Goal: Task Accomplishment & Management: Complete application form

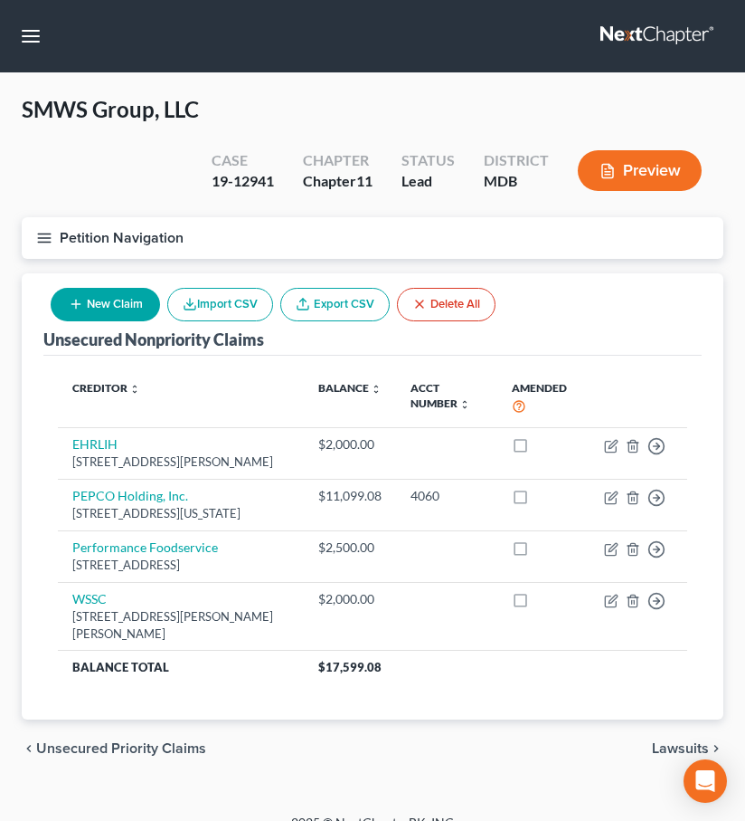
click at [650, 32] on link at bounding box center [659, 36] width 116 height 33
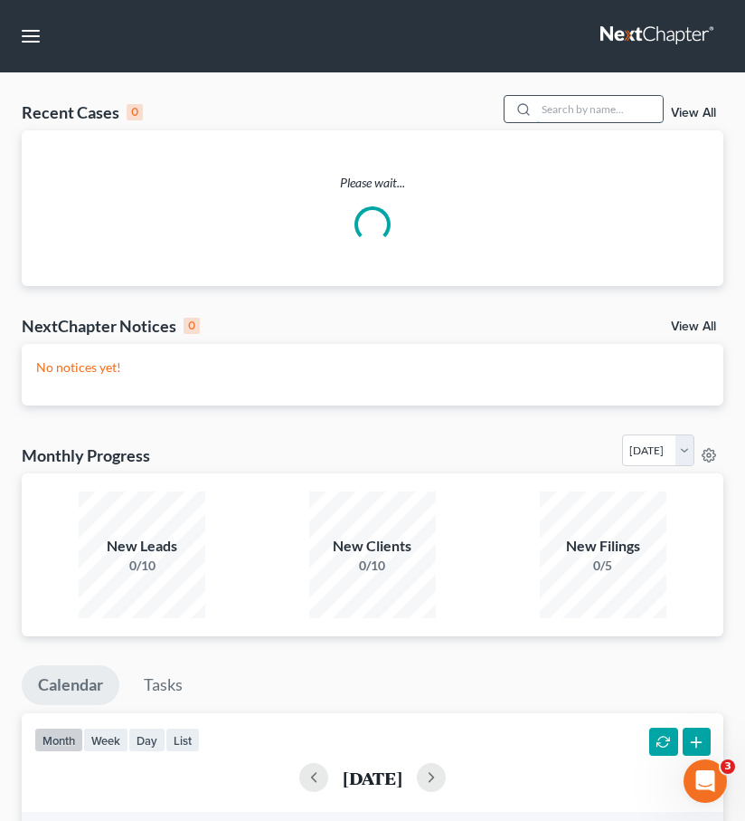
click at [567, 102] on input "search" at bounding box center [599, 109] width 127 height 26
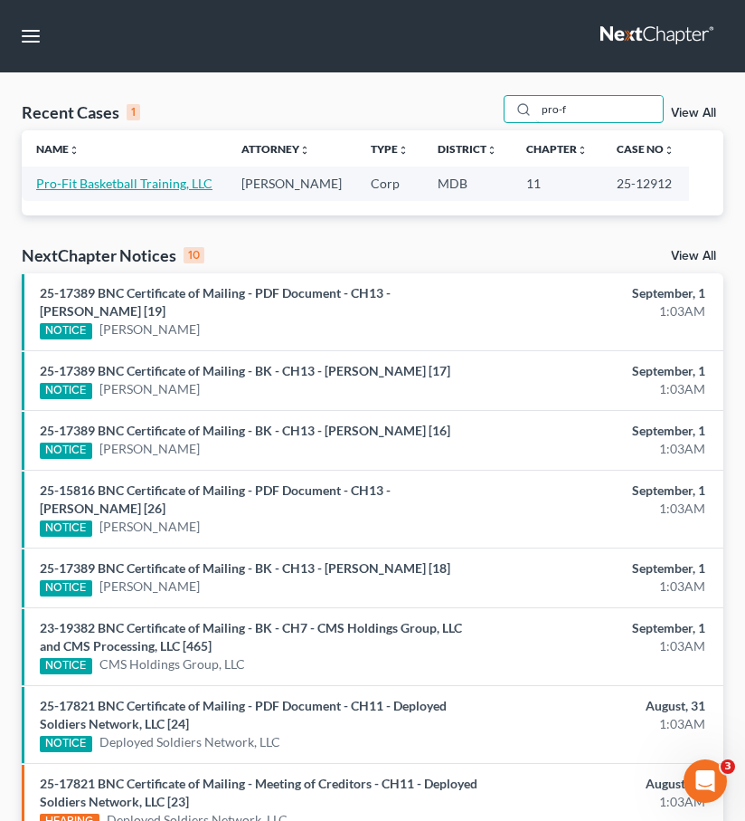
type input "pro-f"
click at [118, 181] on link "Pro-Fit Basketball Training, LLC" at bounding box center [124, 183] width 176 height 15
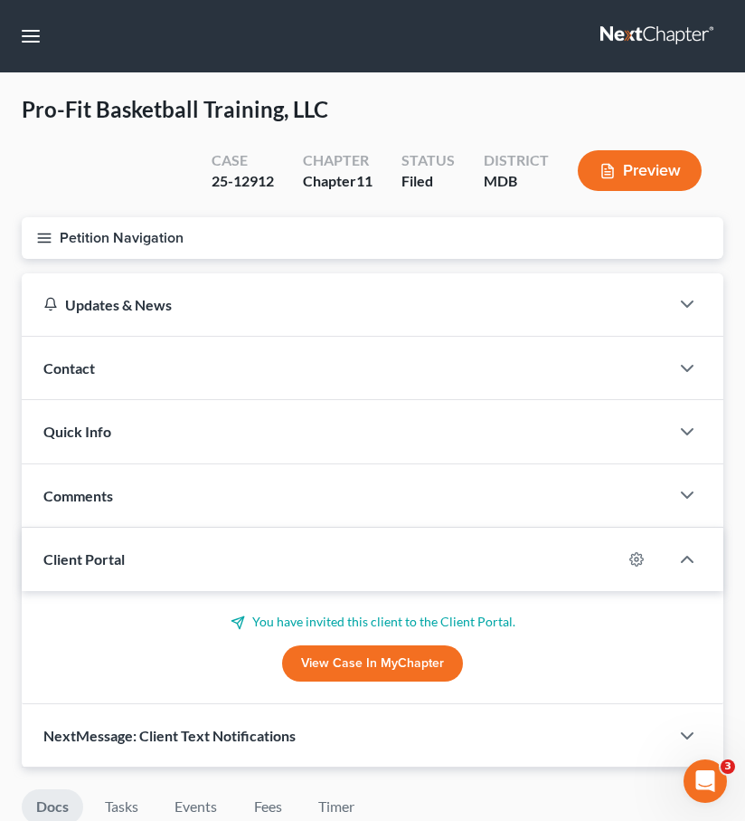
click at [41, 238] on icon "button" at bounding box center [44, 238] width 16 height 16
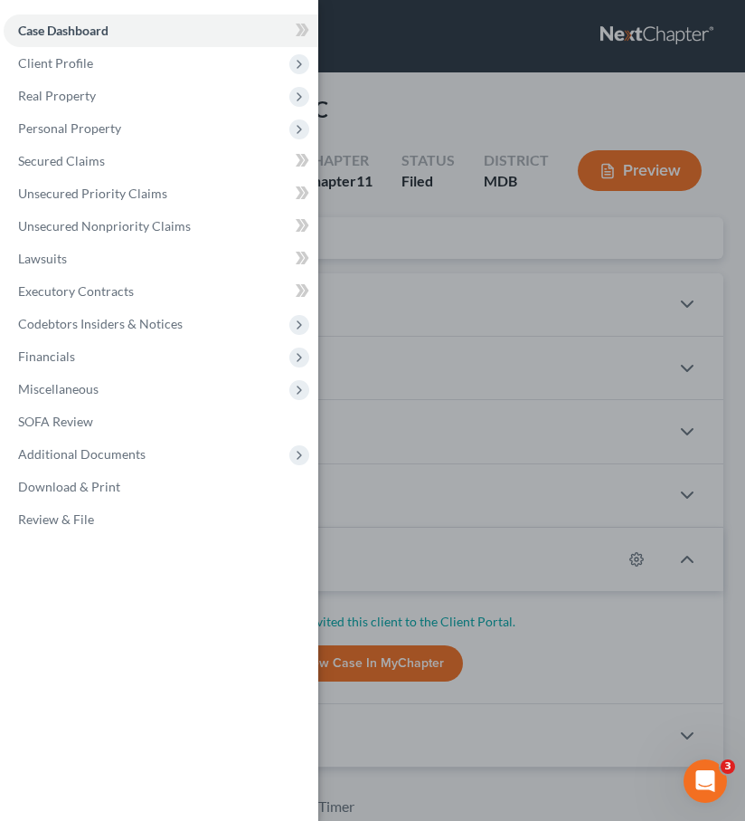
scroll to position [1, 0]
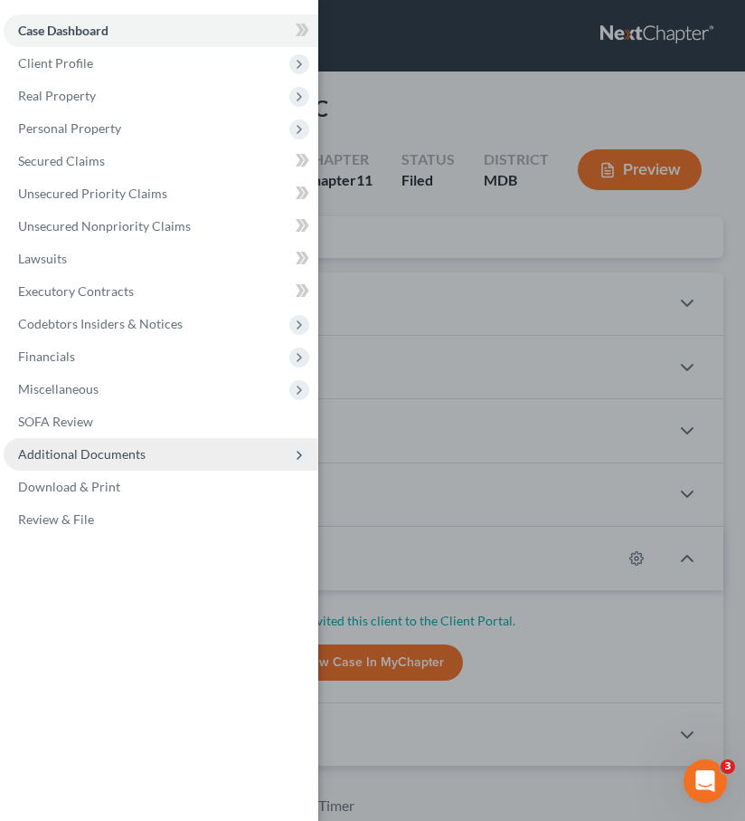
click at [38, 441] on span "Additional Documents" at bounding box center [161, 454] width 315 height 33
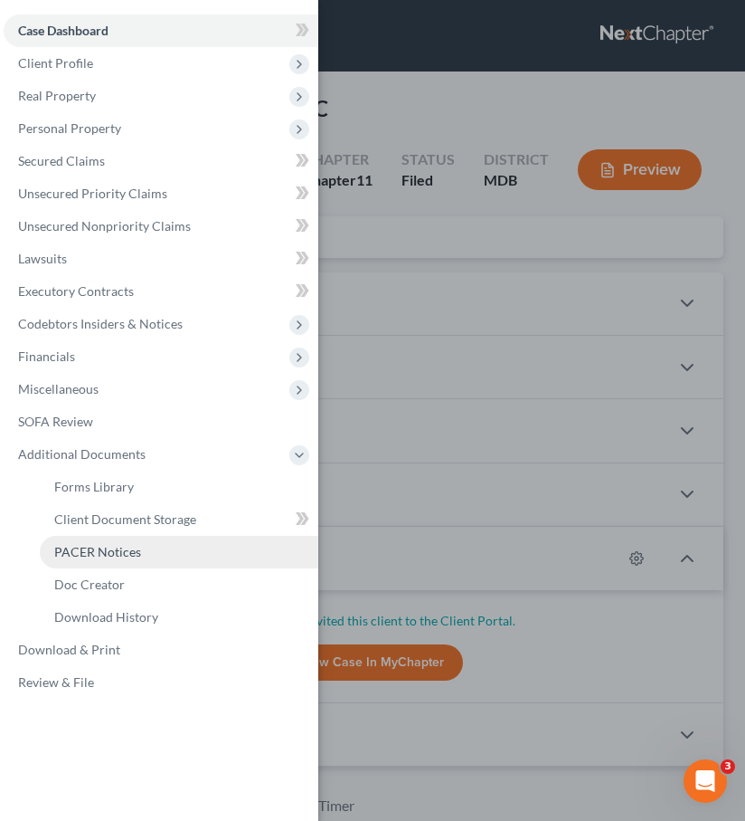
click at [71, 543] on link "PACER Notices" at bounding box center [179, 552] width 279 height 33
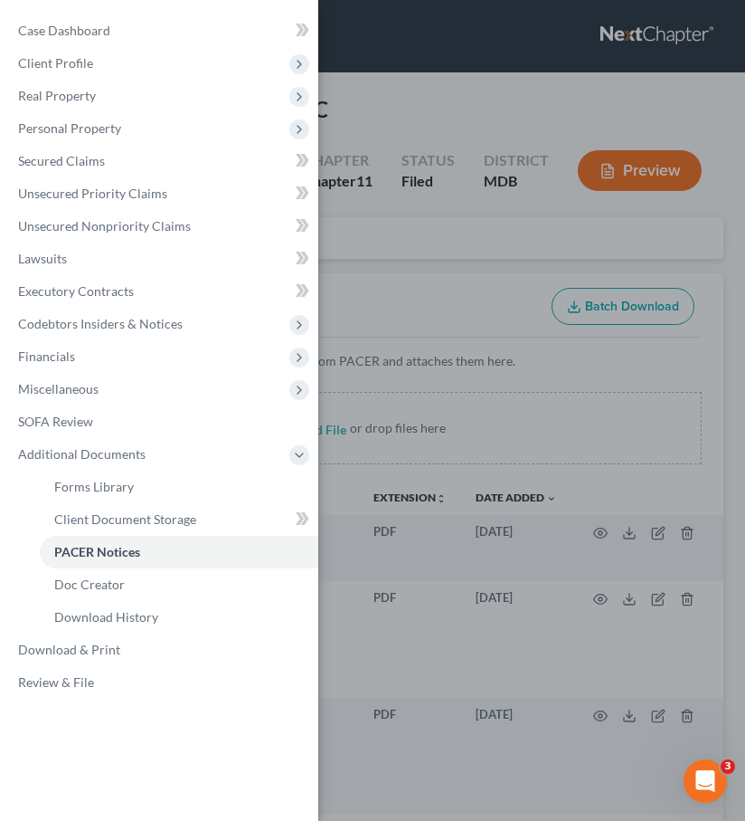
click at [407, 259] on div "Case Dashboard Payments Invoices Payments Payments Credit Report Client Profile" at bounding box center [372, 410] width 745 height 821
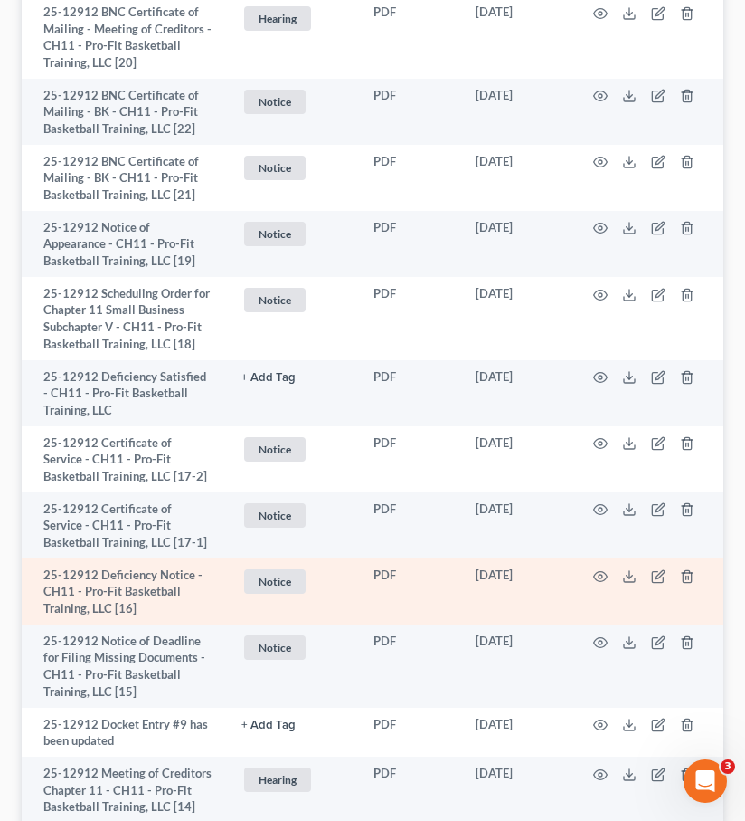
scroll to position [833, 0]
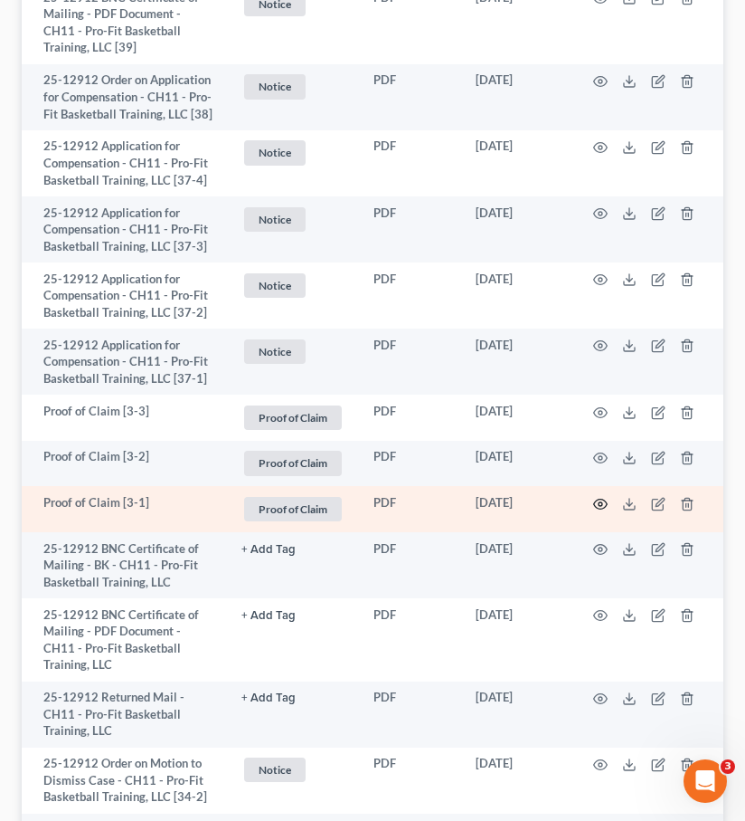
click at [599, 498] on icon "button" at bounding box center [601, 503] width 14 height 10
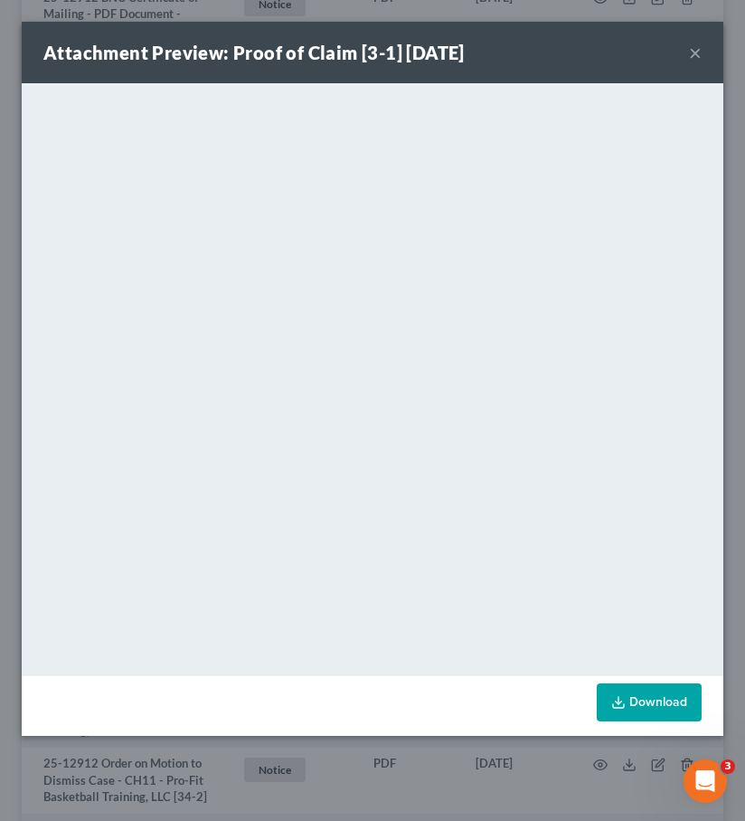
click at [698, 49] on button "×" at bounding box center [695, 53] width 13 height 22
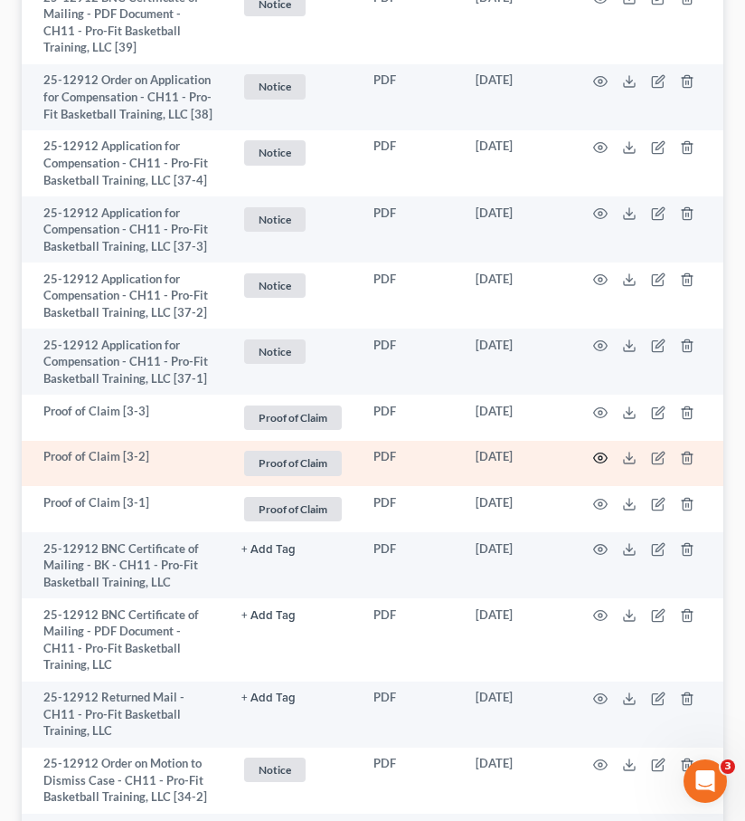
click at [604, 455] on icon "button" at bounding box center [600, 458] width 14 height 14
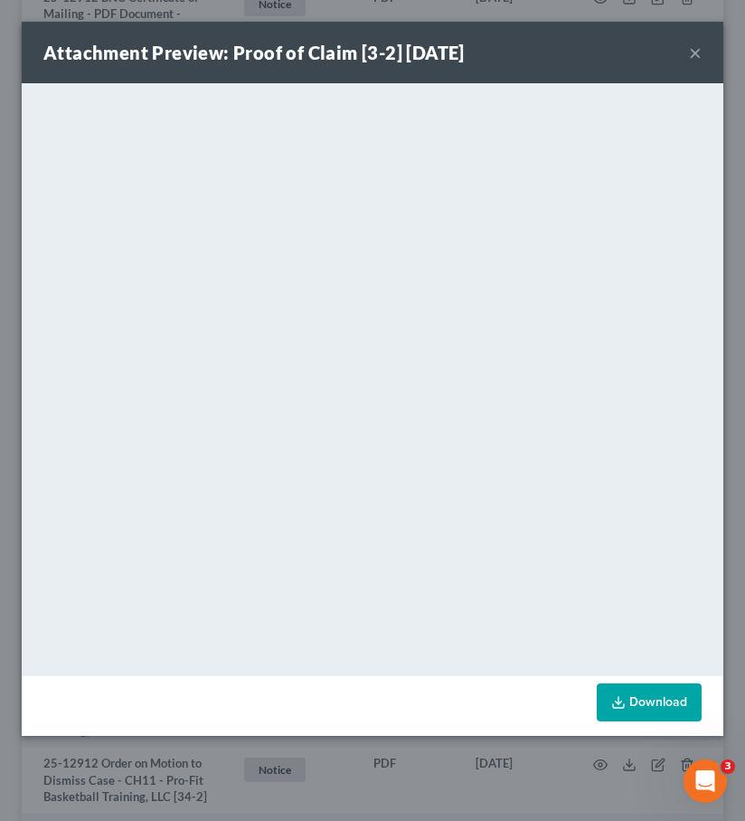
click at [690, 61] on button "×" at bounding box center [695, 53] width 13 height 22
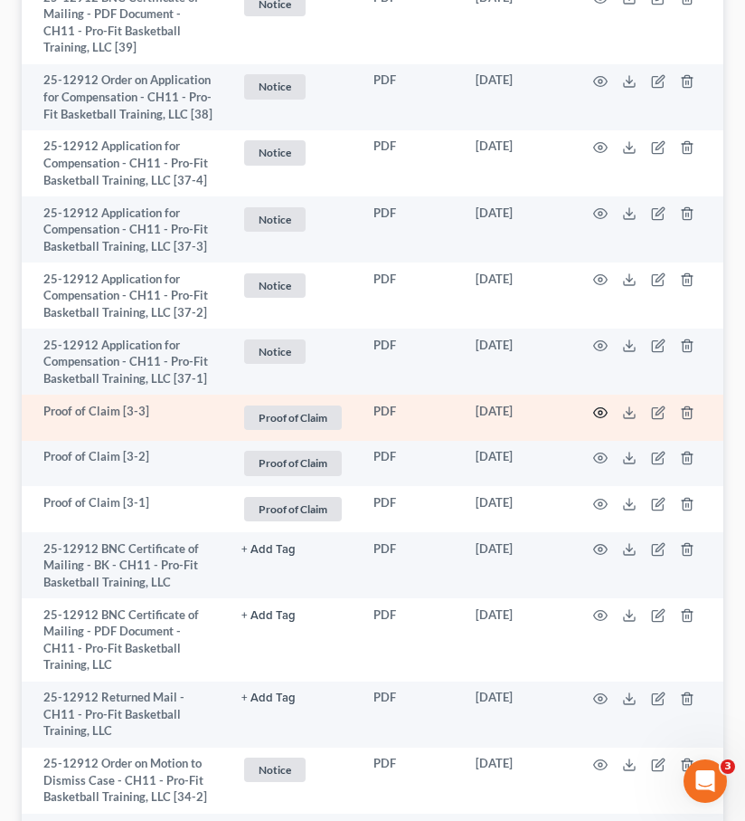
click at [605, 408] on icon "button" at bounding box center [601, 412] width 14 height 10
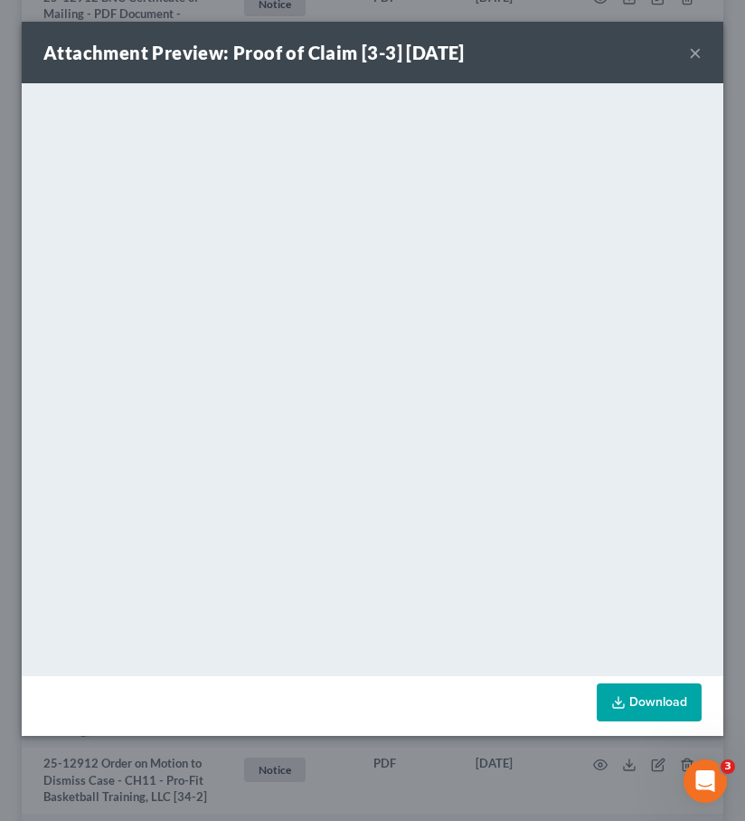
click at [700, 47] on button "×" at bounding box center [695, 53] width 13 height 22
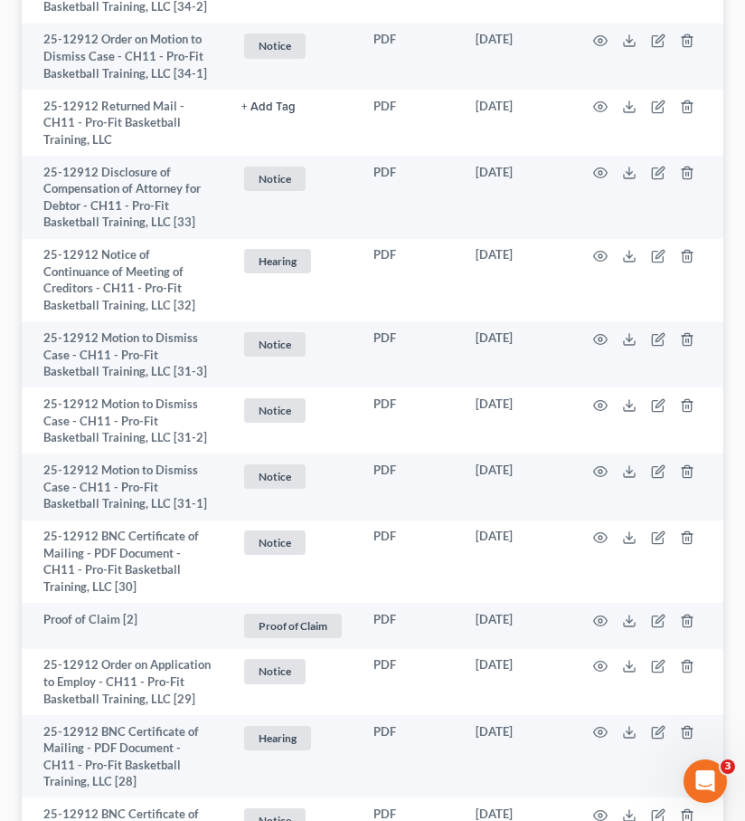
scroll to position [1652, 0]
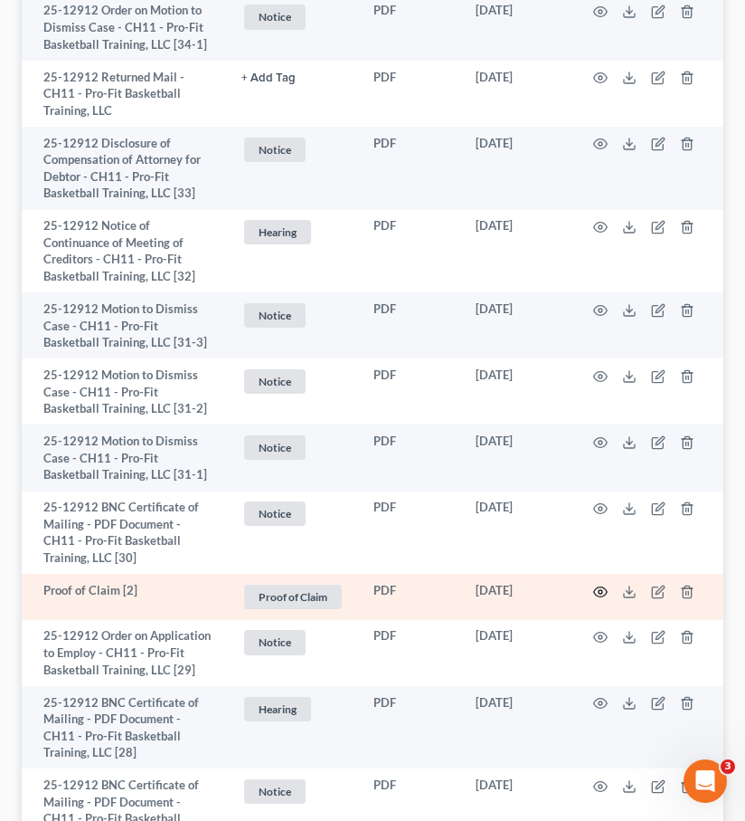
click at [601, 594] on icon "button" at bounding box center [600, 591] width 14 height 14
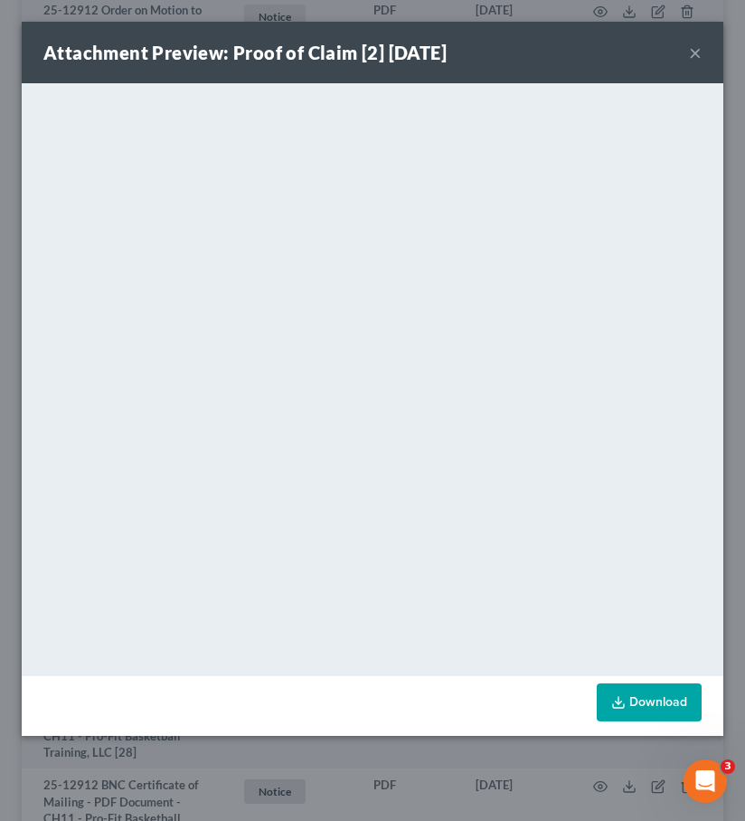
click at [702, 58] on div "Attachment Preview: Proof of Claim [2] 04/30/2025 ×" at bounding box center [373, 53] width 702 height 62
click at [681, 43] on div "Attachment Preview: Proof of Claim [2] 04/30/2025 ×" at bounding box center [373, 53] width 702 height 62
click at [700, 61] on button "×" at bounding box center [695, 53] width 13 height 22
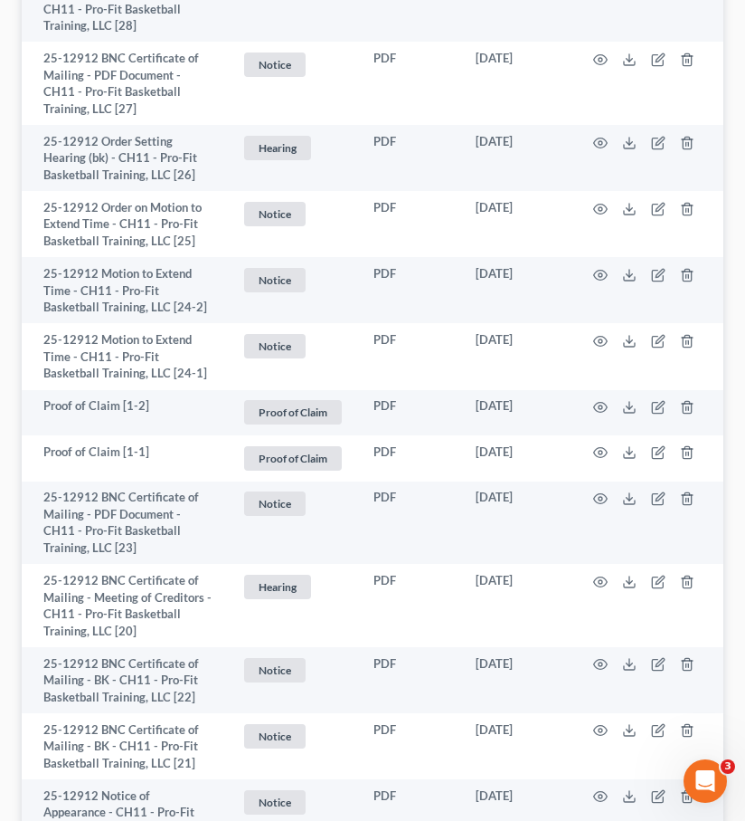
scroll to position [2387, 0]
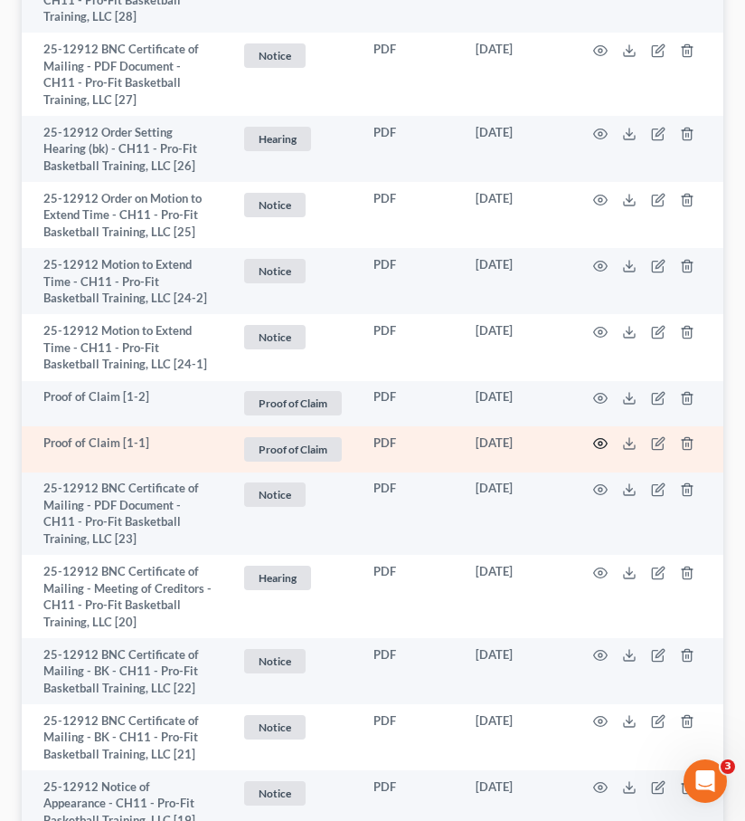
click at [603, 442] on icon "button" at bounding box center [600, 443] width 14 height 14
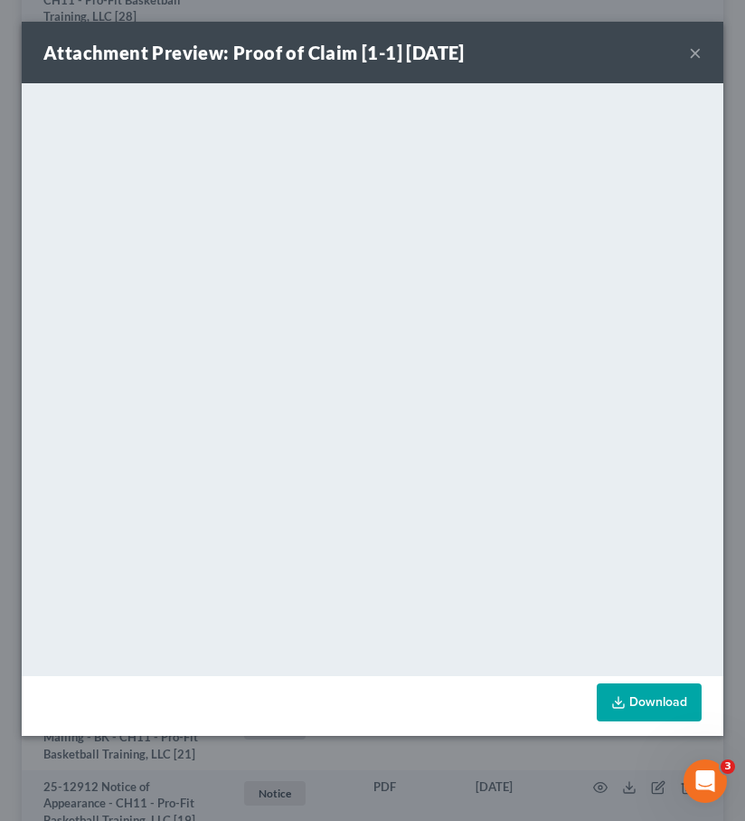
click at [692, 50] on button "×" at bounding box center [695, 53] width 13 height 22
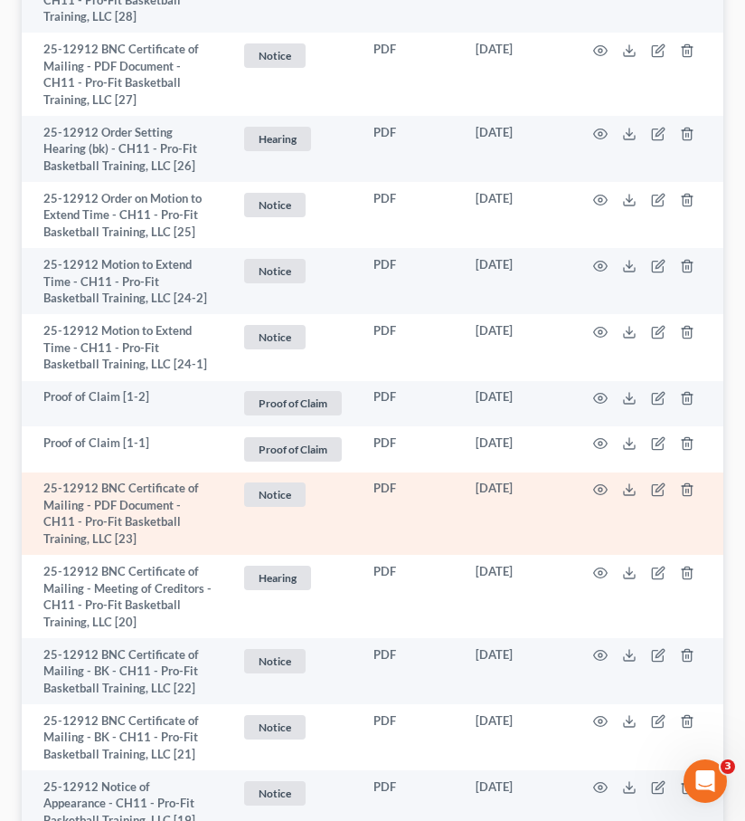
scroll to position [2341, 0]
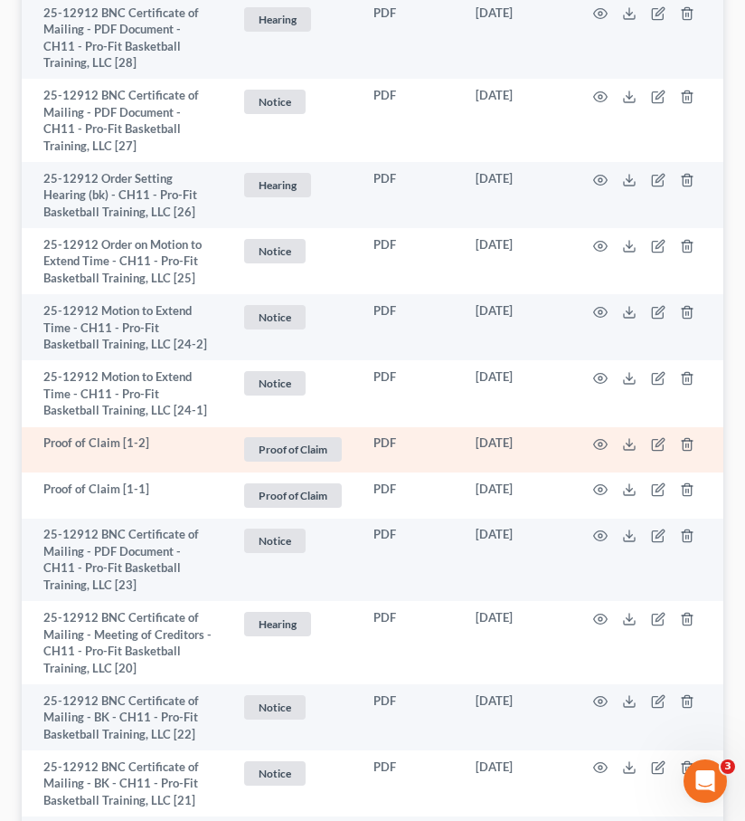
click at [596, 436] on td at bounding box center [648, 450] width 152 height 46
click at [603, 445] on icon "button" at bounding box center [600, 444] width 14 height 14
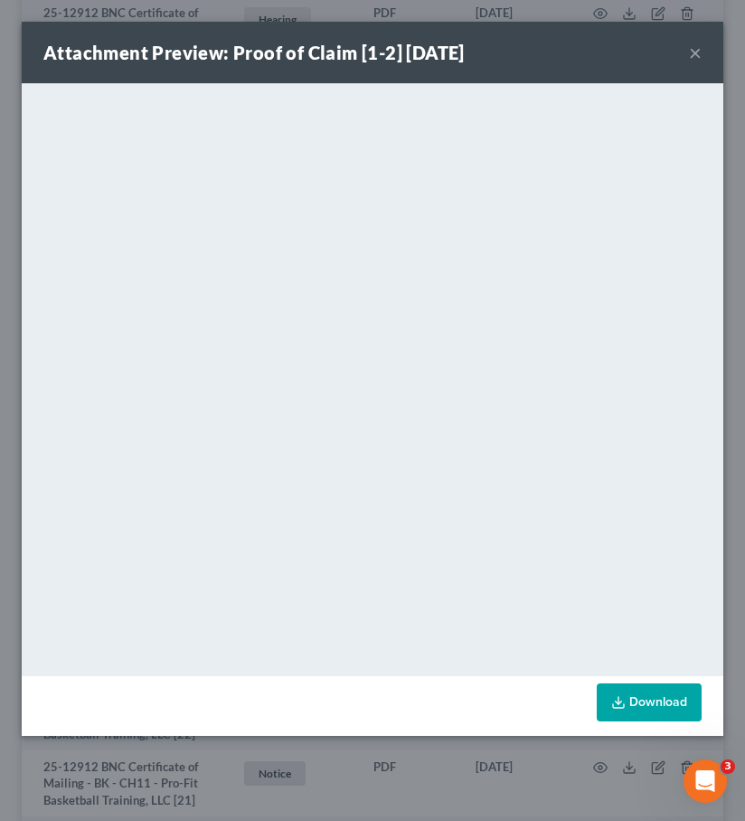
click at [694, 55] on button "×" at bounding box center [695, 53] width 13 height 22
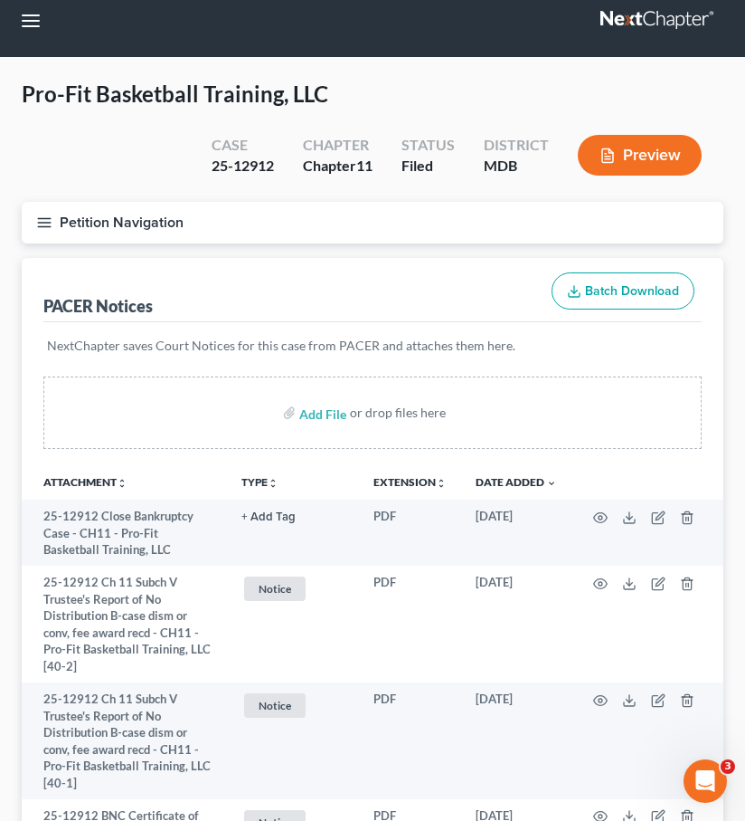
scroll to position [0, 0]
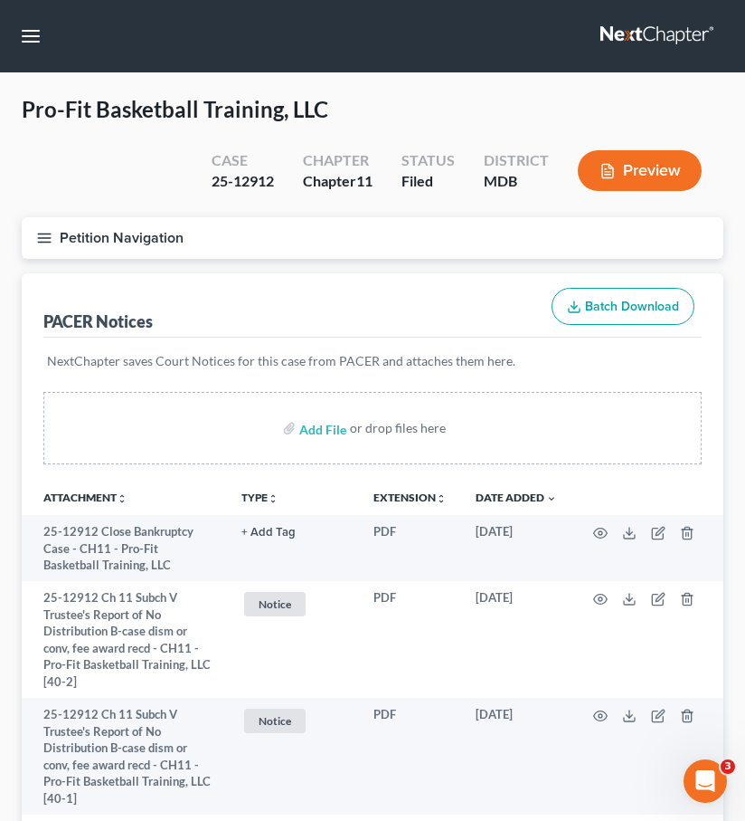
click at [45, 234] on icon "button" at bounding box center [44, 238] width 16 height 16
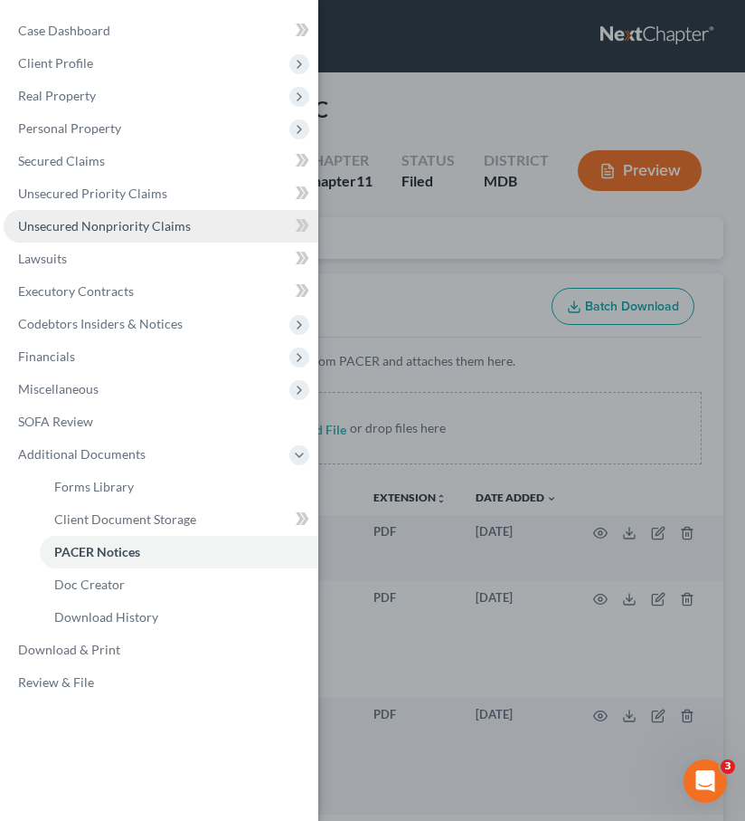
click at [63, 232] on span "Unsecured Nonpriority Claims" at bounding box center [104, 225] width 173 height 15
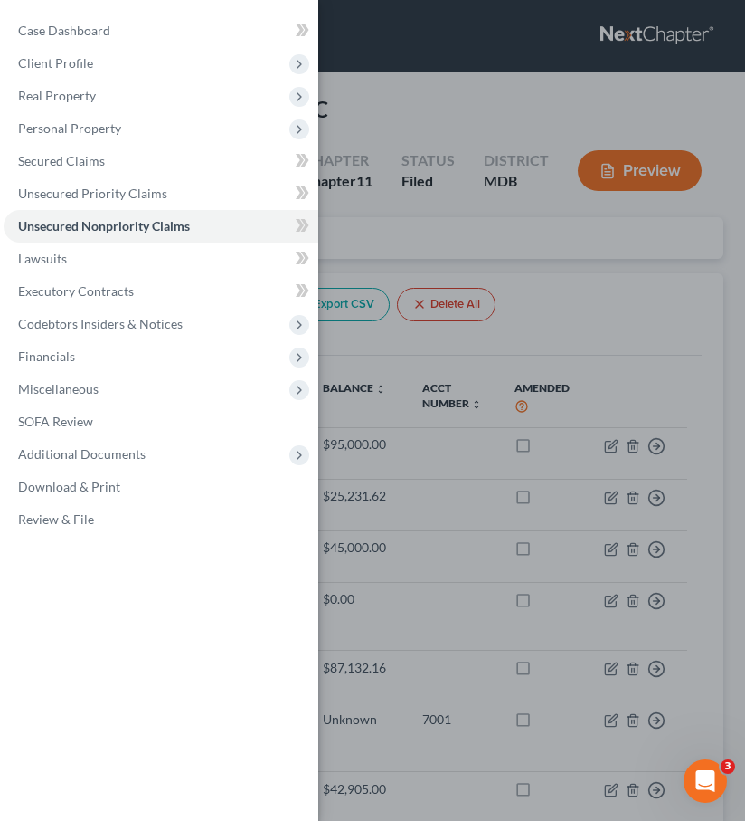
click at [505, 238] on div "Case Dashboard Payments Invoices Payments Payments Credit Report Client Profile" at bounding box center [372, 410] width 745 height 821
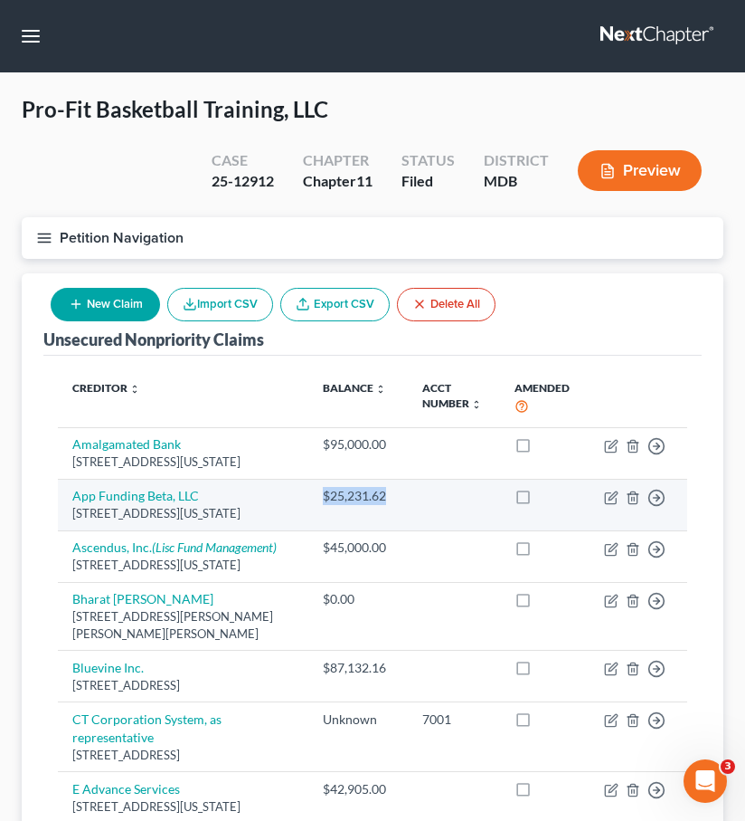
drag, startPoint x: 384, startPoint y: 491, endPoint x: 312, endPoint y: 492, distance: 72.4
click at [312, 492] on td "$25,231.62" at bounding box center [358, 505] width 100 height 52
copy div "$25,231.62"
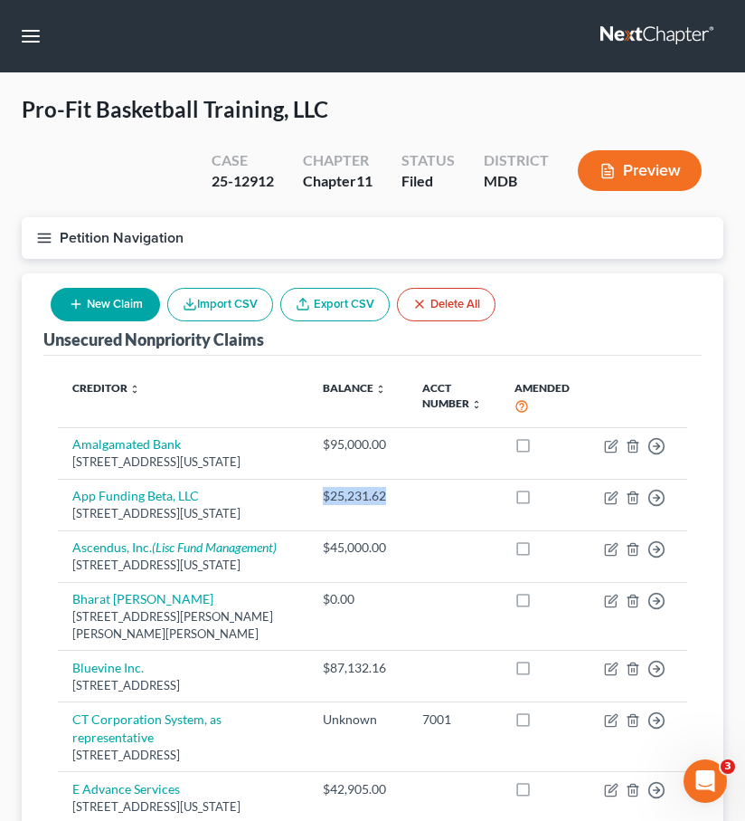
click at [625, 38] on link at bounding box center [659, 36] width 116 height 33
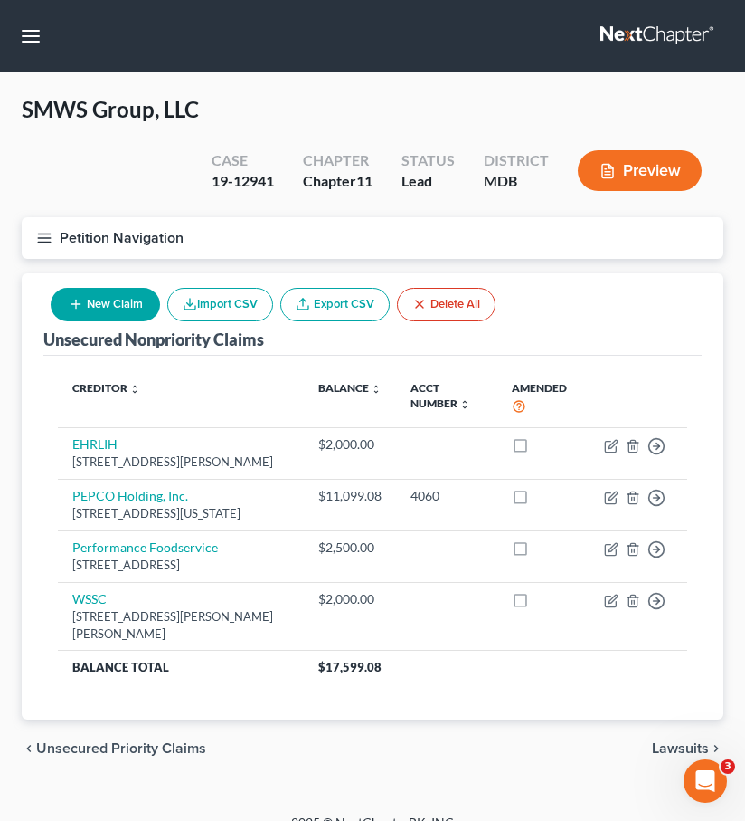
click at [648, 36] on link at bounding box center [659, 36] width 116 height 33
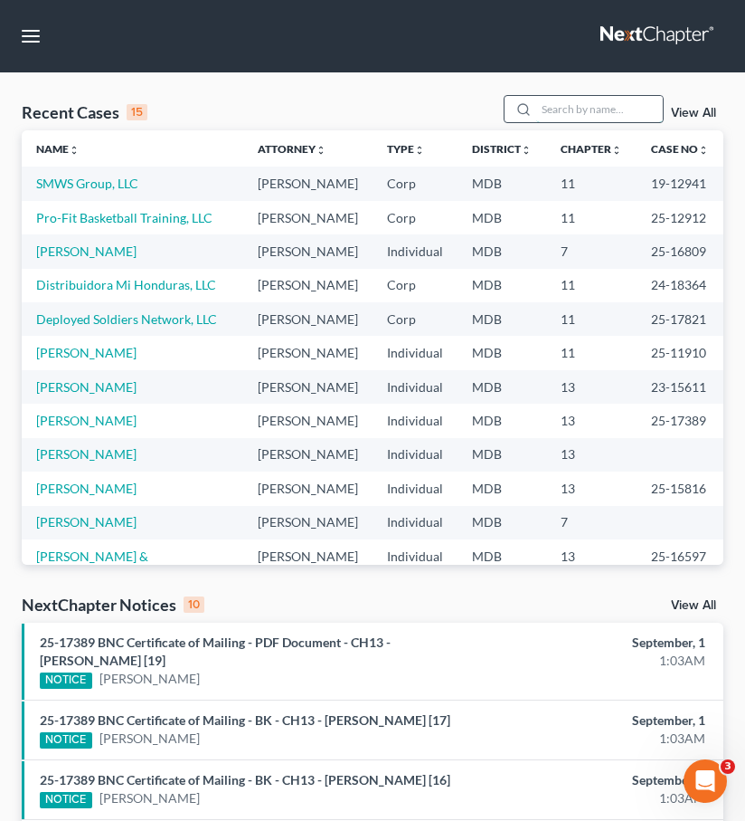
click at [552, 106] on input "search" at bounding box center [599, 109] width 127 height 26
click at [610, 107] on input "search" at bounding box center [599, 109] width 127 height 26
type input "vaughn"
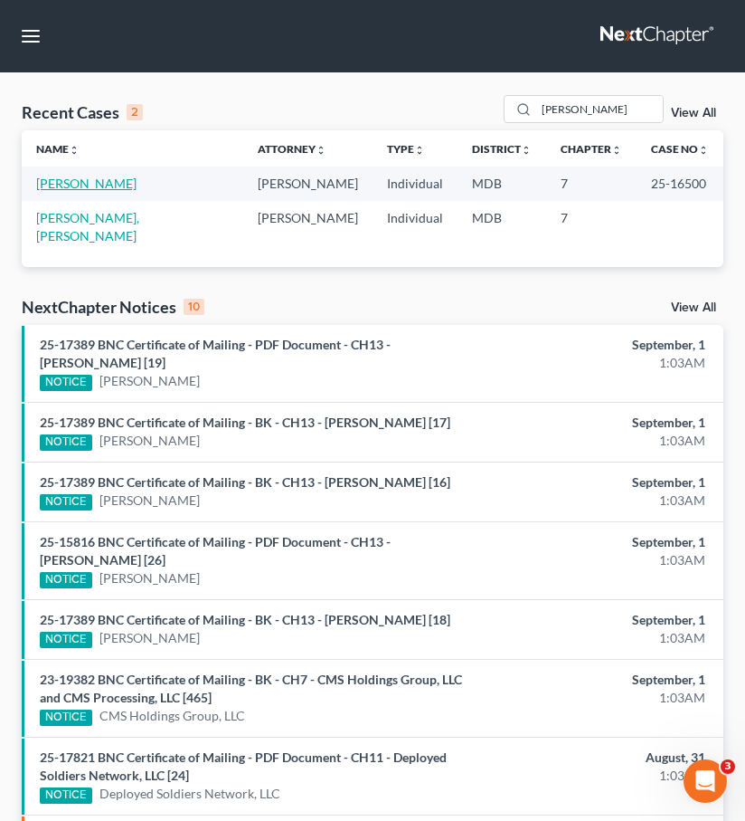
click at [76, 176] on link "[PERSON_NAME]" at bounding box center [86, 183] width 100 height 15
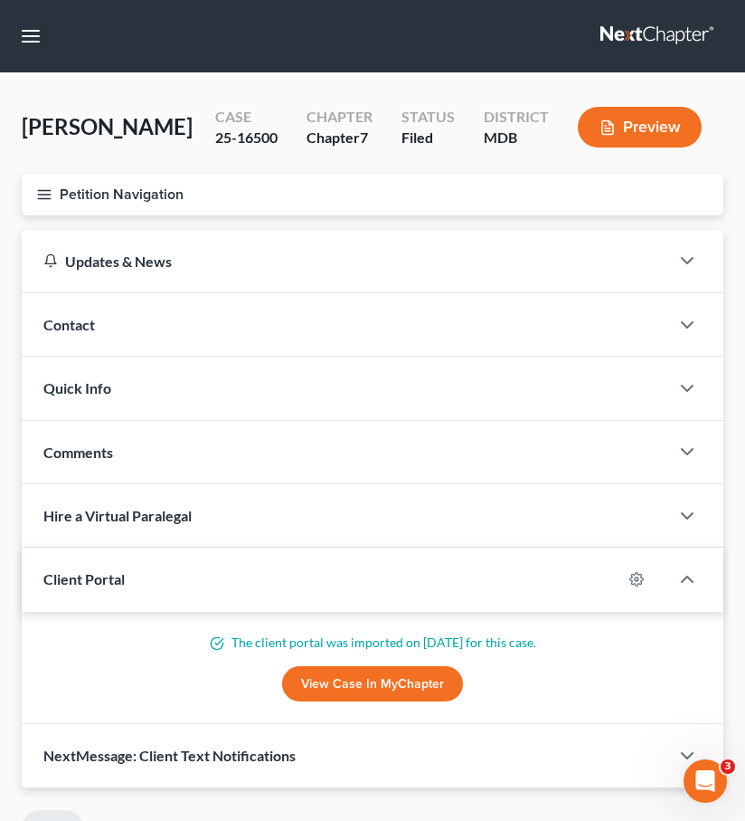
click at [48, 192] on icon "button" at bounding box center [44, 194] width 16 height 16
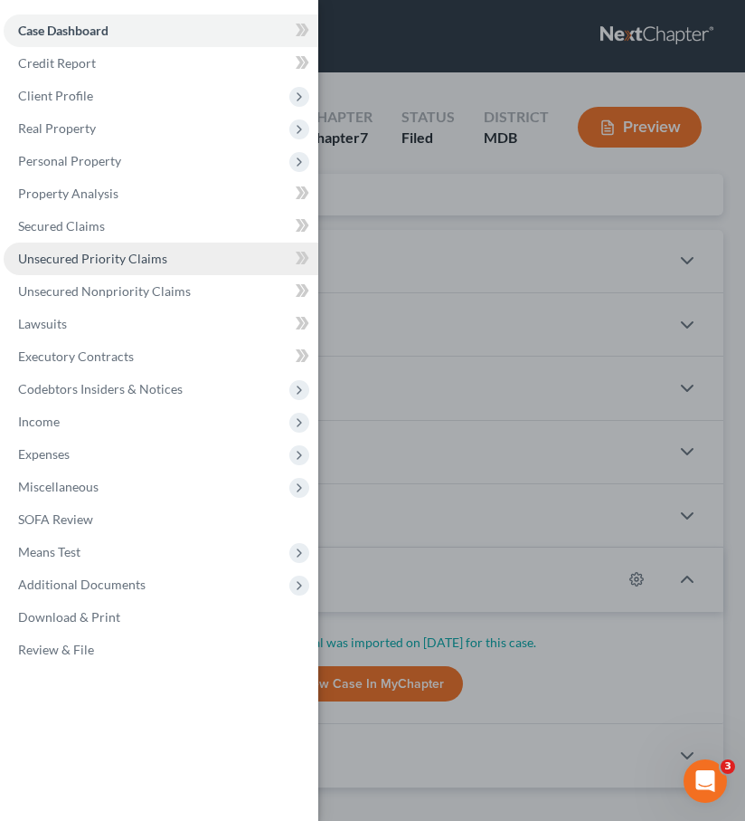
click at [53, 254] on span "Unsecured Priority Claims" at bounding box center [92, 258] width 149 height 15
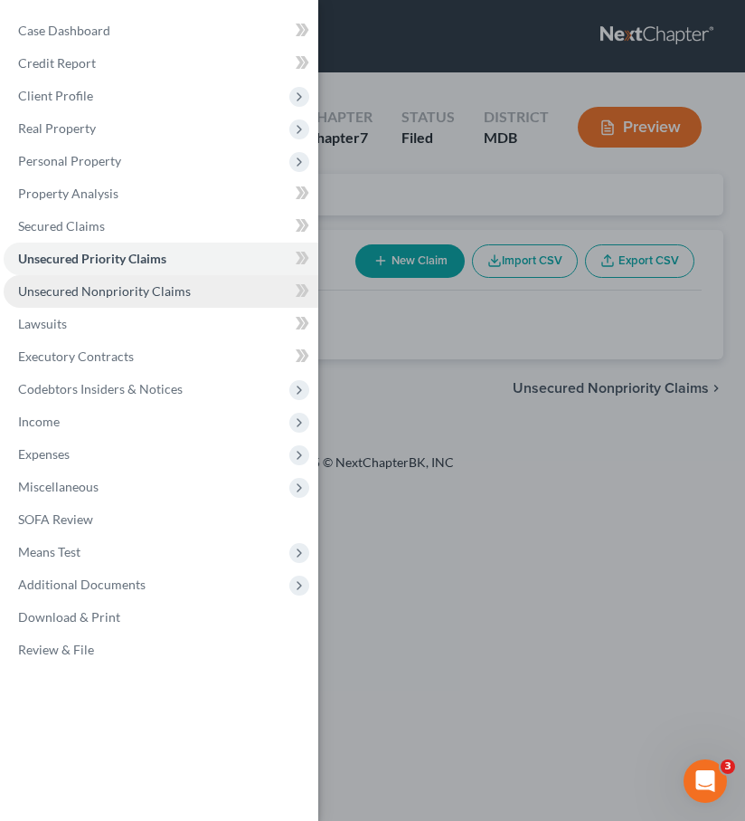
click at [95, 283] on span "Unsecured Nonpriority Claims" at bounding box center [104, 290] width 173 height 15
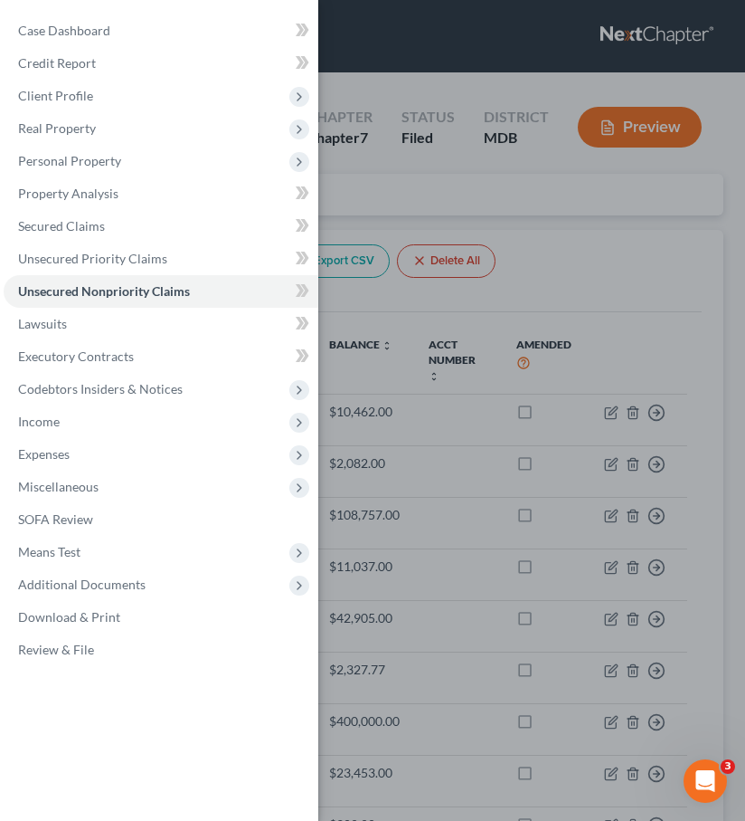
click at [411, 208] on div "Case Dashboard Payments Invoices Payments Payments Credit Report Client Profile" at bounding box center [372, 410] width 745 height 821
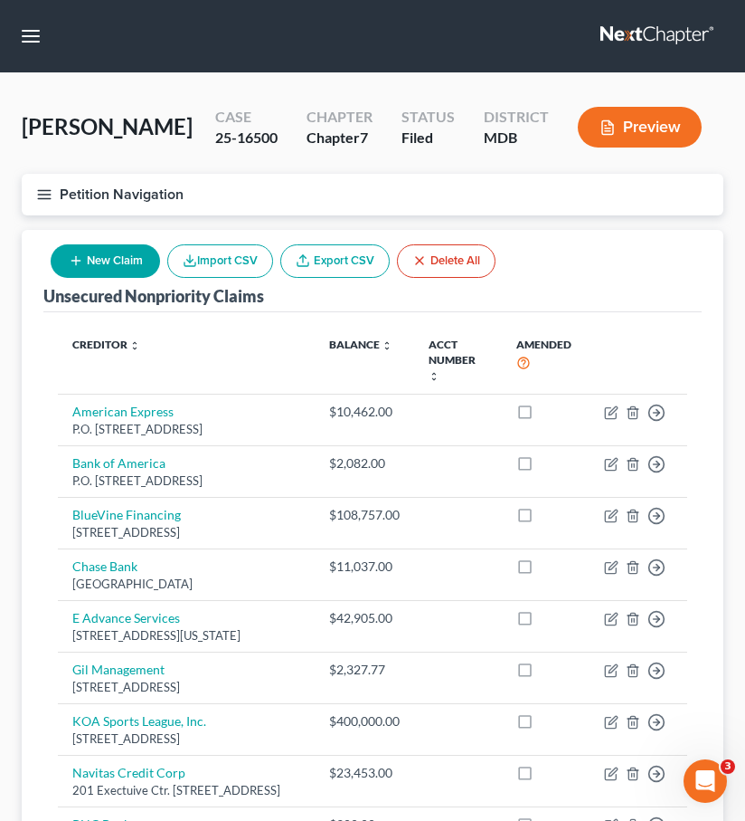
click at [86, 253] on button "New Claim" at bounding box center [105, 260] width 109 height 33
select select "0"
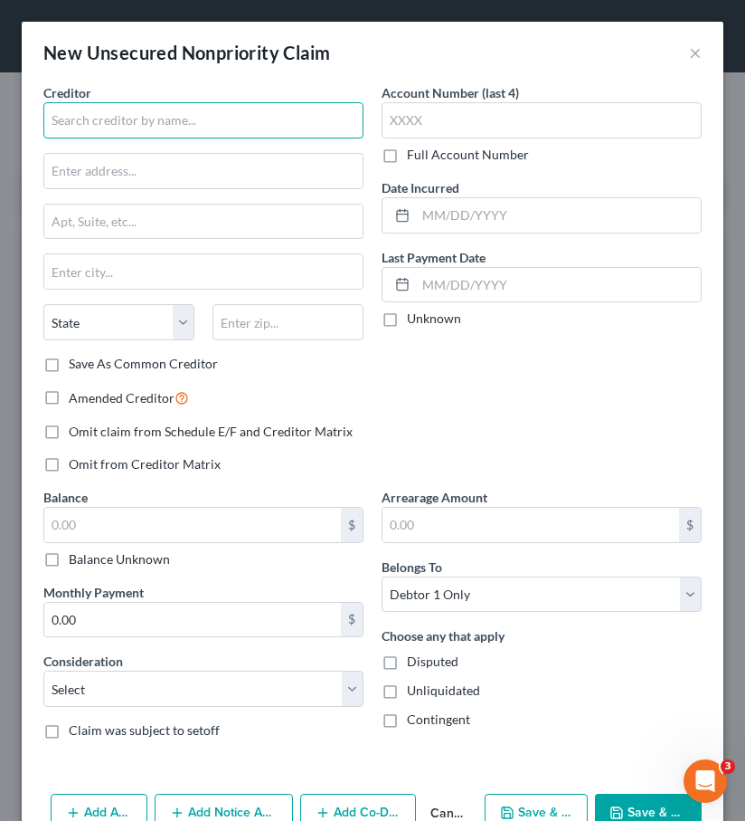
click at [83, 117] on input "text" at bounding box center [203, 120] width 320 height 36
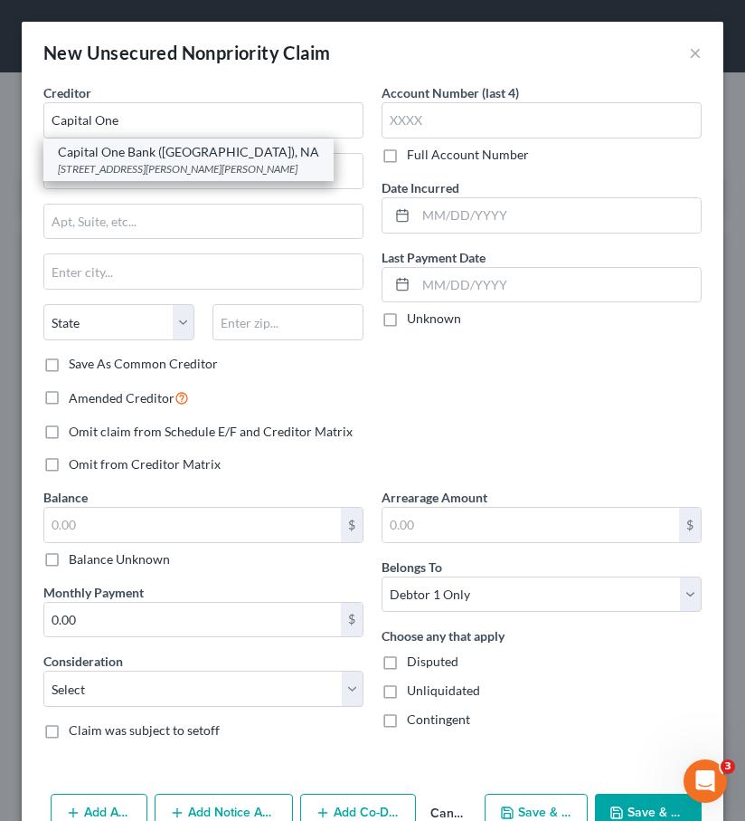
click at [82, 148] on div "Capital One Bank (USA), NA" at bounding box center [188, 152] width 261 height 18
type input "Capital One Bank (USA), NA"
type input "4851 Cox Rd."
type input "Glen Allen"
select select "48"
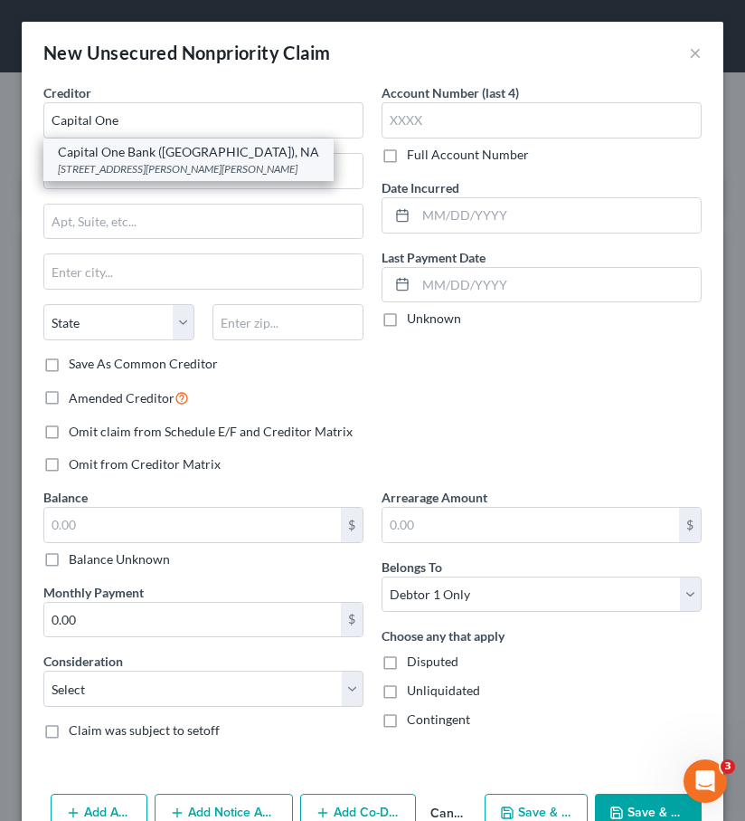
type input "23060"
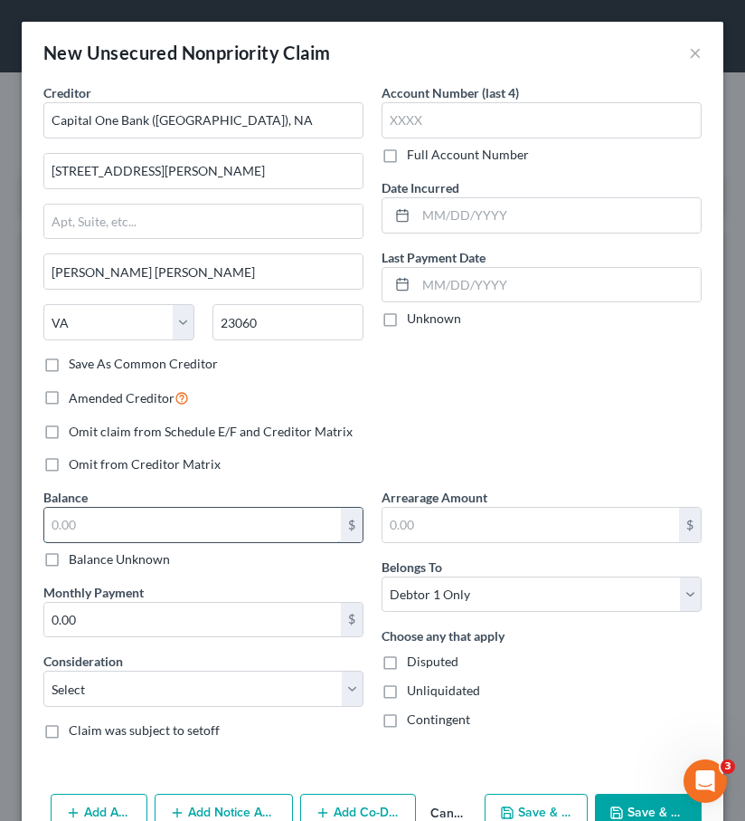
click at [89, 519] on input "text" at bounding box center [192, 525] width 297 height 34
type input "3,741.64"
click at [407, 661] on label "Disputed" at bounding box center [433, 661] width 52 height 18
click at [414, 661] on input "Disputed" at bounding box center [420, 658] width 12 height 12
checkbox input "true"
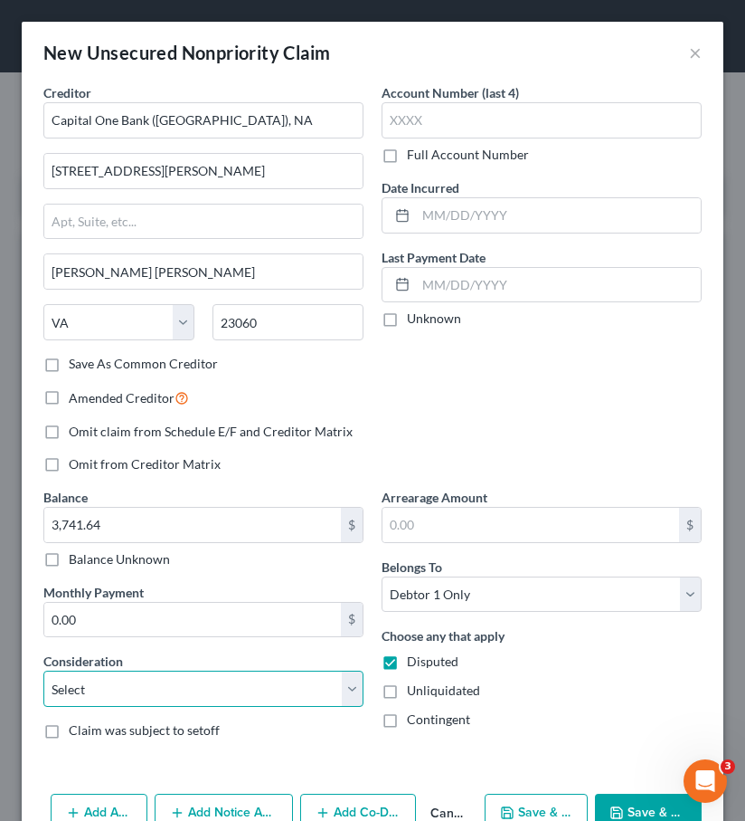
click at [291, 696] on select "Select Cable / Satellite Services Collection Agency Credit Card Debt Debt Couns…" at bounding box center [203, 688] width 320 height 36
select select "2"
click at [43, 670] on select "Select Cable / Satellite Services Collection Agency Credit Card Debt Debt Couns…" at bounding box center [203, 688] width 320 height 36
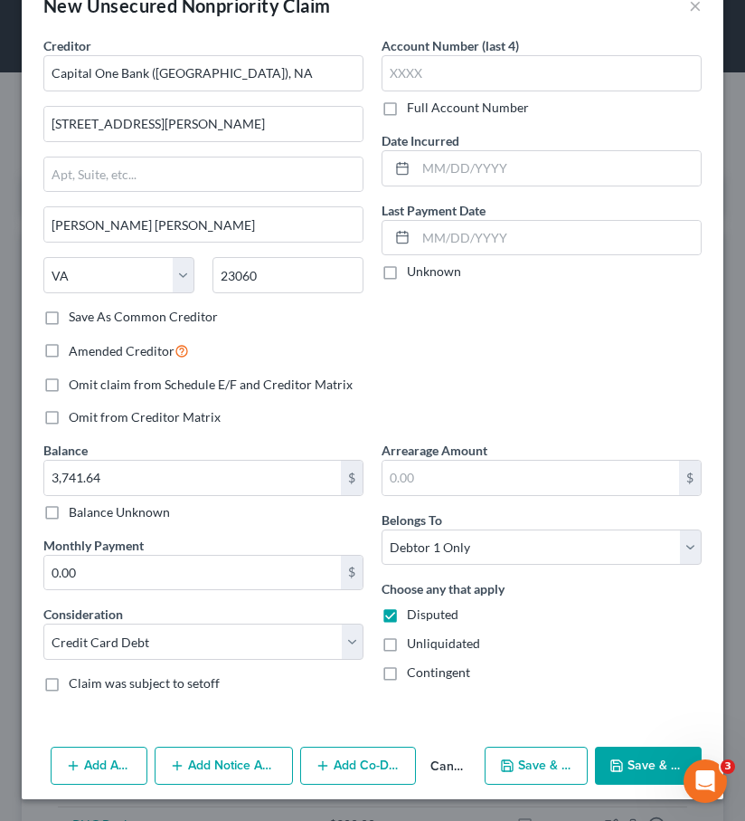
click at [351, 755] on button "Add Co-Debtor" at bounding box center [358, 765] width 116 height 38
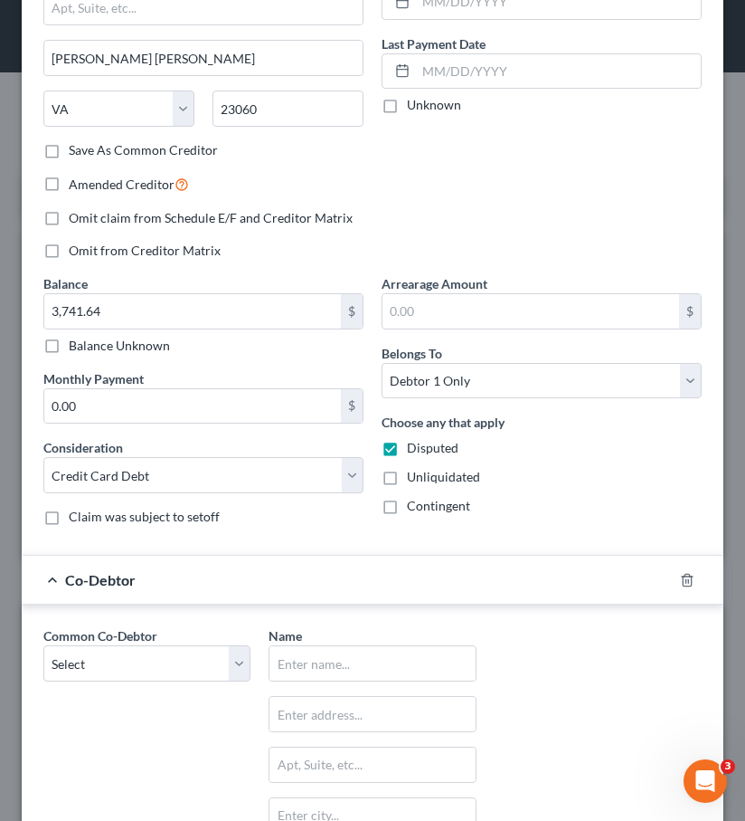
scroll to position [470, 0]
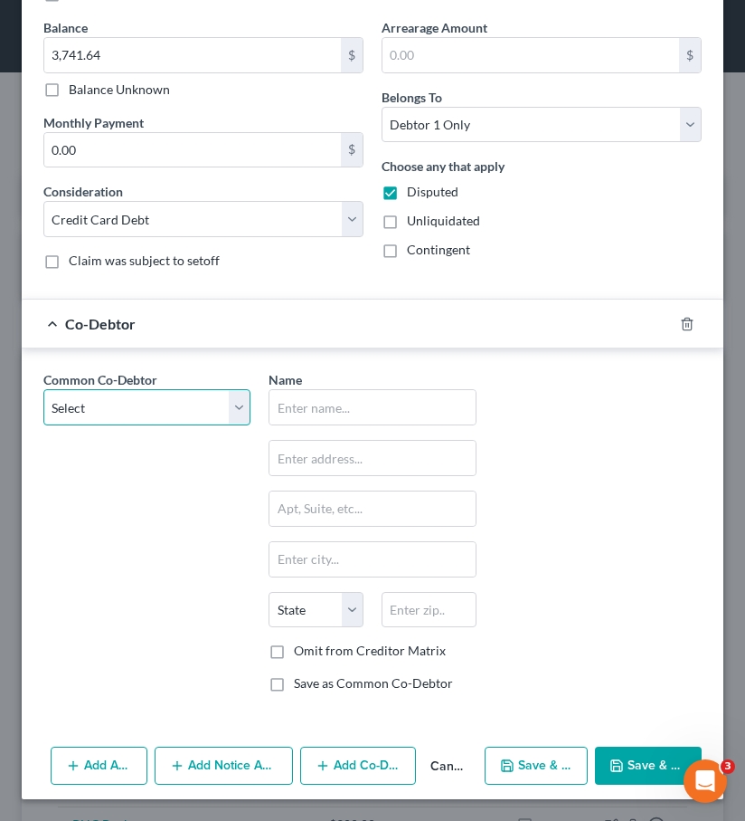
click at [172, 390] on select "Select Pro-Fit Basketball, LLC" at bounding box center [146, 407] width 207 height 36
select select "0"
click at [43, 389] on select "Select Pro-Fit Basketball, LLC" at bounding box center [146, 407] width 207 height 36
type input "Pro-Fit Basketball, LLC"
type input "4960 Boiling Brook Pkwy."
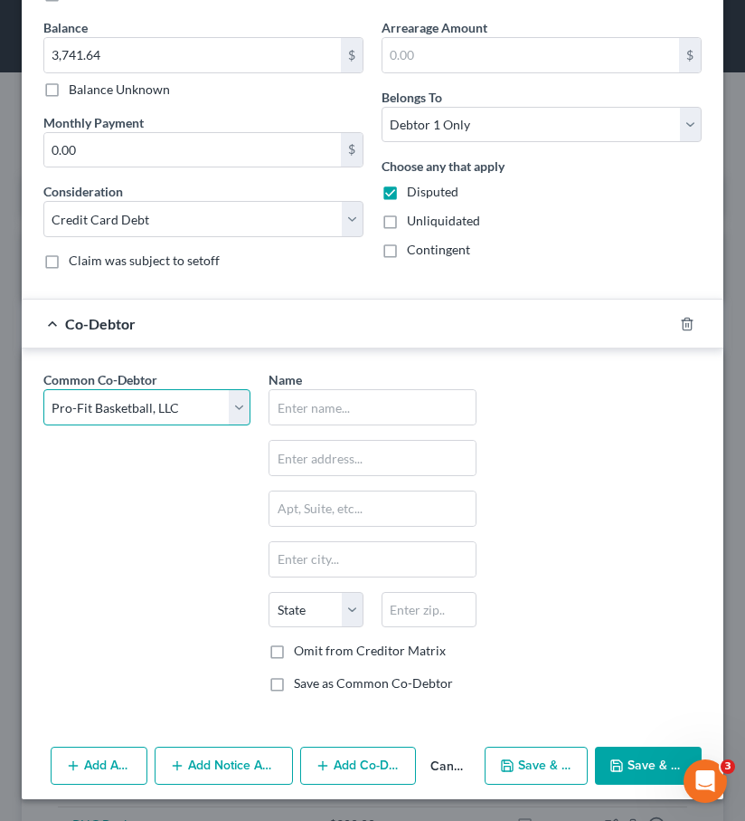
type input "Rockville"
select select "21"
type input "20852"
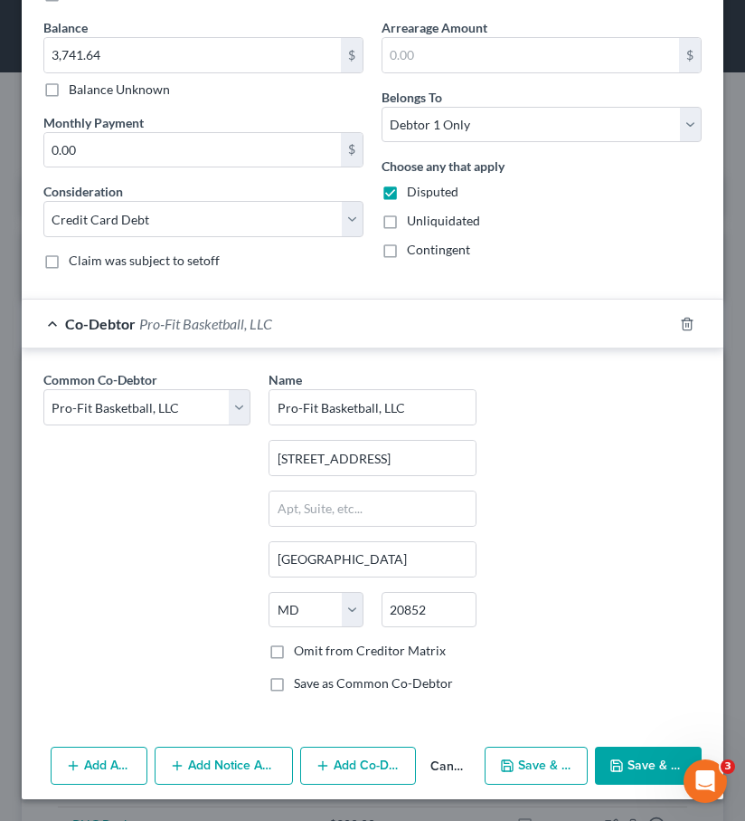
click at [629, 758] on button "Save & Close" at bounding box center [648, 765] width 107 height 38
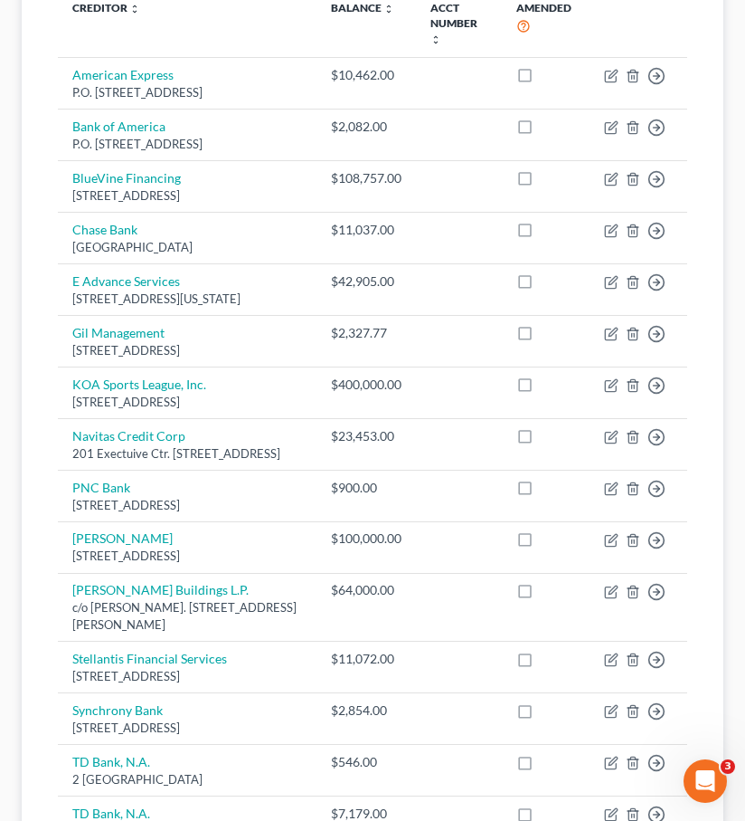
scroll to position [0, 0]
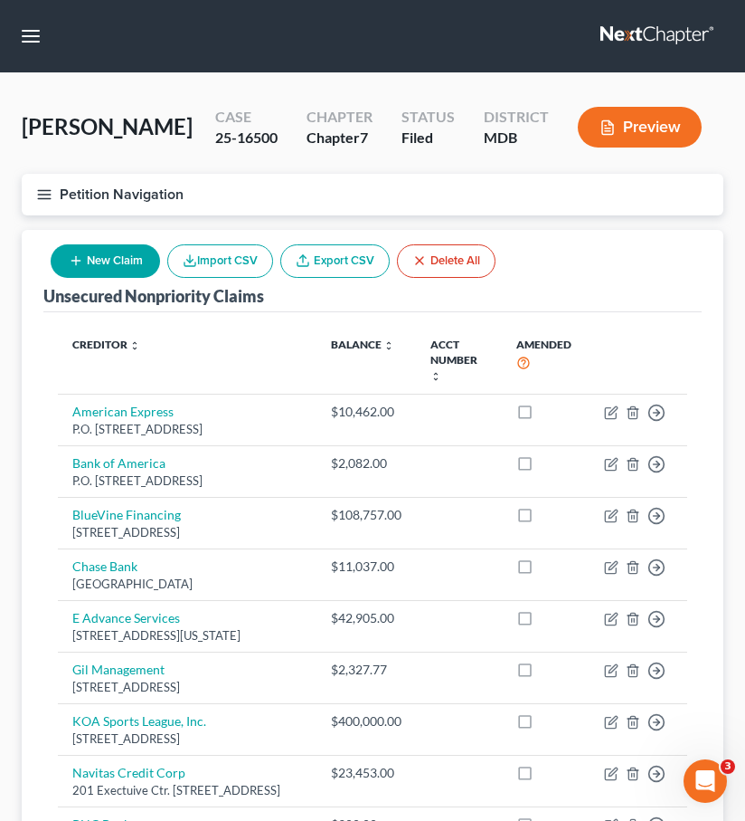
click at [119, 259] on button "New Claim" at bounding box center [105, 260] width 109 height 33
select select "0"
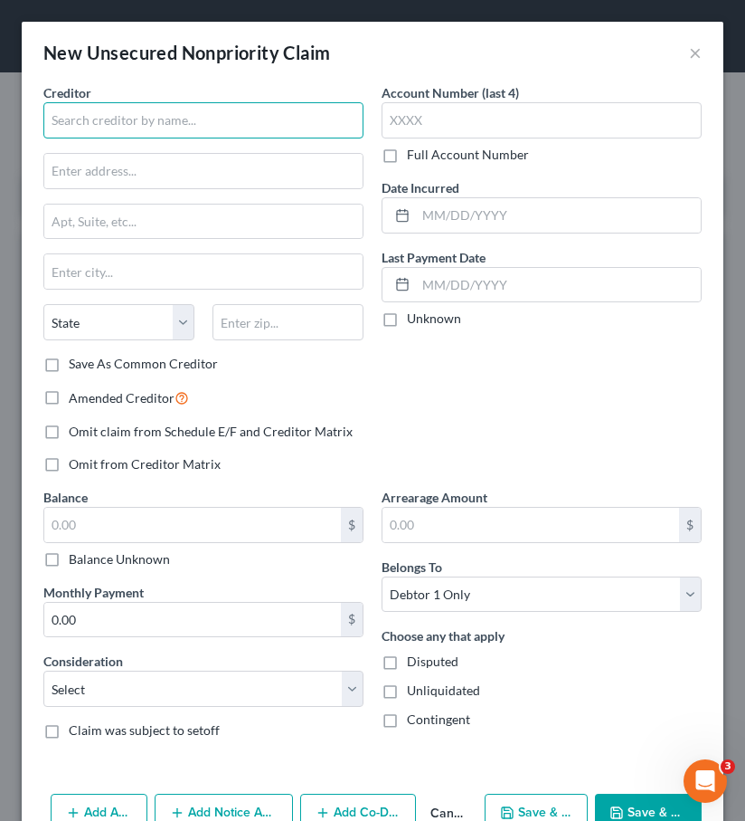
click at [90, 120] on input "text" at bounding box center [203, 120] width 320 height 36
type input "App Funding Beta, LLC"
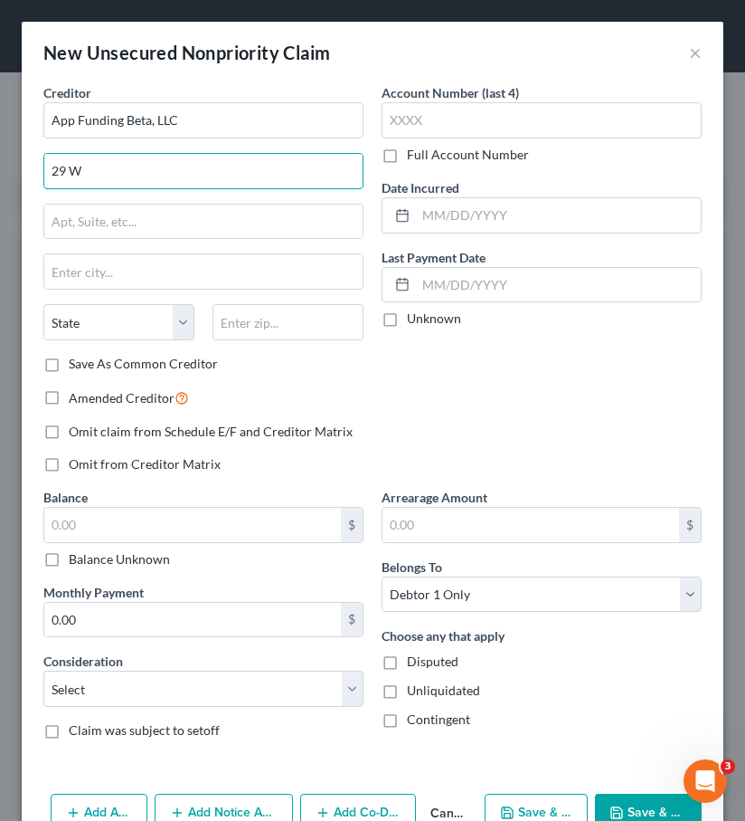
type input "29 W. 36th St., Ste. 1100"
click at [292, 346] on div "State AL AK AR AZ CA CO CT DE DC FL GA GU HI ID IL IN IA KS KY LA ME MD MA MI M…" at bounding box center [203, 329] width 338 height 51
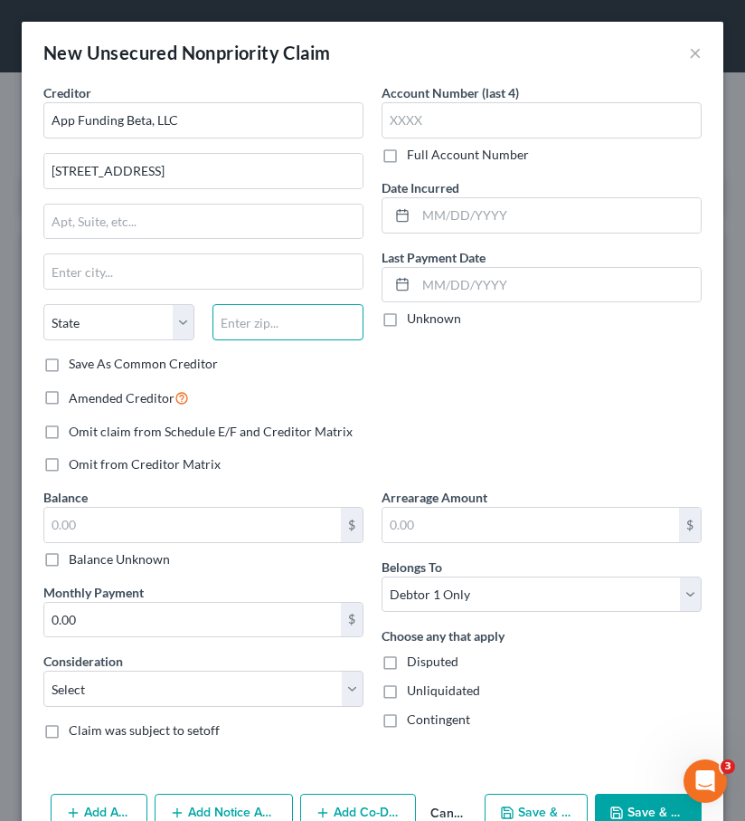
click at [280, 319] on input "text" at bounding box center [288, 322] width 151 height 36
type input "10018"
type input "New York"
select select "35"
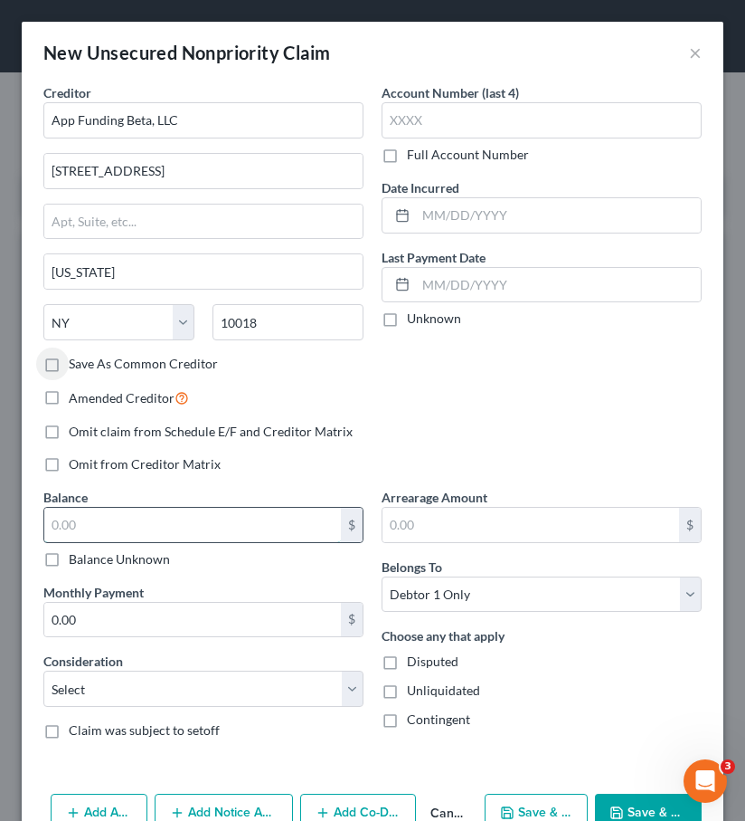
click at [119, 520] on input "text" at bounding box center [192, 525] width 297 height 34
click at [104, 527] on input "text" at bounding box center [192, 525] width 297 height 34
paste input "$25,231.62"
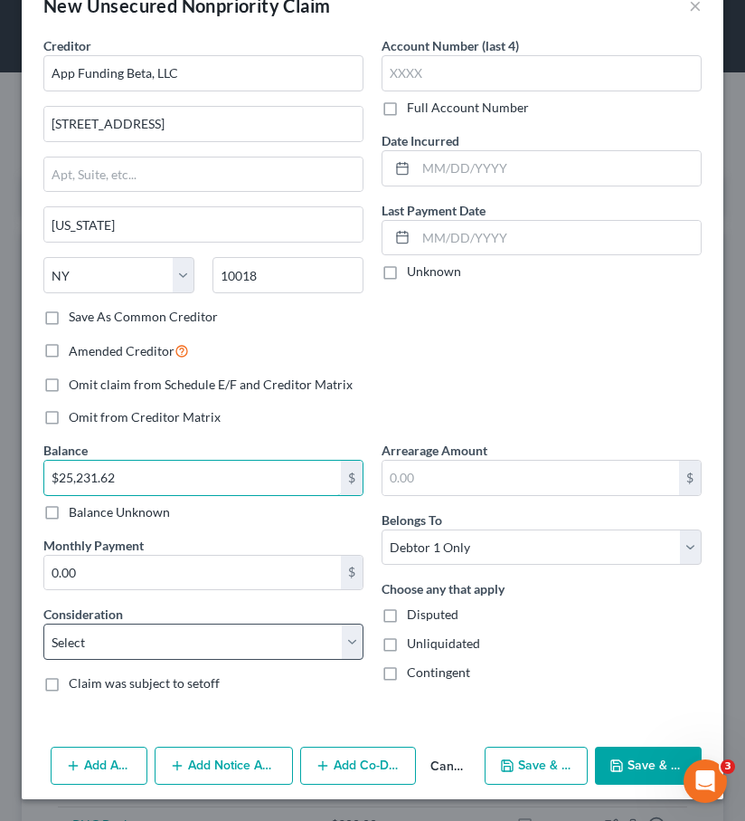
type input "$25,231.62"
click at [253, 638] on select "Select Cable / Satellite Services Collection Agency Credit Card Debt Debt Couns…" at bounding box center [203, 641] width 320 height 36
select select "14"
click at [43, 623] on select "Select Cable / Satellite Services Collection Agency Credit Card Debt Debt Couns…" at bounding box center [203, 641] width 320 height 36
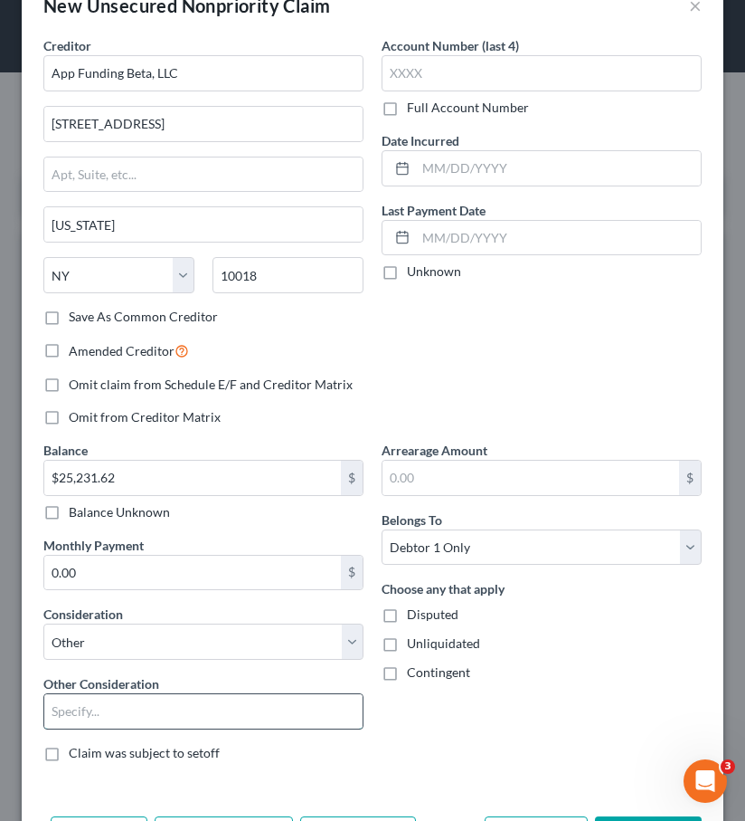
click at [109, 715] on input "text" at bounding box center [203, 711] width 318 height 34
type input "Guarantor"
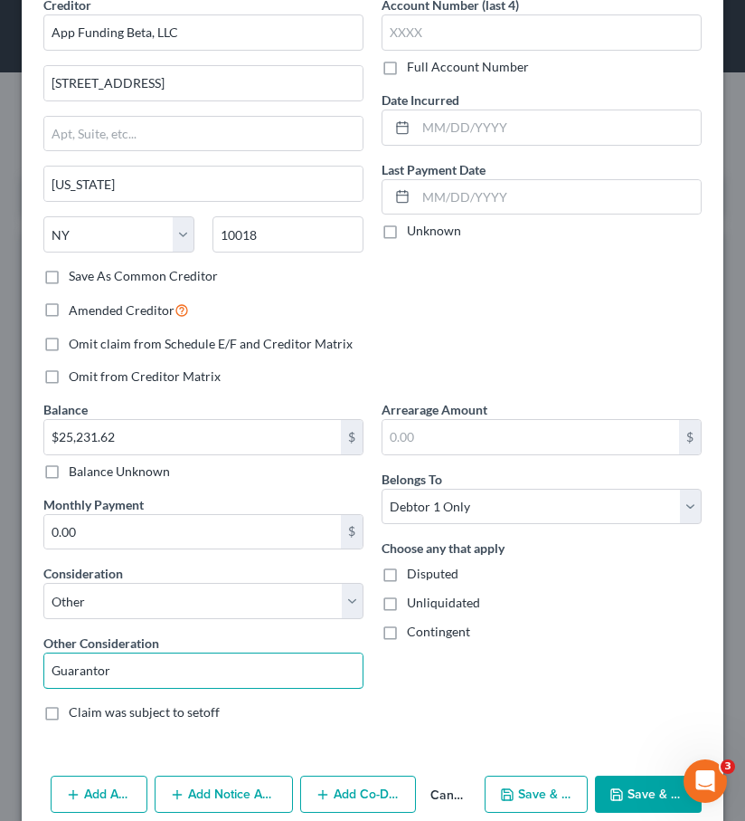
scroll to position [116, 0]
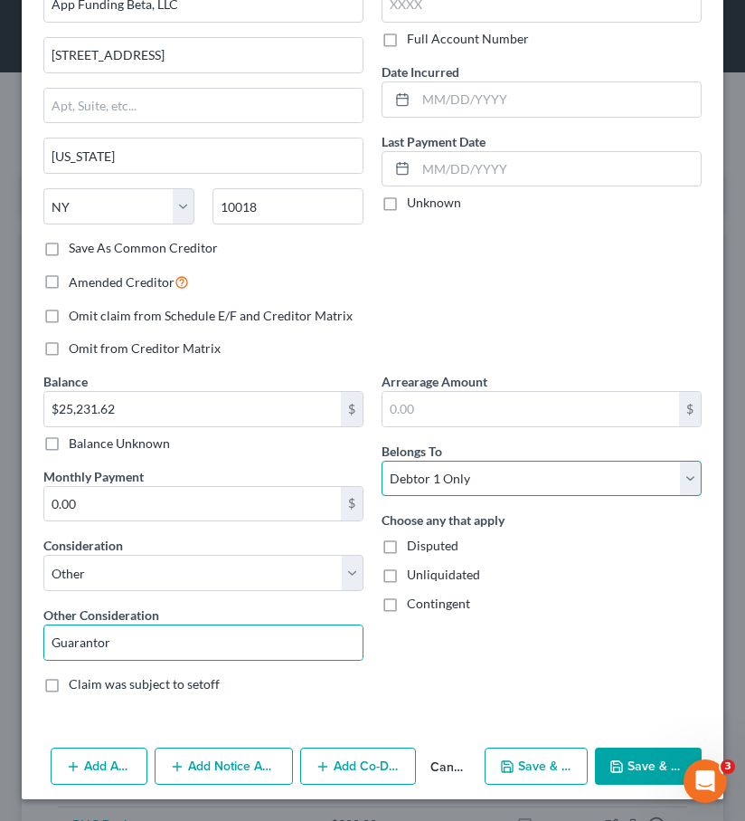
click at [442, 489] on select "Select Debtor 1 Only Debtor 2 Only Debtor 1 And Debtor 2 Only At Least One Of T…" at bounding box center [542, 478] width 320 height 36
select select "3"
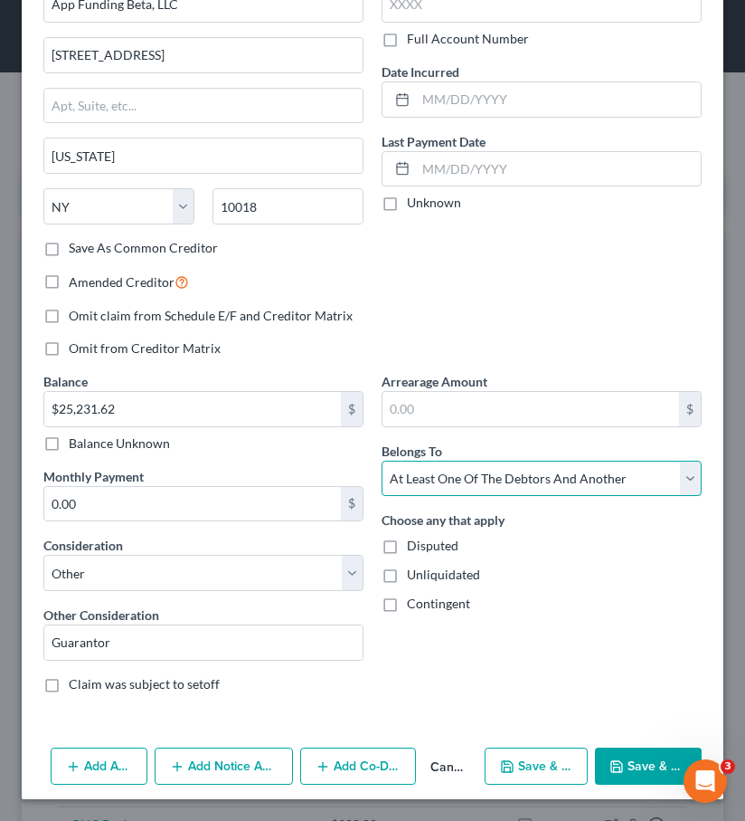
click at [382, 460] on select "Select Debtor 1 Only Debtor 2 Only Debtor 1 And Debtor 2 Only At Least One Of T…" at bounding box center [542, 478] width 320 height 36
click at [339, 762] on button "Add Co-Debtor" at bounding box center [358, 766] width 116 height 38
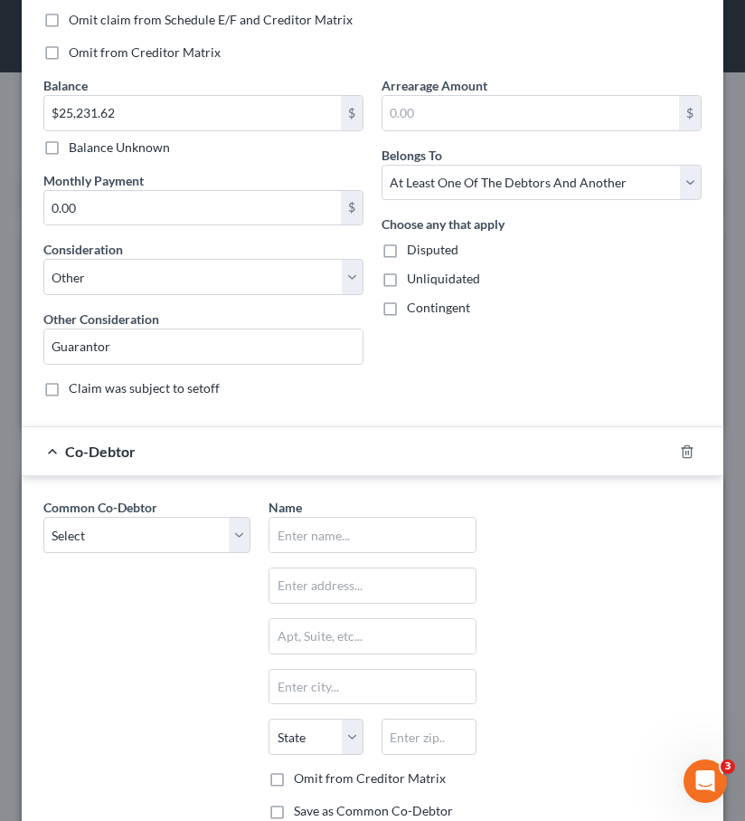
scroll to position [527, 0]
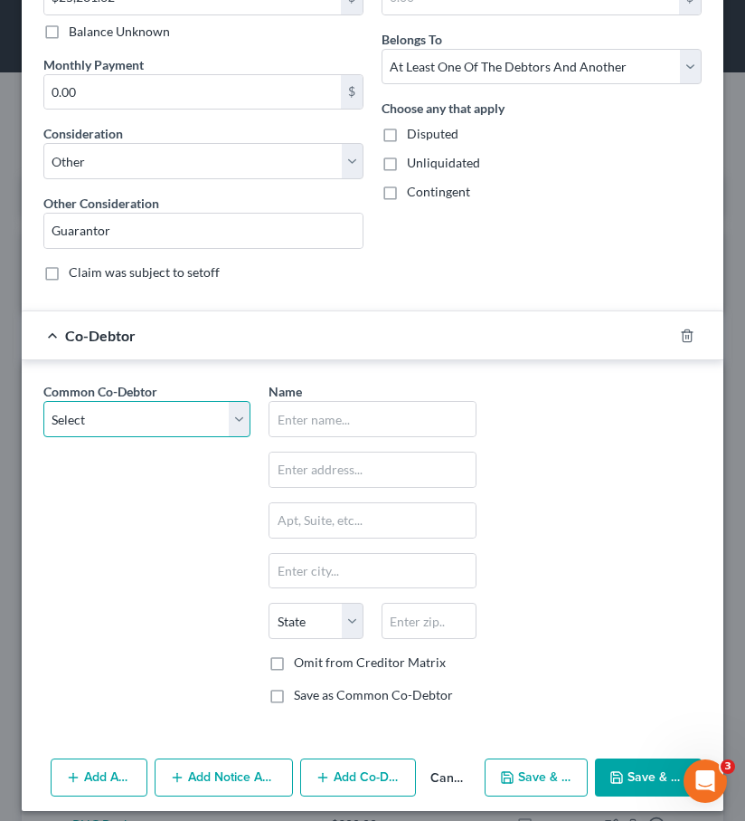
click at [132, 423] on select "Select Pro-Fit Basketball, LLC" at bounding box center [146, 419] width 207 height 36
select select "0"
click at [43, 401] on select "Select Pro-Fit Basketball, LLC" at bounding box center [146, 419] width 207 height 36
type input "Pro-Fit Basketball, LLC"
type input "4960 Boiling Brook Pkwy."
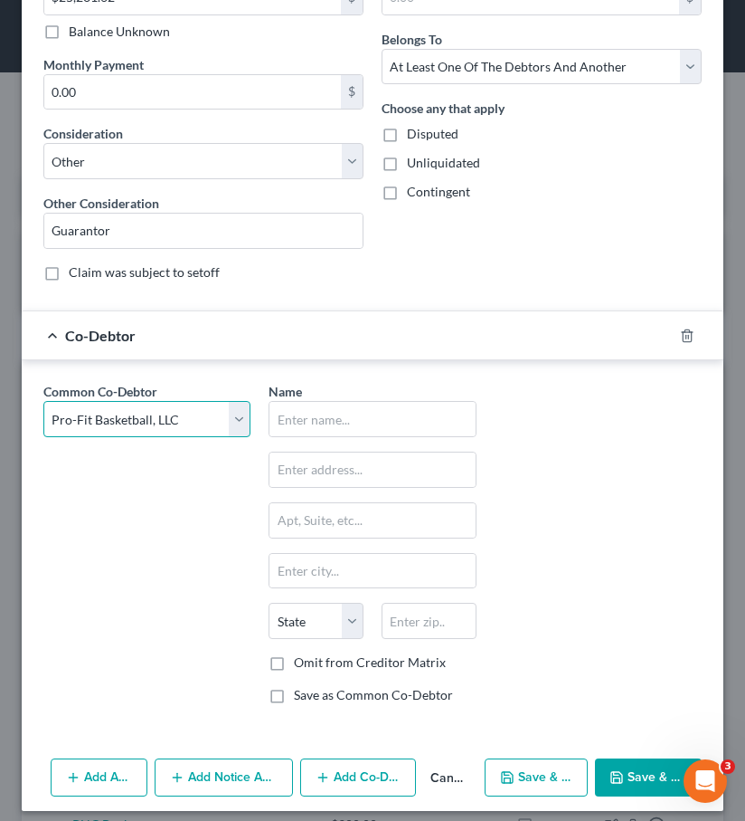
type input "Rockville"
select select "21"
type input "20852"
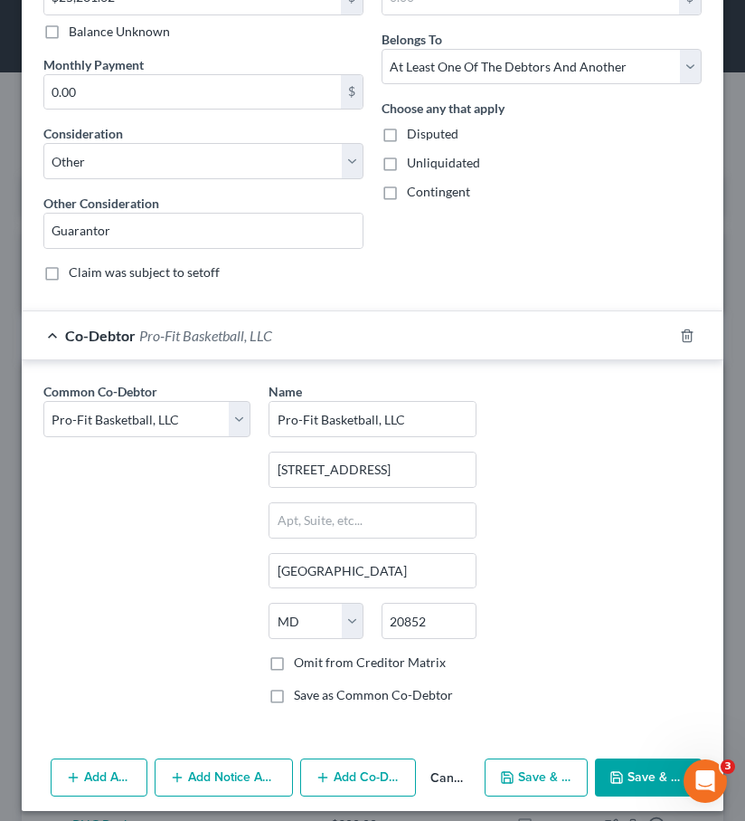
click at [626, 764] on button "Save & Close" at bounding box center [648, 777] width 107 height 38
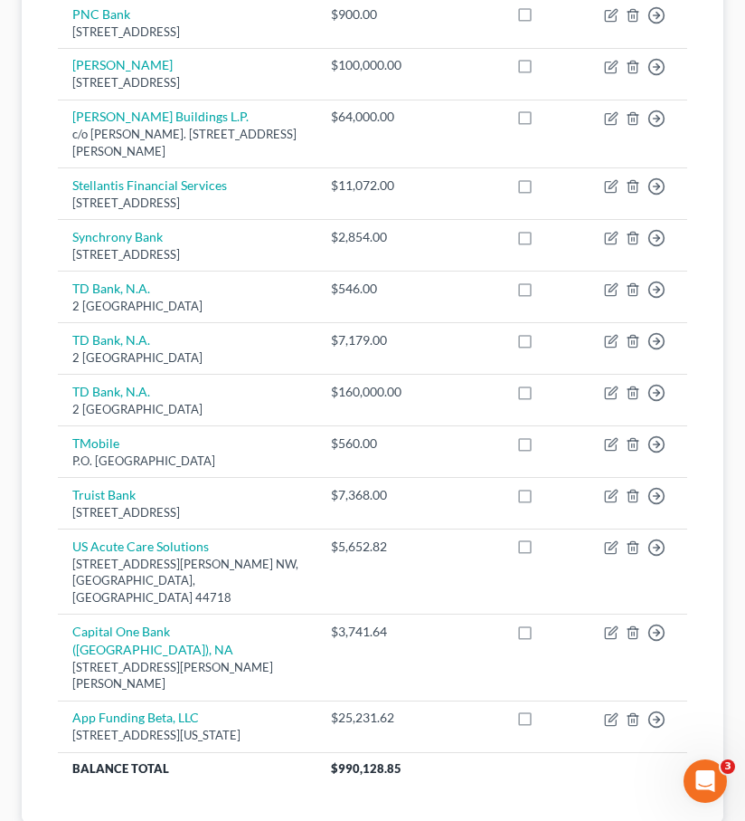
scroll to position [0, 0]
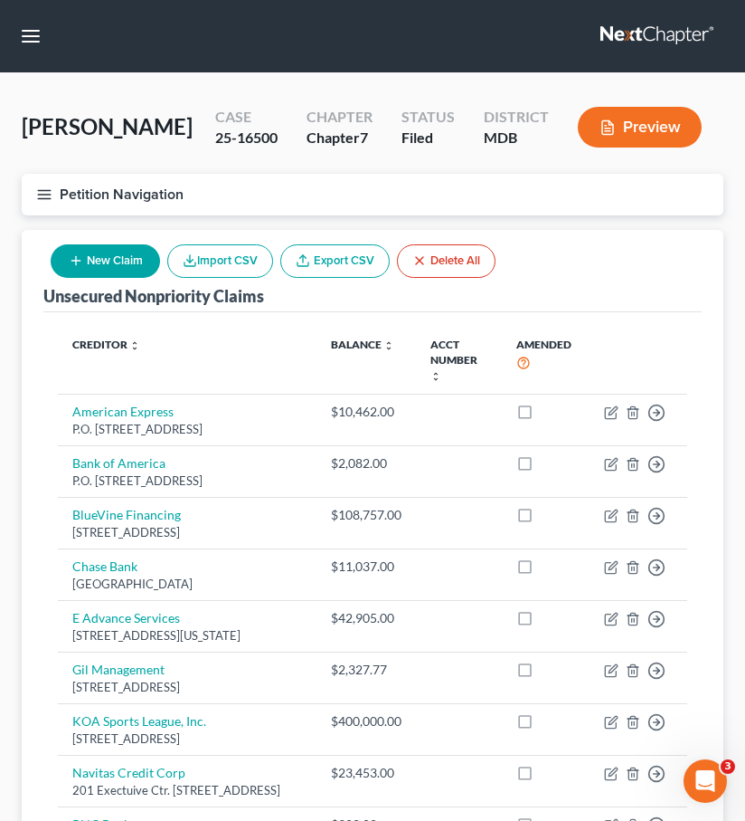
click at [104, 262] on button "New Claim" at bounding box center [105, 260] width 109 height 33
select select "0"
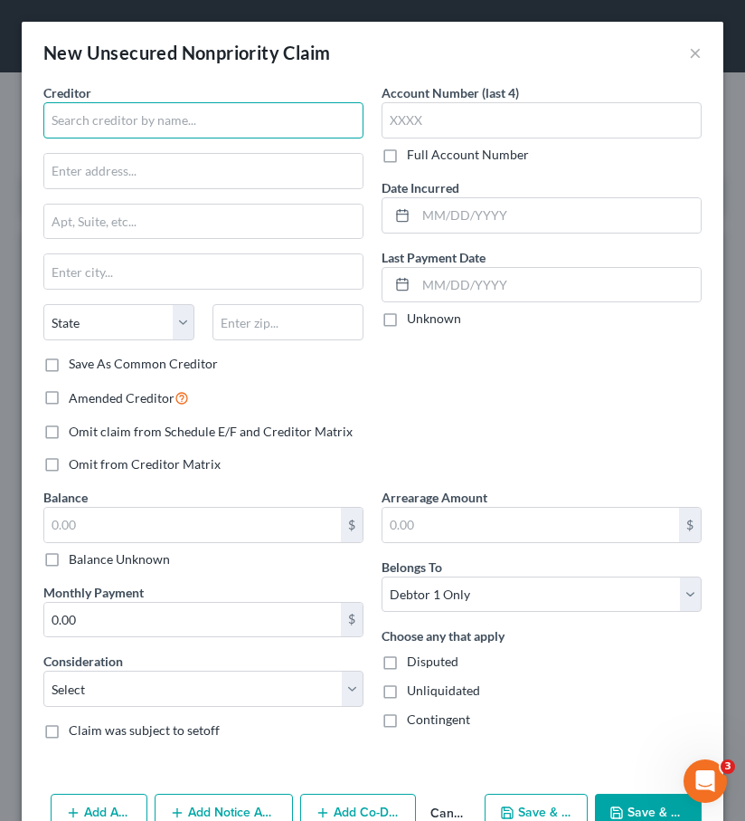
click at [84, 119] on input "text" at bounding box center [203, 120] width 320 height 36
type input "D"
type input "PDM Capital, LLC"
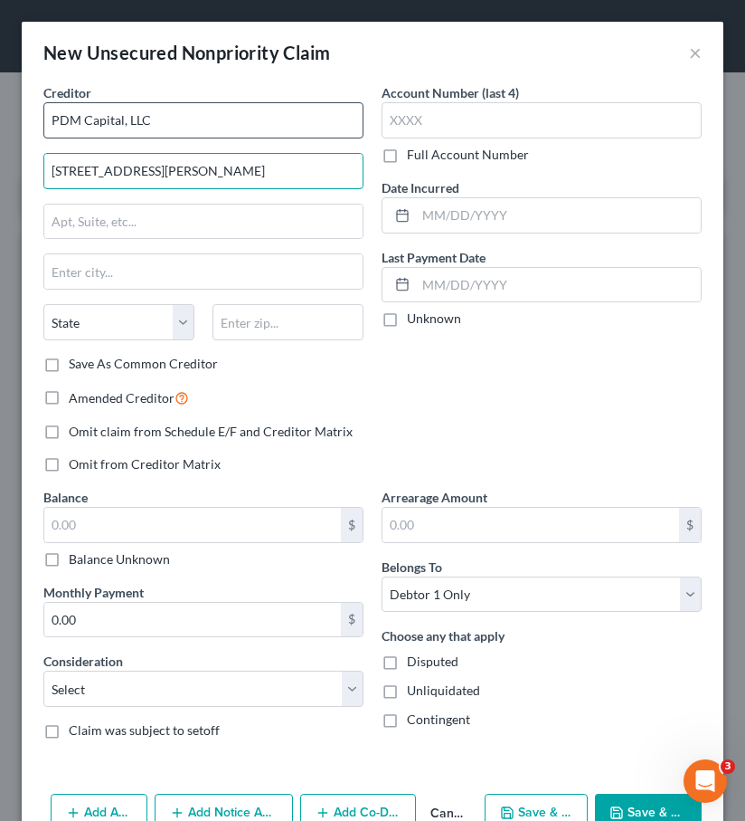
type input "2433 Knapp St."
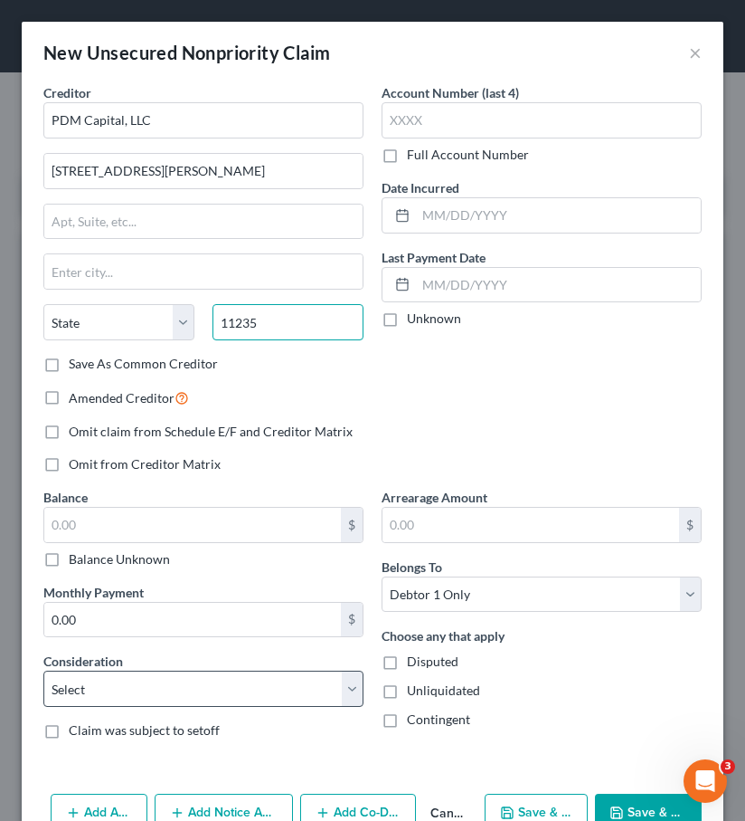
type input "11235"
click at [107, 706] on select "Select Cable / Satellite Services Collection Agency Credit Card Debt Debt Couns…" at bounding box center [203, 688] width 320 height 36
type input "Brooklyn"
select select "35"
select select "14"
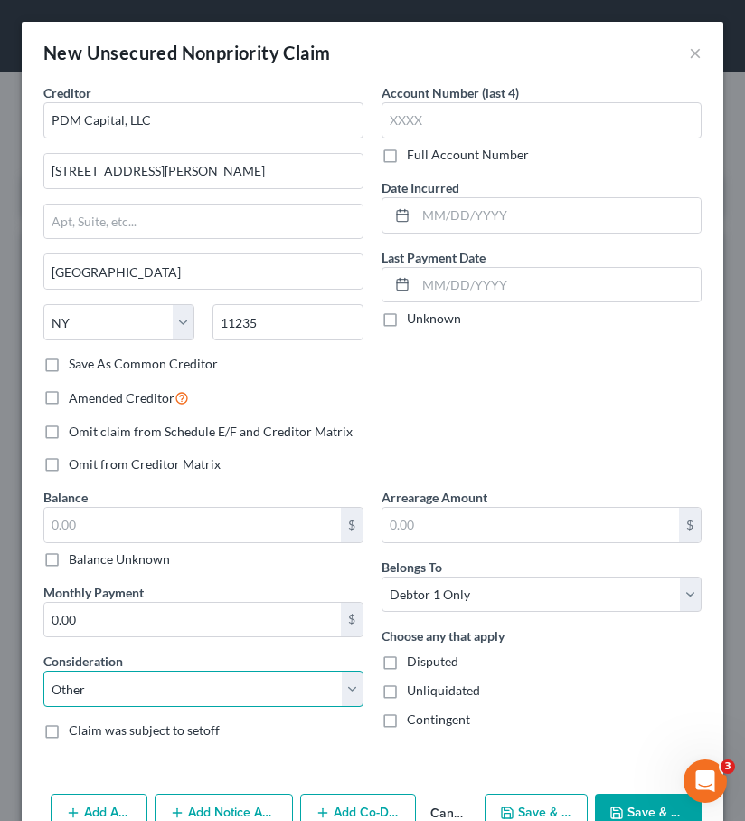
click at [43, 670] on select "Select Cable / Satellite Services Collection Agency Credit Card Debt Debt Couns…" at bounding box center [203, 688] width 320 height 36
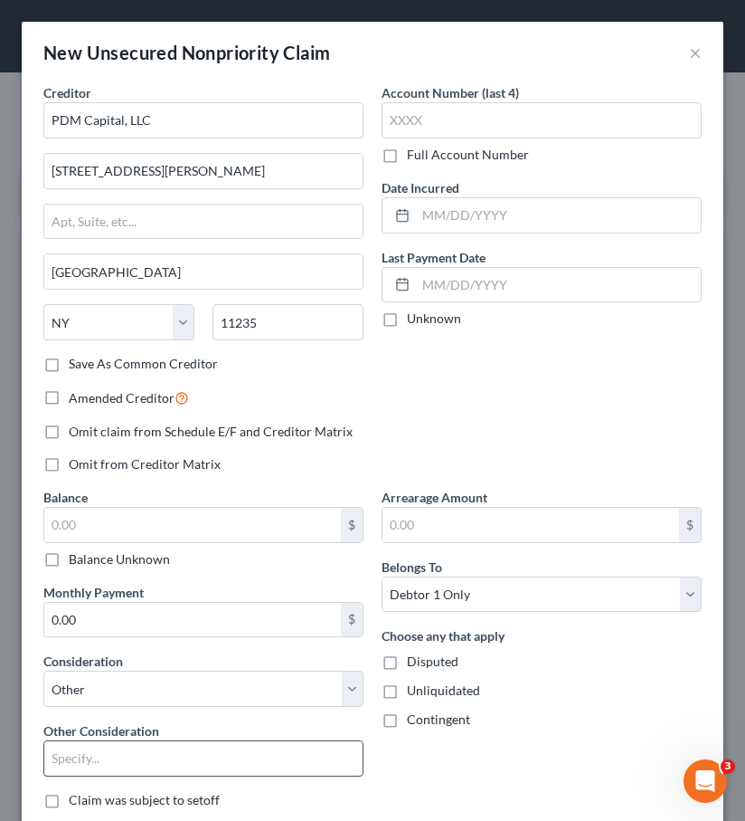
click at [106, 757] on input "text" at bounding box center [203, 758] width 318 height 34
type input "Guarantor"
click at [454, 595] on select "Select Debtor 1 Only Debtor 2 Only Debtor 1 And Debtor 2 Only At Least One Of T…" at bounding box center [542, 594] width 320 height 36
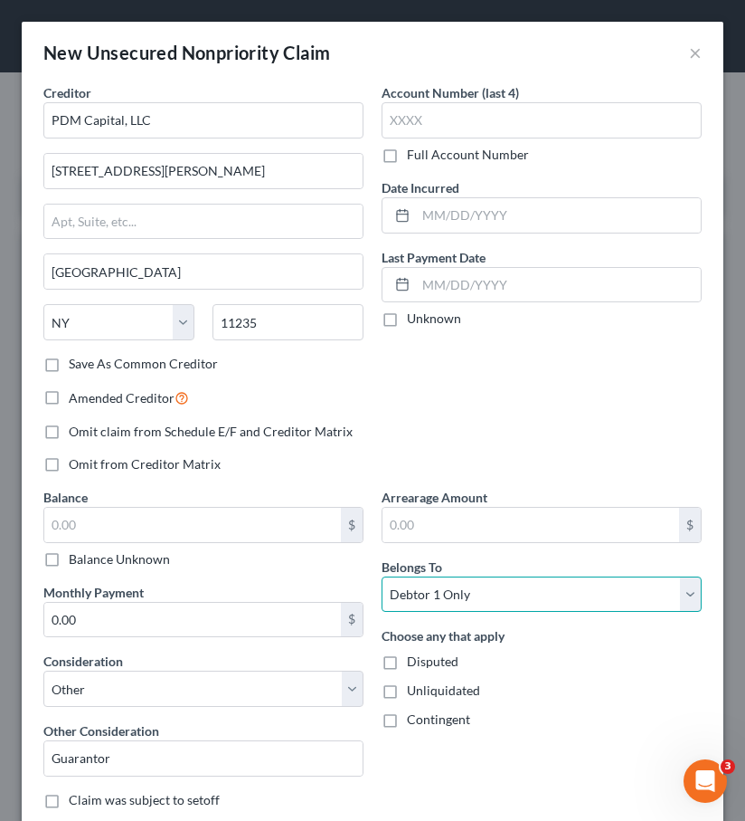
select select "3"
click at [382, 576] on select "Select Debtor 1 Only Debtor 2 Only Debtor 1 And Debtor 2 Only At Least One Of T…" at bounding box center [542, 594] width 320 height 36
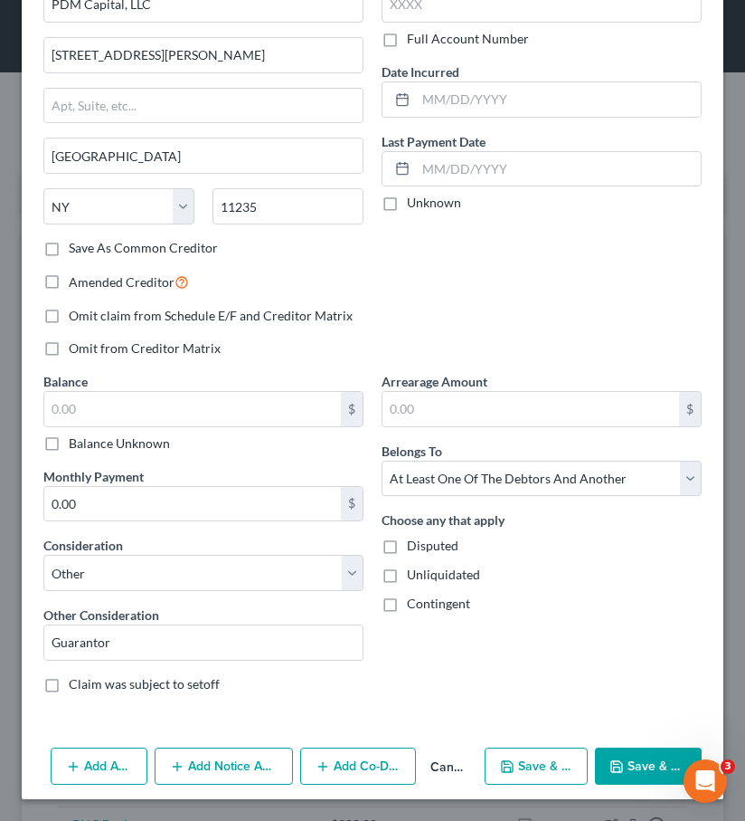
click at [360, 780] on button "Add Co-Debtor" at bounding box center [358, 766] width 116 height 38
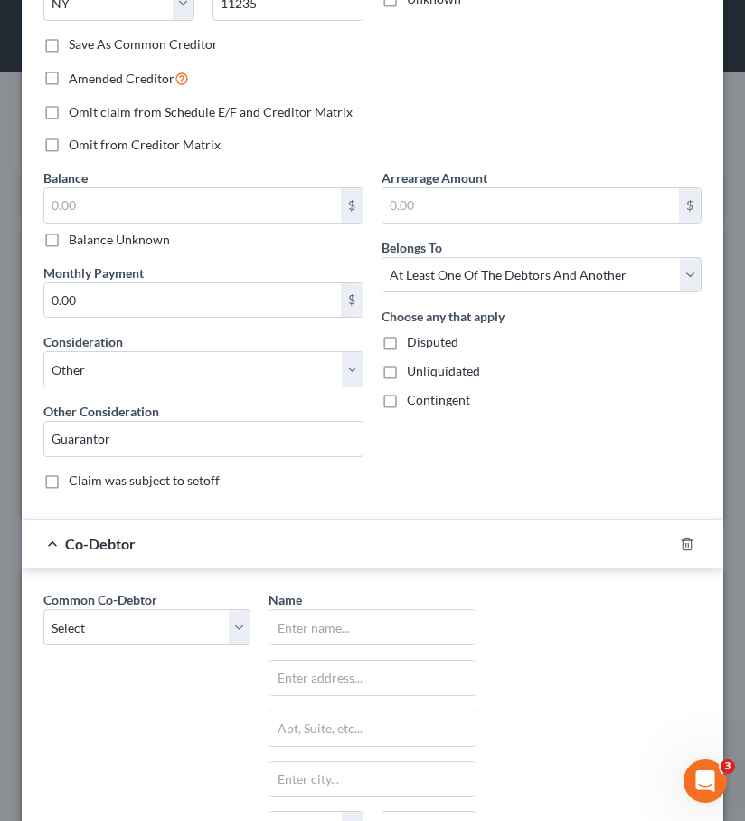
scroll to position [461, 0]
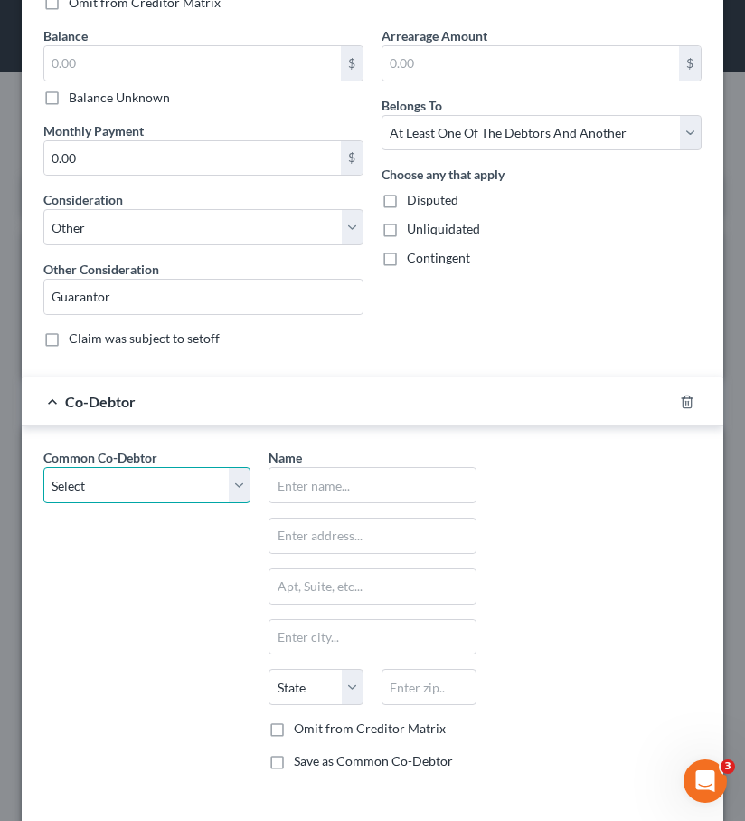
click at [141, 484] on select "Select Pro-Fit Basketball, LLC" at bounding box center [146, 485] width 207 height 36
select select "0"
click at [43, 467] on select "Select Pro-Fit Basketball, LLC" at bounding box center [146, 485] width 207 height 36
type input "Pro-Fit Basketball, LLC"
type input "4960 Boiling Brook Pkwy."
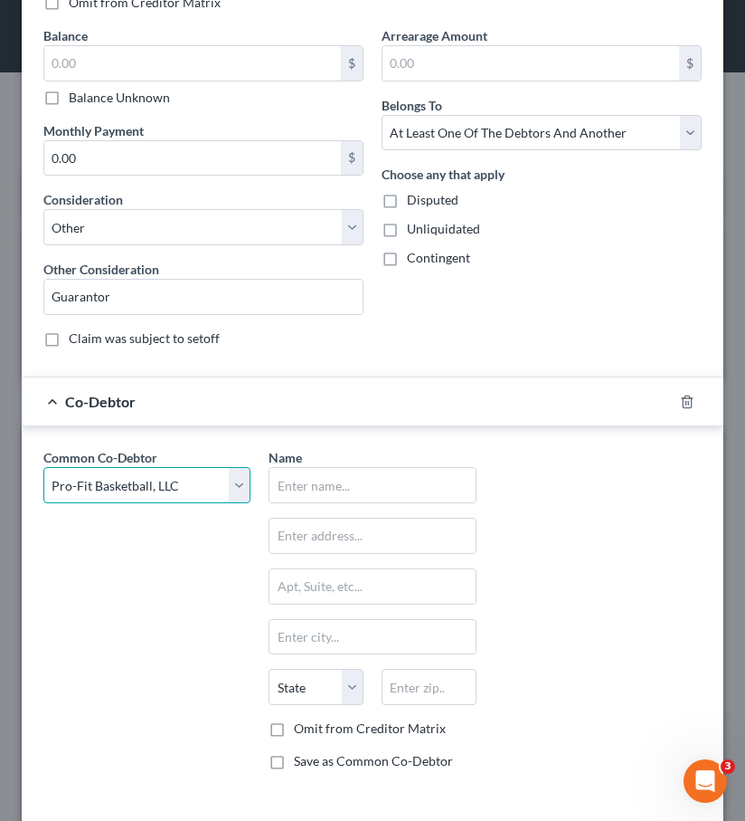
type input "Rockville"
select select "21"
type input "20852"
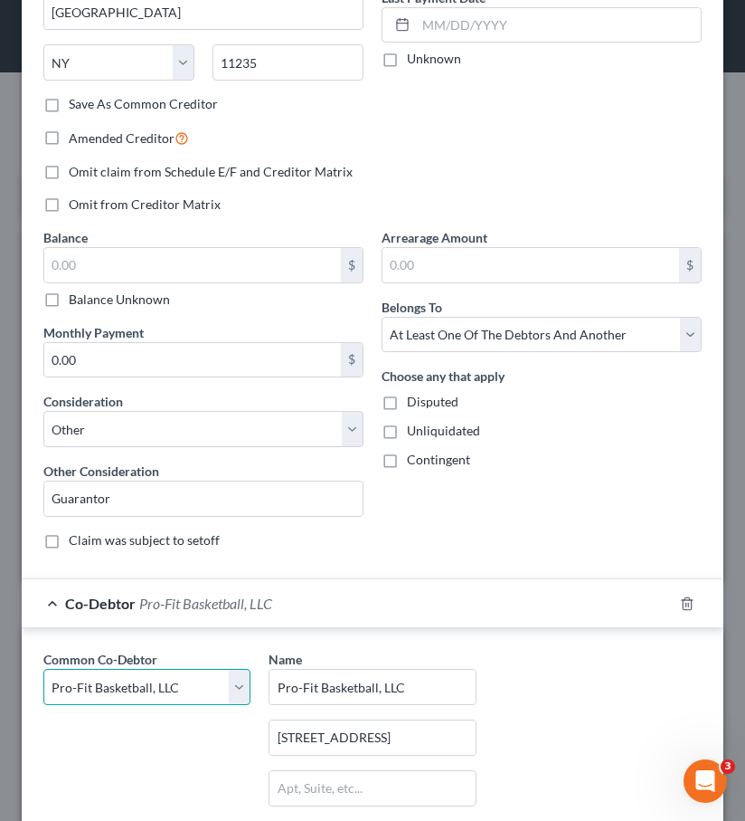
scroll to position [539, 0]
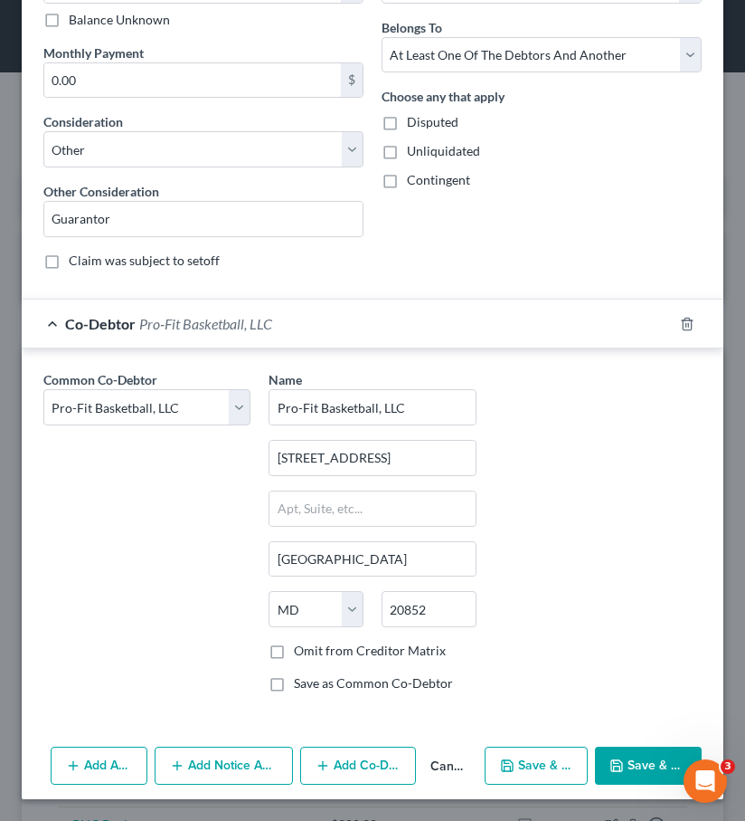
click at [639, 757] on button "Save & Close" at bounding box center [648, 765] width 107 height 38
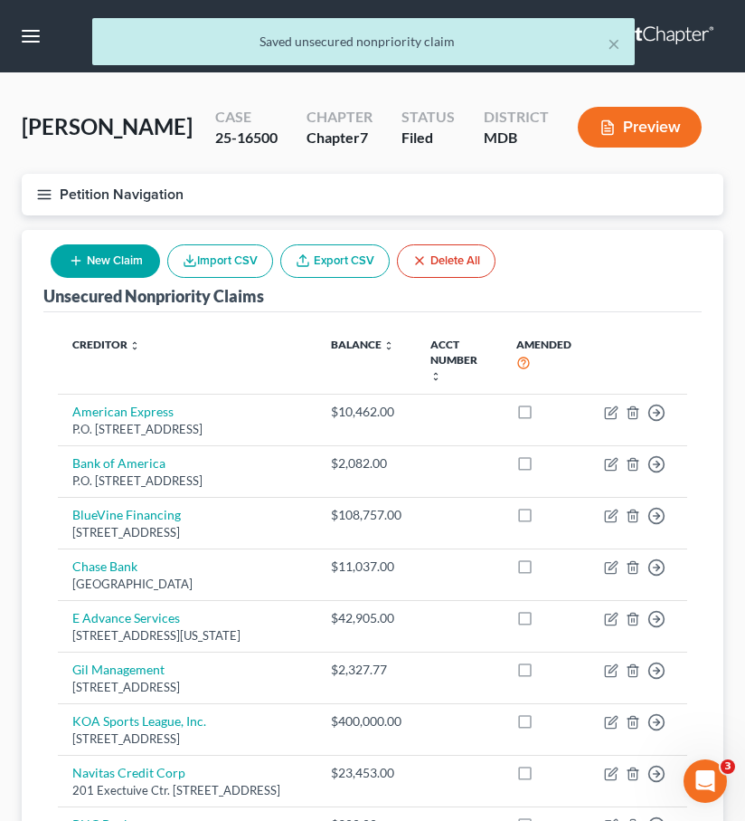
click at [91, 259] on button "New Claim" at bounding box center [105, 260] width 109 height 33
select select "0"
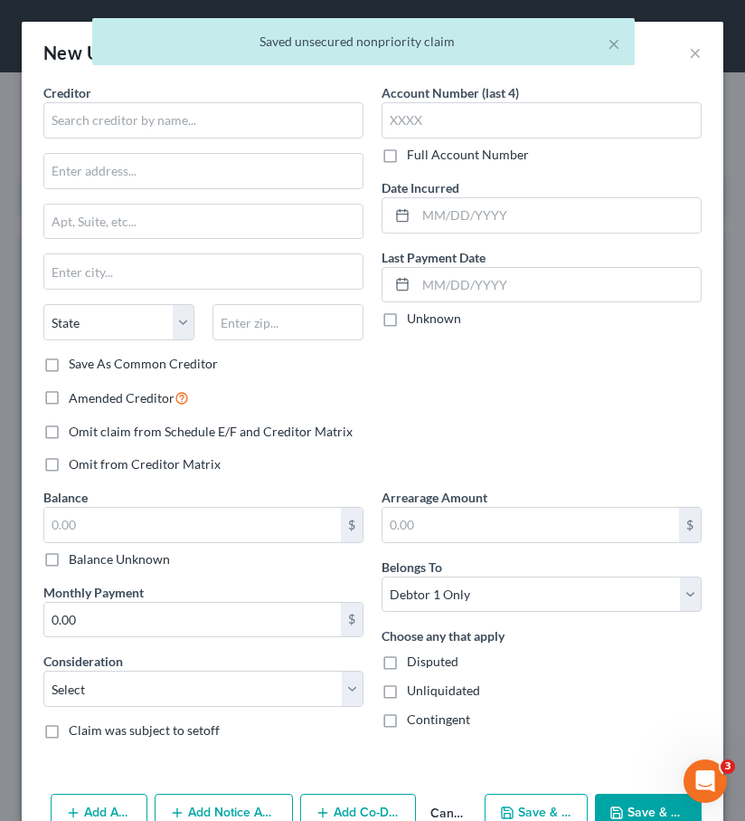
click at [85, 100] on label "Creditor *" at bounding box center [67, 92] width 48 height 19
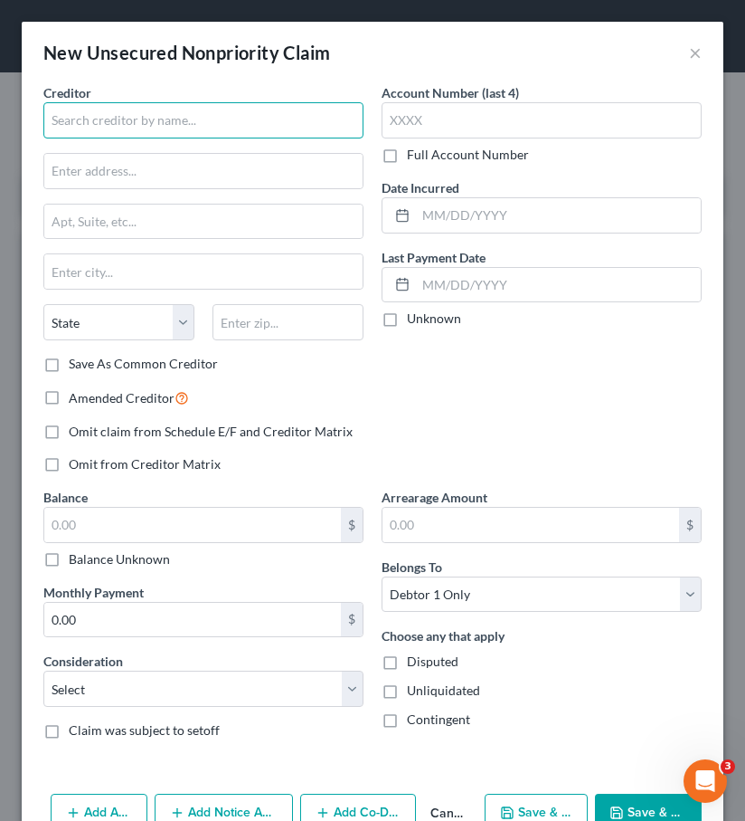
click at [88, 119] on input "text" at bounding box center [203, 120] width 320 height 36
type input "Corporation Service Company"
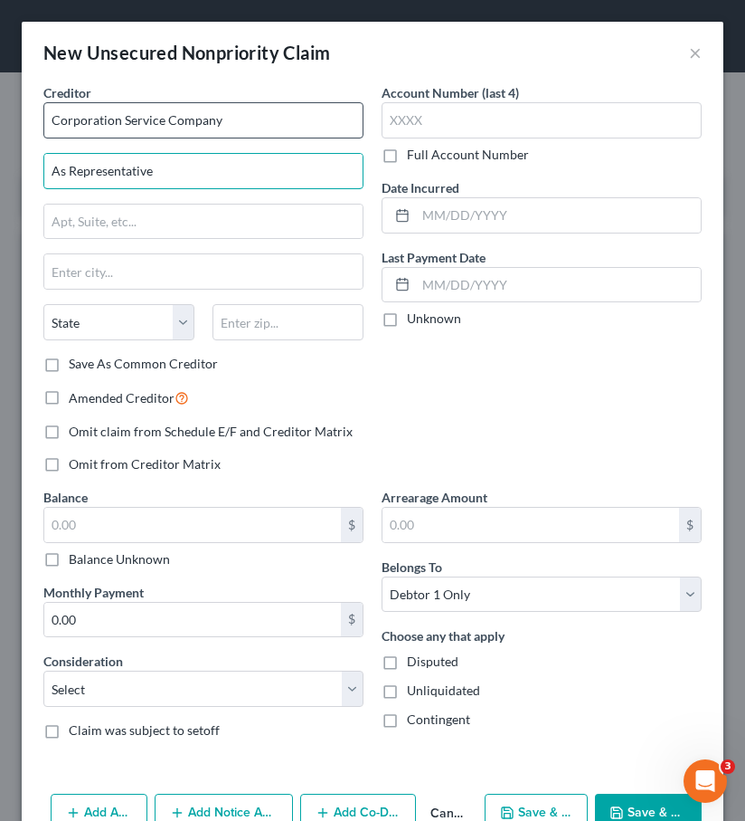
type input "As Representative"
drag, startPoint x: 190, startPoint y: 174, endPoint x: -4, endPoint y: 166, distance: 193.8
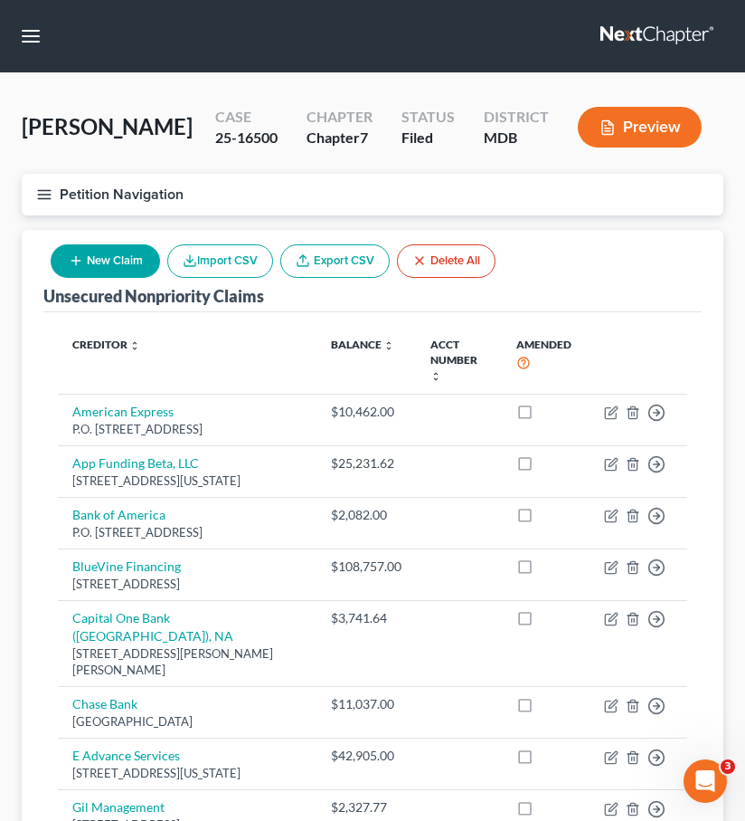
click at [94, 259] on button "New Claim" at bounding box center [105, 260] width 109 height 33
select select "0"
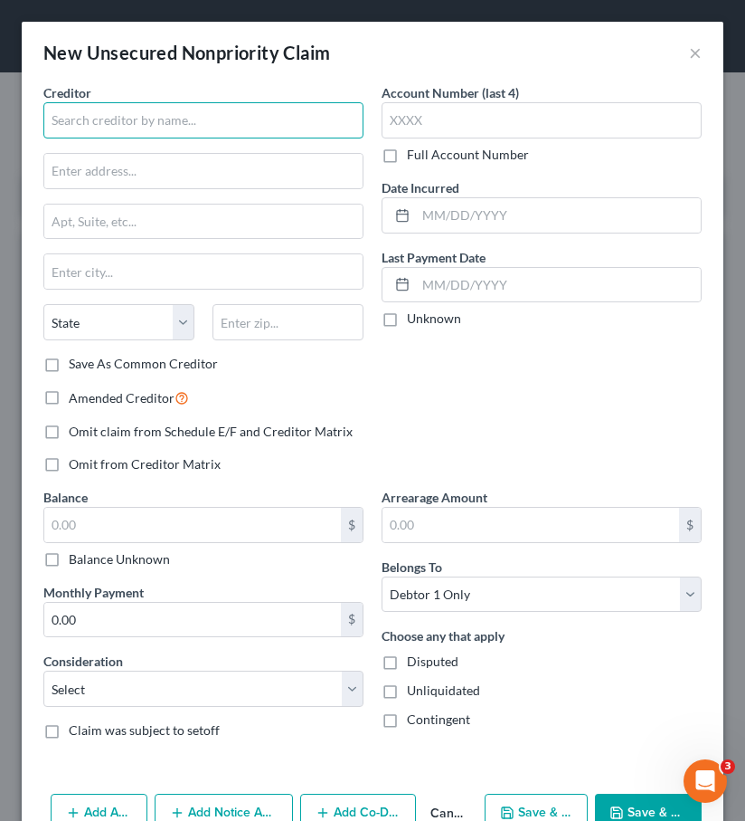
click at [127, 132] on input "text" at bounding box center [203, 120] width 320 height 36
type input "Corporation SErvice Company"
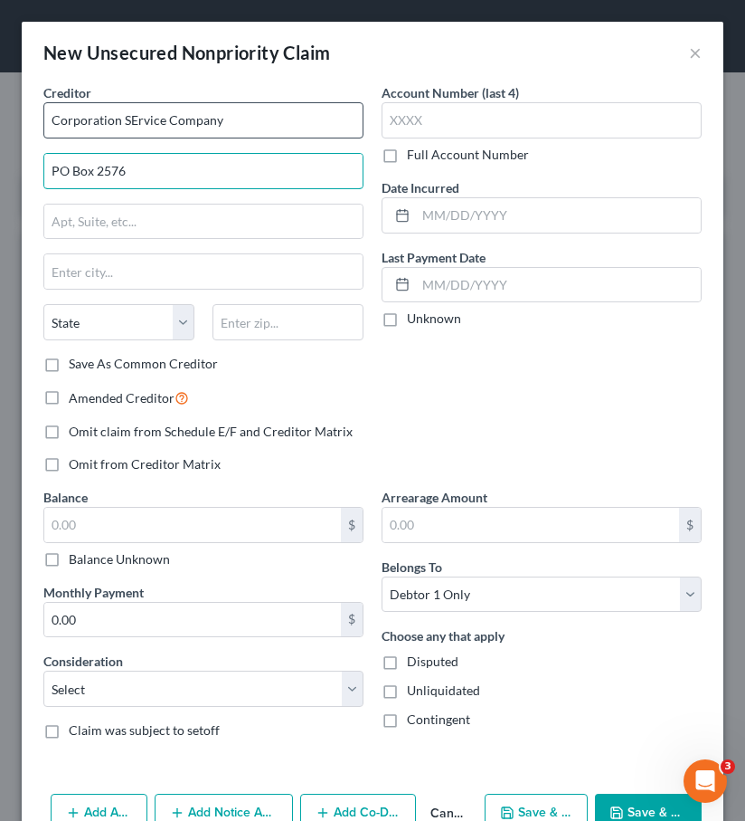
type input "PO Box 2576"
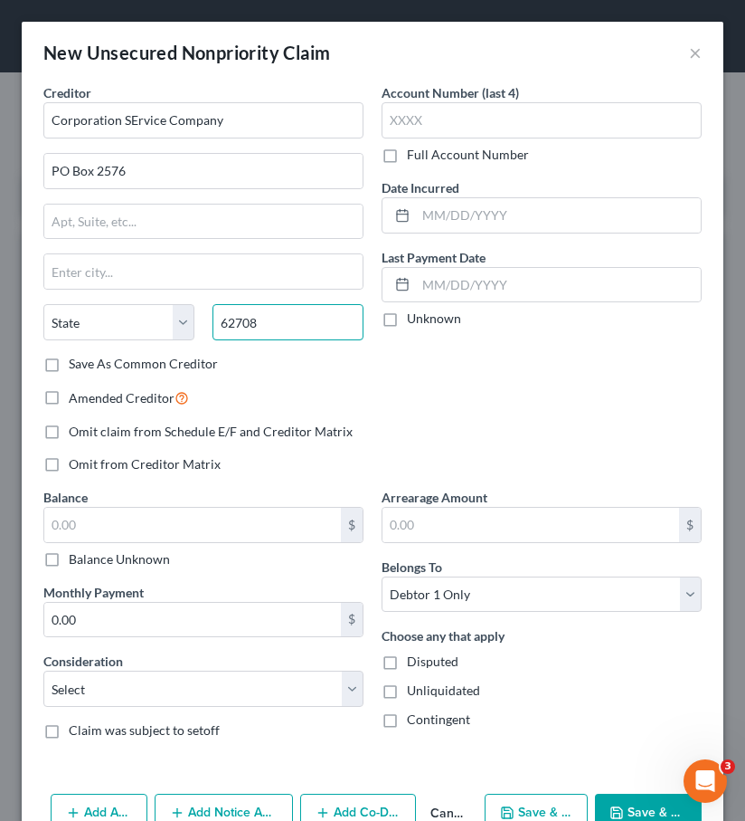
scroll to position [47, 0]
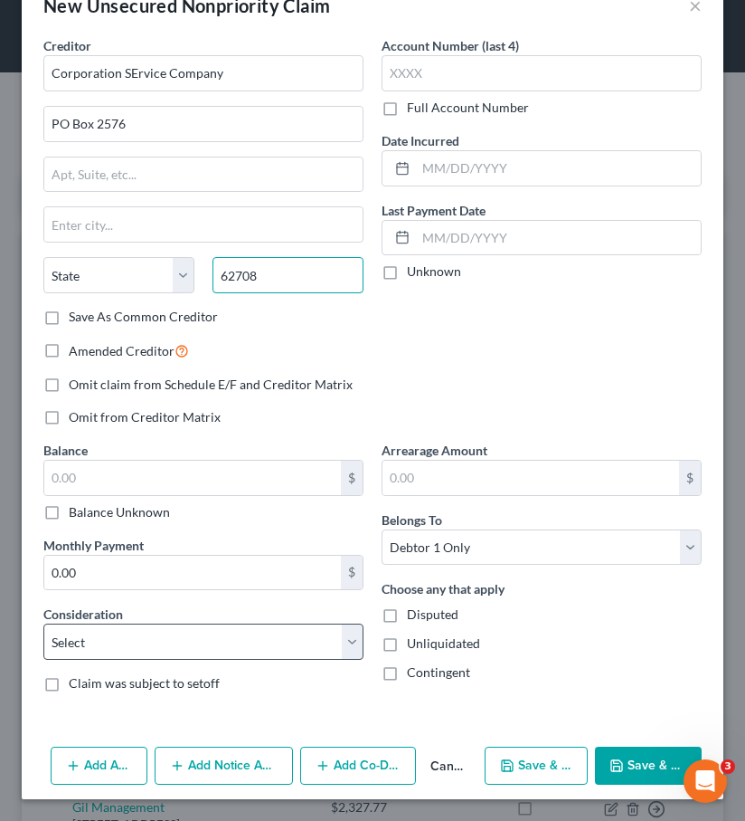
type input "62708"
click at [176, 638] on select "Select Cable / Satellite Services Collection Agency Credit Card Debt Debt Couns…" at bounding box center [203, 641] width 320 height 36
type input "Springfield"
select select "14"
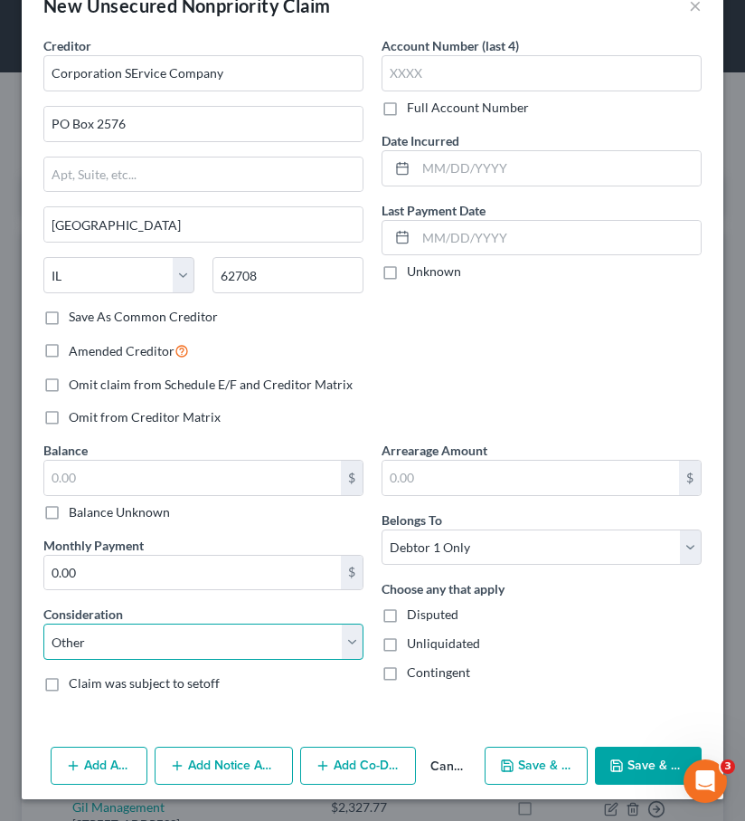
click at [43, 623] on select "Select Cable / Satellite Services Collection Agency Credit Card Debt Debt Couns…" at bounding box center [203, 641] width 320 height 36
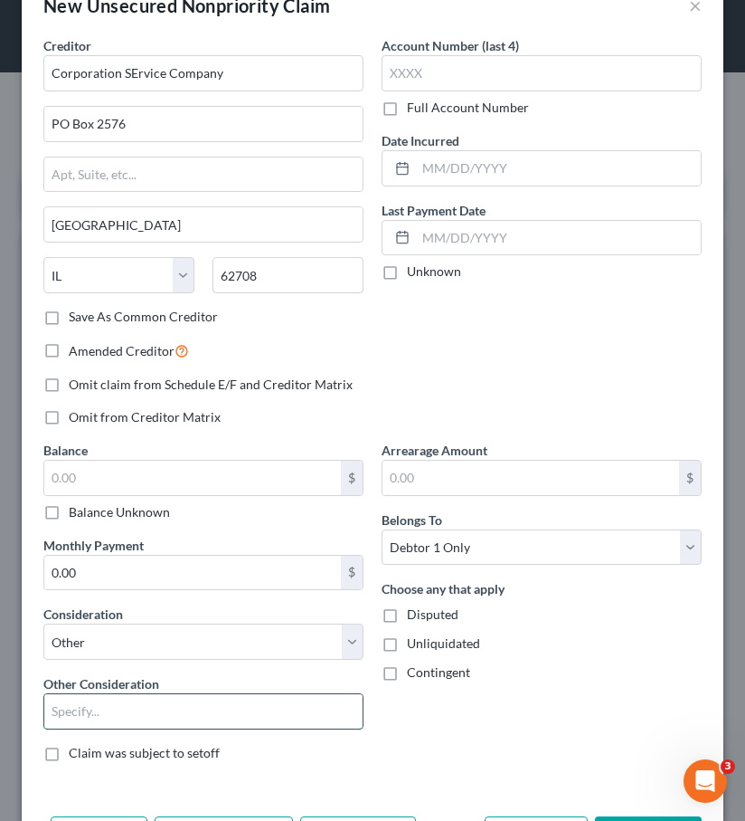
click at [109, 713] on input "text" at bounding box center [203, 711] width 318 height 34
type input "Guarantor"
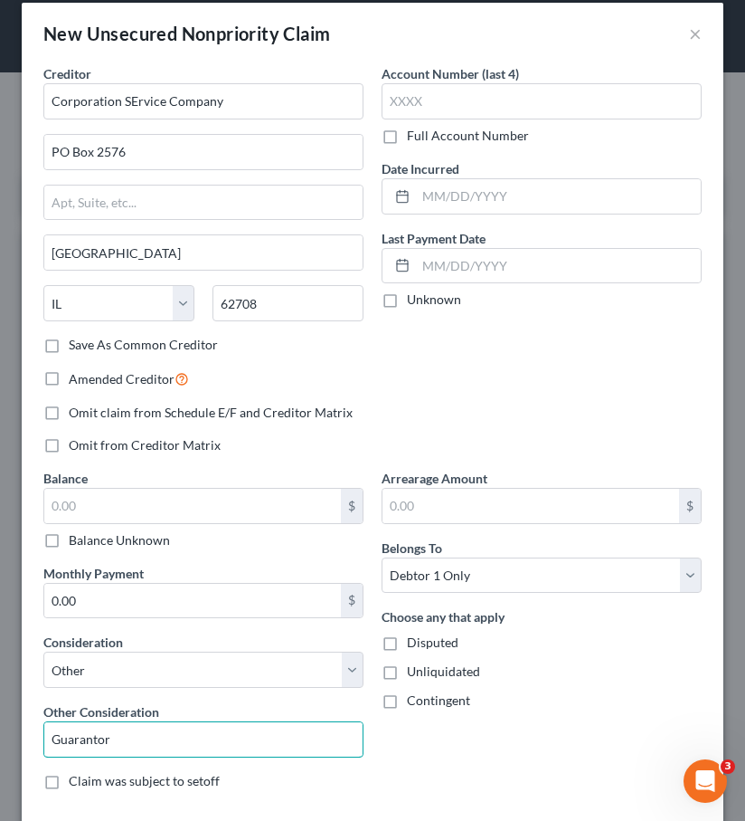
scroll to position [0, 0]
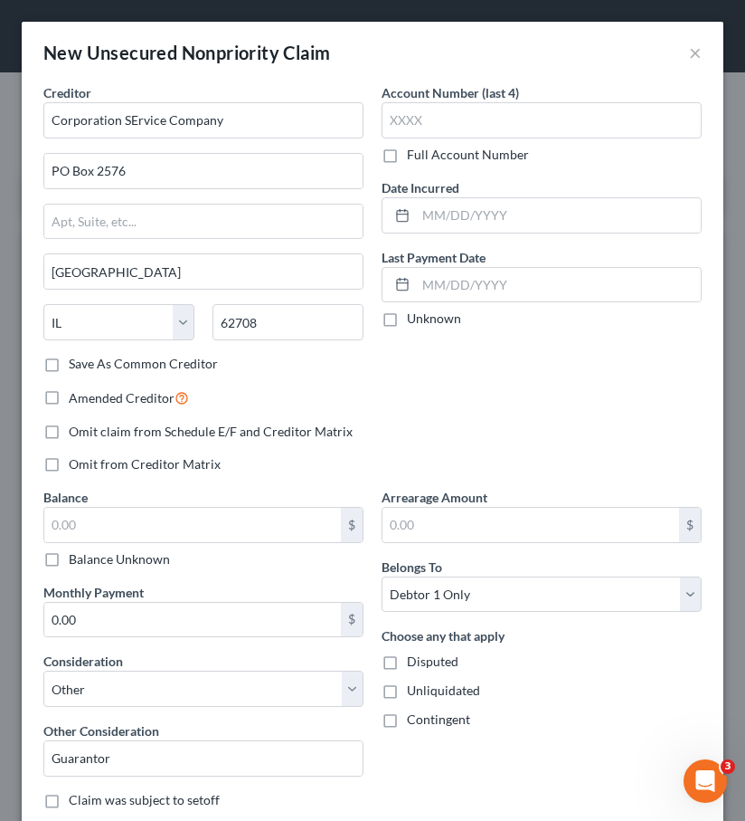
click at [69, 556] on label "Balance Unknown" at bounding box center [119, 559] width 101 height 18
click at [76, 556] on input "Balance Unknown" at bounding box center [82, 556] width 12 height 12
checkbox input "true"
type input "0.00"
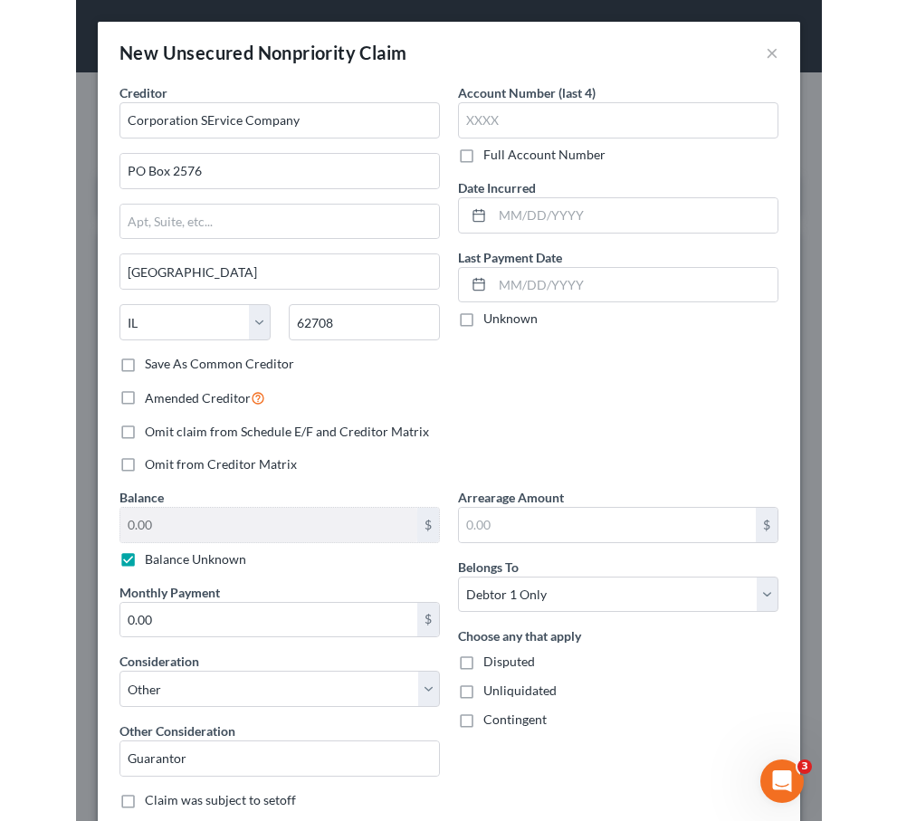
scroll to position [116, 0]
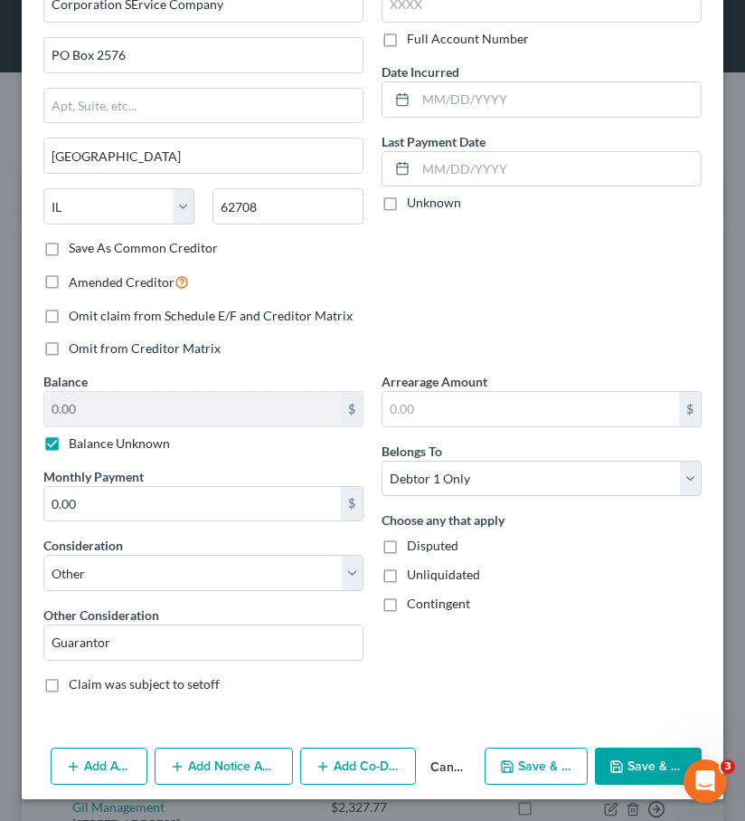
click at [632, 763] on button "Save & Close" at bounding box center [648, 766] width 107 height 38
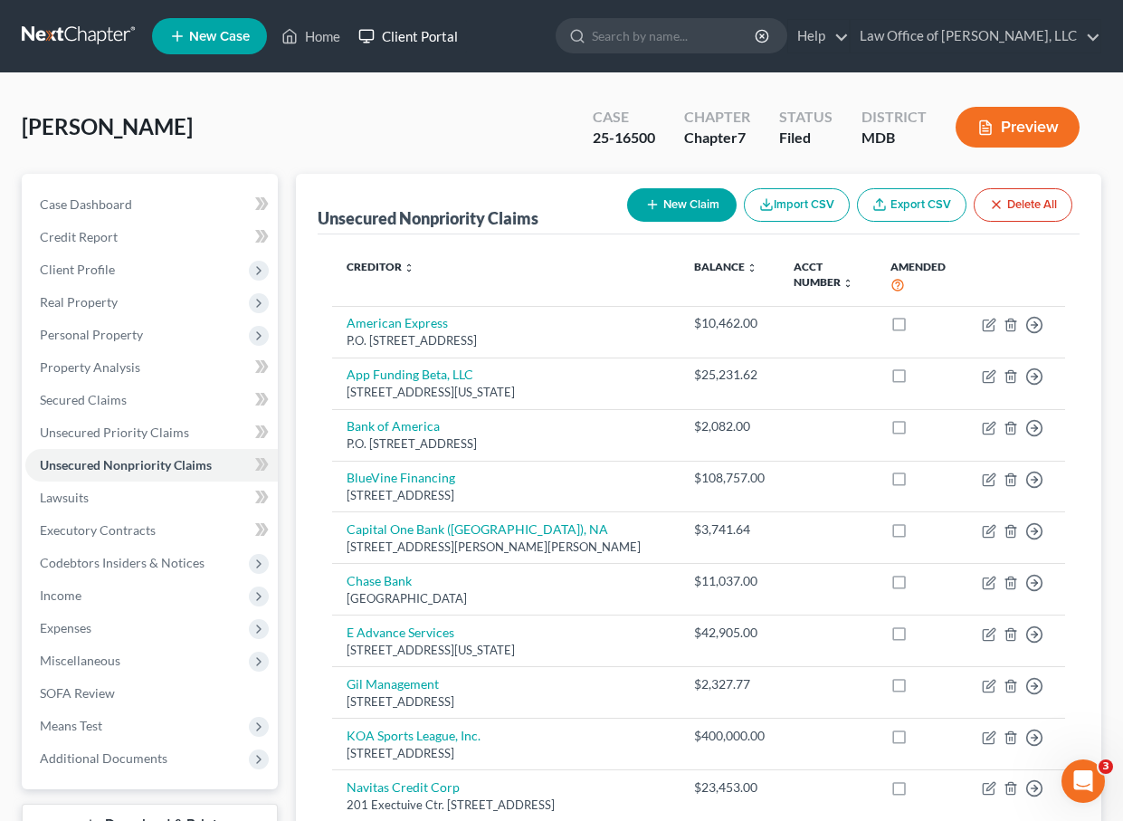
click at [408, 40] on link "Client Portal" at bounding box center [408, 36] width 118 height 33
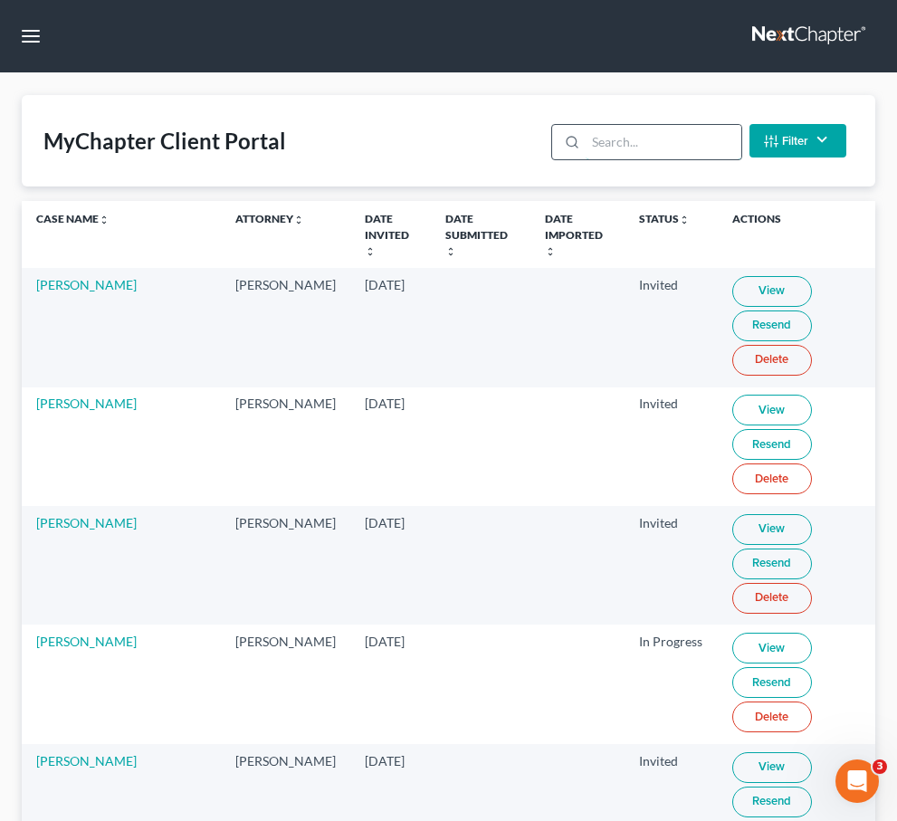
click at [631, 150] on input "search" at bounding box center [662, 142] width 155 height 34
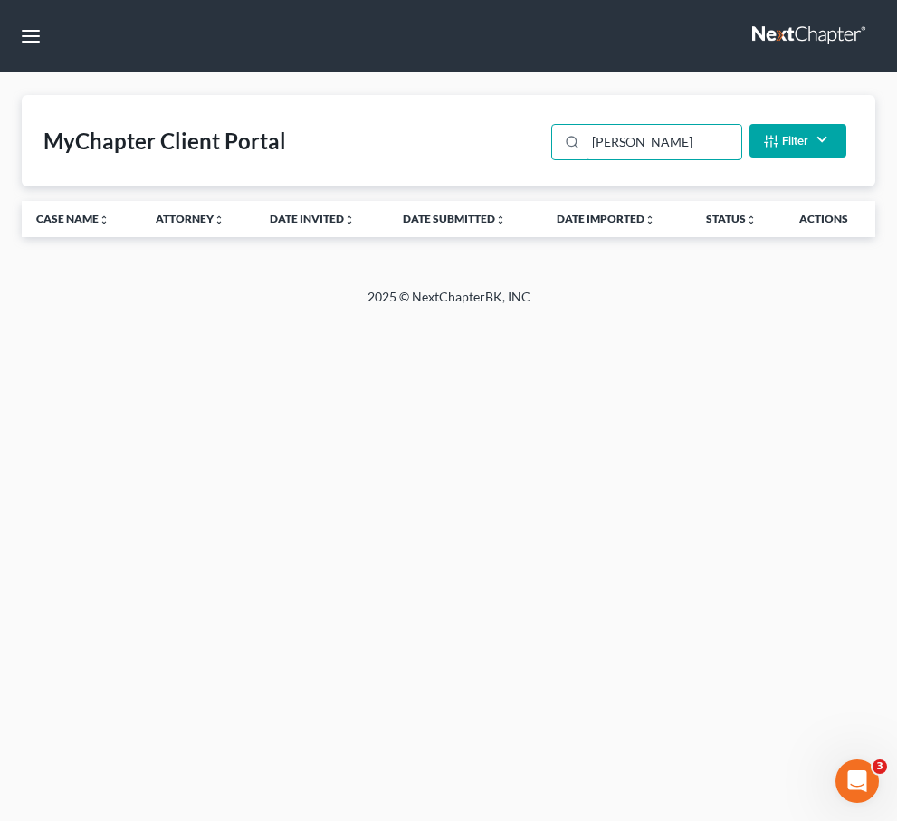
type input "mcclain, gregory"
drag, startPoint x: 693, startPoint y: 137, endPoint x: 403, endPoint y: 94, distance: 292.6
click at [403, 95] on div "MyChapter Client Portal mcclain, gregory Filter Status Filter... Invited In Pro…" at bounding box center [448, 140] width 853 height 91
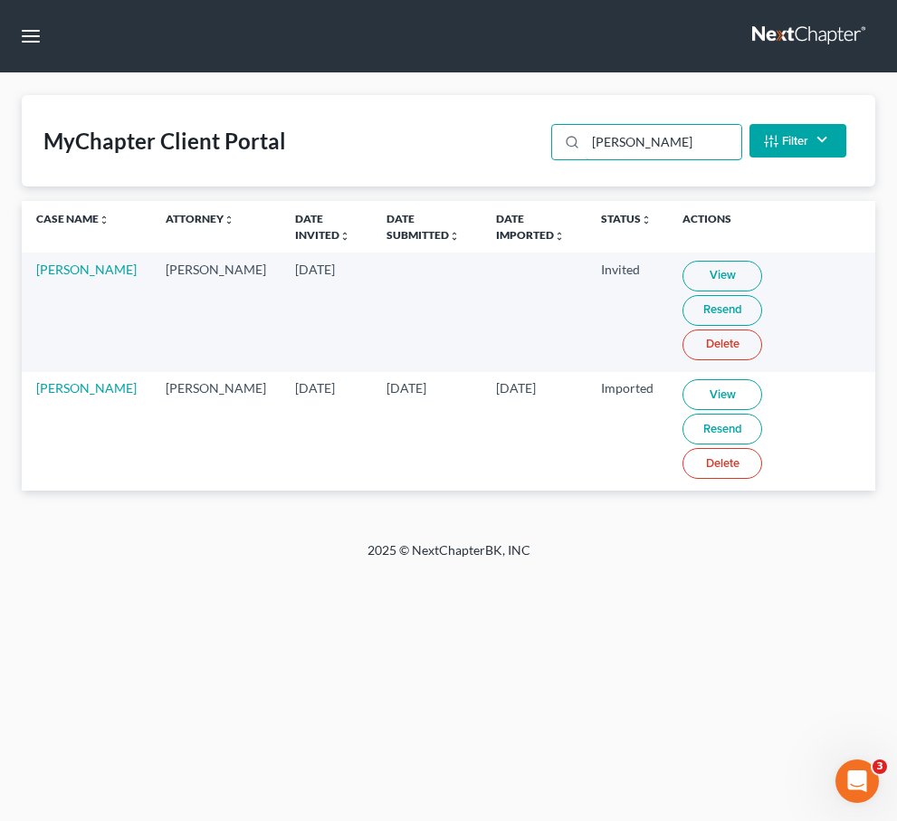
type input "gregory"
click at [682, 379] on link "View" at bounding box center [722, 394] width 80 height 31
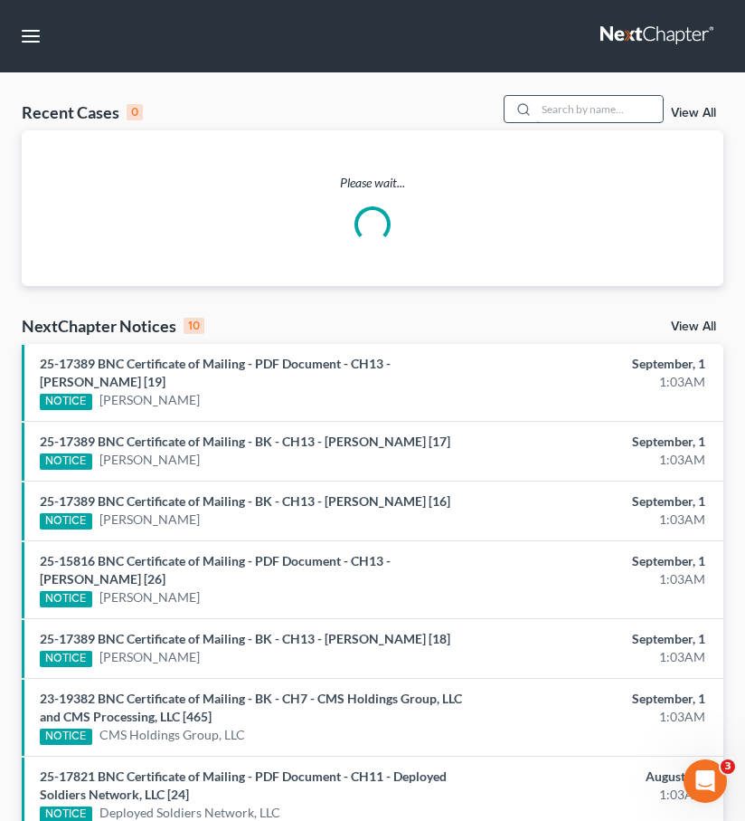
click at [580, 101] on input "search" at bounding box center [599, 109] width 127 height 26
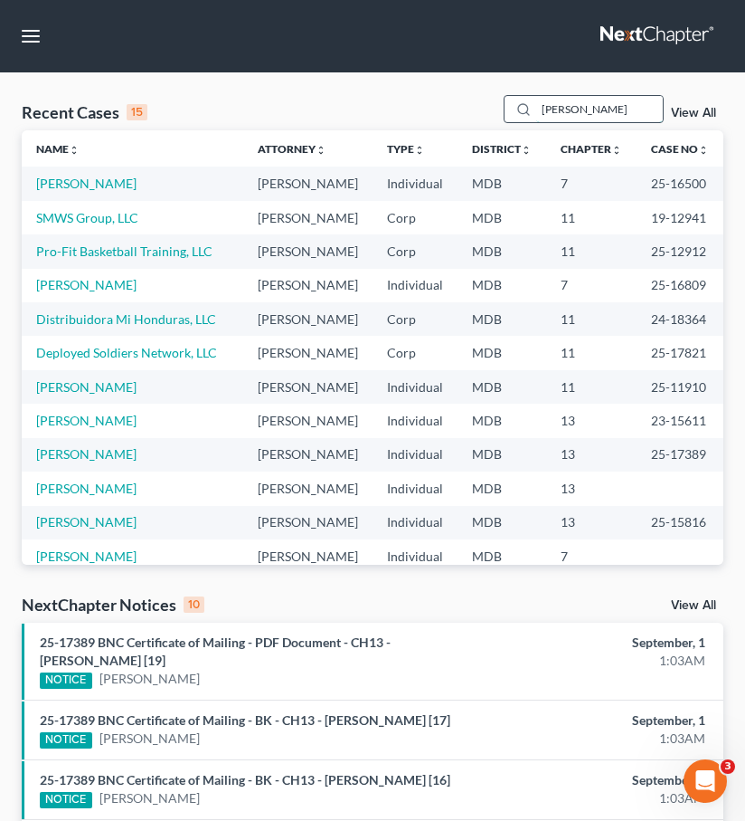
type input "[PERSON_NAME]"
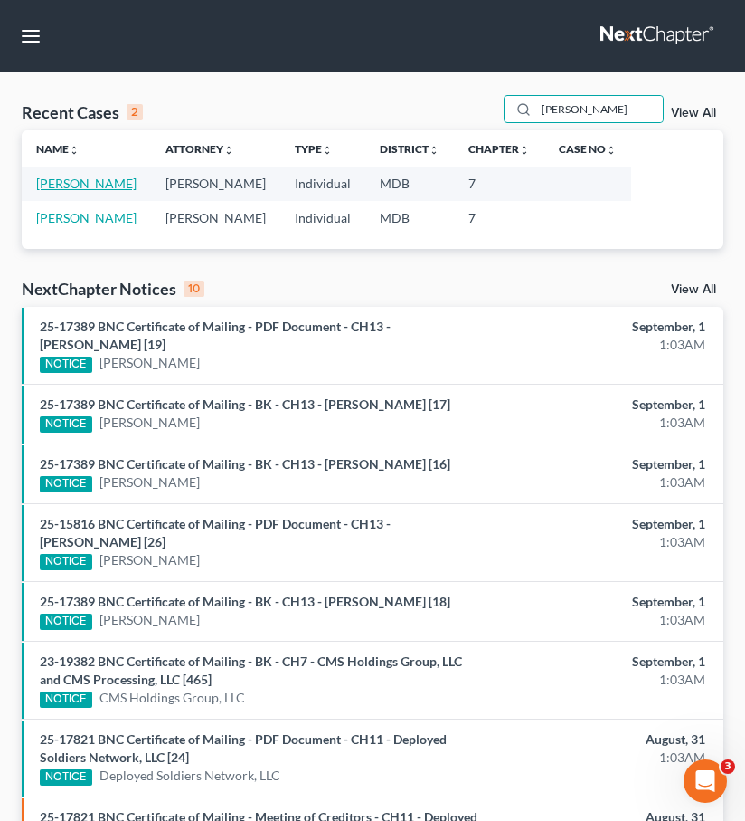
click at [72, 178] on link "[PERSON_NAME]" at bounding box center [86, 183] width 100 height 15
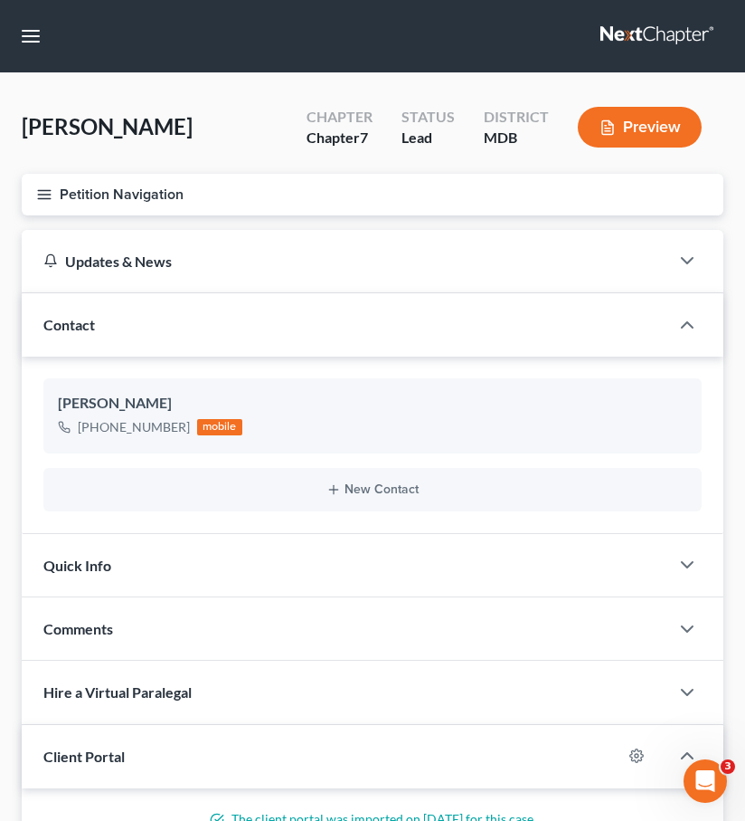
click at [44, 198] on line "button" at bounding box center [44, 198] width 13 height 0
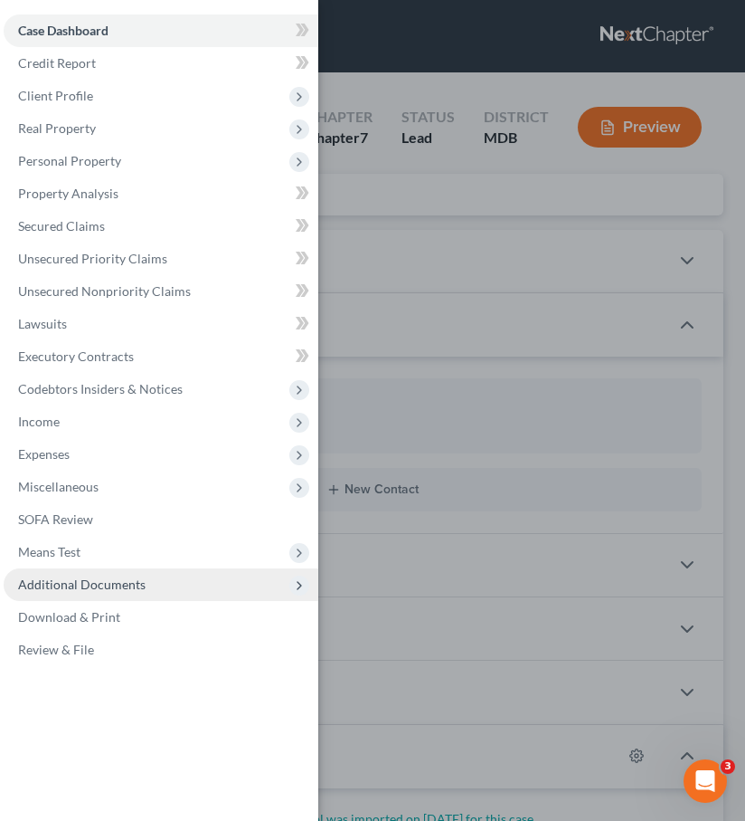
click at [90, 584] on span "Additional Documents" at bounding box center [82, 583] width 128 height 15
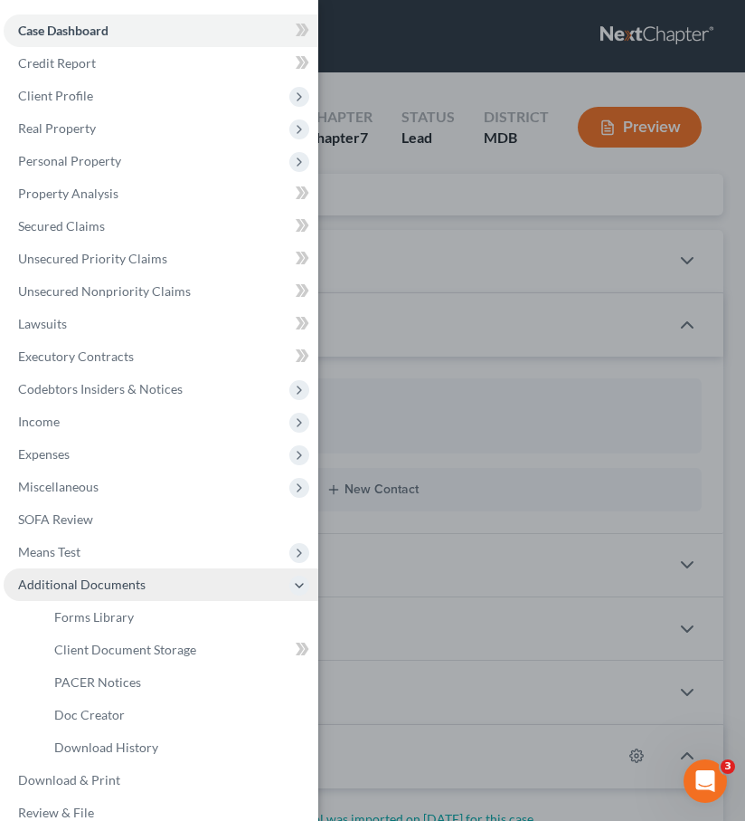
scroll to position [23, 0]
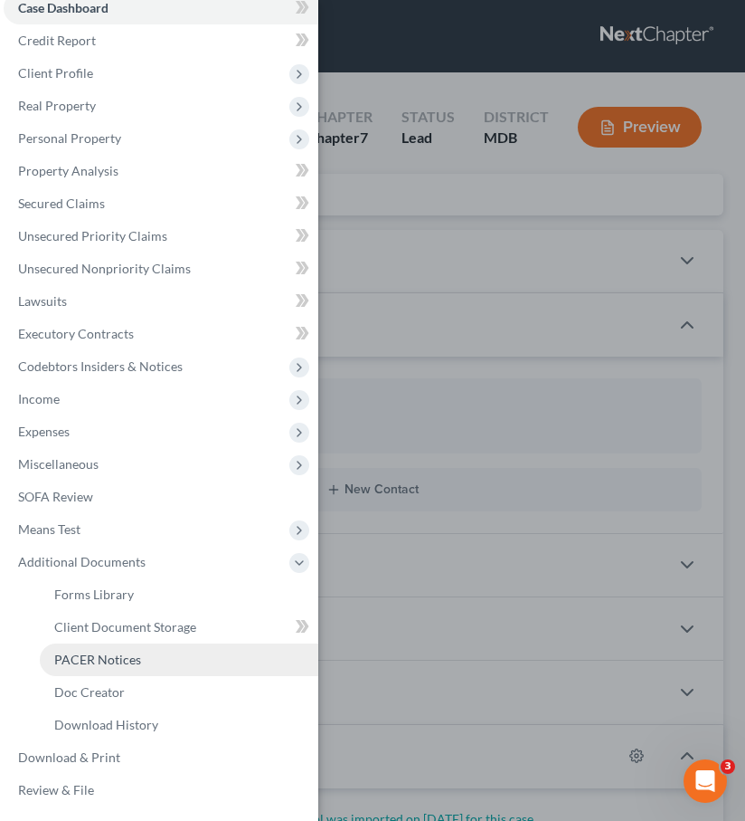
click at [98, 646] on link "PACER Notices" at bounding box center [179, 659] width 279 height 33
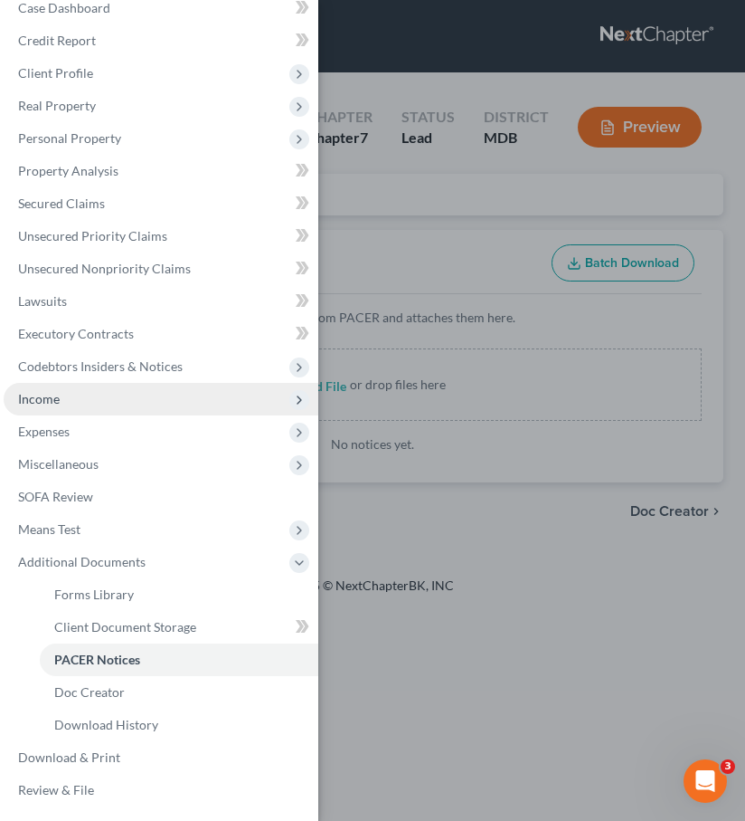
click at [56, 403] on span "Income" at bounding box center [39, 398] width 42 height 15
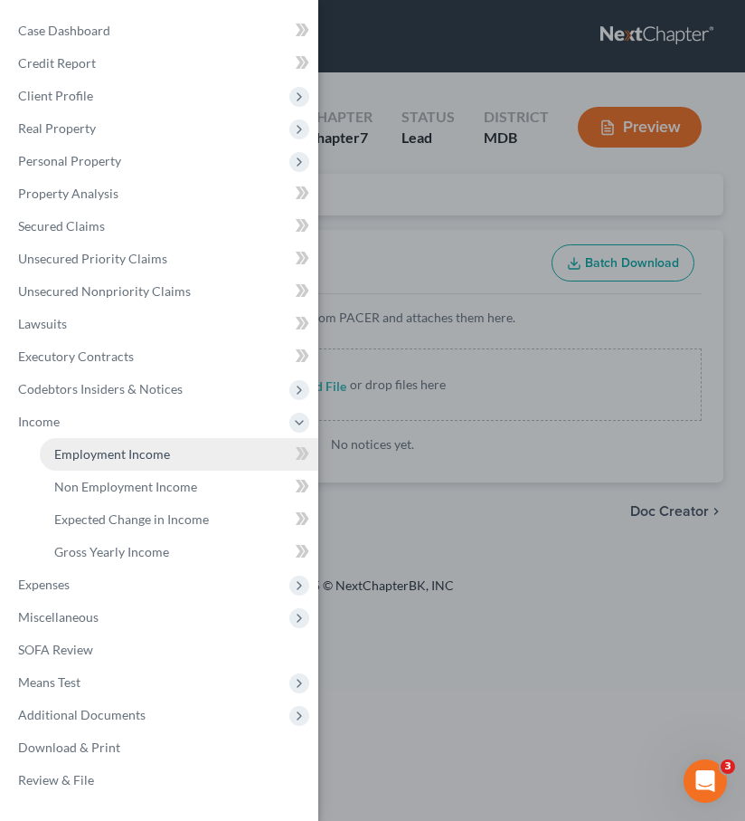
click at [80, 448] on span "Employment Income" at bounding box center [112, 453] width 116 height 15
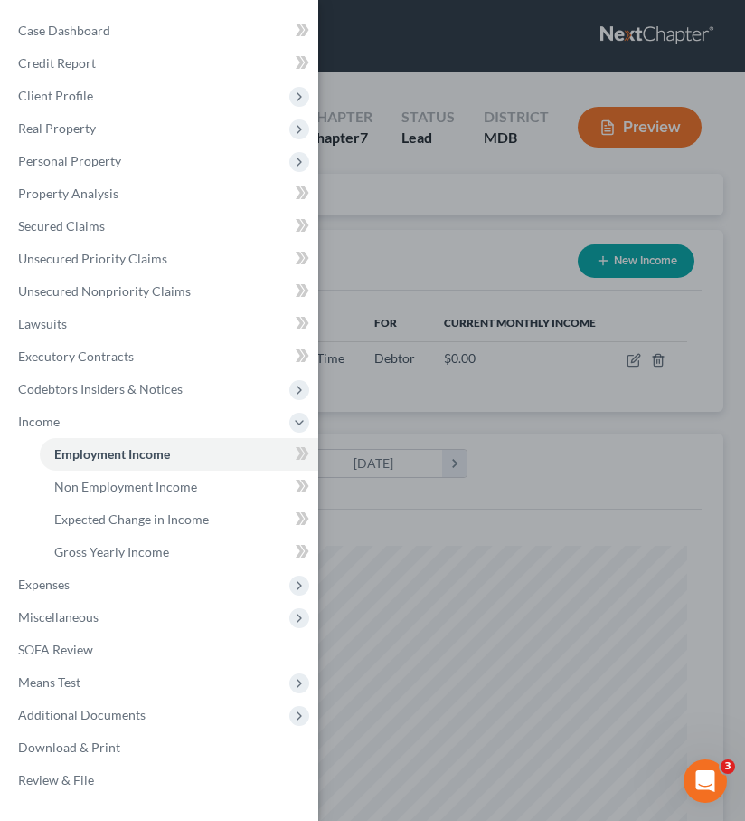
scroll to position [315, 666]
click at [624, 259] on div "Case Dashboard Payments Invoices Payments Payments Credit Report Client Profile" at bounding box center [372, 410] width 745 height 821
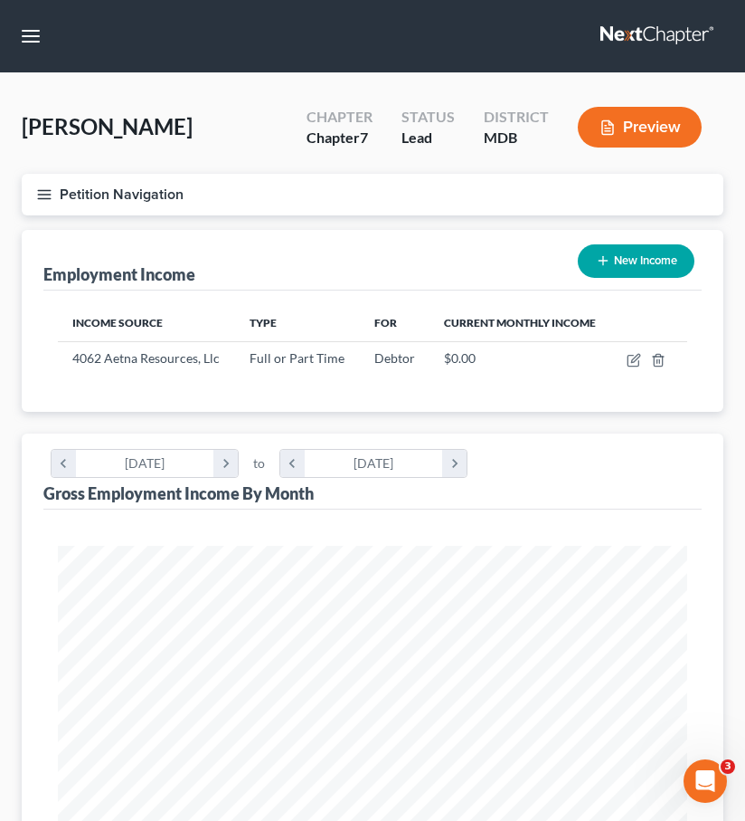
click at [624, 259] on button "New Income" at bounding box center [636, 260] width 117 height 33
select select "0"
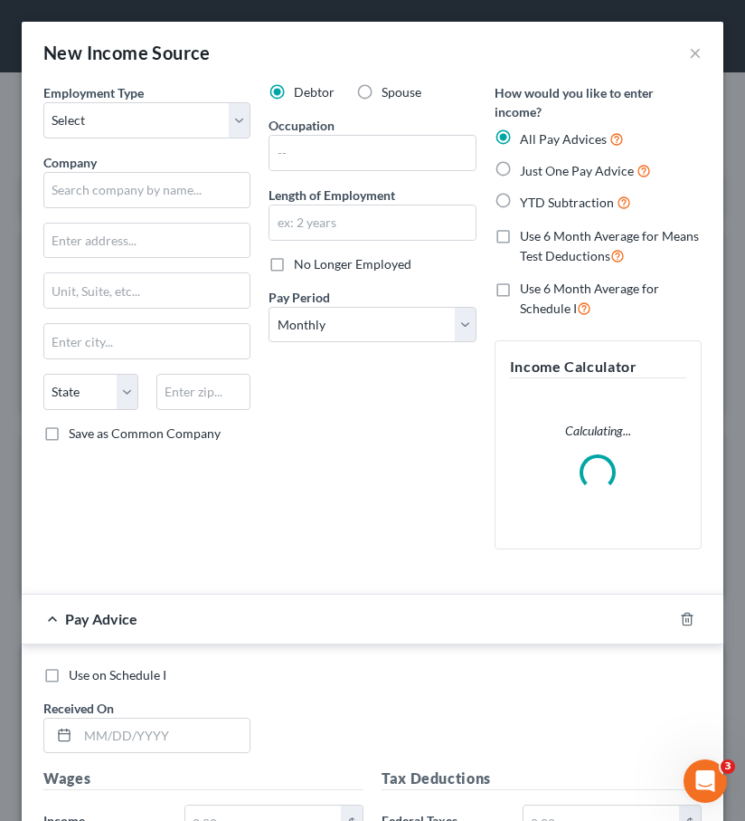
click at [382, 91] on label "Spouse" at bounding box center [402, 92] width 40 height 18
click at [389, 91] on input "Spouse" at bounding box center [395, 89] width 12 height 12
radio input "true"
click at [186, 127] on select "Select Full or [DEMOGRAPHIC_DATA] Employment Self Employment" at bounding box center [146, 120] width 207 height 36
select select "0"
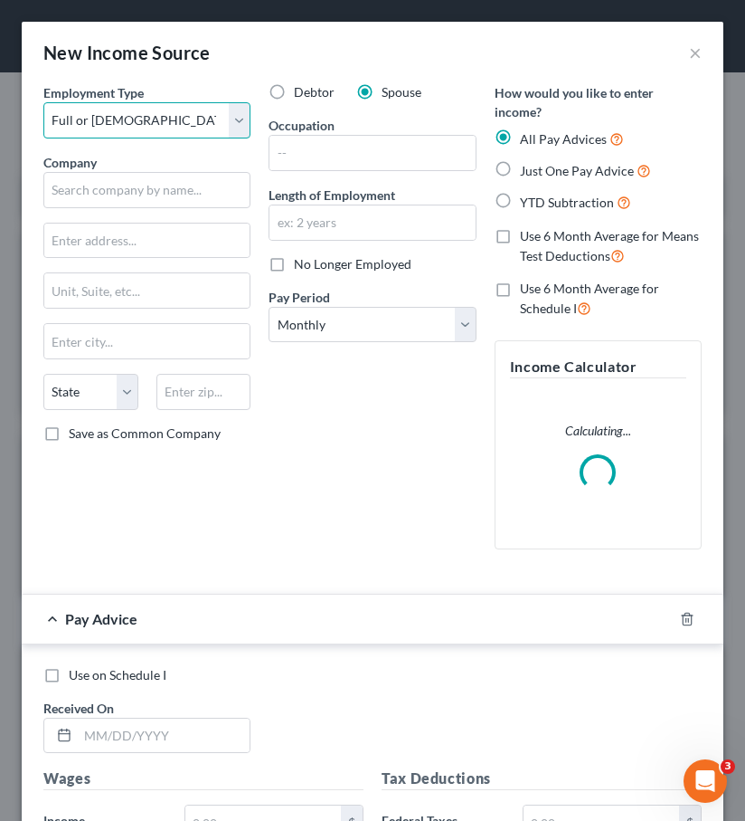
click at [43, 102] on select "Select Full or [DEMOGRAPHIC_DATA] Employment Self Employment" at bounding box center [146, 120] width 207 height 36
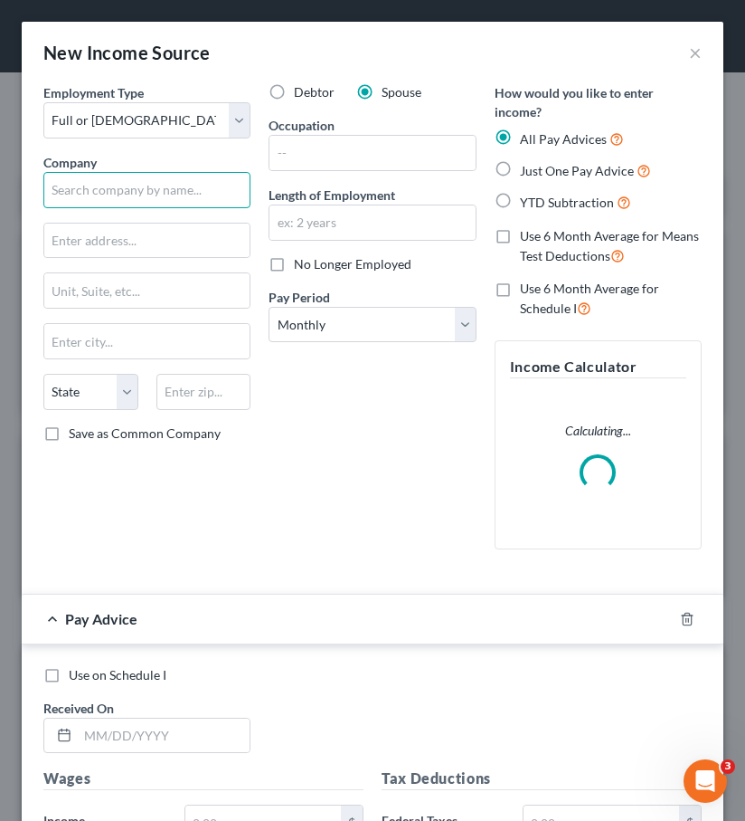
click at [157, 178] on input "text" at bounding box center [146, 190] width 207 height 36
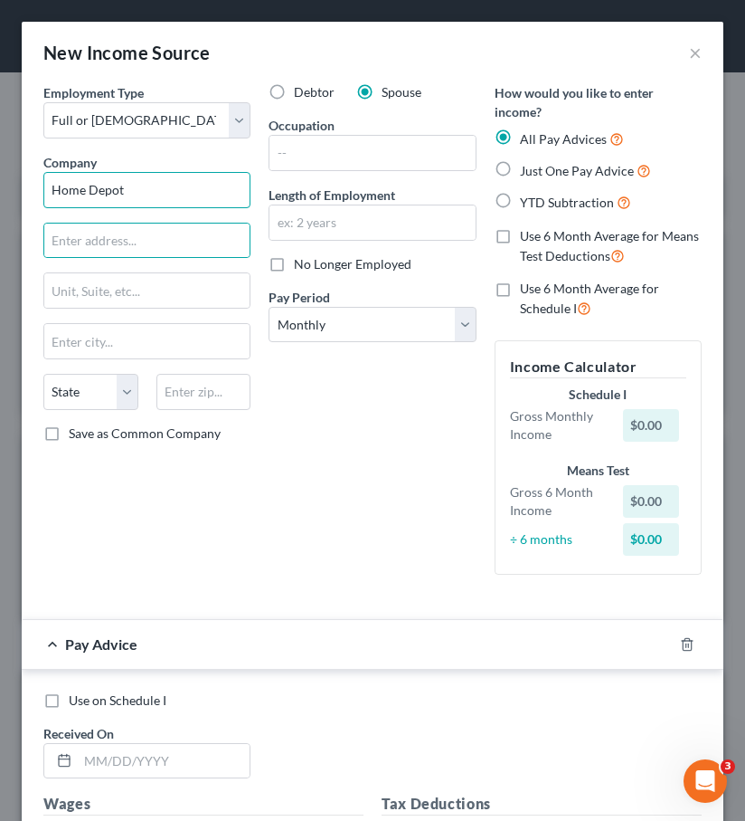
click at [134, 202] on input "Home Depot" at bounding box center [146, 190] width 207 height 36
type input "Home Depot U.S.A., Inc."
type input "[STREET_ADDRESS] B3"
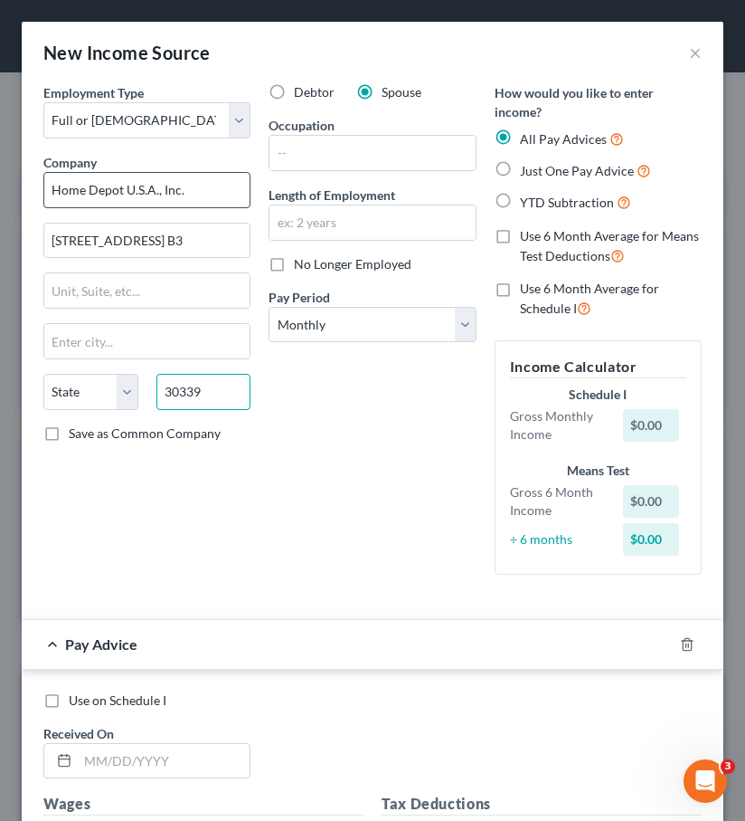
type input "30339"
type input "[GEOGRAPHIC_DATA]"
select select "10"
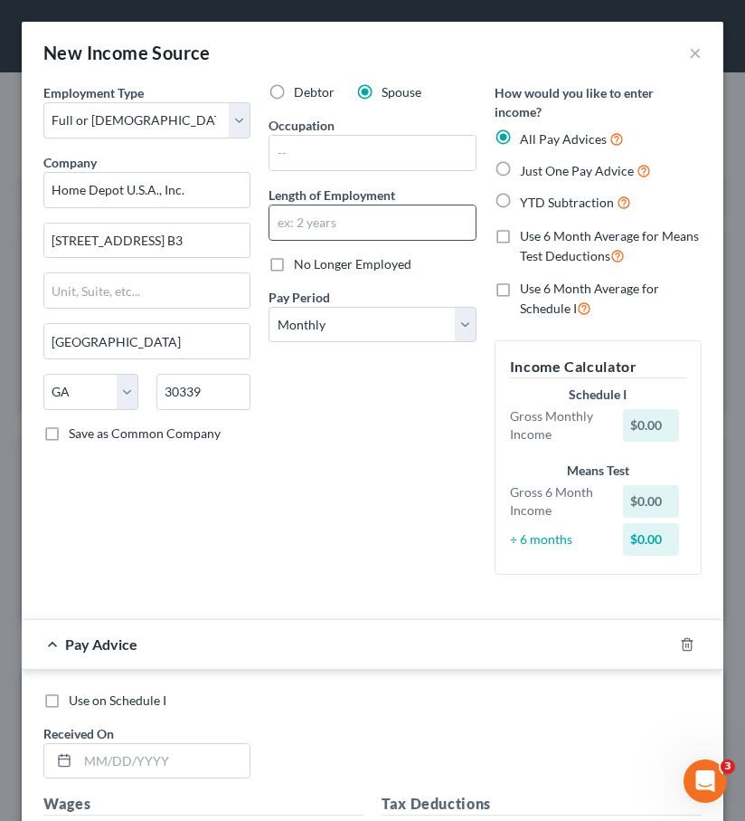
click at [319, 208] on input "text" at bounding box center [372, 222] width 205 height 34
type input "2 months"
click at [325, 537] on div "Debtor Spouse Occupation Length of Employment 2 months No Longer Employed Pay P…" at bounding box center [372, 336] width 225 height 506
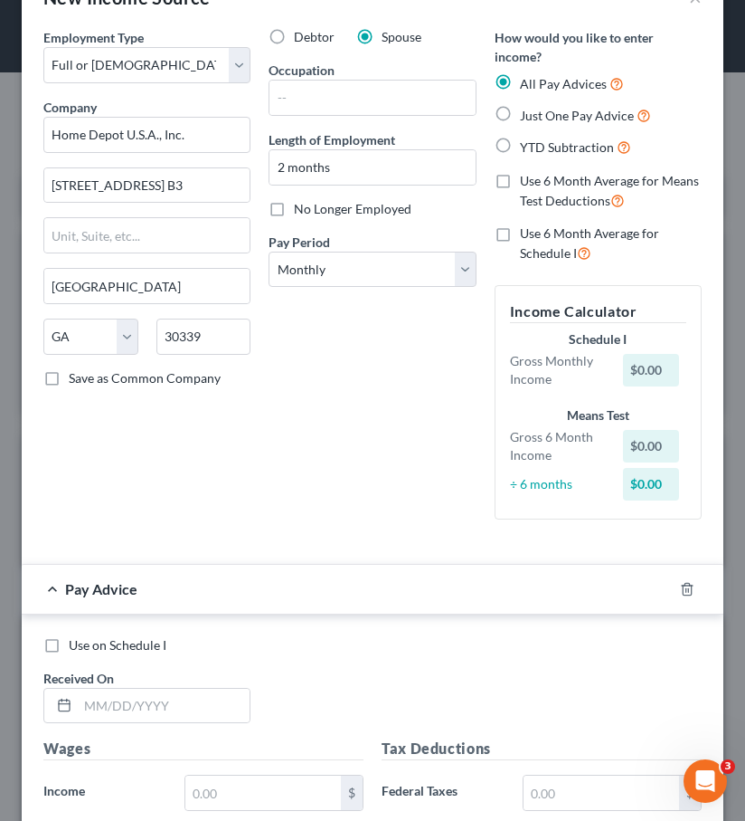
scroll to position [59, 0]
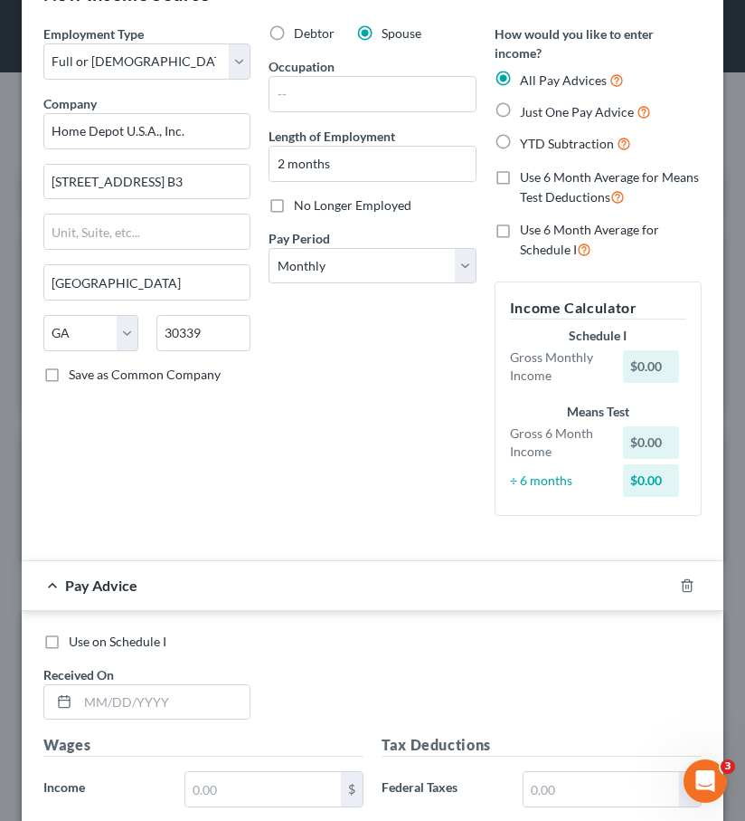
click at [520, 133] on label "YTD Subtraction" at bounding box center [575, 143] width 111 height 21
click at [527, 133] on input "YTD Subtraction" at bounding box center [533, 139] width 12 height 12
radio input "true"
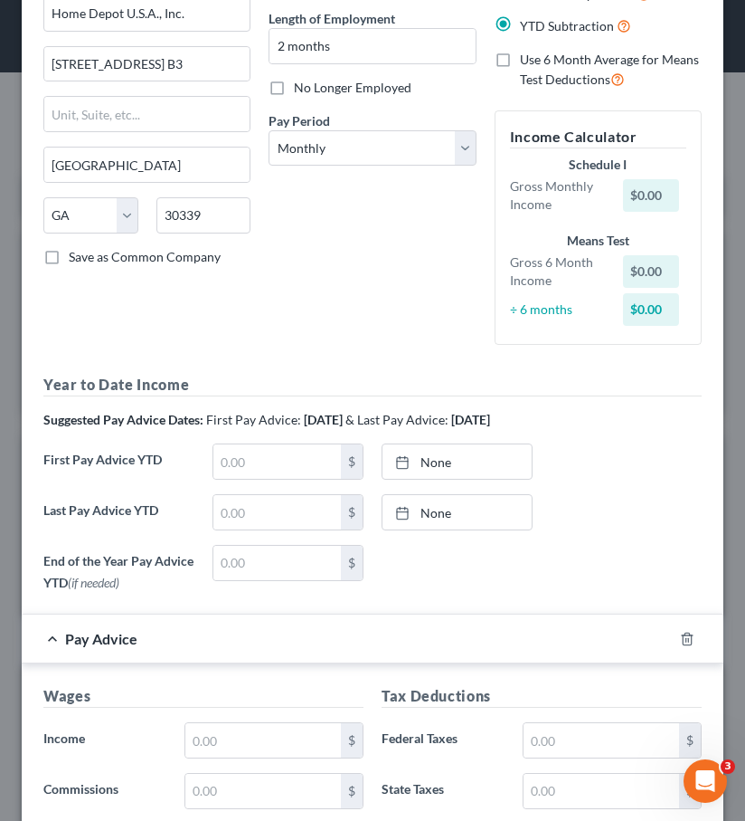
scroll to position [314, 0]
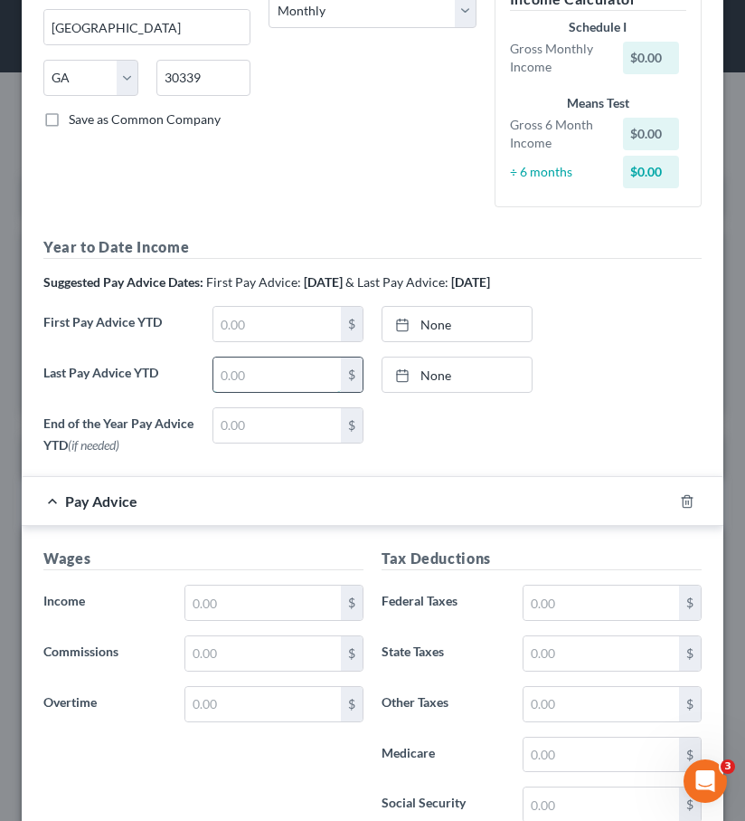
click at [304, 357] on input "text" at bounding box center [278, 374] width 128 height 34
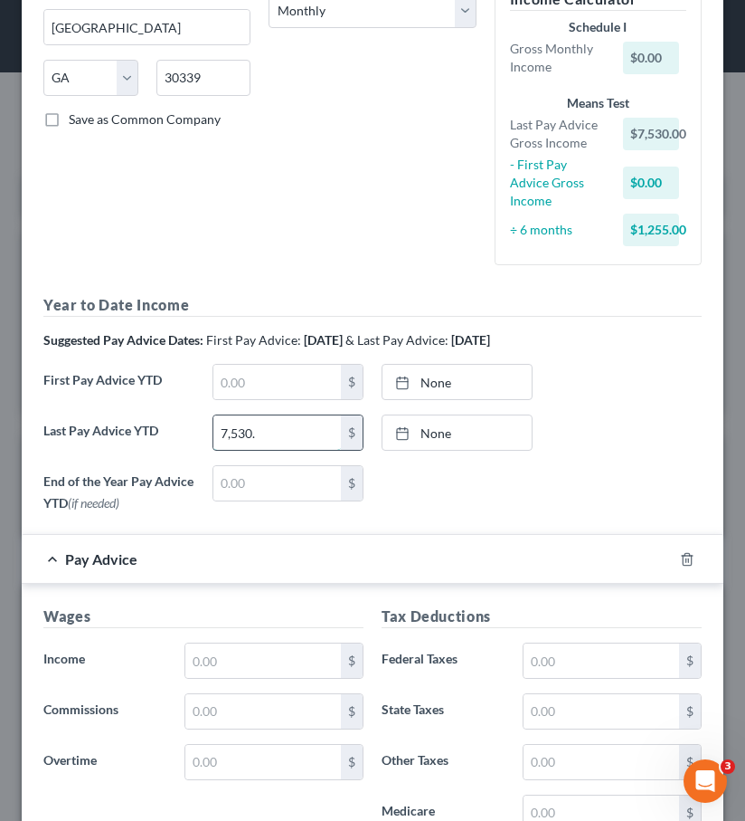
click at [291, 426] on input "7,530." at bounding box center [278, 432] width 128 height 34
type input "7,530.99"
type input "9/2/2025"
click at [430, 415] on link "9/2/2025" at bounding box center [457, 432] width 149 height 34
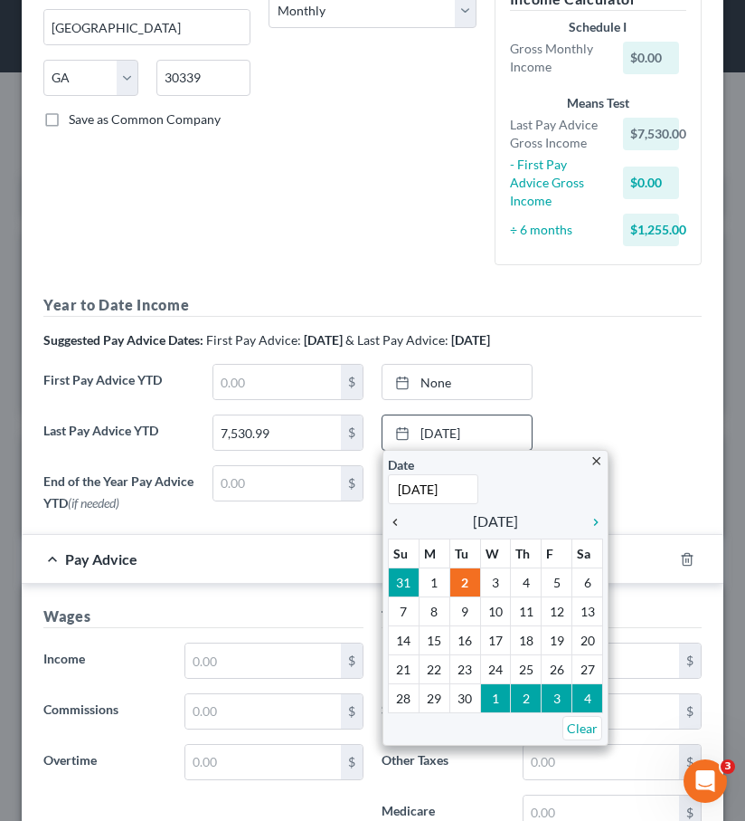
click at [396, 515] on icon "chevron_left" at bounding box center [400, 522] width 24 height 14
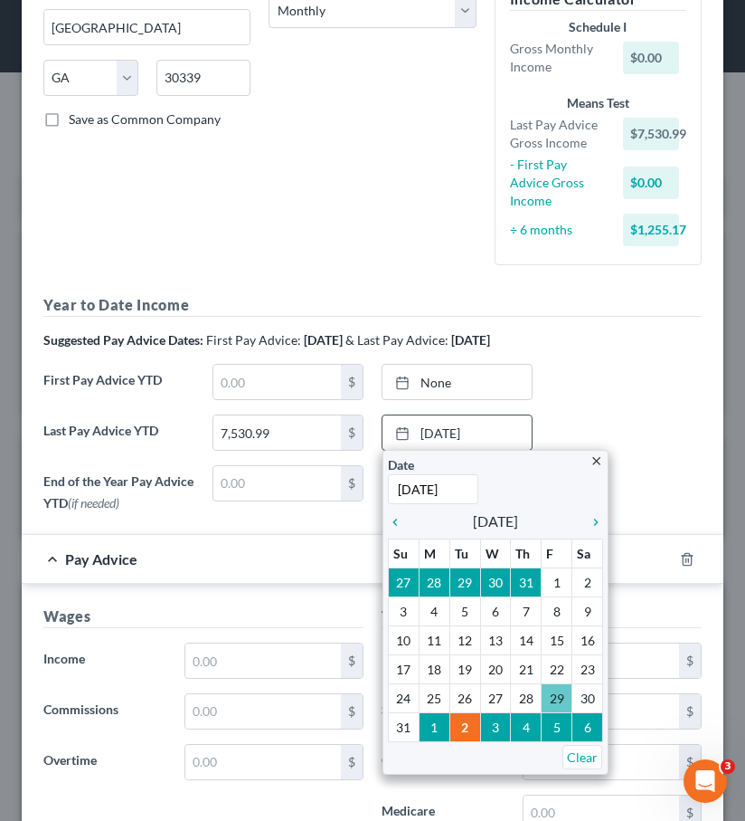
click at [557, 672] on div "Tax Deductions Federal Taxes $ State Taxes $ Other Taxes $ Medicare $ Social Se…" at bounding box center [542, 749] width 338 height 289
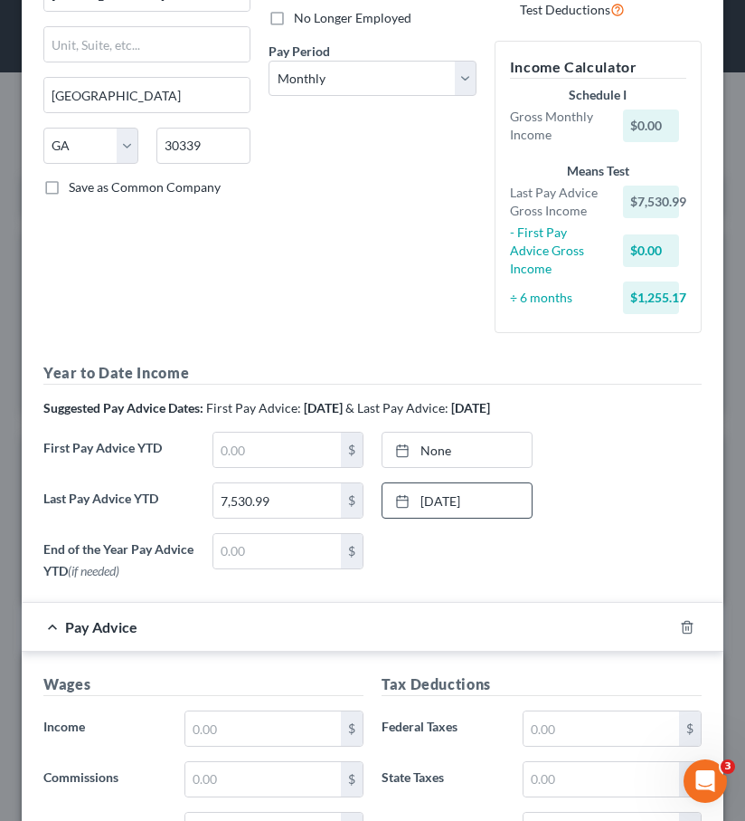
scroll to position [0, 0]
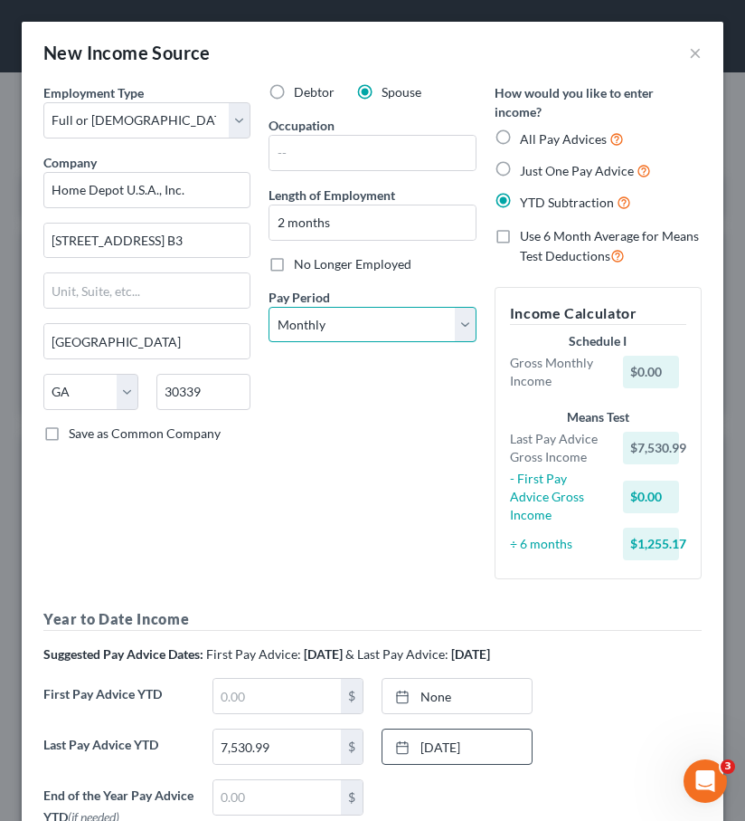
click at [423, 329] on select "Select Monthly Twice Monthly Every Other Week Weekly" at bounding box center [372, 325] width 207 height 36
select select "2"
click at [269, 307] on select "Select Monthly Twice Monthly Every Other Week Weekly" at bounding box center [372, 325] width 207 height 36
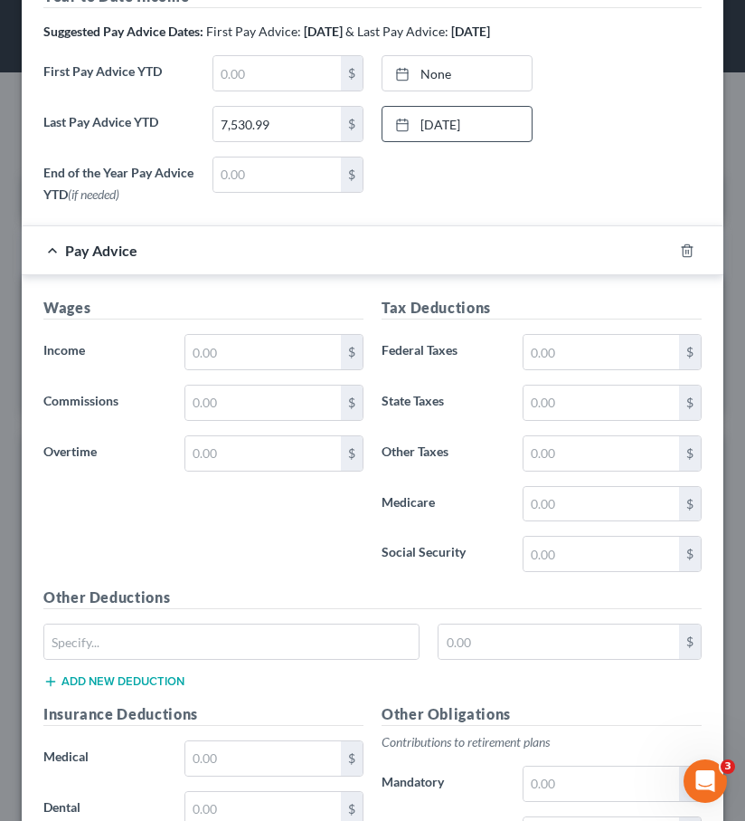
scroll to position [623, 0]
click at [242, 334] on input "text" at bounding box center [263, 351] width 156 height 34
type input "1,233.75"
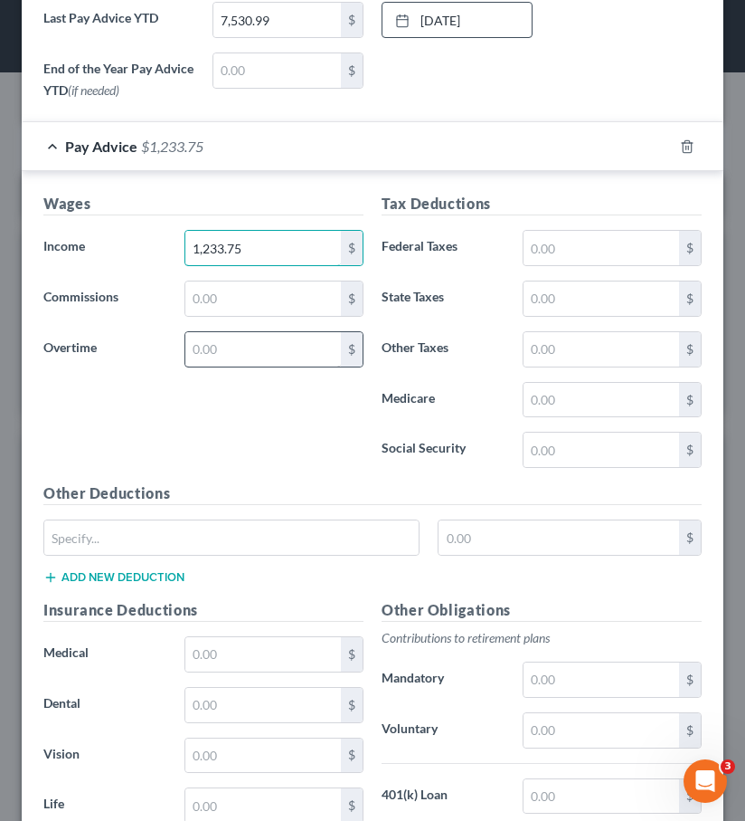
scroll to position [793, 0]
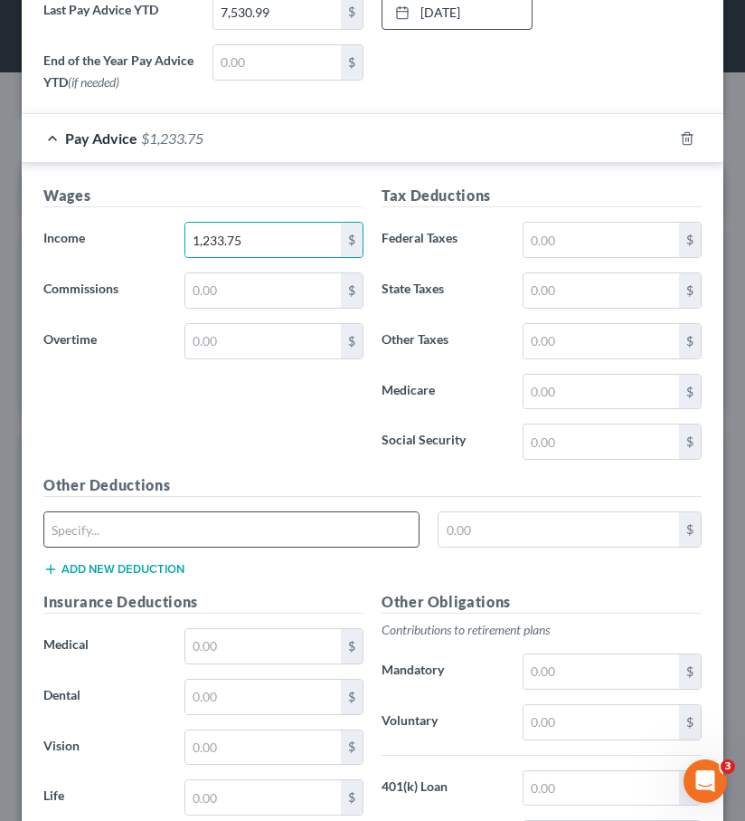
click at [137, 526] on input "text" at bounding box center [231, 529] width 375 height 34
type input "Disability Ins."
click at [446, 529] on div "Disability Ins. $" at bounding box center [372, 536] width 677 height 51
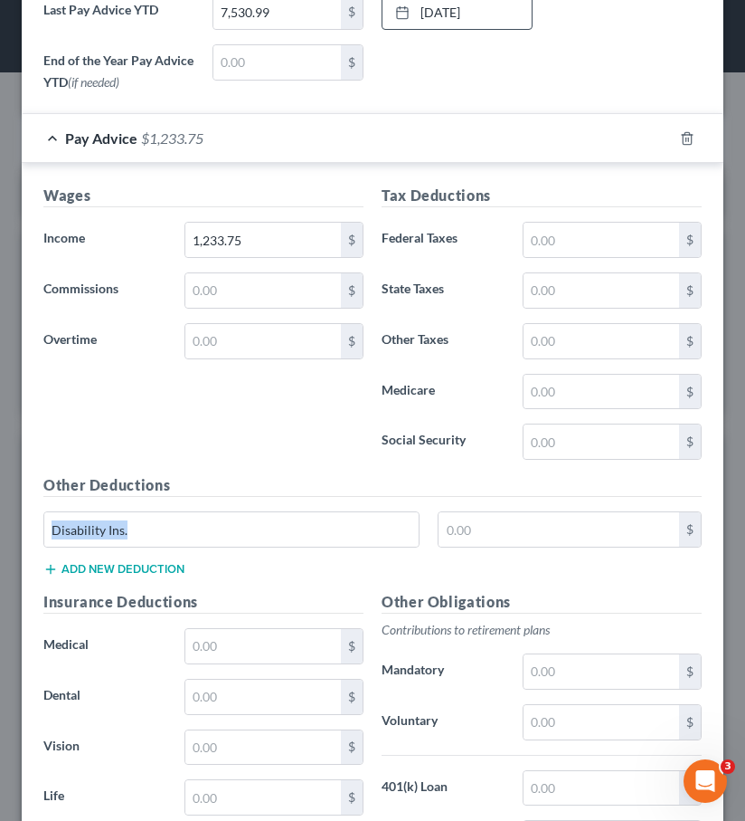
click at [446, 529] on div "Disability Ins. $" at bounding box center [372, 536] width 677 height 51
click at [449, 512] on input "text" at bounding box center [559, 529] width 241 height 34
type input "2.86"
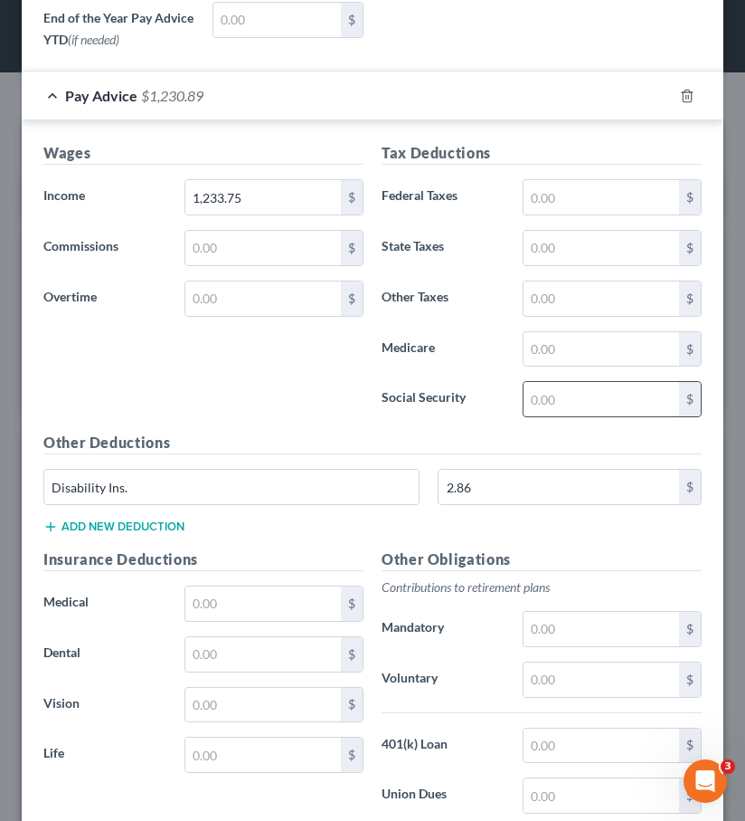
click at [562, 382] on input "text" at bounding box center [602, 399] width 156 height 34
type input "76.49"
click at [553, 342] on input "text" at bounding box center [602, 349] width 156 height 34
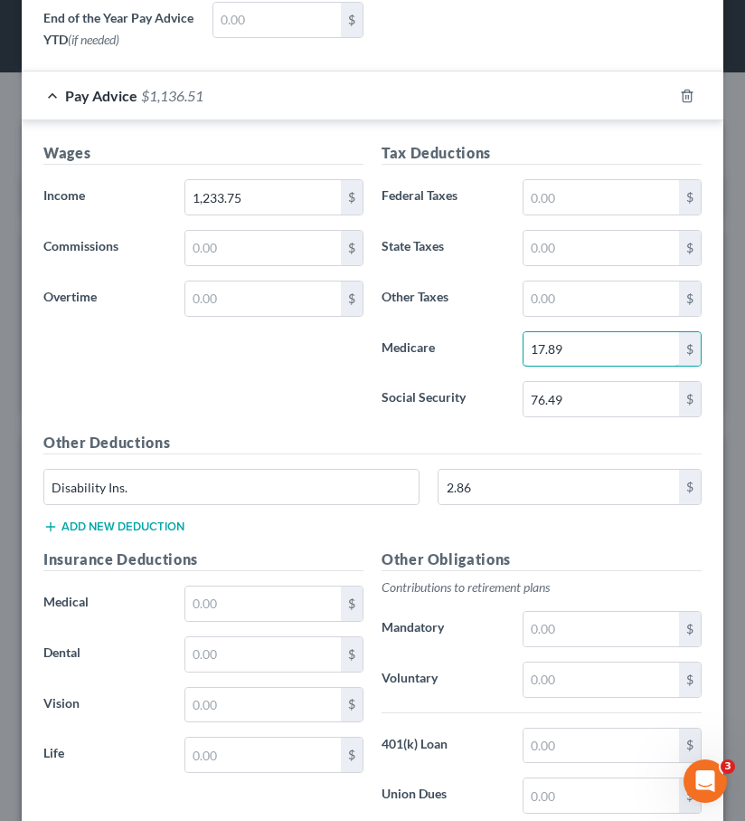
type input "17.89"
click at [548, 240] on input "text" at bounding box center [602, 248] width 156 height 34
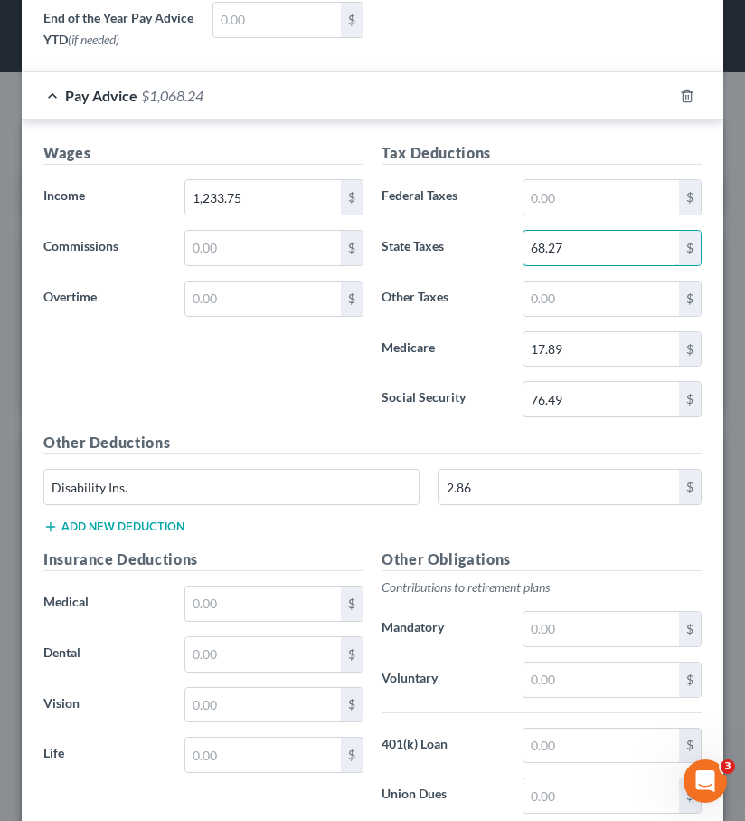
type input "68.27"
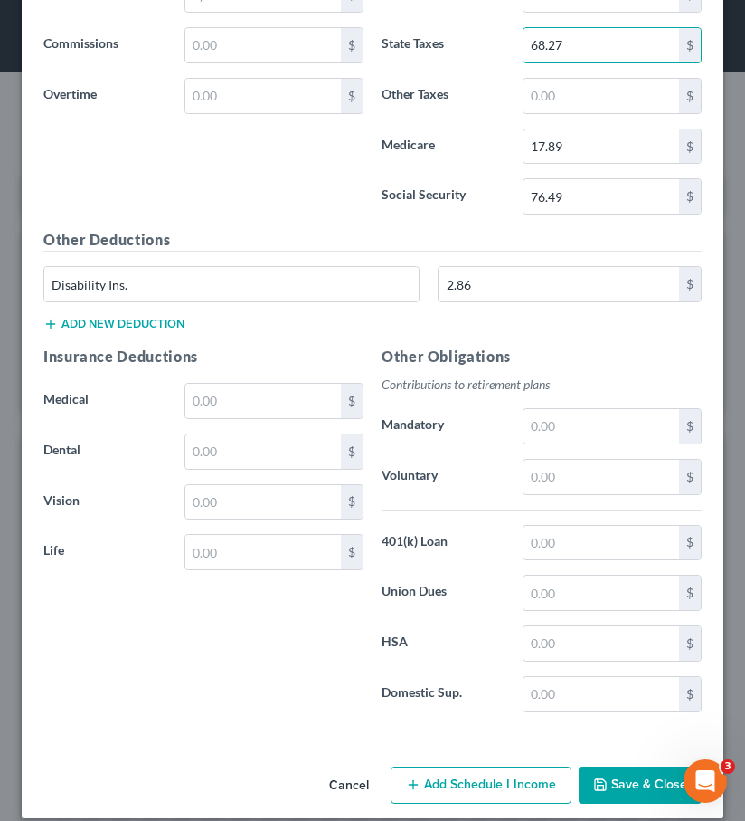
click at [612, 774] on button "Save & Close" at bounding box center [640, 785] width 123 height 38
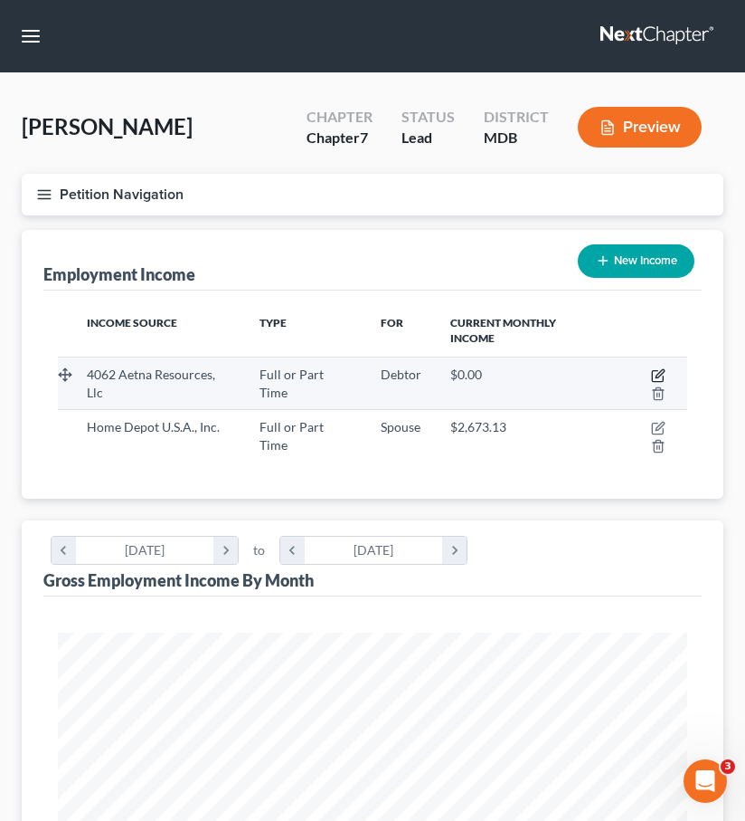
click at [662, 377] on icon "button" at bounding box center [658, 375] width 14 height 14
select select "0"
select select "41"
select select "2"
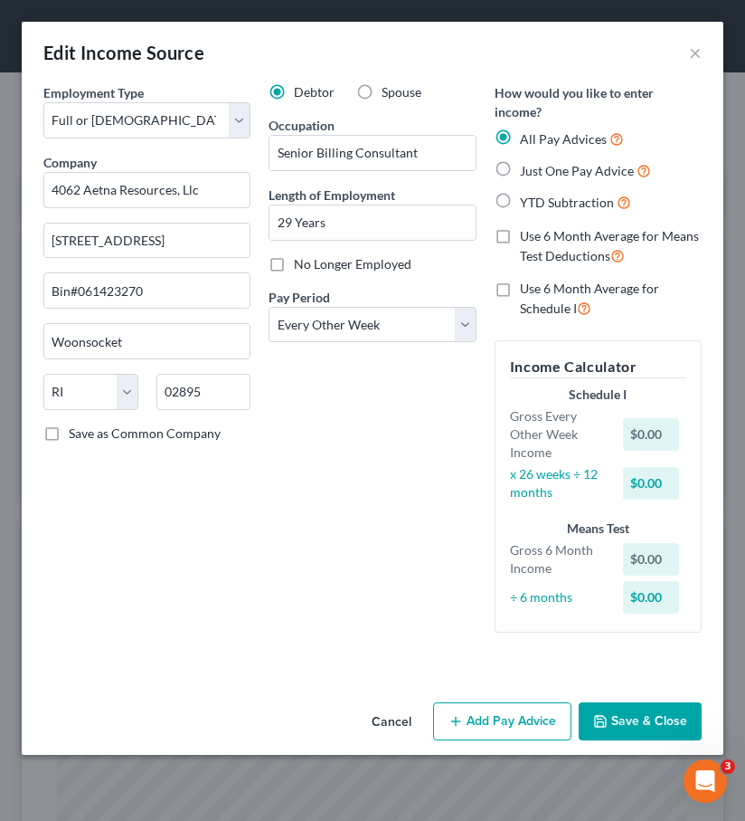
click at [498, 703] on button "Add Pay Advice" at bounding box center [502, 721] width 138 height 38
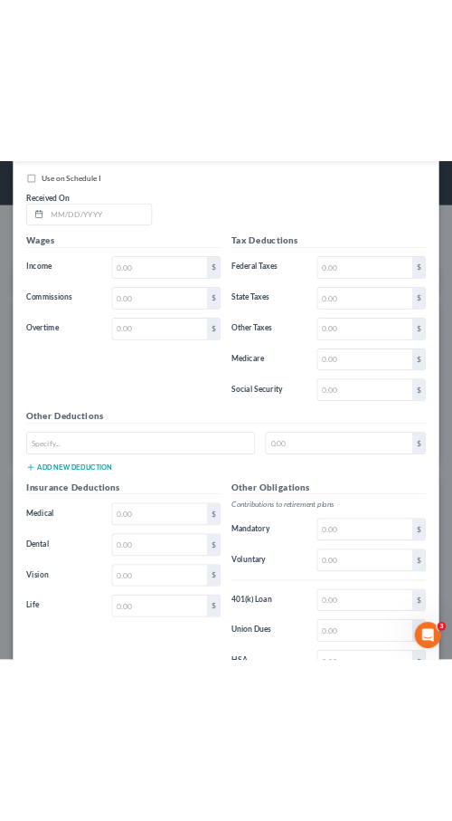
scroll to position [724, 0]
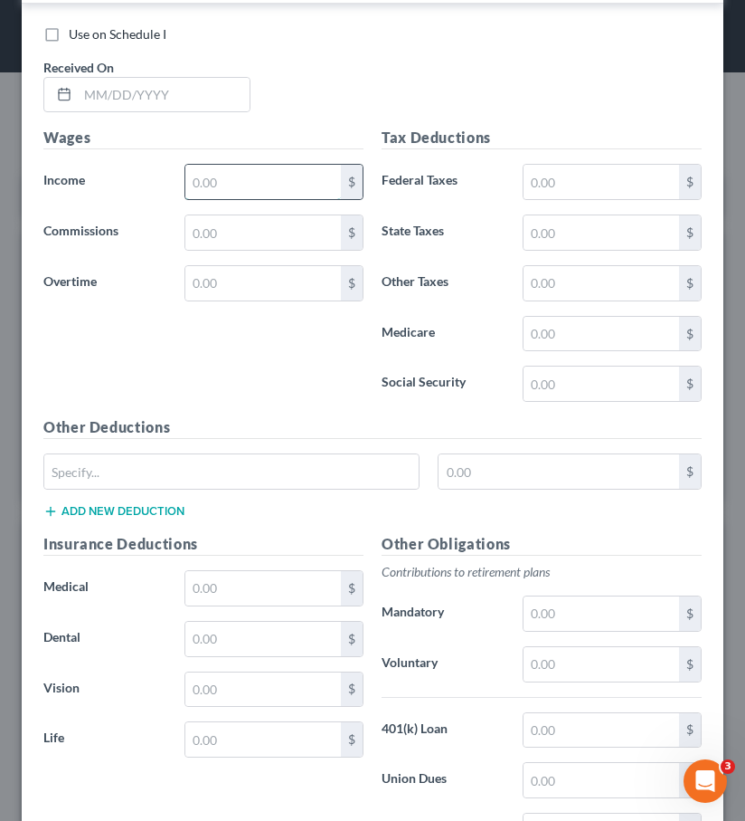
click at [233, 174] on input "text" at bounding box center [263, 182] width 156 height 34
type input "2,399.2"
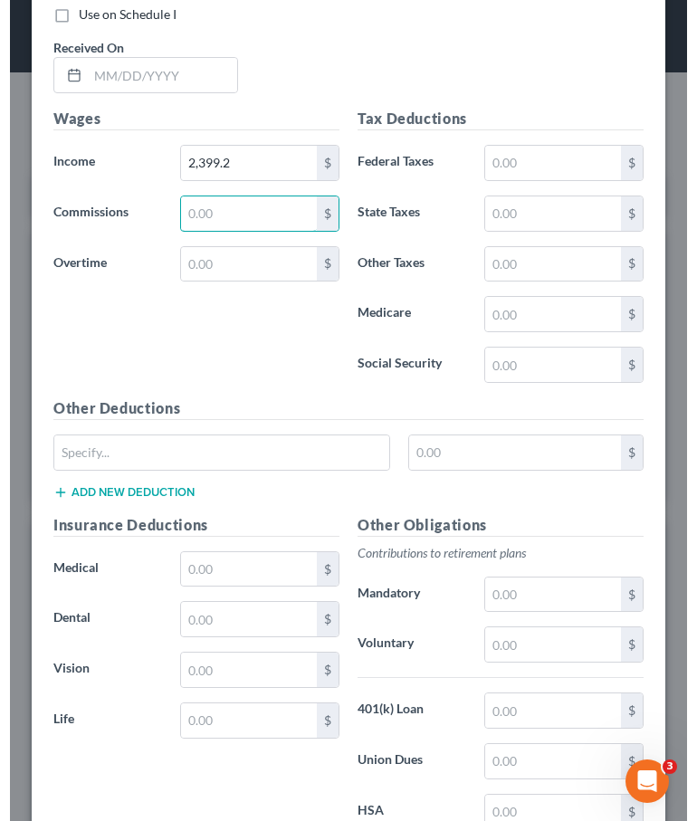
scroll to position [904394, 904067]
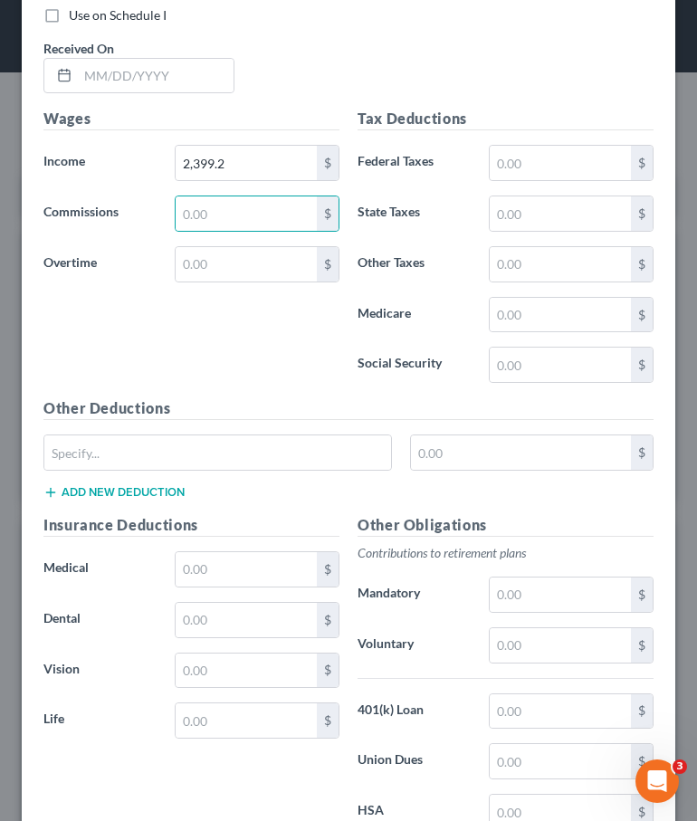
click at [273, 360] on div "Wages Income * 2,399.2 $ Commissions $ Overtime $" at bounding box center [191, 252] width 314 height 289
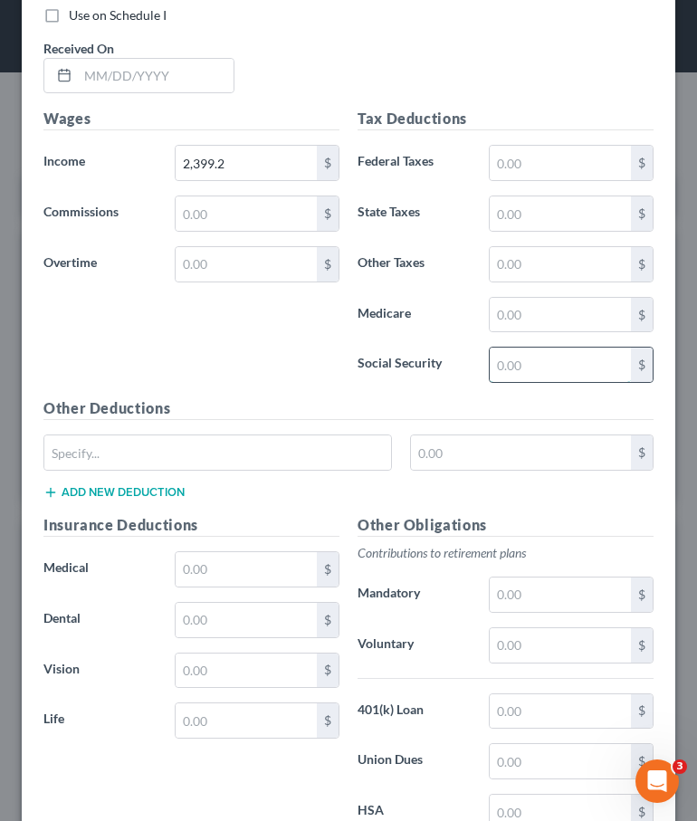
click at [545, 356] on input "text" at bounding box center [559, 364] width 141 height 34
type input "1"
type input "142.87"
click at [549, 309] on input "text" at bounding box center [559, 315] width 141 height 34
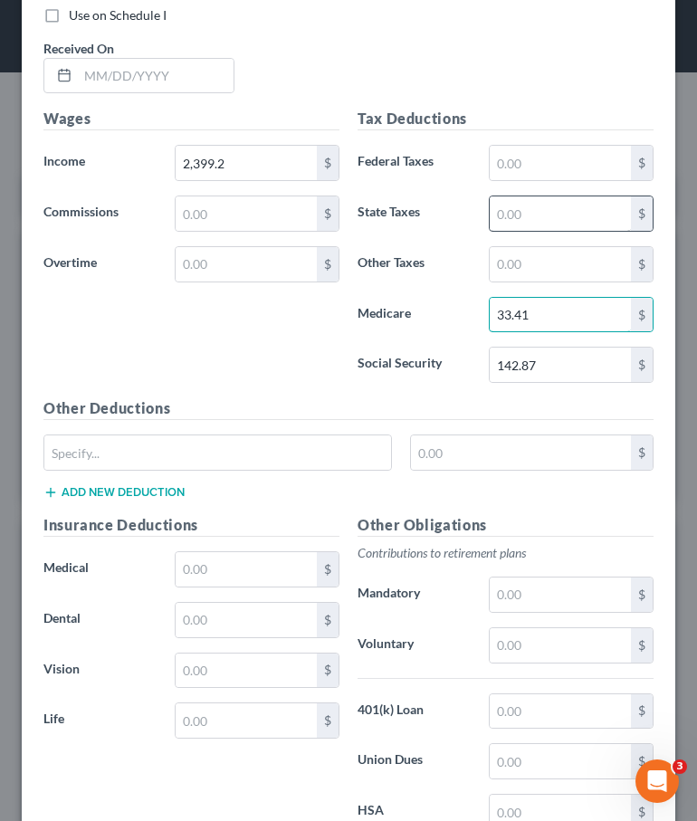
type input "33.41"
click at [547, 214] on input "text" at bounding box center [559, 213] width 141 height 34
type input "139.79"
click at [242, 340] on div "Wages Income * 2,399.2 $ Commissions $ Overtime $" at bounding box center [191, 252] width 314 height 289
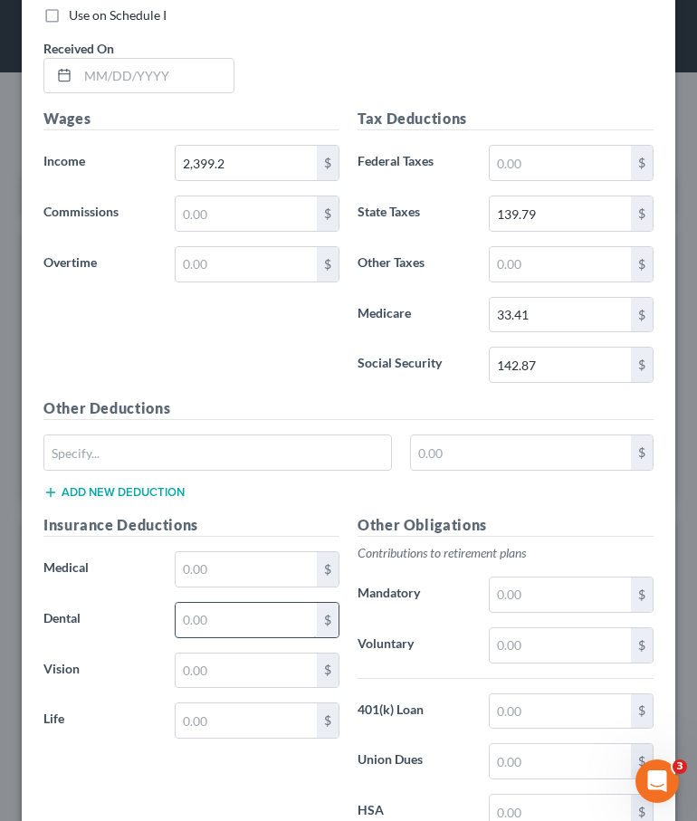
click at [233, 614] on input "text" at bounding box center [246, 620] width 141 height 34
type input "20.27"
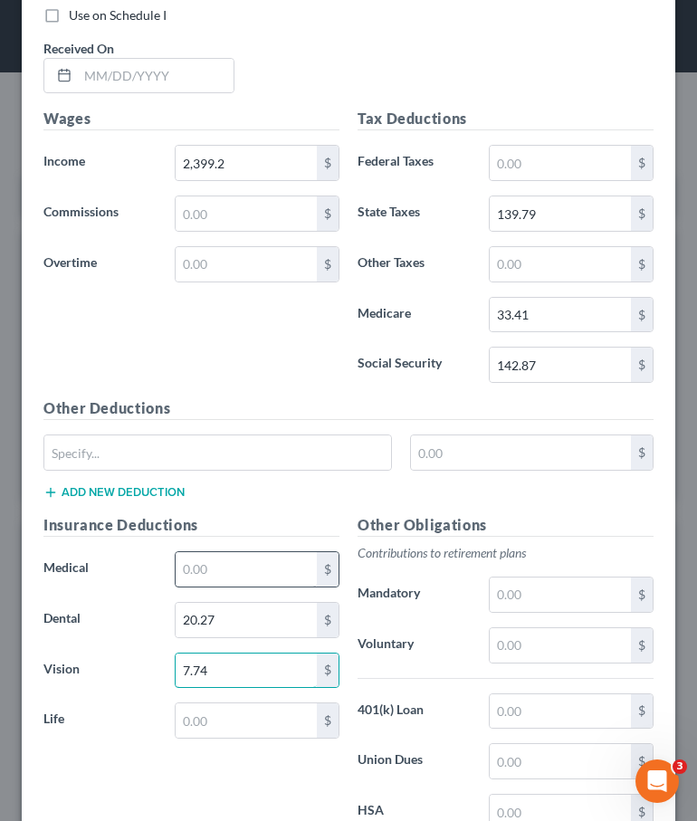
type input "7.74"
click at [192, 570] on input "text" at bounding box center [246, 569] width 141 height 34
type input "75.61"
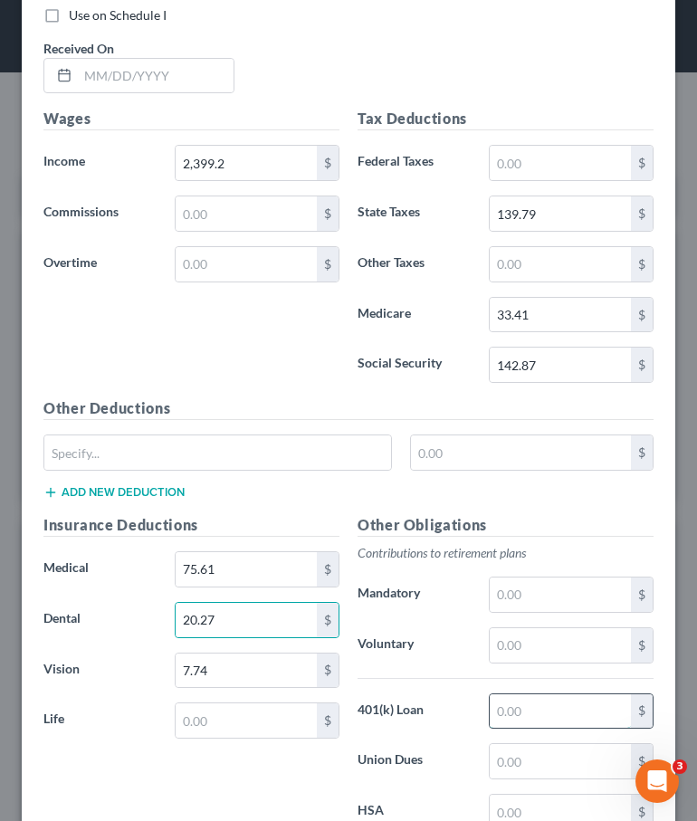
click at [514, 710] on input "text" at bounding box center [559, 711] width 141 height 34
type input "57.17"
click at [209, 725] on input "text" at bounding box center [246, 720] width 141 height 34
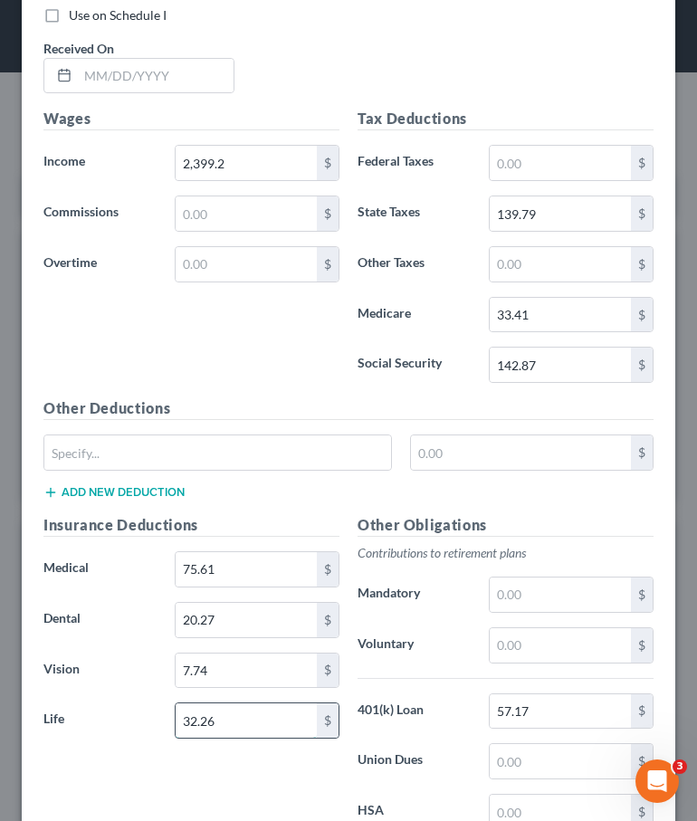
type input "32.26"
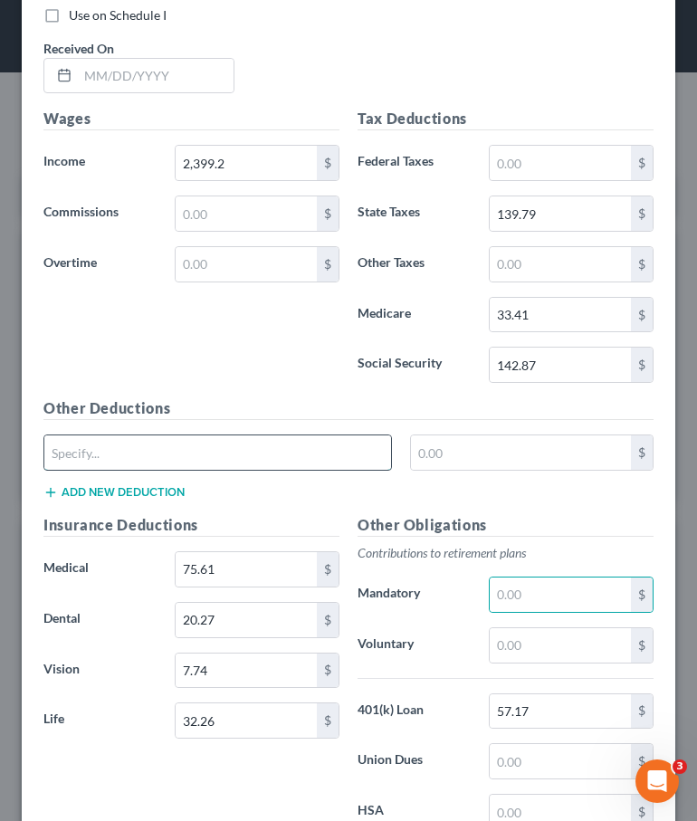
click at [276, 455] on input "text" at bounding box center [217, 452] width 346 height 34
type input "Disability Ins."
click at [437, 450] on input "text" at bounding box center [521, 452] width 220 height 34
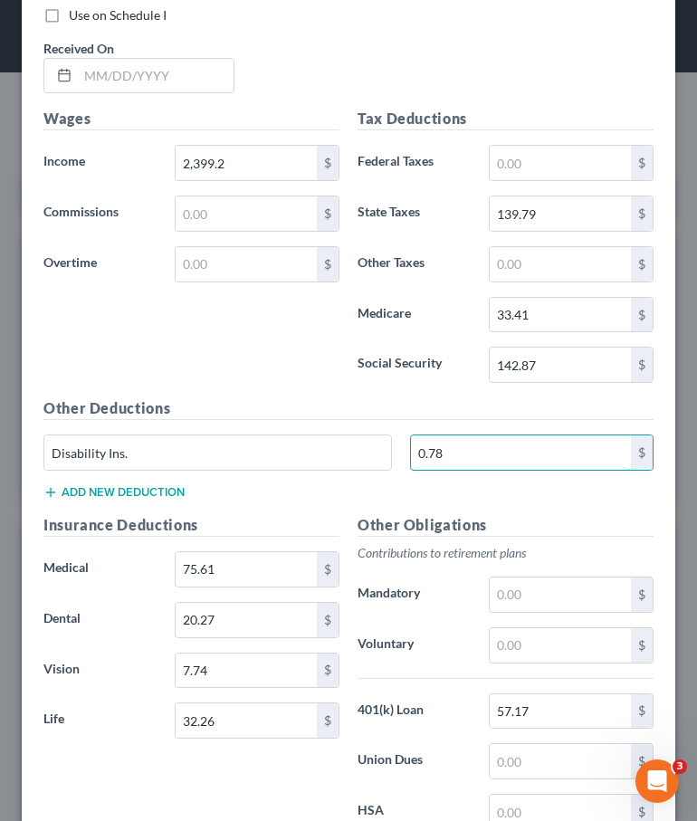
scroll to position [930, 0]
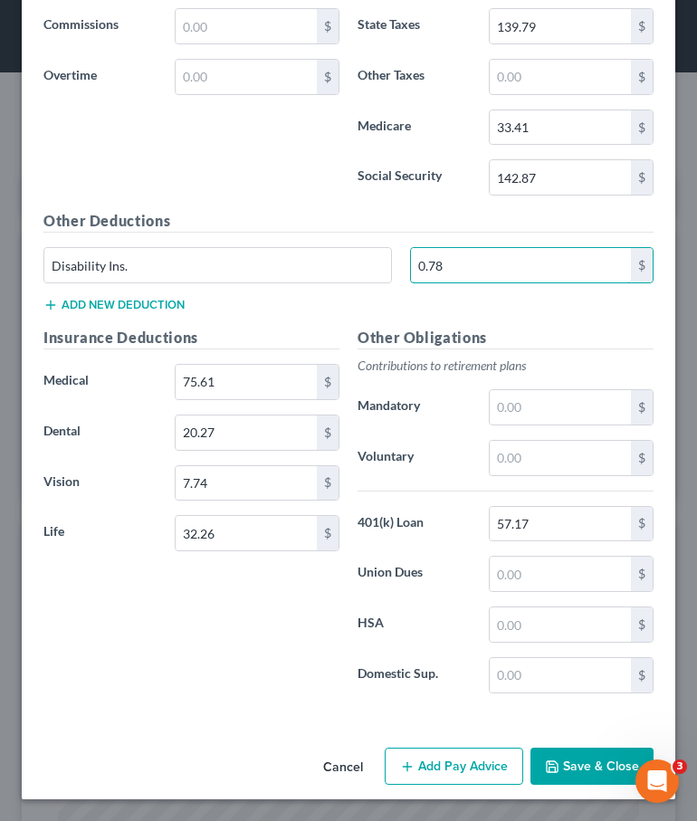
type input "0.78"
click at [565, 761] on button "Save & Close" at bounding box center [591, 766] width 123 height 38
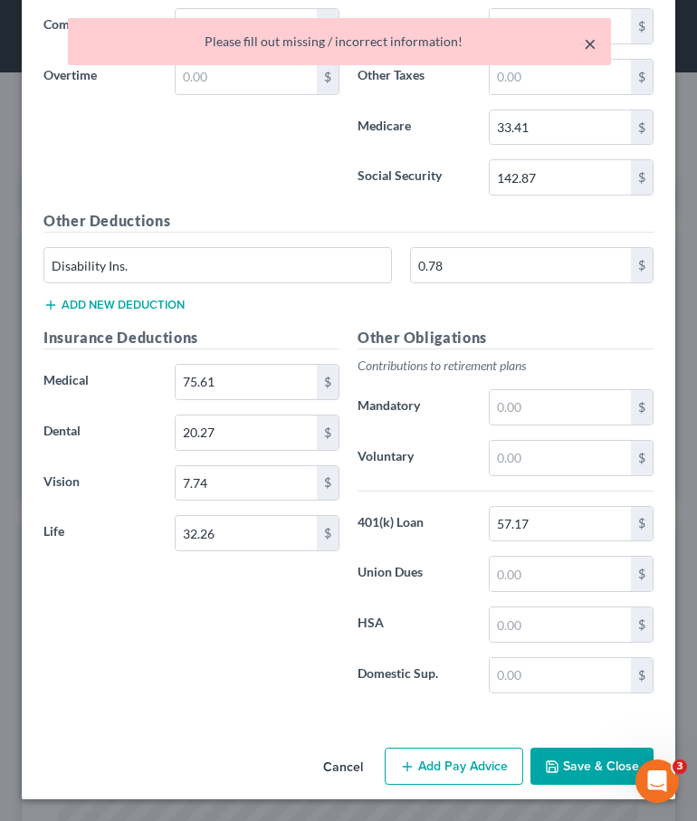
click at [592, 43] on button "×" at bounding box center [590, 44] width 13 height 22
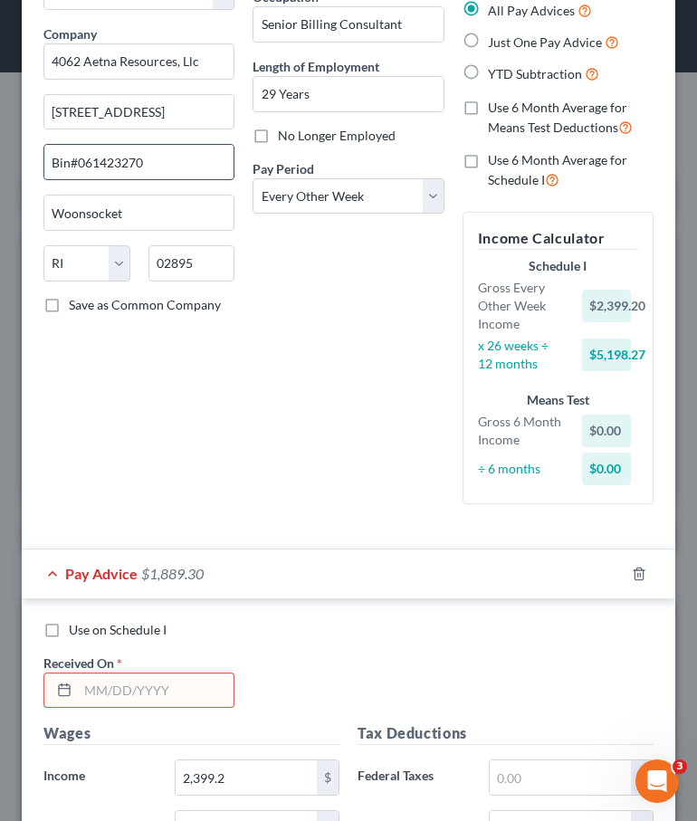
scroll to position [0, 0]
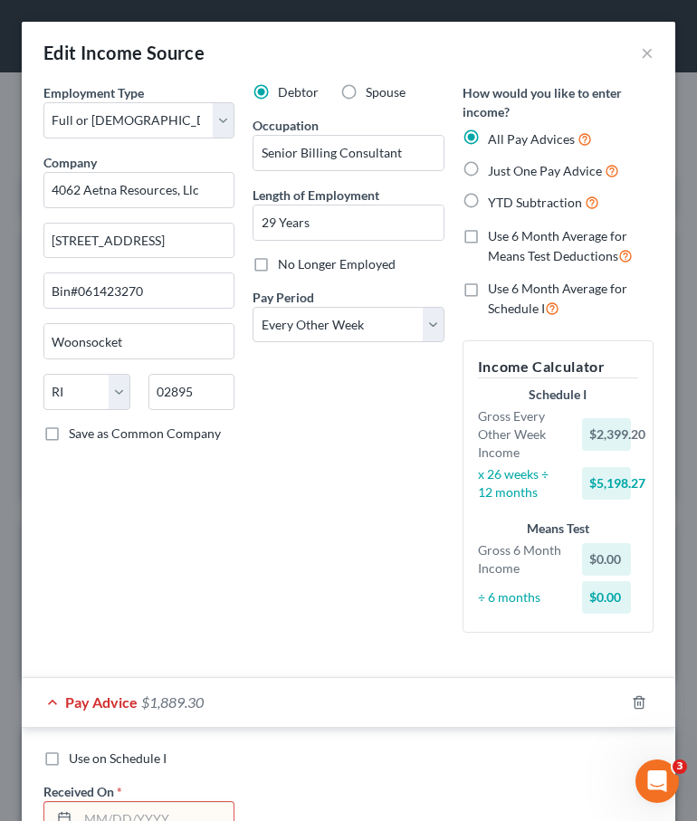
click at [488, 202] on label "YTD Subtraction" at bounding box center [543, 202] width 111 height 21
click at [495, 202] on input "YTD Subtraction" at bounding box center [501, 198] width 12 height 12
radio input "true"
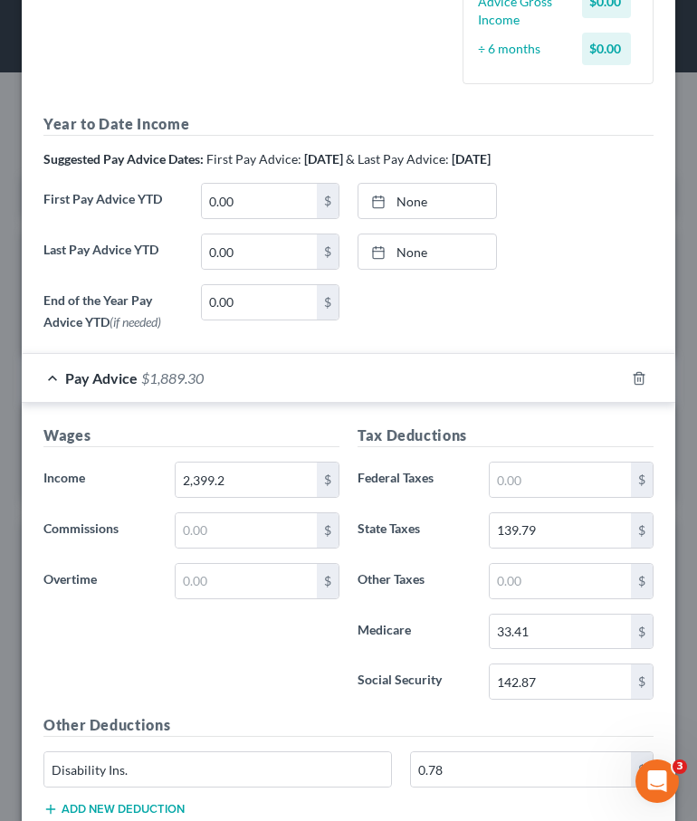
scroll to position [499, 0]
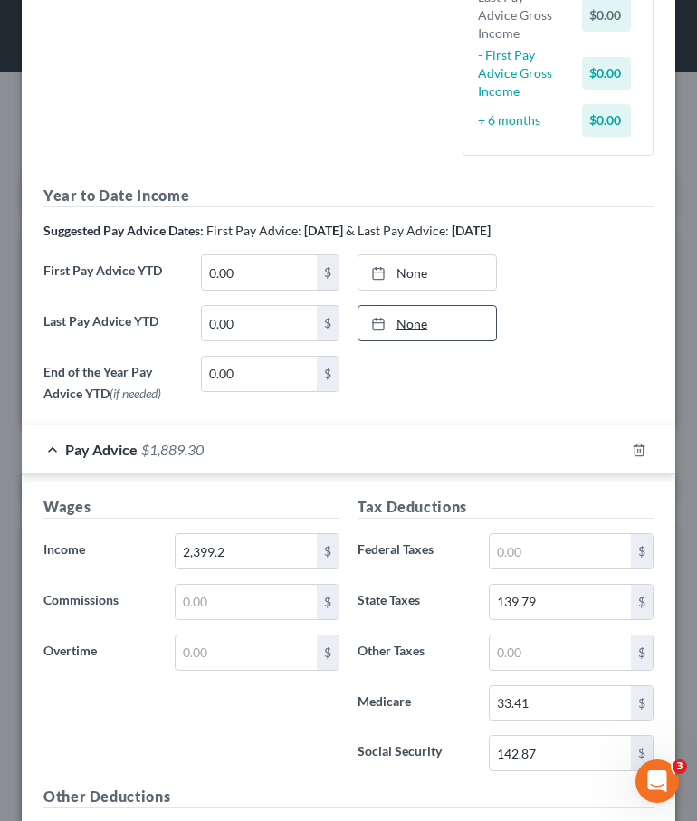
click at [411, 327] on link "None" at bounding box center [427, 323] width 138 height 34
type input "[DATE]"
click at [406, 321] on link "[DATE]" at bounding box center [427, 323] width 138 height 34
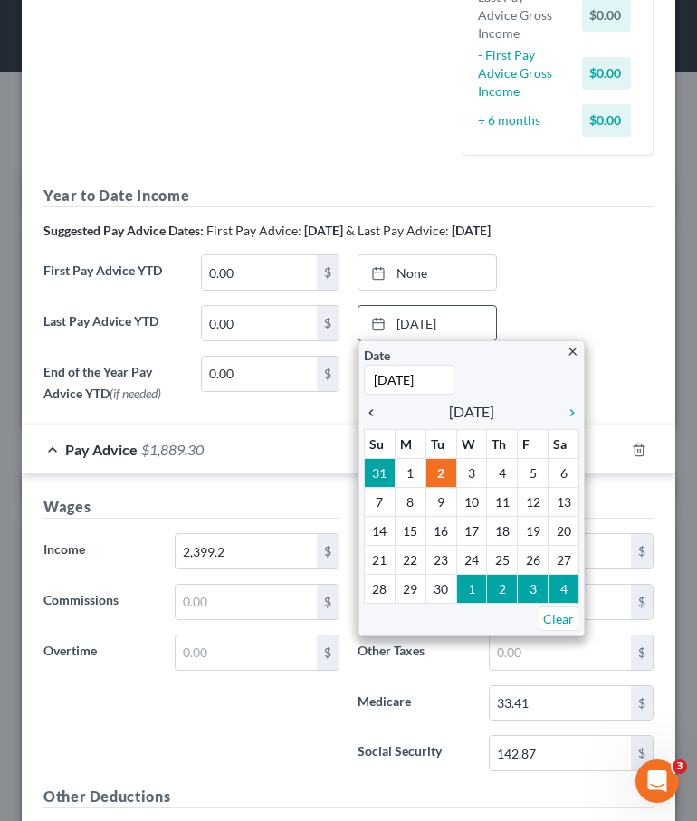
click at [376, 410] on icon "chevron_left" at bounding box center [376, 412] width 24 height 14
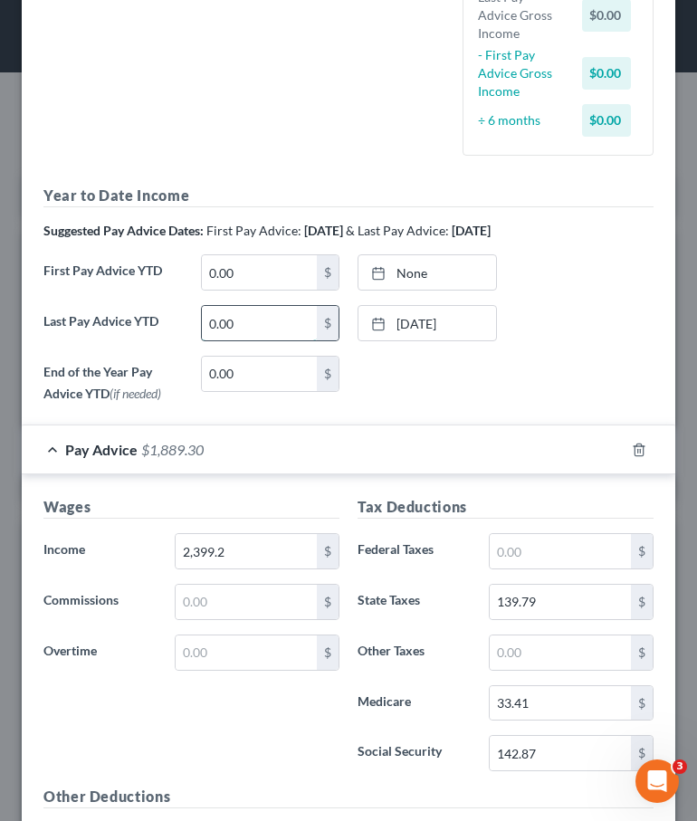
click at [237, 322] on input "0.00" at bounding box center [260, 323] width 116 height 34
type input "33,346.39"
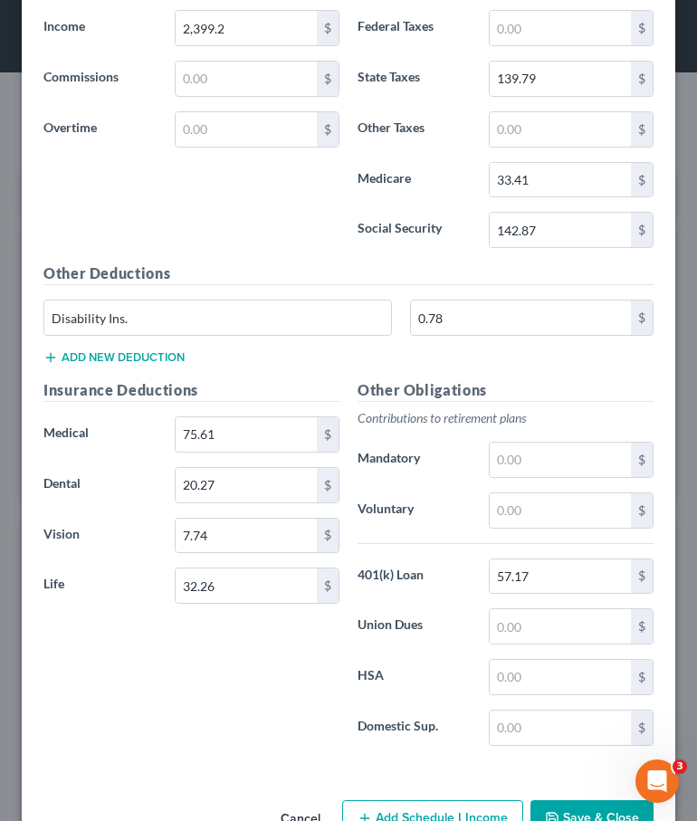
scroll to position [1075, 0]
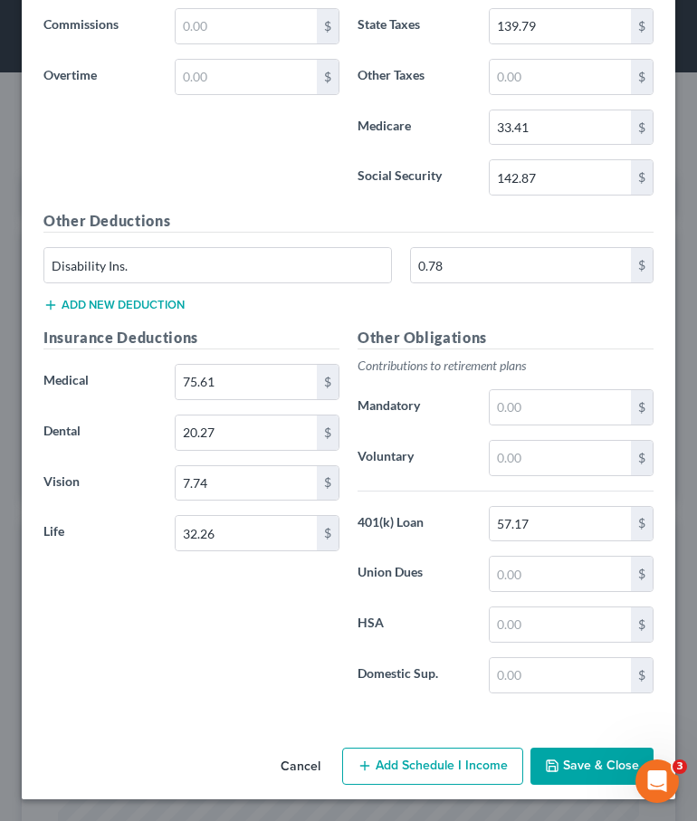
click at [560, 752] on button "Save & Close" at bounding box center [591, 766] width 123 height 38
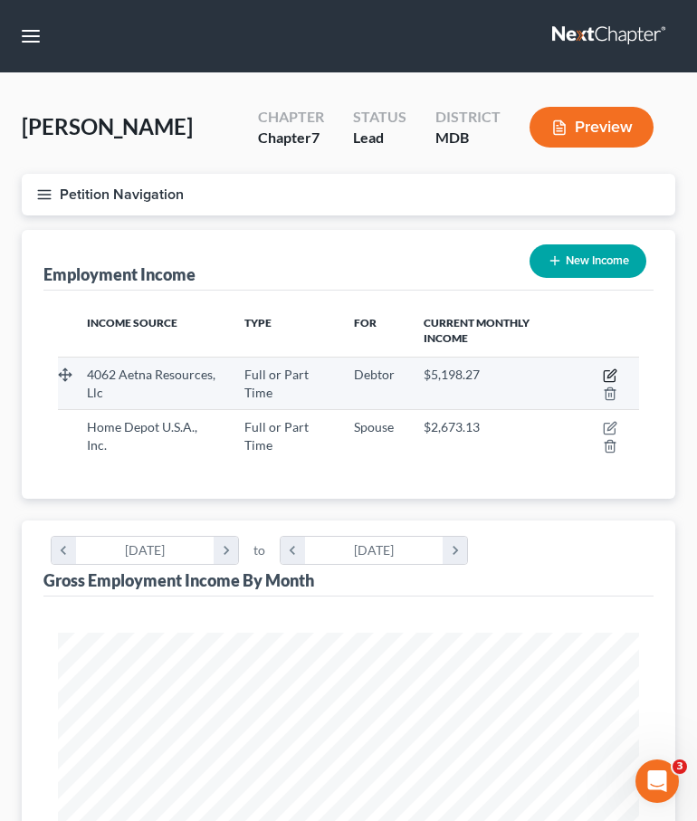
click at [604, 369] on icon "button" at bounding box center [610, 375] width 14 height 14
select select "0"
select select "41"
select select "2"
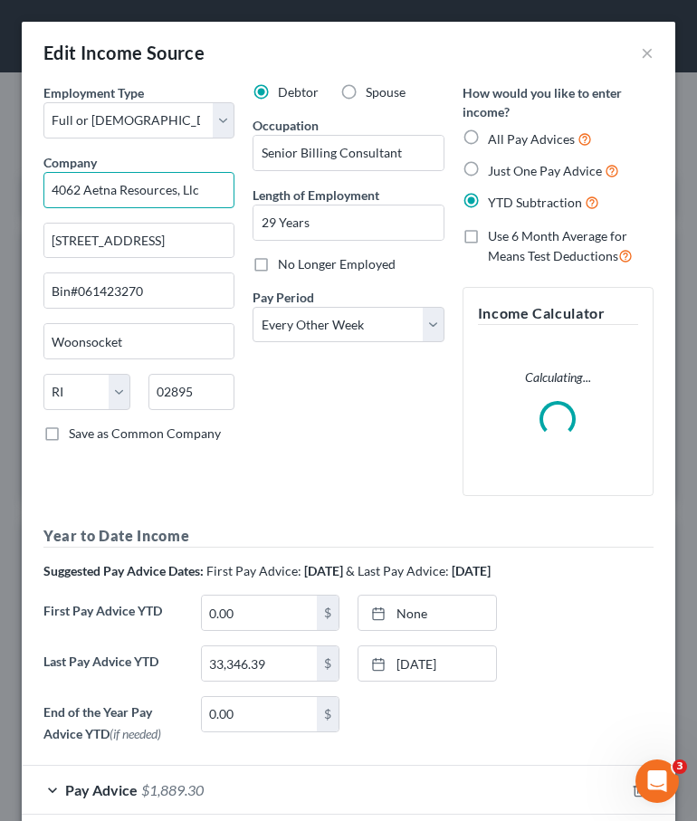
click at [205, 201] on input "4062 Aetna Resources, Llc" at bounding box center [138, 190] width 191 height 36
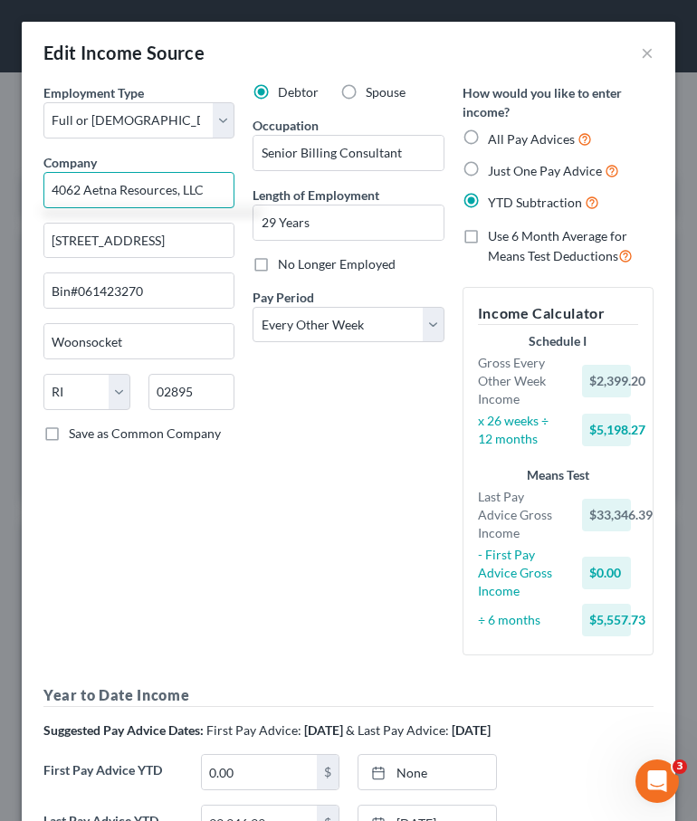
scroll to position [252, 0]
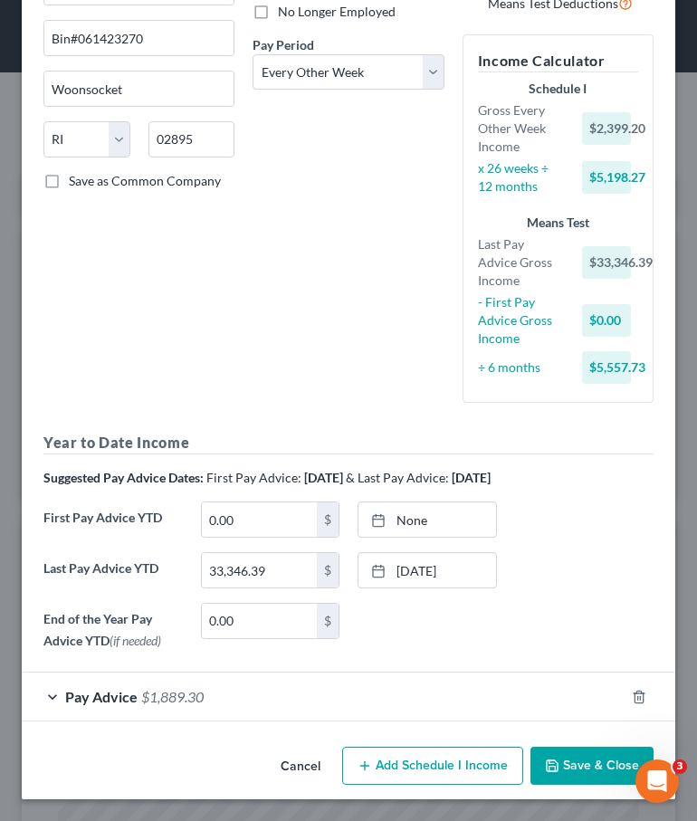
type input "4062 Aetna Resources, LLC"
click at [596, 777] on button "Save & Close" at bounding box center [591, 765] width 123 height 38
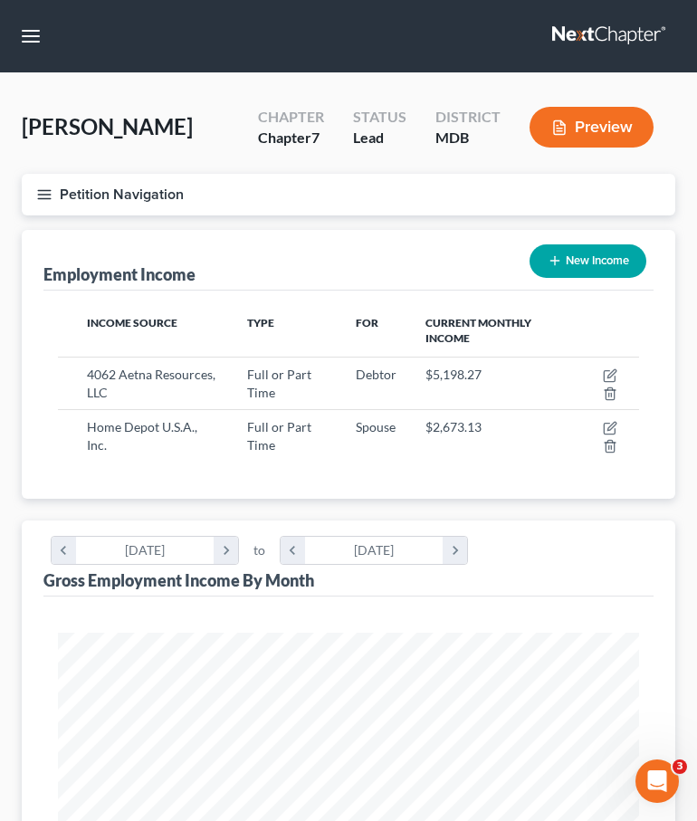
click at [638, 29] on link at bounding box center [610, 36] width 116 height 33
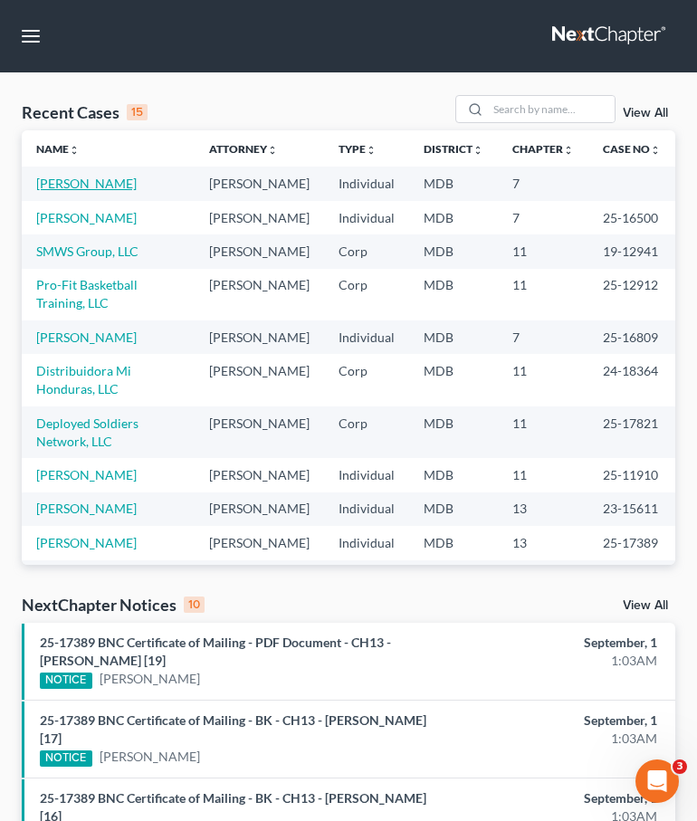
click at [66, 178] on link "[PERSON_NAME]" at bounding box center [86, 183] width 100 height 15
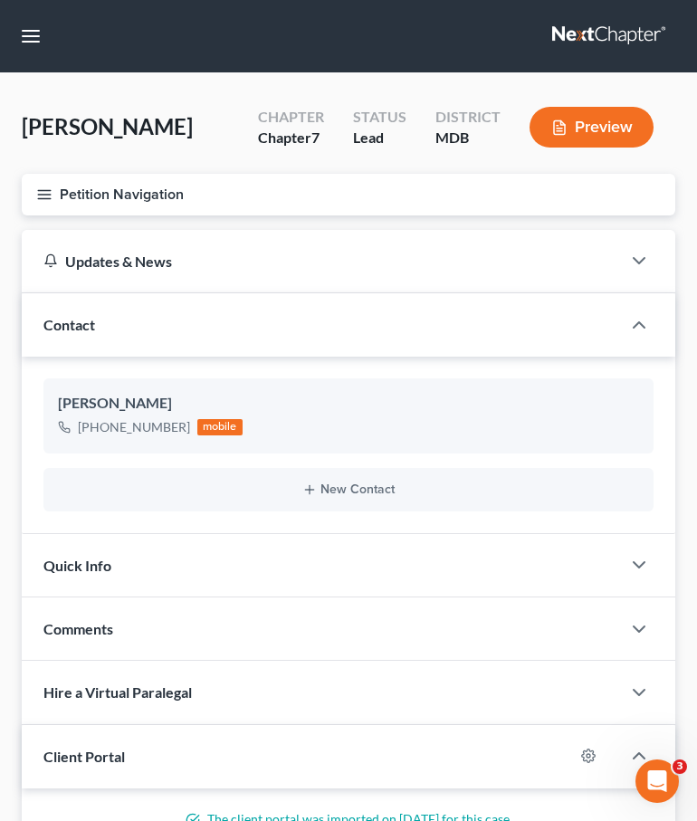
click at [41, 186] on icon "button" at bounding box center [44, 194] width 16 height 16
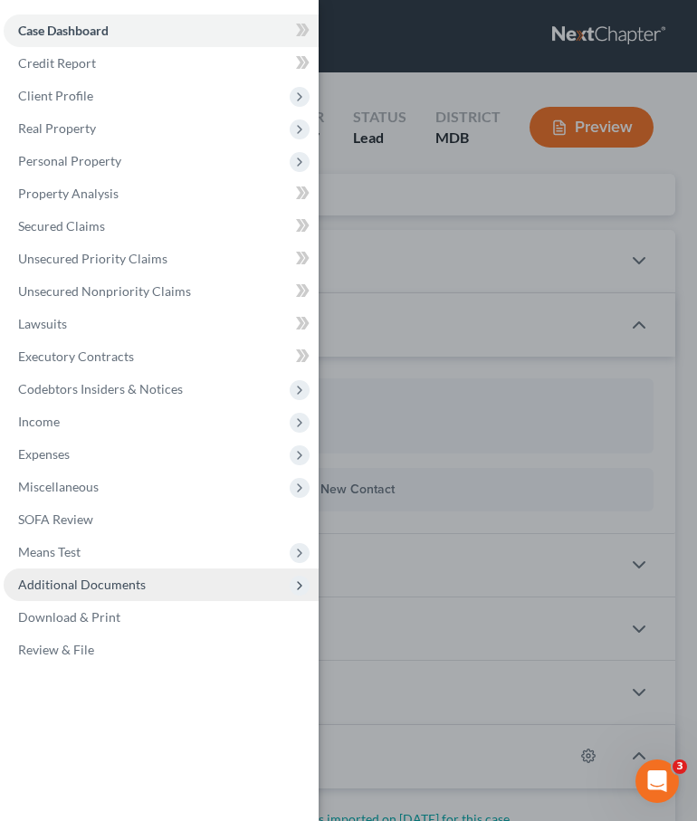
click at [109, 587] on span "Additional Documents" at bounding box center [82, 583] width 128 height 15
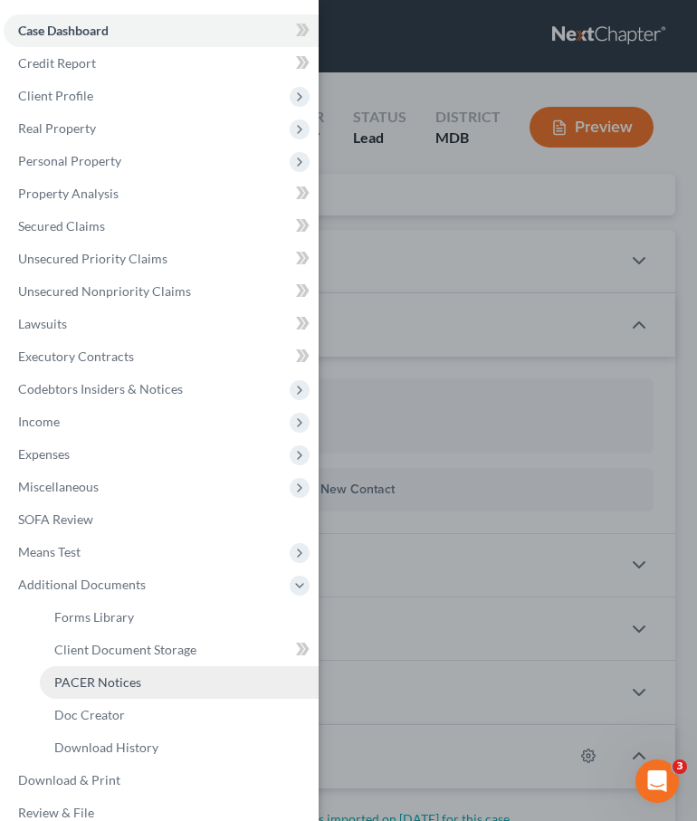
click at [93, 684] on span "PACER Notices" at bounding box center [97, 681] width 87 height 15
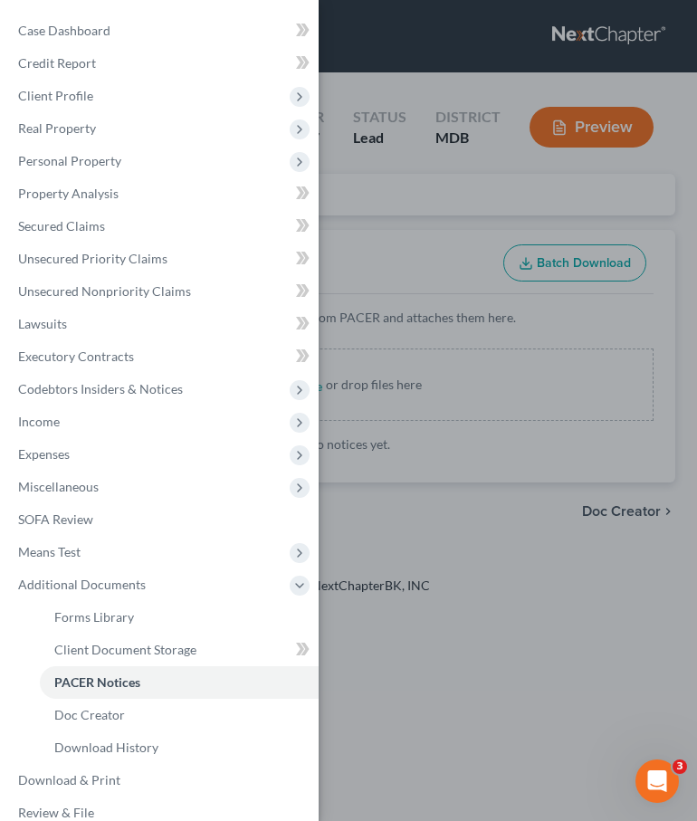
click at [379, 249] on div "Case Dashboard Payments Invoices Payments Payments Credit Report Client Profile" at bounding box center [348, 410] width 697 height 821
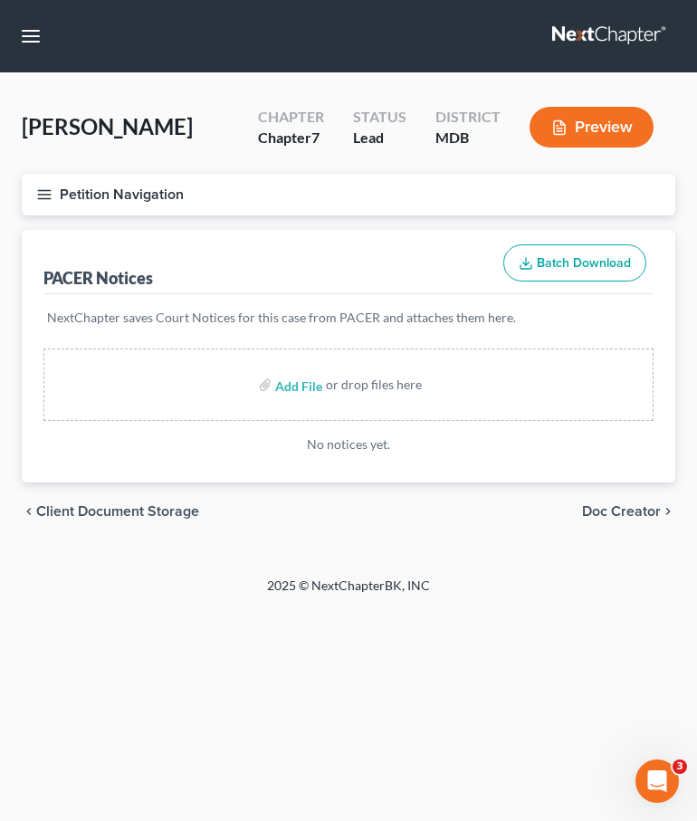
click at [45, 198] on line "button" at bounding box center [44, 198] width 13 height 0
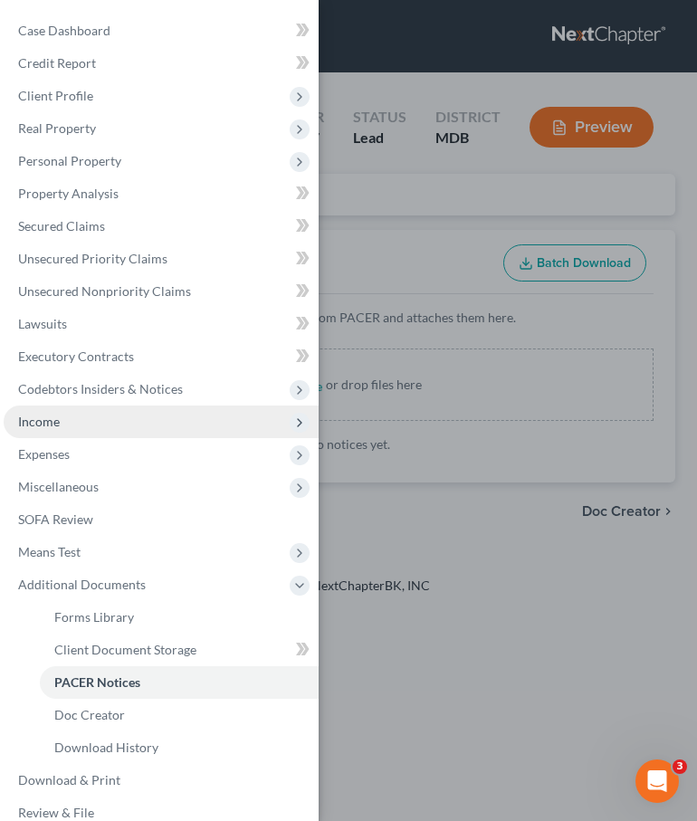
click at [40, 413] on span "Income" at bounding box center [161, 421] width 315 height 33
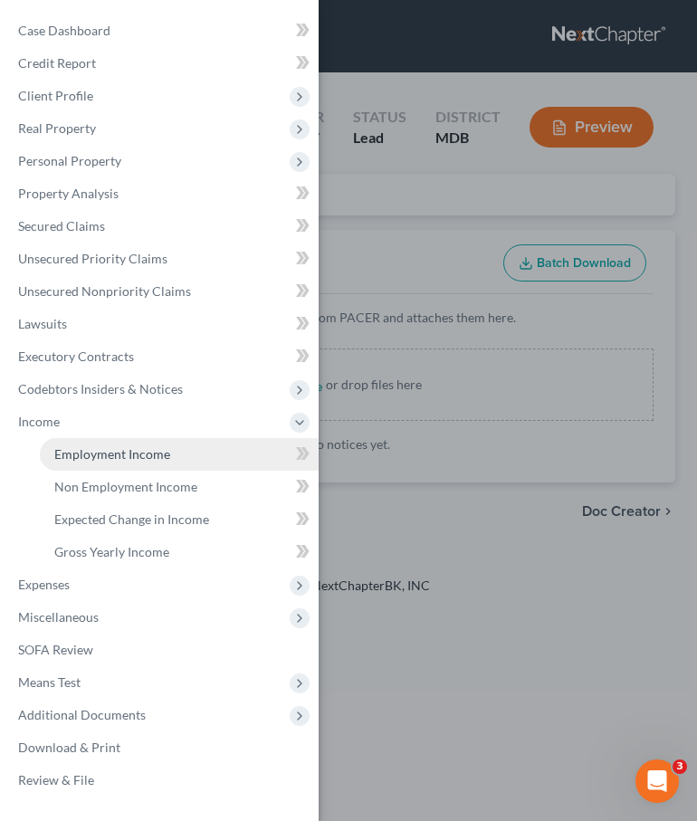
click at [82, 445] on link "Employment Income" at bounding box center [179, 454] width 279 height 33
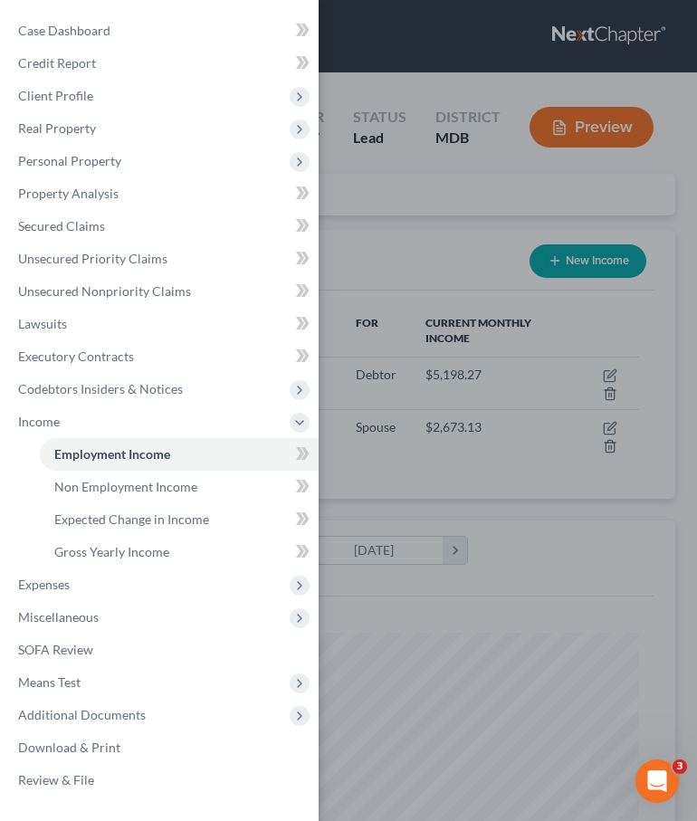
scroll to position [290, 617]
click at [385, 224] on div "Case Dashboard Payments Invoices Payments Payments Credit Report Client Profile" at bounding box center [348, 410] width 697 height 821
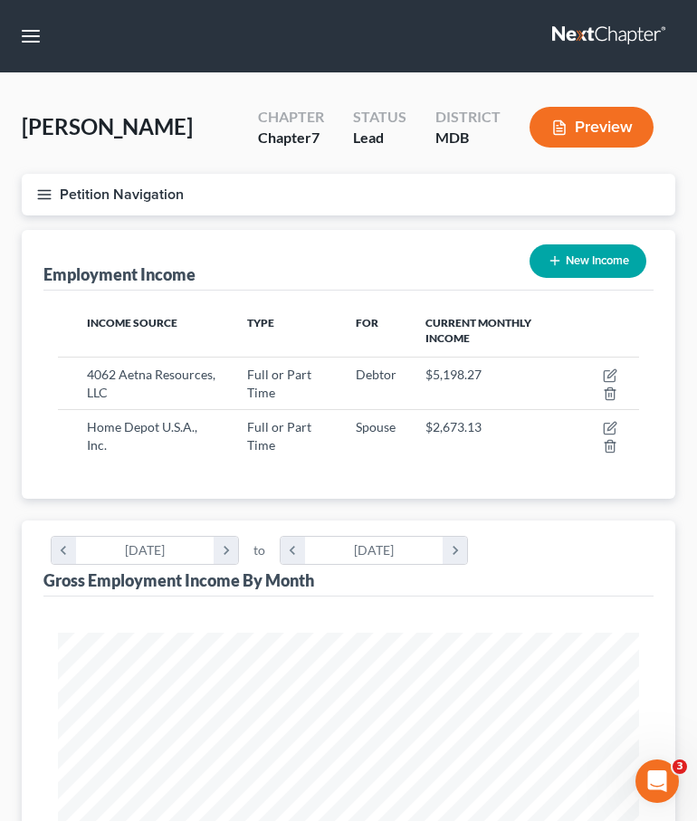
click at [45, 190] on line "button" at bounding box center [44, 190] width 13 height 0
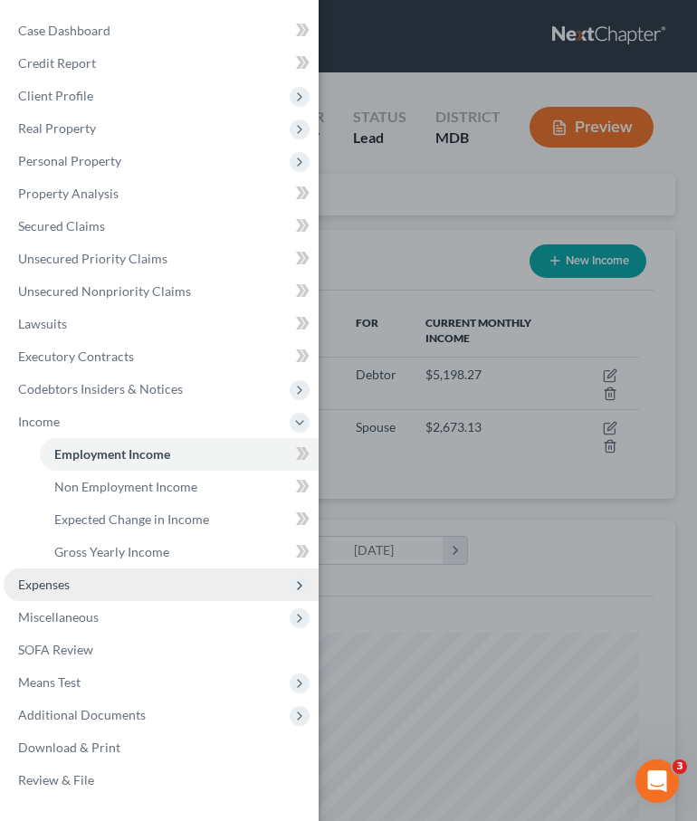
click at [46, 592] on span "Expenses" at bounding box center [44, 583] width 52 height 15
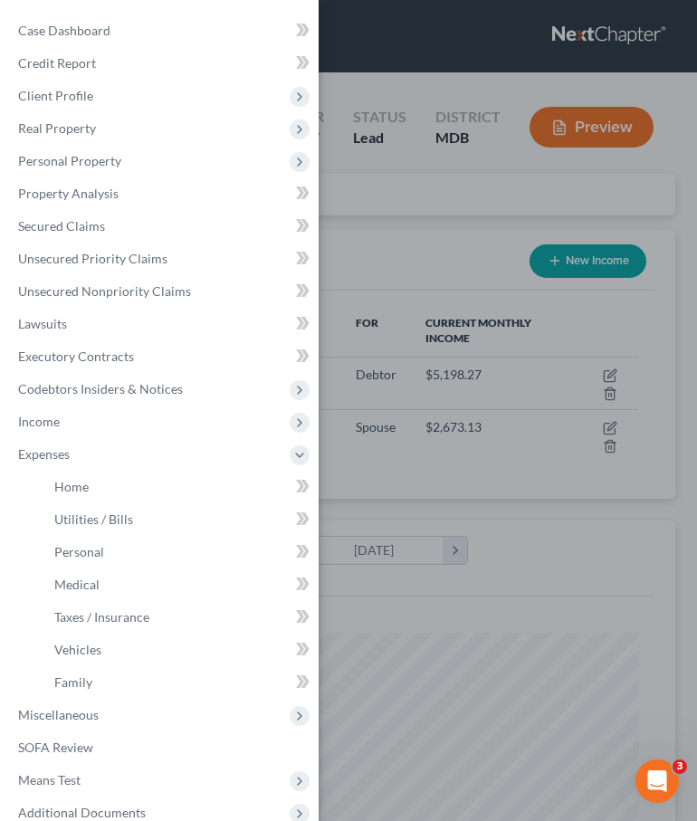
click at [50, 601] on li "Taxes / Insurance" at bounding box center [179, 617] width 279 height 33
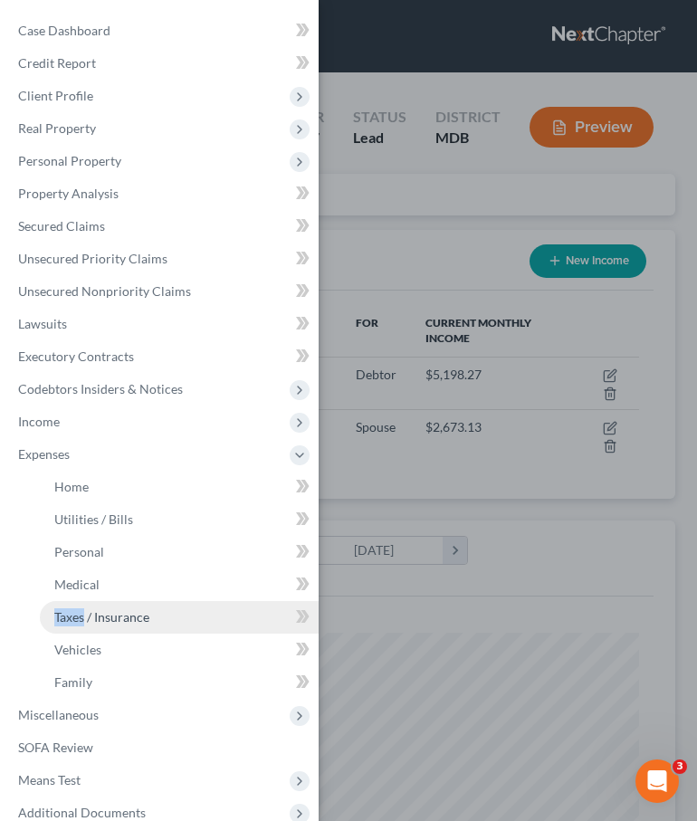
click at [93, 614] on span "Taxes / Insurance" at bounding box center [101, 616] width 95 height 15
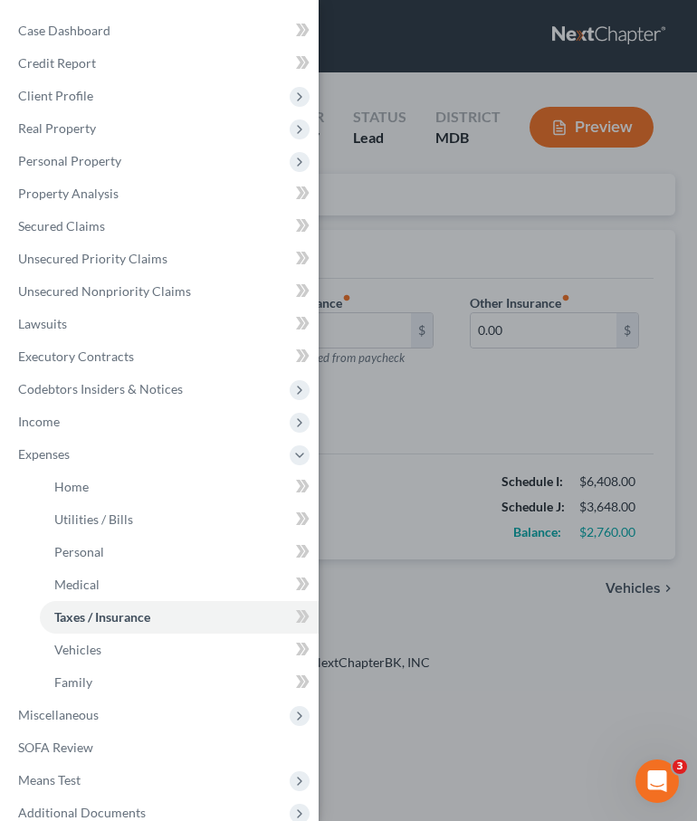
click at [477, 380] on div "Case Dashboard Payments Invoices Payments Payments Credit Report Client Profile" at bounding box center [348, 410] width 697 height 821
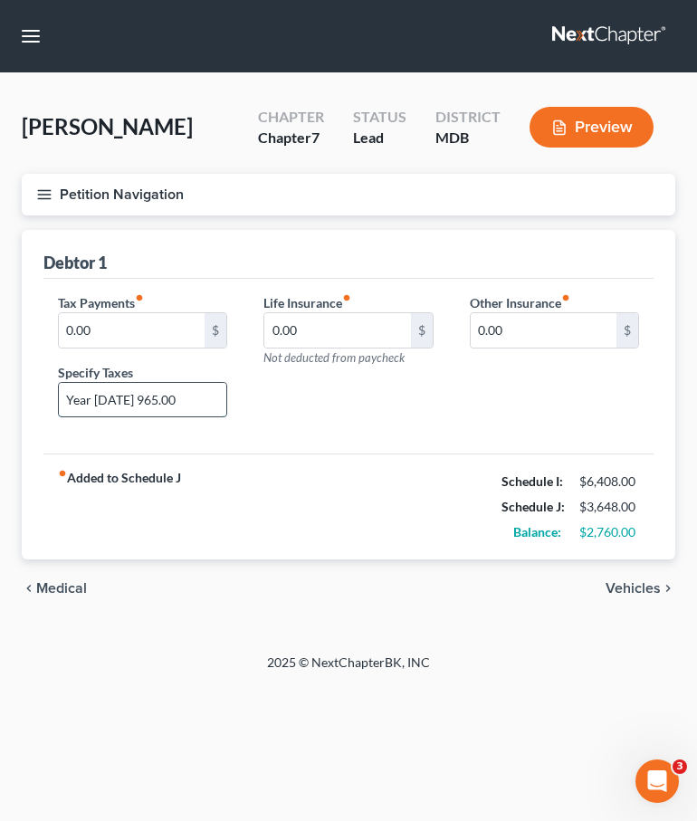
click at [133, 410] on input "Year [DATE] 965.00" at bounding box center [142, 400] width 167 height 34
drag, startPoint x: 128, startPoint y: 397, endPoint x: 183, endPoint y: 397, distance: 55.2
click at [183, 397] on input "Year [DATE] 965.00" at bounding box center [142, 400] width 167 height 34
type input "Year [DATE]"
click at [123, 309] on label "Tax Payments fiber_manual_record" at bounding box center [101, 302] width 86 height 19
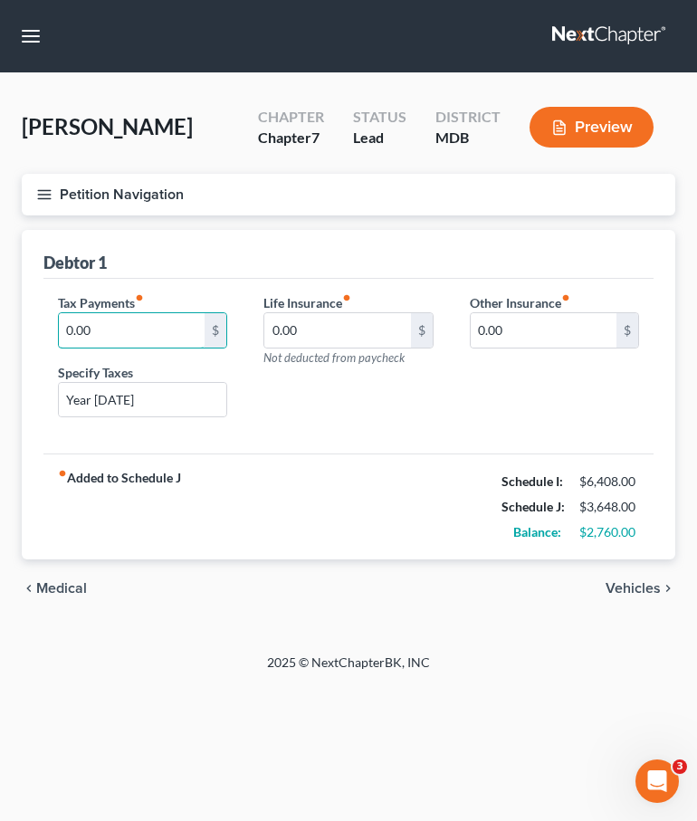
drag, startPoint x: 122, startPoint y: 321, endPoint x: 16, endPoint y: 318, distance: 105.9
click at [16, 318] on div "Home Utilities / Bills Personal Medical Taxes / Insurance Vehicles Family Debto…" at bounding box center [348, 424] width 671 height 388
drag, startPoint x: 94, startPoint y: 324, endPoint x: 6, endPoint y: 308, distance: 89.1
click at [6, 308] on div "[PERSON_NAME] Upgraded Chapter Chapter 7 Status Lead District MDB Preview Petit…" at bounding box center [348, 363] width 697 height 580
paste input "965.00"
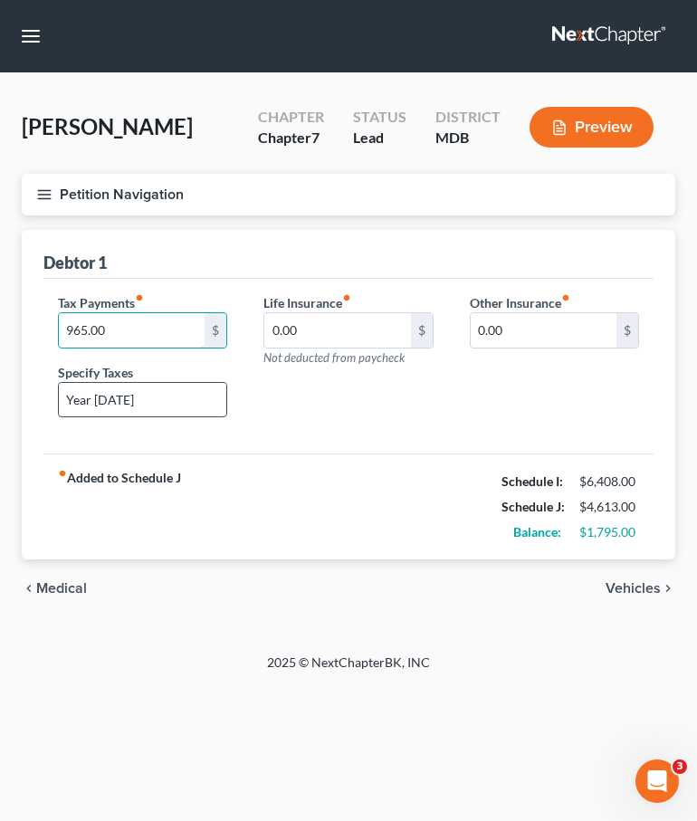
type input "965.00"
drag, startPoint x: 139, startPoint y: 403, endPoint x: -89, endPoint y: 394, distance: 228.2
click at [0, 394] on html "Home New Case Client Portal Law Office of [PERSON_NAME], LLC [PERSON_NAME][EMAI…" at bounding box center [348, 410] width 697 height 821
type input "Pro-rated income tax liablity"
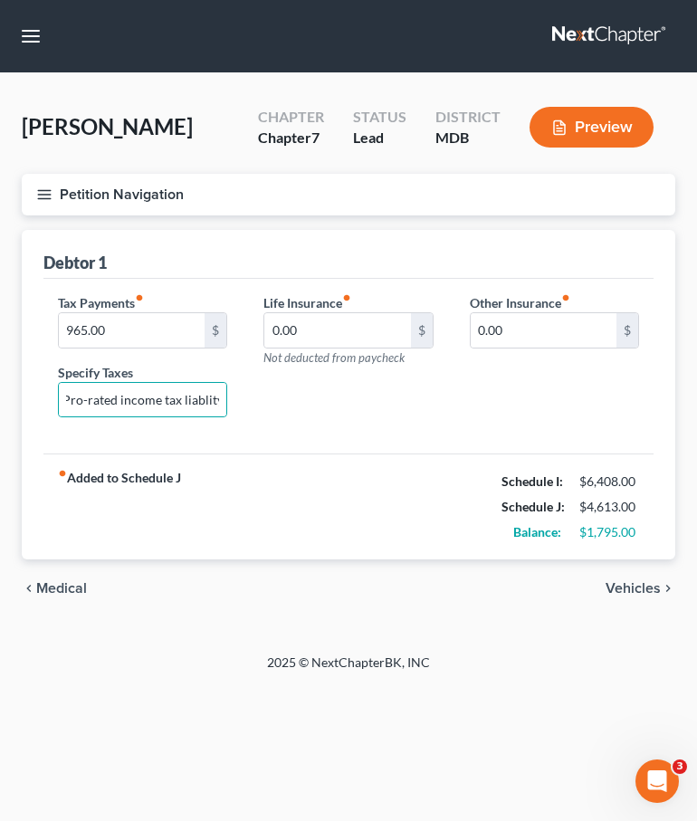
scroll to position [0, 0]
click at [363, 653] on div "2025 © NextChapterBK, INC" at bounding box center [348, 669] width 651 height 33
click at [50, 592] on span "Medical" at bounding box center [61, 588] width 51 height 14
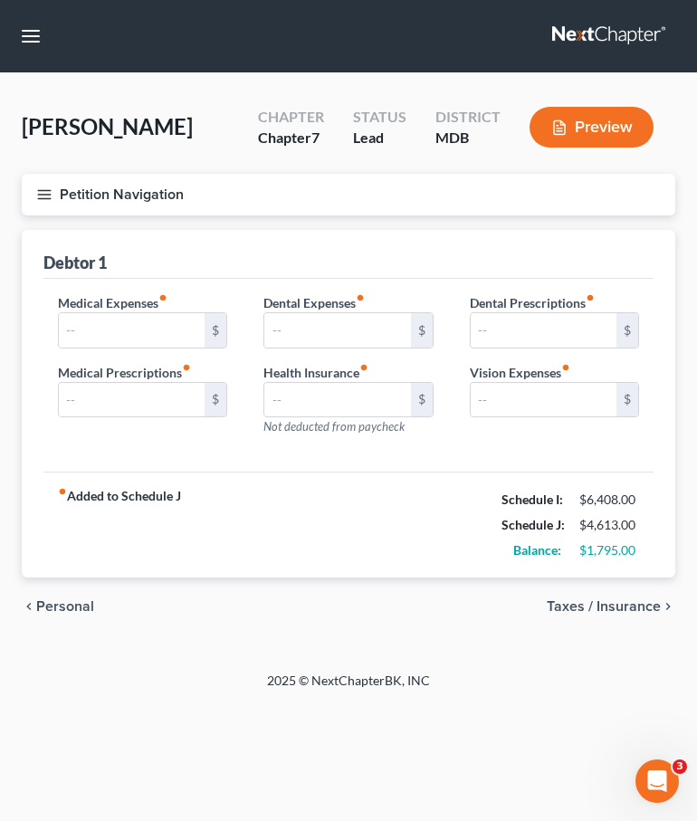
click at [60, 584] on div "chevron_left Personal Taxes / Insurance chevron_right" at bounding box center [348, 606] width 653 height 58
click at [60, 593] on div "chevron_left Personal Taxes / Insurance chevron_right" at bounding box center [348, 606] width 653 height 58
click at [60, 609] on span "Personal" at bounding box center [65, 606] width 58 height 14
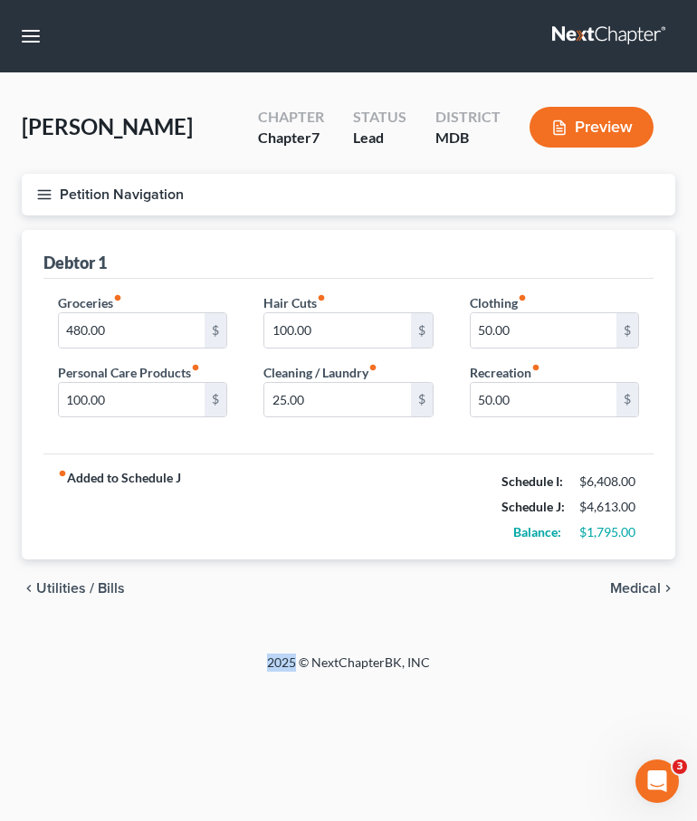
click at [38, 195] on line "button" at bounding box center [44, 195] width 13 height 0
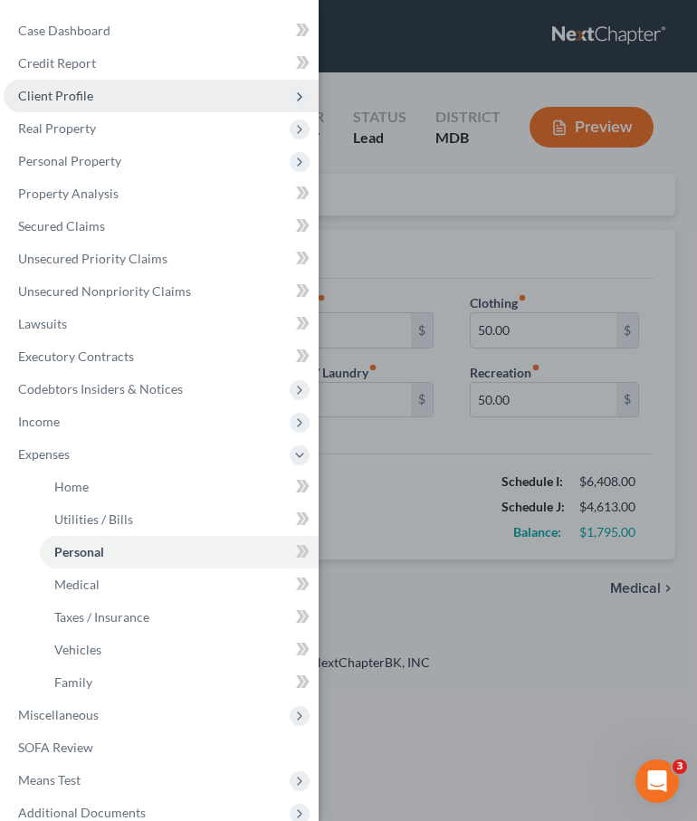
click at [42, 83] on span "Client Profile" at bounding box center [161, 96] width 315 height 33
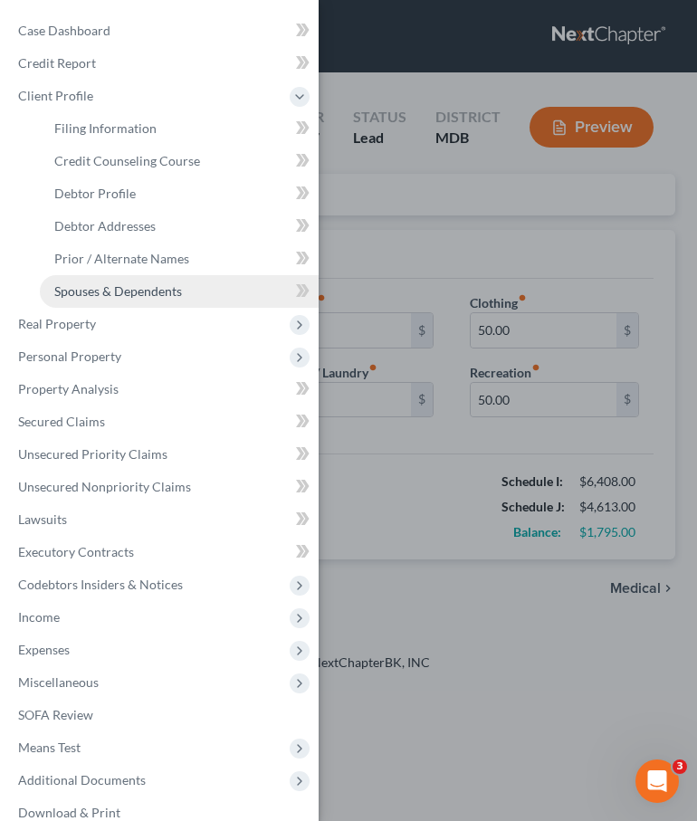
click at [94, 287] on span "Spouses & Dependents" at bounding box center [118, 290] width 128 height 15
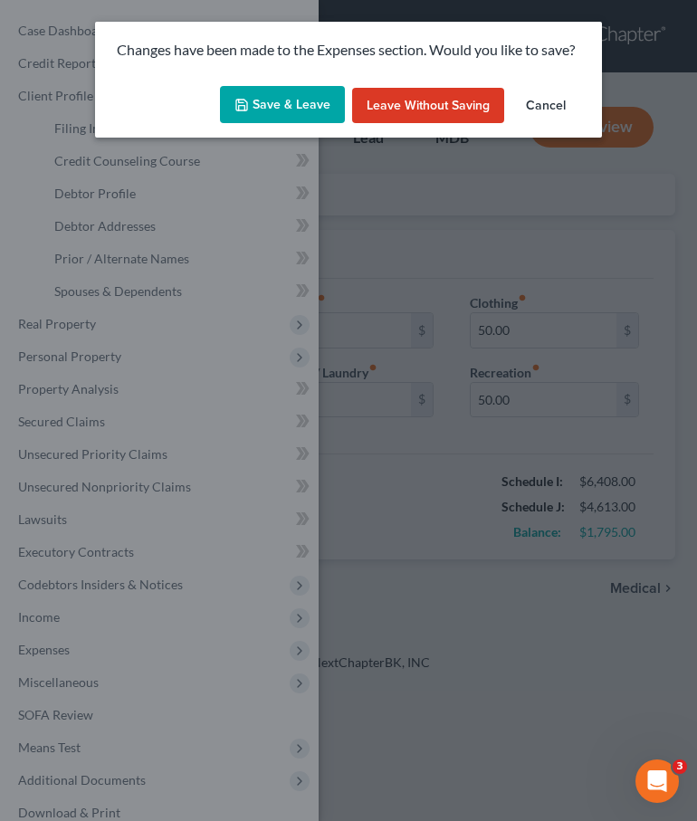
click at [299, 91] on button "Save & Leave" at bounding box center [282, 105] width 125 height 38
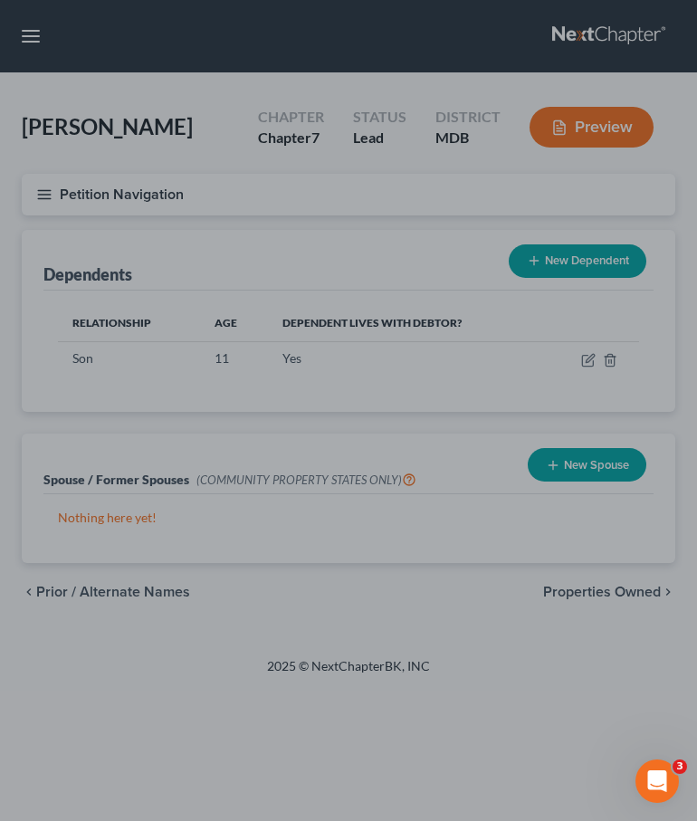
click at [43, 188] on div at bounding box center [348, 410] width 697 height 821
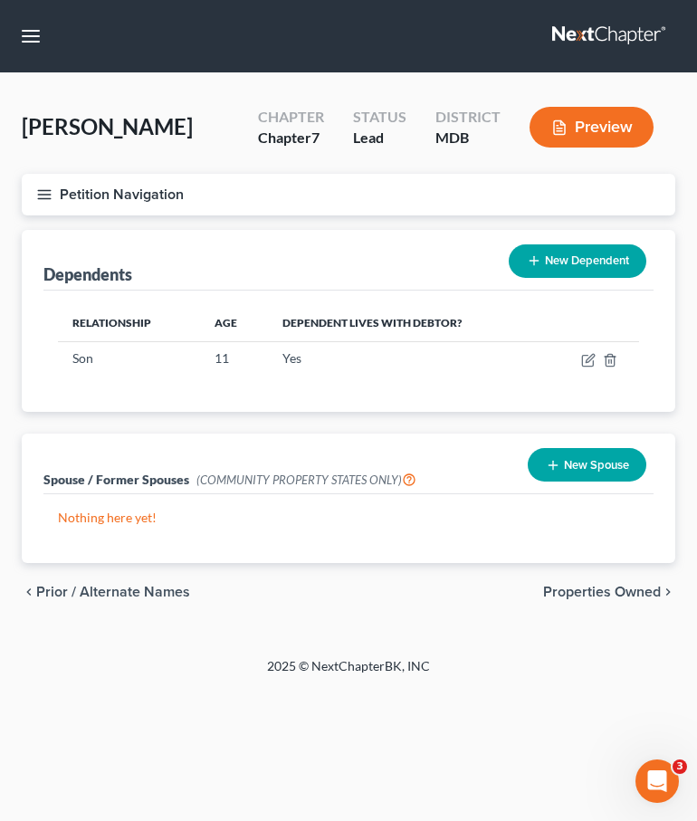
click at [43, 187] on icon "button" at bounding box center [44, 194] width 16 height 16
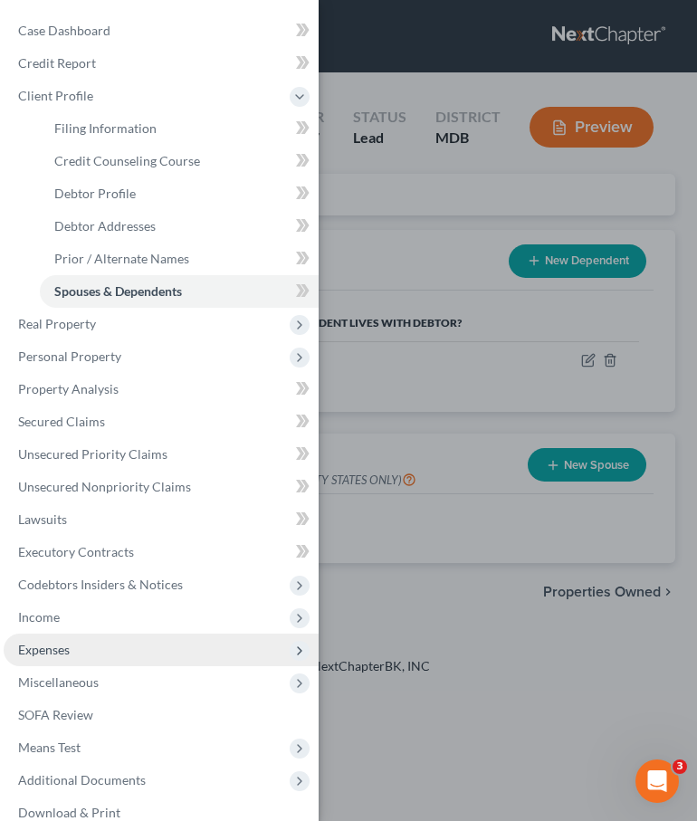
click at [62, 646] on span "Expenses" at bounding box center [44, 648] width 52 height 15
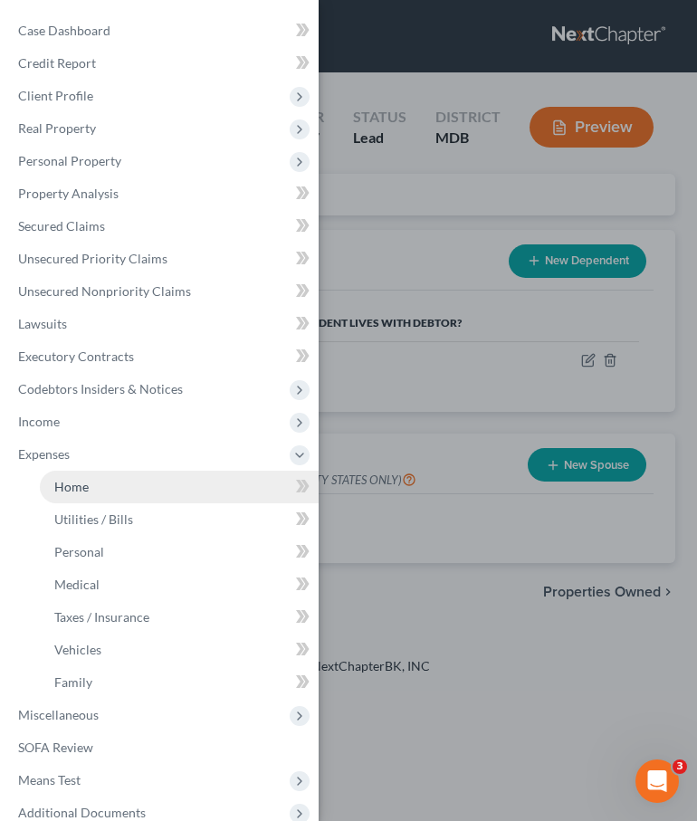
click at [88, 488] on link "Home" at bounding box center [179, 486] width 279 height 33
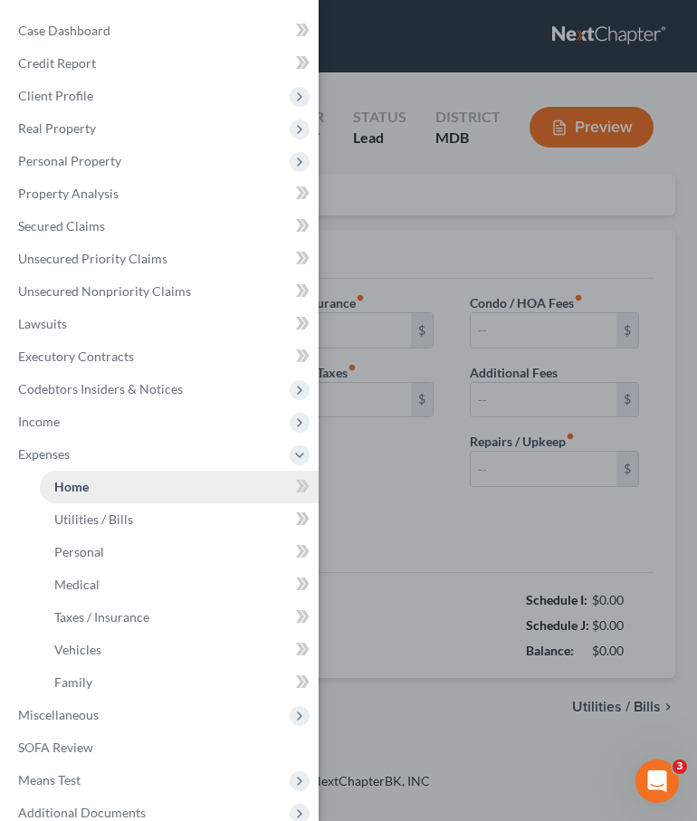
type input "1,701.00"
type input "0.00"
radio input "true"
type input "113.00"
type input "0.00"
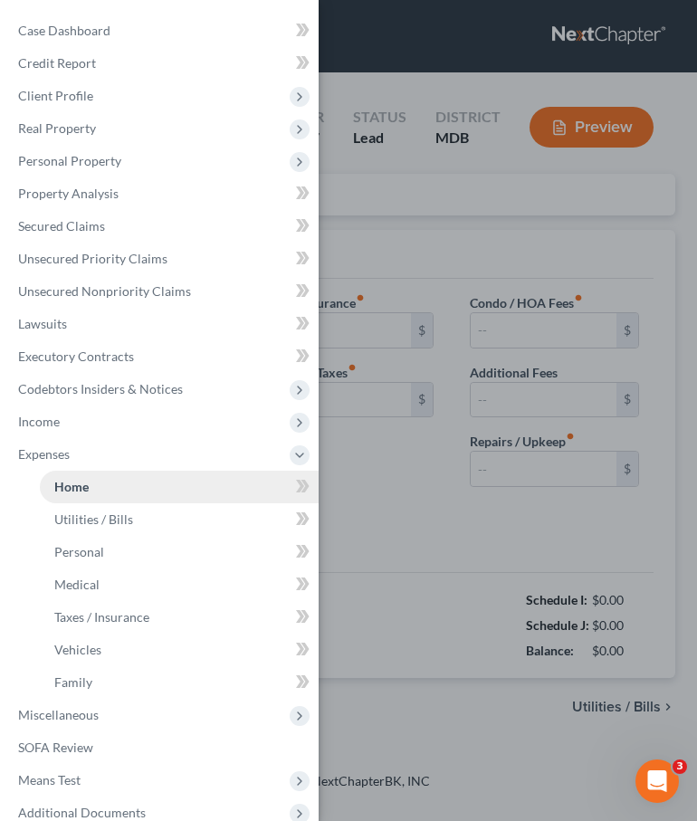
type input "0.00"
click at [384, 218] on div "Case Dashboard Payments Invoices Payments Payments Credit Report Client Profile" at bounding box center [348, 410] width 697 height 821
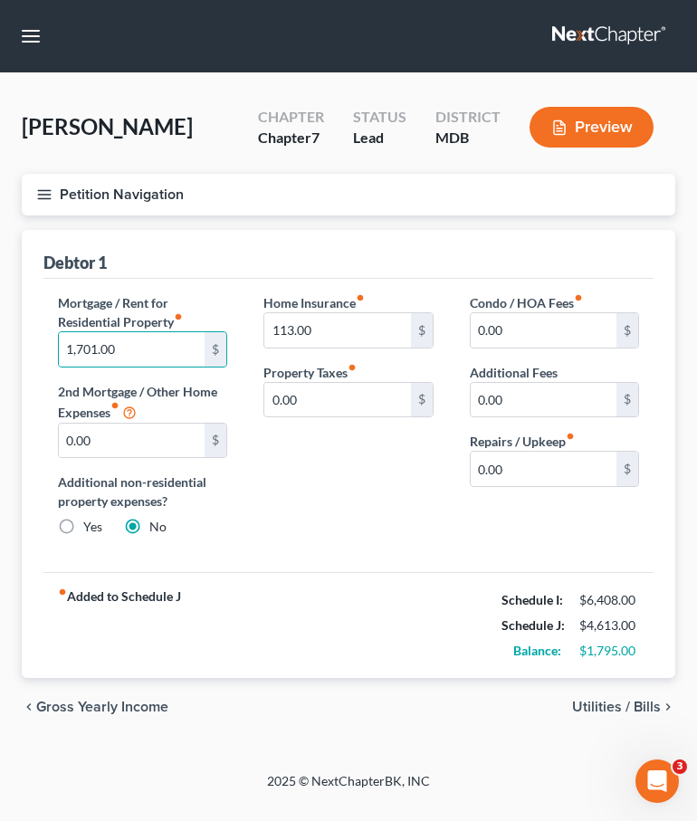
click at [604, 700] on span "Utilities / Bills" at bounding box center [616, 706] width 89 height 14
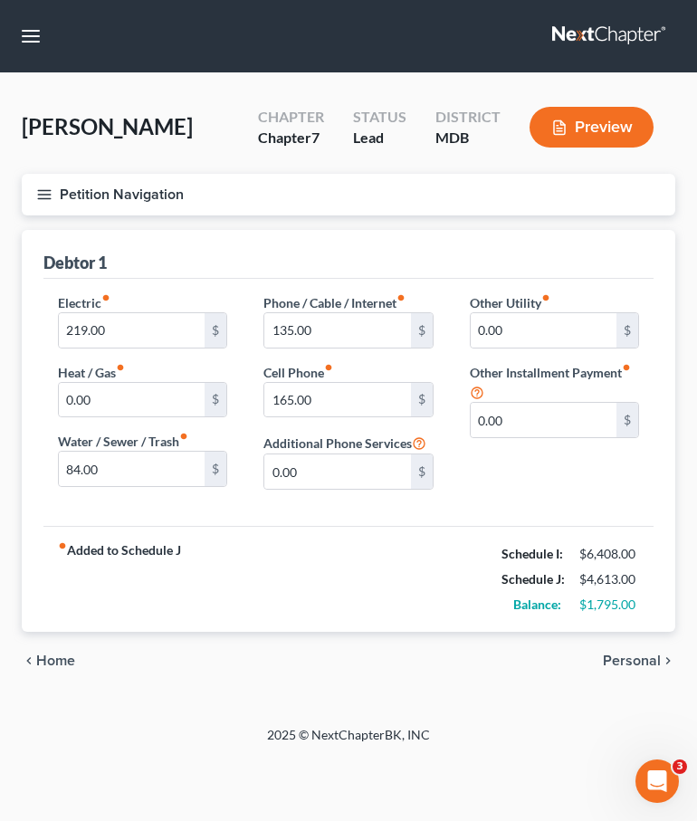
click at [618, 655] on span "Personal" at bounding box center [632, 660] width 58 height 14
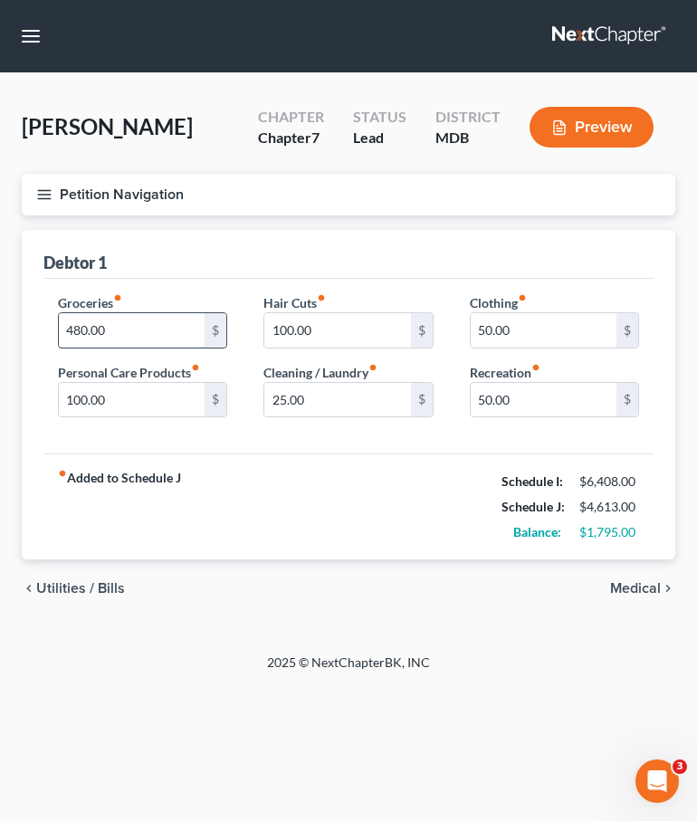
click at [118, 332] on input "480.00" at bounding box center [132, 330] width 146 height 34
type input "1,050"
type input "90"
type input "80"
type input "175"
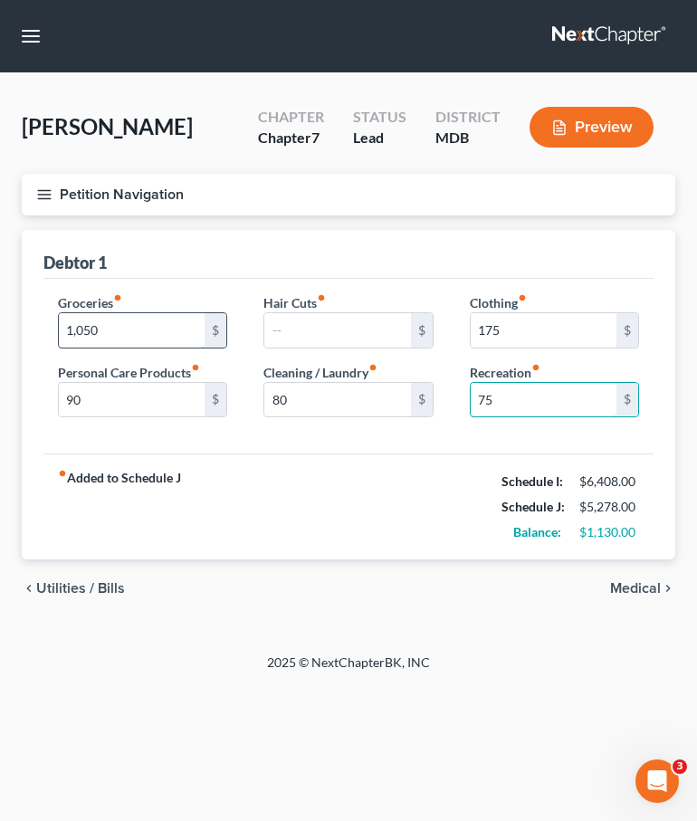
type input "75"
click at [633, 582] on span "Medical" at bounding box center [635, 588] width 51 height 14
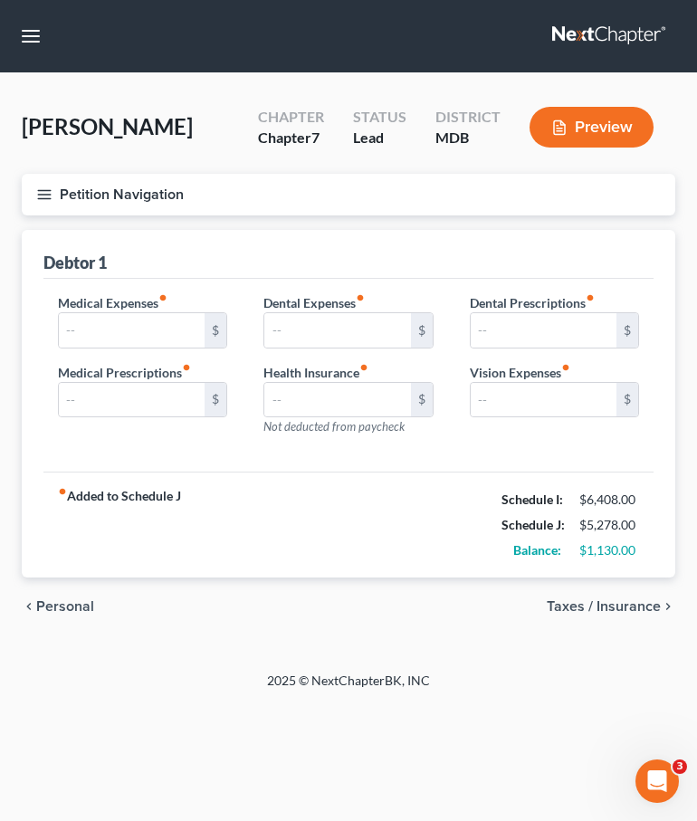
click at [591, 606] on span "Taxes / Insurance" at bounding box center [603, 606] width 114 height 14
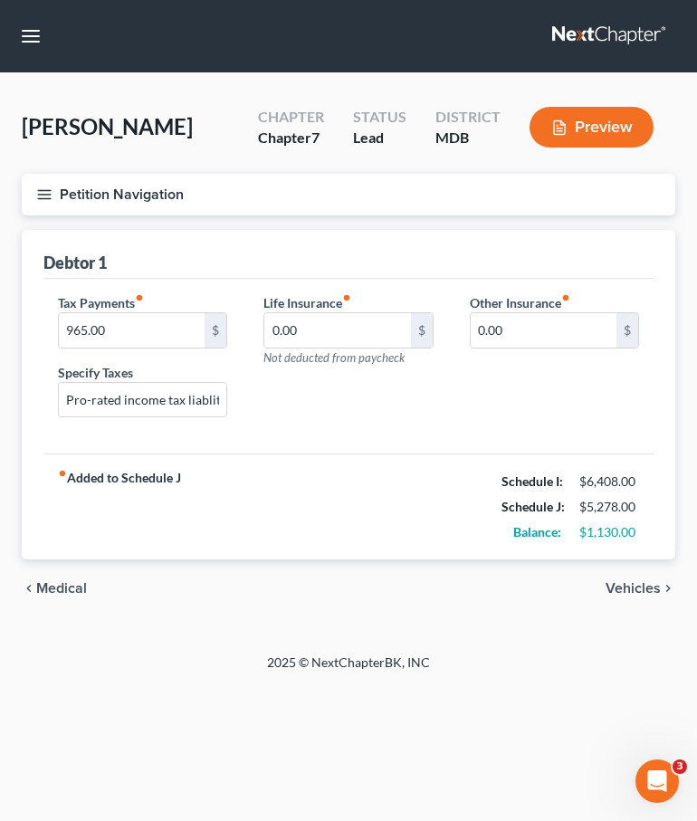
click at [632, 591] on span "Vehicles" at bounding box center [632, 588] width 55 height 14
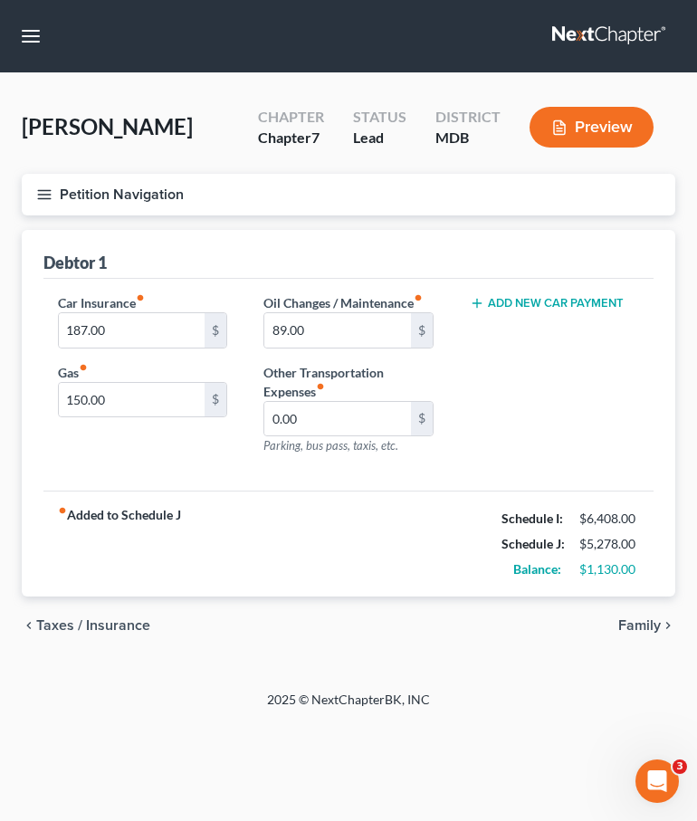
click at [641, 630] on span "Family" at bounding box center [639, 625] width 43 height 14
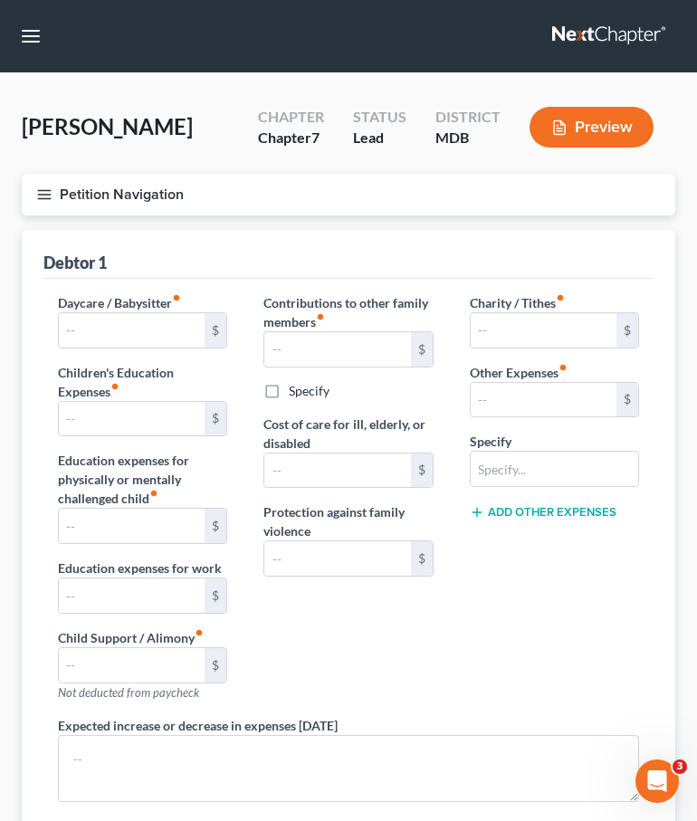
scroll to position [308, 0]
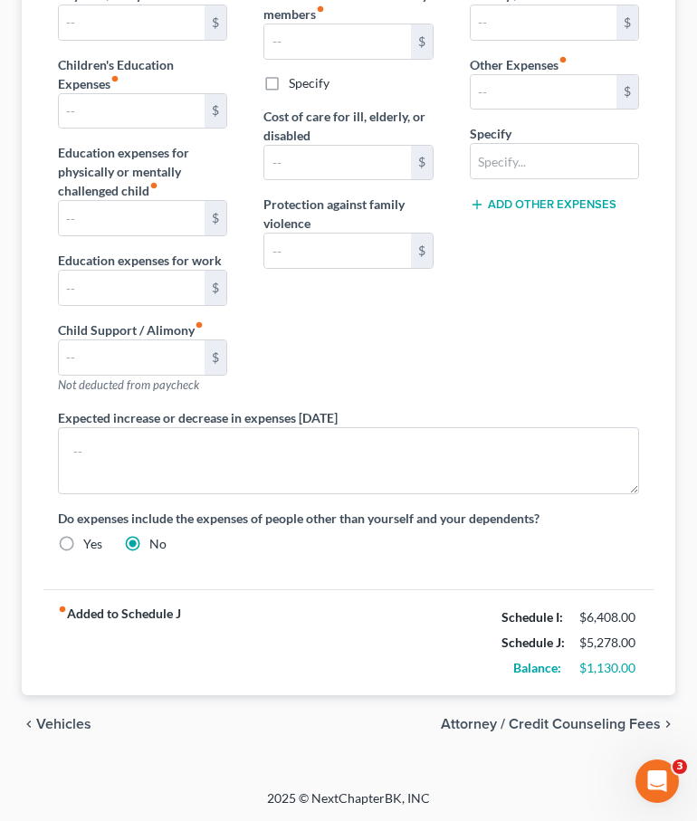
click at [601, 717] on span "Attorney / Credit Counseling Fees" at bounding box center [551, 724] width 220 height 14
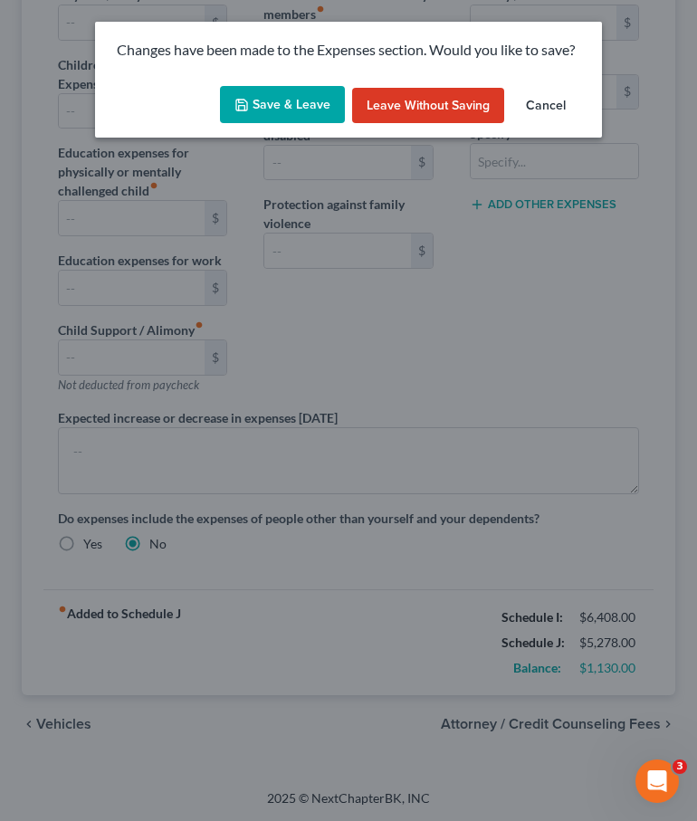
click at [279, 100] on button "Save & Leave" at bounding box center [282, 105] width 125 height 38
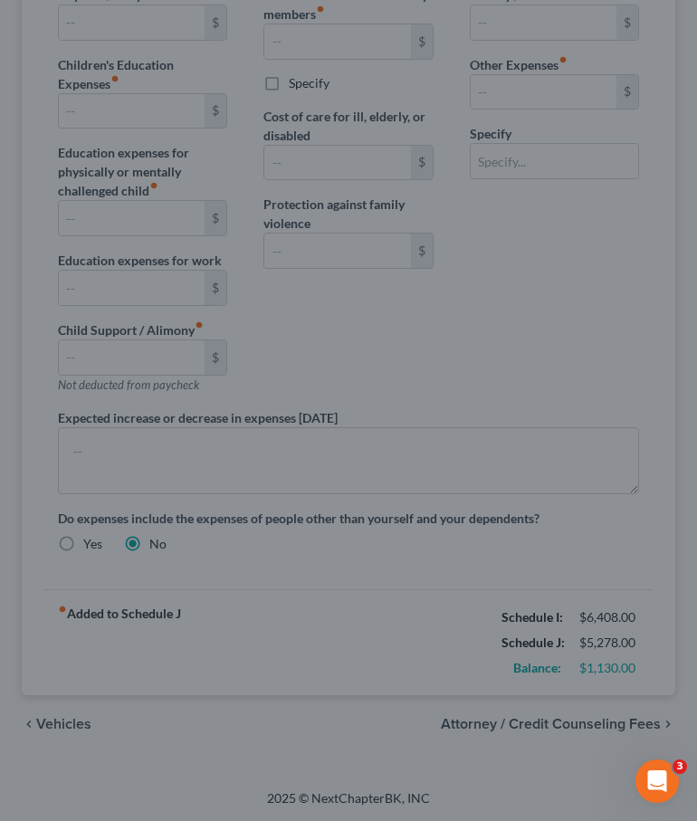
select select "4"
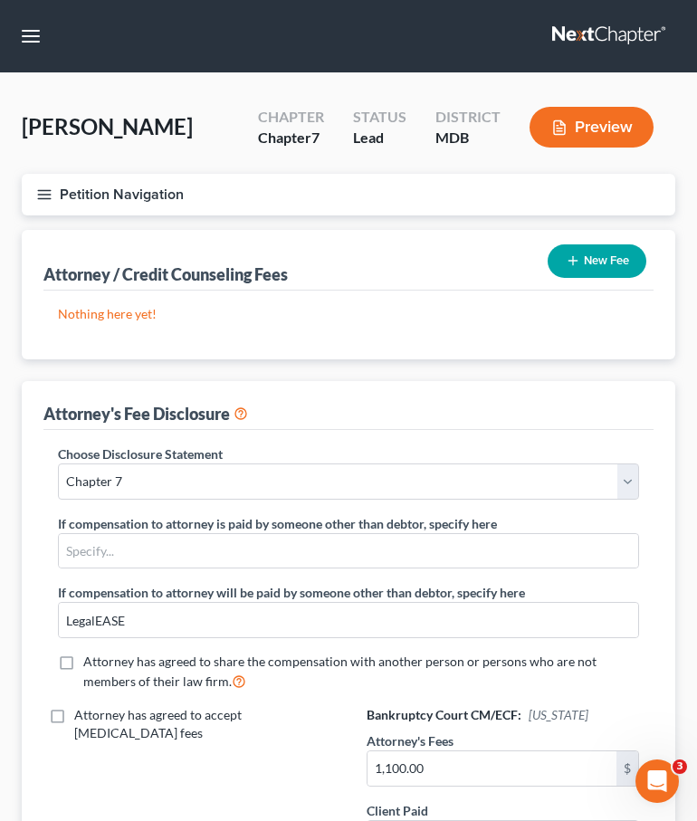
click at [45, 187] on icon "button" at bounding box center [44, 194] width 16 height 16
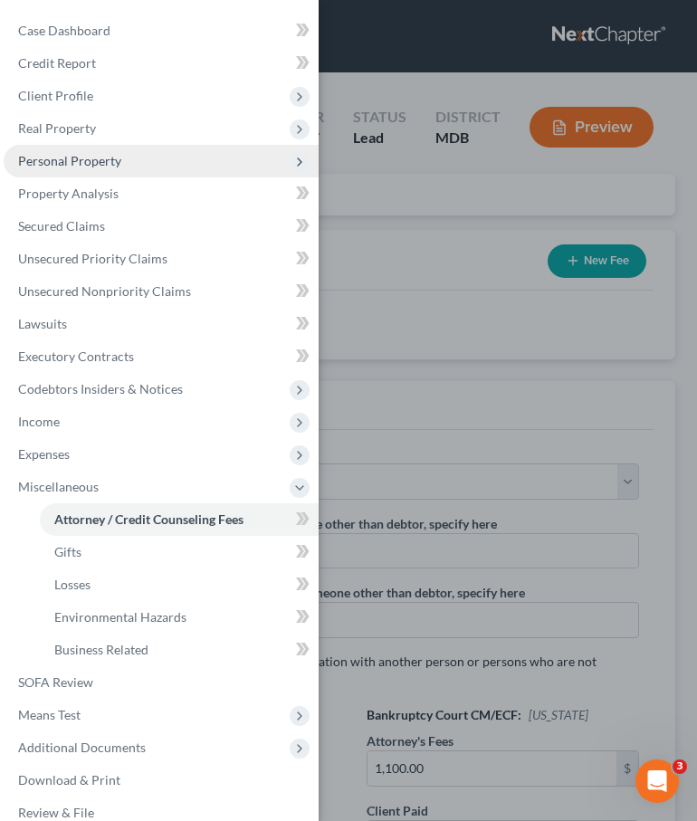
click at [38, 151] on span "Personal Property" at bounding box center [161, 161] width 315 height 33
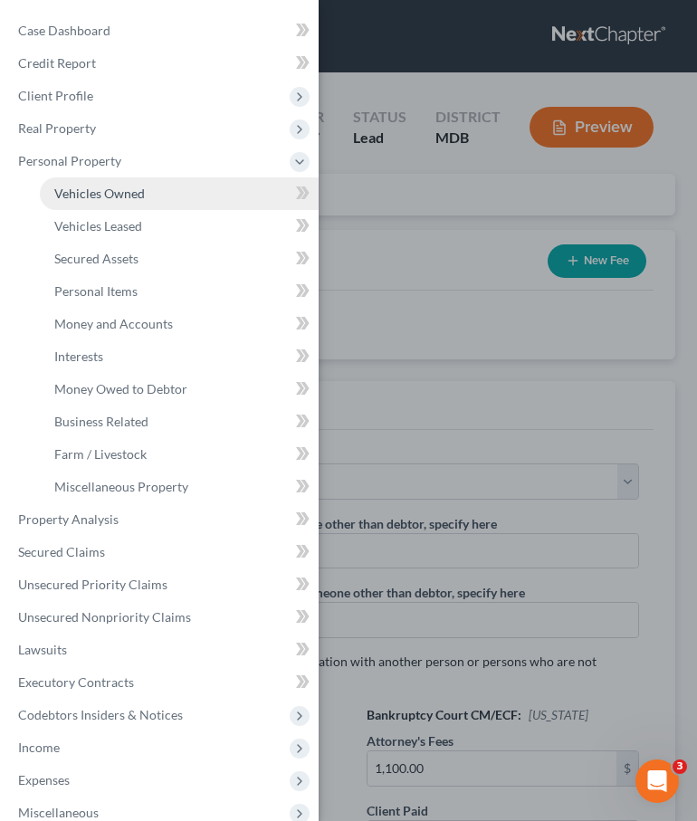
click at [66, 188] on span "Vehicles Owned" at bounding box center [99, 192] width 90 height 15
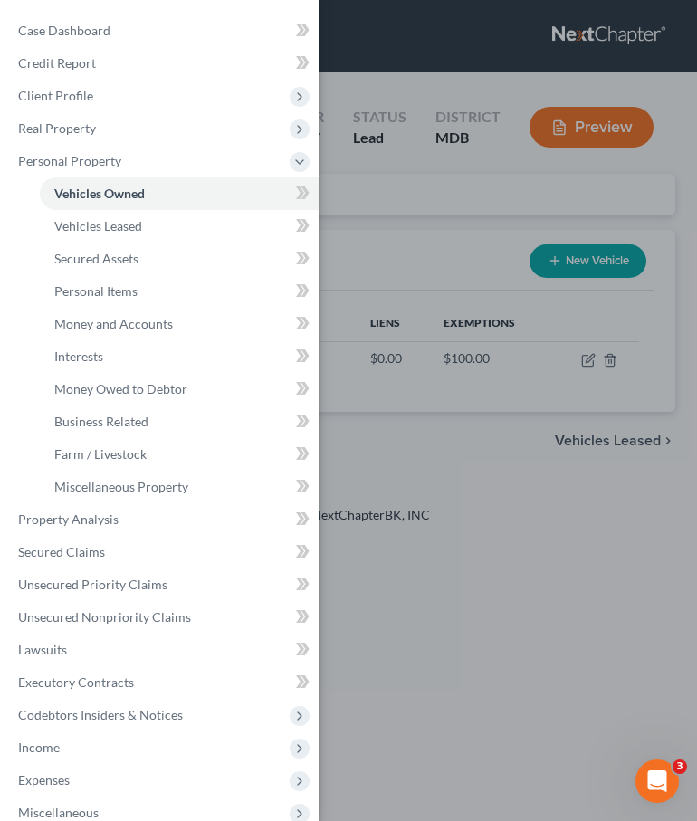
click at [396, 197] on div "Case Dashboard Payments Invoices Payments Payments Credit Report Client Profile" at bounding box center [348, 410] width 697 height 821
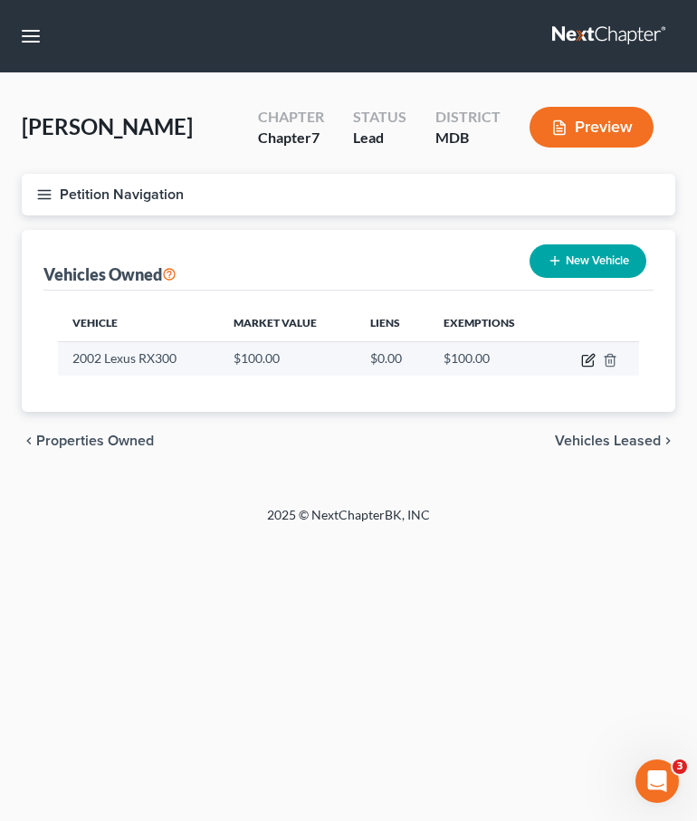
click at [586, 359] on icon "button" at bounding box center [588, 360] width 14 height 14
select select "0"
select select "24"
select select "2"
select select "0"
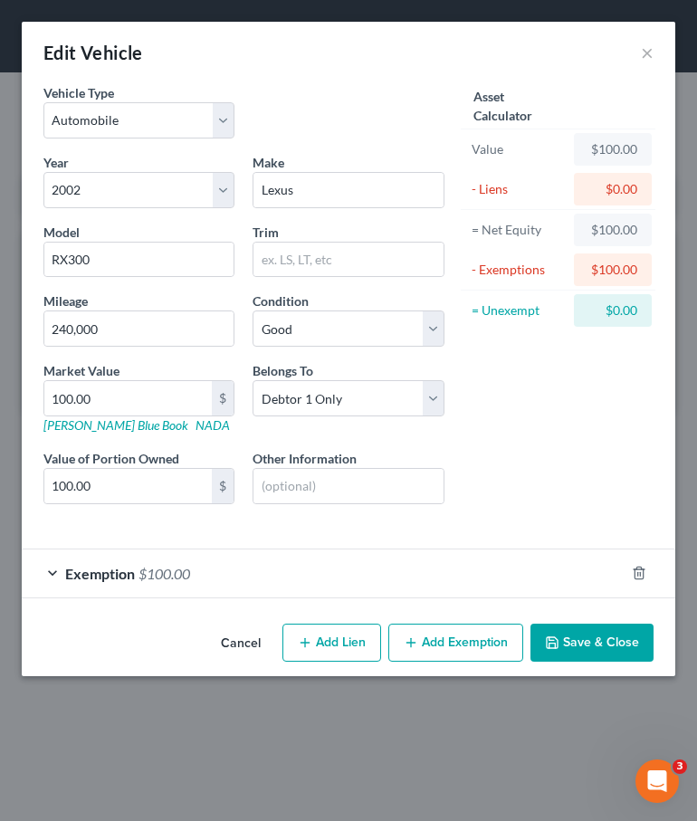
click at [603, 640] on button "Save & Close" at bounding box center [591, 642] width 123 height 38
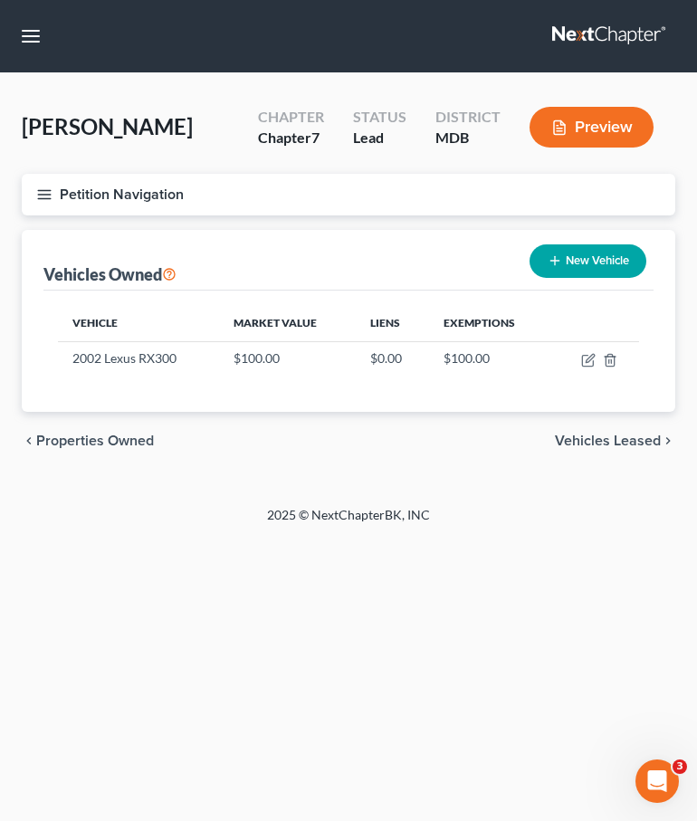
click at [630, 41] on link at bounding box center [610, 36] width 116 height 33
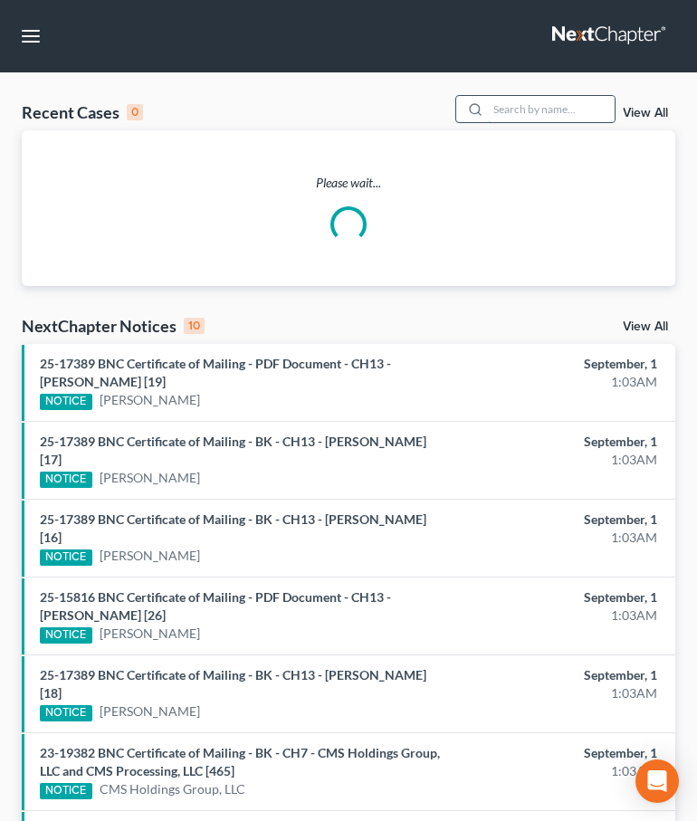
type input "'"
click at [526, 119] on input "'" at bounding box center [551, 109] width 127 height 26
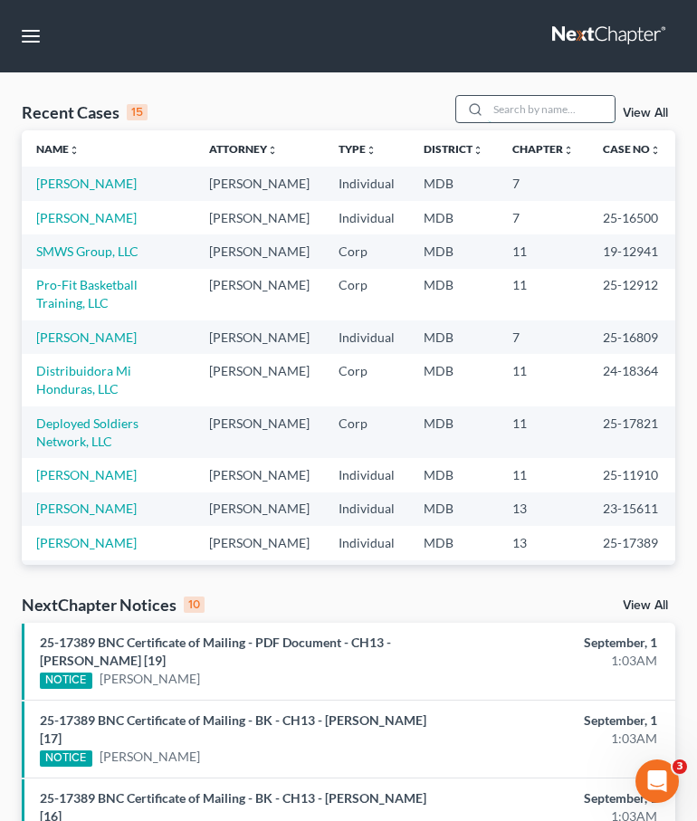
click at [526, 119] on input "search" at bounding box center [551, 109] width 127 height 26
click at [580, 43] on link at bounding box center [610, 36] width 116 height 33
click at [592, 39] on link at bounding box center [610, 36] width 116 height 33
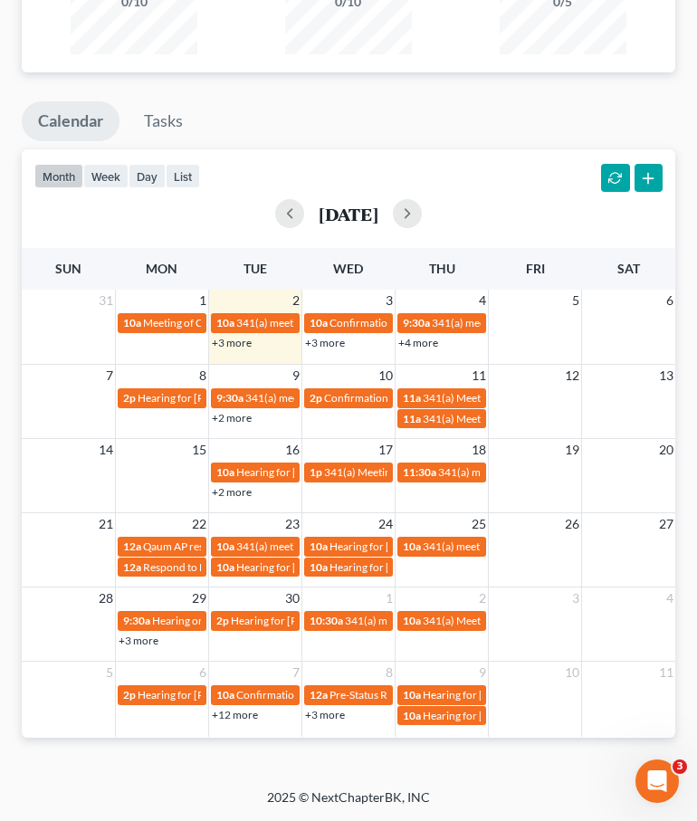
scroll to position [1553, 0]
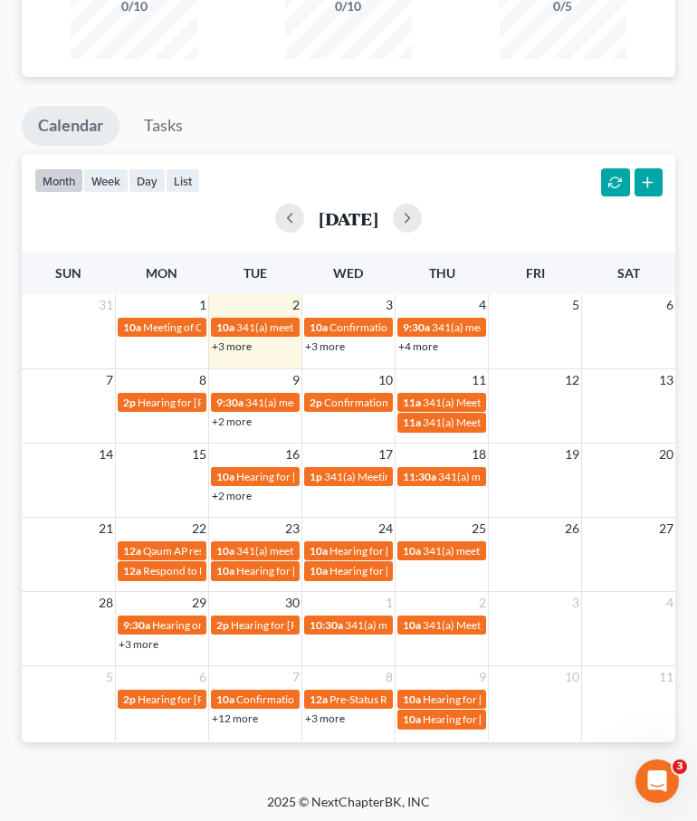
click at [228, 341] on link "+3 more" at bounding box center [232, 346] width 40 height 14
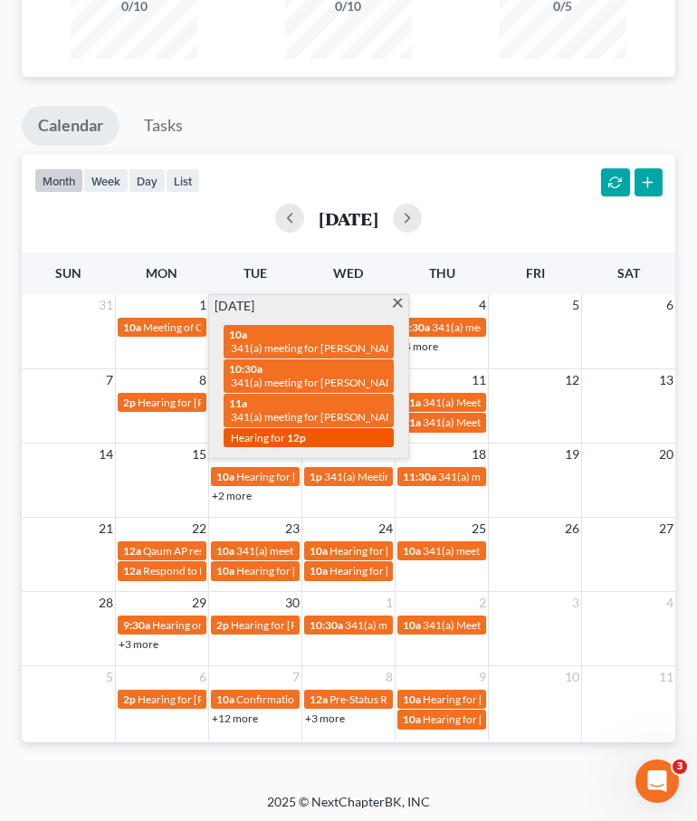
click at [245, 434] on span "Hearing for" at bounding box center [258, 438] width 54 height 14
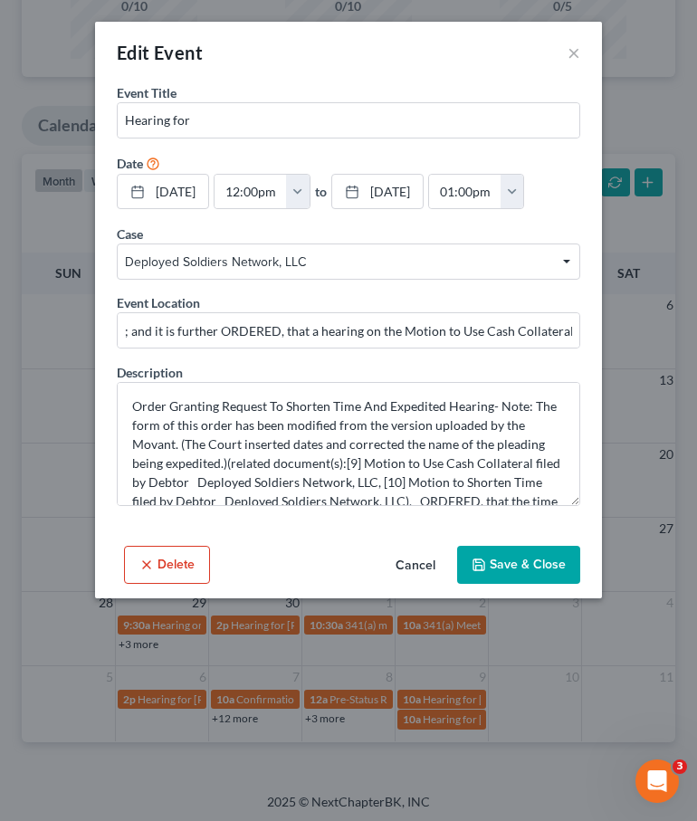
click at [580, 59] on div "Edit Event ×" at bounding box center [348, 53] width 507 height 62
click at [574, 55] on button "×" at bounding box center [573, 53] width 13 height 22
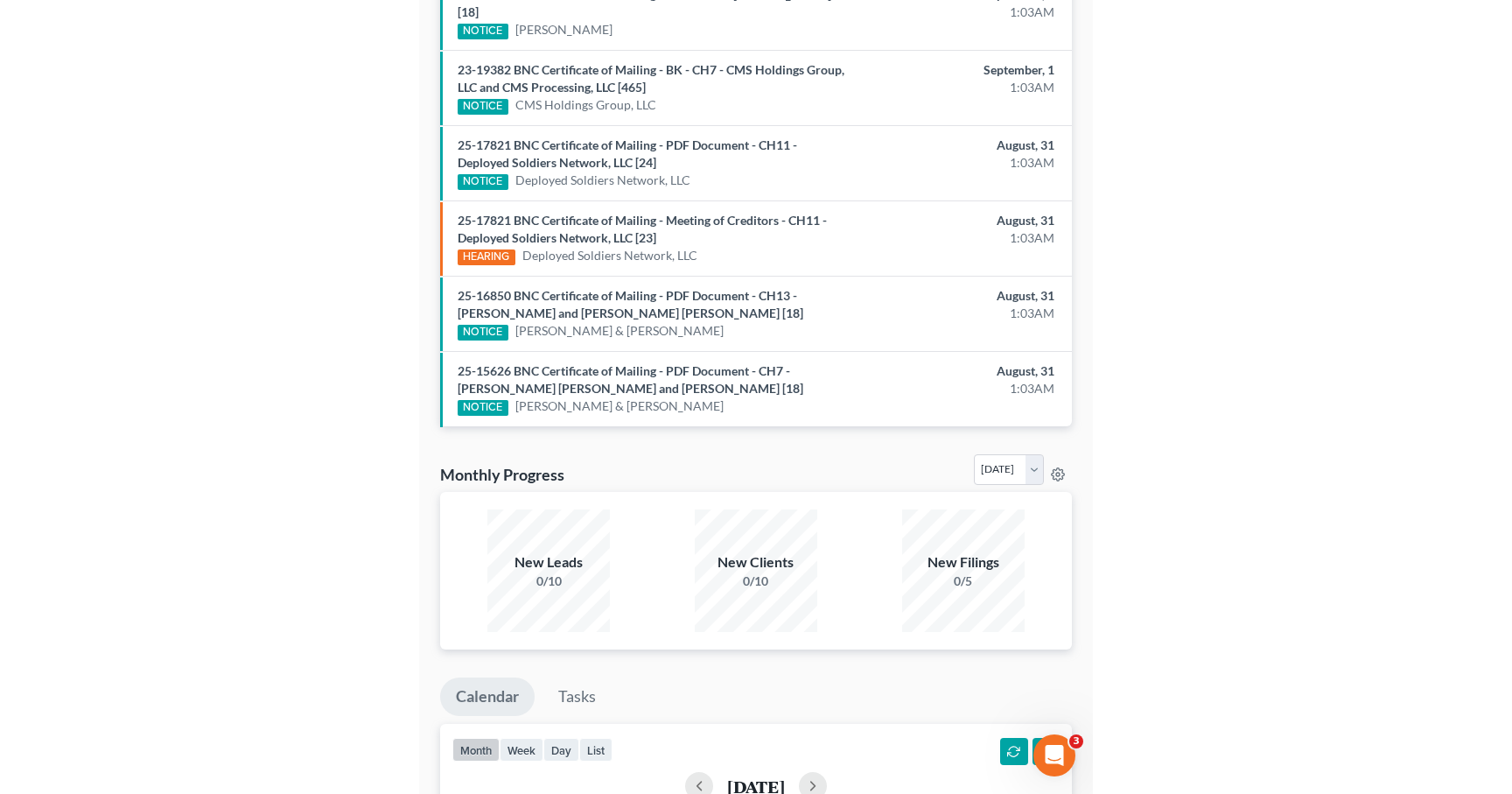
scroll to position [0, 0]
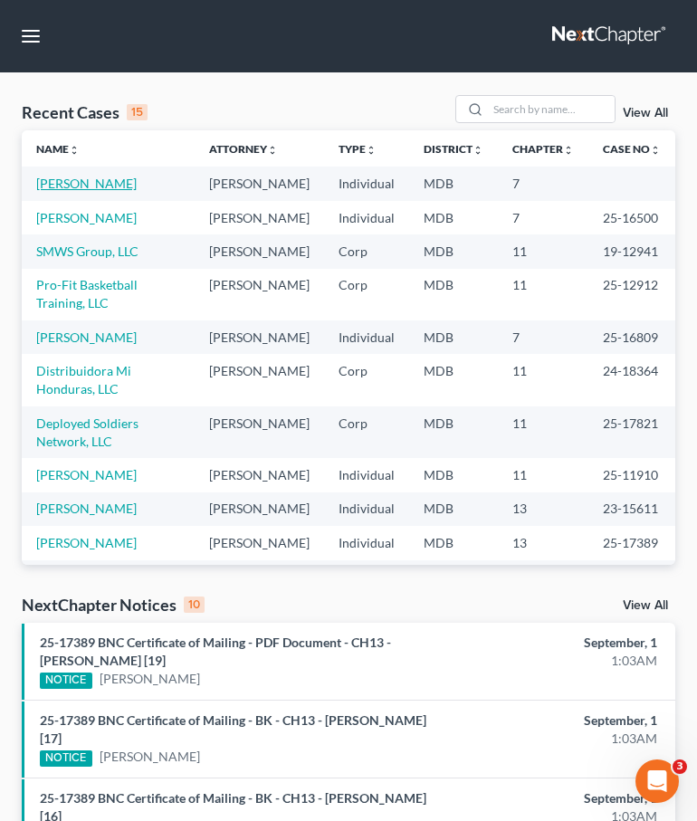
click at [99, 184] on link "[PERSON_NAME]" at bounding box center [86, 183] width 100 height 15
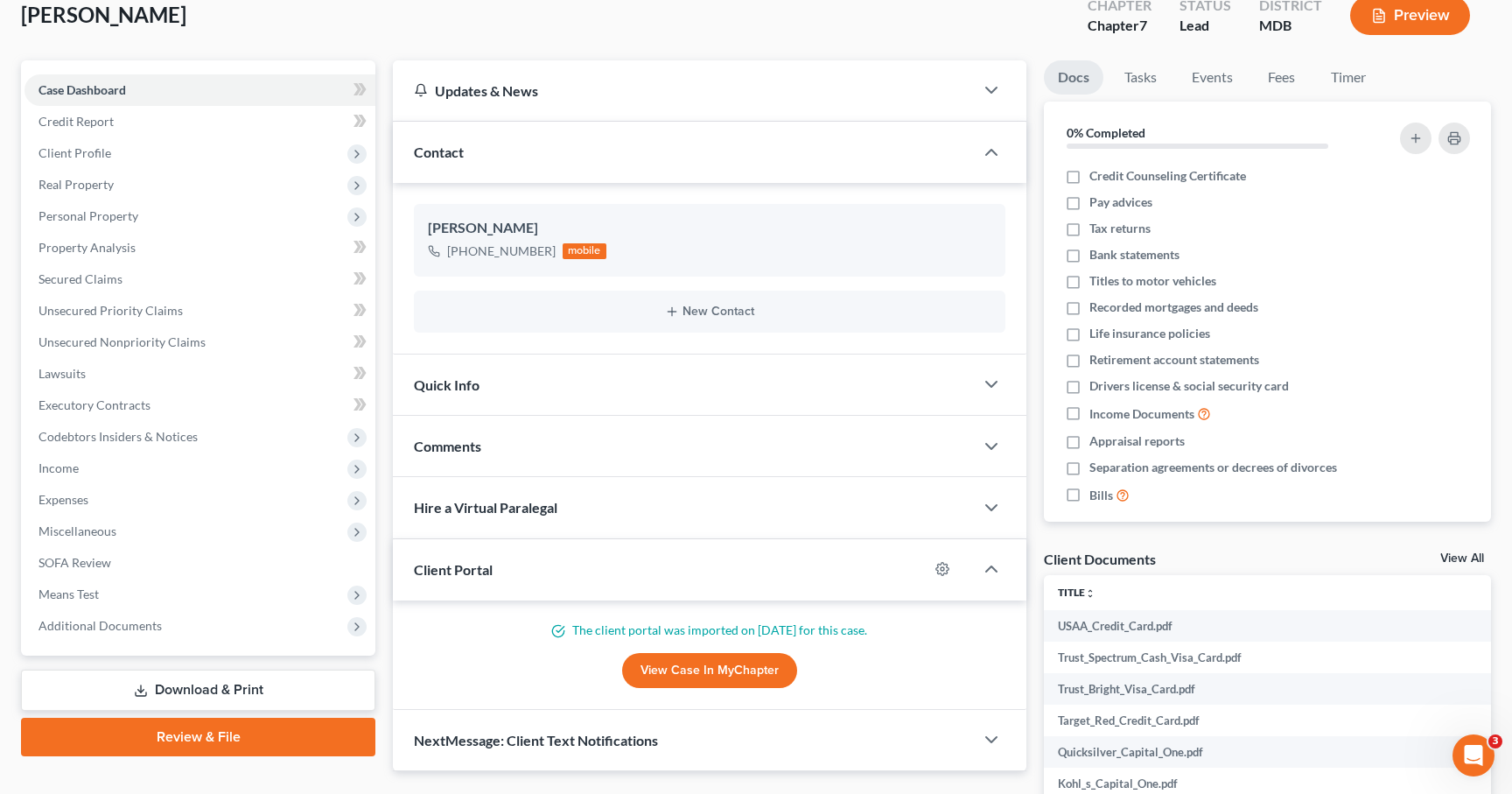
scroll to position [104, 0]
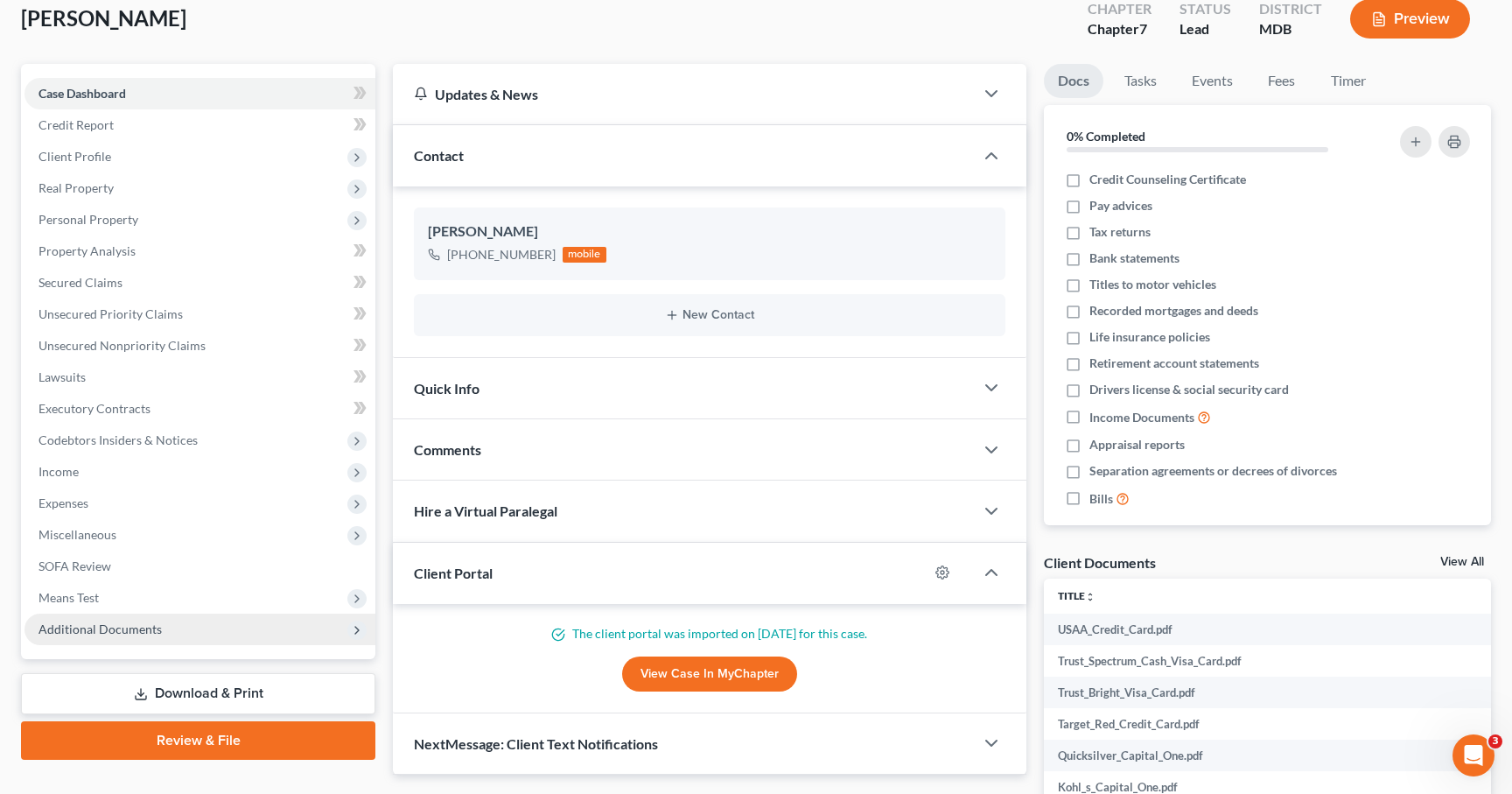
click at [127, 641] on span "Additional Documents" at bounding box center [199, 629] width 351 height 32
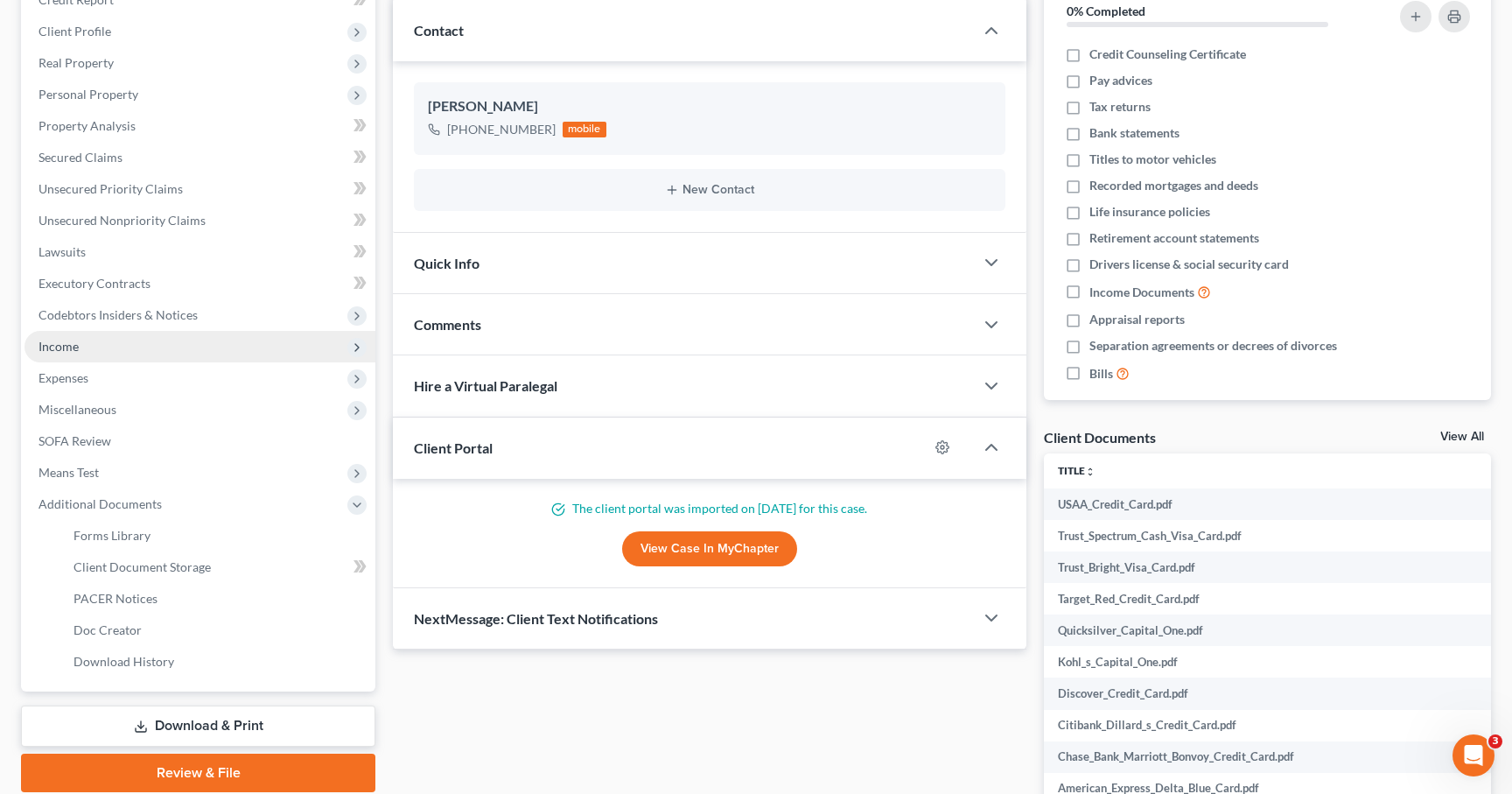
scroll to position [228, 0]
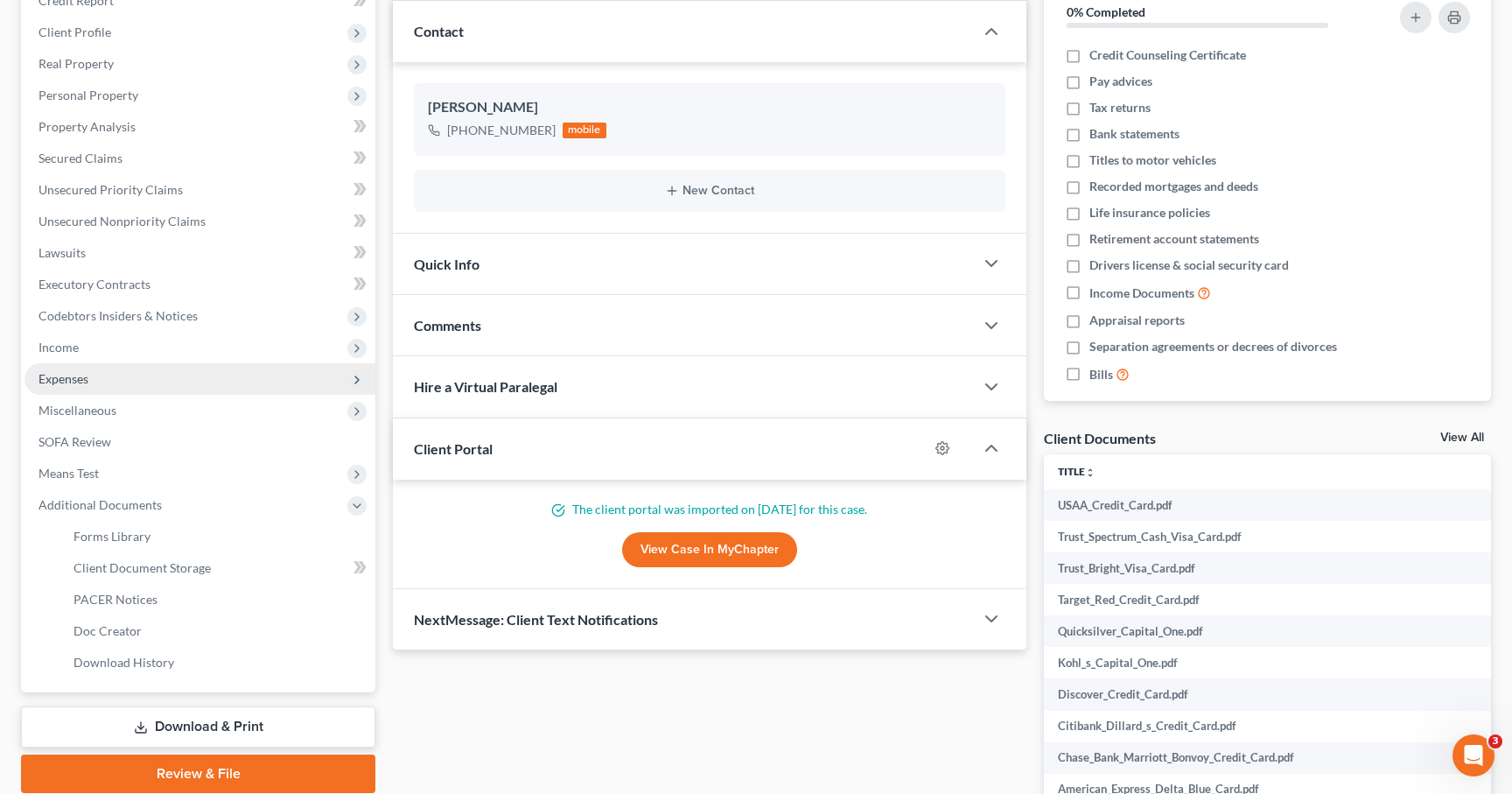
click at [115, 371] on span "Expenses" at bounding box center [199, 378] width 351 height 32
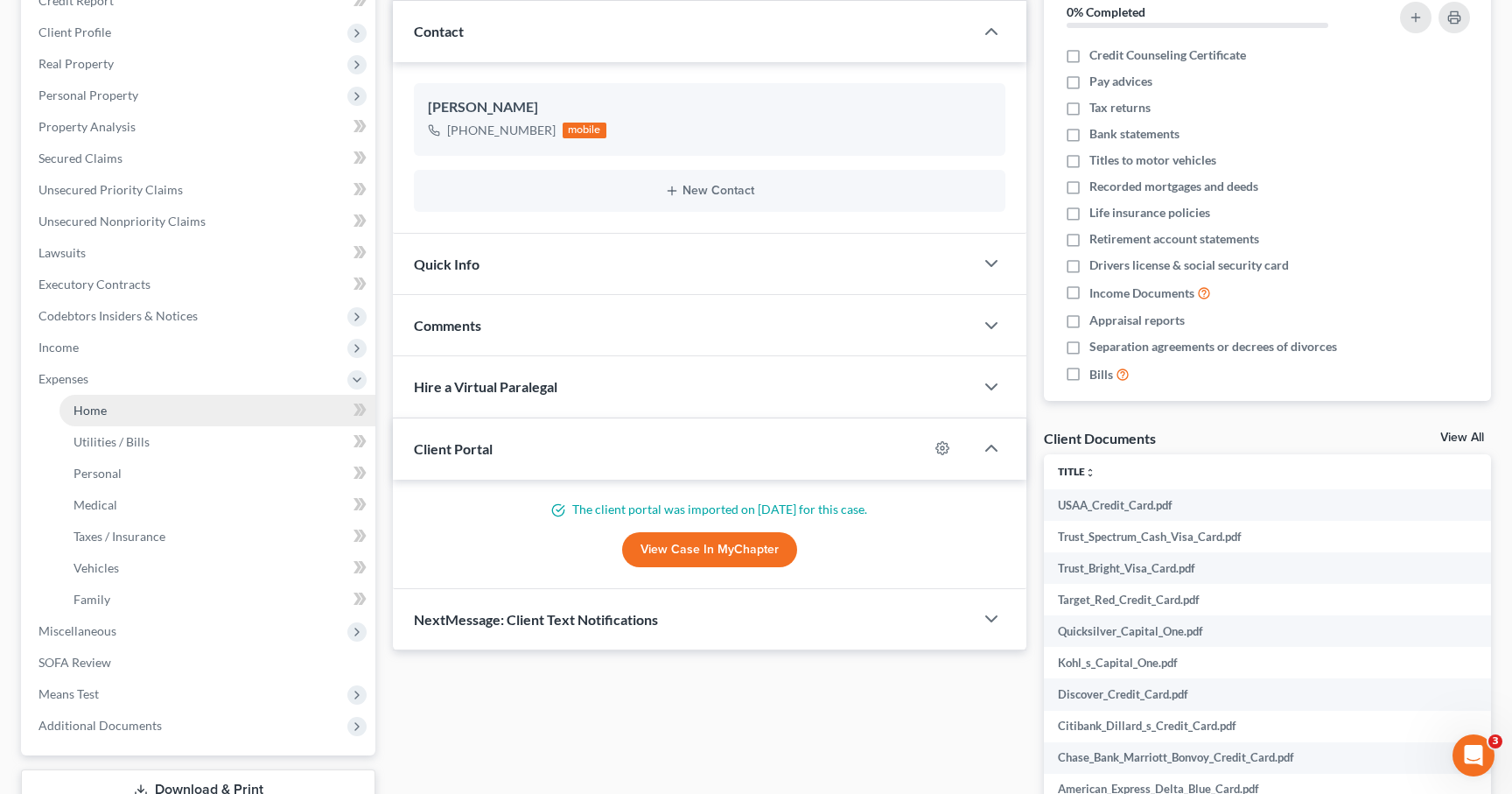
click at [108, 408] on link "Home" at bounding box center [218, 410] width 316 height 32
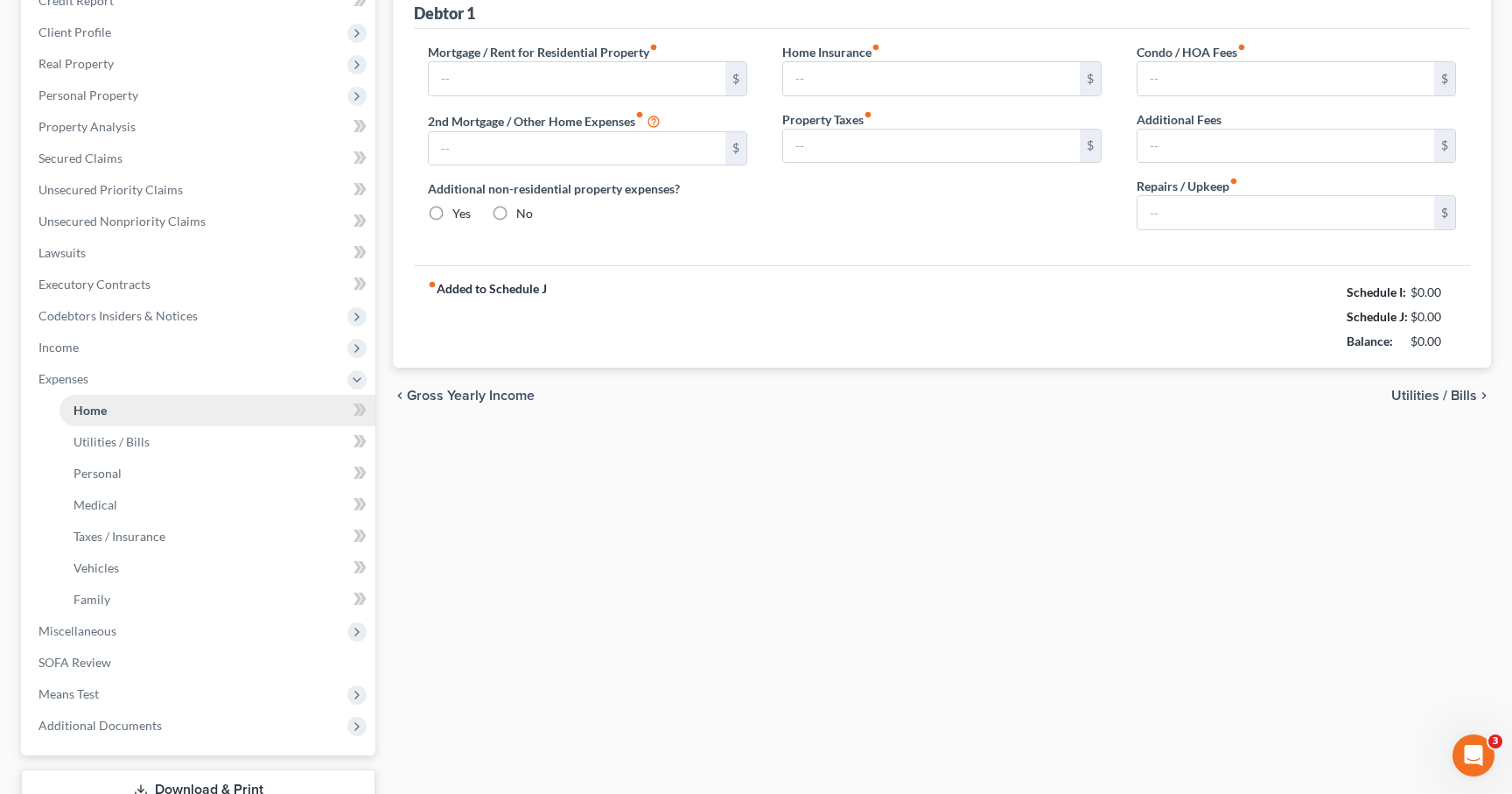
type input "1,701.00"
type input "0.00"
radio input "true"
type input "113.00"
type input "0.00"
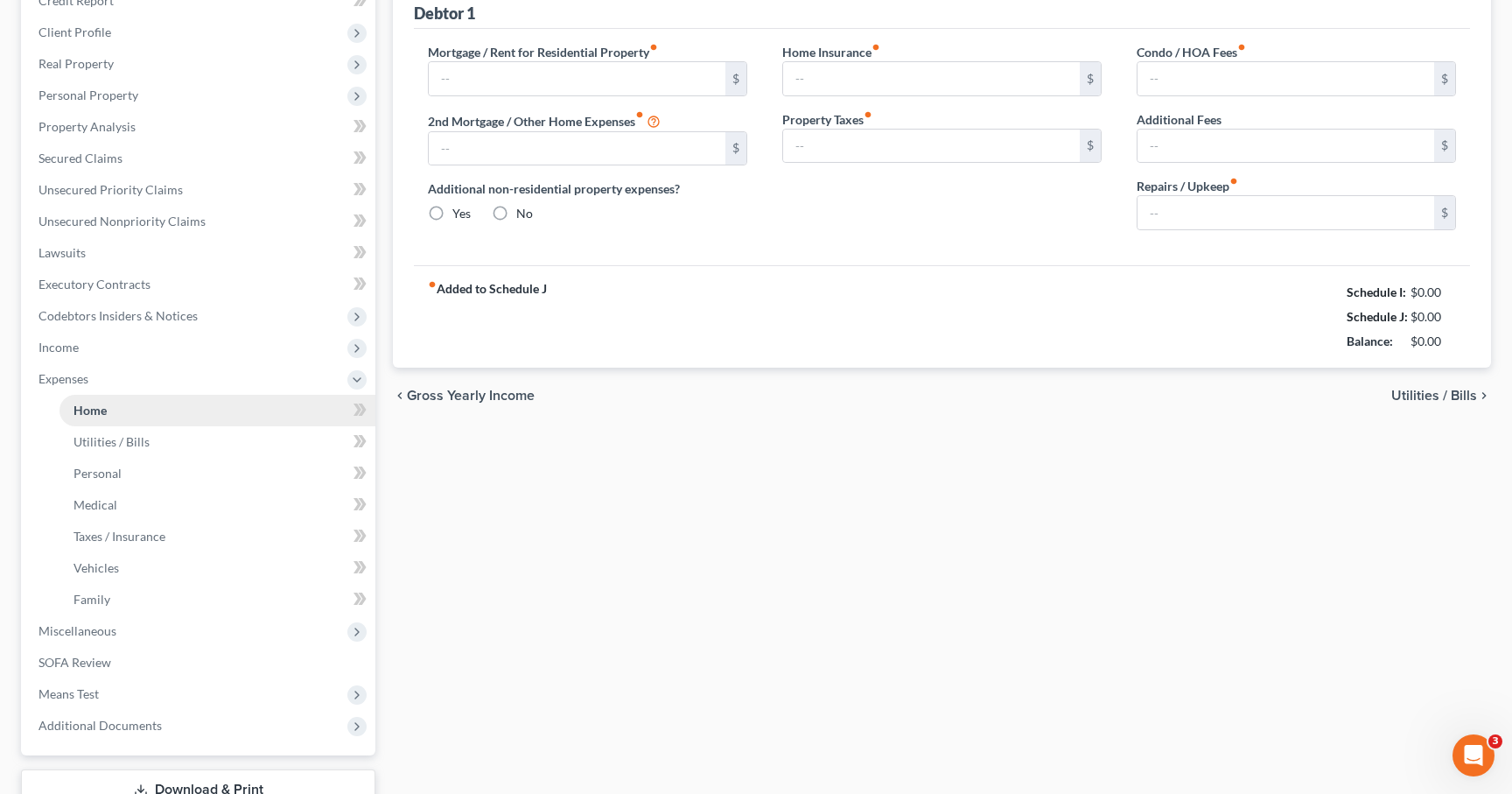
type input "0.00"
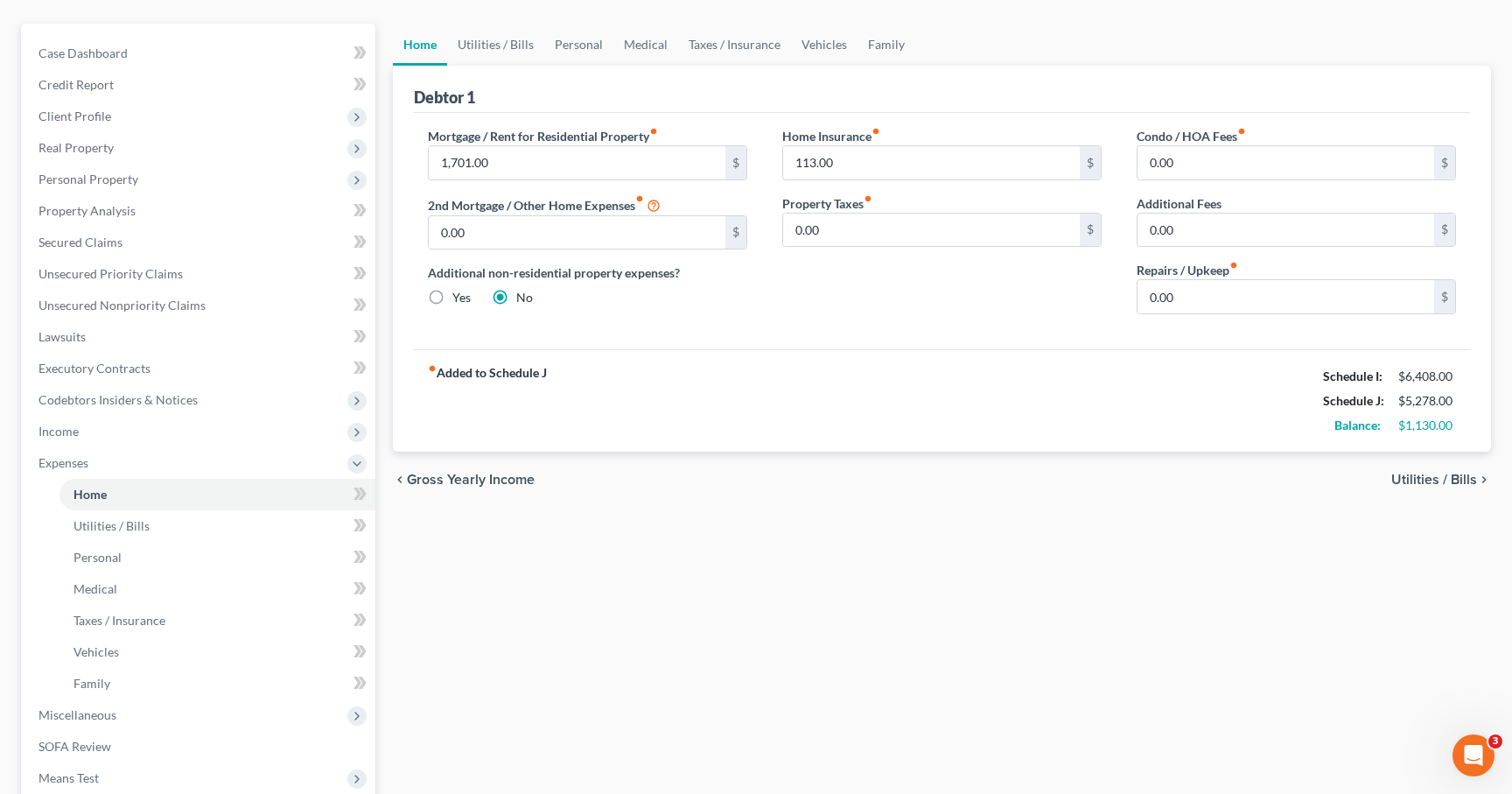
scroll to position [150, 0]
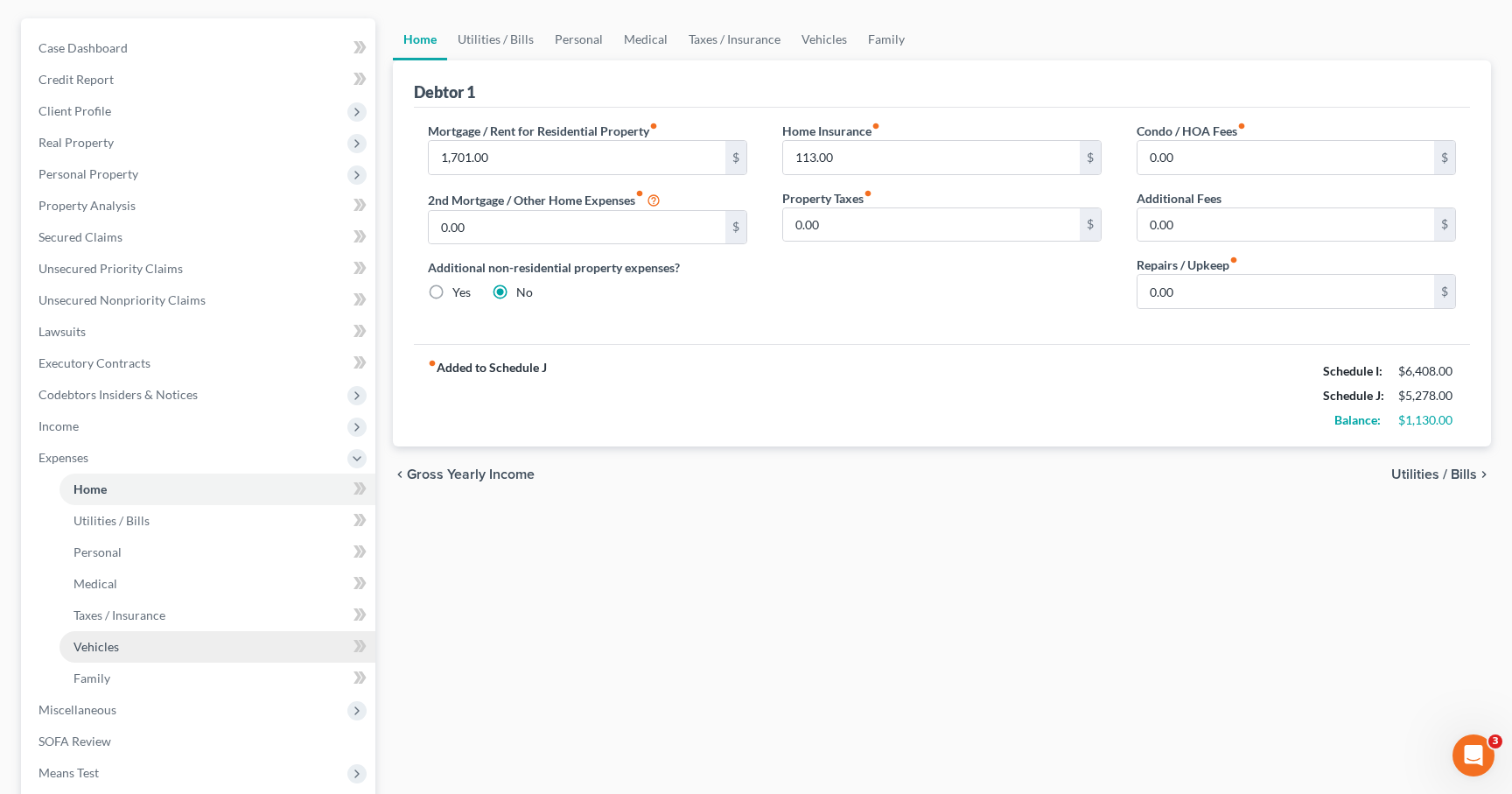
click at [93, 638] on span "Vehicles" at bounding box center [96, 645] width 45 height 15
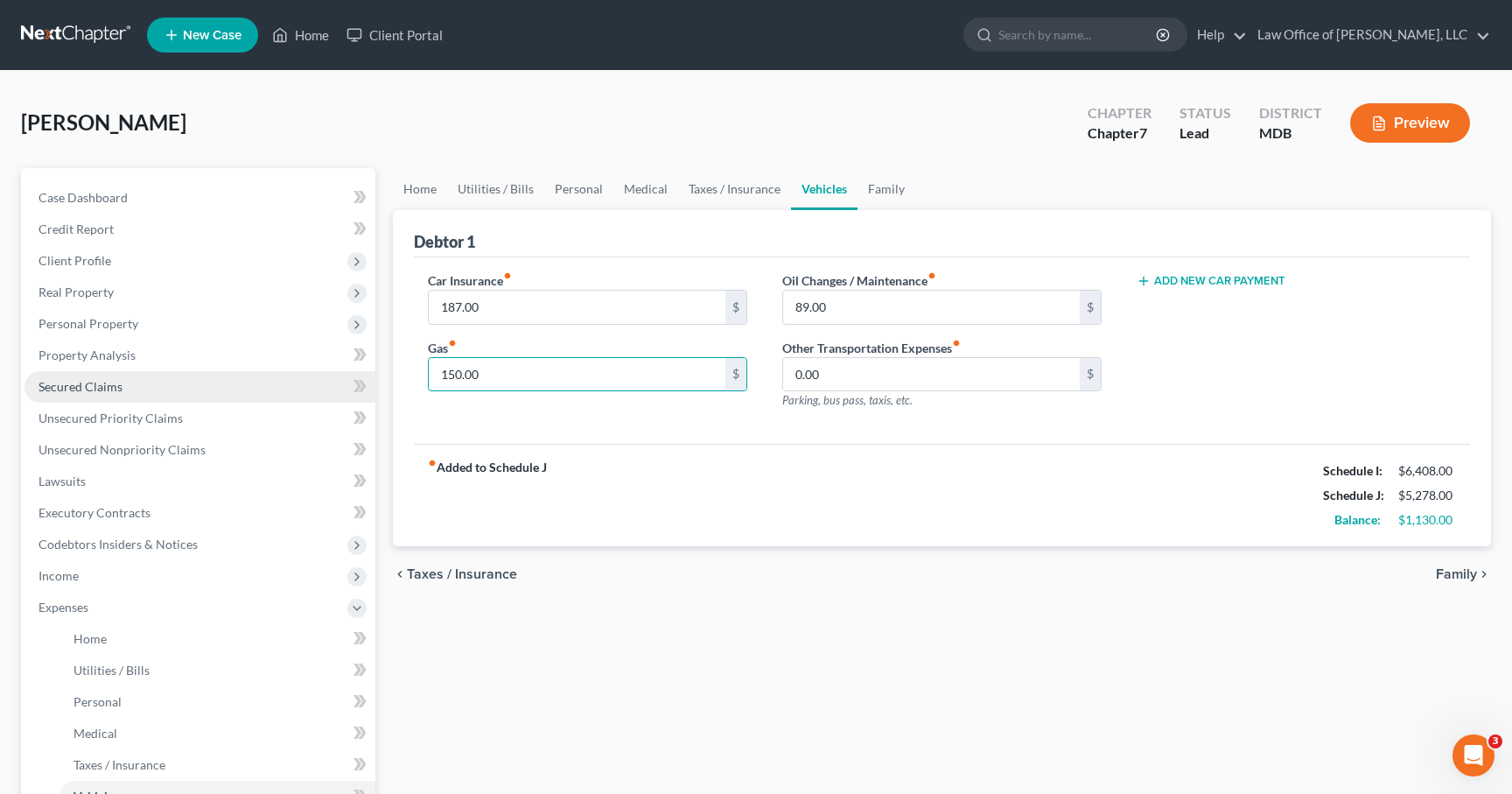
drag, startPoint x: 492, startPoint y: 371, endPoint x: 357, endPoint y: 371, distance: 135.0
click at [357, 371] on div "Petition Navigation Case Dashboard Payments Invoices Payments Payments Credit R…" at bounding box center [756, 626] width 1488 height 916
drag, startPoint x: 517, startPoint y: 371, endPoint x: 423, endPoint y: 371, distance: 94.0
click at [423, 371] on div "Car Insurance fiber_manual_record 187.00 $ Gas fiber_manual_record 150.00 $" at bounding box center [587, 346] width 354 height 152
type input "5"
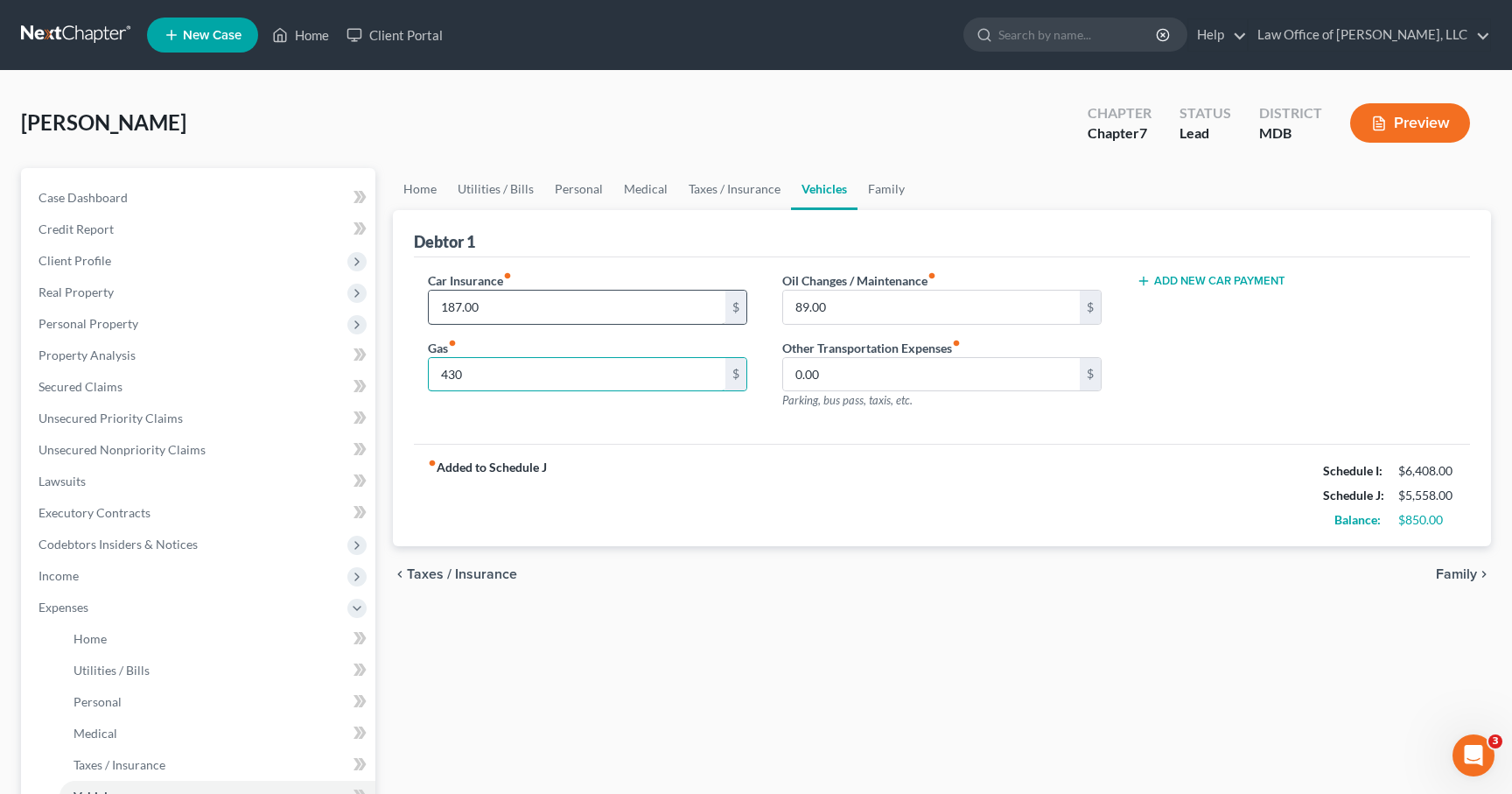
type input "430"
drag, startPoint x: 886, startPoint y: 310, endPoint x: 761, endPoint y: 309, distance: 125.0
click at [673, 309] on div "Car Insurance fiber_manual_record 187.00 $ Gas fiber_manual_record 430 $ Oil Ch…" at bounding box center [941, 346] width 1063 height 152
click at [673, 302] on input "89.00" at bounding box center [932, 307] width 297 height 33
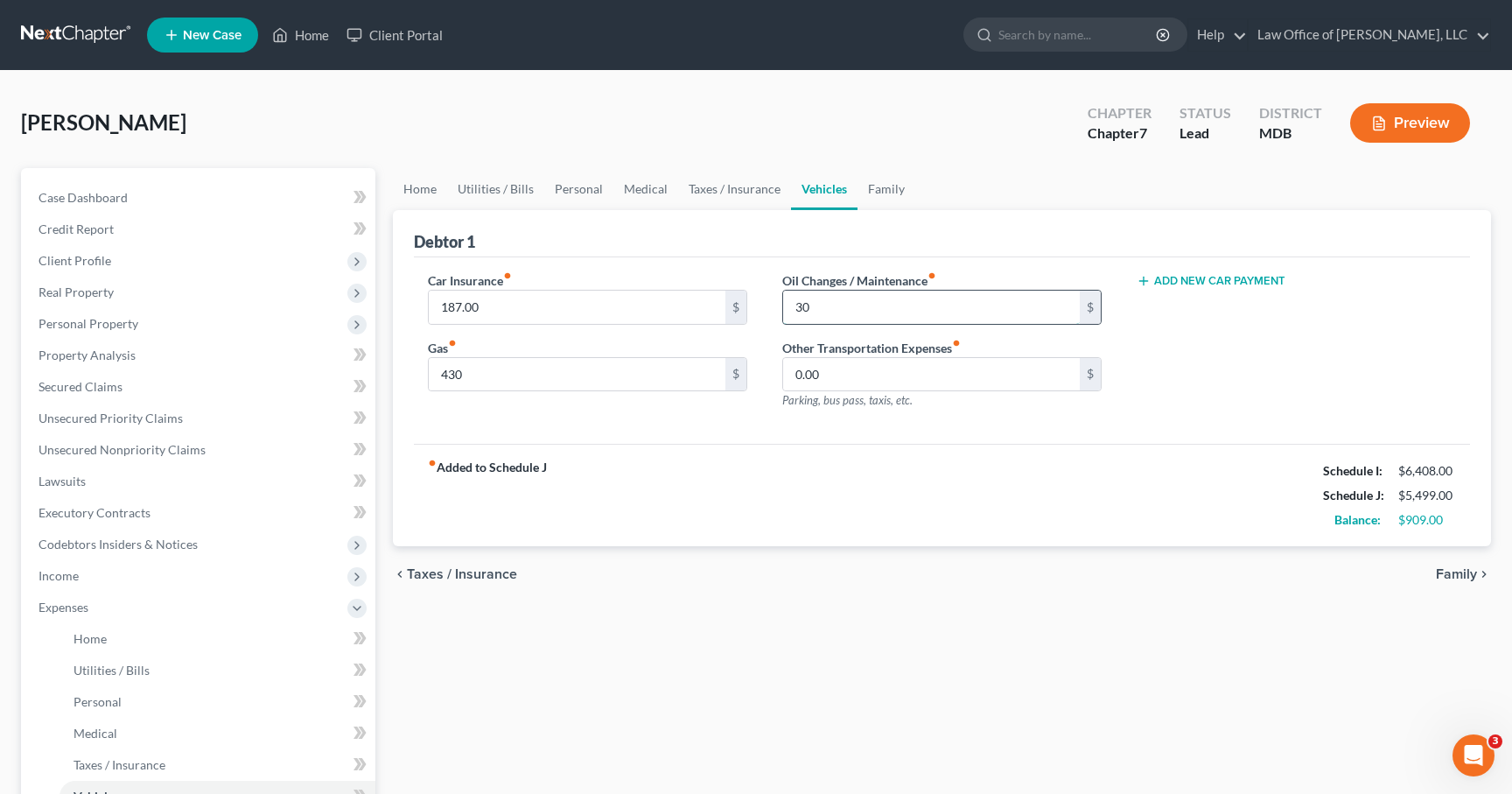
type input "30"
click at [472, 568] on span "Taxes / Insurance" at bounding box center [462, 573] width 110 height 14
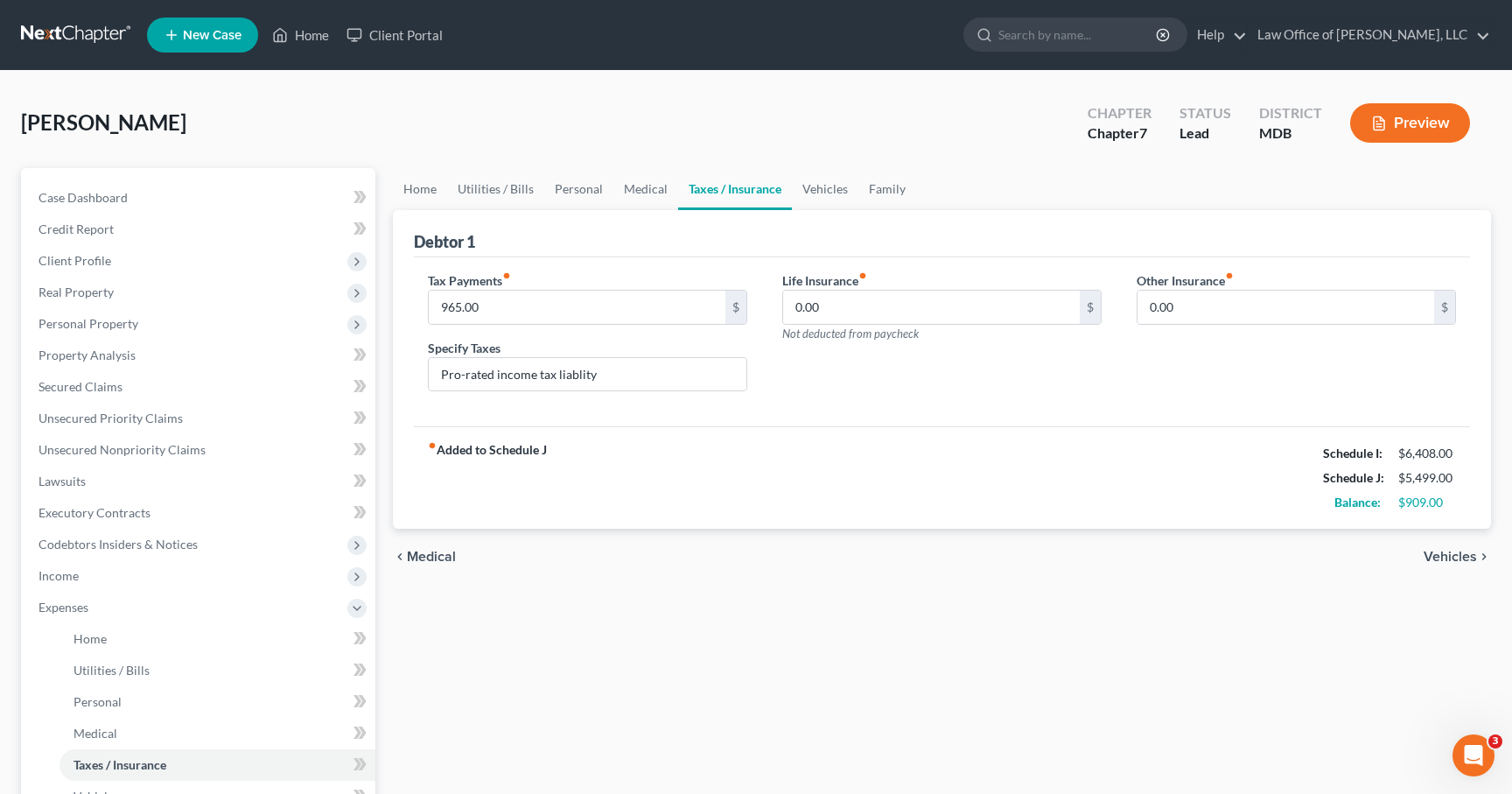
click at [404, 550] on icon "chevron_left" at bounding box center [400, 556] width 14 height 14
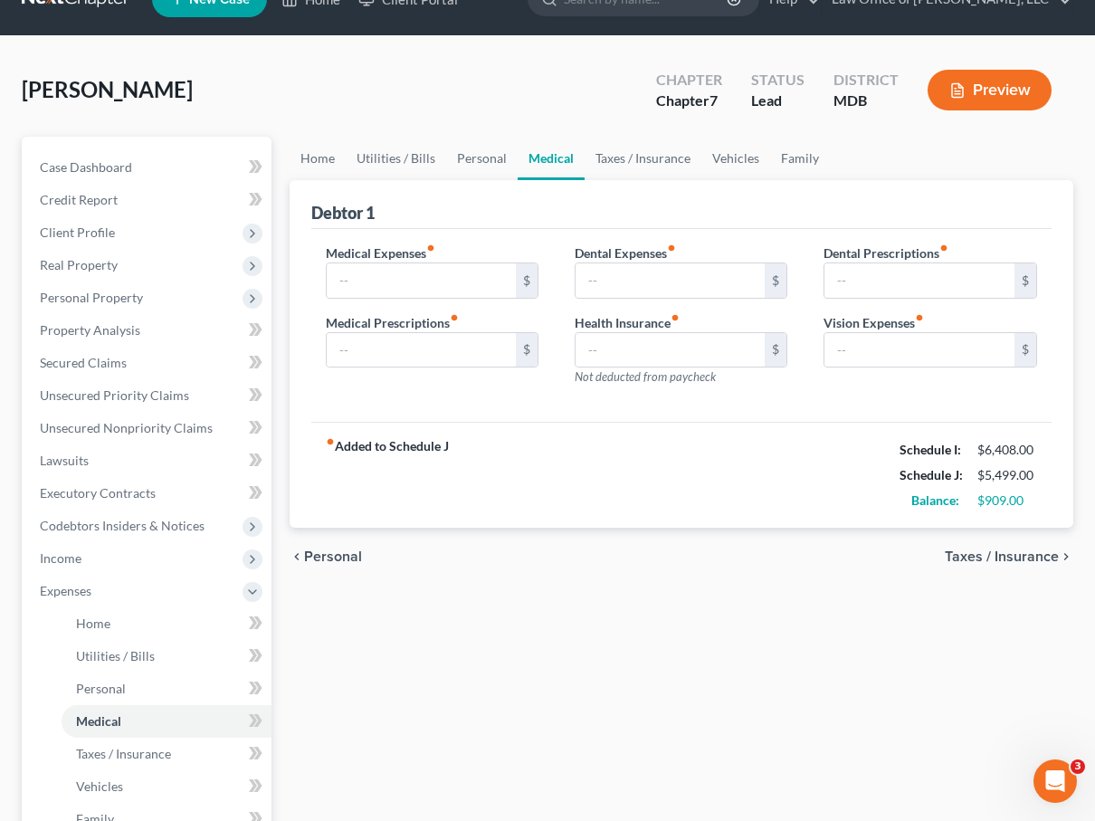
scroll to position [48, 0]
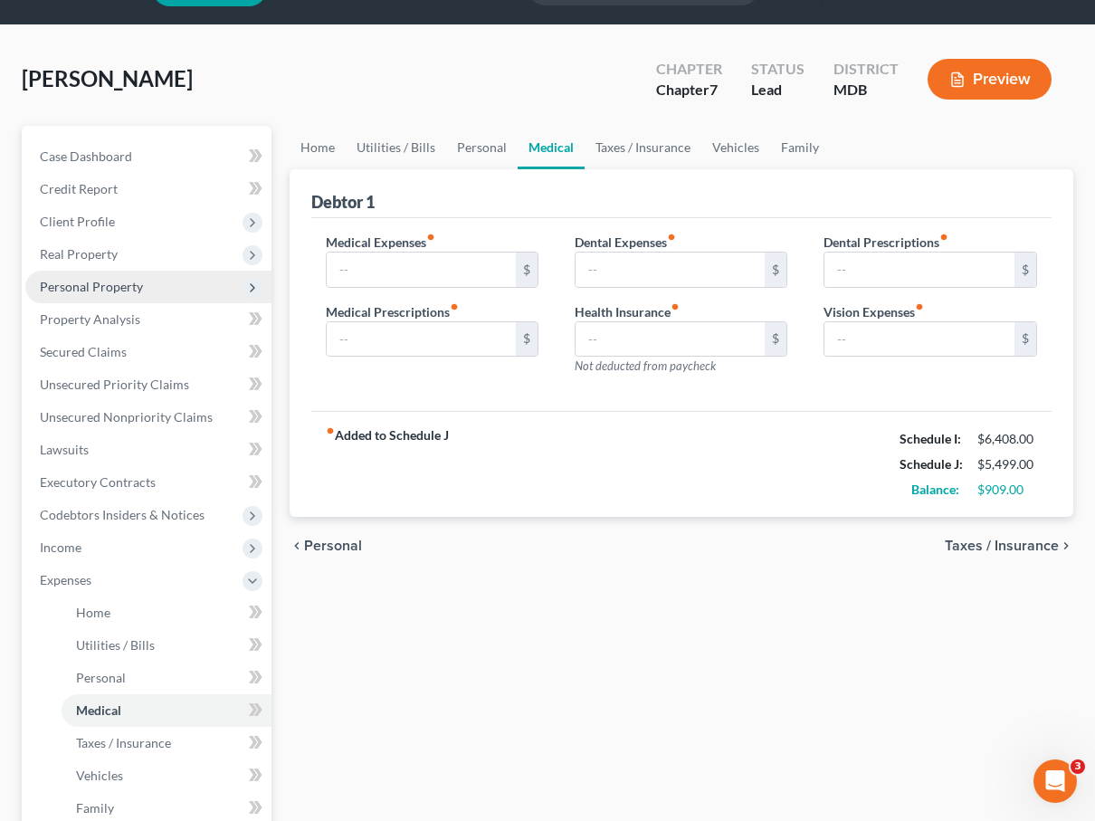
click at [92, 288] on span "Personal Property" at bounding box center [91, 286] width 103 height 15
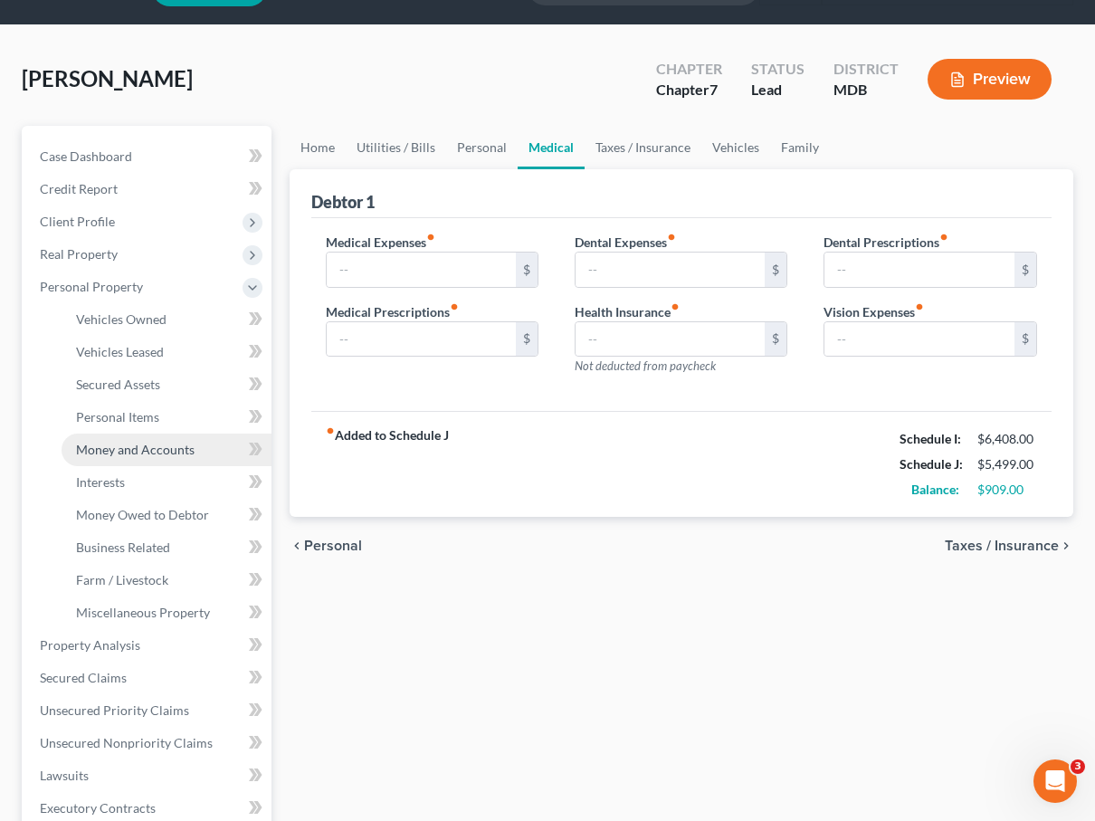
click at [157, 454] on span "Money and Accounts" at bounding box center [135, 448] width 119 height 15
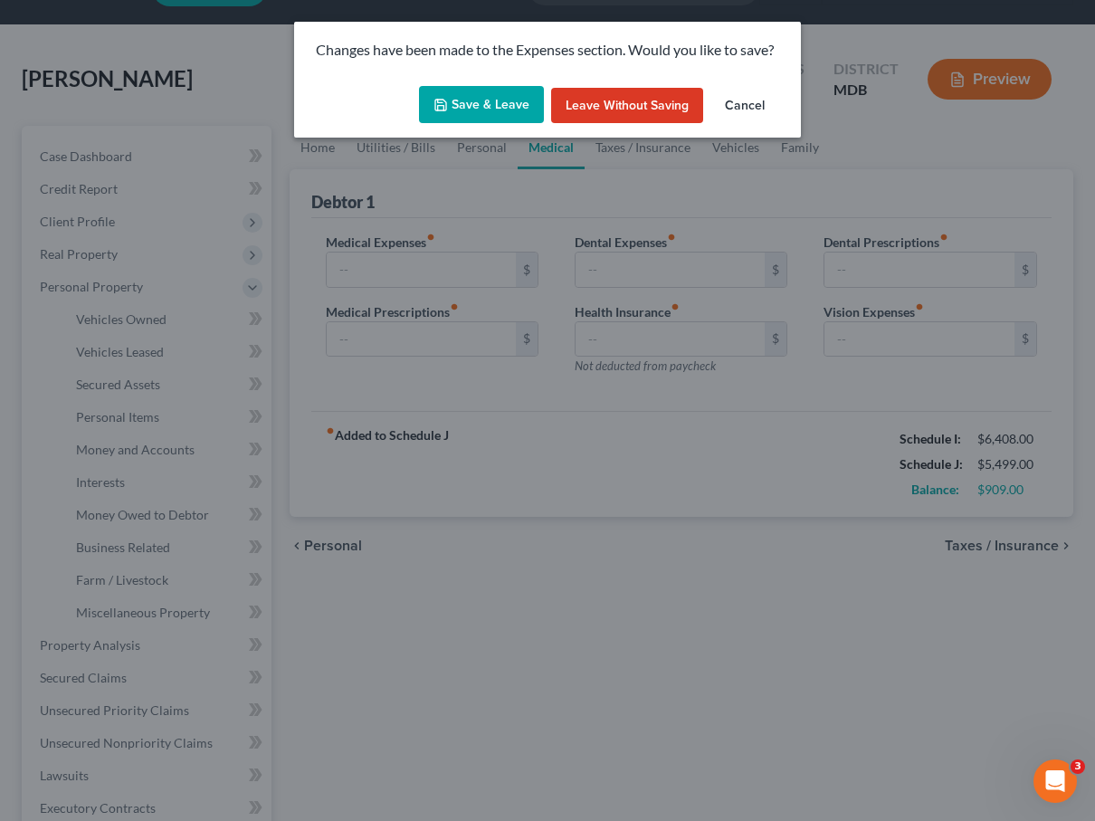
click at [468, 104] on button "Save & Leave" at bounding box center [481, 105] width 125 height 38
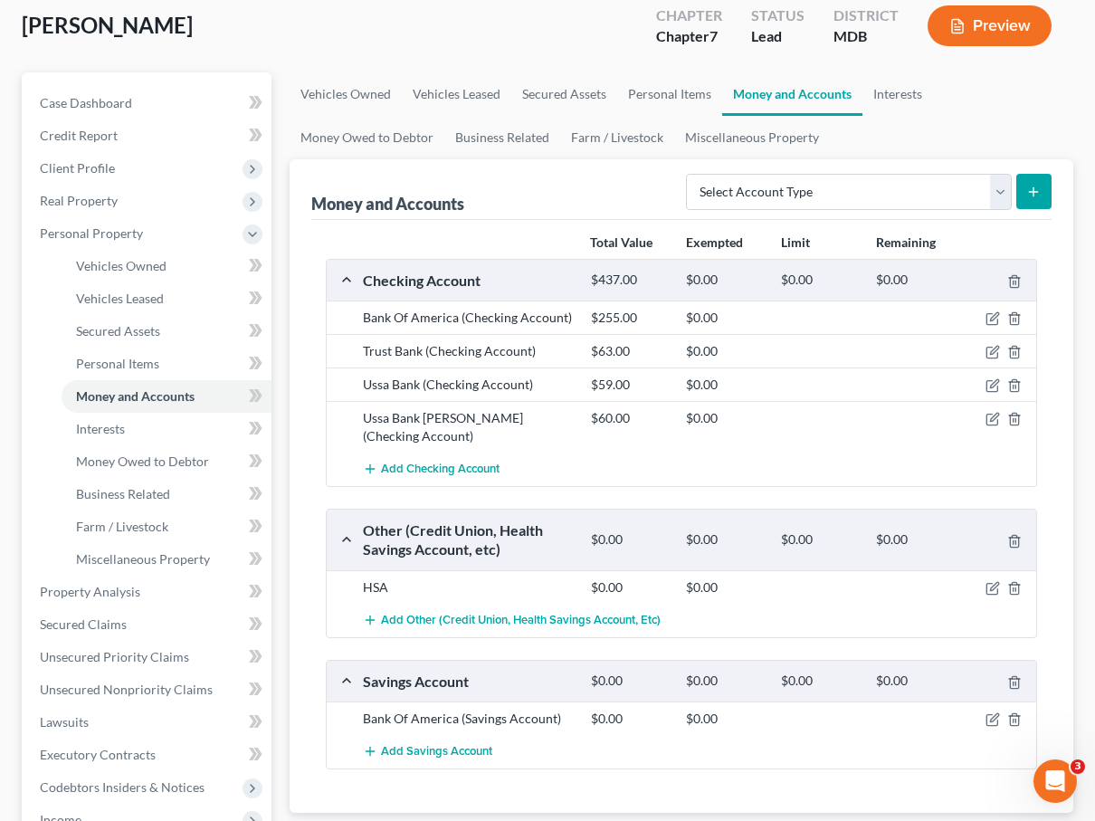
scroll to position [124, 0]
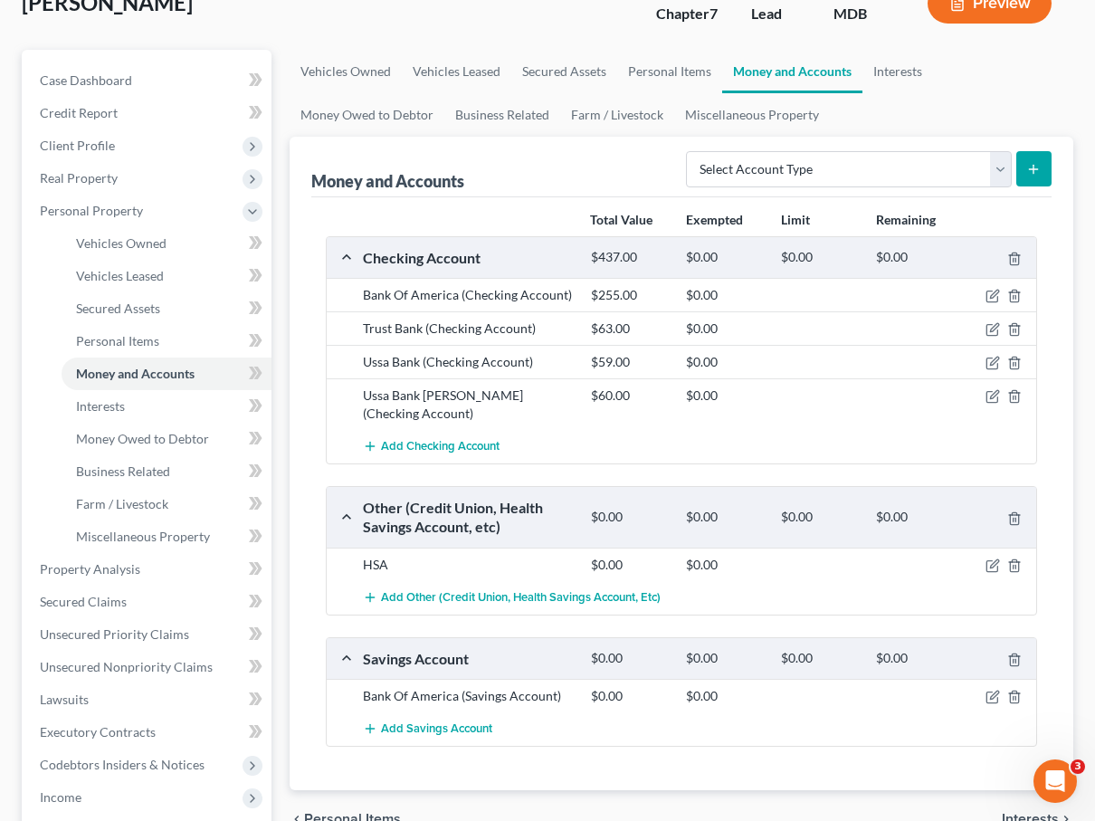
click at [418, 276] on div "Checking Account $437.00 $0.00 $0.00 $0.00" at bounding box center [678, 257] width 703 height 41
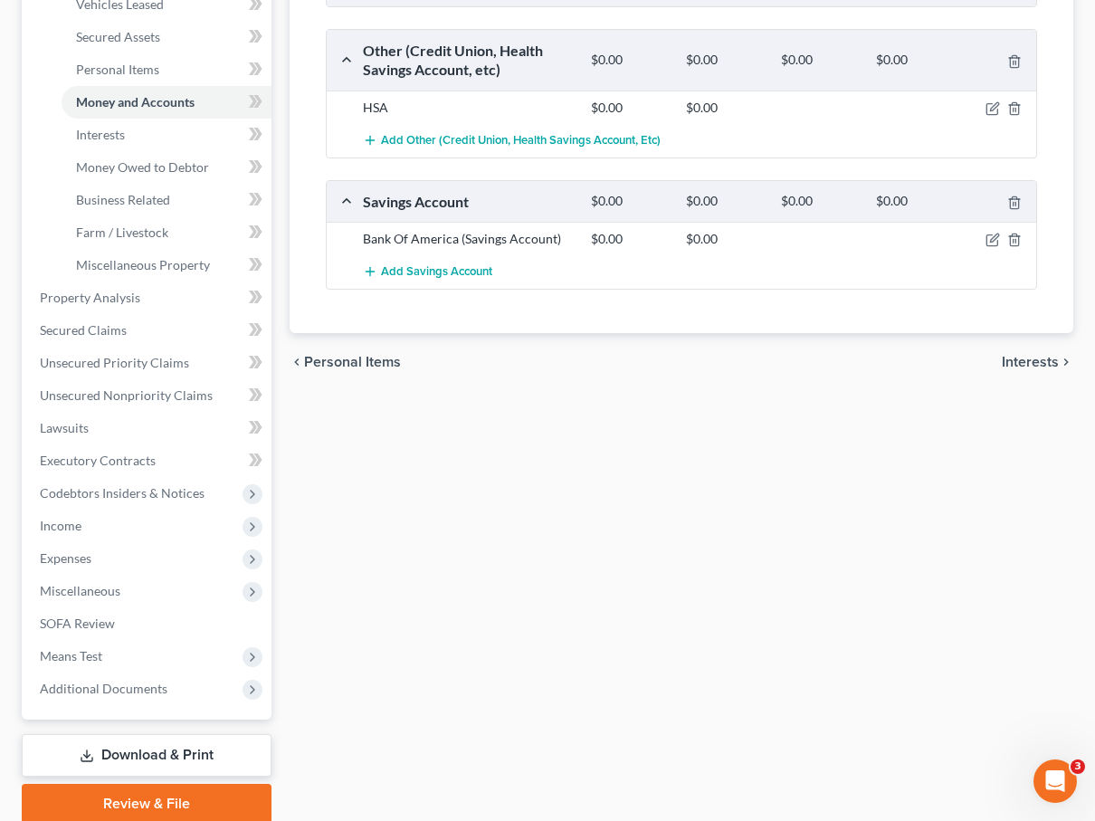
scroll to position [465, 0]
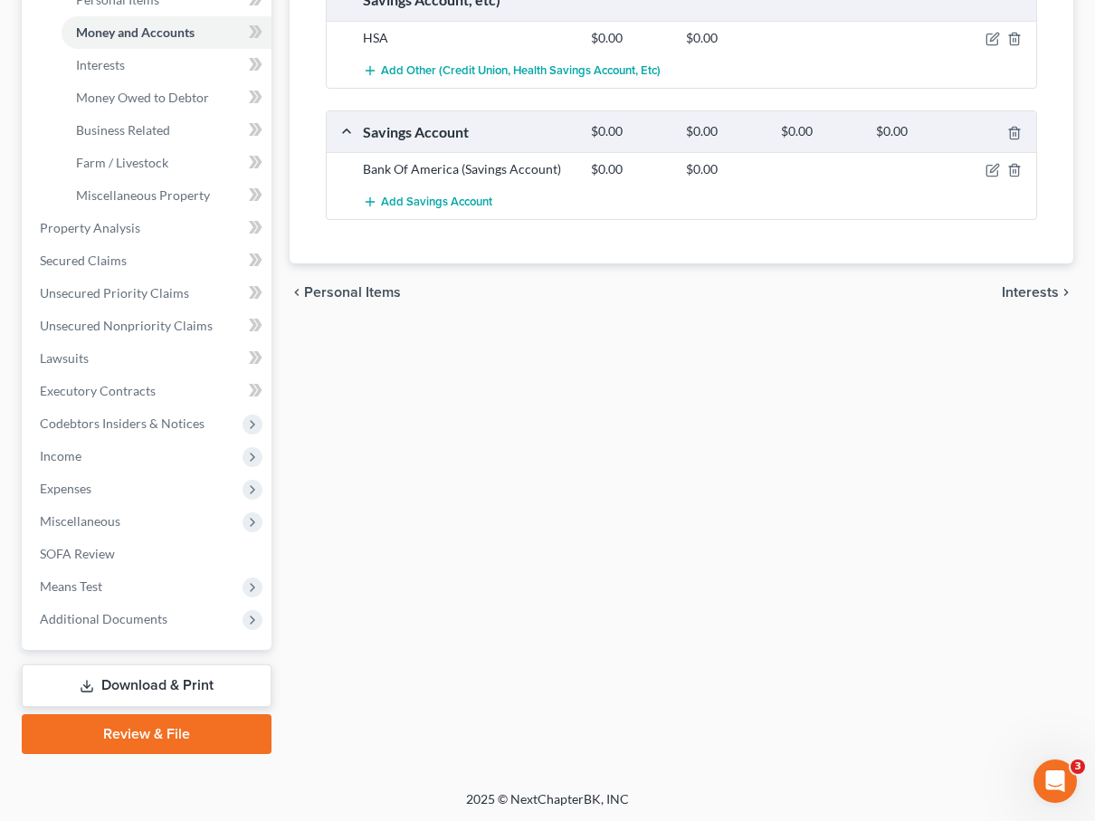
click at [696, 288] on span "Interests" at bounding box center [1029, 292] width 57 height 14
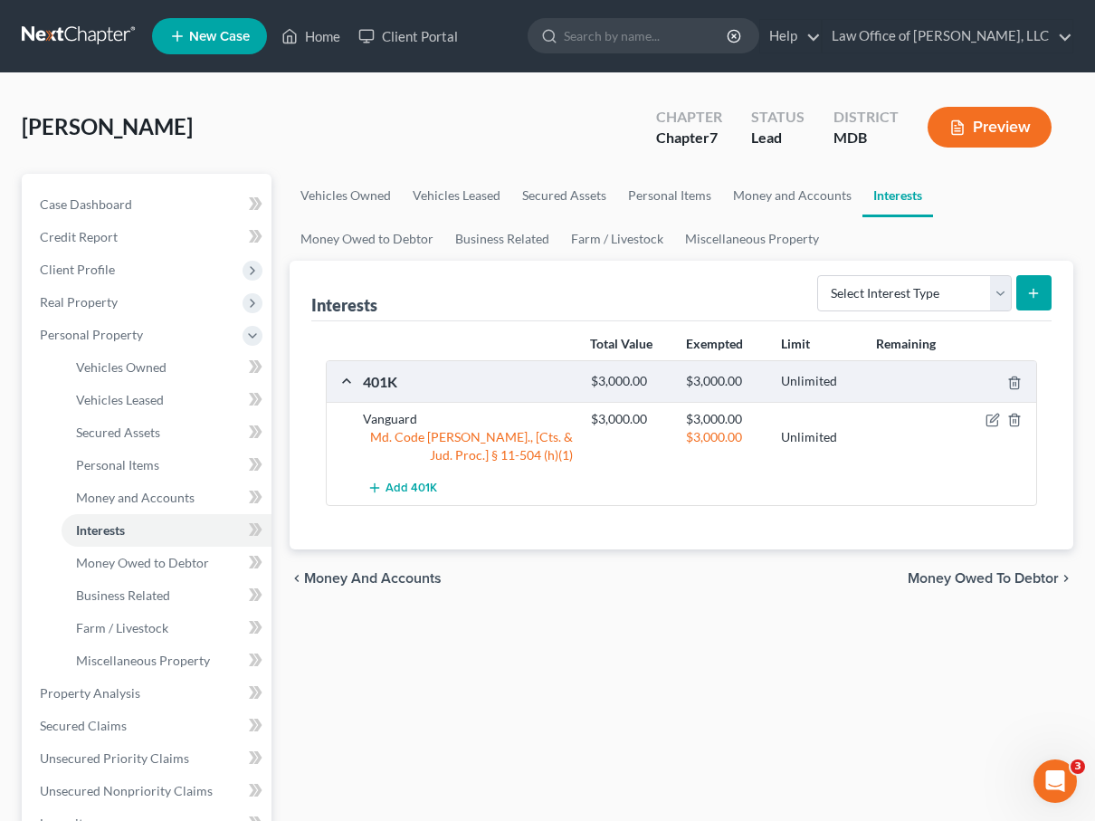
click at [349, 571] on span "Money and Accounts" at bounding box center [373, 578] width 138 height 14
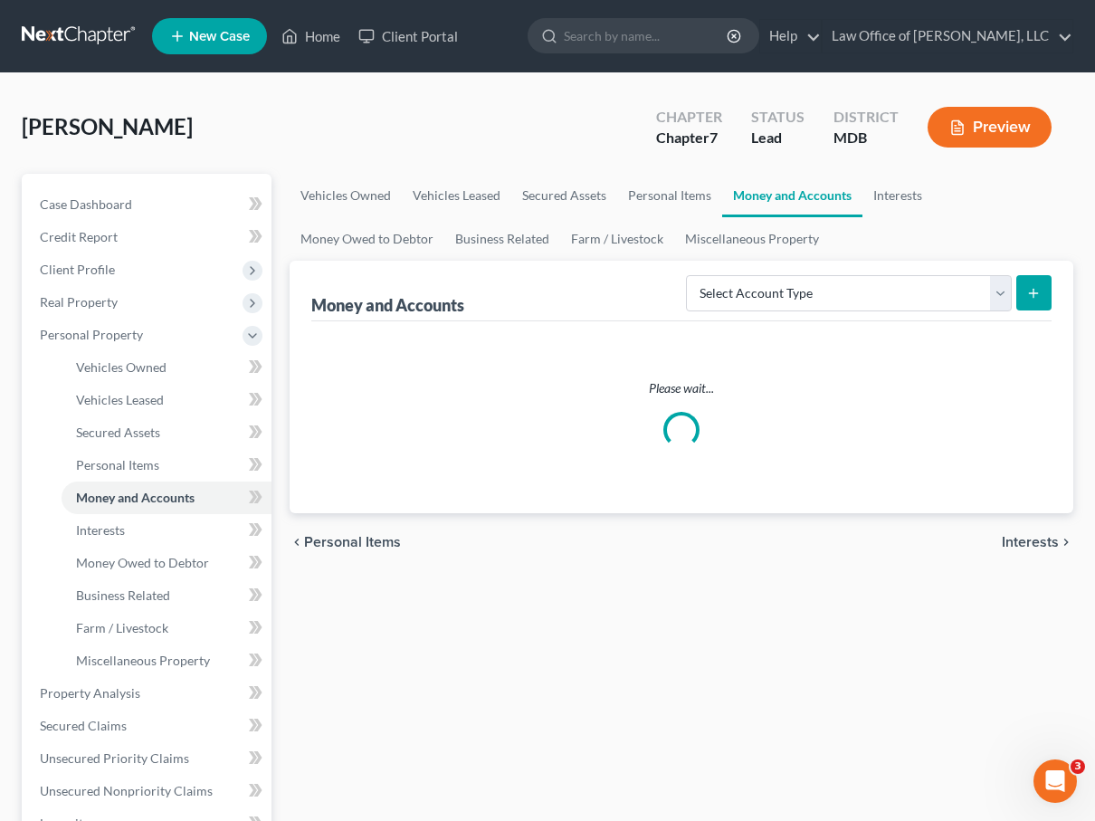
click at [349, 569] on div "chevron_left Personal Items Interests chevron_right" at bounding box center [681, 542] width 784 height 58
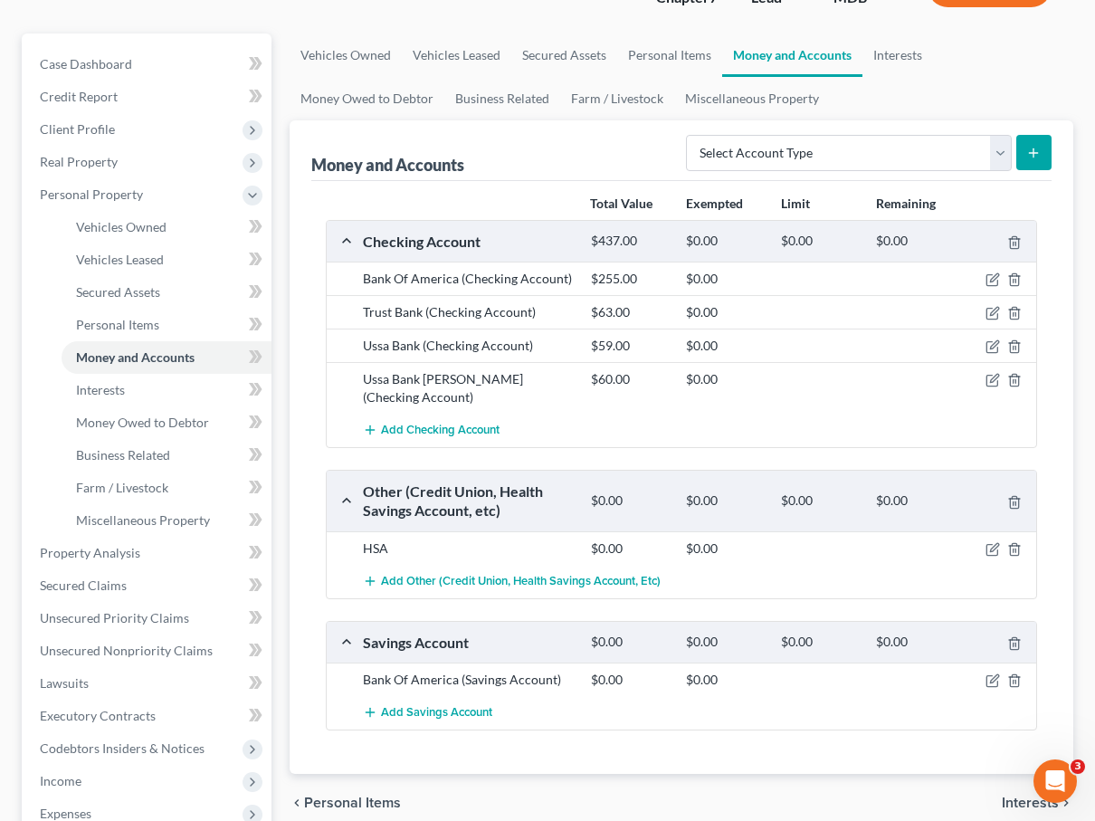
scroll to position [465, 0]
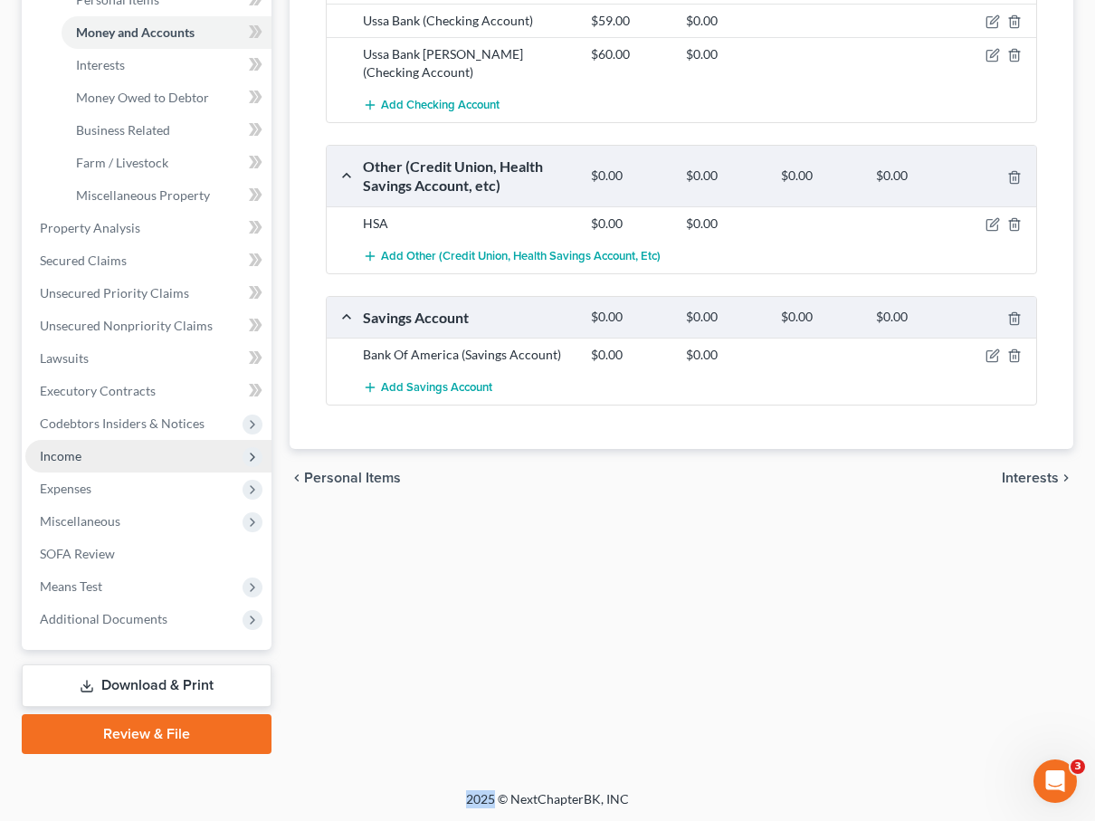
click at [73, 454] on span "Income" at bounding box center [61, 455] width 42 height 15
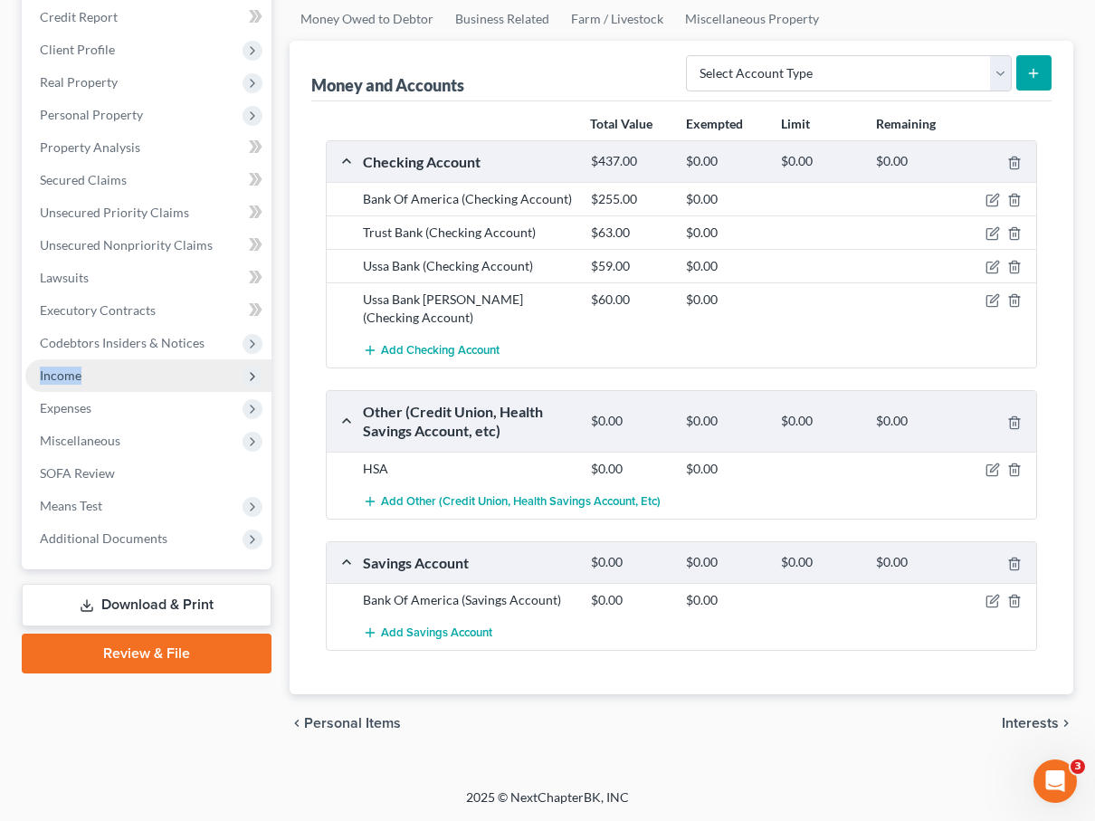
scroll to position [201, 0]
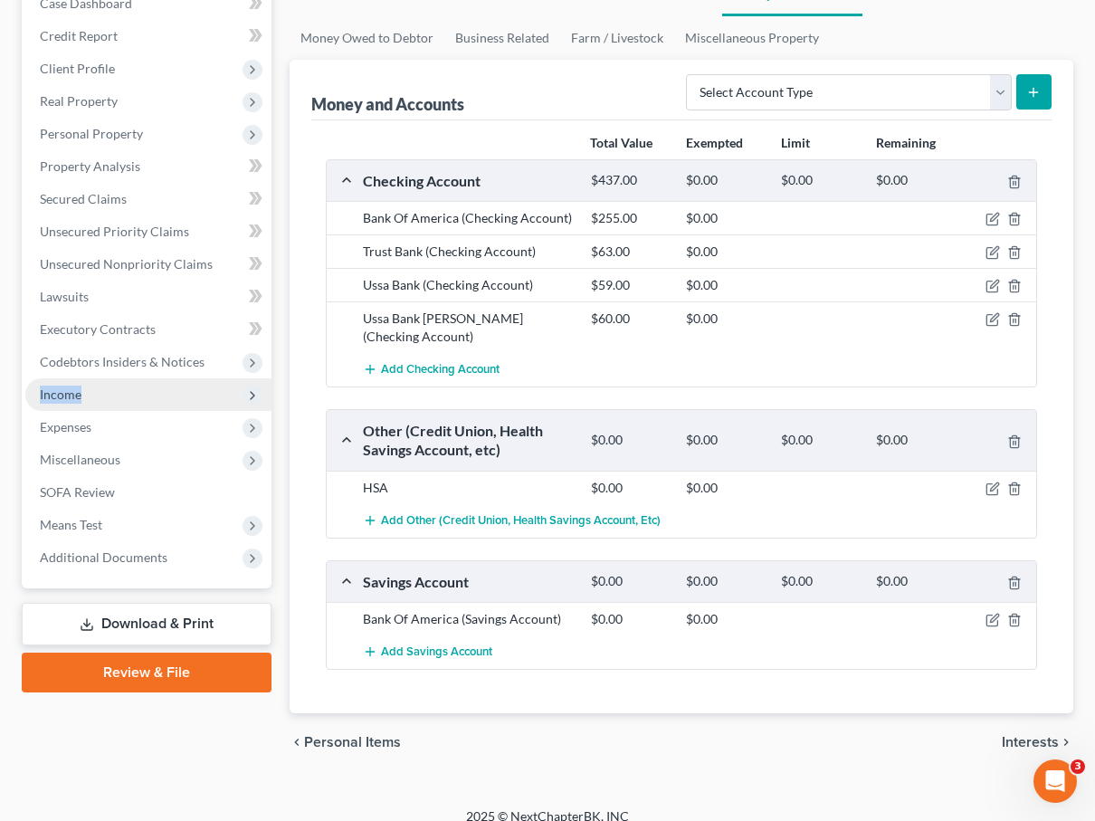
click at [74, 394] on span "Income" at bounding box center [61, 393] width 42 height 15
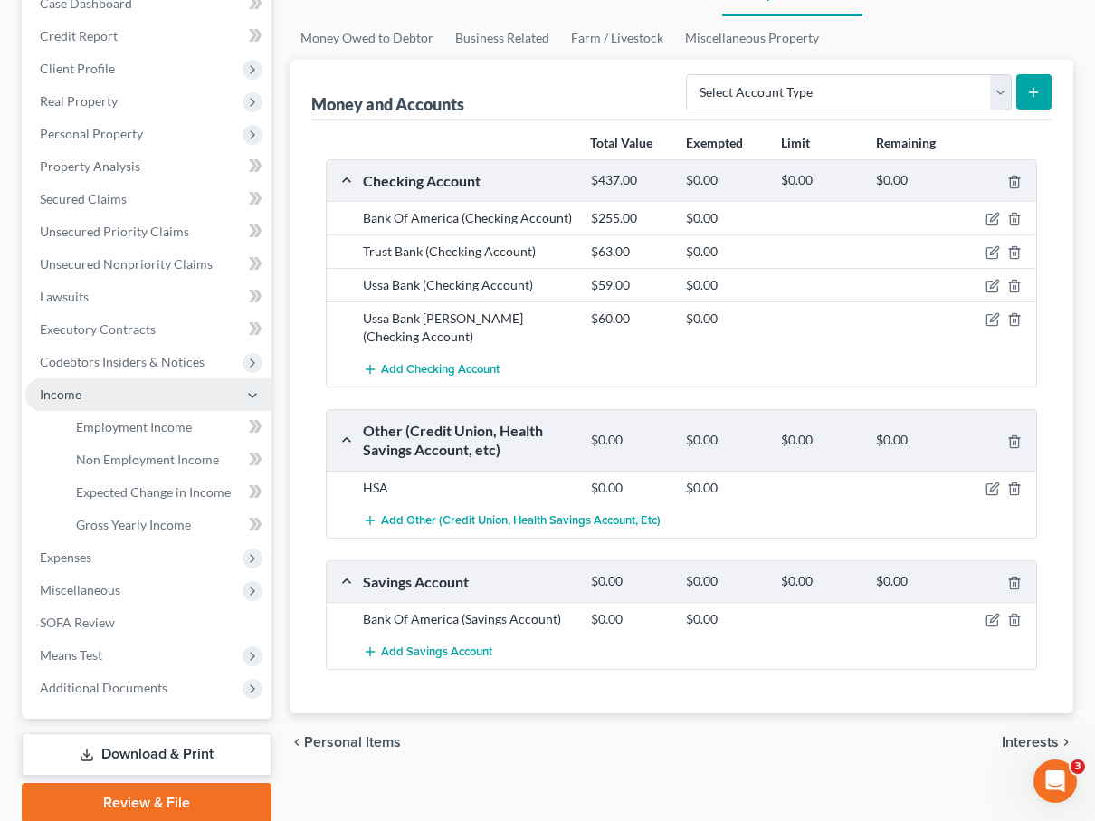
scroll to position [270, 0]
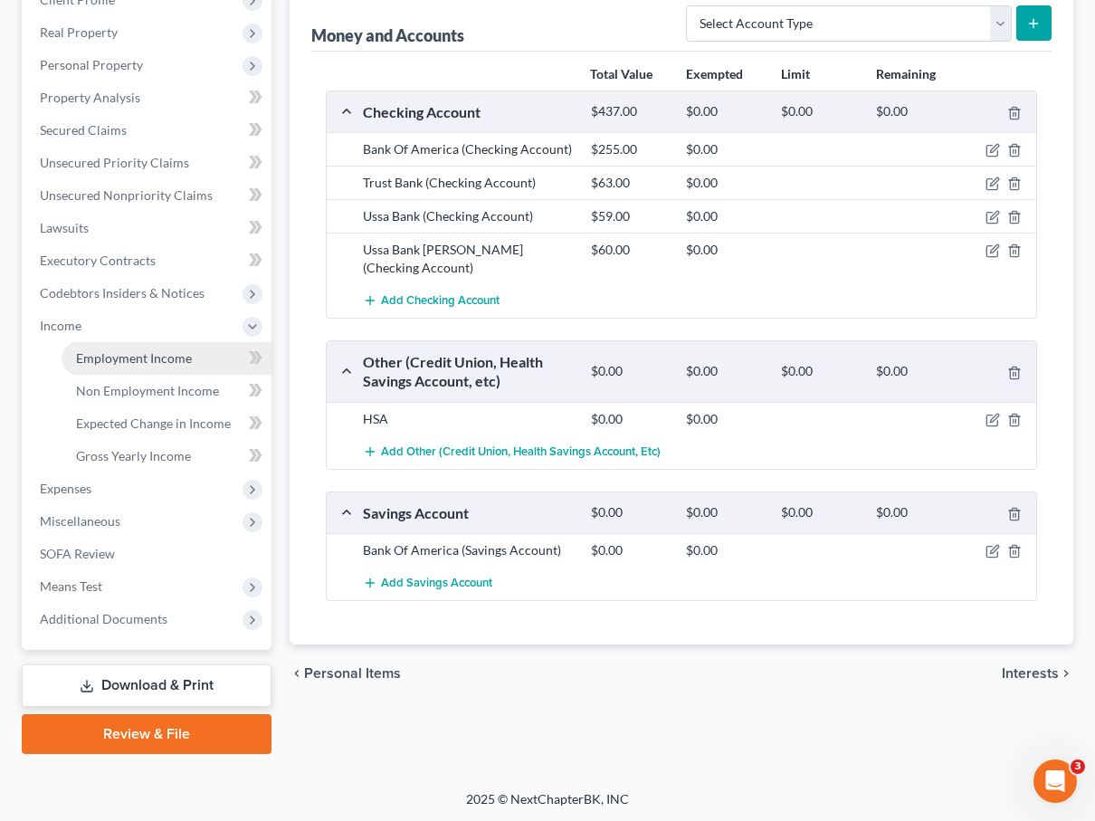
click at [95, 365] on link "Employment Income" at bounding box center [167, 358] width 210 height 33
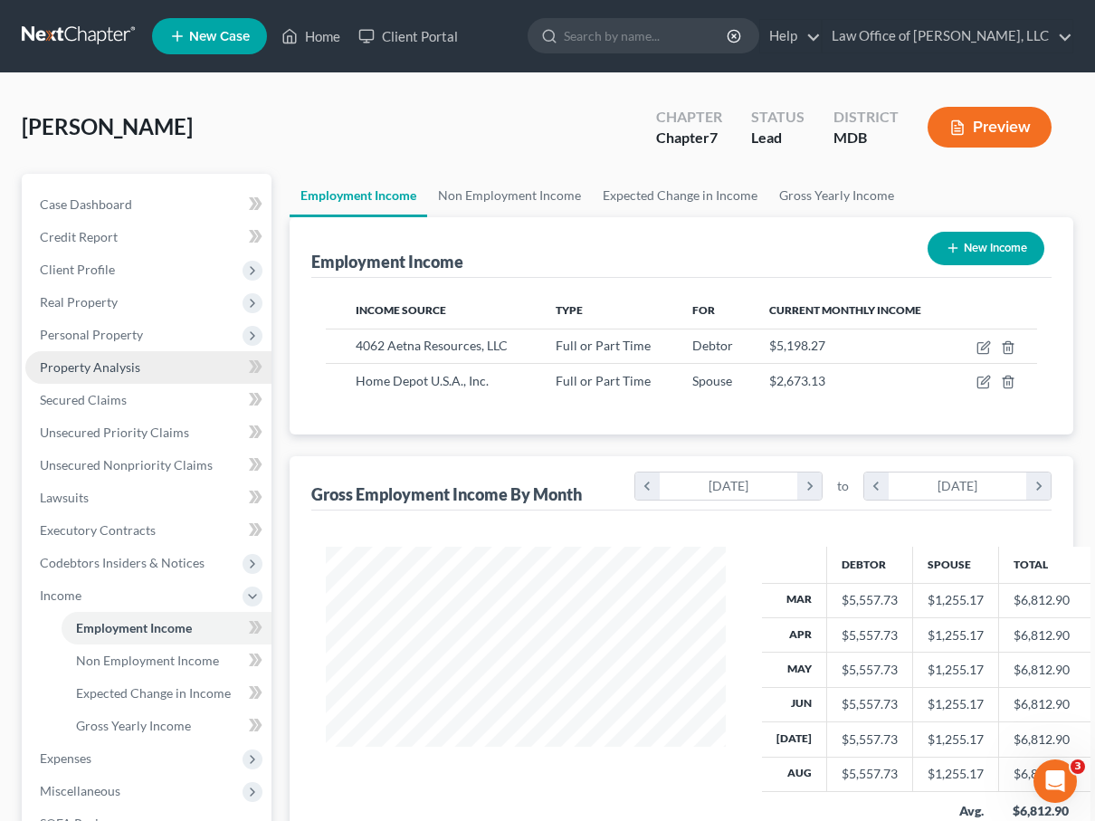
scroll to position [324, 436]
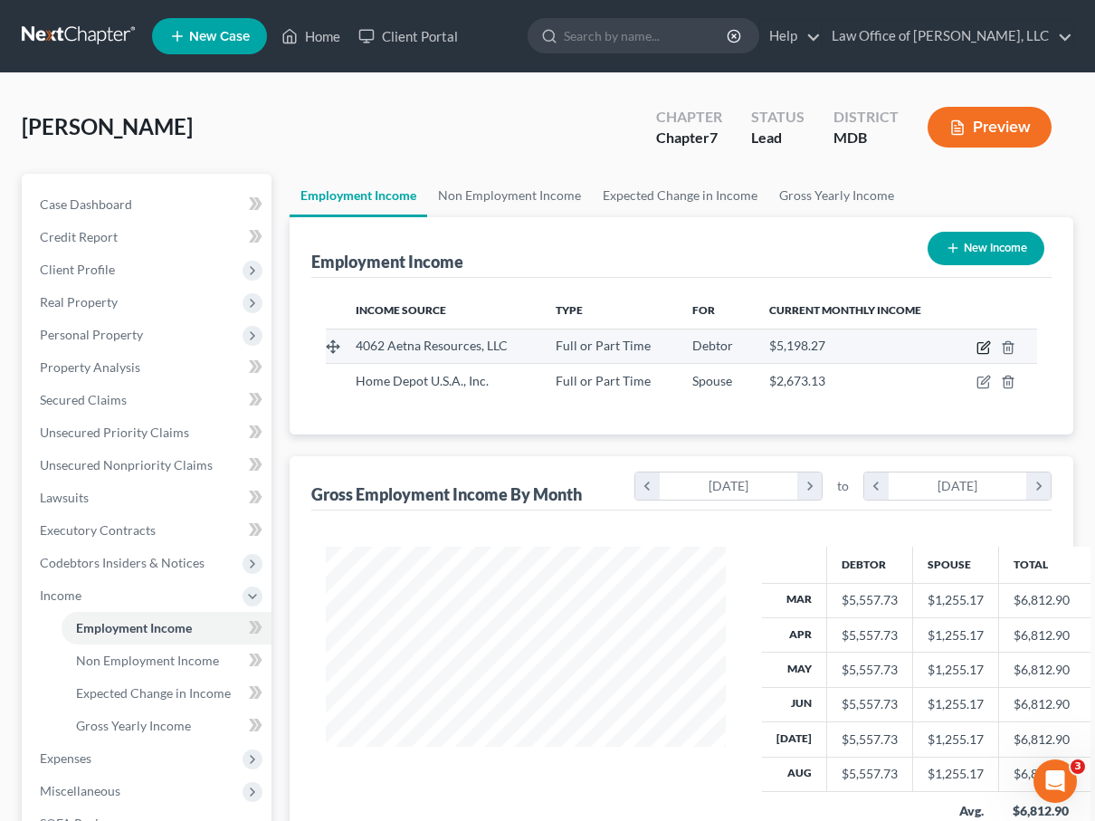
click at [696, 346] on icon "button" at bounding box center [983, 347] width 14 height 14
select select "0"
select select "41"
select select "2"
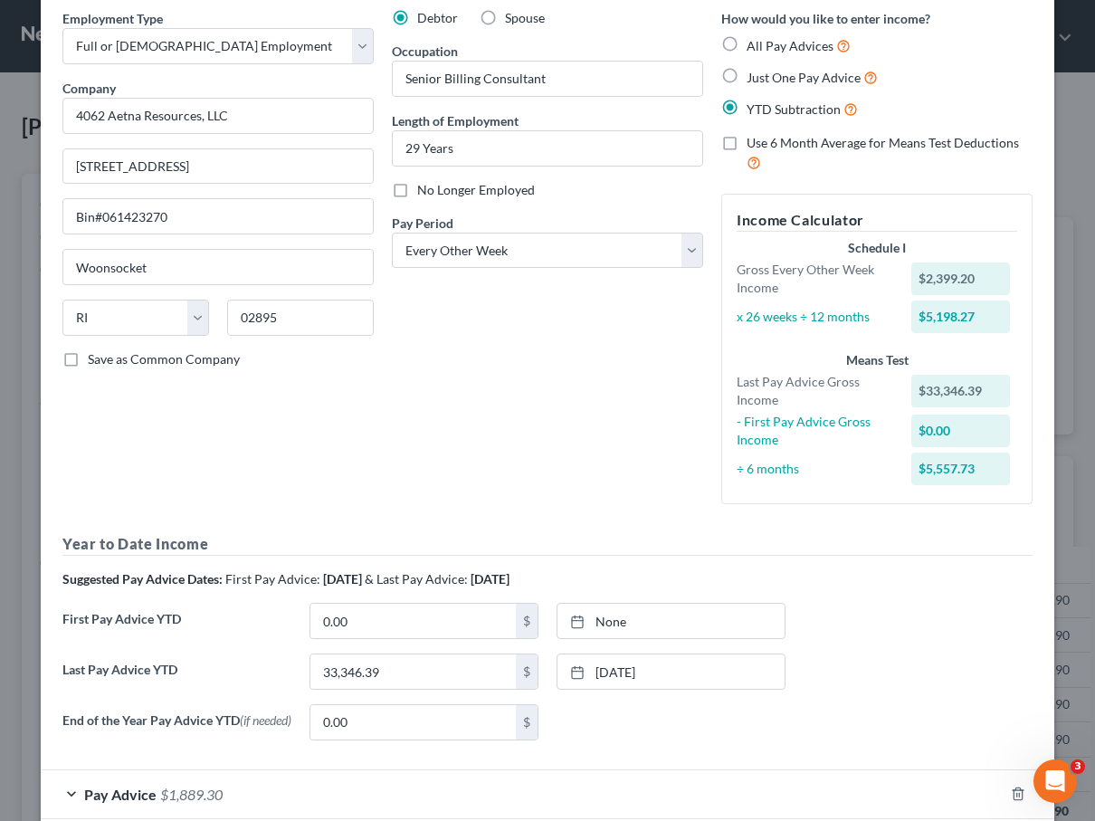
scroll to position [176, 0]
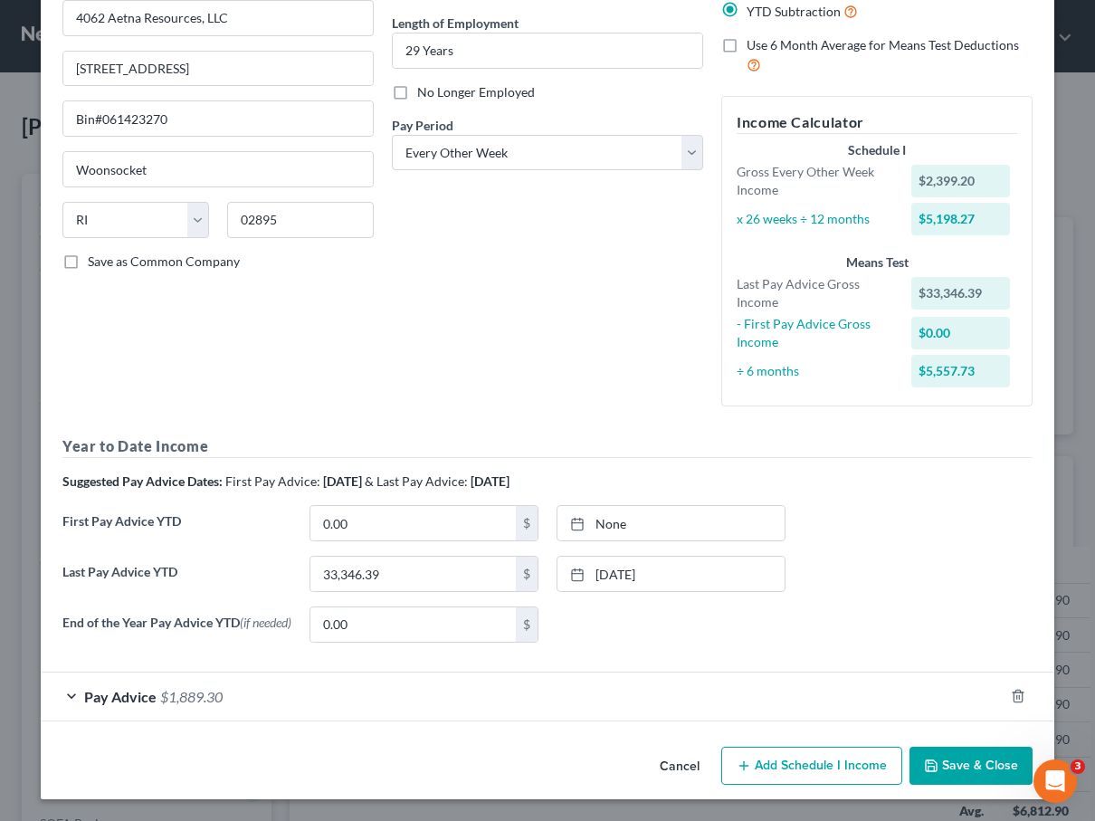
click at [191, 685] on div "Pay Advice $1,889.30" at bounding box center [522, 696] width 963 height 48
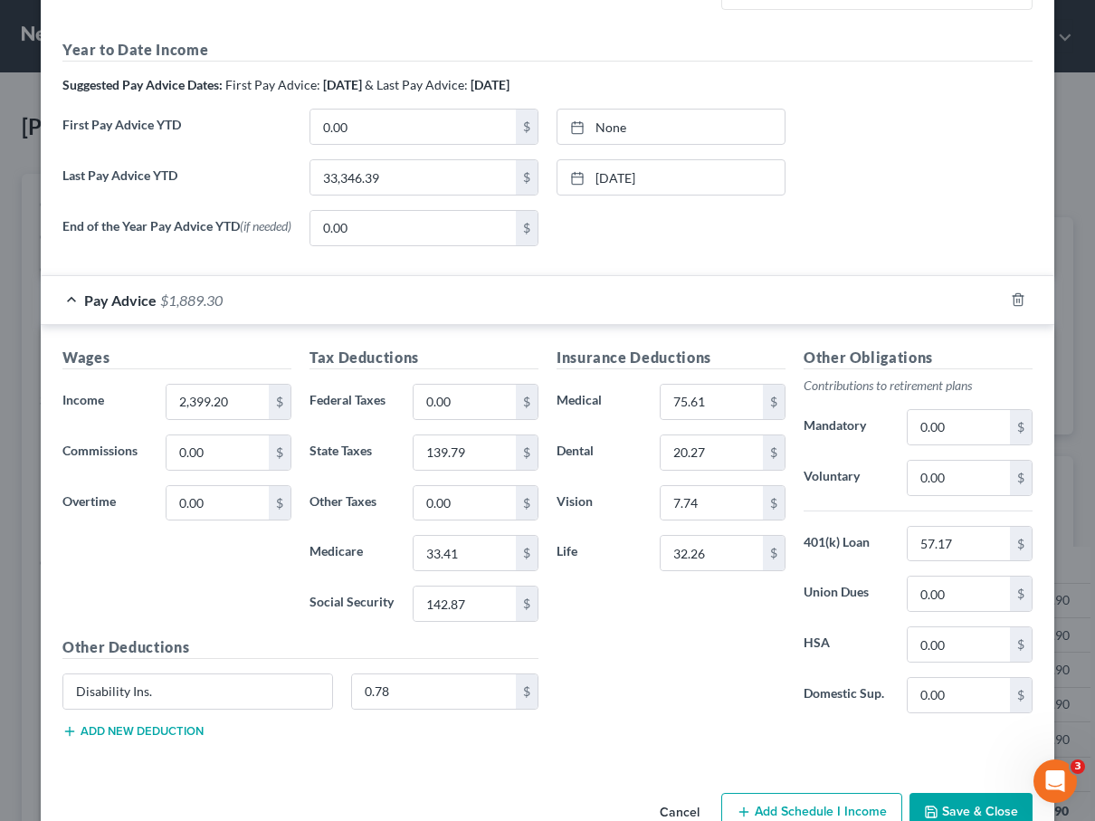
scroll to position [570, 0]
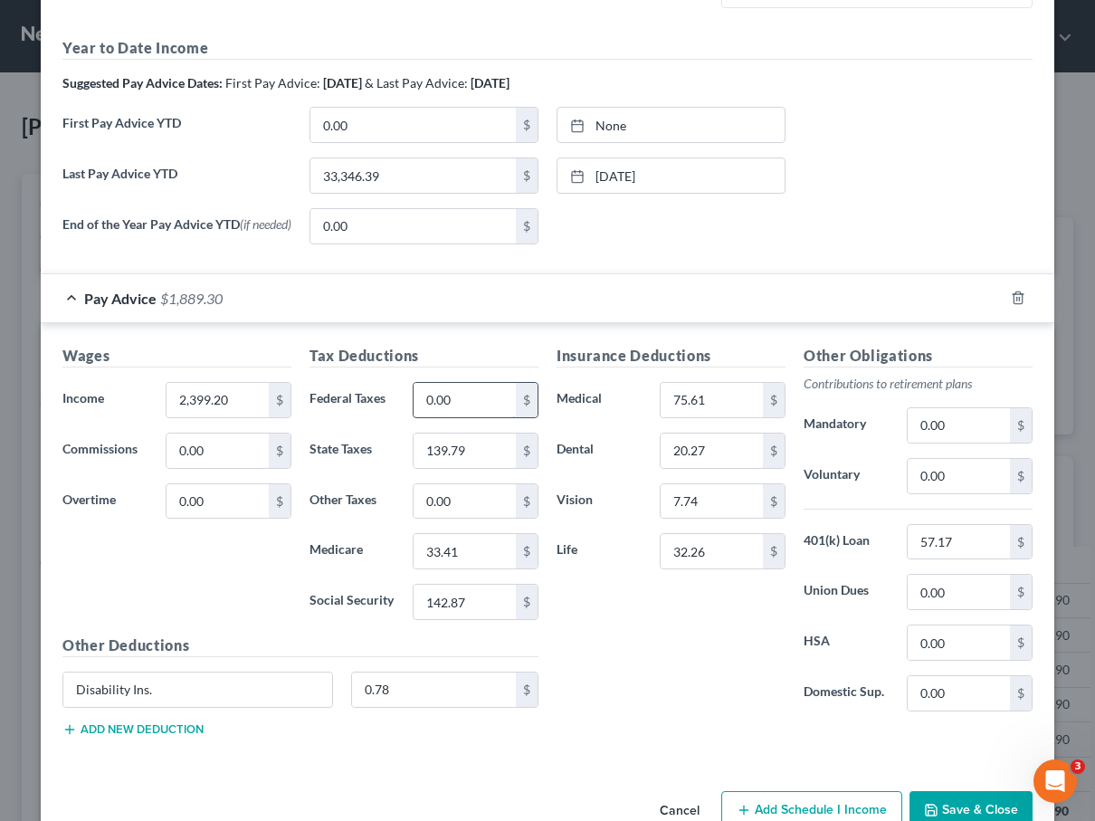
click at [462, 401] on input "0.00" at bounding box center [464, 400] width 102 height 34
paste input "126.82"
type input "126.82"
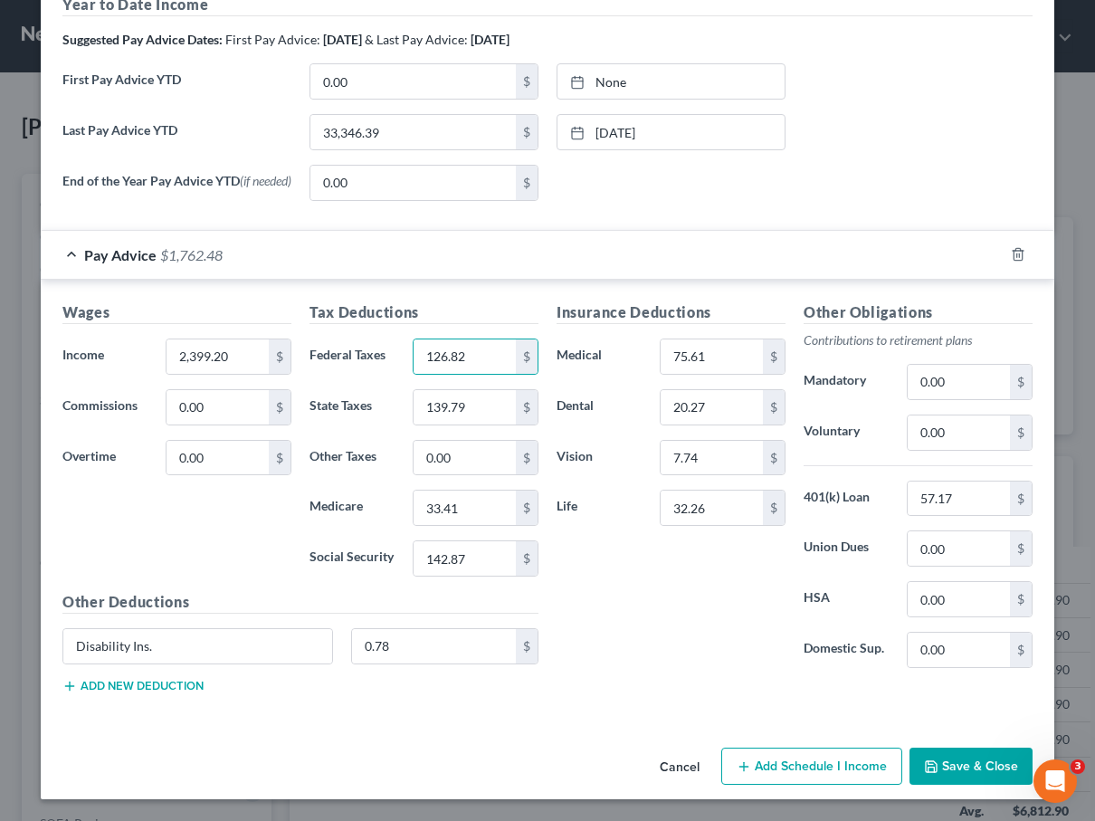
click at [696, 775] on button "Save & Close" at bounding box center [970, 766] width 123 height 38
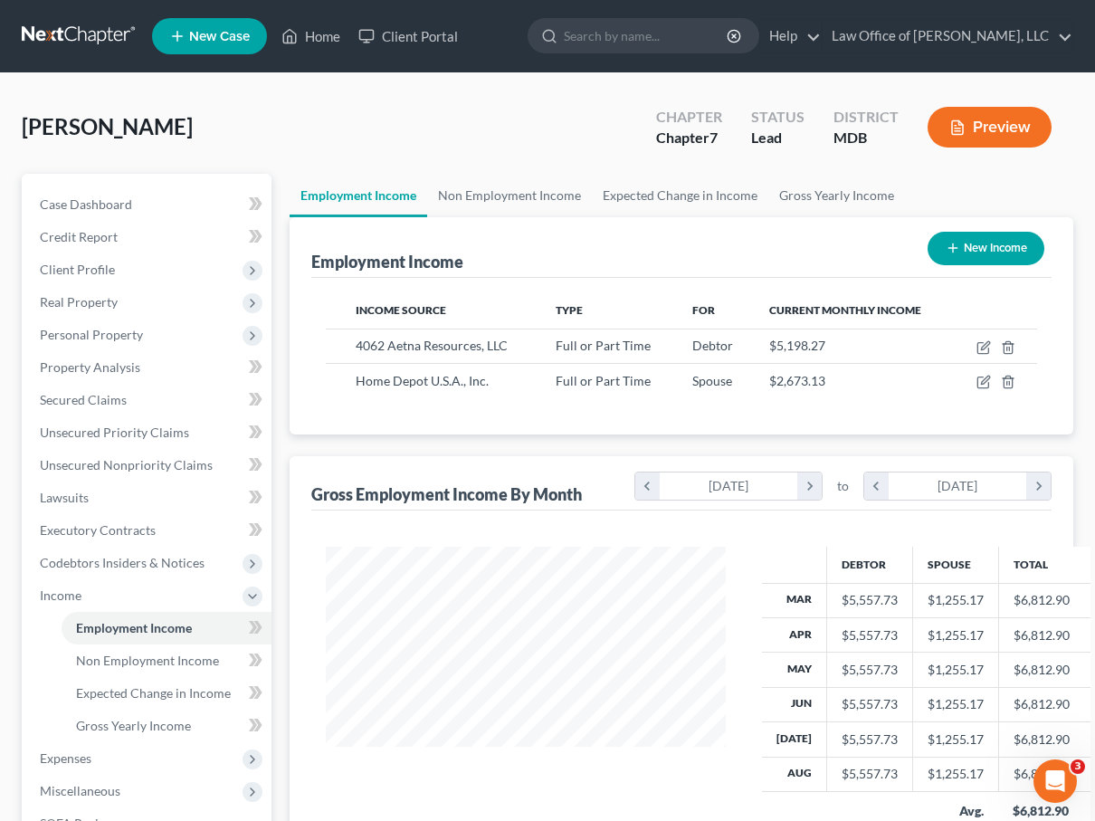
scroll to position [270, 0]
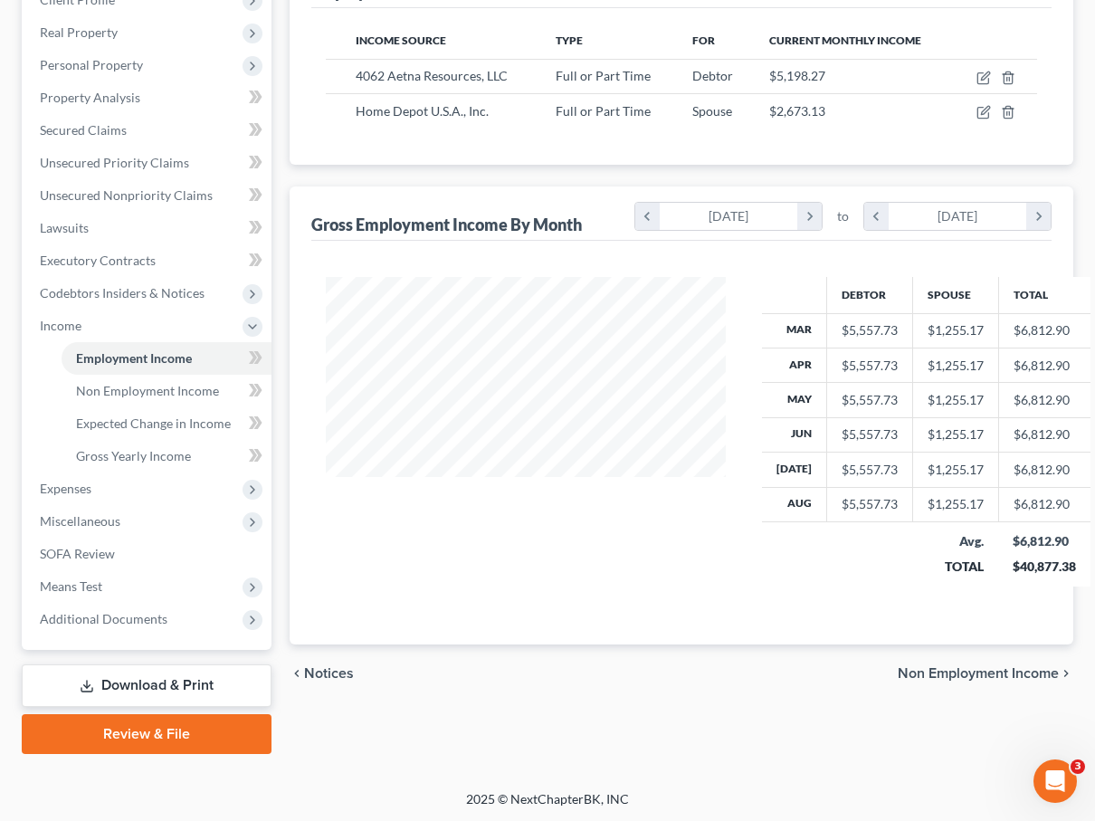
click at [696, 669] on span "Non Employment Income" at bounding box center [977, 673] width 161 height 14
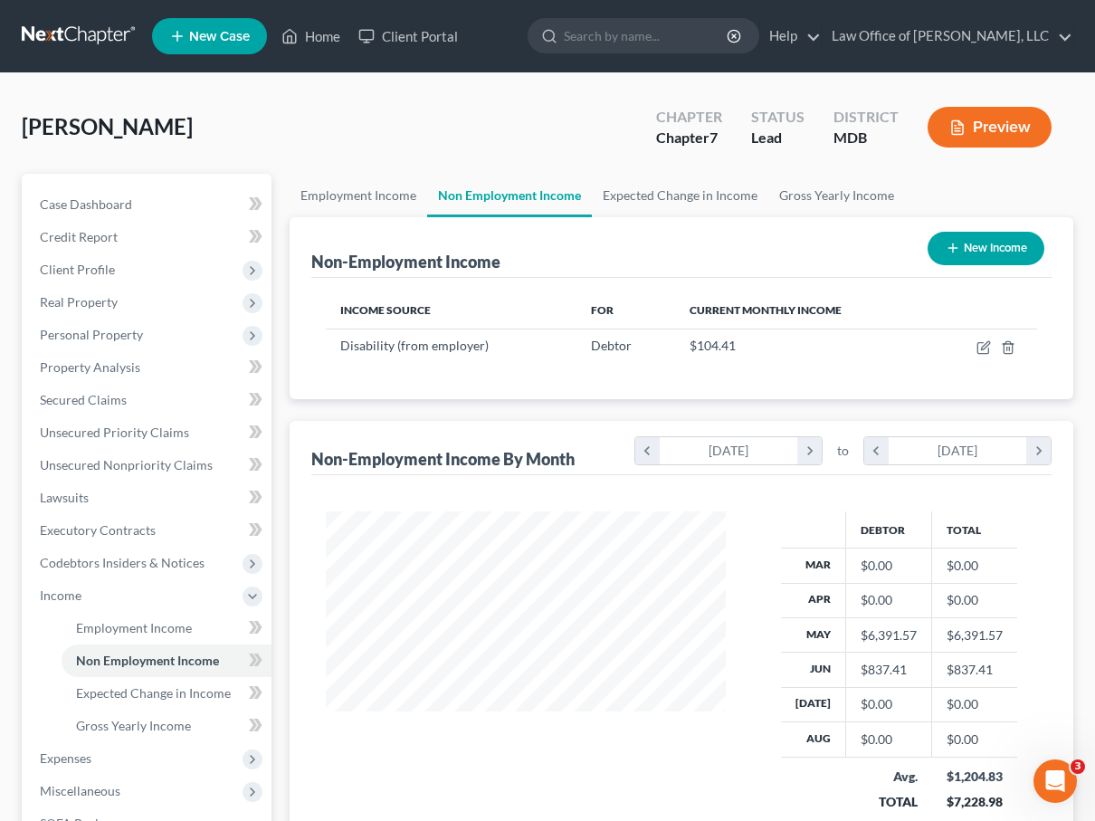
scroll to position [324, 436]
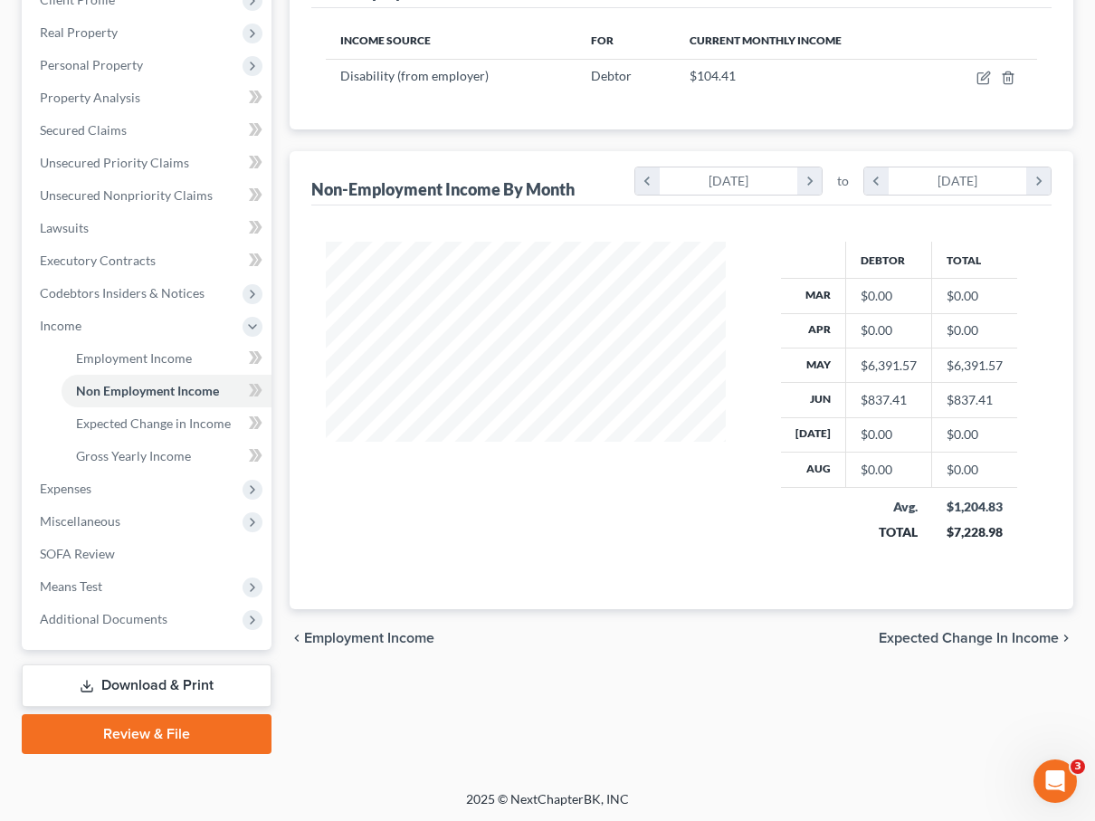
click at [696, 637] on span "Expected Change in Income" at bounding box center [968, 638] width 180 height 14
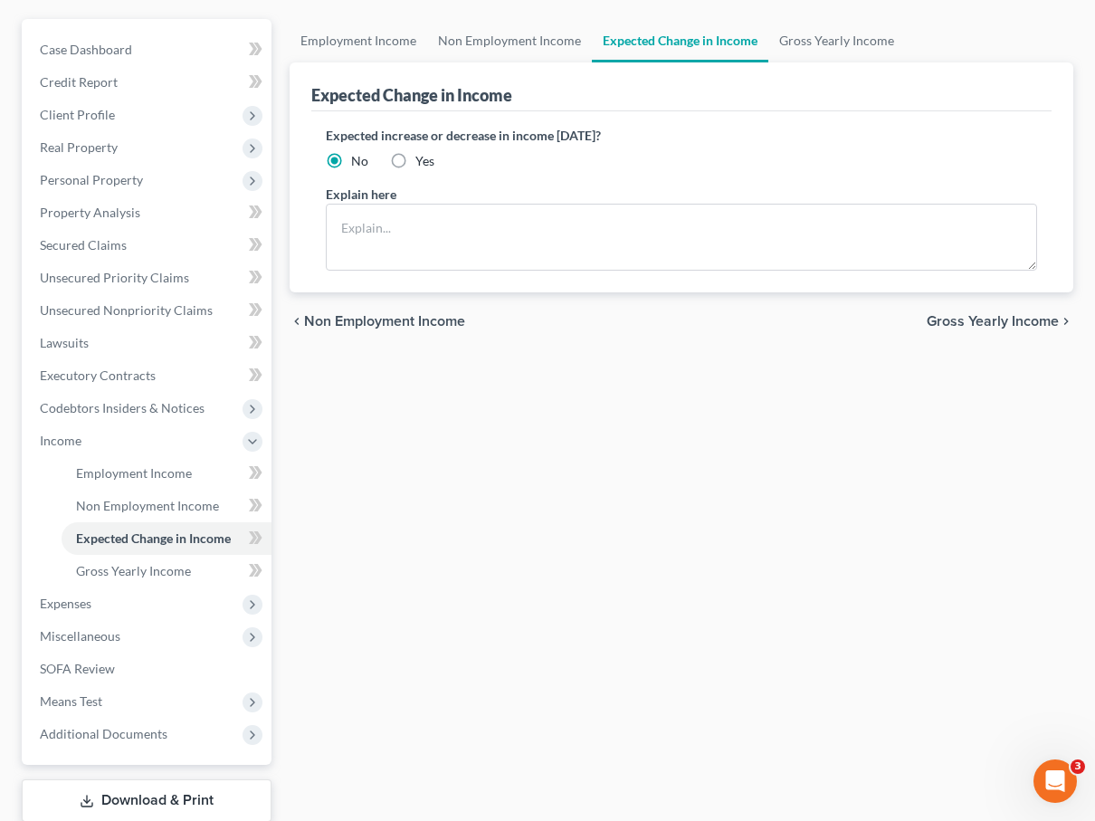
scroll to position [250, 0]
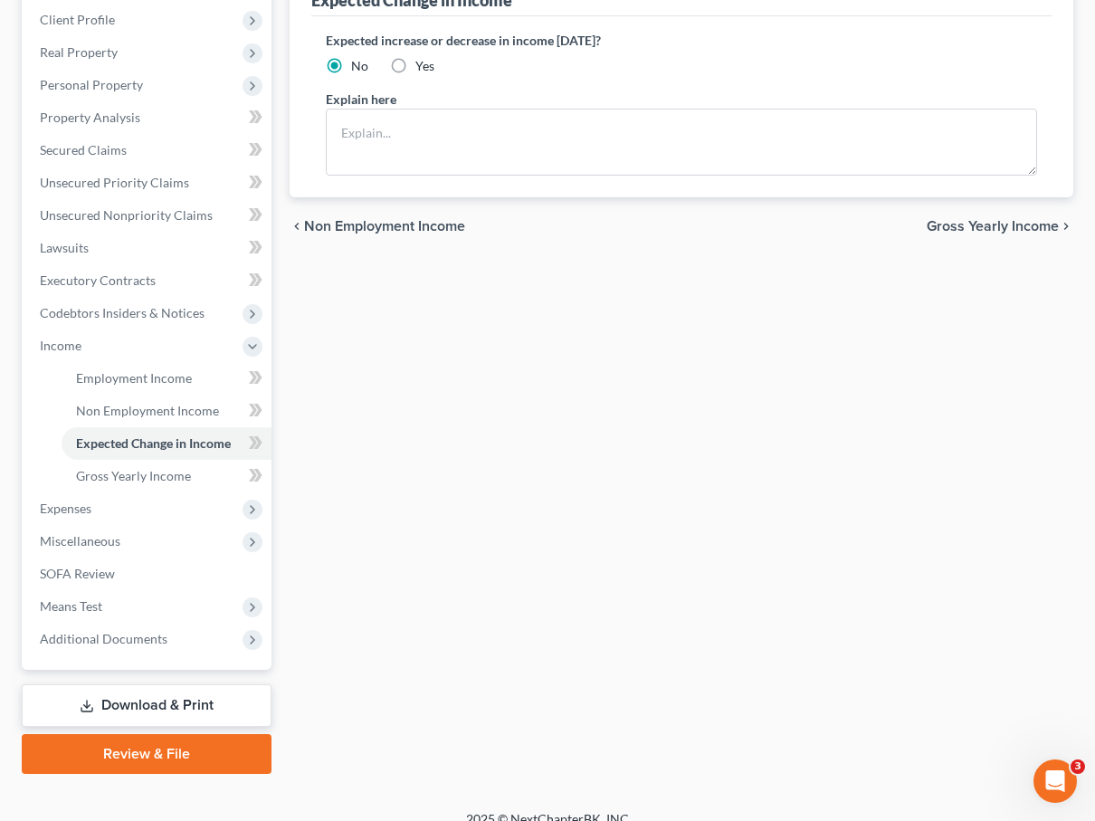
click at [696, 231] on span "Gross Yearly Income" at bounding box center [992, 226] width 132 height 14
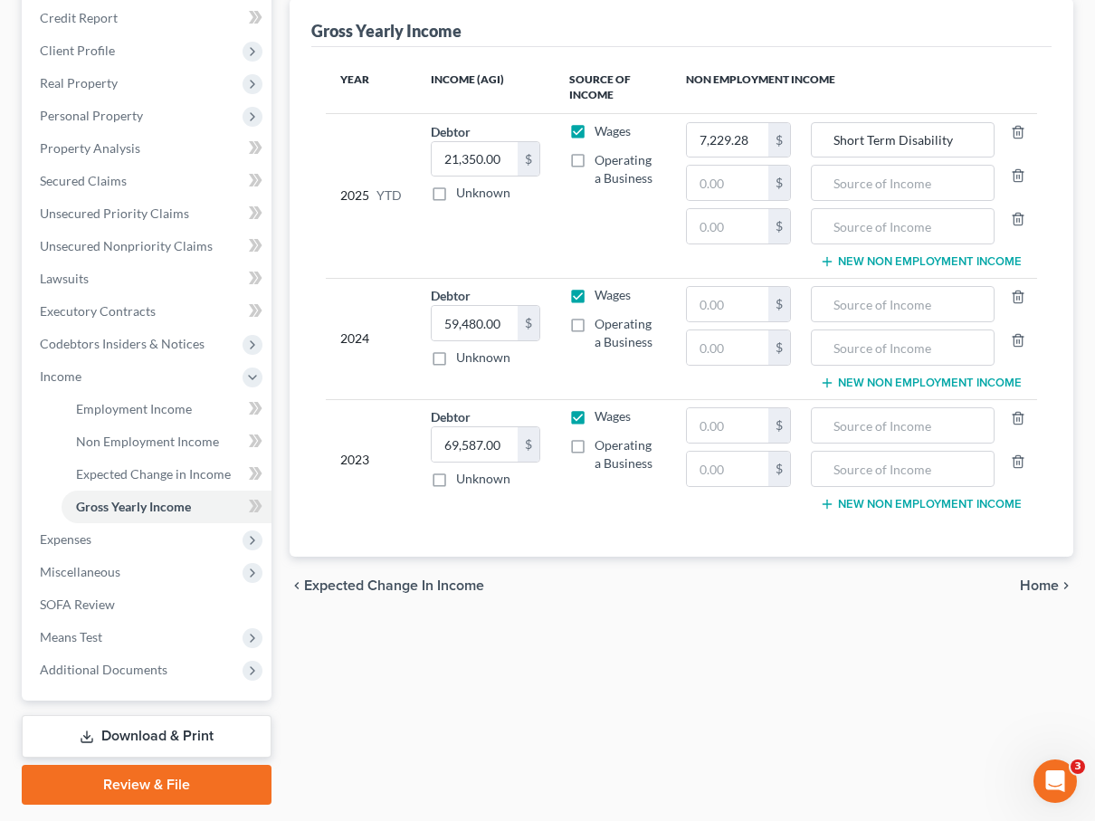
scroll to position [221, 0]
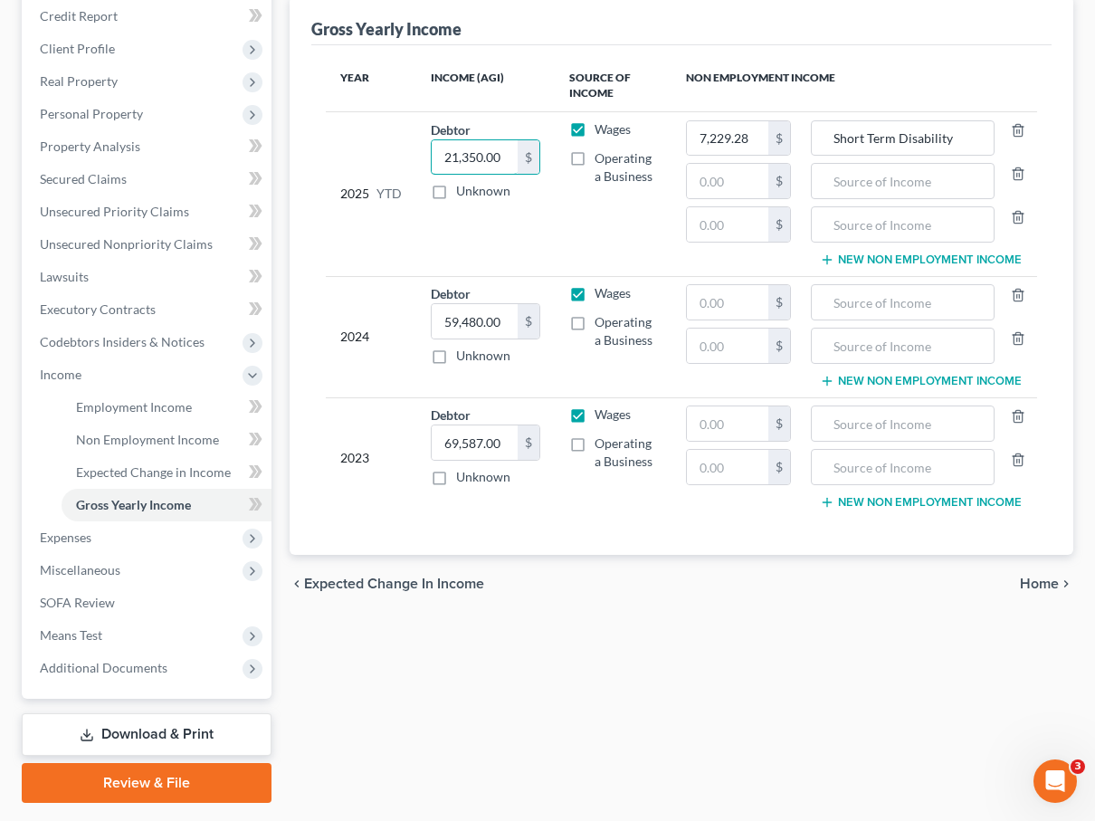
drag, startPoint x: 506, startPoint y: 157, endPoint x: 399, endPoint y: 154, distance: 106.8
click at [399, 154] on tr "2025 YTD Debtor 21,350.00 $ Unknown Balance Undetermined 21,350.00 $ Unknown Wa…" at bounding box center [682, 193] width 712 height 165
click at [399, 154] on div "2025 YTD" at bounding box center [371, 193] width 62 height 147
click at [508, 158] on input "21,350.00" at bounding box center [475, 157] width 86 height 34
paste input "33,346.39"
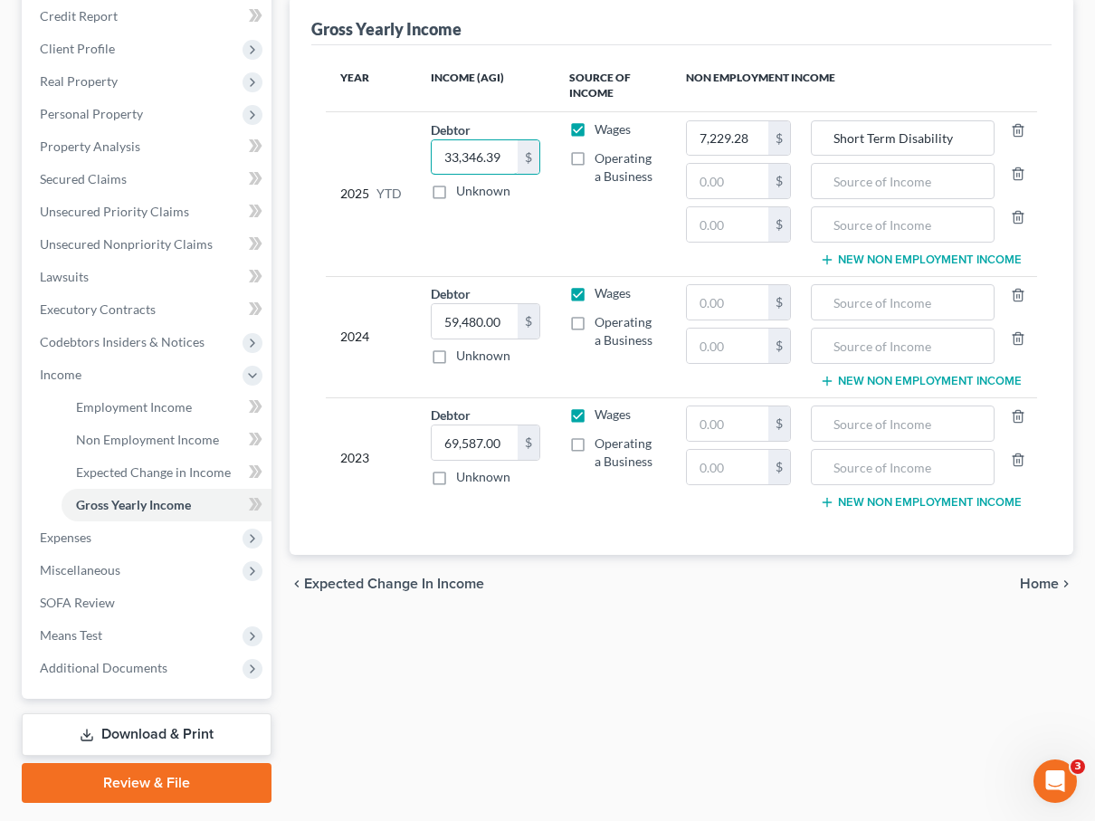
type input "33,346.39"
click at [512, 327] on input "59,480.00" at bounding box center [475, 321] width 86 height 34
type input "64,095.03"
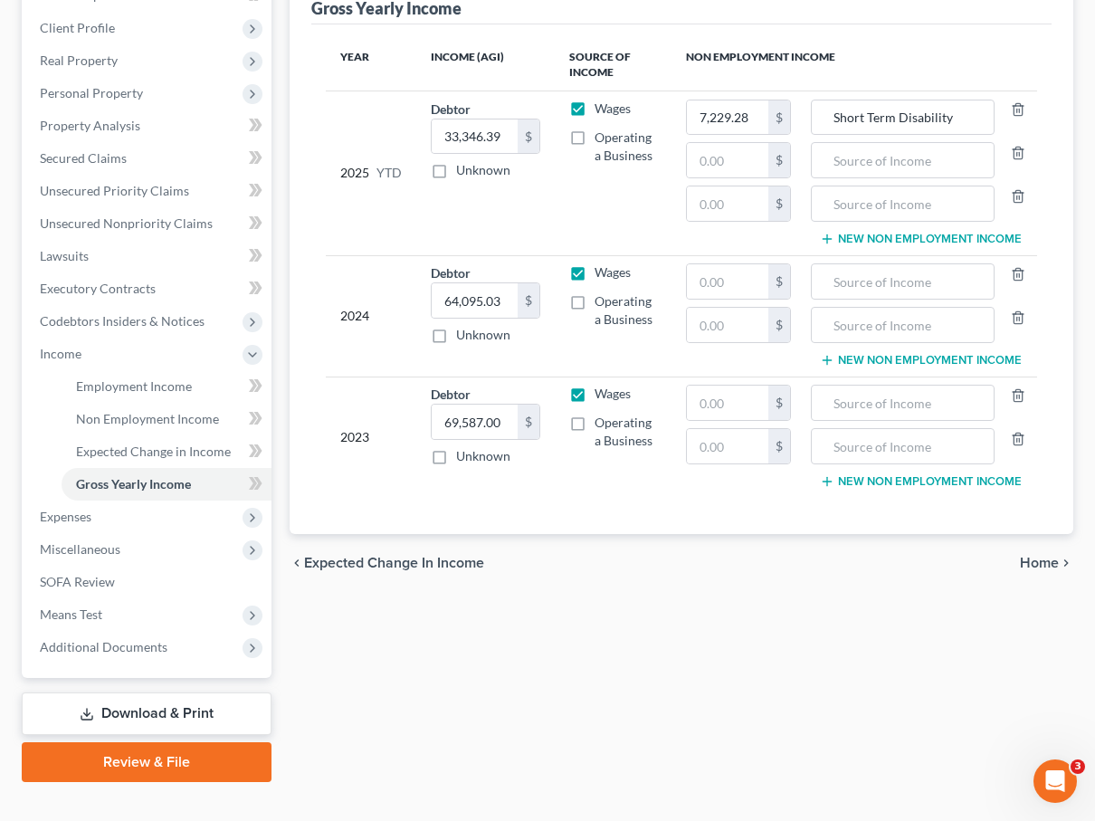
scroll to position [247, 0]
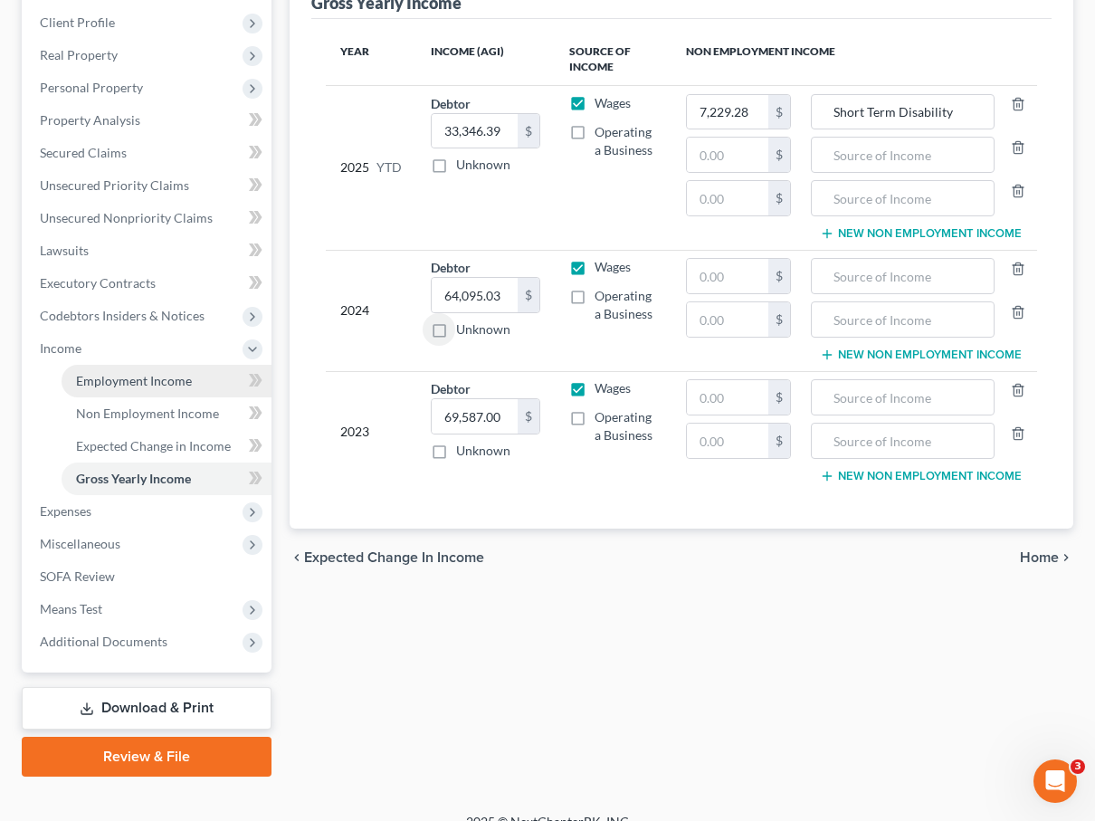
click at [109, 375] on span "Employment Income" at bounding box center [134, 380] width 116 height 15
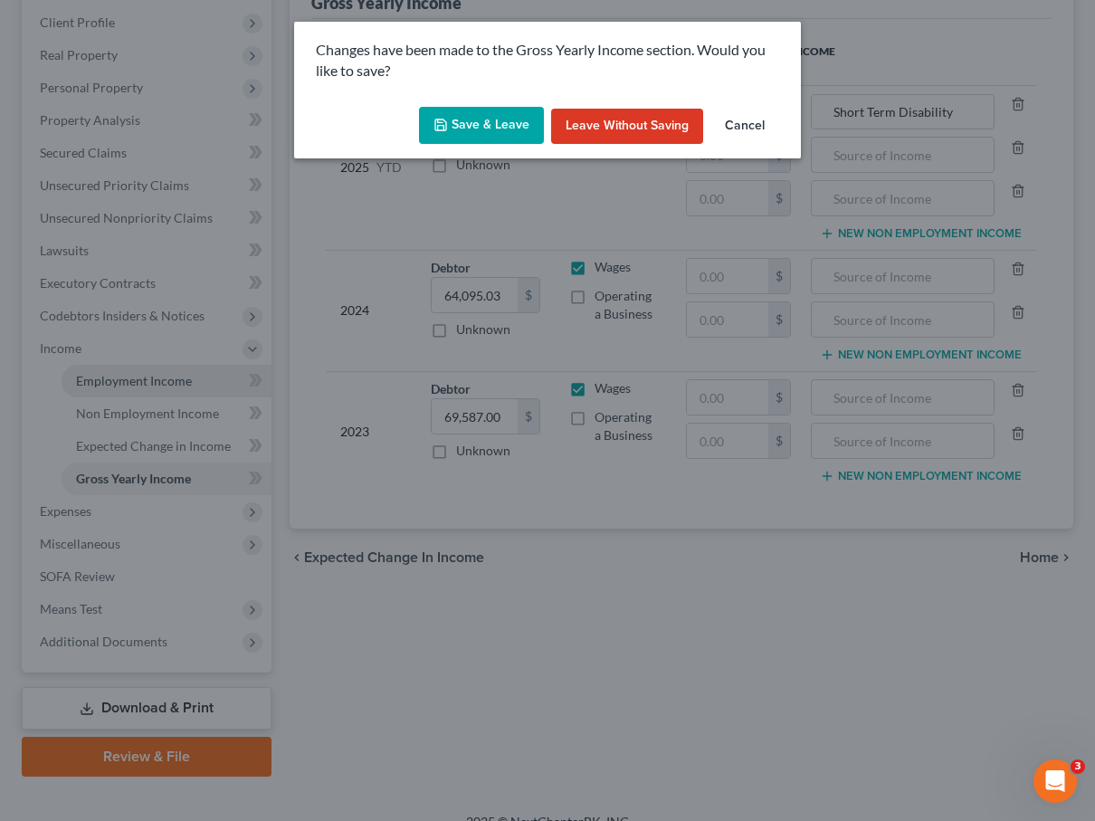
click at [109, 375] on body "Home New Case Client Portal Law Office of David Cahn, LLC david@cahnlawoffice.c…" at bounding box center [547, 299] width 1095 height 1092
click at [475, 122] on button "Save & Leave" at bounding box center [481, 126] width 125 height 38
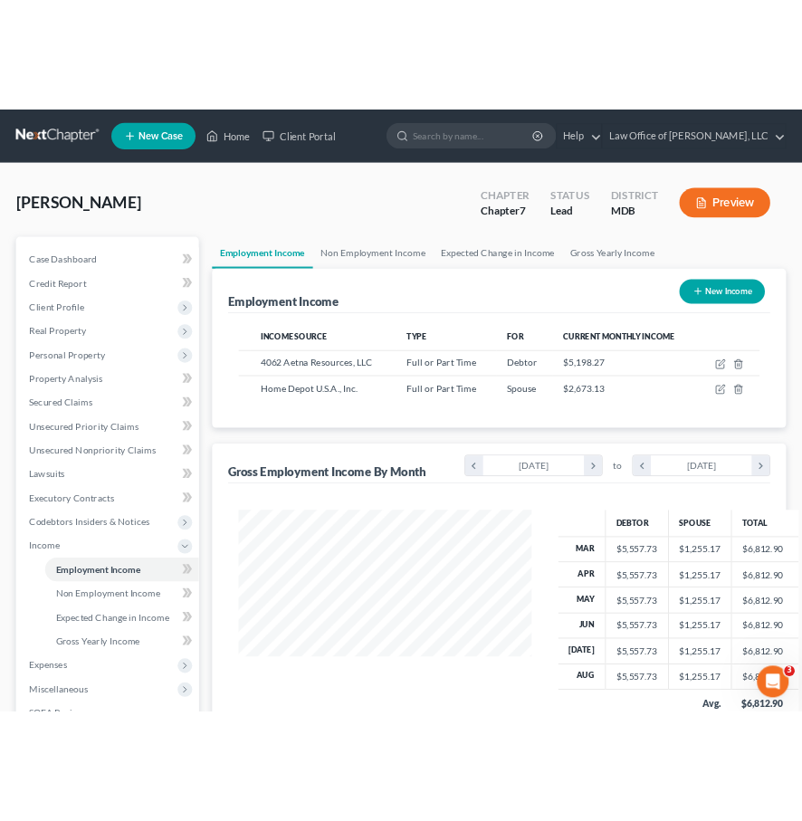
scroll to position [324, 436]
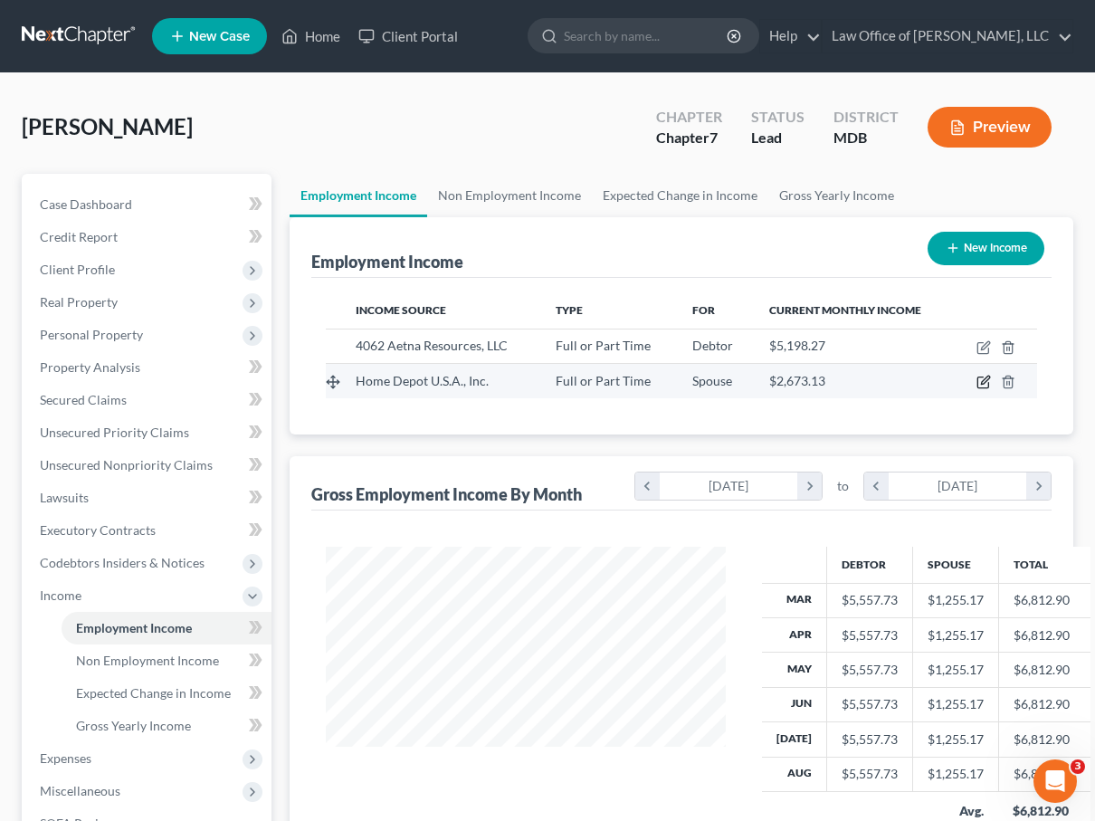
click at [696, 377] on icon "button" at bounding box center [983, 382] width 14 height 14
select select "0"
select select "10"
select select "2"
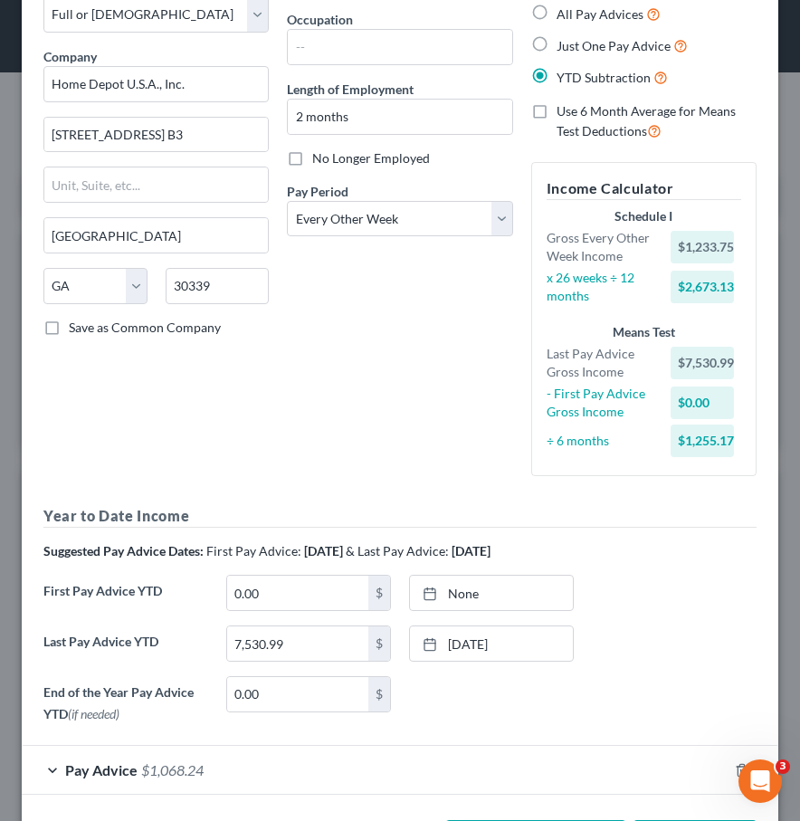
scroll to position [179, 0]
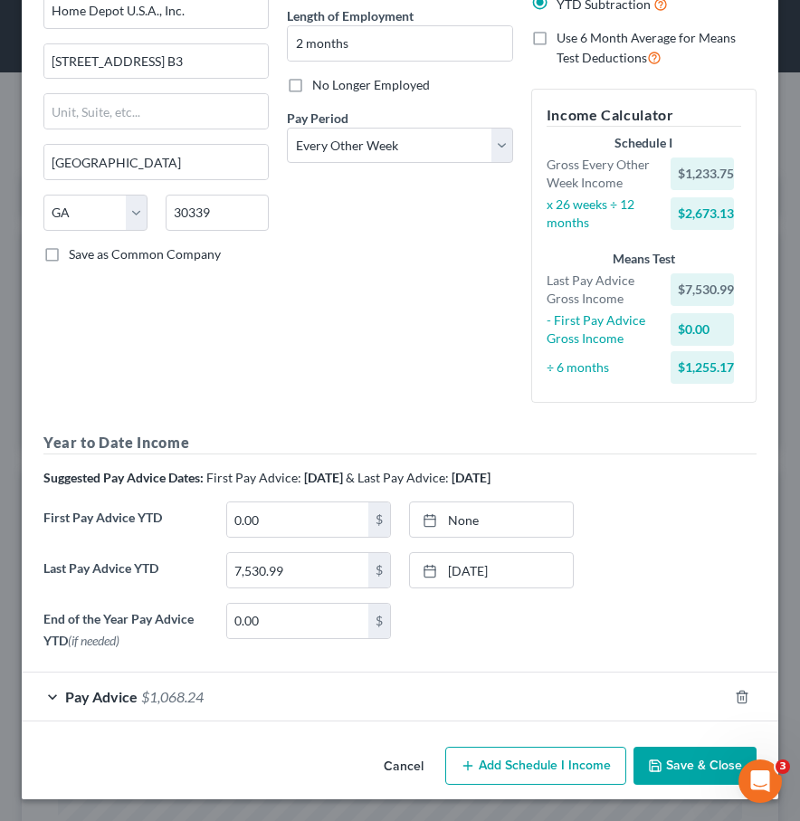
click at [265, 701] on div "Pay Advice $1,068.24" at bounding box center [375, 696] width 706 height 48
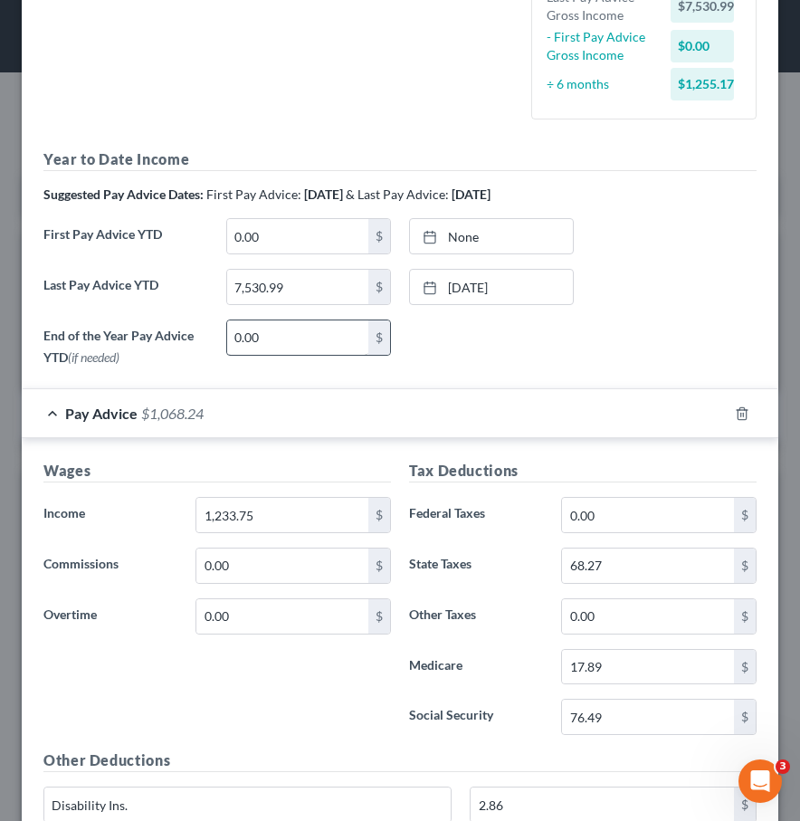
scroll to position [496, 0]
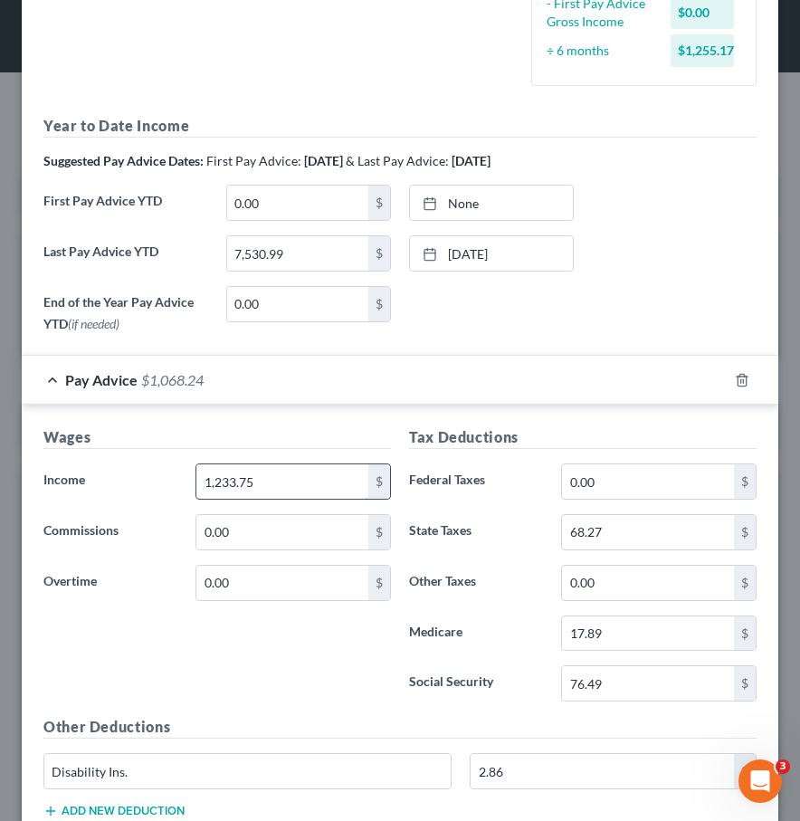
click at [274, 488] on input "1,233.75" at bounding box center [282, 481] width 172 height 34
type input "706.65"
click at [622, 689] on input "76.49" at bounding box center [648, 683] width 172 height 34
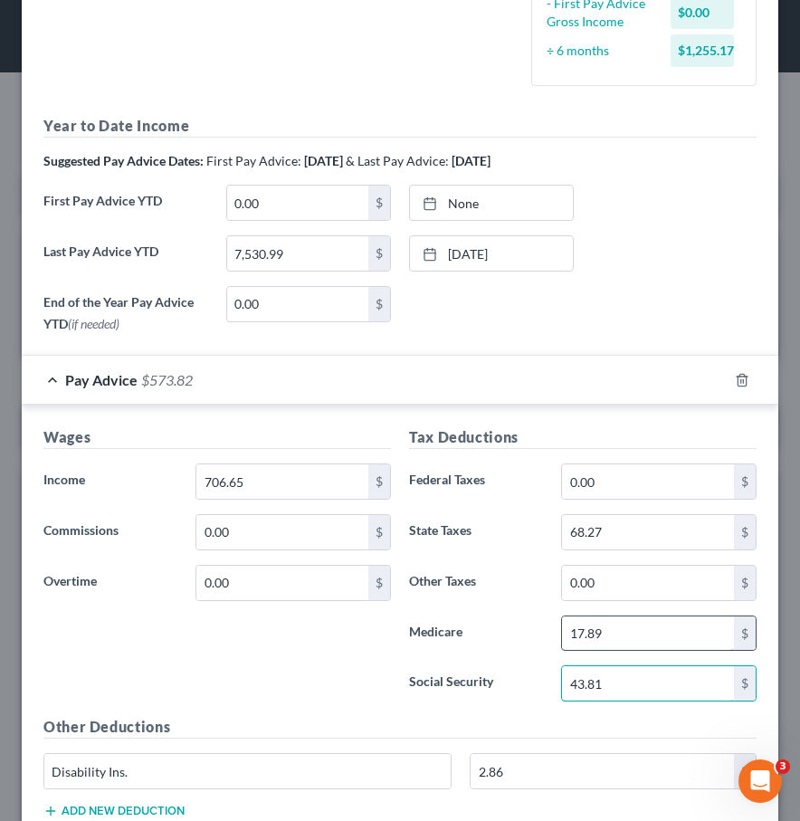
type input "43.81"
type input "10.25"
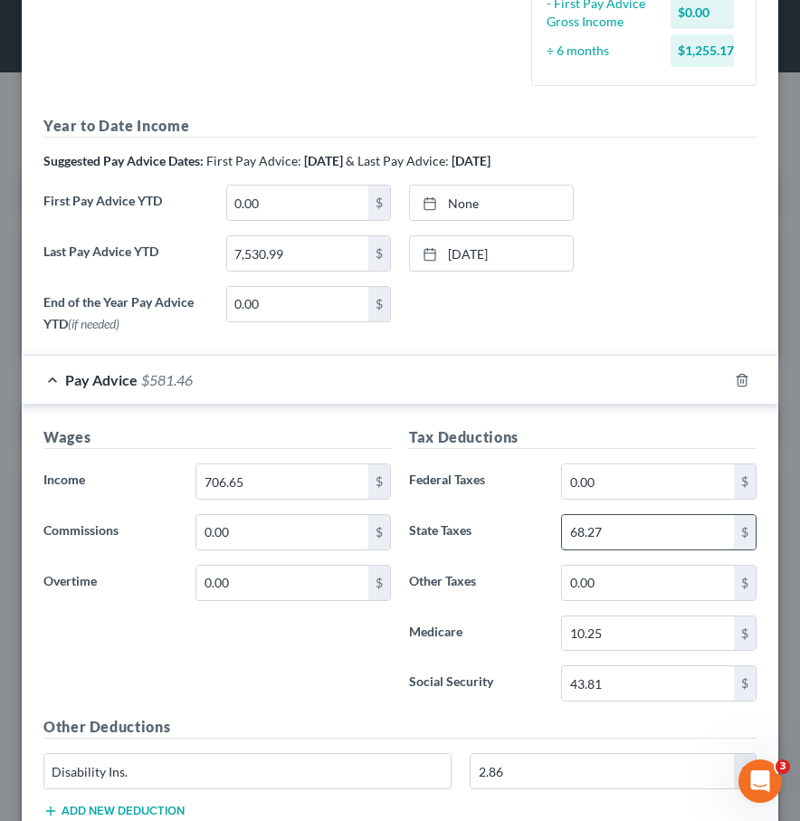
click at [618, 536] on input "68.27" at bounding box center [648, 532] width 172 height 34
type input "28.18"
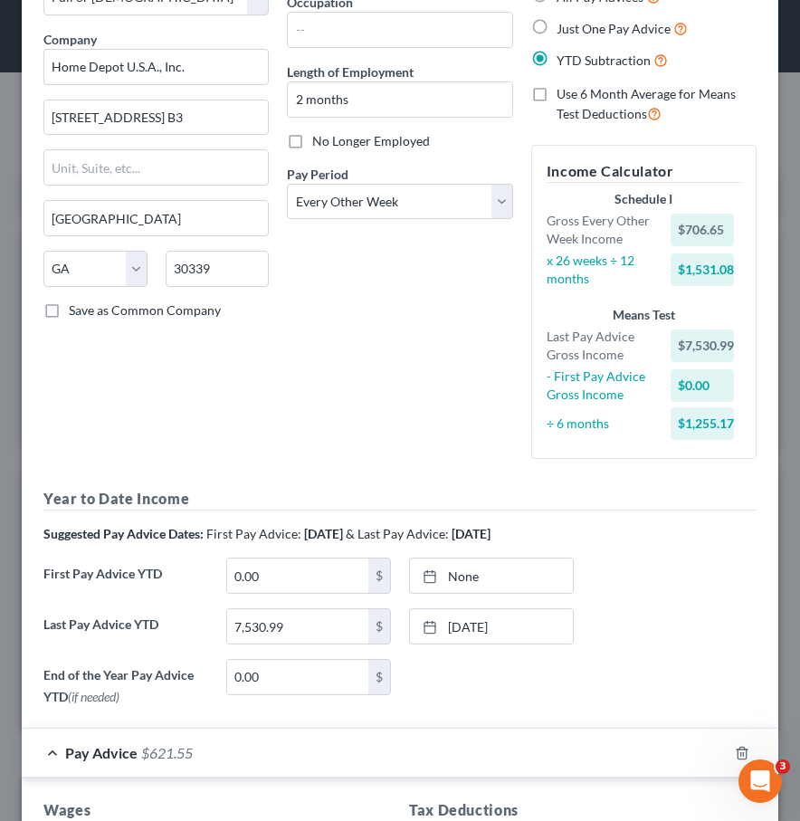
scroll to position [0, 0]
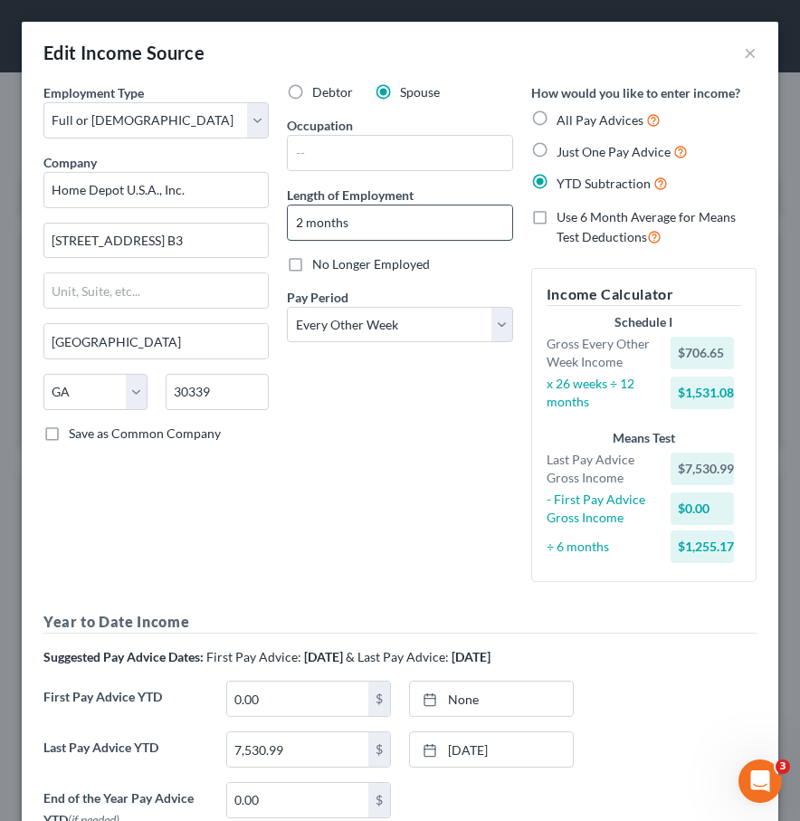
click at [301, 222] on input "2 months" at bounding box center [399, 222] width 223 height 34
type input "4 months"
click at [329, 151] on input "text" at bounding box center [399, 153] width 223 height 34
type input "Associate"
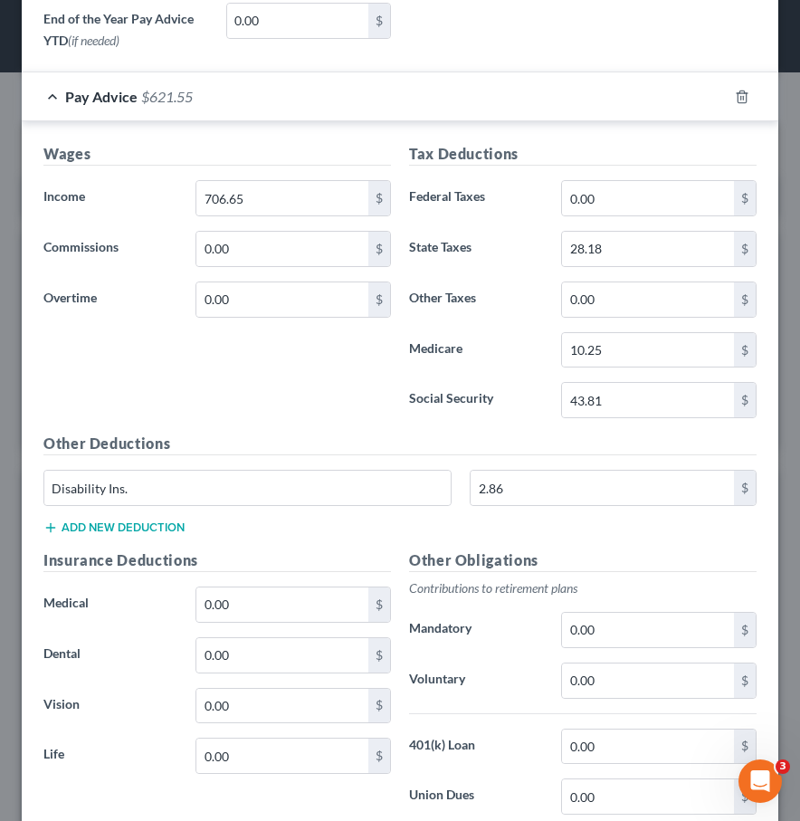
scroll to position [1001, 0]
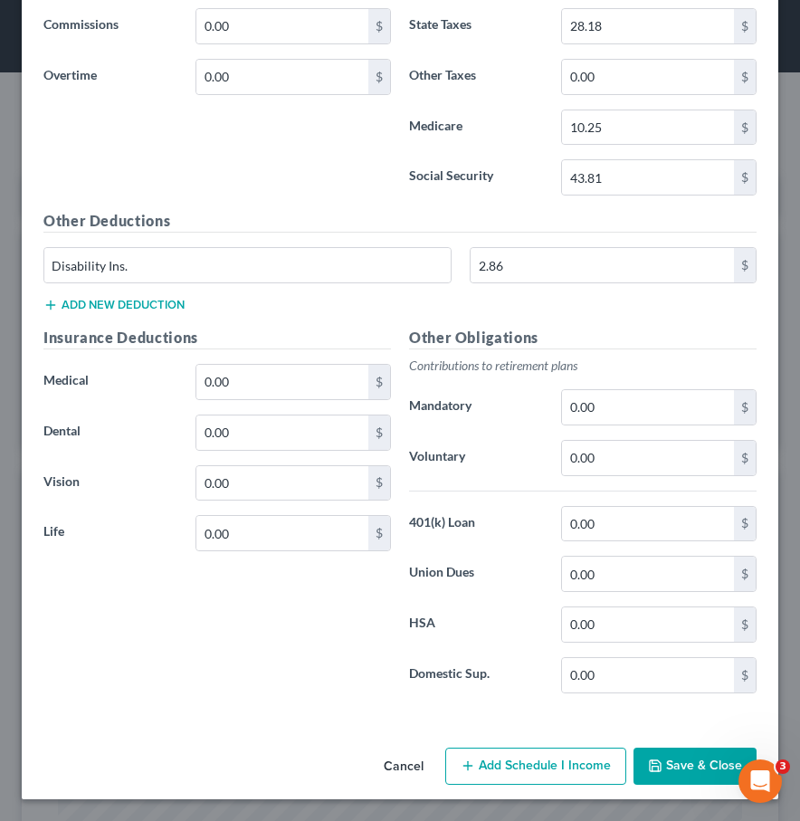
click at [685, 802] on div "Edit Income Source × Employment Type * Select Full or Part Time Employment Self…" at bounding box center [400, 410] width 800 height 821
click at [684, 764] on button "Save & Close" at bounding box center [694, 766] width 123 height 38
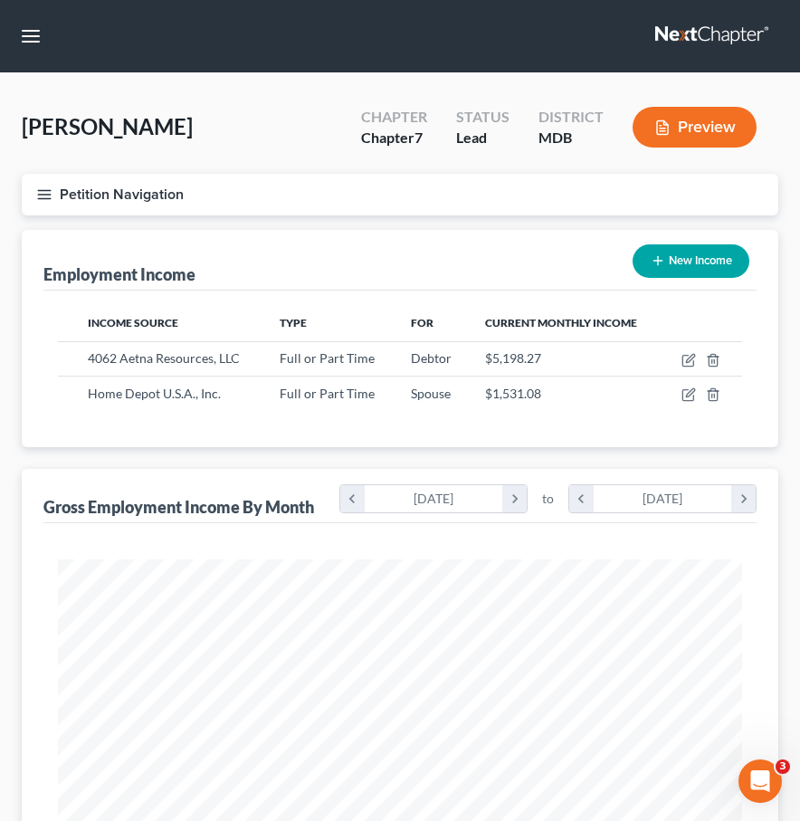
click at [41, 198] on line "button" at bounding box center [44, 198] width 13 height 0
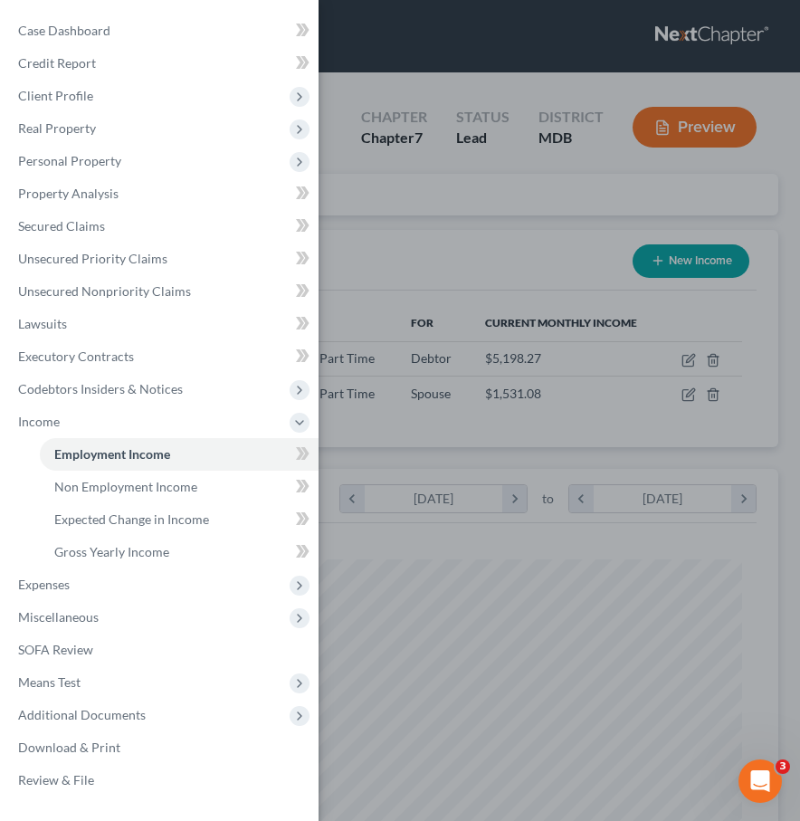
click at [506, 242] on div "Case Dashboard Payments Invoices Payments Payments Credit Report Client Profile" at bounding box center [400, 410] width 800 height 821
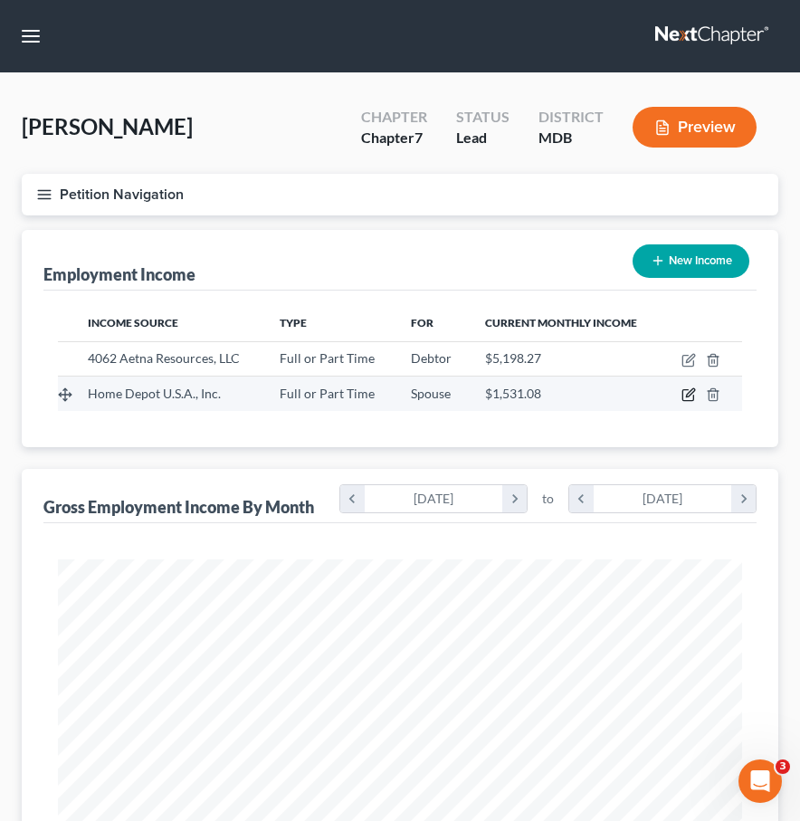
click at [686, 394] on icon "button" at bounding box center [688, 394] width 14 height 14
select select "0"
select select "10"
select select "2"
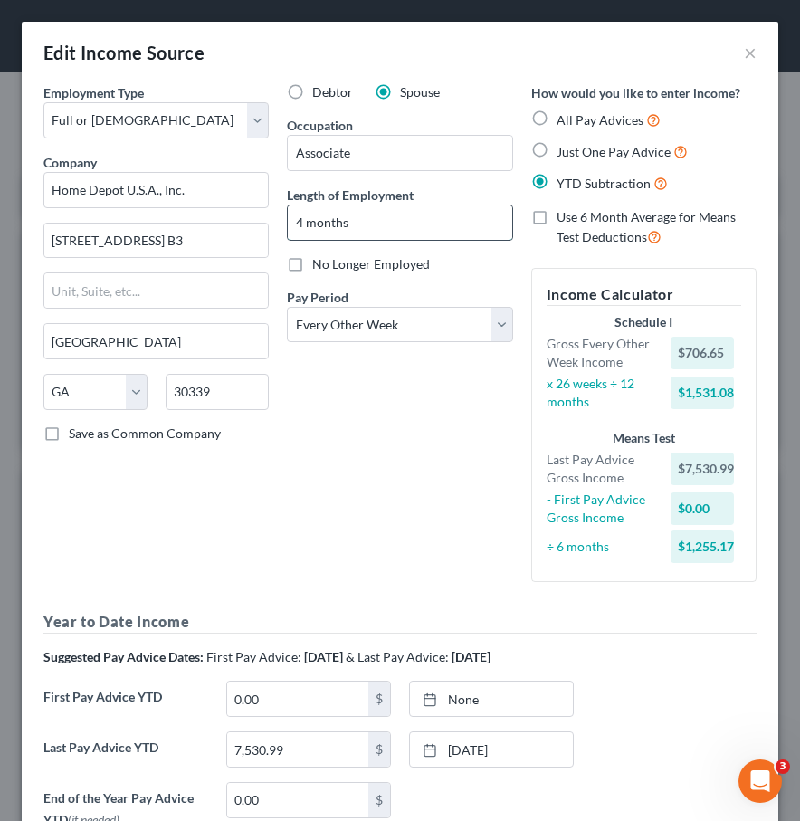
click at [302, 219] on input "4 months" at bounding box center [399, 222] width 223 height 34
type input "2 months"
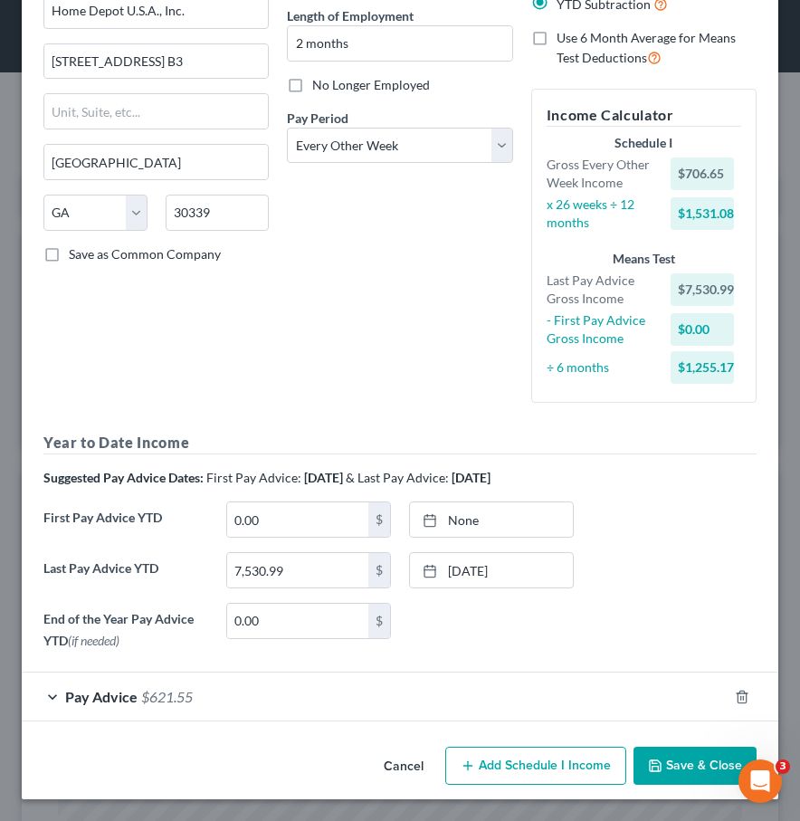
click at [668, 753] on button "Save & Close" at bounding box center [694, 765] width 123 height 38
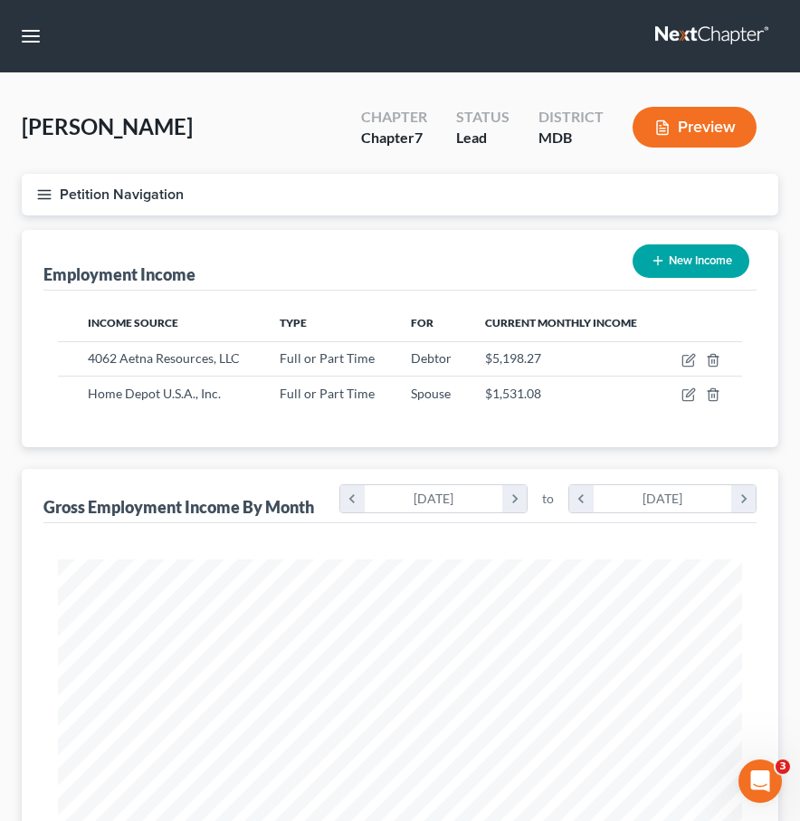
click at [696, 128] on button "Preview" at bounding box center [694, 127] width 124 height 41
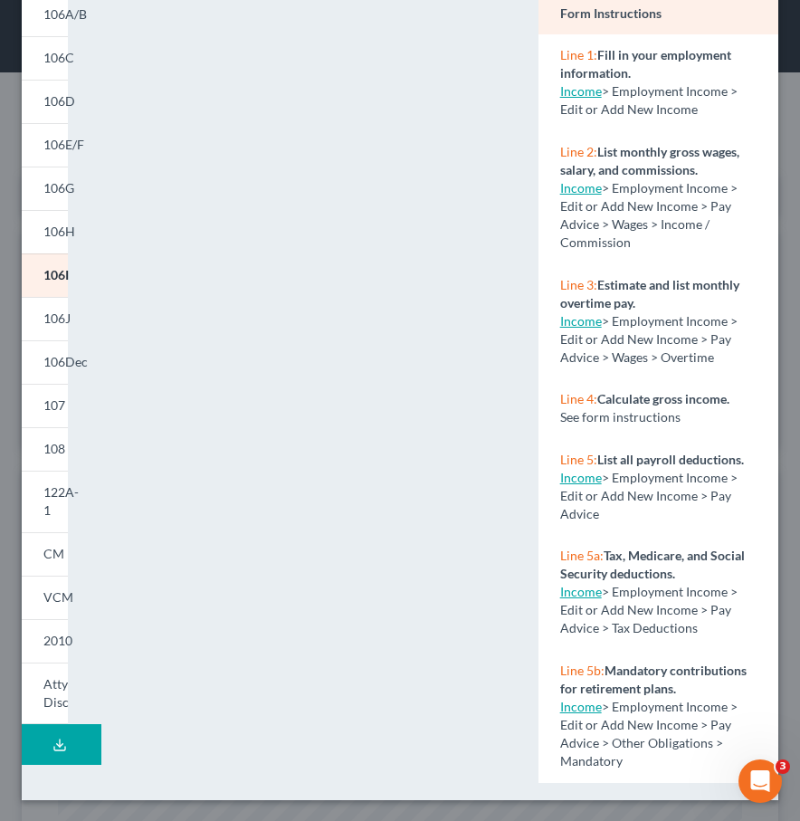
scroll to position [0, 0]
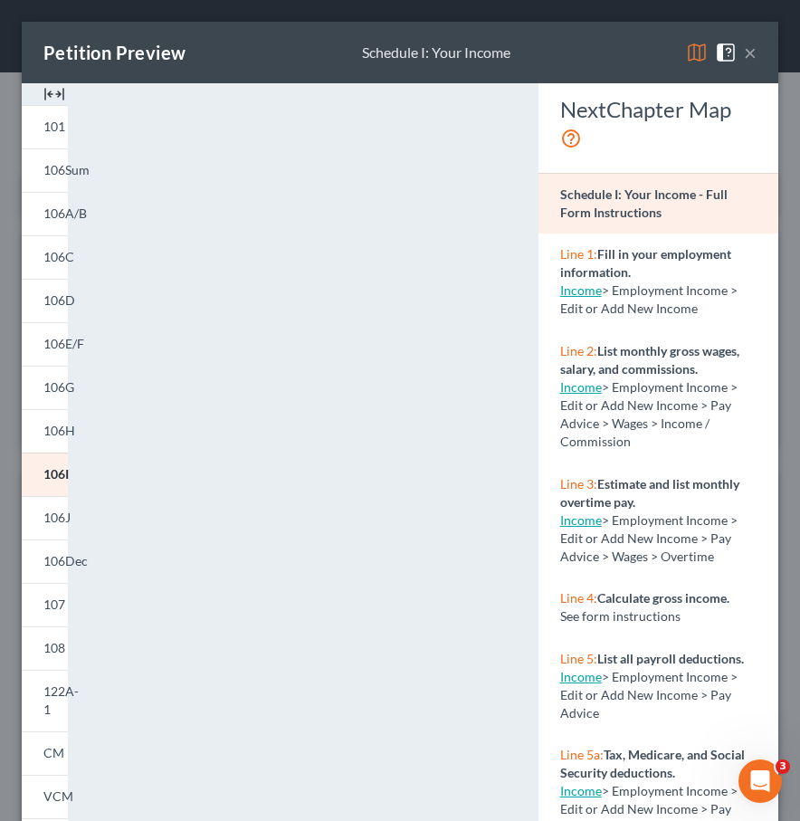
click at [696, 52] on button "×" at bounding box center [750, 53] width 13 height 22
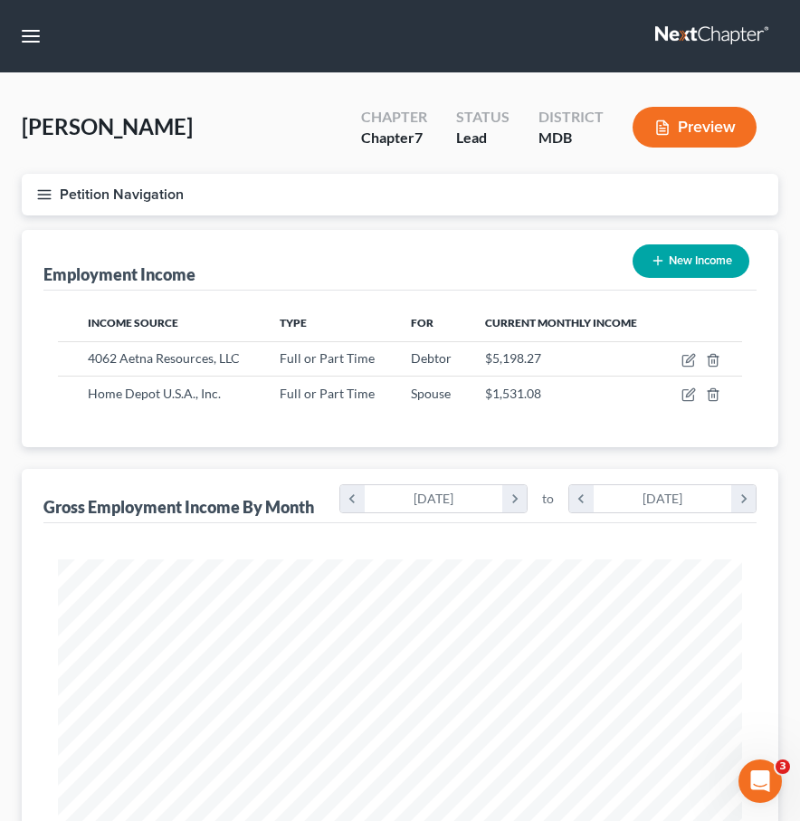
click at [674, 36] on link at bounding box center [713, 36] width 116 height 33
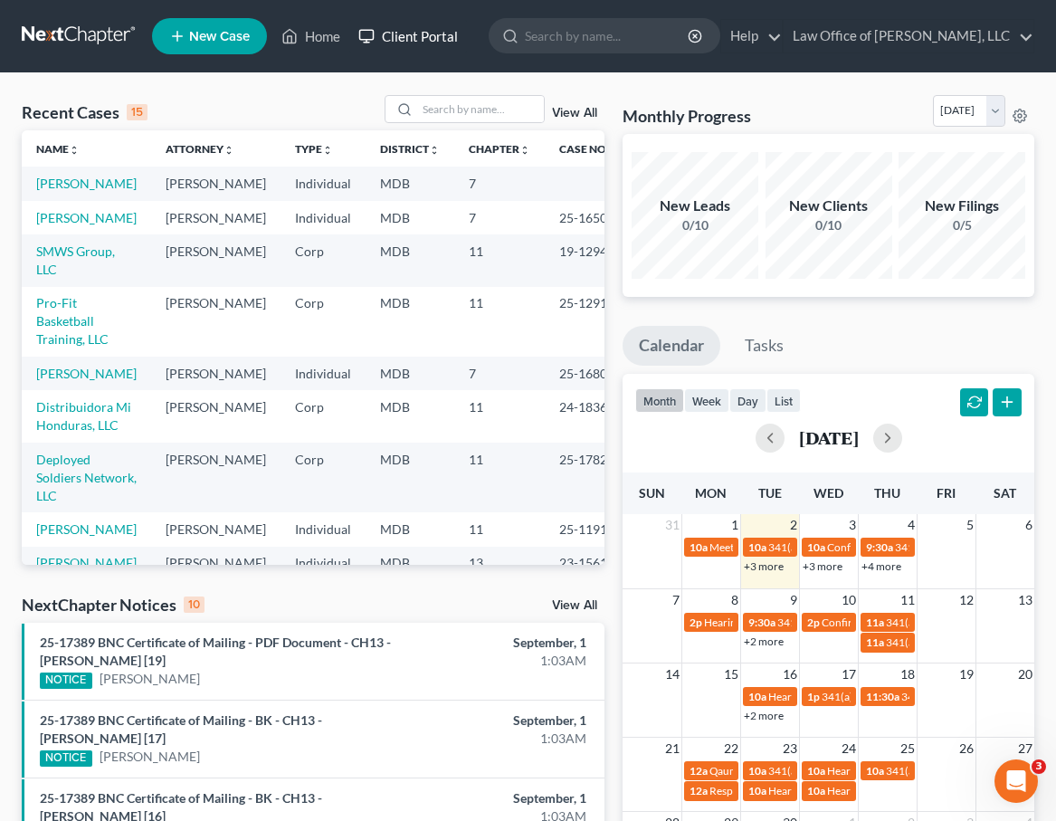
click at [408, 43] on link "Client Portal" at bounding box center [408, 36] width 118 height 33
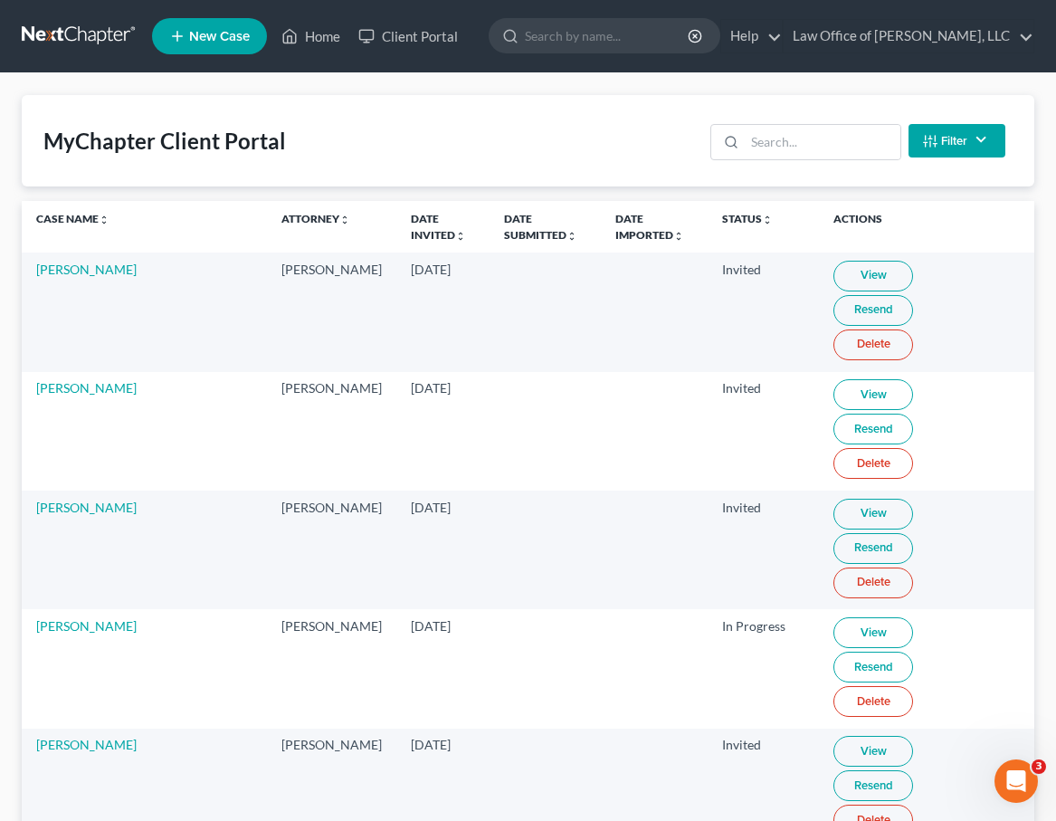
click at [160, 30] on link "New Case" at bounding box center [209, 36] width 115 height 36
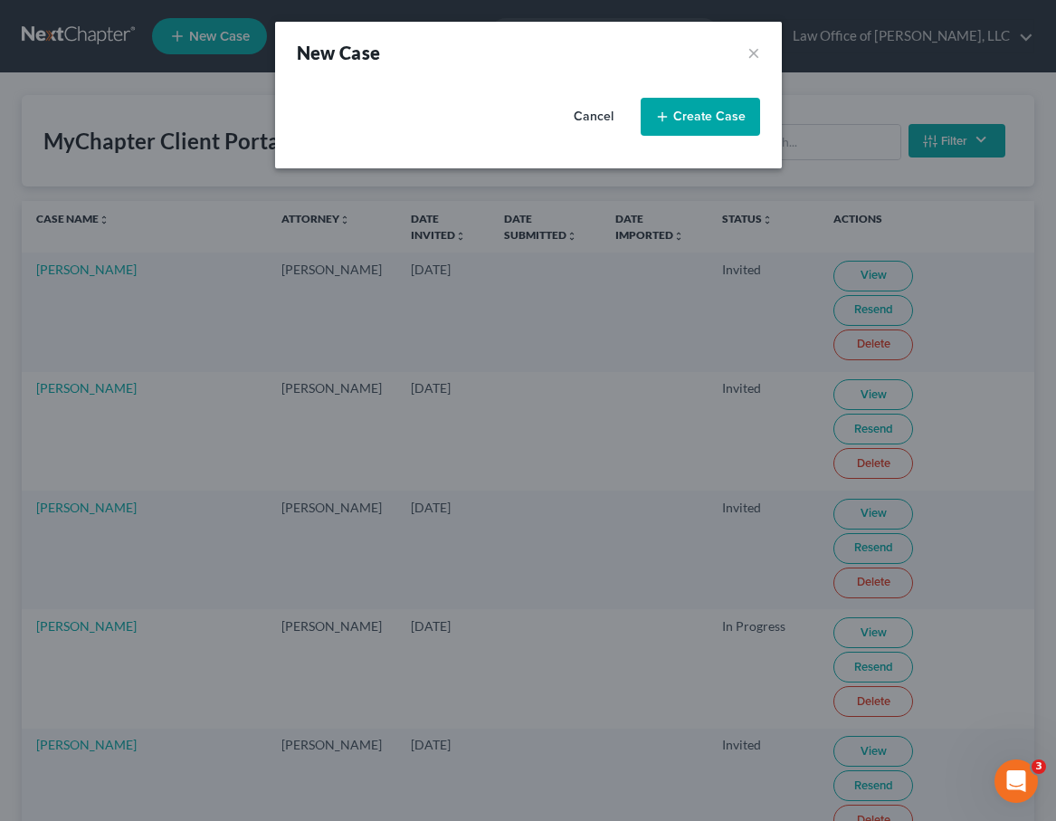
select select "38"
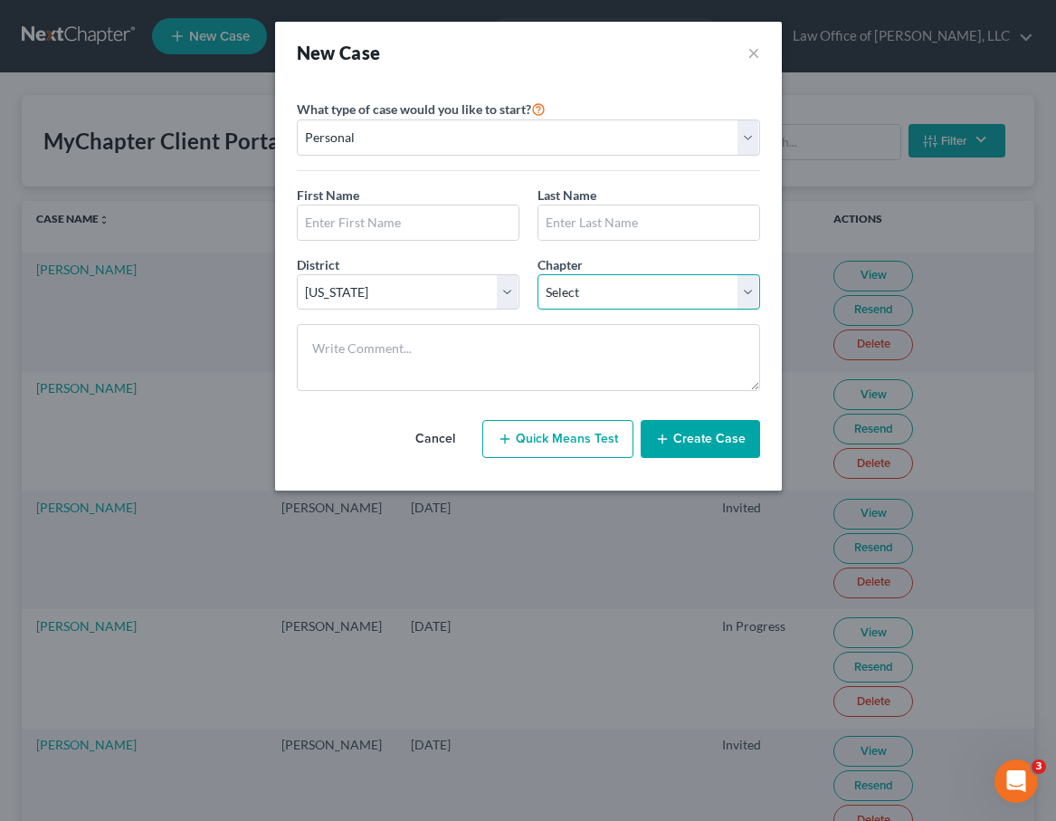
click at [582, 296] on select "Select 7 11 12 13" at bounding box center [648, 292] width 223 height 36
select select "0"
click at [537, 274] on select "Select 7 11 12 13" at bounding box center [648, 292] width 223 height 36
click at [375, 207] on input "text" at bounding box center [408, 222] width 221 height 34
type input "Kimberly"
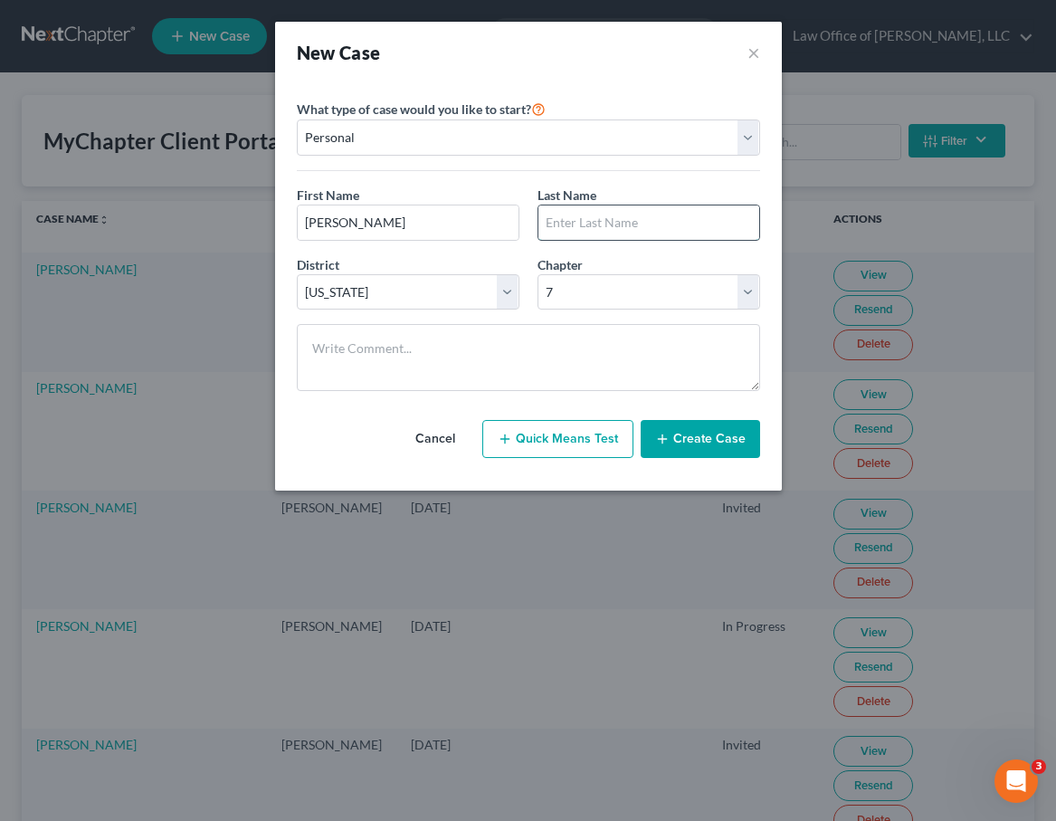
click at [590, 227] on input "text" at bounding box center [648, 222] width 221 height 34
type input "Harrell"
click at [695, 438] on button "Create Case" at bounding box center [700, 439] width 119 height 38
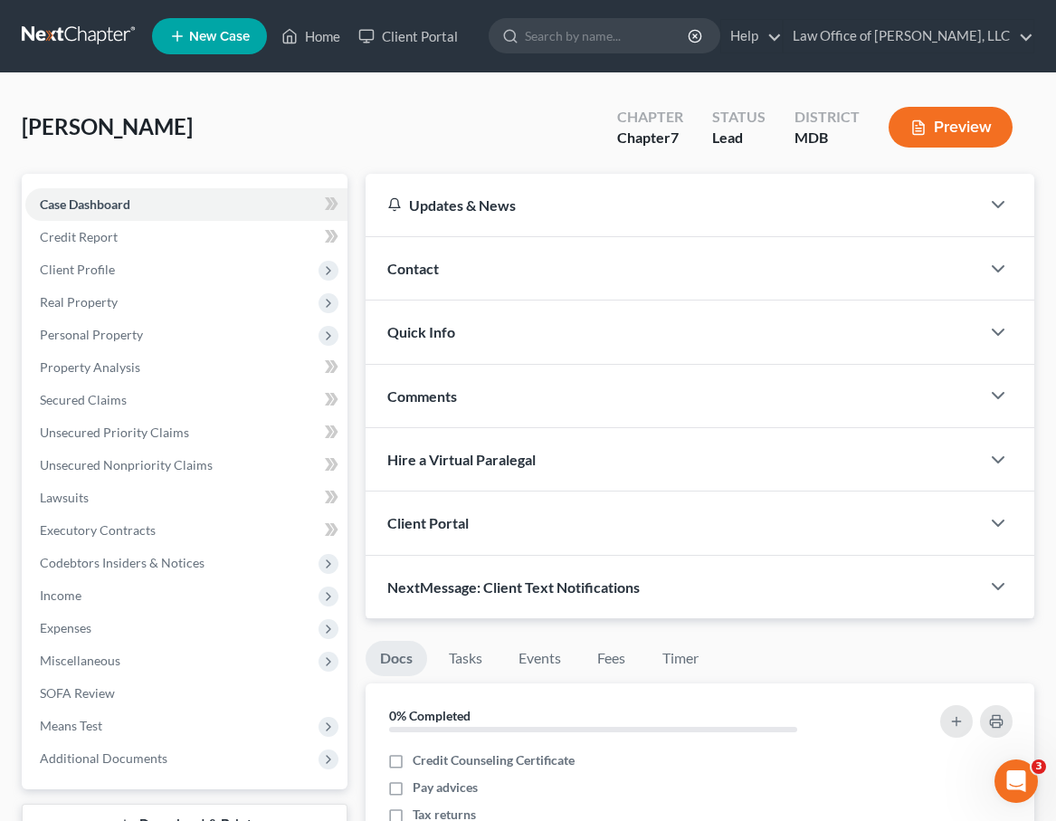
click at [418, 527] on span "Client Portal" at bounding box center [427, 522] width 81 height 17
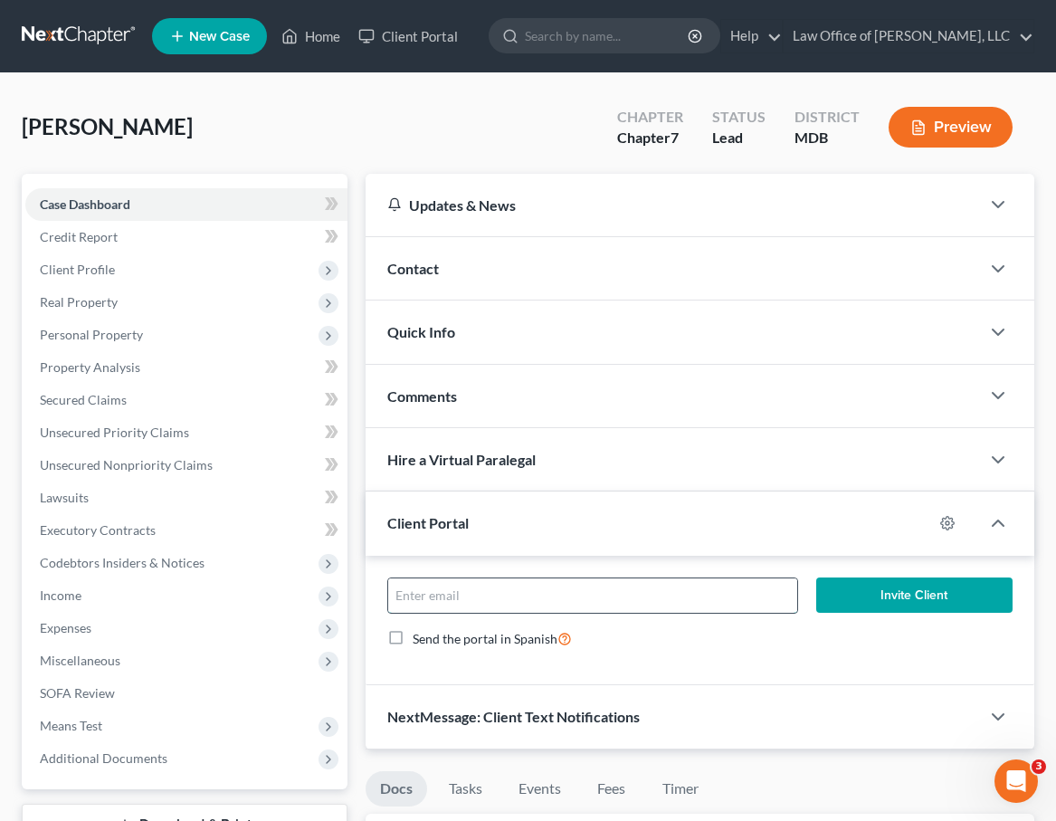
click at [430, 588] on input "email" at bounding box center [592, 595] width 409 height 34
type input "kimm@jdharrell.com"
click at [799, 588] on button "Invite Client" at bounding box center [914, 595] width 196 height 36
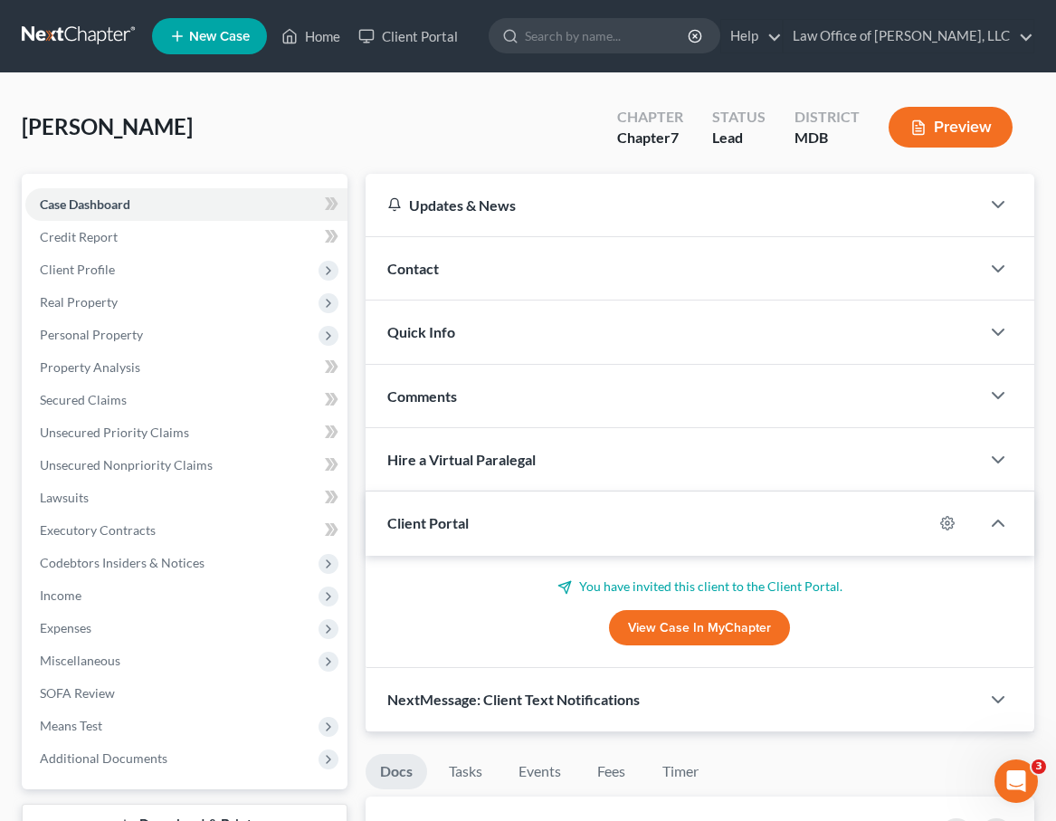
click at [79, 40] on link at bounding box center [80, 36] width 116 height 33
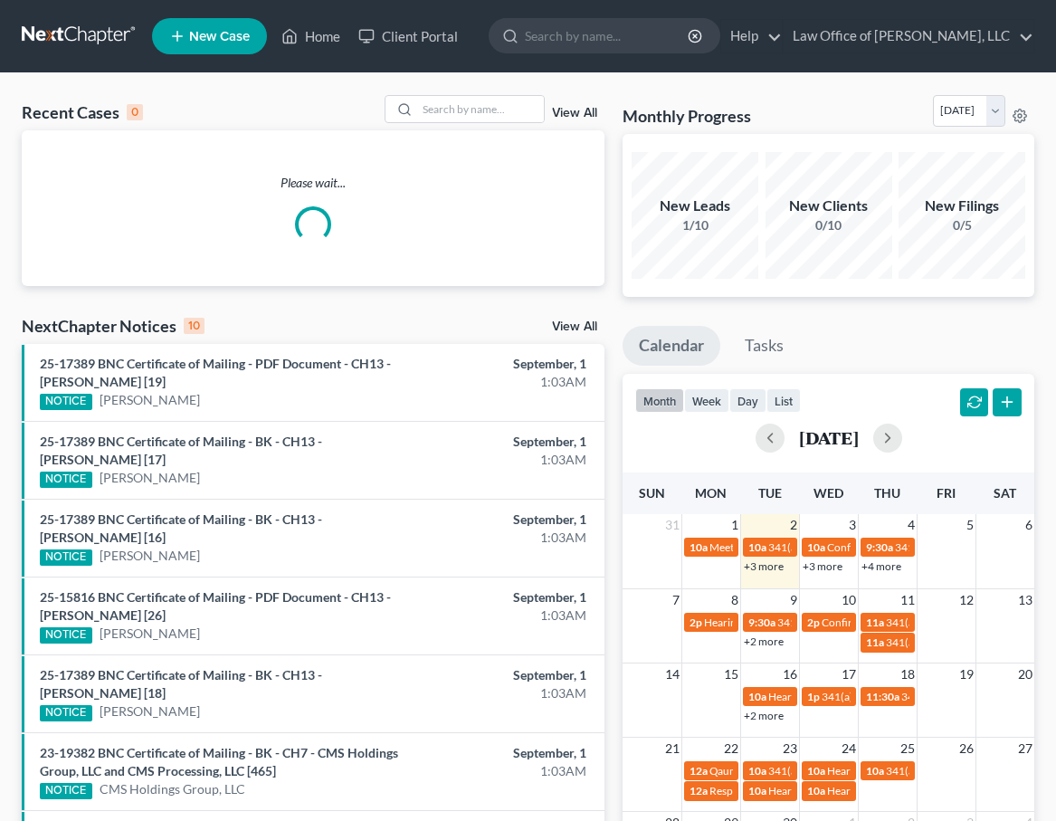
click at [754, 562] on link "+3 more" at bounding box center [764, 566] width 40 height 14
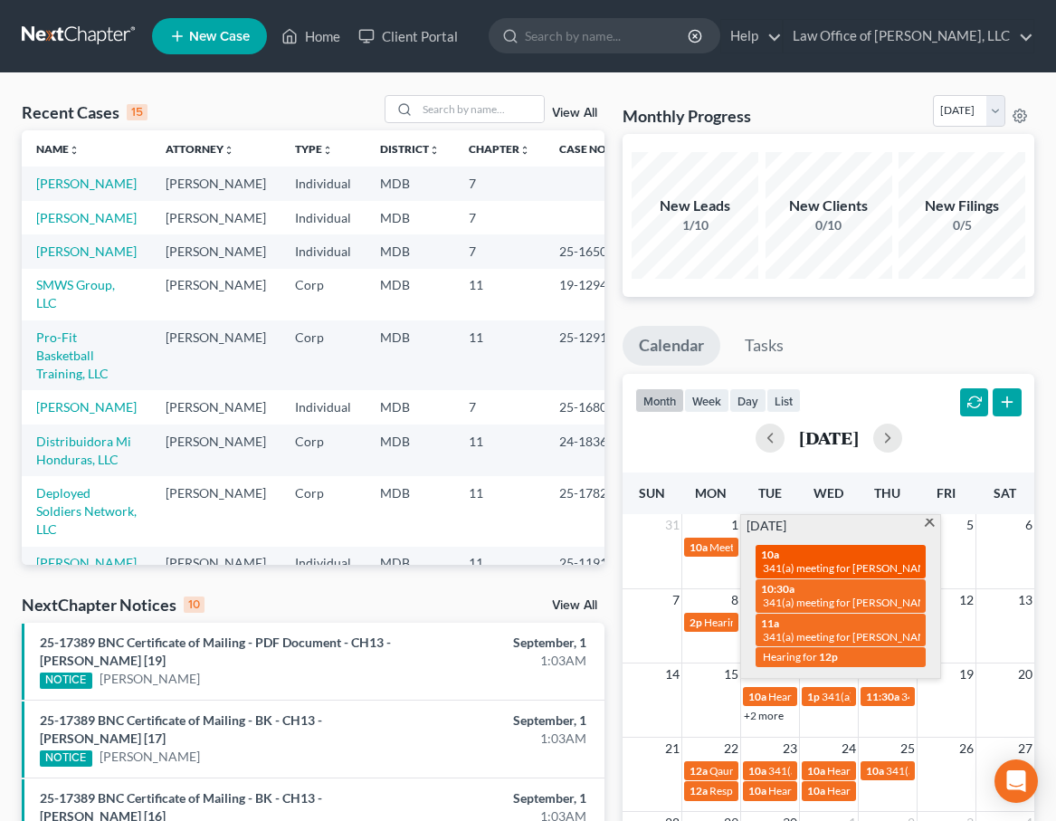
click at [807, 570] on span "341(a) meeting for [PERSON_NAME] [PERSON_NAME]" at bounding box center [893, 568] width 261 height 14
select select "Days"
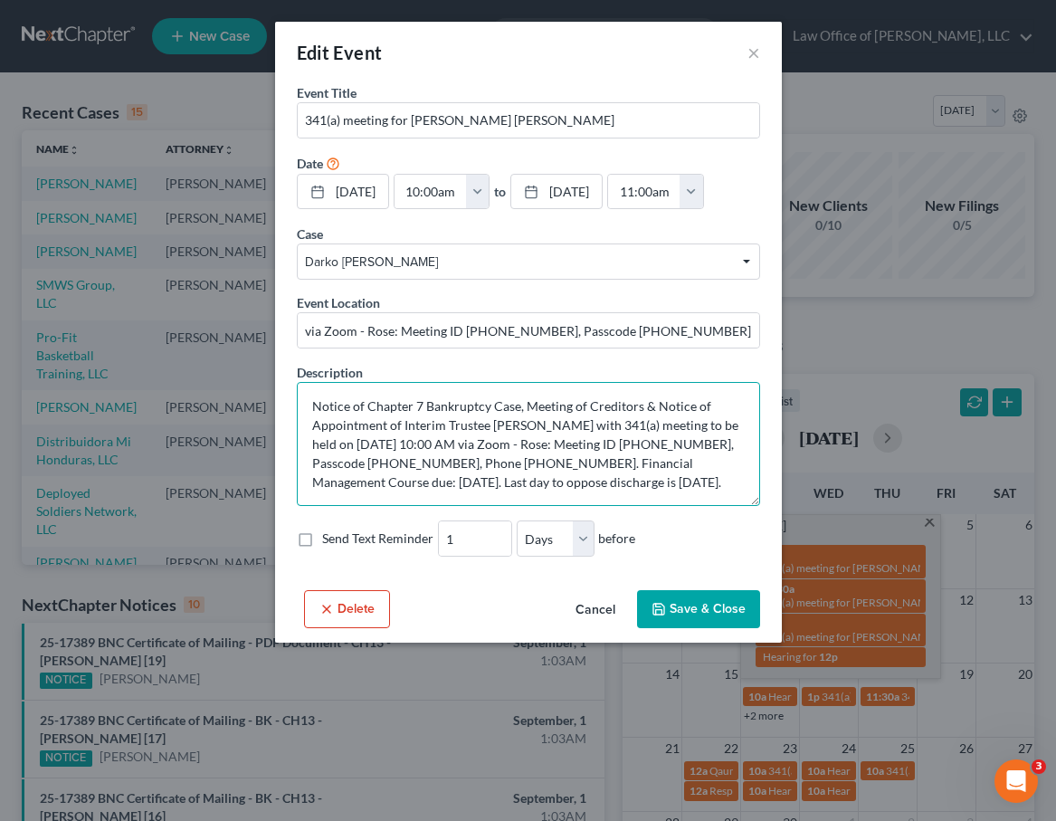
drag, startPoint x: 613, startPoint y: 444, endPoint x: 689, endPoint y: 444, distance: 76.0
click at [689, 444] on textarea "Notice of Chapter 7 Bankruptcy Case, Meeting of Creditors & Notice of Appointme…" at bounding box center [528, 444] width 463 height 124
drag, startPoint x: 437, startPoint y: 462, endPoint x: 366, endPoint y: 463, distance: 70.6
click at [366, 463] on textarea "Notice of Chapter 7 Bankruptcy Case, Meeting of Creditors & Notice of Appointme…" at bounding box center [528, 444] width 463 height 124
click at [588, 612] on button "Cancel" at bounding box center [595, 610] width 69 height 36
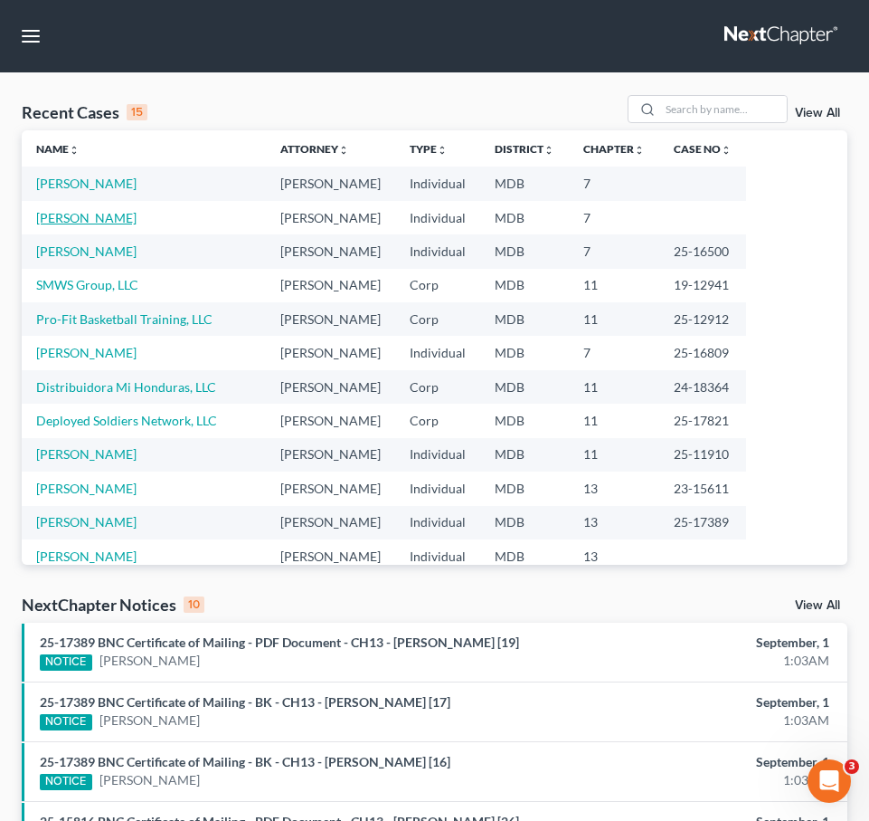
click at [90, 221] on link "[PERSON_NAME]" at bounding box center [86, 217] width 100 height 15
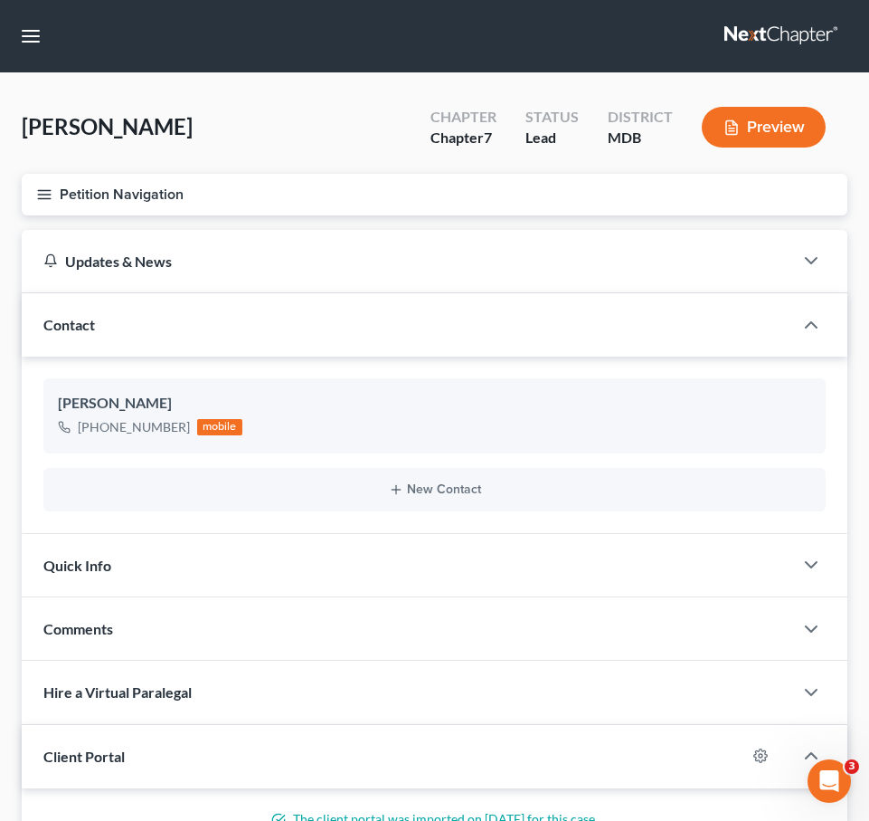
click at [48, 195] on icon "button" at bounding box center [44, 194] width 16 height 16
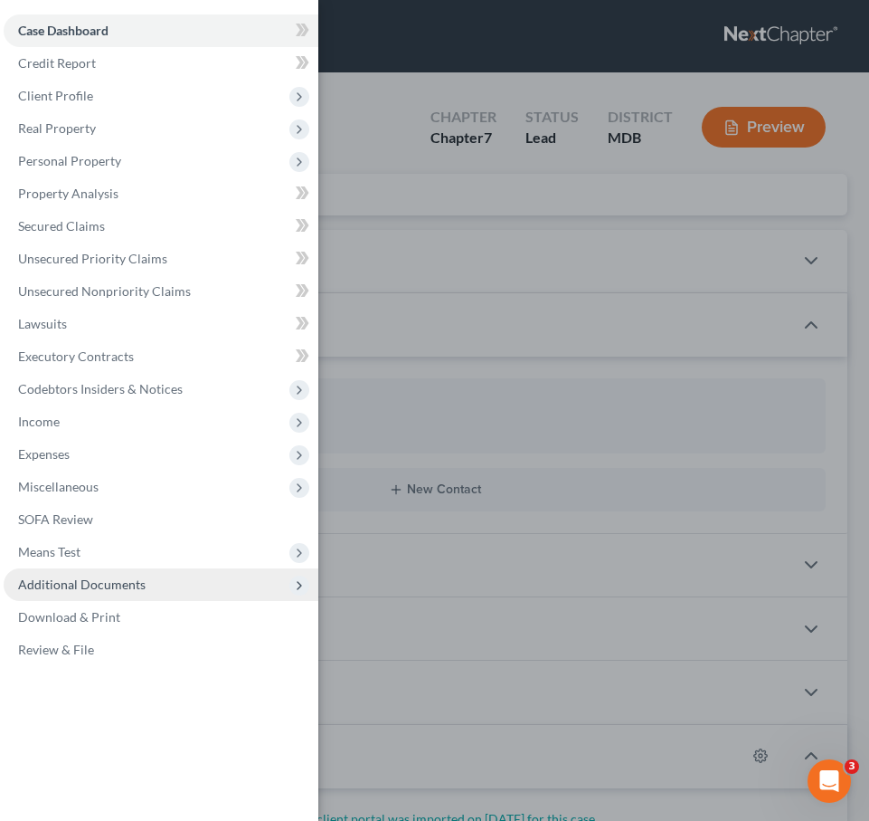
click at [111, 577] on span "Additional Documents" at bounding box center [82, 583] width 128 height 15
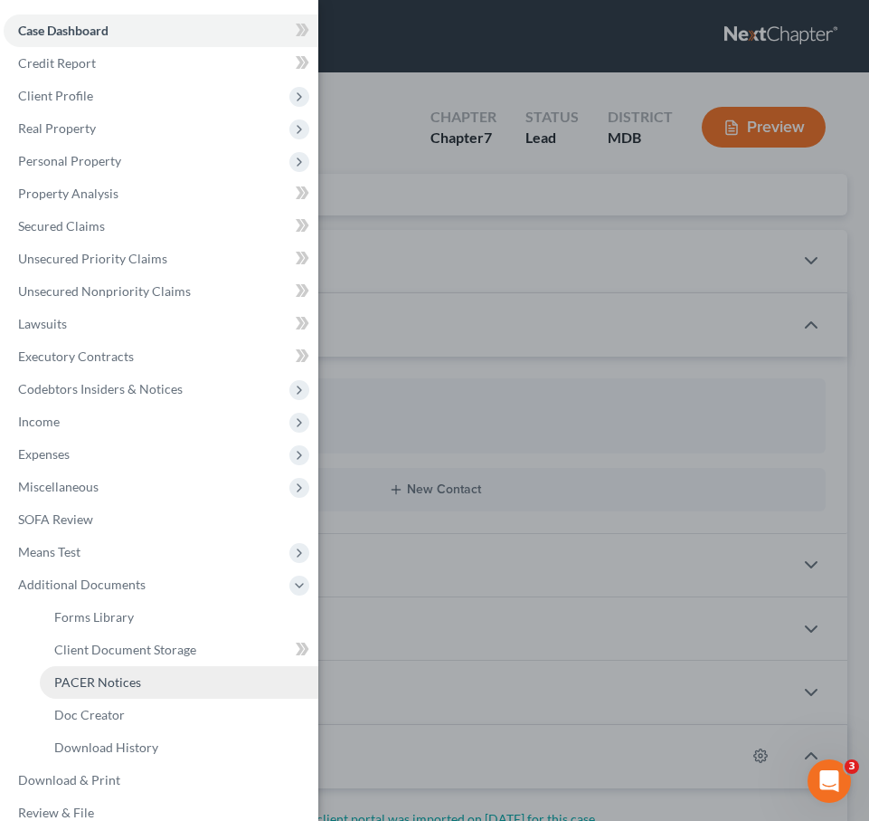
click at [97, 680] on span "PACER Notices" at bounding box center [97, 681] width 87 height 15
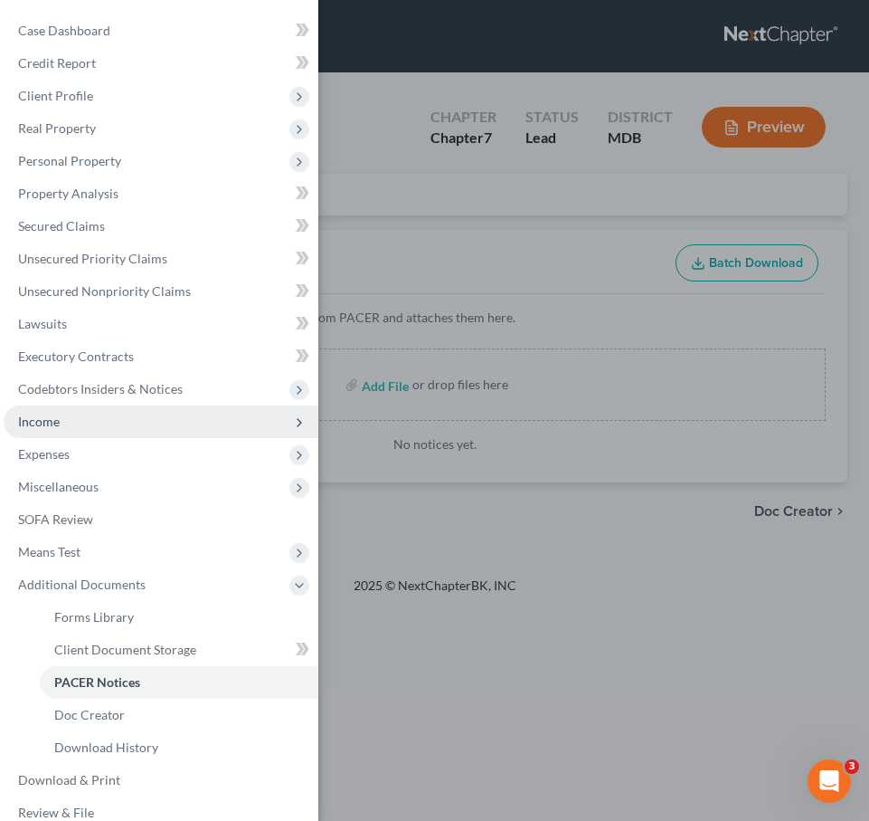
click at [93, 413] on span "Income" at bounding box center [161, 421] width 315 height 33
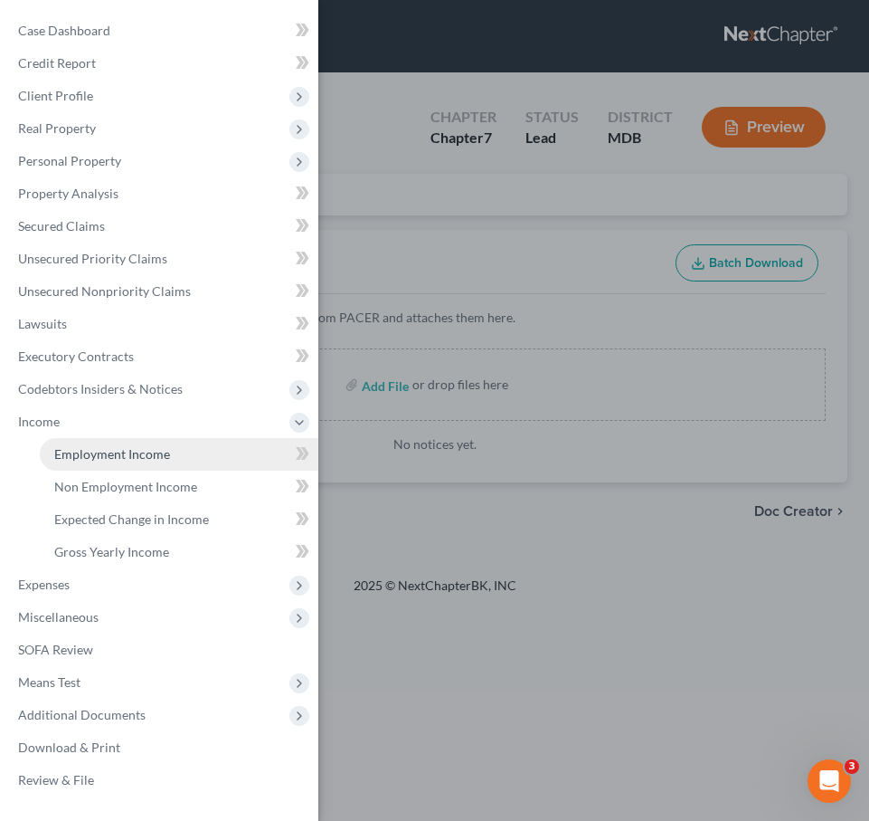
click at [92, 454] on span "Employment Income" at bounding box center [112, 453] width 116 height 15
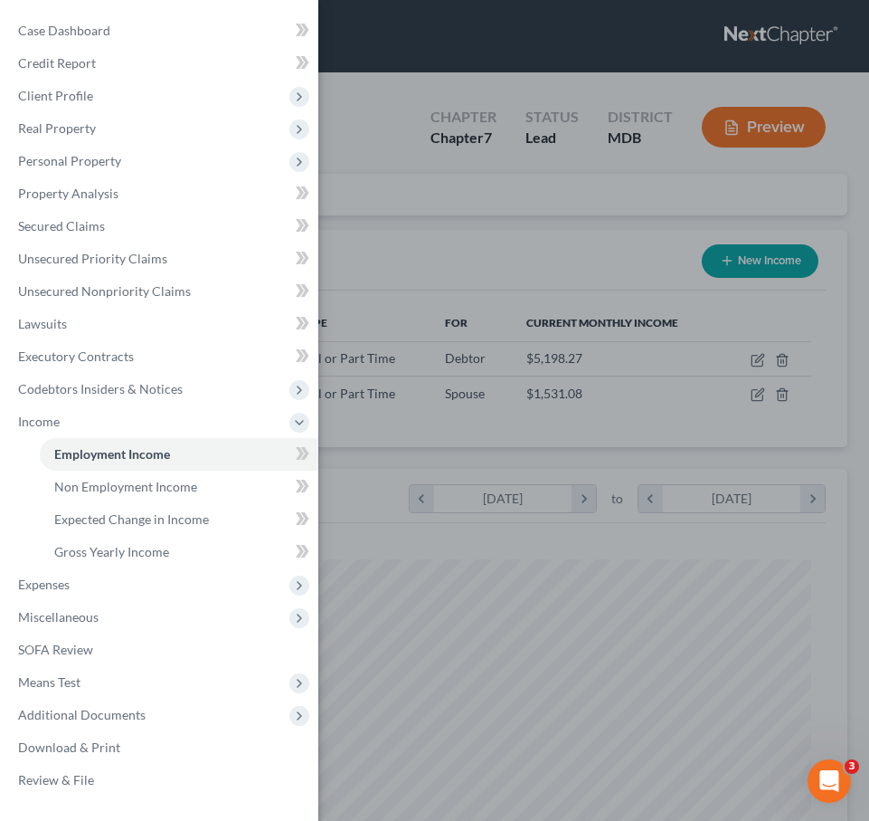
scroll to position [376, 790]
click at [420, 226] on div "Case Dashboard Payments Invoices Payments Payments Credit Report Client Profile" at bounding box center [434, 410] width 869 height 821
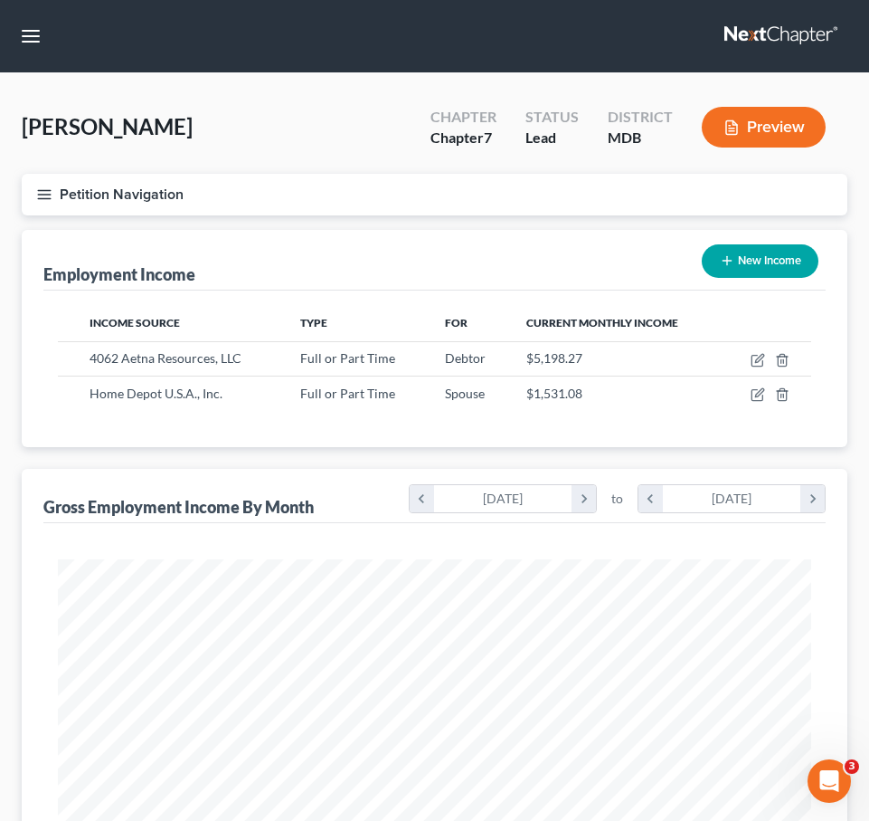
click at [43, 195] on line "button" at bounding box center [44, 195] width 13 height 0
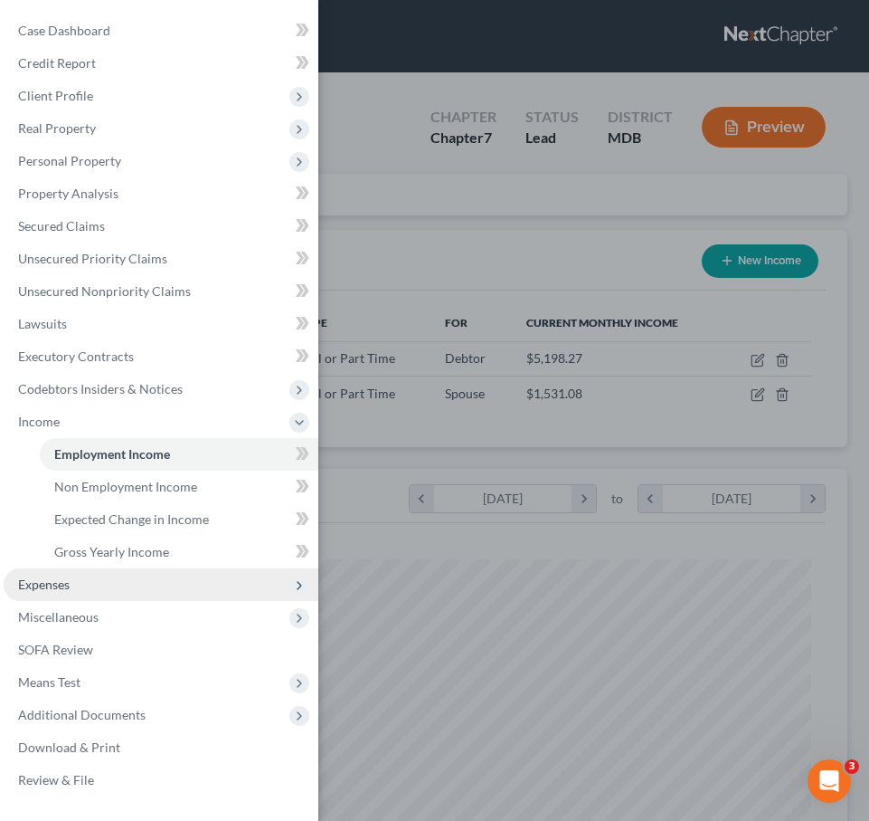
click at [59, 581] on span "Expenses" at bounding box center [44, 583] width 52 height 15
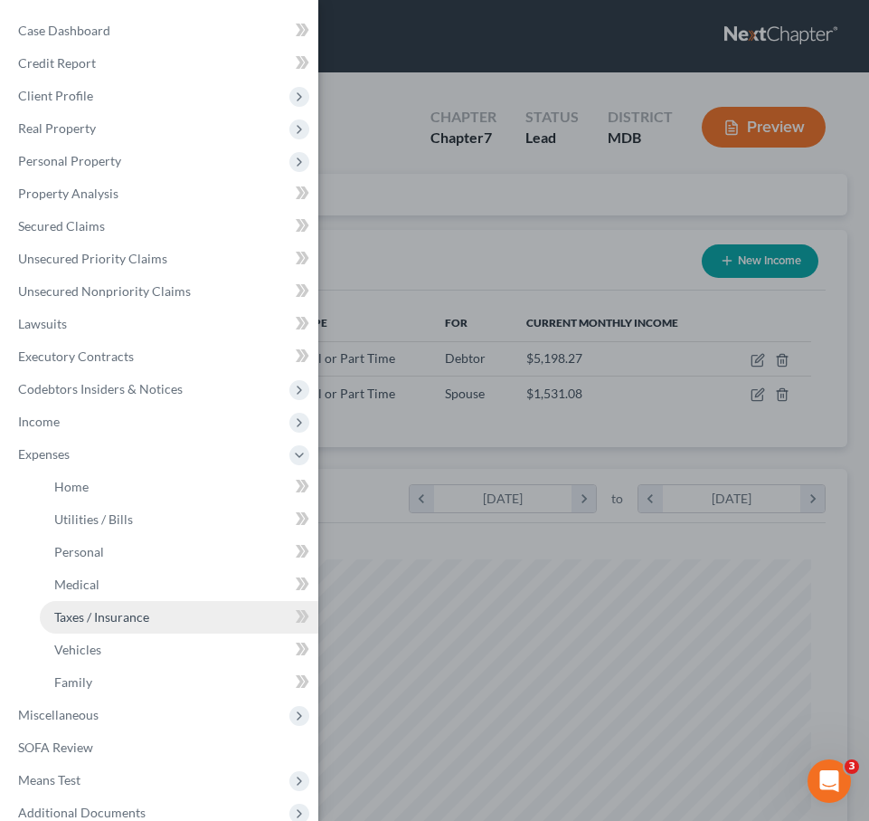
click at [59, 610] on span "Taxes / Insurance" at bounding box center [101, 616] width 95 height 15
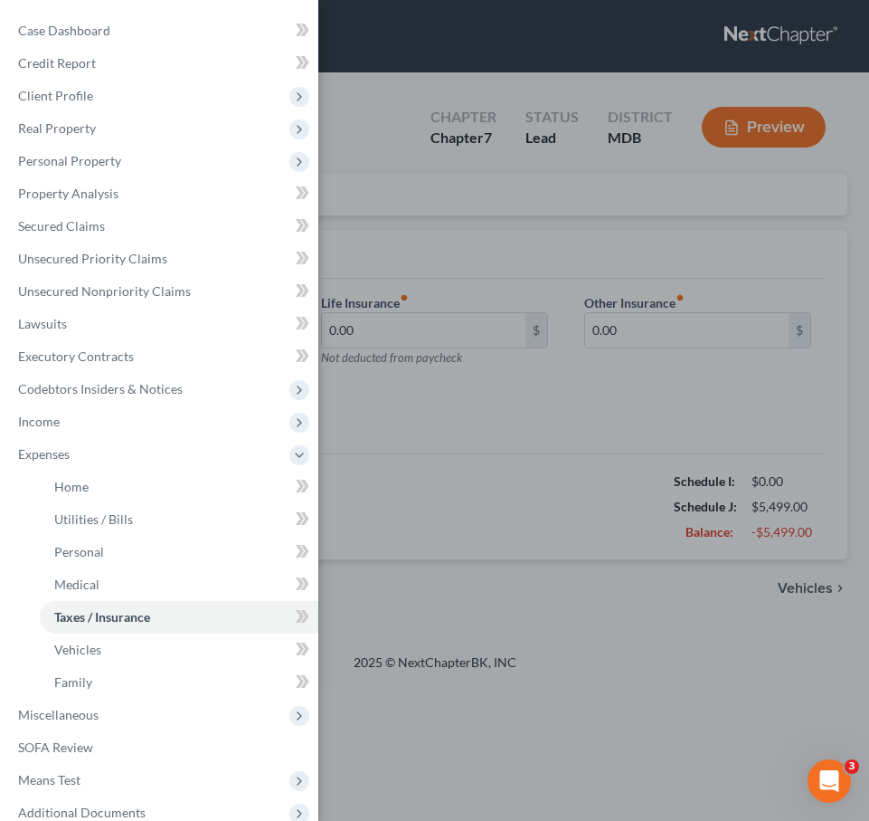
click at [463, 250] on div "Case Dashboard Payments Invoices Payments Payments Credit Report Client Profile" at bounding box center [434, 410] width 869 height 821
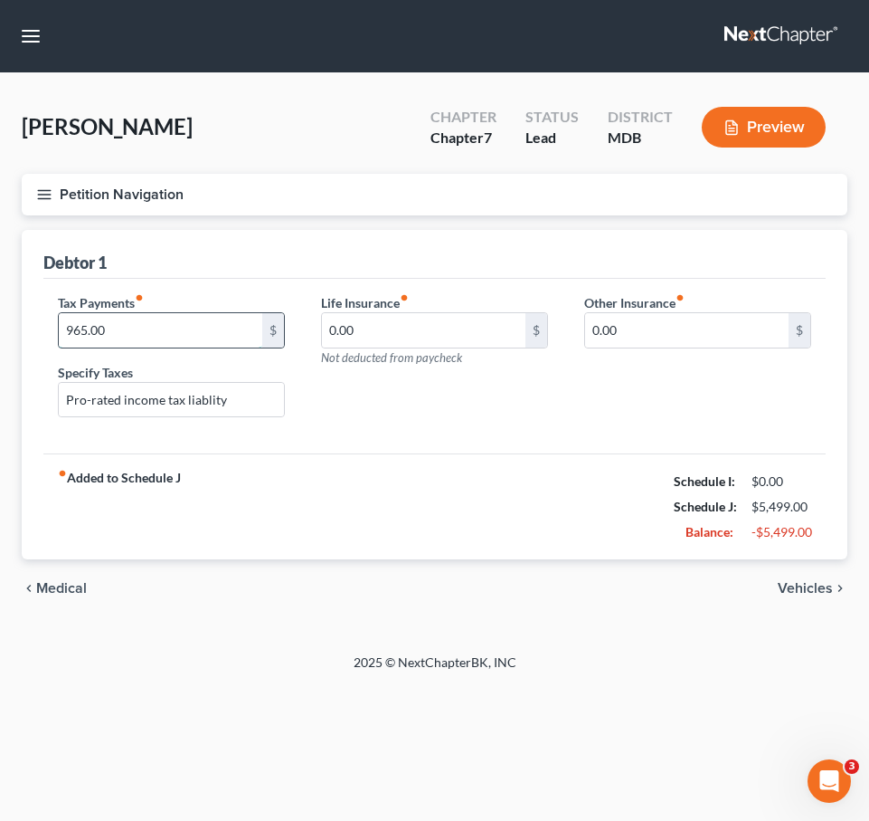
click at [136, 328] on input "965.00" at bounding box center [161, 330] width 204 height 34
drag, startPoint x: 245, startPoint y: 400, endPoint x: 20, endPoint y: 385, distance: 225.7
click at [20, 385] on div "Home Utilities / Bills Personal Medical Taxes / Insurance Vehicles Family Debto…" at bounding box center [435, 424] width 844 height 388
click at [588, 573] on div "chevron_left Medical Vehicles chevron_right" at bounding box center [435, 588] width 826 height 58
click at [71, 585] on span "Medical" at bounding box center [61, 588] width 51 height 14
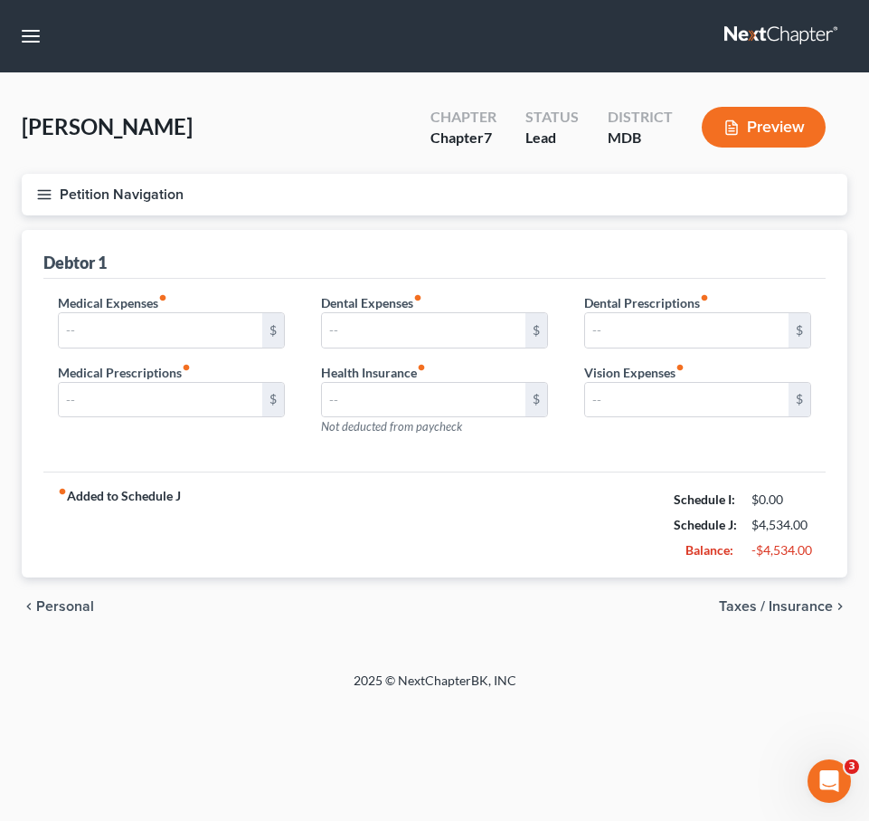
click at [40, 190] on line "button" at bounding box center [44, 190] width 13 height 0
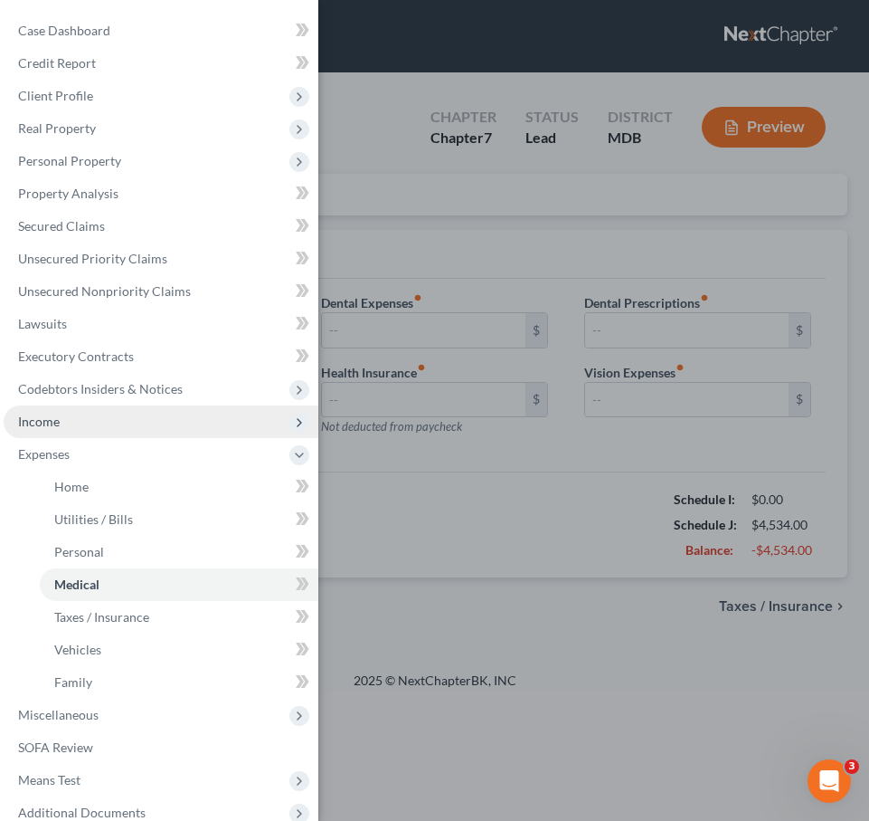
click at [33, 419] on span "Income" at bounding box center [39, 420] width 42 height 15
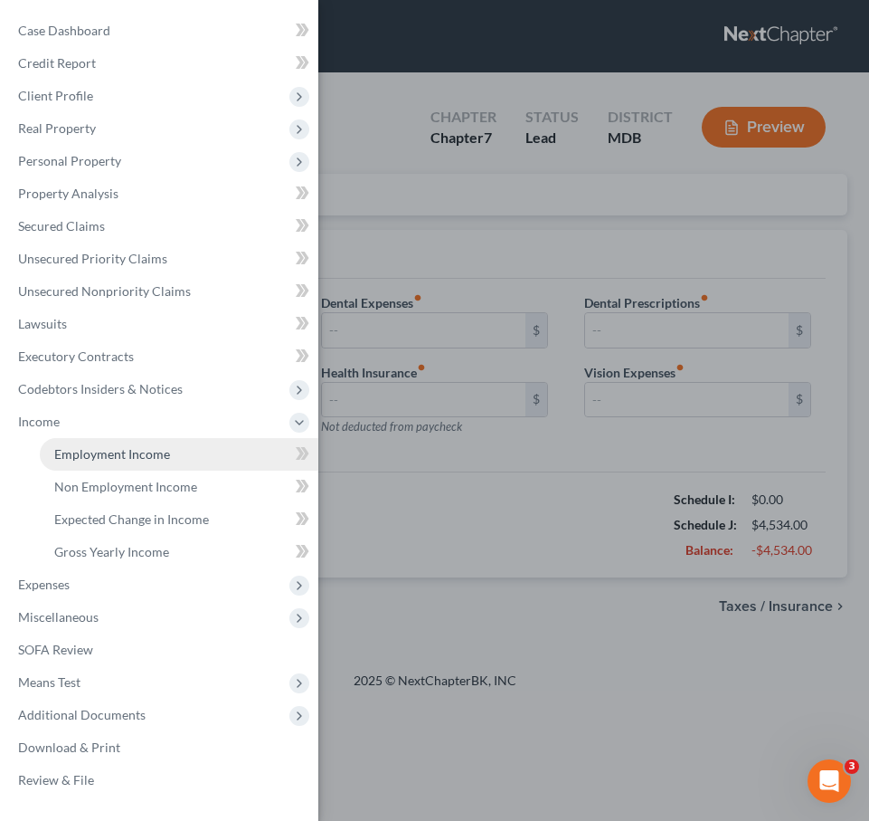
click at [64, 444] on link "Employment Income" at bounding box center [179, 454] width 279 height 33
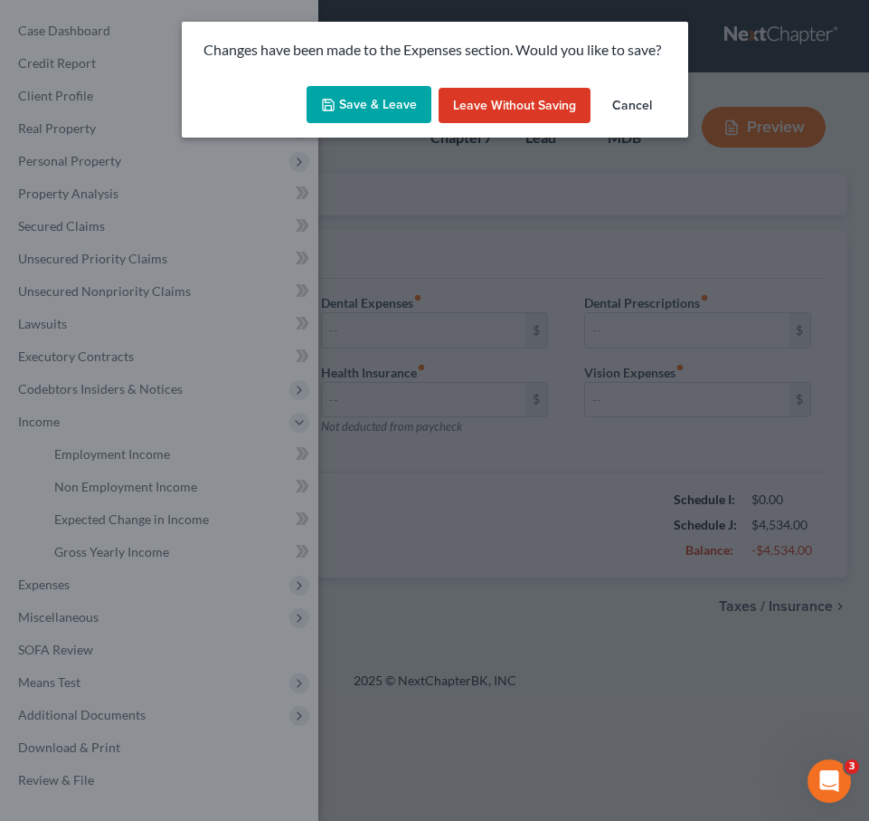
click at [359, 110] on button "Save & Leave" at bounding box center [369, 105] width 125 height 38
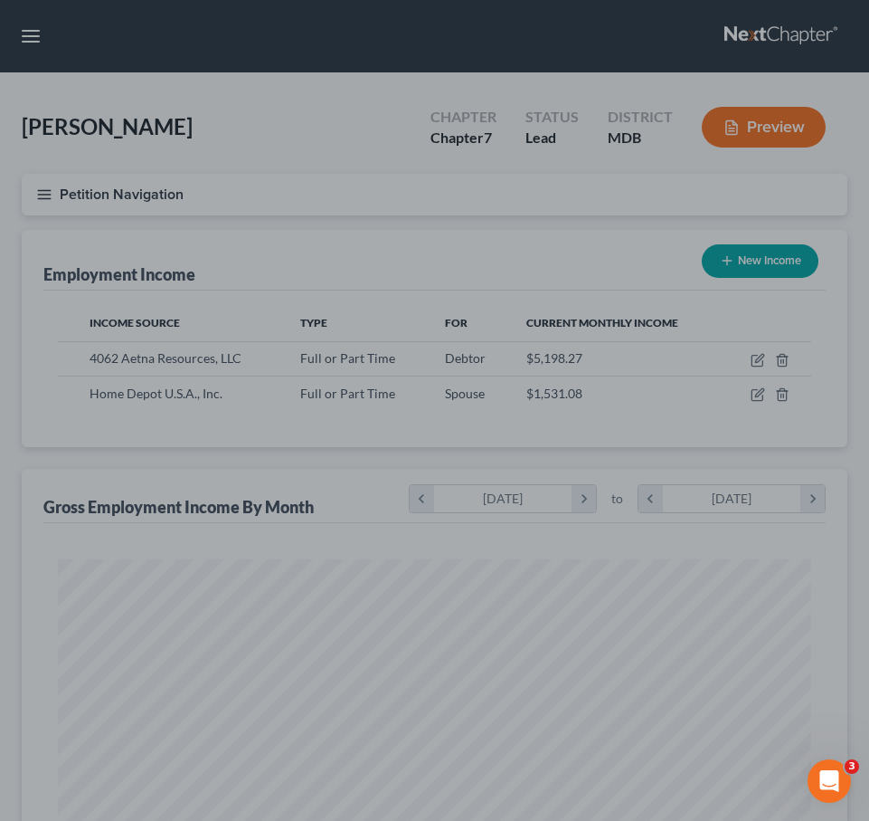
scroll to position [376, 790]
click at [756, 363] on div at bounding box center [434, 410] width 869 height 821
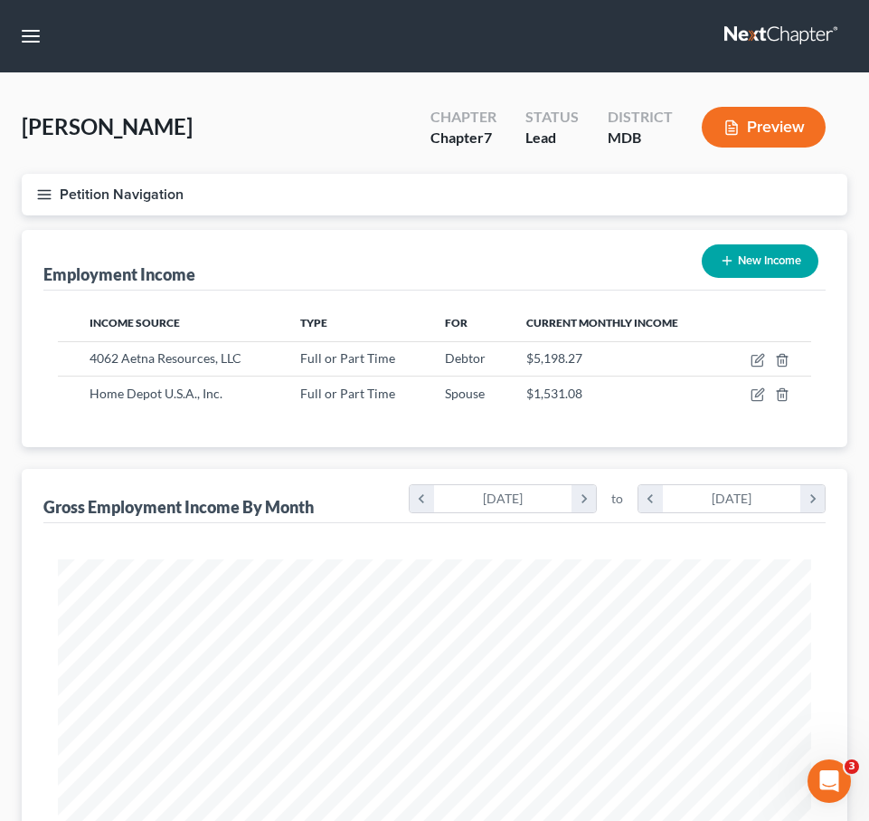
scroll to position [376, 790]
click at [781, 36] on link at bounding box center [783, 36] width 116 height 33
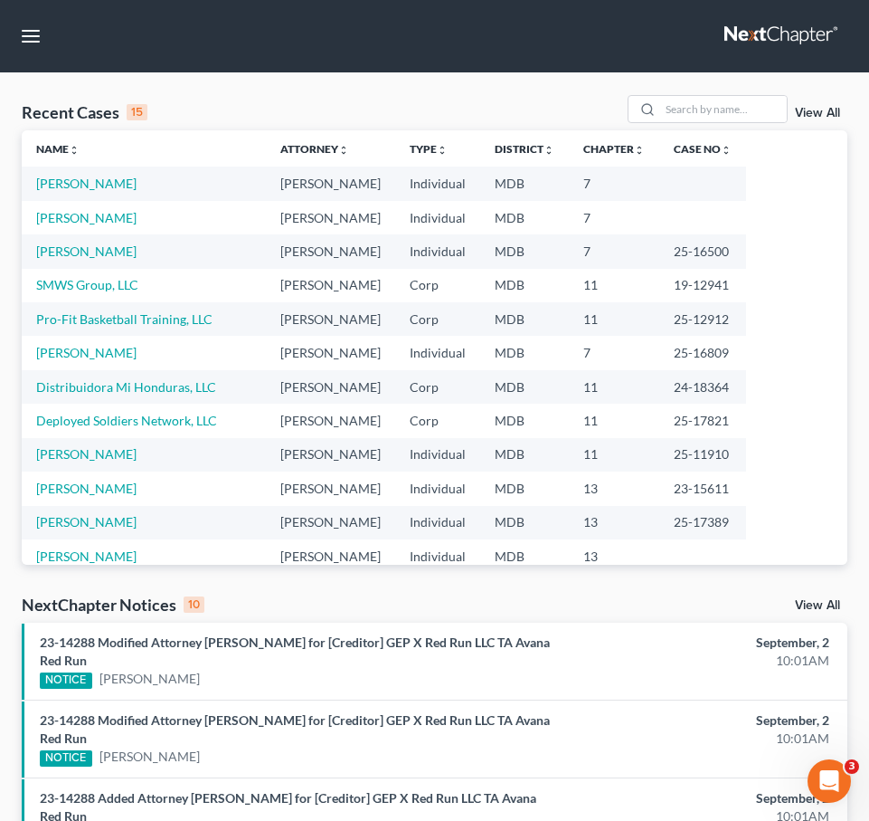
click at [761, 34] on link at bounding box center [783, 36] width 116 height 33
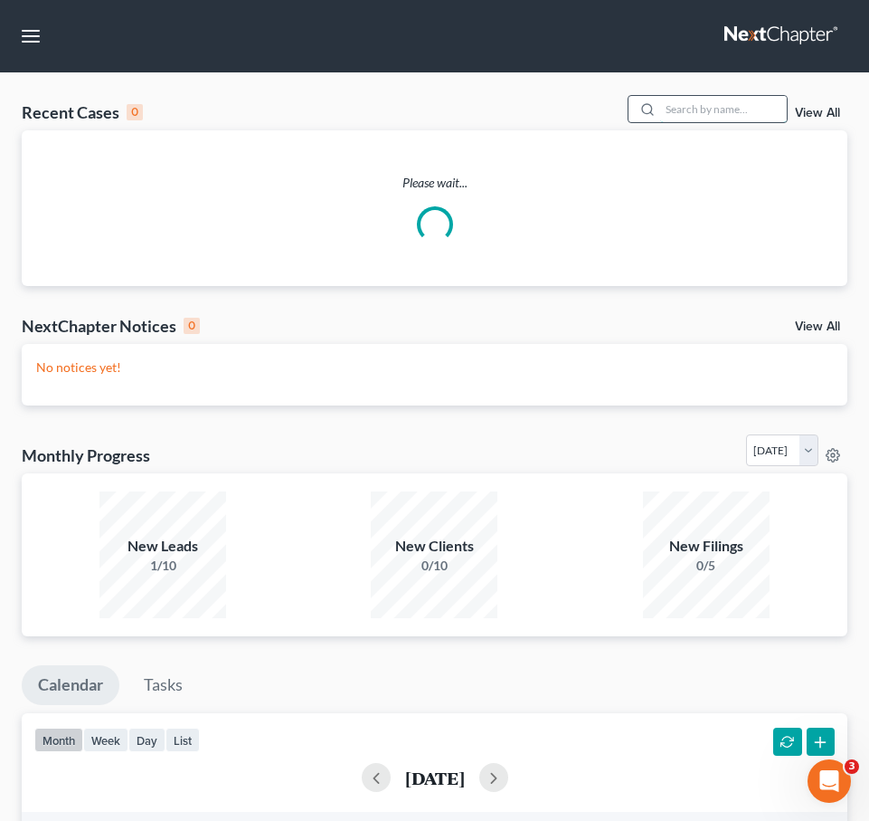
click at [696, 103] on input "search" at bounding box center [723, 109] width 127 height 26
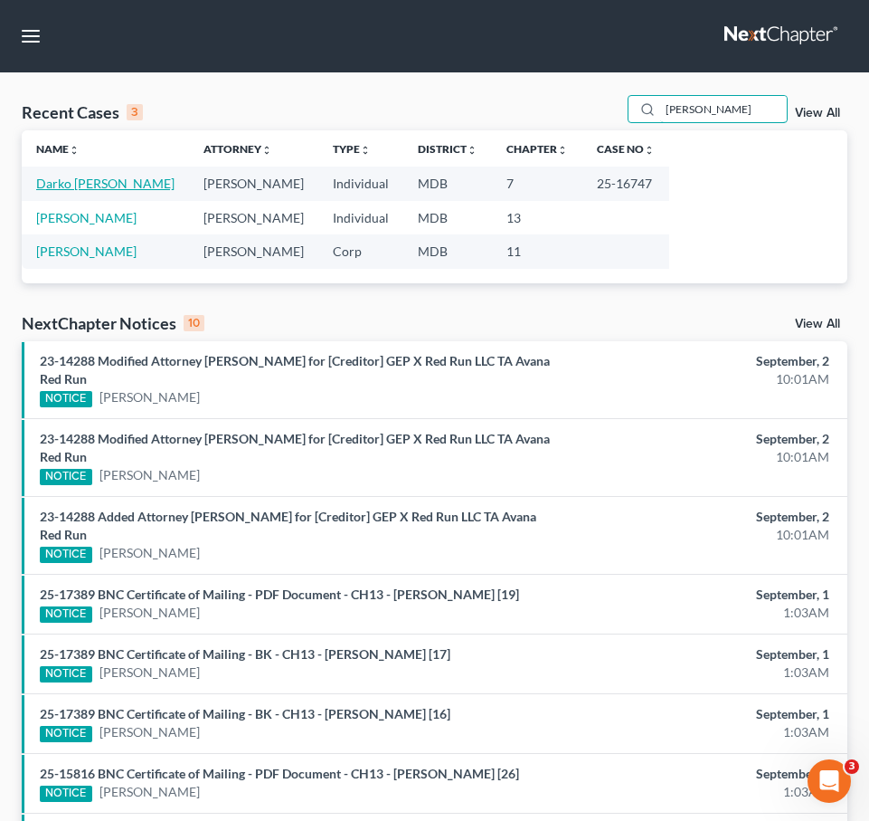
type input "[PERSON_NAME]"
click at [70, 185] on link "Darko [PERSON_NAME]" at bounding box center [105, 183] width 138 height 15
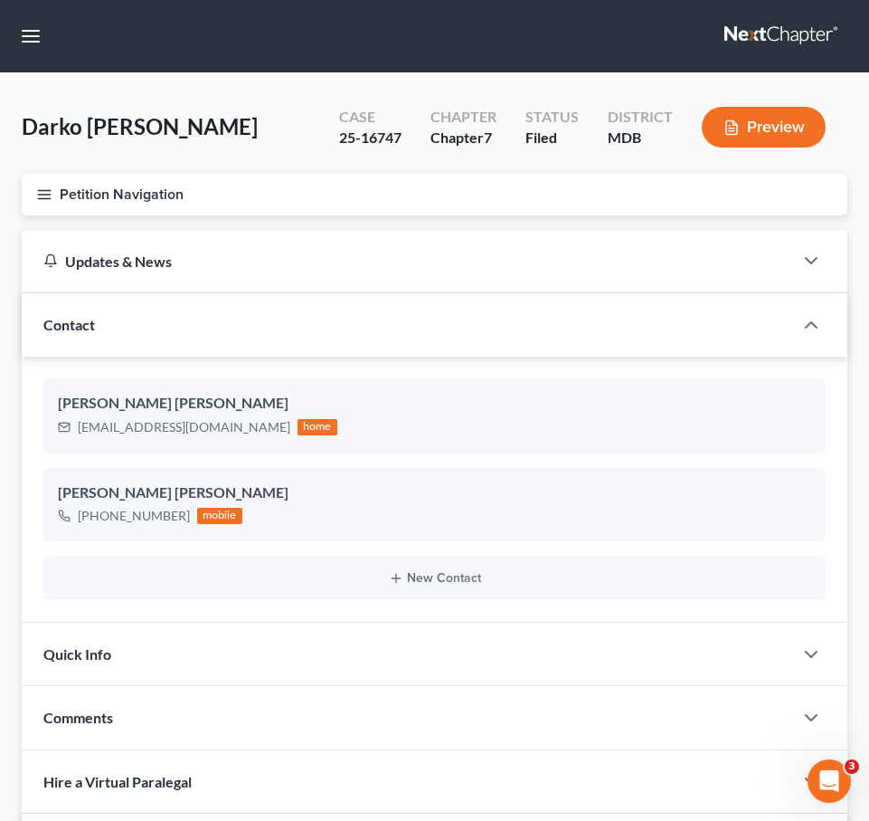
click at [44, 192] on icon "button" at bounding box center [44, 194] width 16 height 16
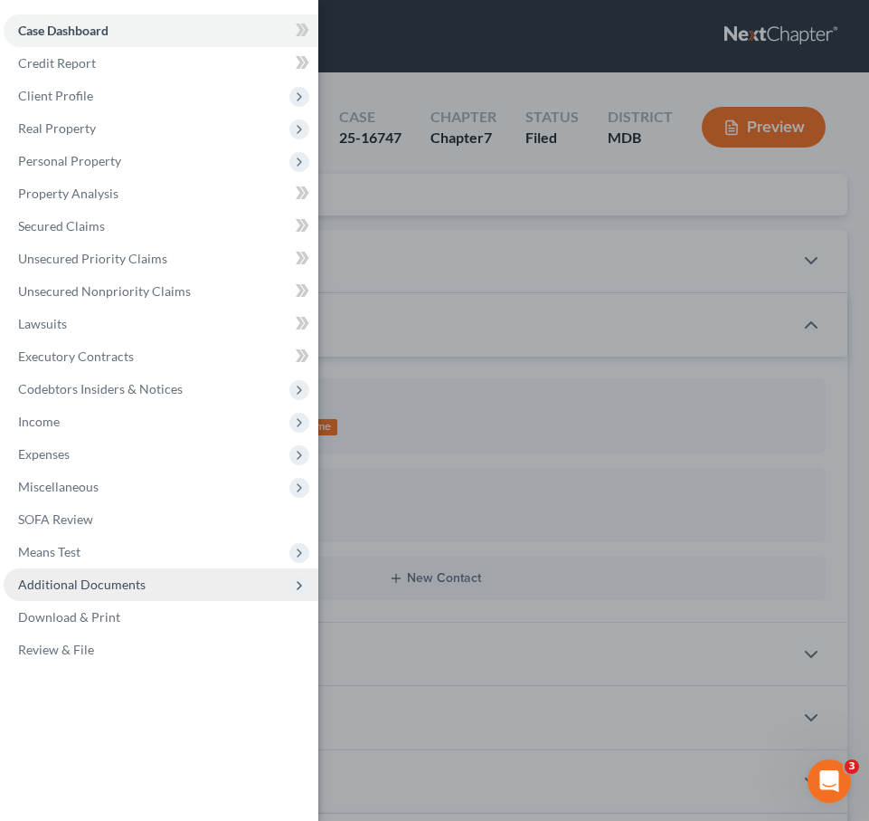
click at [42, 587] on span "Additional Documents" at bounding box center [82, 583] width 128 height 15
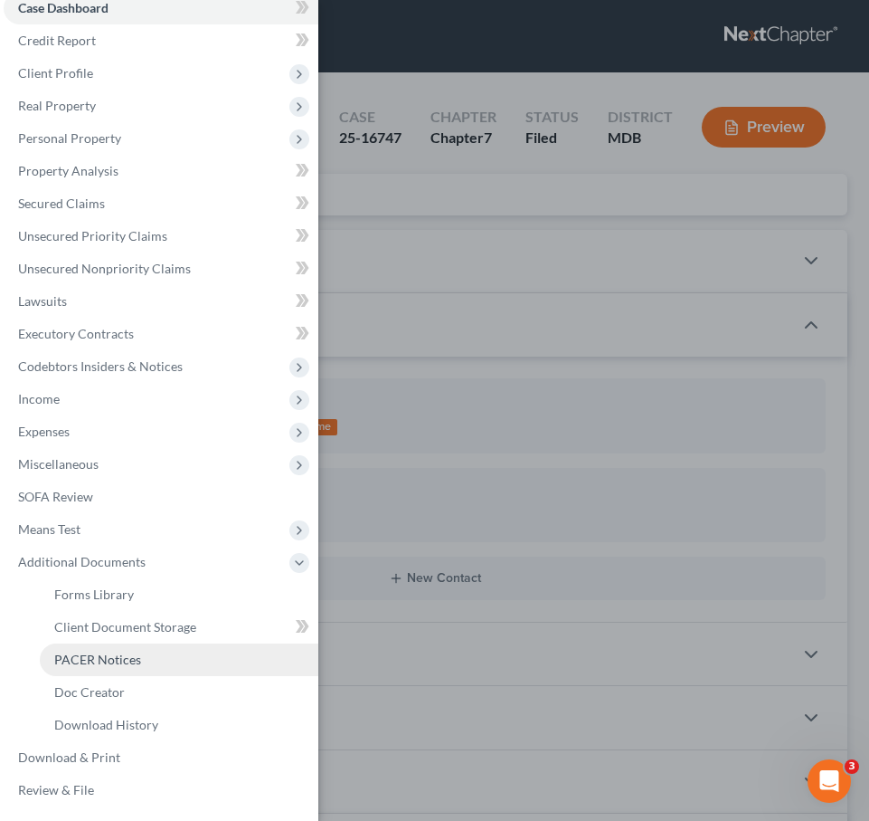
click at [77, 655] on span "PACER Notices" at bounding box center [97, 658] width 87 height 15
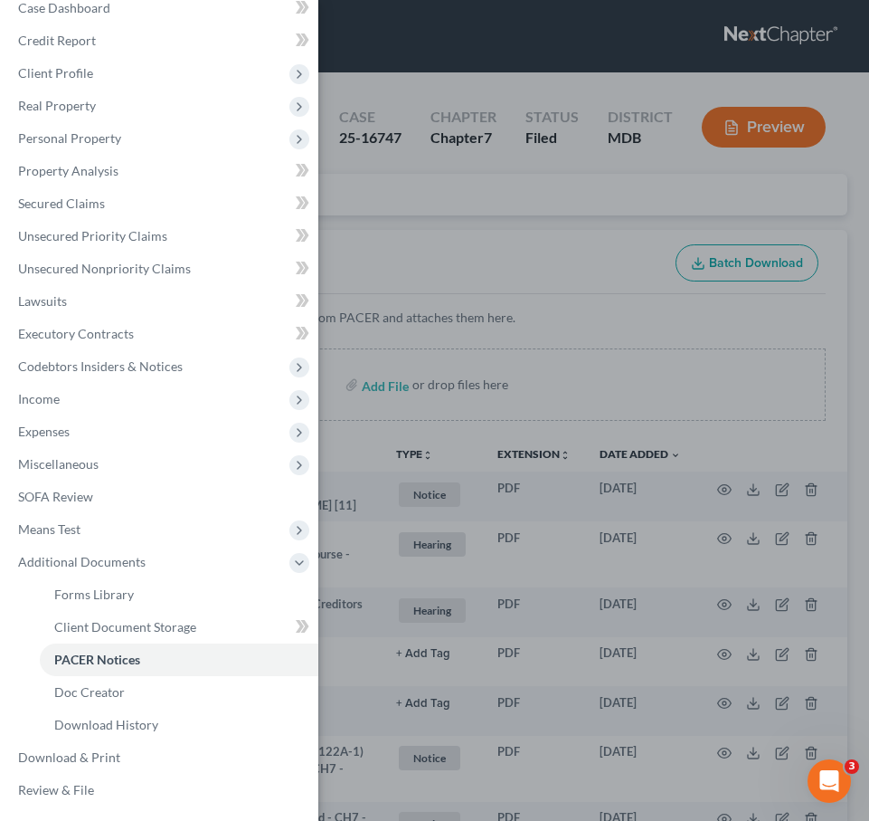
click at [426, 197] on div "Case Dashboard Payments Invoices Payments Payments Credit Report Client Profile" at bounding box center [434, 410] width 869 height 821
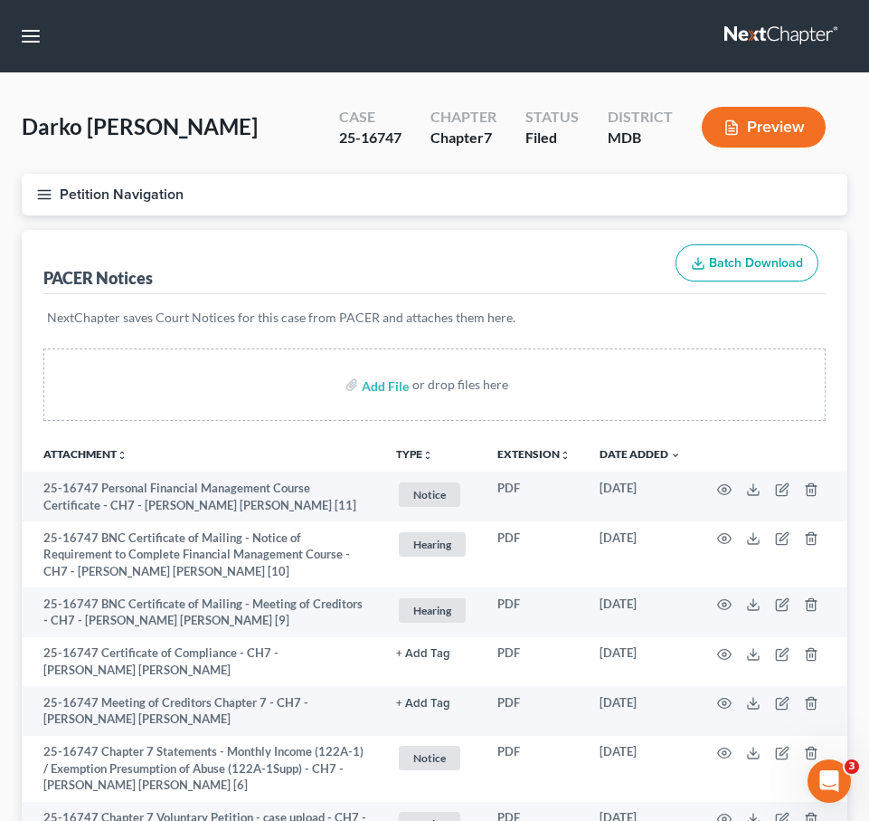
click at [43, 187] on icon "button" at bounding box center [44, 194] width 16 height 16
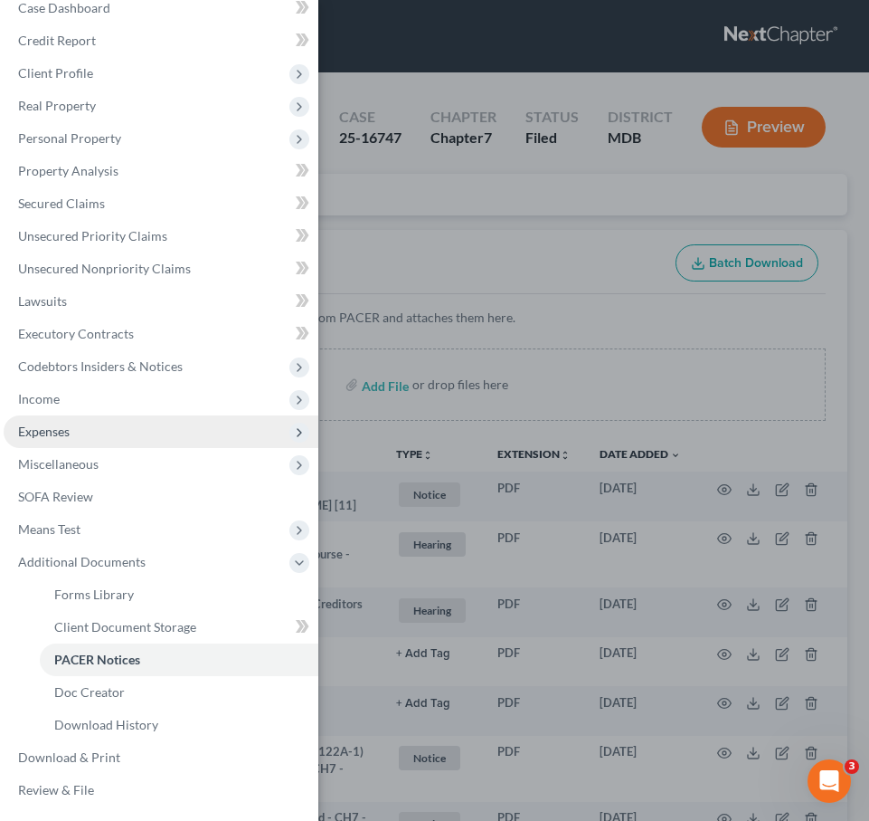
click at [115, 426] on span "Expenses" at bounding box center [161, 431] width 315 height 33
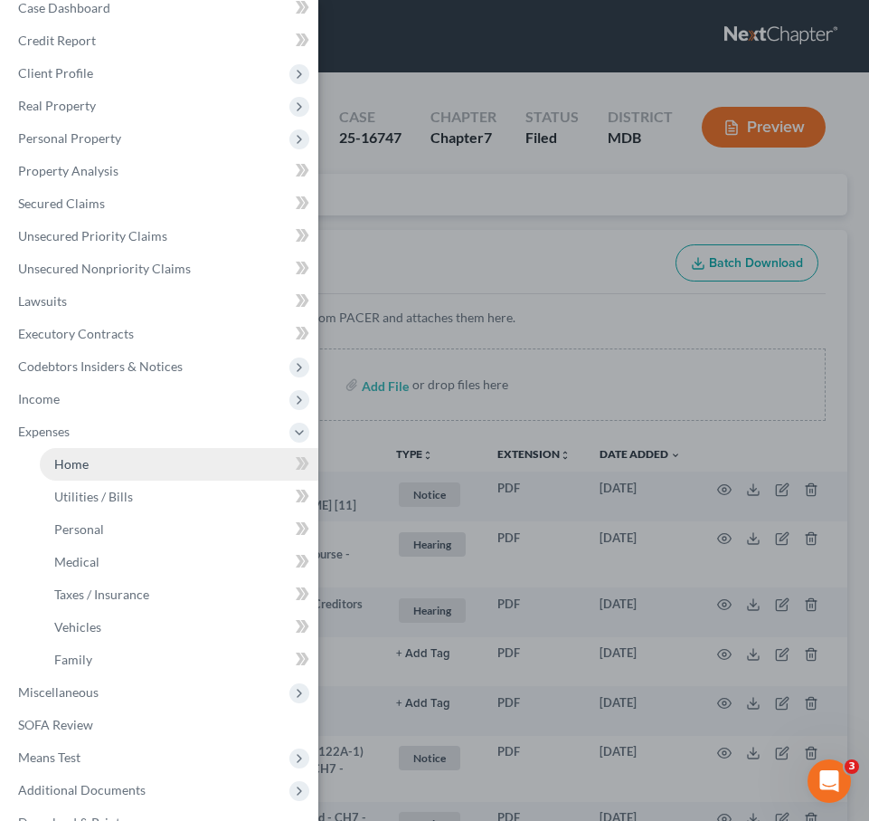
click at [115, 470] on link "Home" at bounding box center [179, 464] width 279 height 33
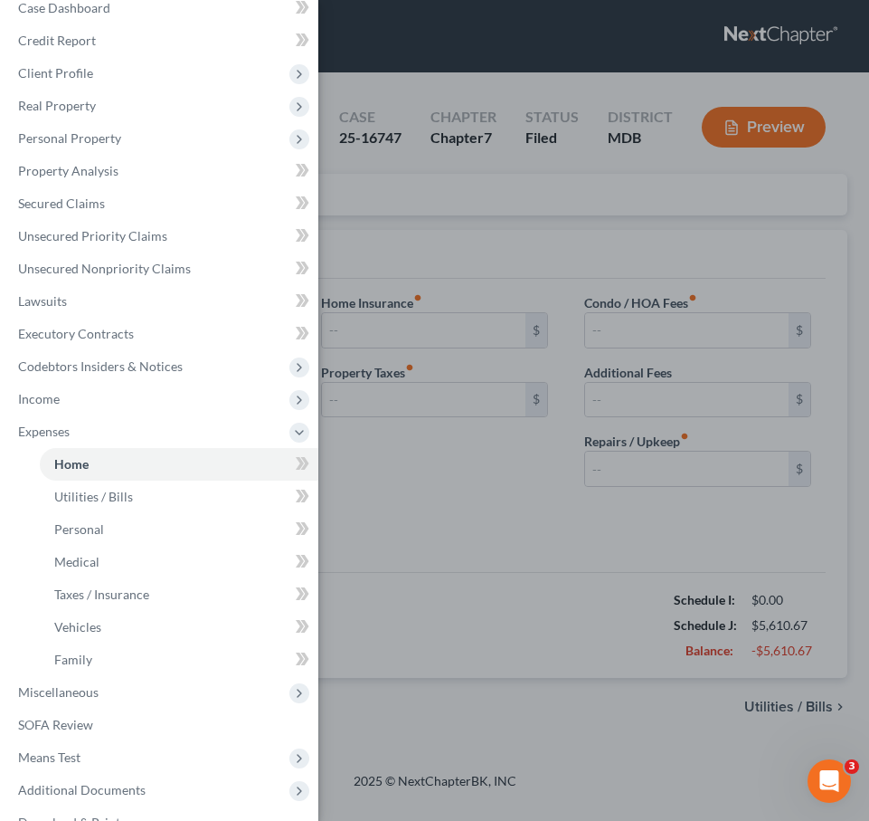
click at [413, 245] on div "Case Dashboard Payments Invoices Payments Payments Credit Report Client Profile" at bounding box center [434, 410] width 869 height 821
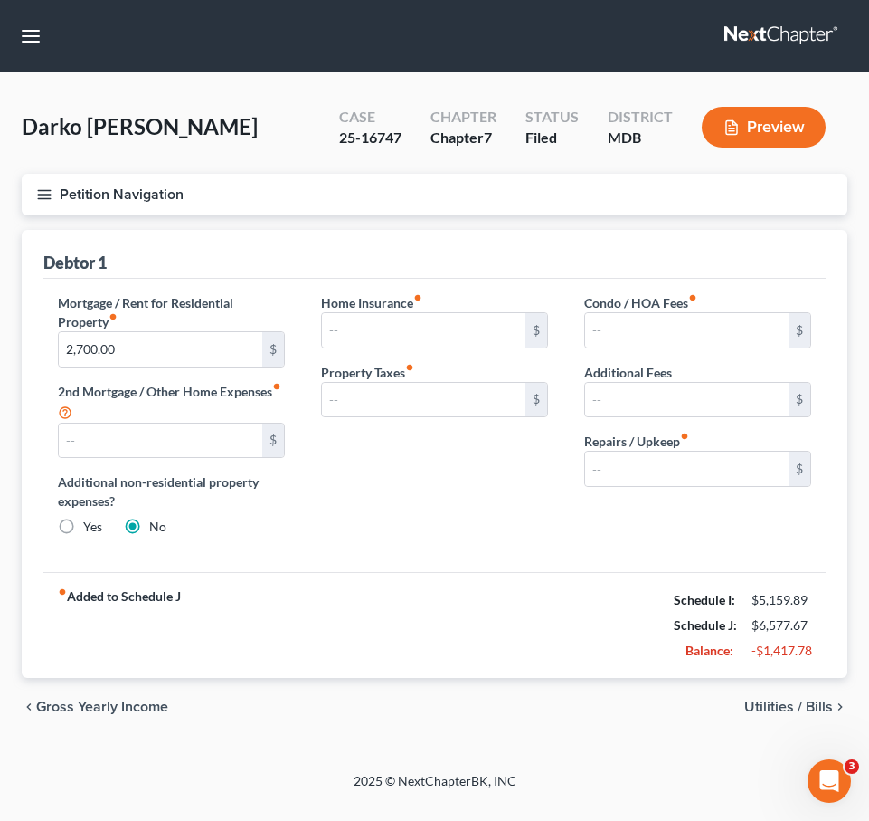
click at [45, 191] on icon "button" at bounding box center [44, 194] width 16 height 16
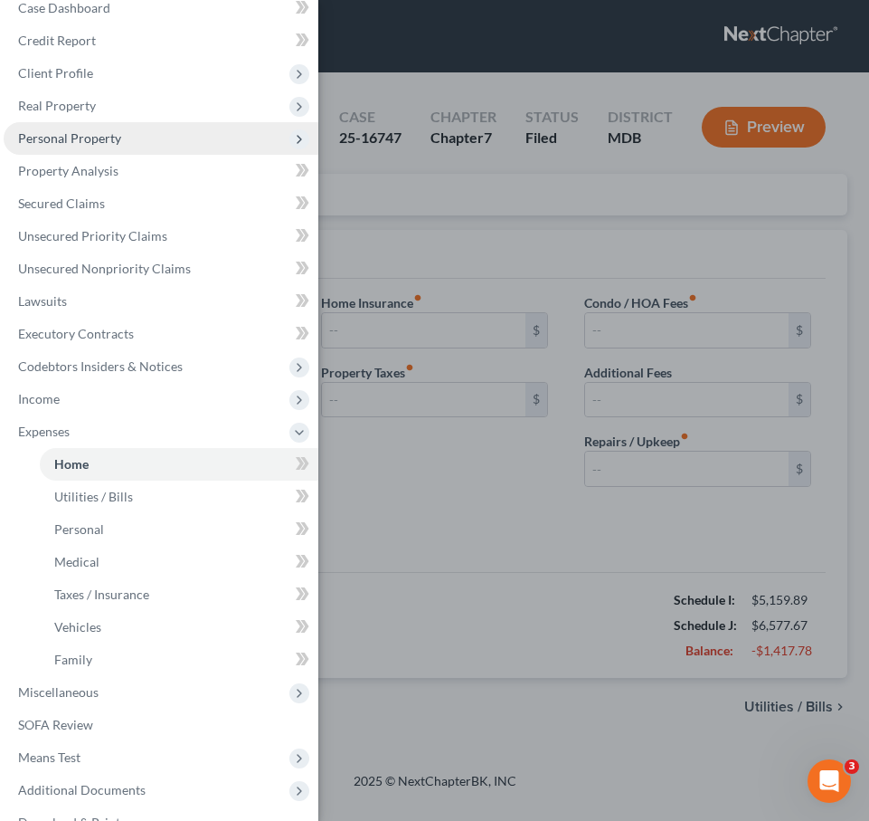
click at [38, 137] on span "Personal Property" at bounding box center [69, 137] width 103 height 15
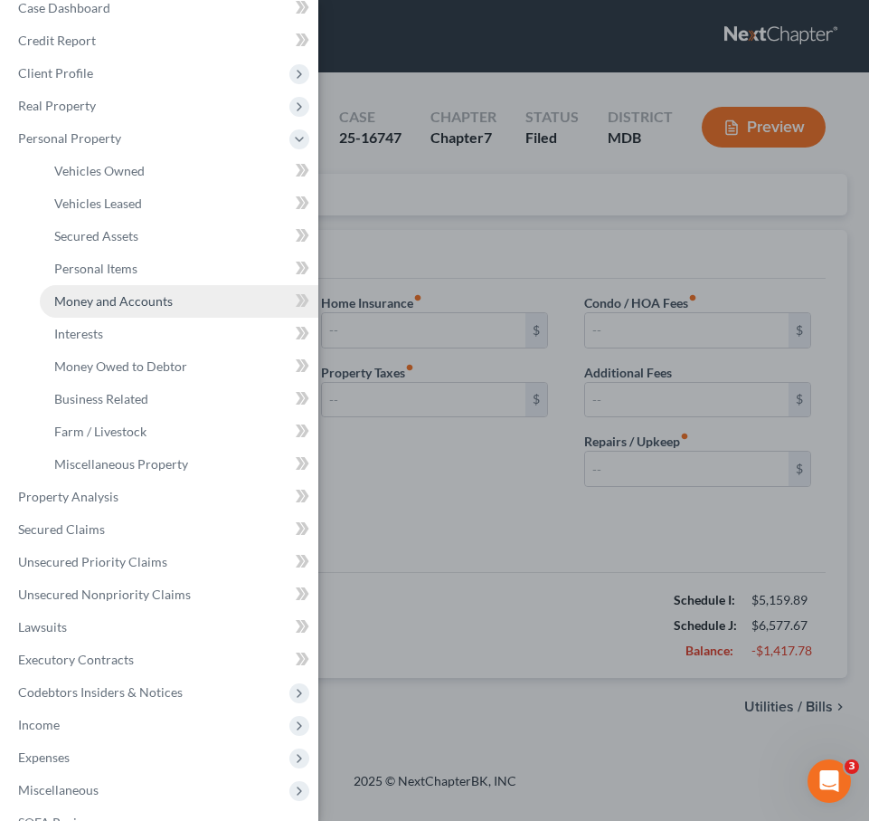
click at [90, 304] on span "Money and Accounts" at bounding box center [113, 300] width 119 height 15
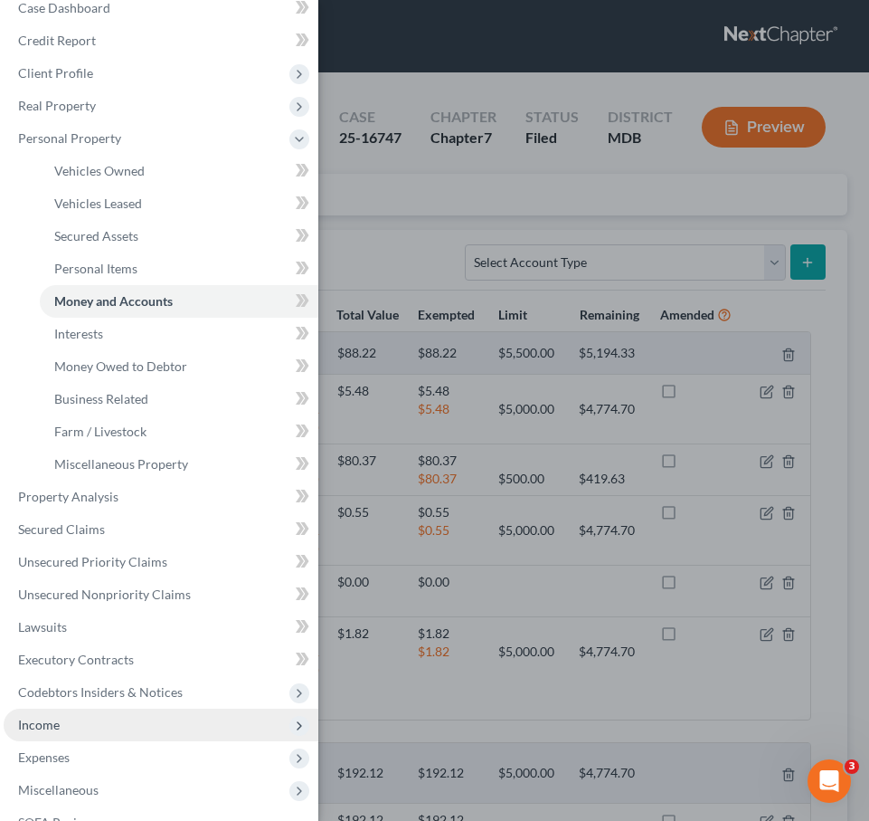
click at [70, 728] on span "Income" at bounding box center [161, 724] width 315 height 33
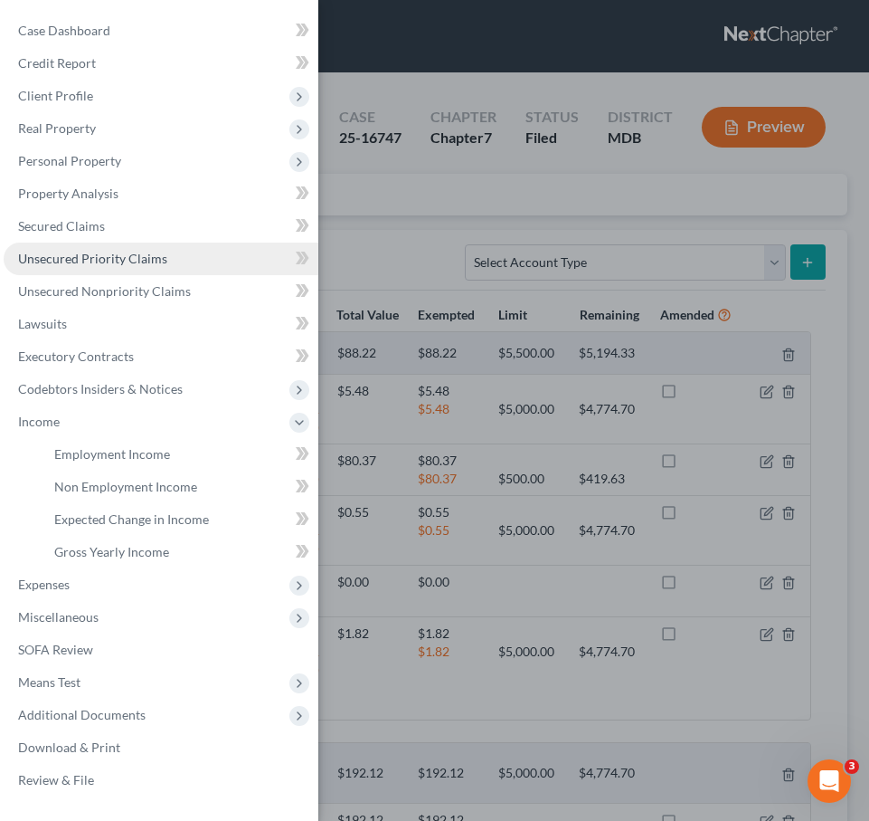
click at [87, 256] on span "Unsecured Priority Claims" at bounding box center [92, 258] width 149 height 15
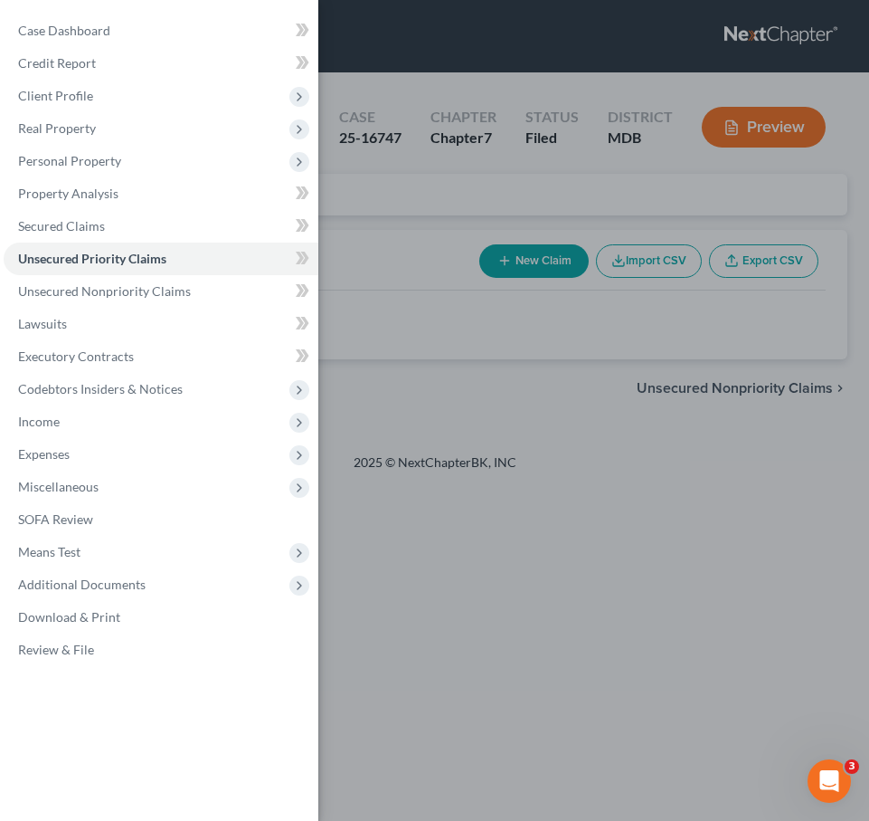
click at [401, 194] on div "Case Dashboard Payments Invoices Payments Payments Credit Report Client Profile" at bounding box center [434, 410] width 869 height 821
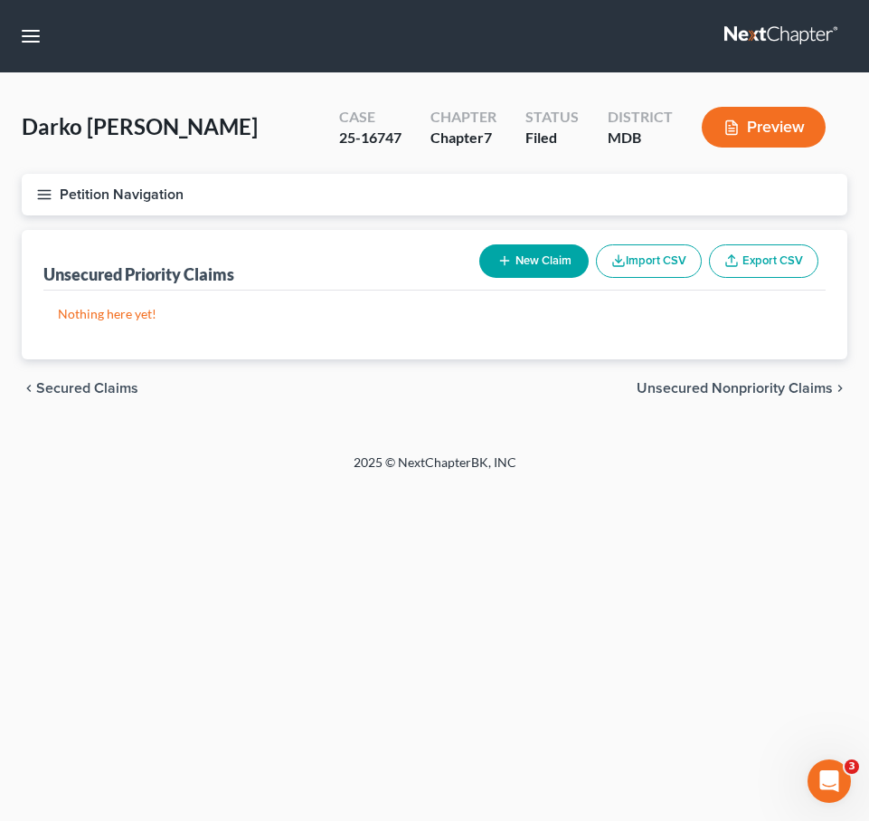
click at [682, 382] on span "Unsecured Nonpriority Claims" at bounding box center [735, 388] width 196 height 14
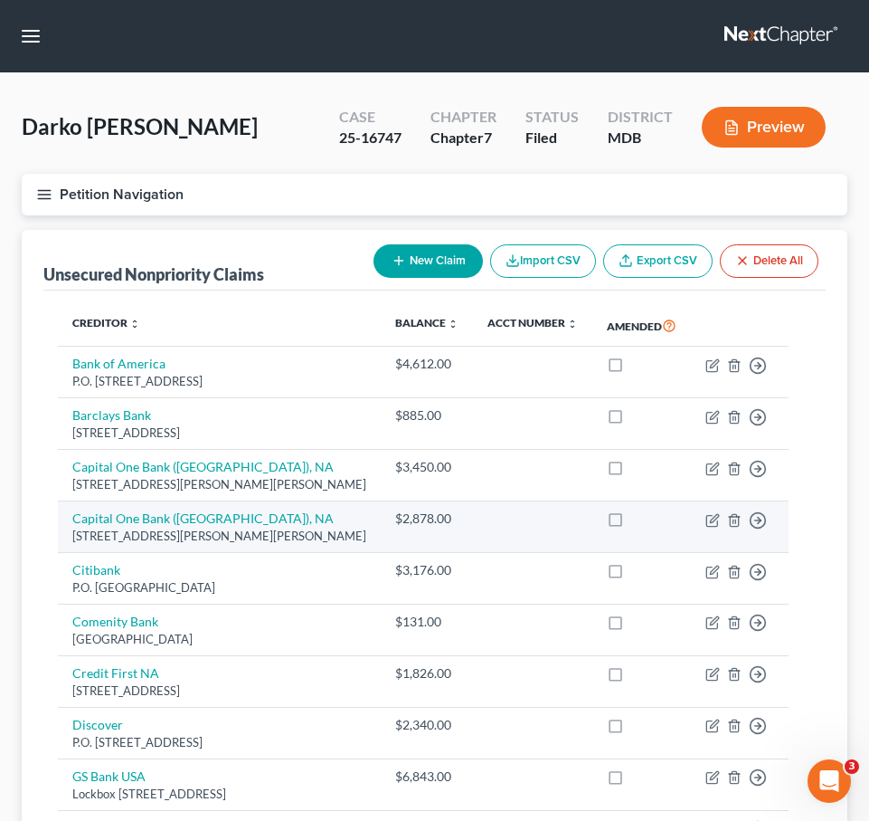
scroll to position [752, 0]
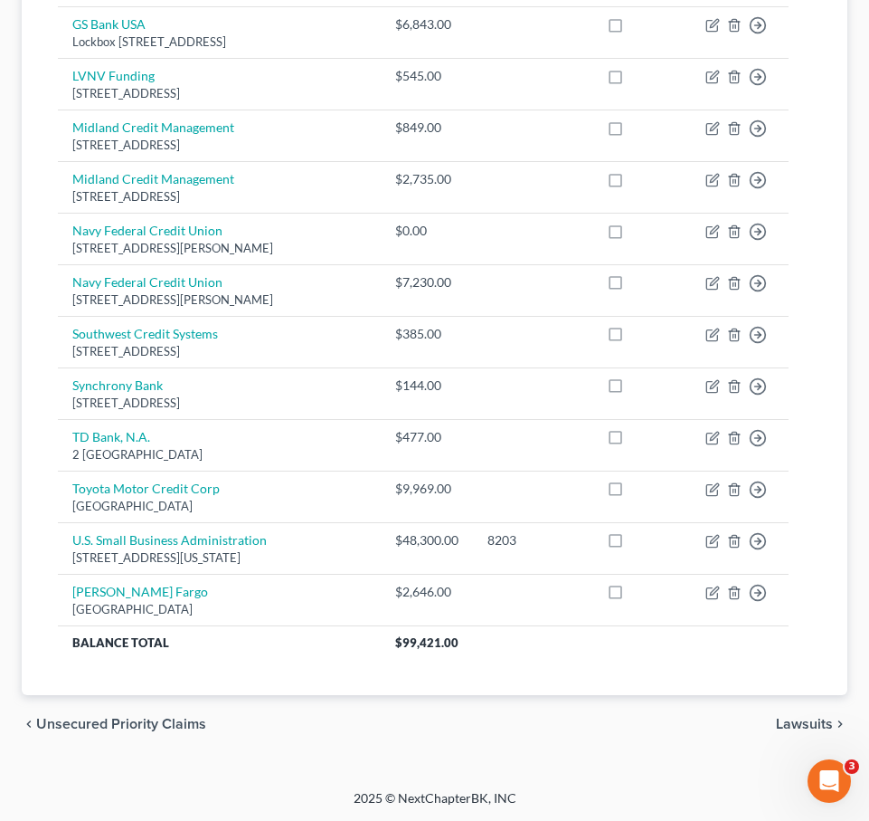
click at [795, 719] on span "Lawsuits" at bounding box center [804, 724] width 57 height 14
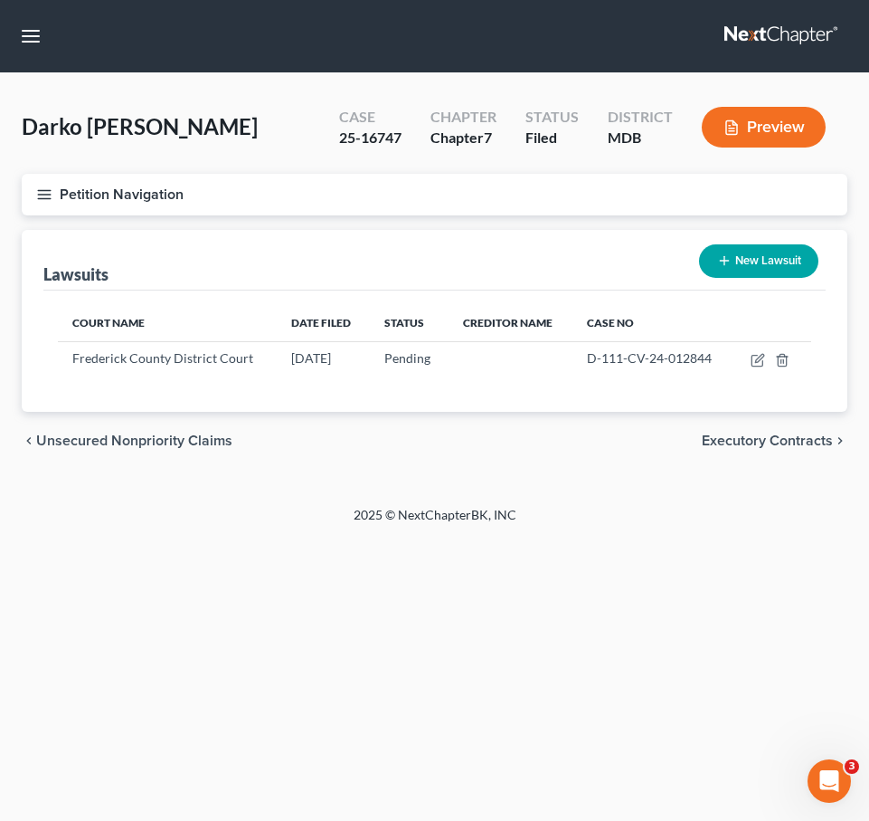
click at [743, 31] on link at bounding box center [783, 36] width 116 height 33
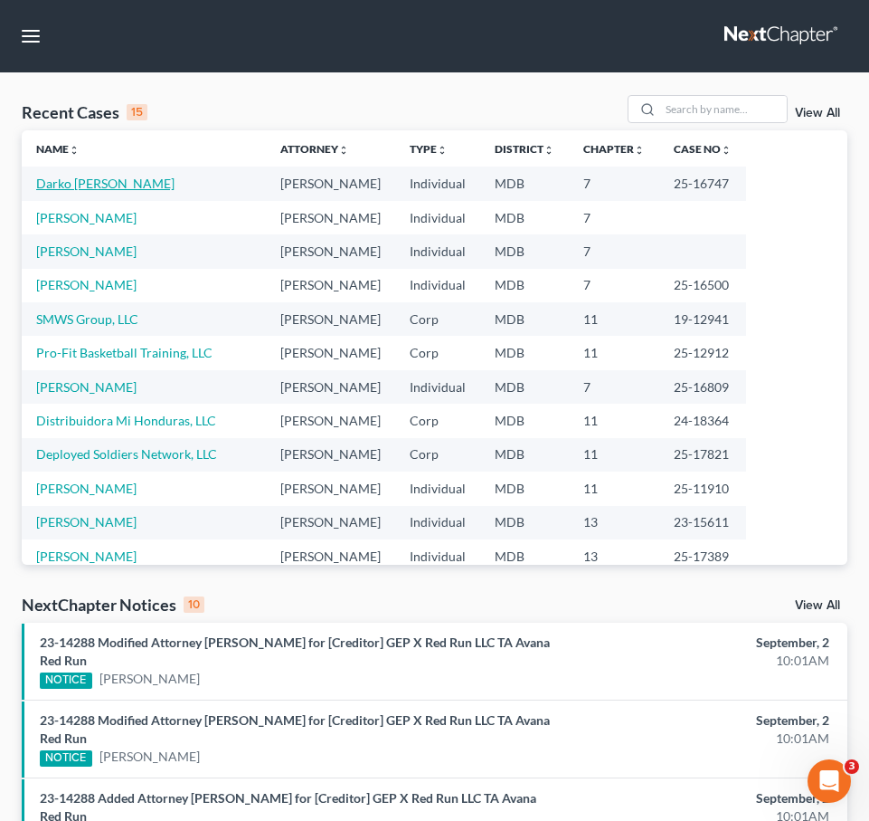
click at [52, 185] on link "Darko [PERSON_NAME]" at bounding box center [105, 183] width 138 height 15
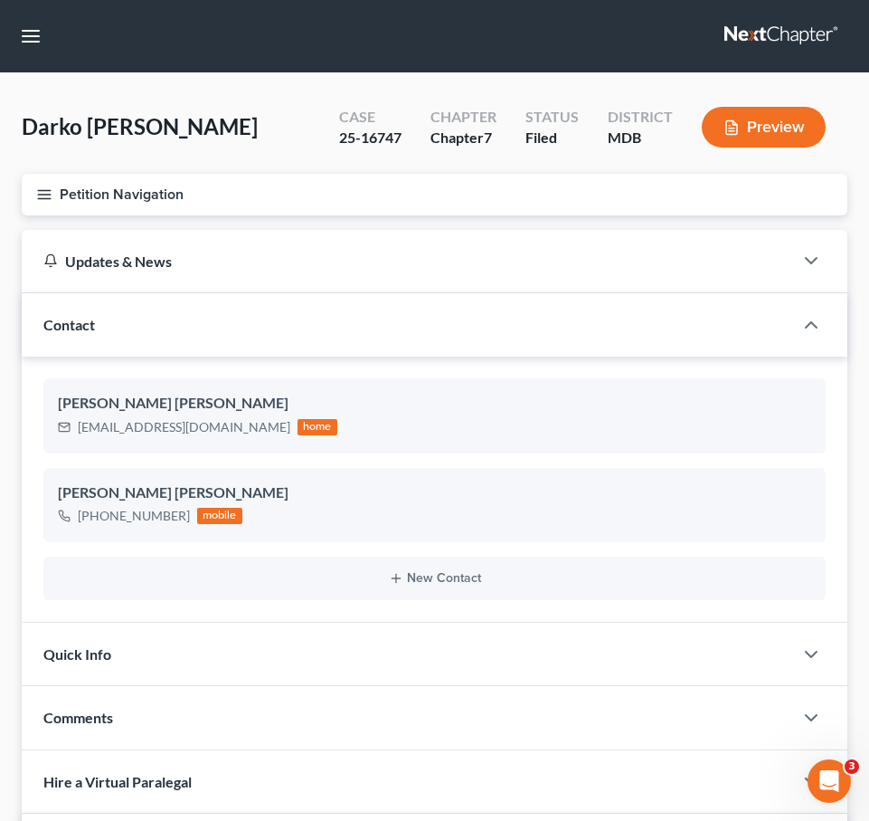
click at [42, 190] on line "button" at bounding box center [44, 190] width 13 height 0
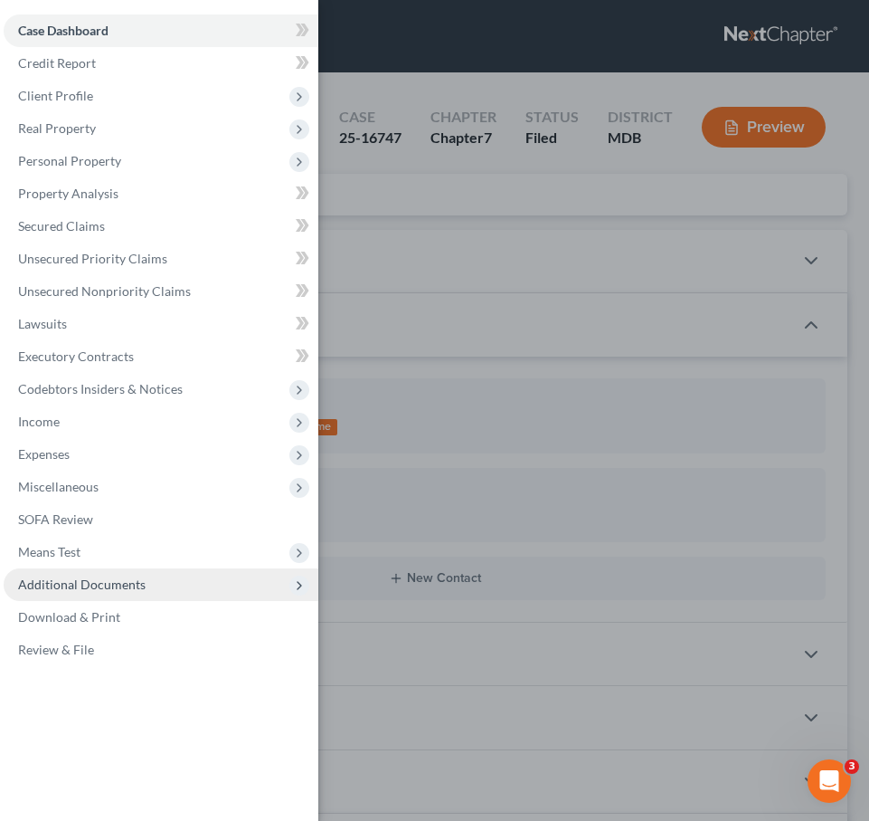
click at [165, 583] on span "Additional Documents" at bounding box center [161, 584] width 315 height 33
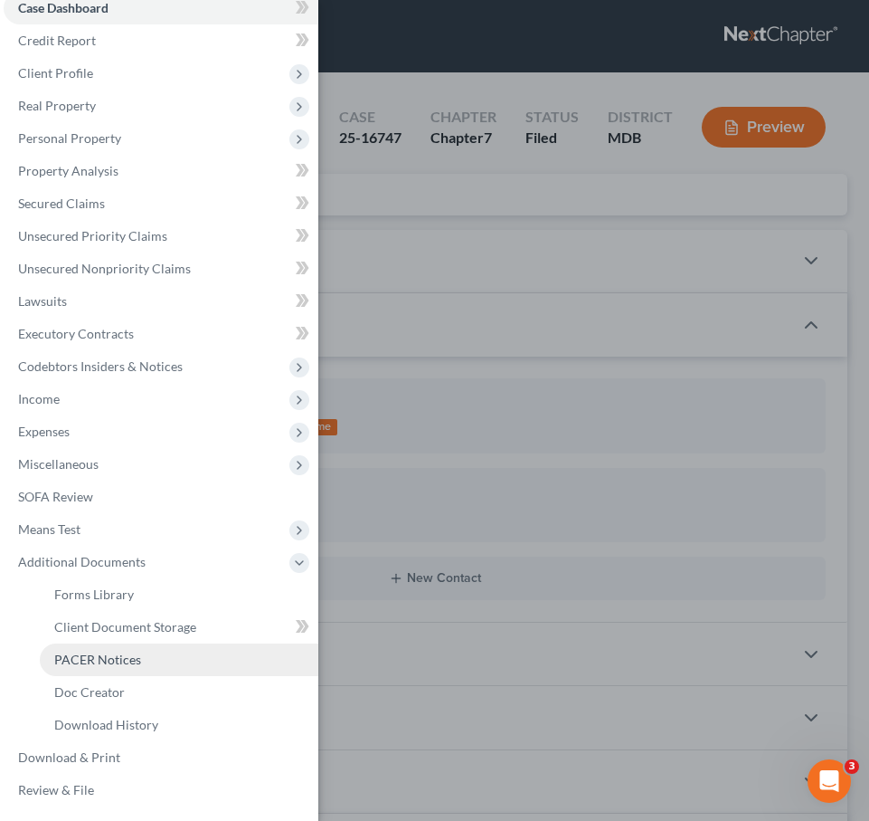
click at [157, 664] on link "PACER Notices" at bounding box center [179, 659] width 279 height 33
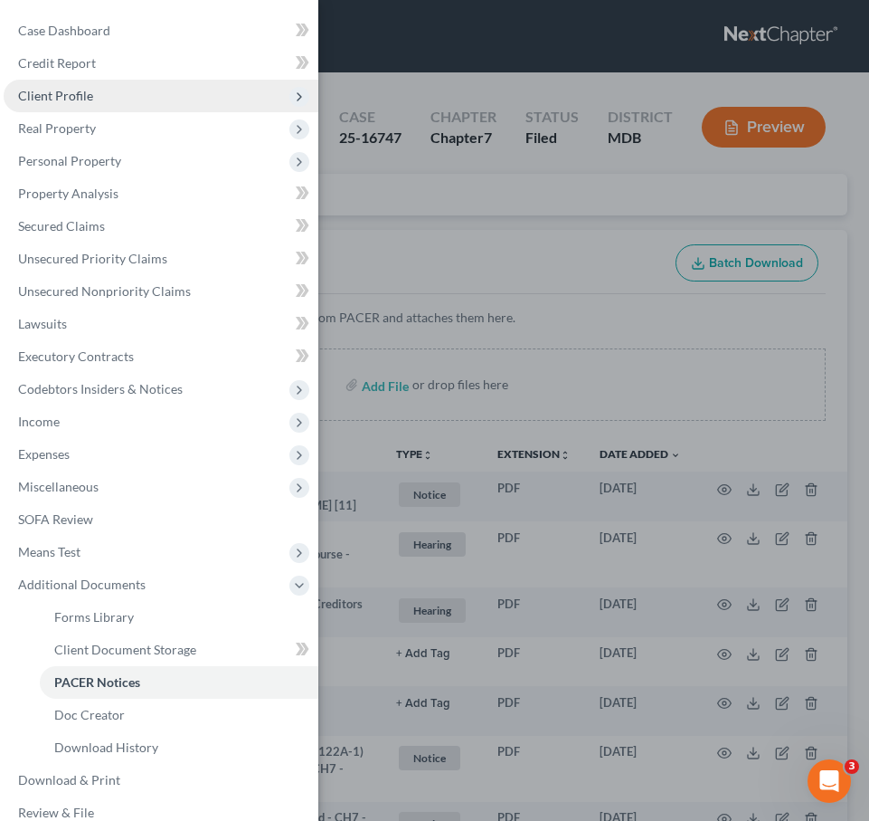
click at [52, 103] on span "Client Profile" at bounding box center [55, 95] width 75 height 15
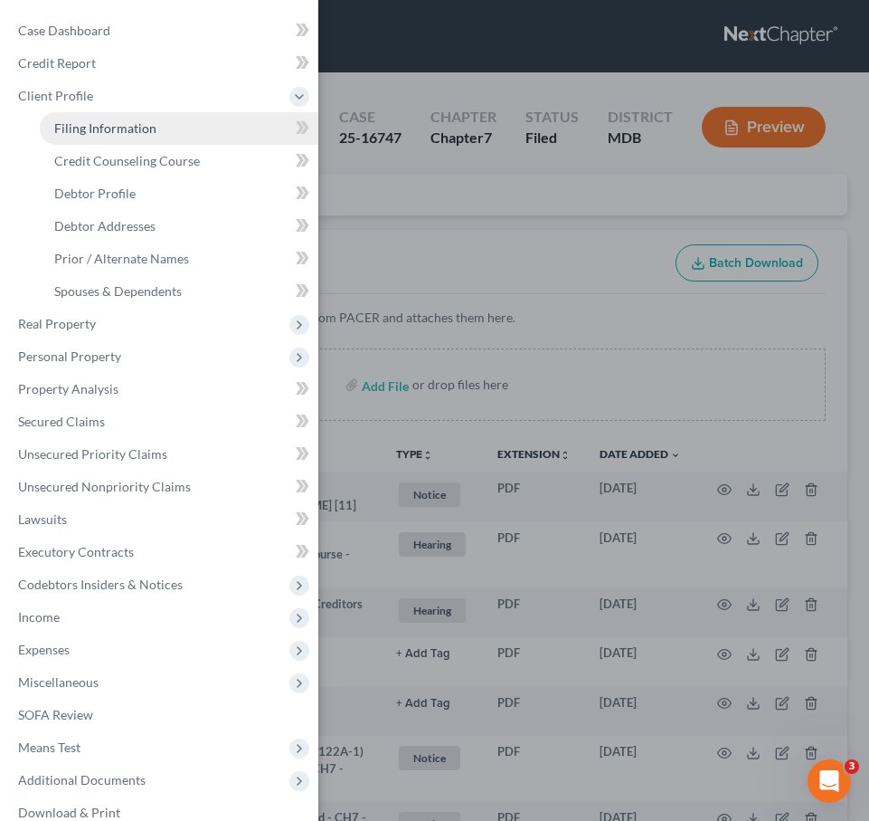
click at [89, 131] on span "Filing Information" at bounding box center [105, 127] width 102 height 15
select select "0"
select select "3"
select select "0"
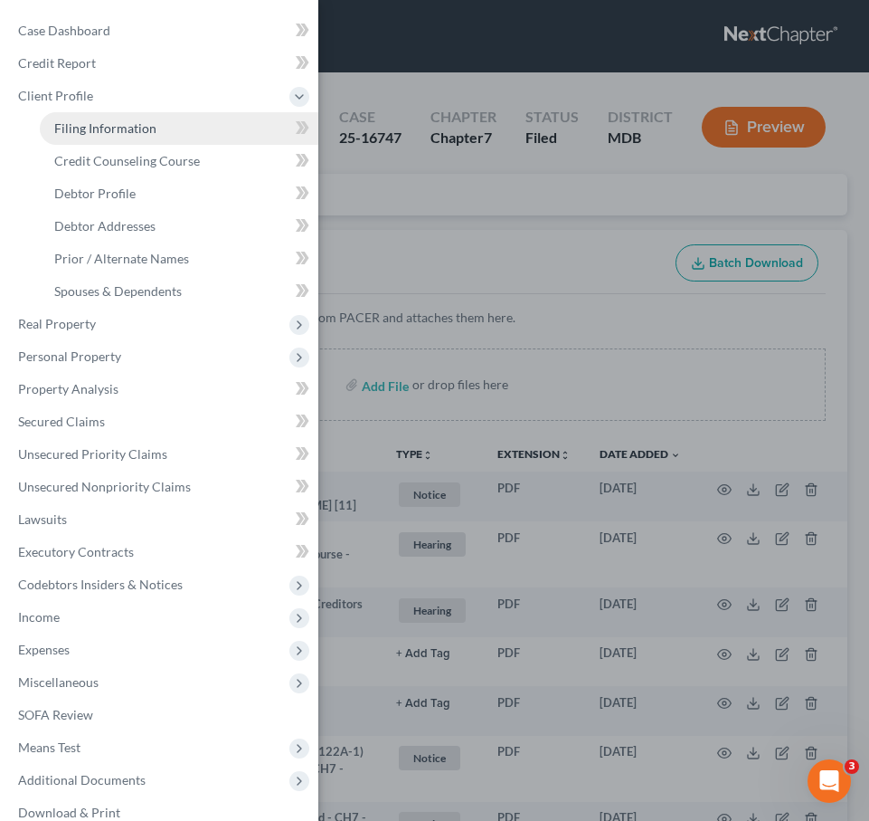
select select "21"
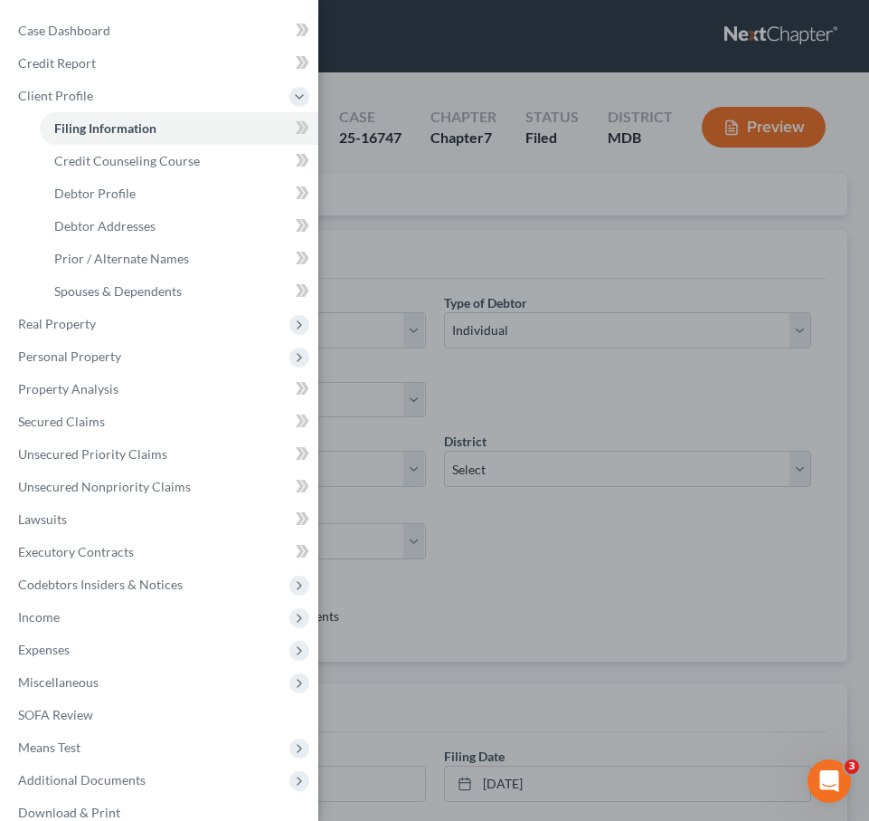
click at [441, 208] on div "Case Dashboard Payments Invoices Payments Payments Credit Report Client Profile" at bounding box center [434, 410] width 869 height 821
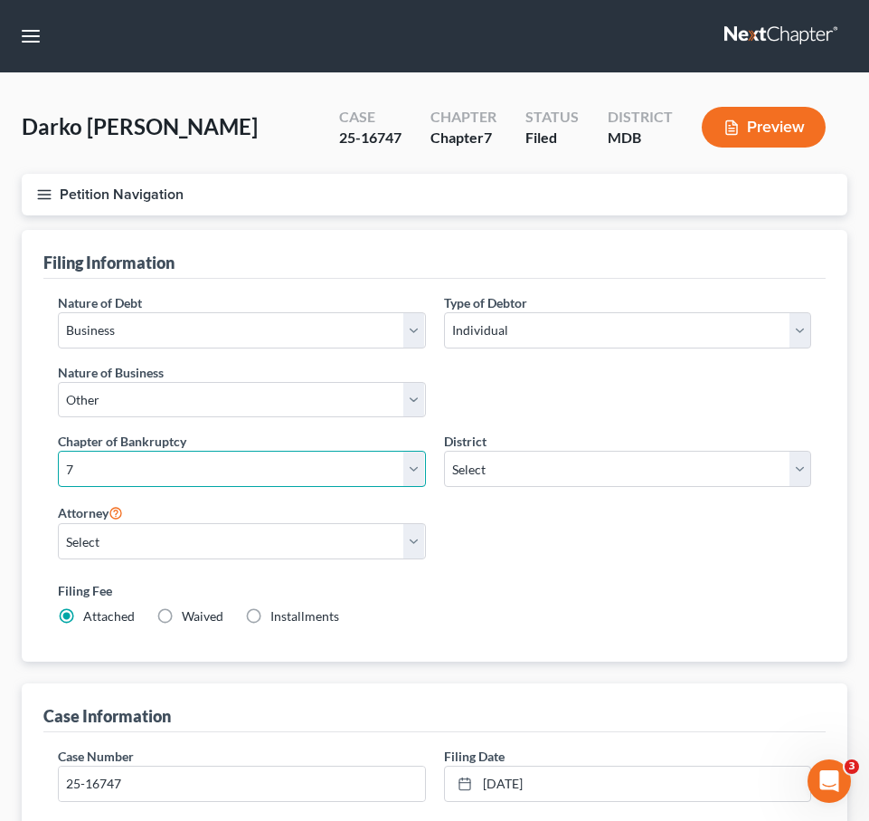
click at [299, 471] on select "Select 7 11 12 13" at bounding box center [242, 469] width 368 height 36
select select "3"
click at [58, 451] on select "Select 7 11 12 13" at bounding box center [242, 469] width 368 height 36
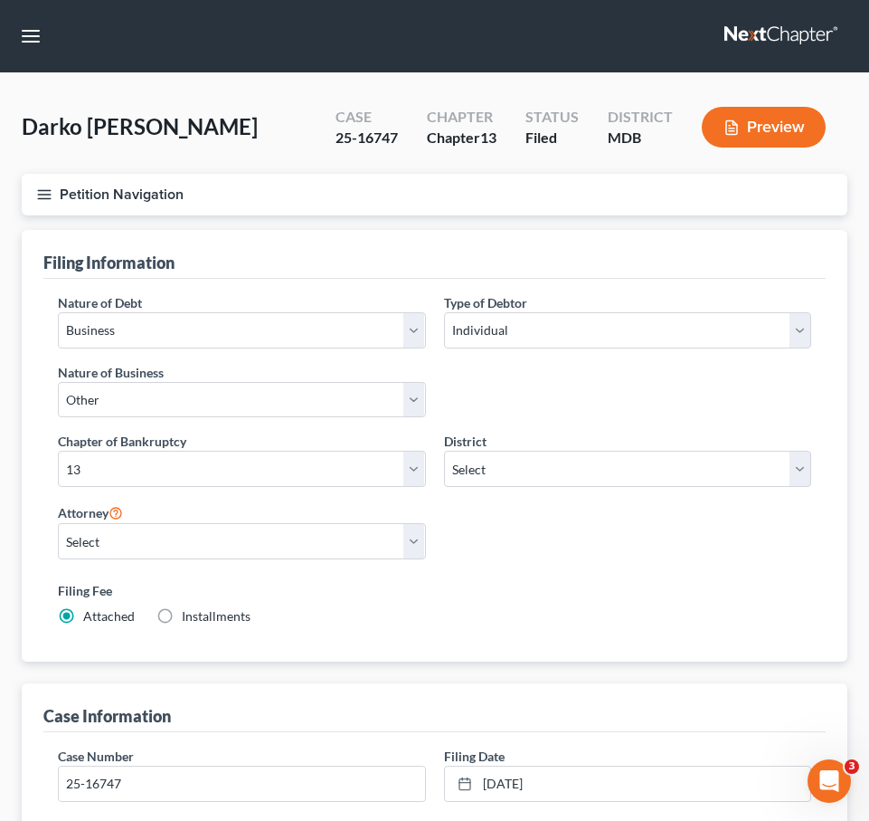
click at [37, 195] on icon "button" at bounding box center [44, 194] width 16 height 16
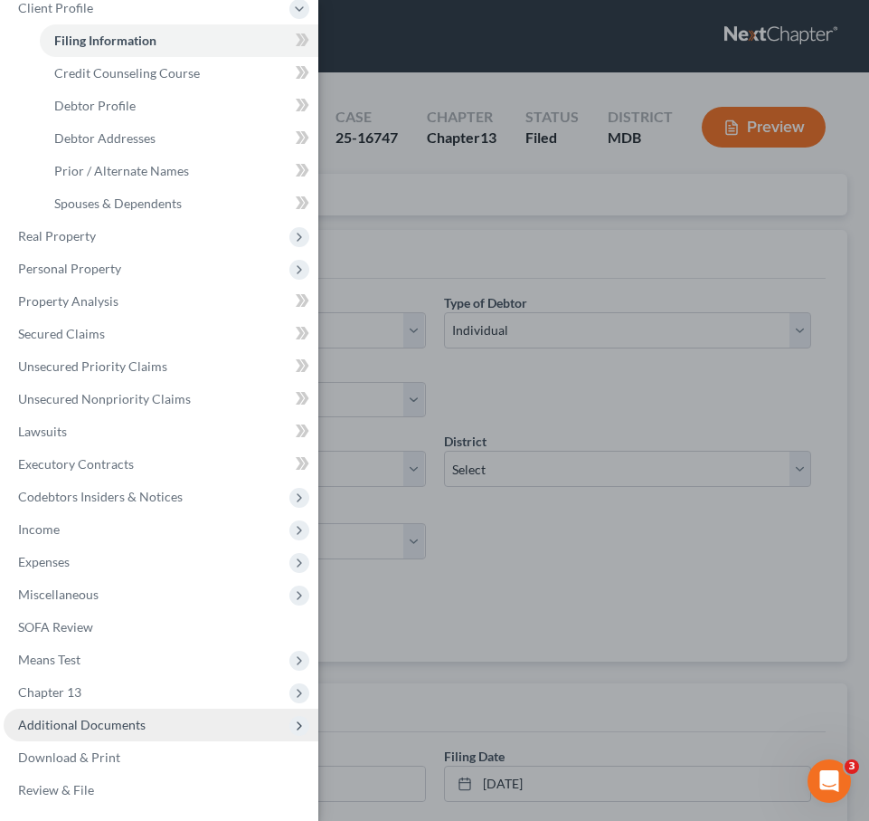
click at [126, 713] on span "Additional Documents" at bounding box center [161, 724] width 315 height 33
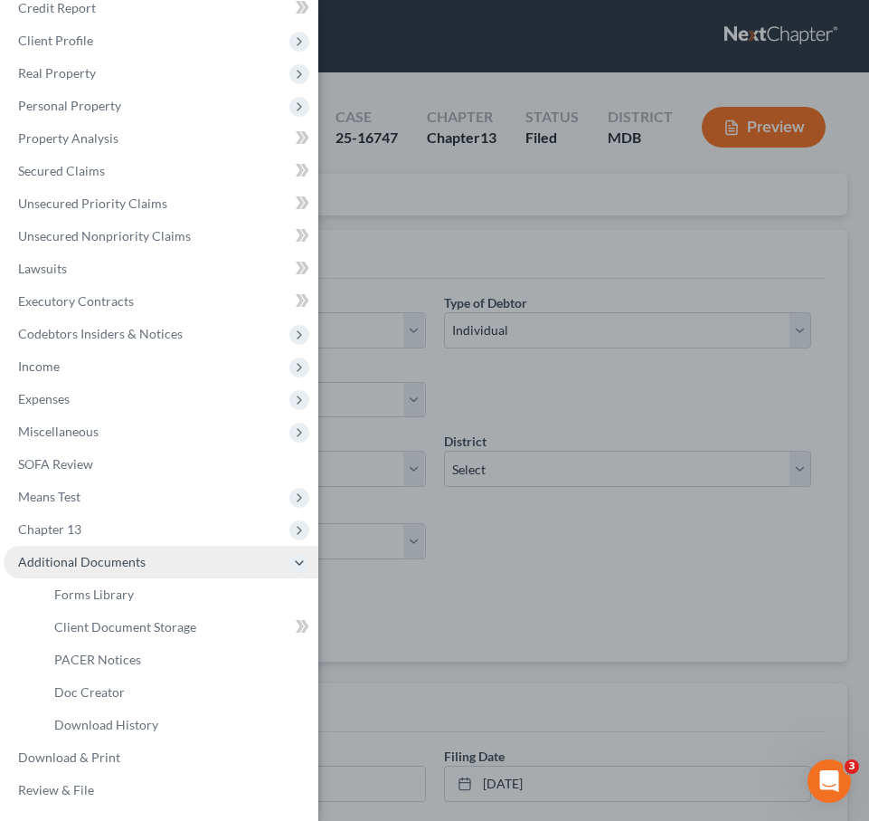
scroll to position [55, 0]
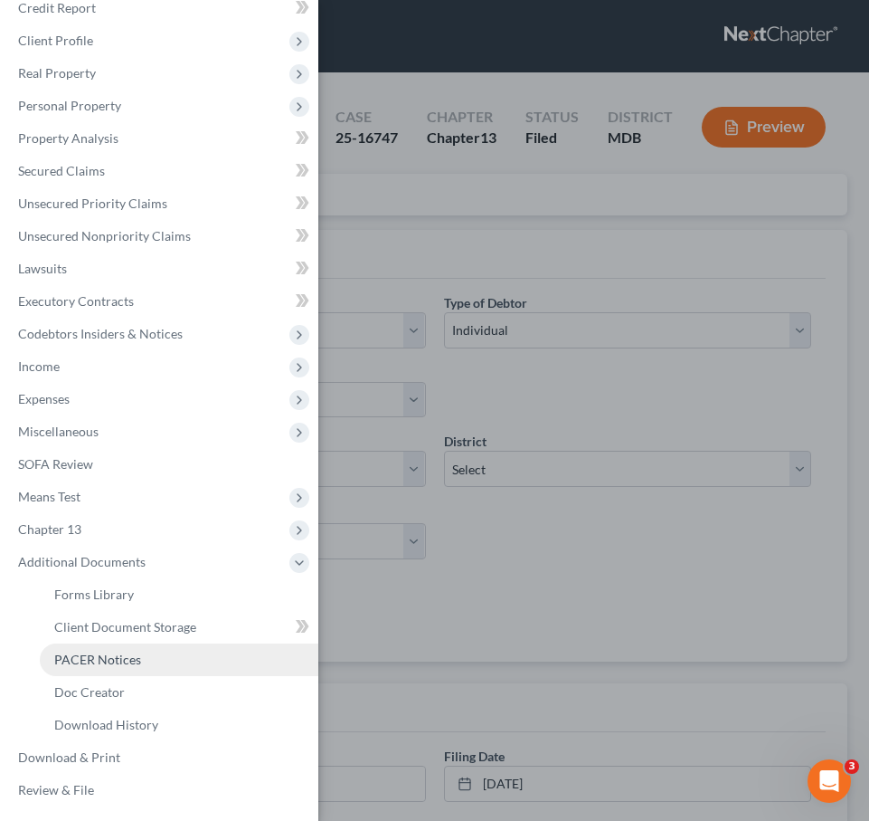
click at [96, 658] on span "PACER Notices" at bounding box center [97, 658] width 87 height 15
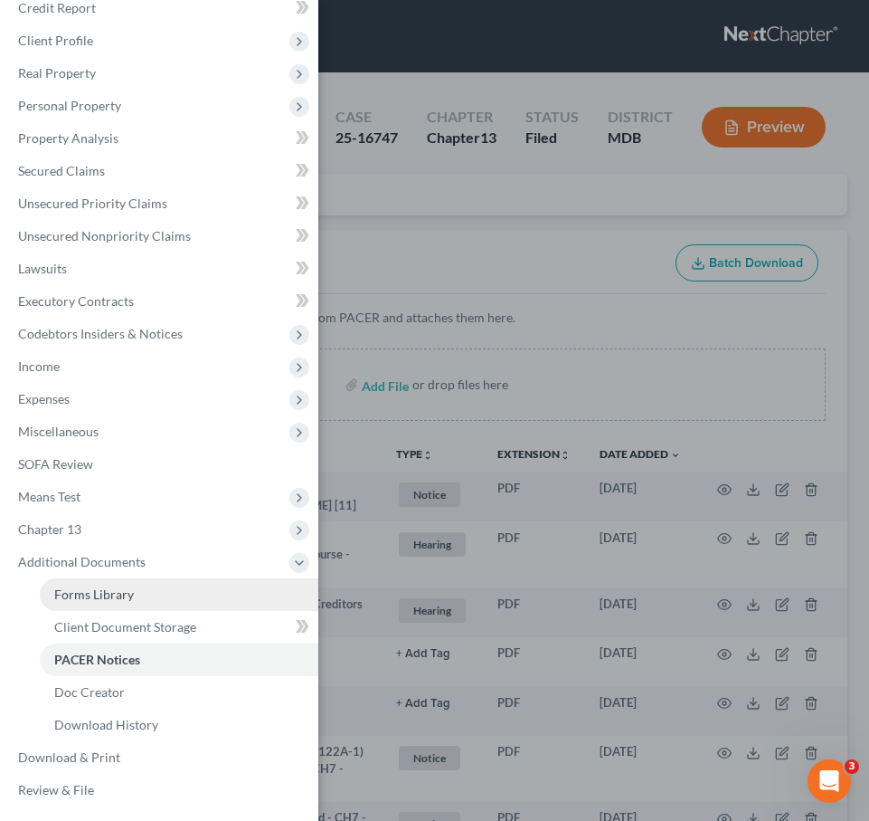
click at [234, 584] on link "Forms Library" at bounding box center [179, 594] width 279 height 33
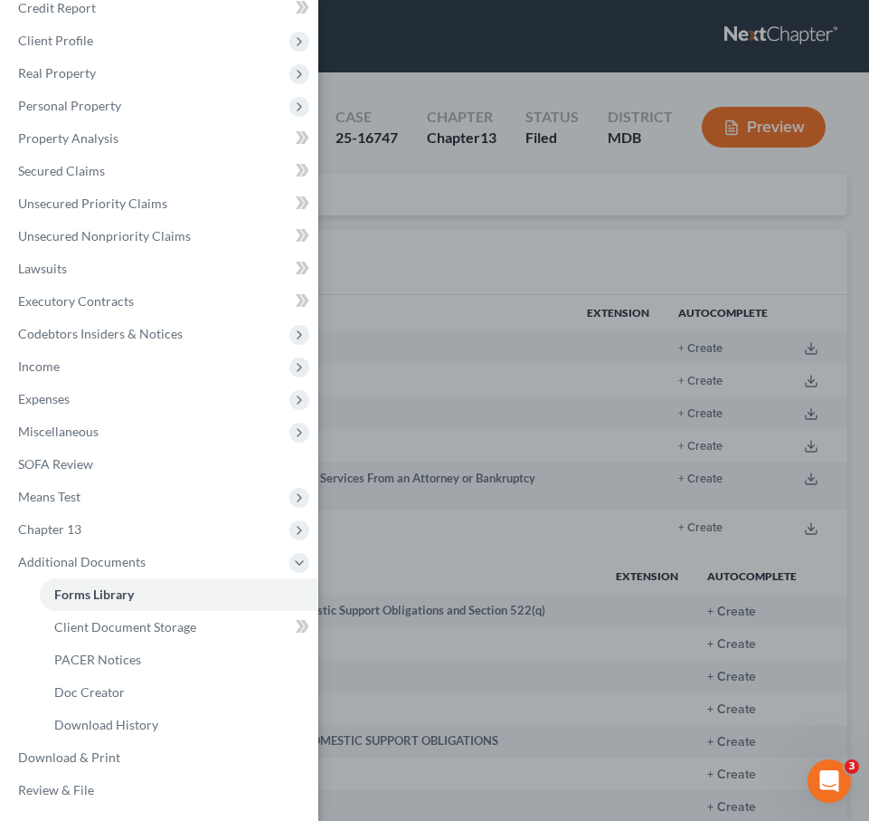
click at [462, 196] on div "Case Dashboard Payments Invoices Payments Payments Credit Report Client Profile" at bounding box center [434, 410] width 869 height 821
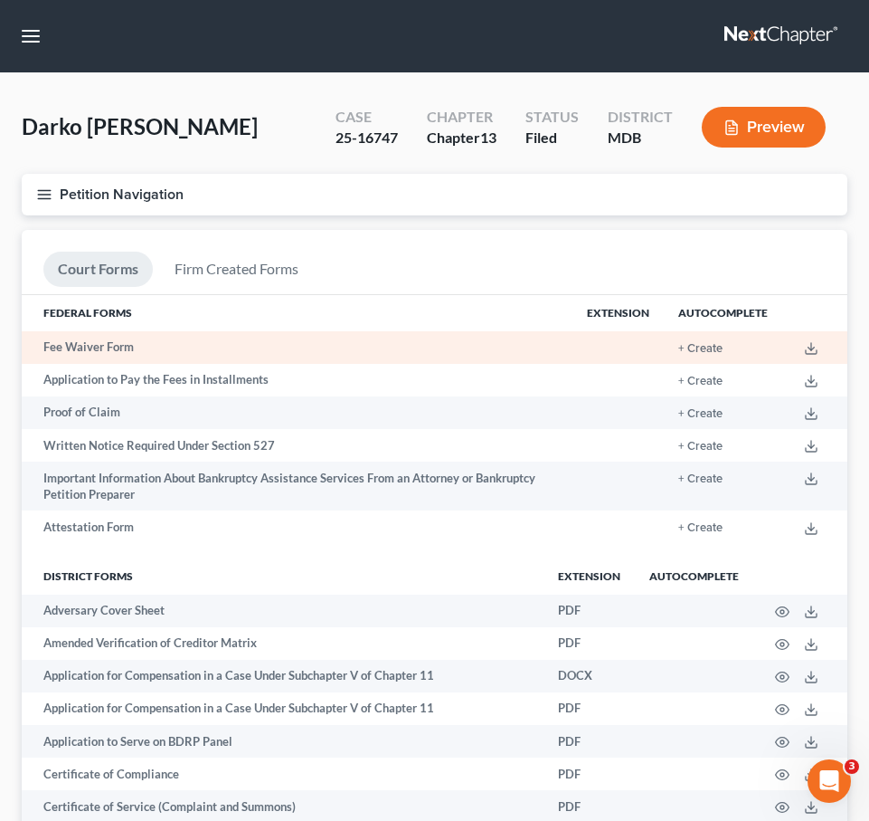
scroll to position [493, 0]
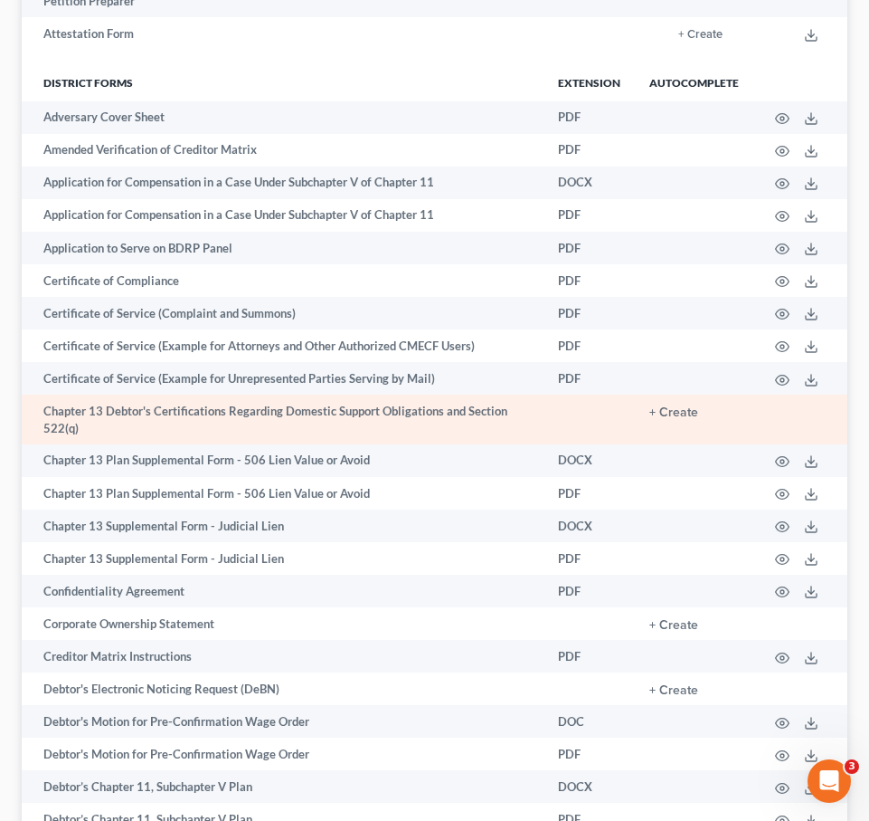
click at [674, 419] on td "+ Create" at bounding box center [694, 419] width 119 height 50
click at [673, 408] on button "+ Create" at bounding box center [674, 412] width 49 height 13
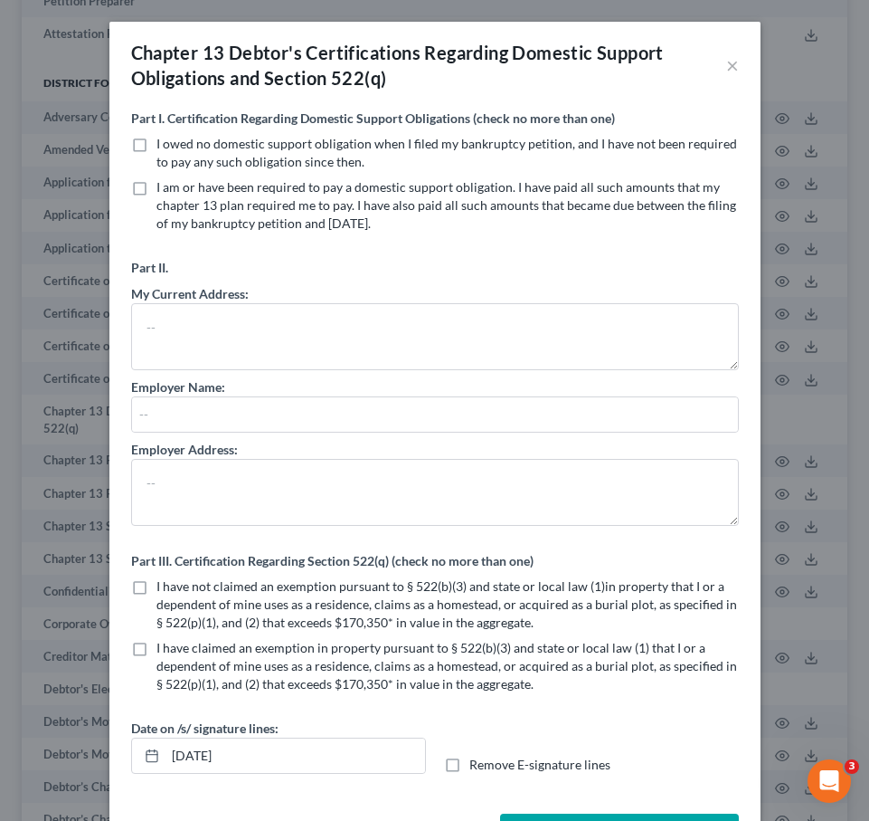
click at [157, 194] on label "I am or have been required to pay a domestic support obligation. I have paid al…" at bounding box center [448, 205] width 583 height 54
click at [164, 190] on input "I am or have been required to pay a domestic support obligation. I have paid al…" at bounding box center [170, 184] width 12 height 12
checkbox input "true"
click at [735, 61] on button "×" at bounding box center [732, 65] width 13 height 22
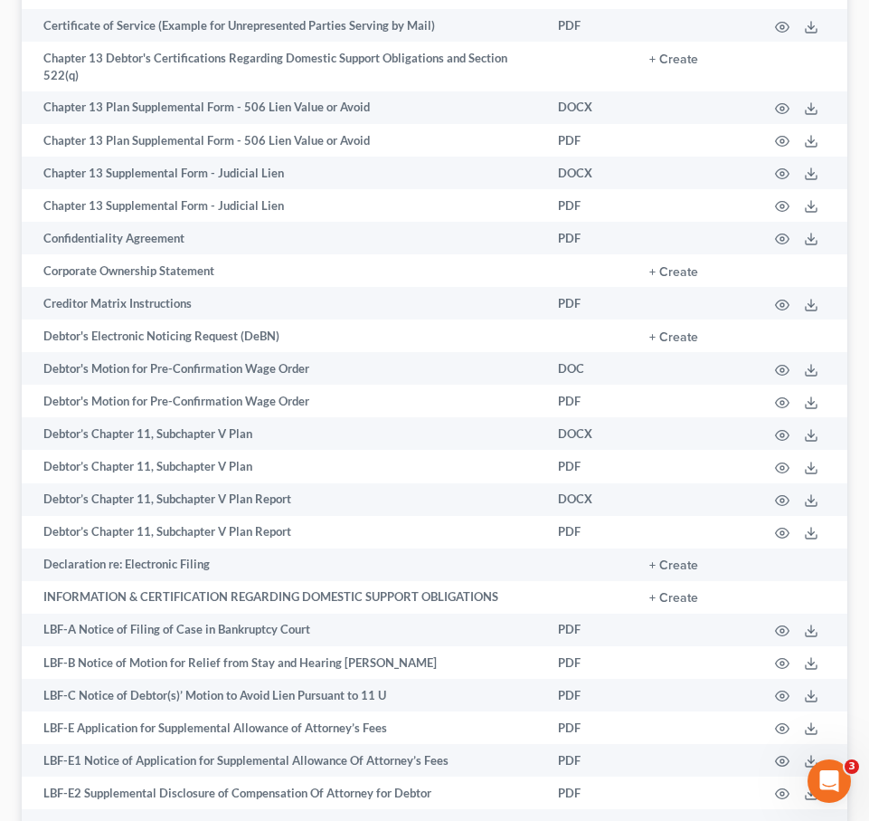
scroll to position [973, 0]
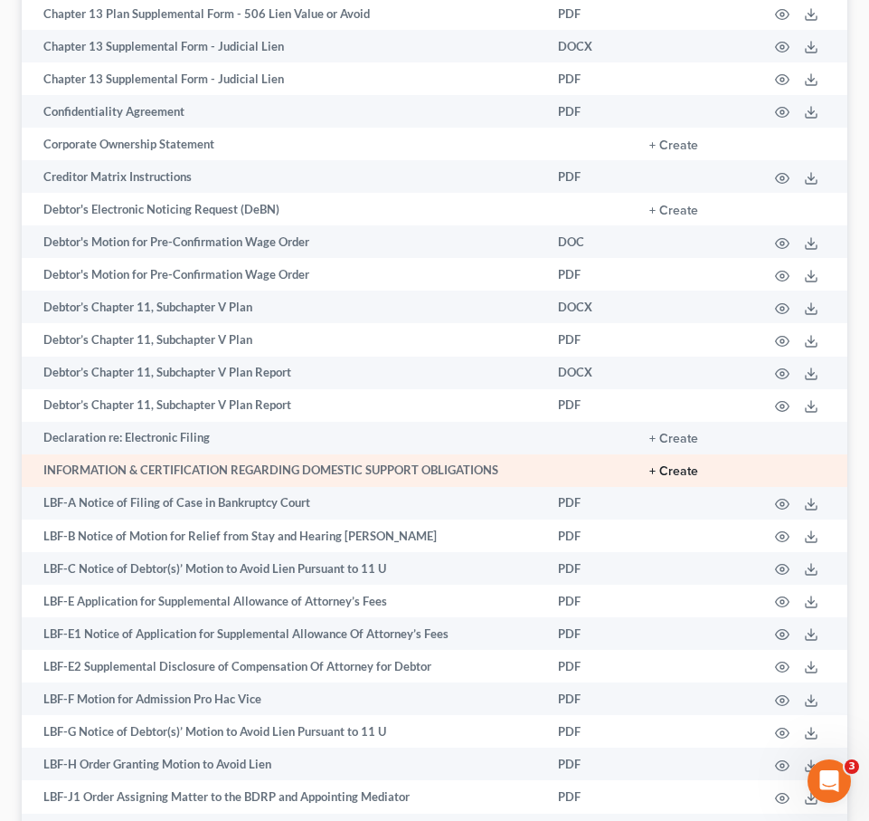
click at [681, 471] on button "+ Create" at bounding box center [674, 471] width 49 height 13
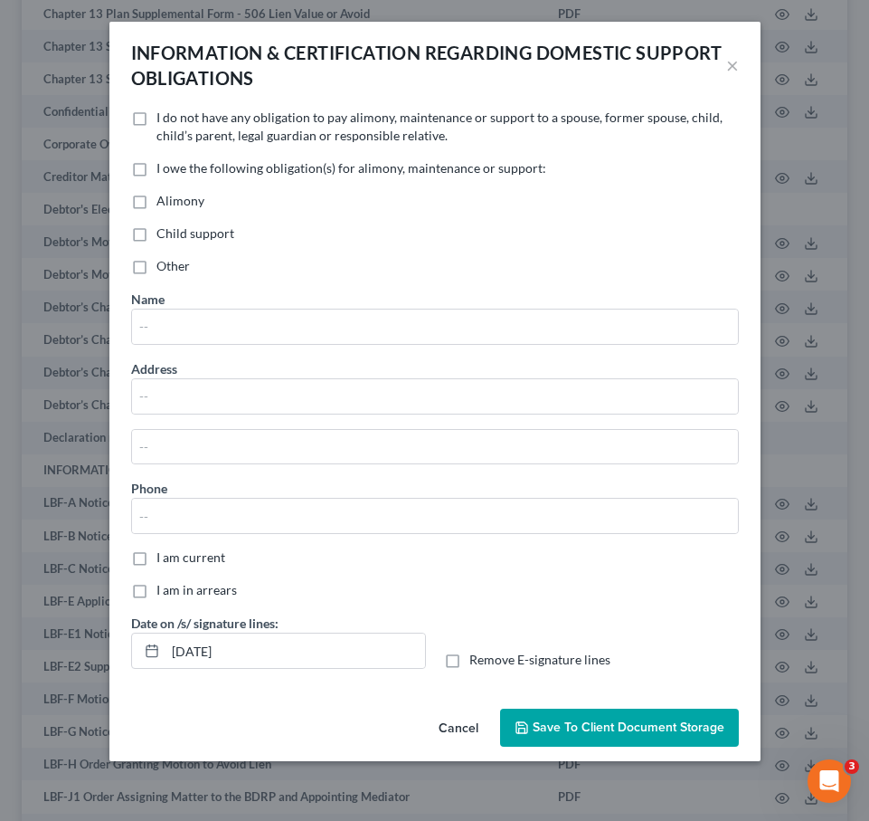
click at [157, 210] on label "Alimony" at bounding box center [181, 201] width 48 height 18
click at [164, 204] on input "Alimony" at bounding box center [170, 198] width 12 height 12
click at [157, 200] on label "Alimony" at bounding box center [181, 201] width 48 height 18
click at [164, 200] on input "Alimony" at bounding box center [170, 198] width 12 height 12
checkbox input "false"
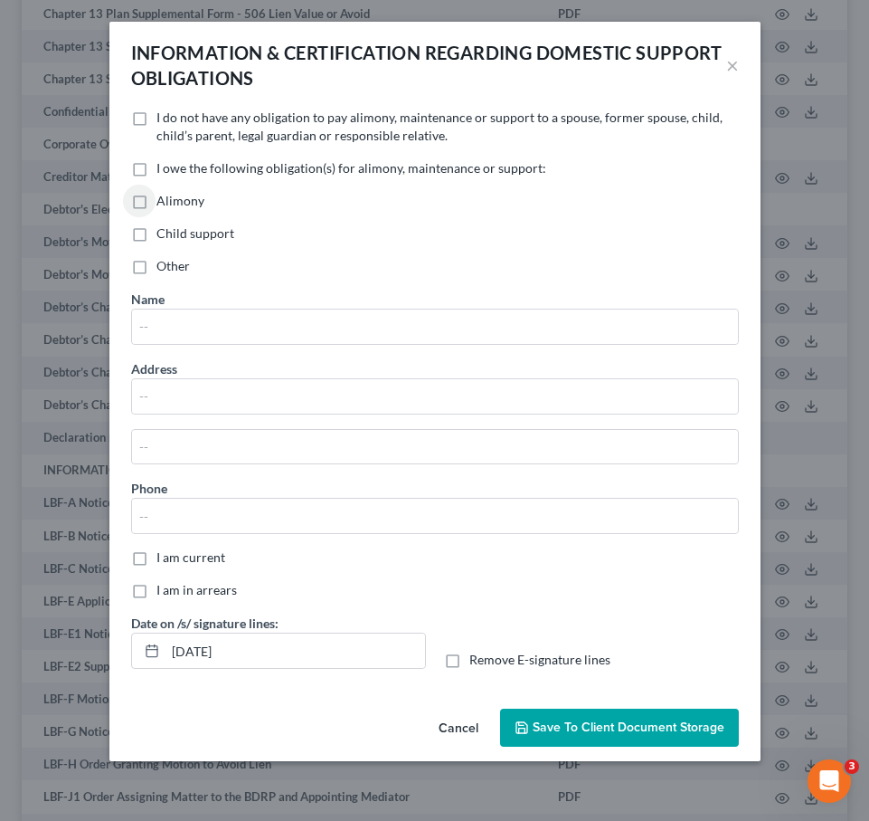
click at [157, 233] on label "Child support" at bounding box center [196, 233] width 78 height 18
click at [164, 233] on input "Child support" at bounding box center [170, 230] width 12 height 12
checkbox input "true"
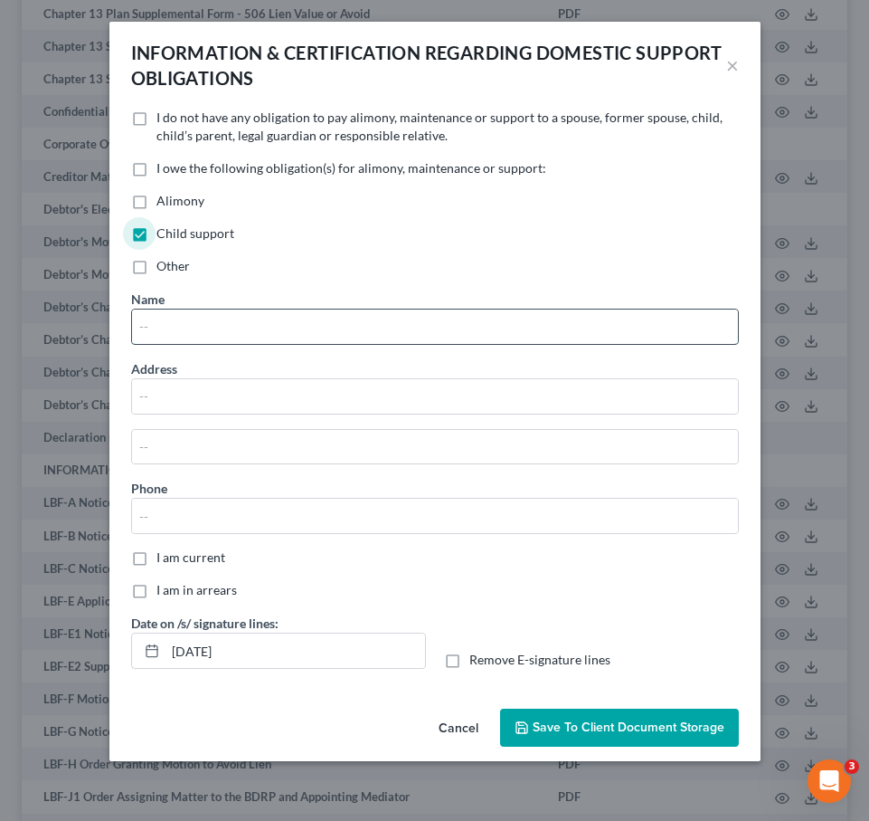
click at [150, 325] on input "text" at bounding box center [435, 326] width 606 height 34
click at [139, 327] on input "Agyekum" at bounding box center [435, 326] width 606 height 34
type input "Margeret Agyekum"
click at [142, 385] on input "text" at bounding box center [435, 396] width 606 height 34
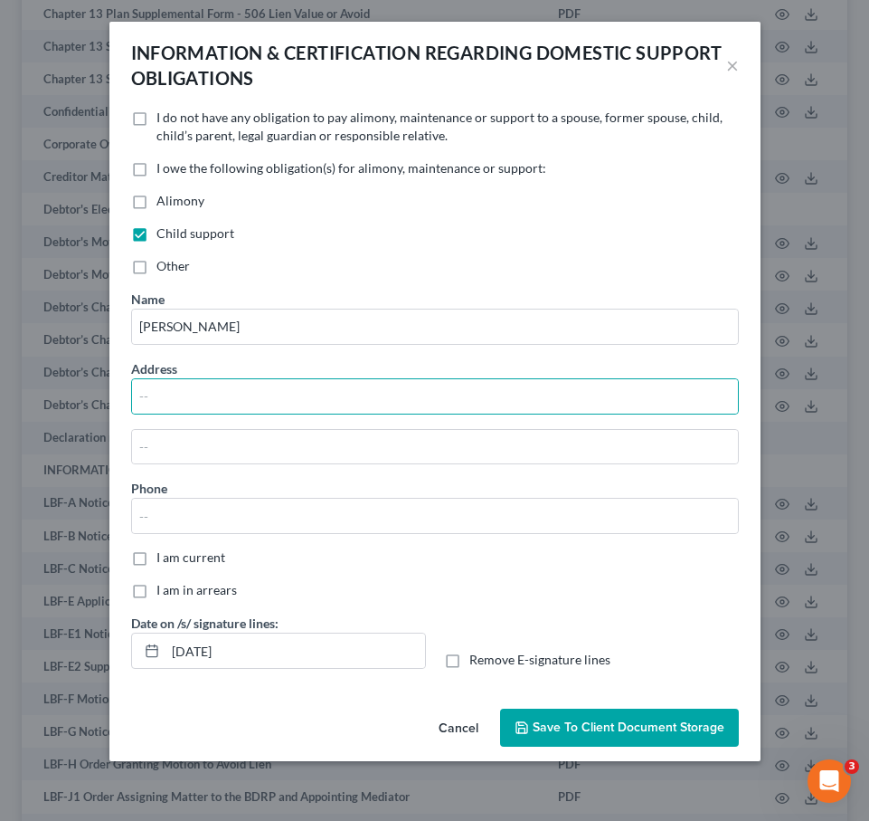
click at [640, 588] on div "I am in arrears" at bounding box center [435, 590] width 608 height 18
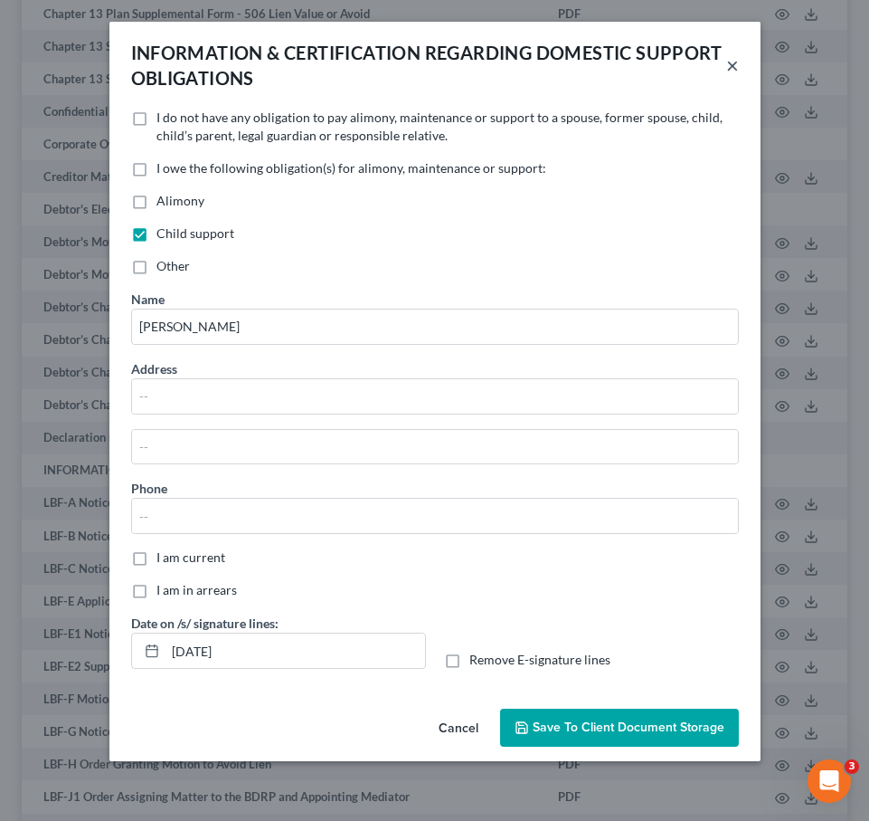
click at [728, 66] on button "×" at bounding box center [732, 65] width 13 height 22
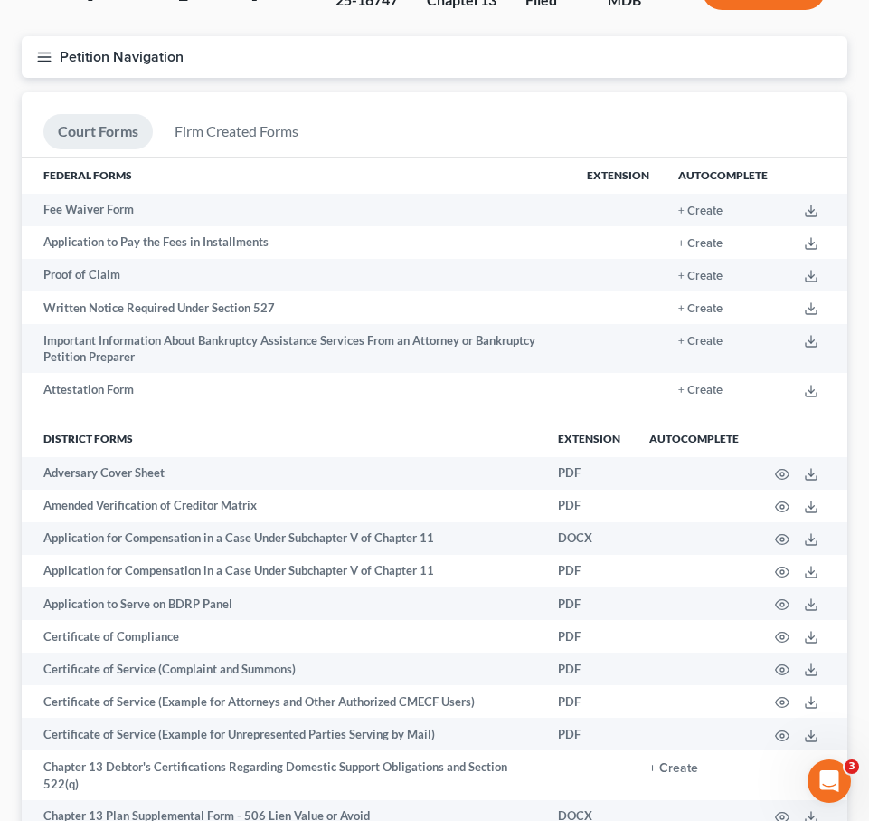
scroll to position [0, 0]
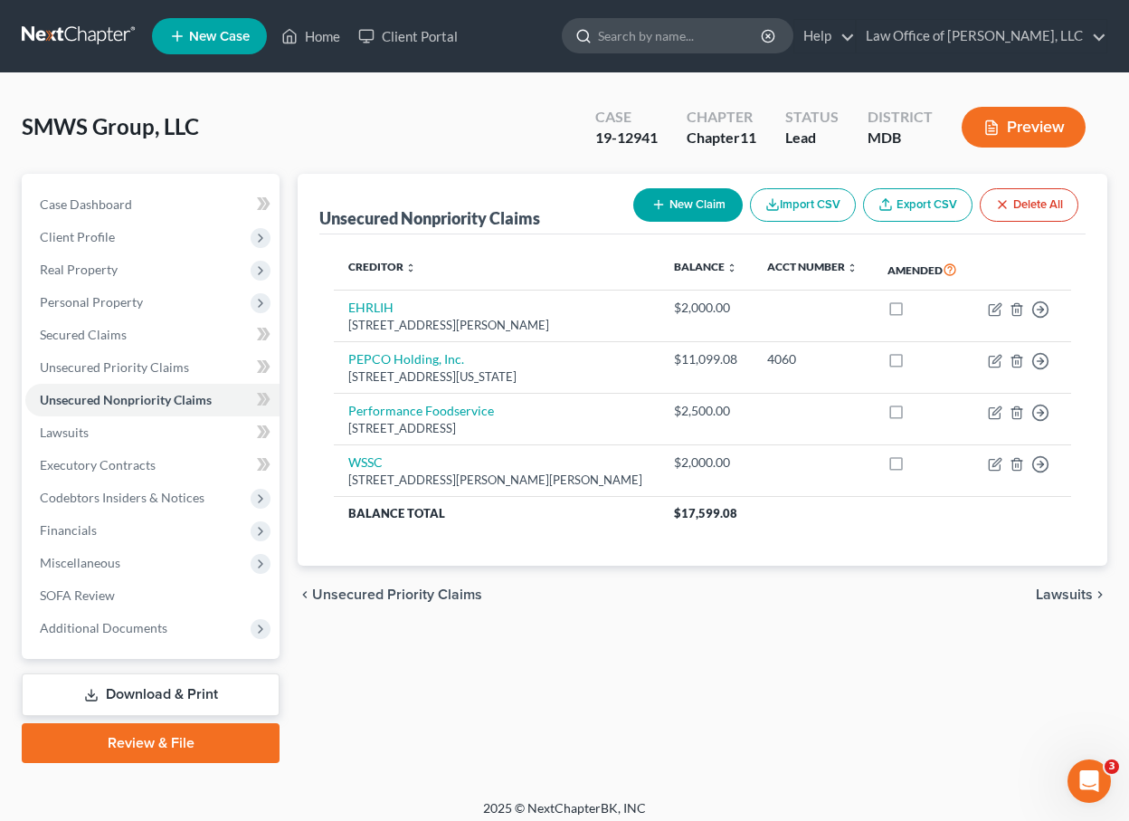
click at [682, 33] on input "search" at bounding box center [681, 35] width 166 height 33
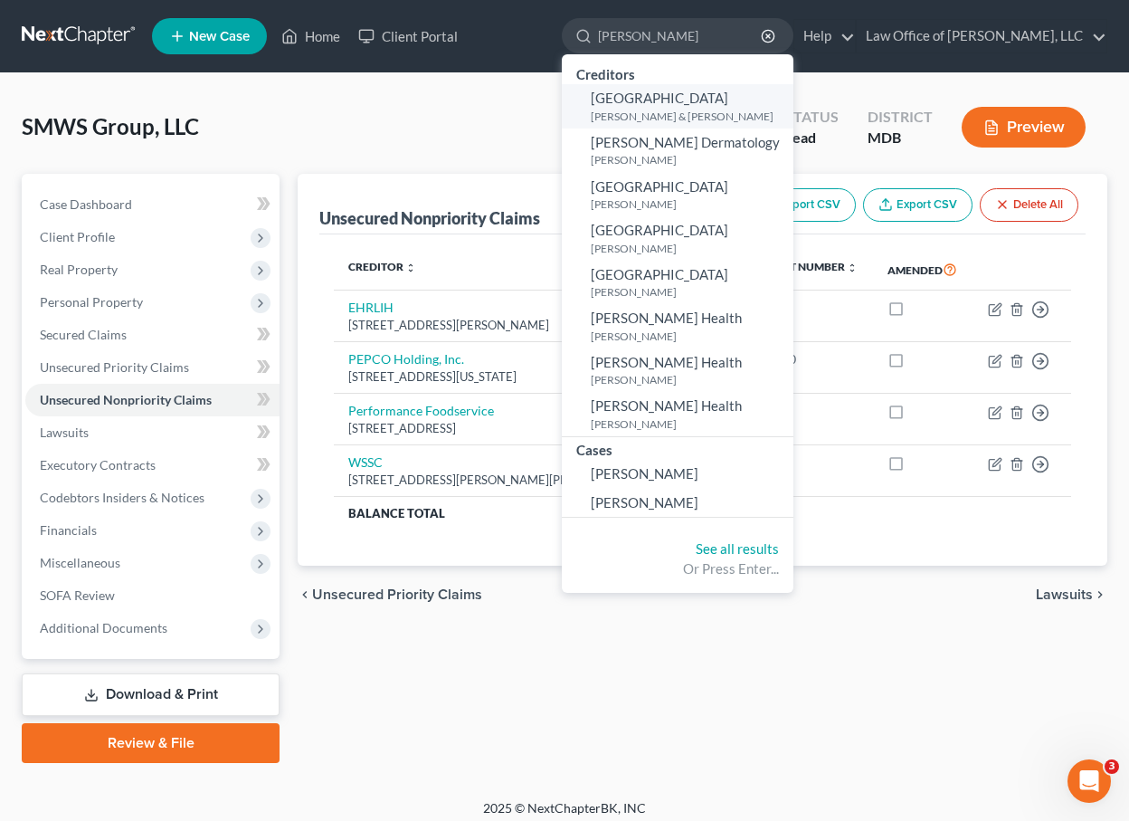
type input "frederick"
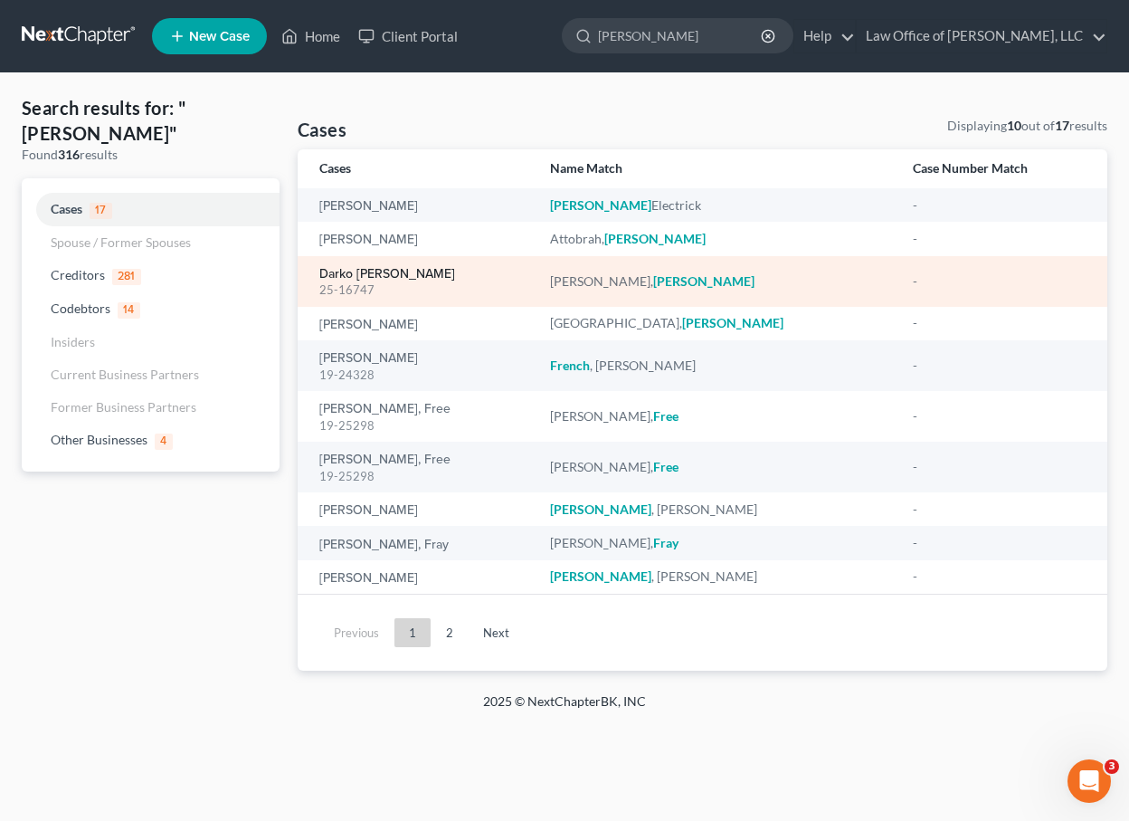
click at [384, 275] on link "Darko [PERSON_NAME]" at bounding box center [387, 274] width 136 height 13
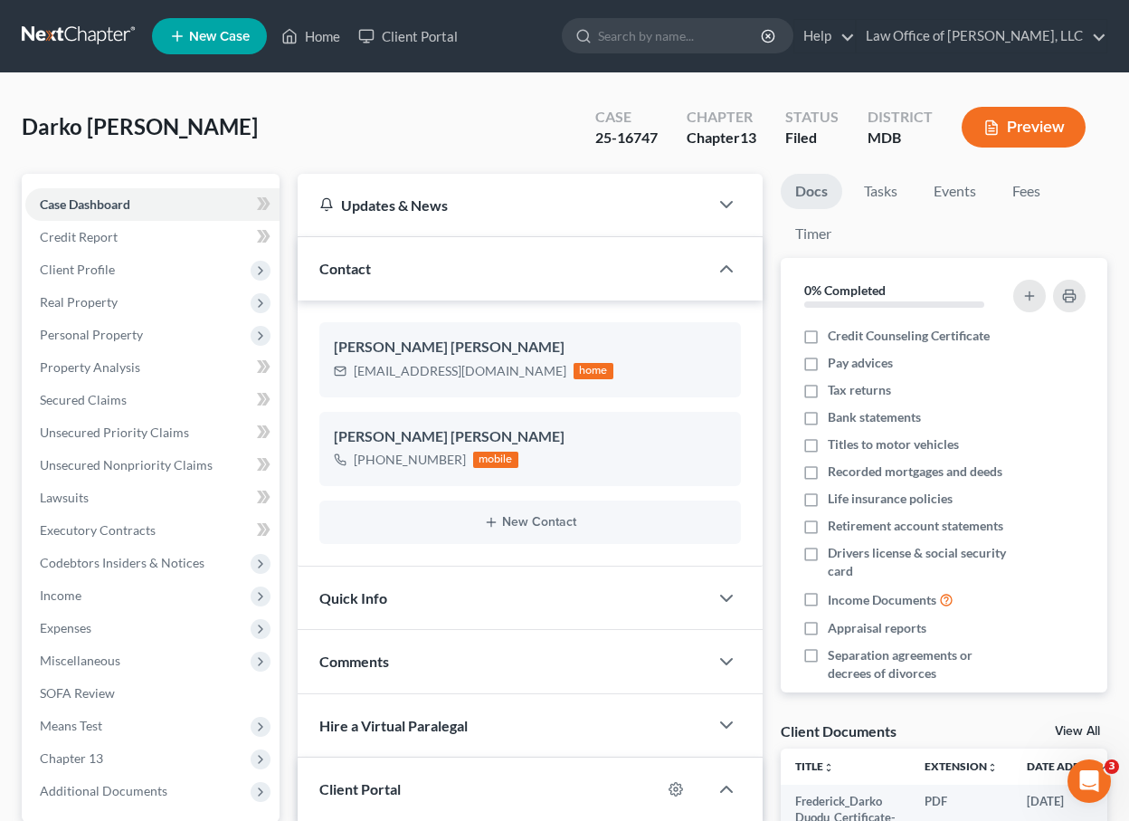
click at [112, 24] on link at bounding box center [80, 36] width 116 height 33
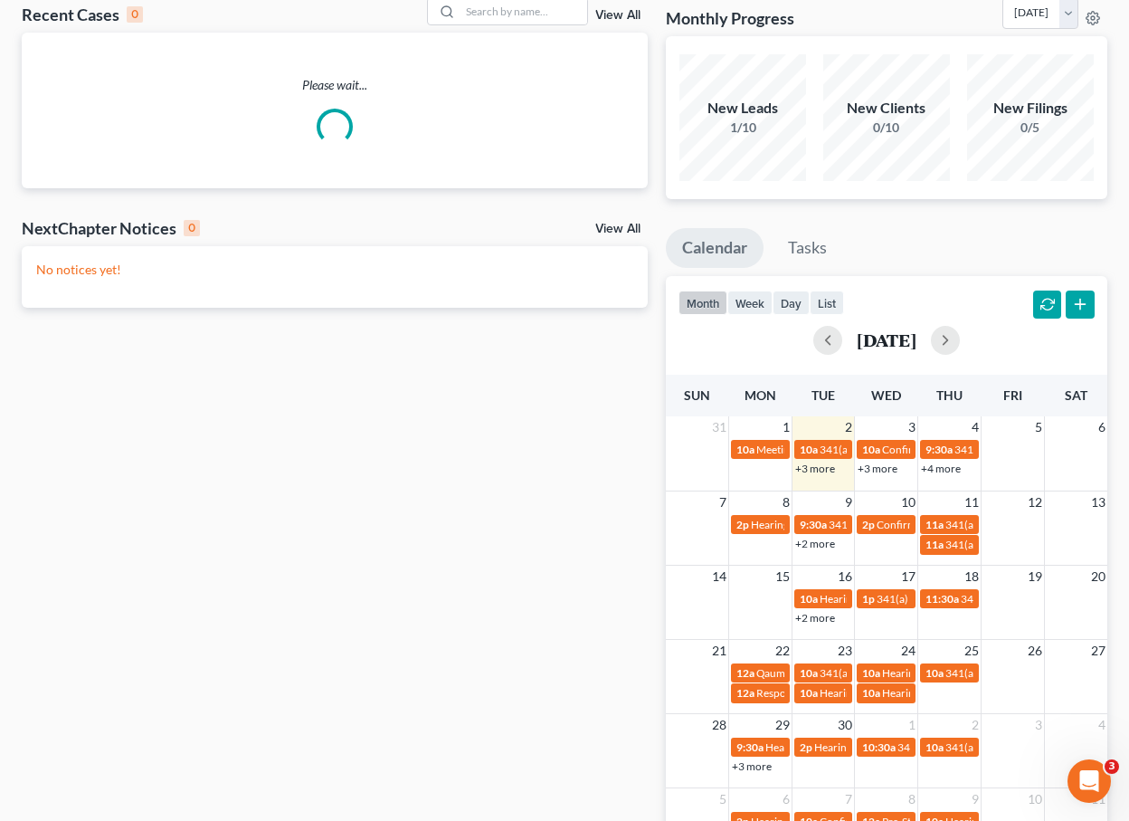
scroll to position [223, 0]
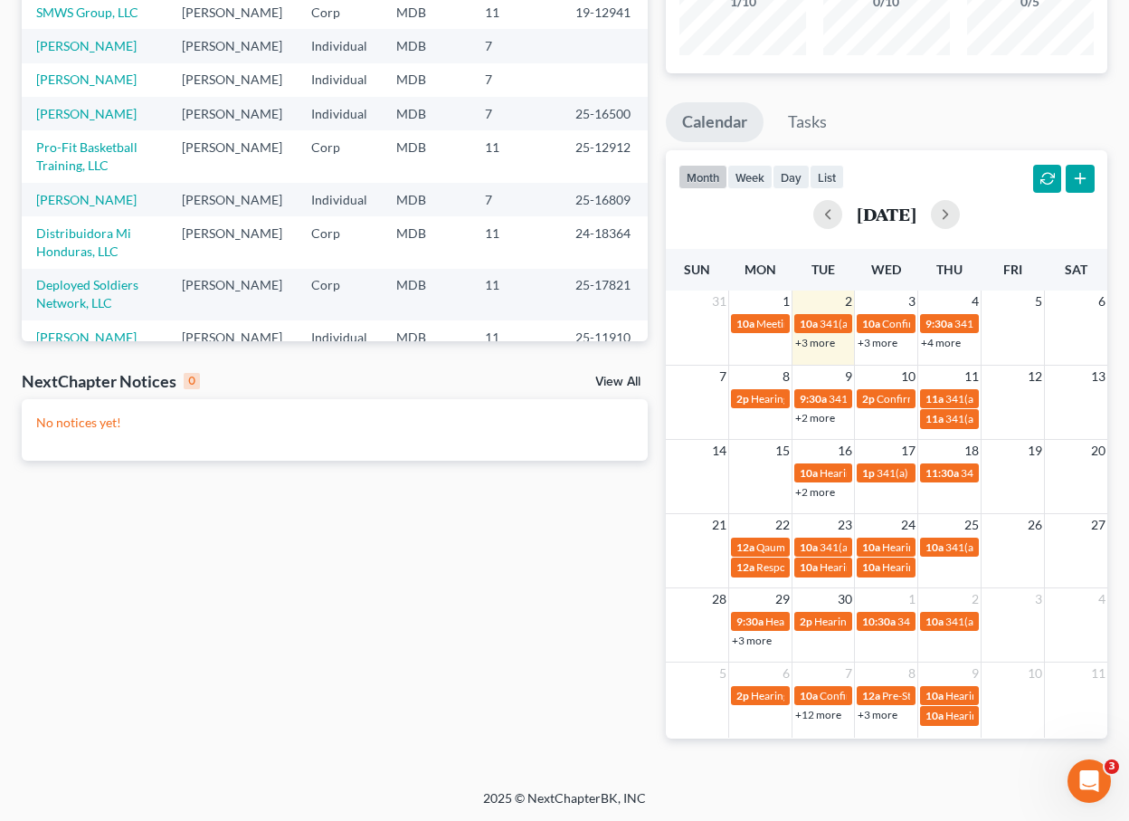
click at [817, 338] on link "+3 more" at bounding box center [815, 343] width 40 height 14
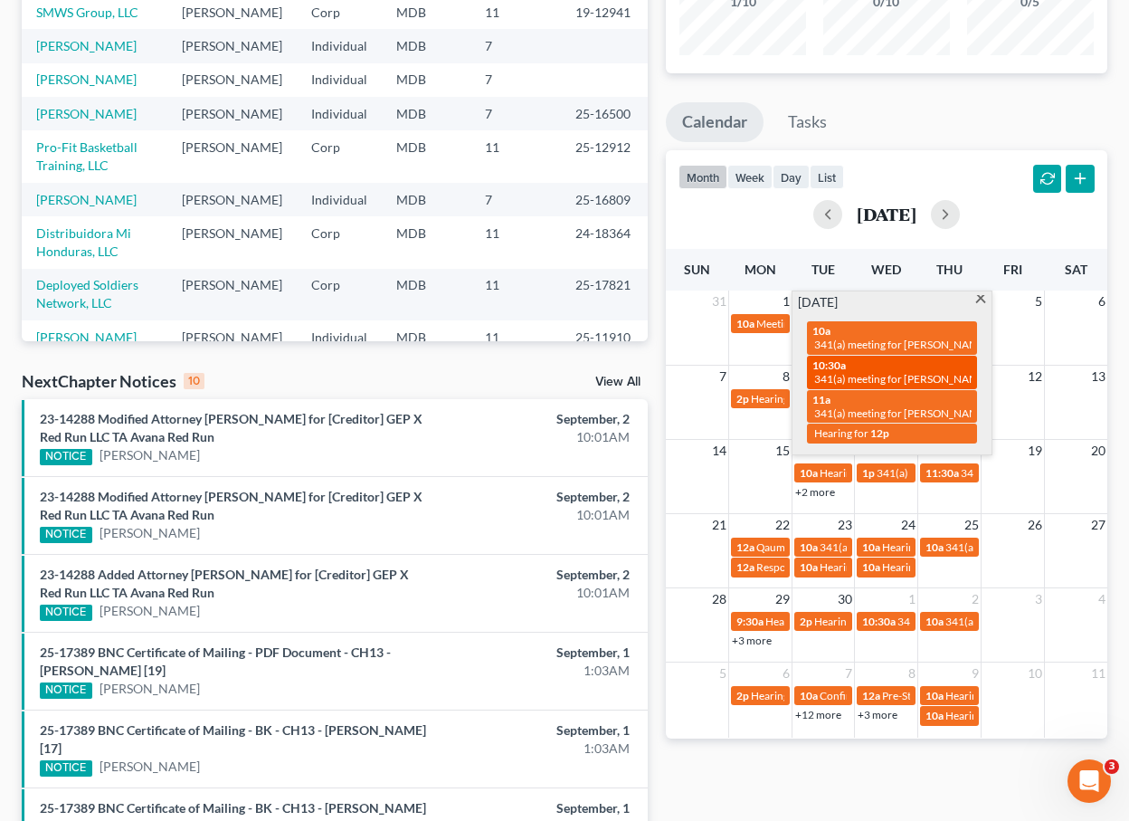
click at [863, 379] on span "341(a) meeting for [PERSON_NAME]" at bounding box center [901, 379] width 175 height 14
select select "Days"
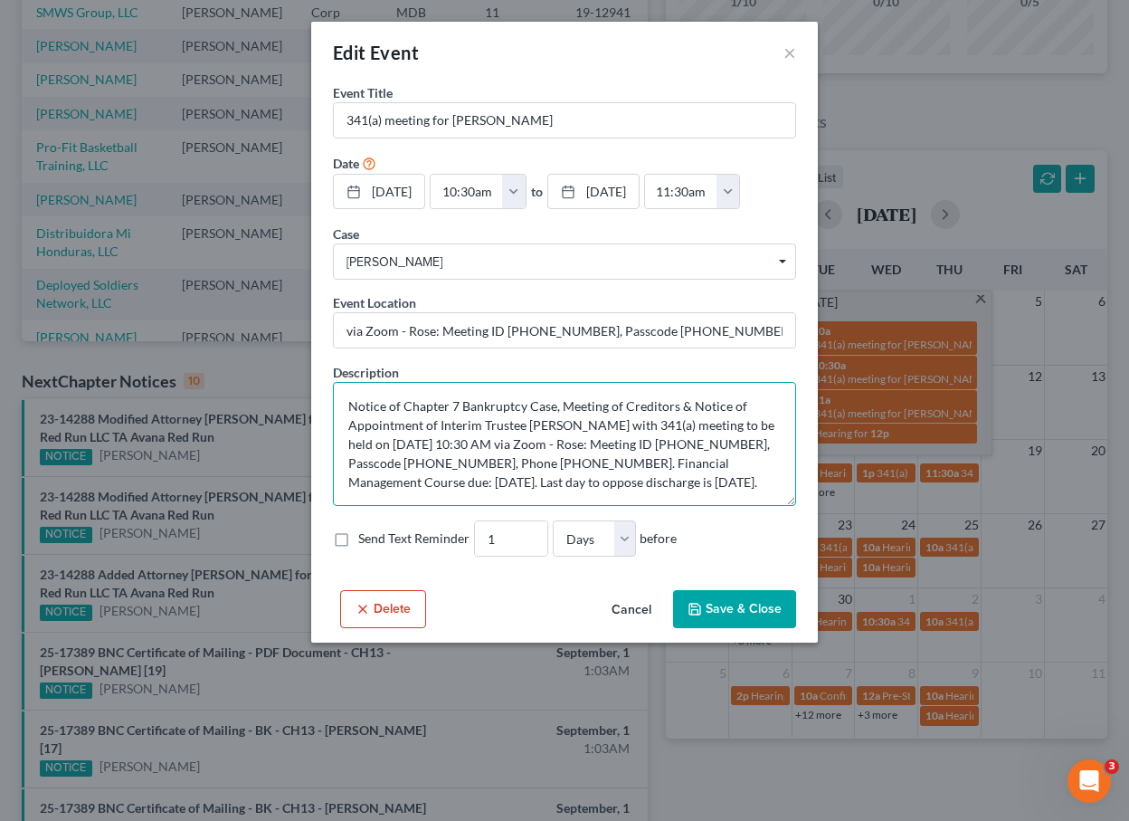
drag, startPoint x: 474, startPoint y: 463, endPoint x: 402, endPoint y: 462, distance: 72.4
click at [402, 462] on textarea "Notice of Chapter 7 Bankruptcy Case, Meeting of Creditors & Notice of Appointme…" at bounding box center [564, 444] width 463 height 124
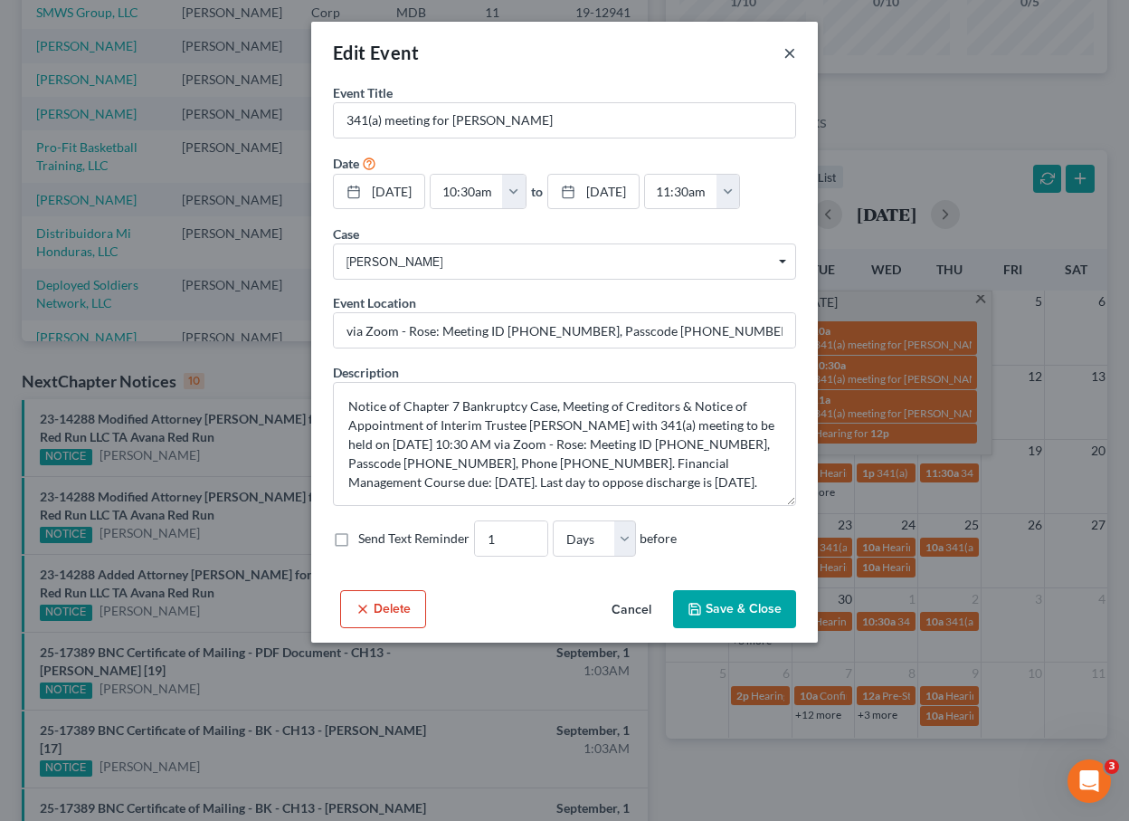
click at [794, 49] on button "×" at bounding box center [789, 53] width 13 height 22
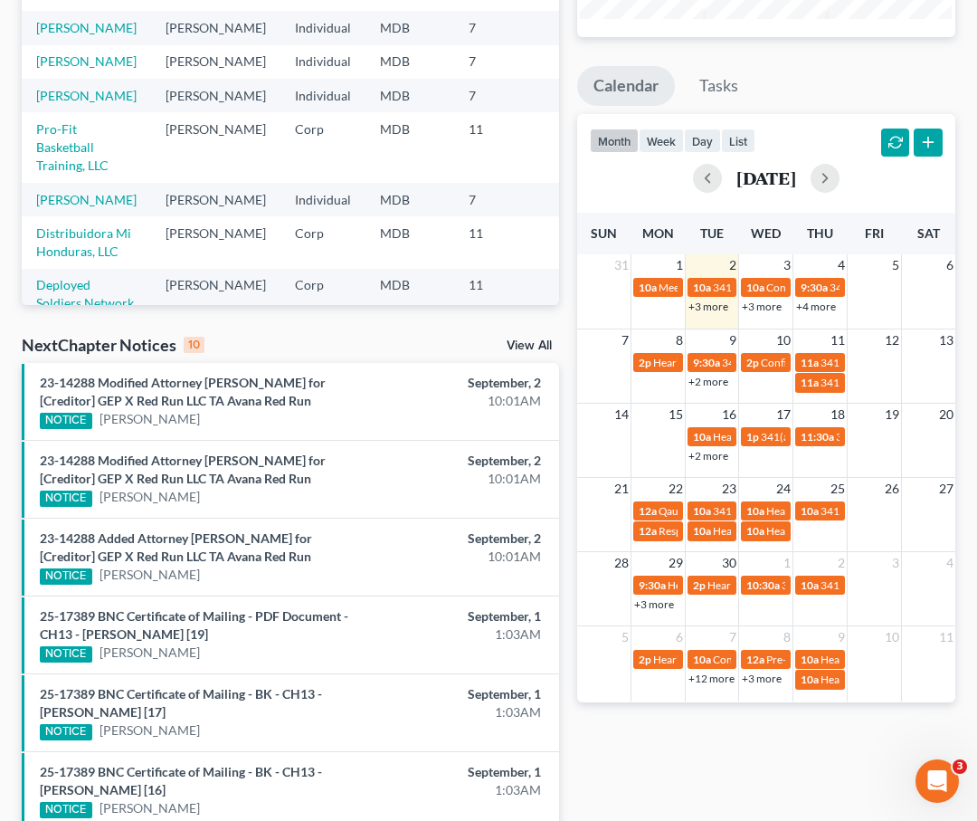
scroll to position [0, 0]
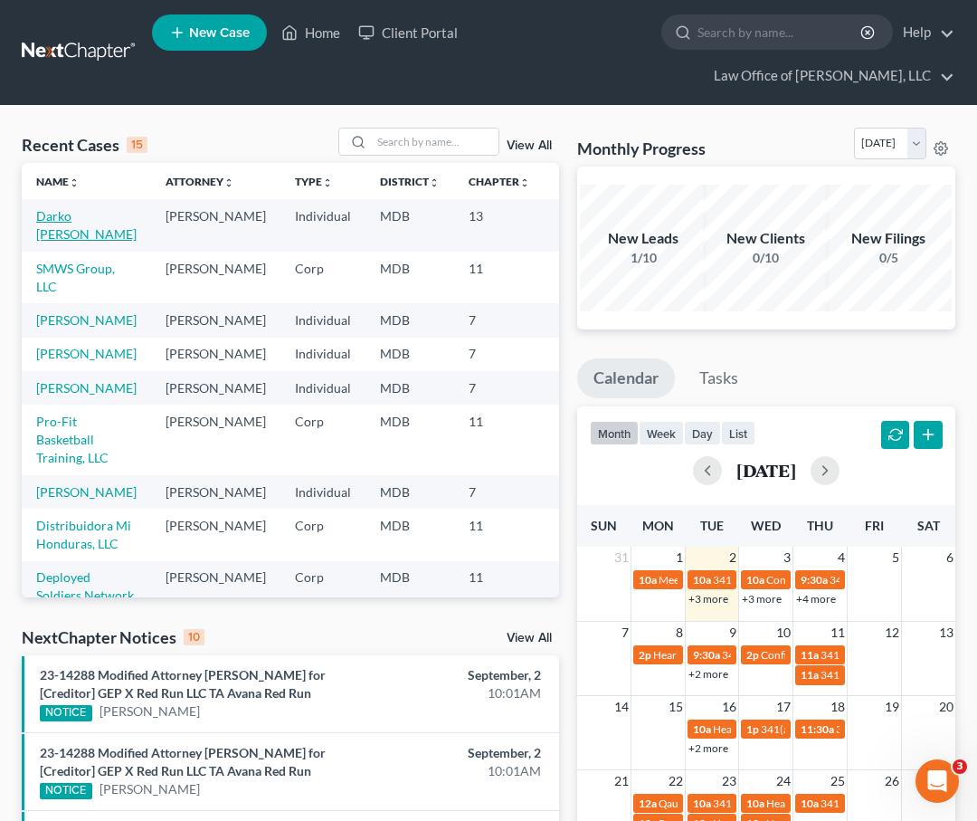
click at [55, 239] on link "Darko [PERSON_NAME]" at bounding box center [86, 224] width 100 height 33
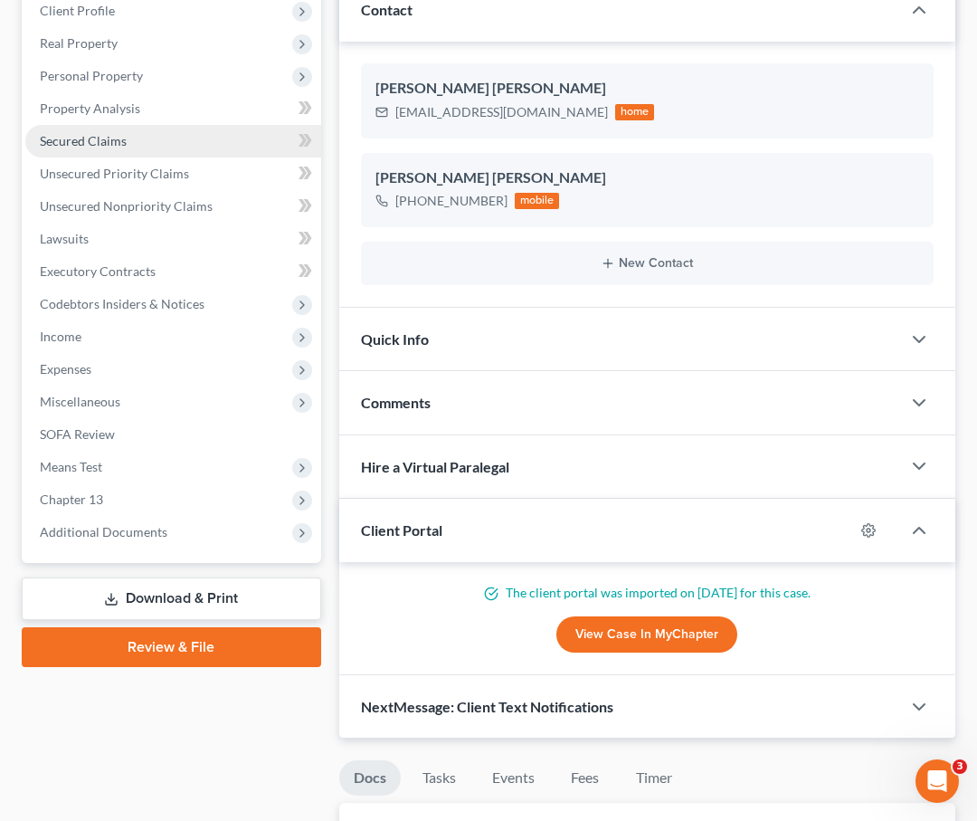
scroll to position [307, 0]
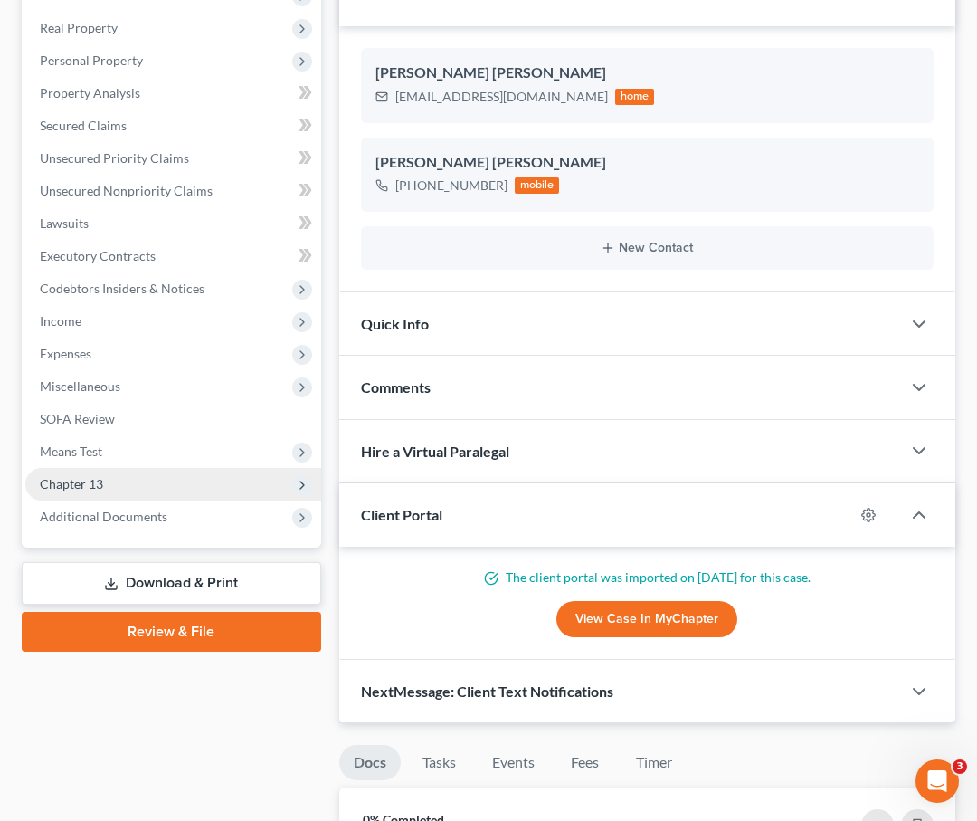
click at [95, 477] on span "Chapter 13" at bounding box center [71, 483] width 63 height 15
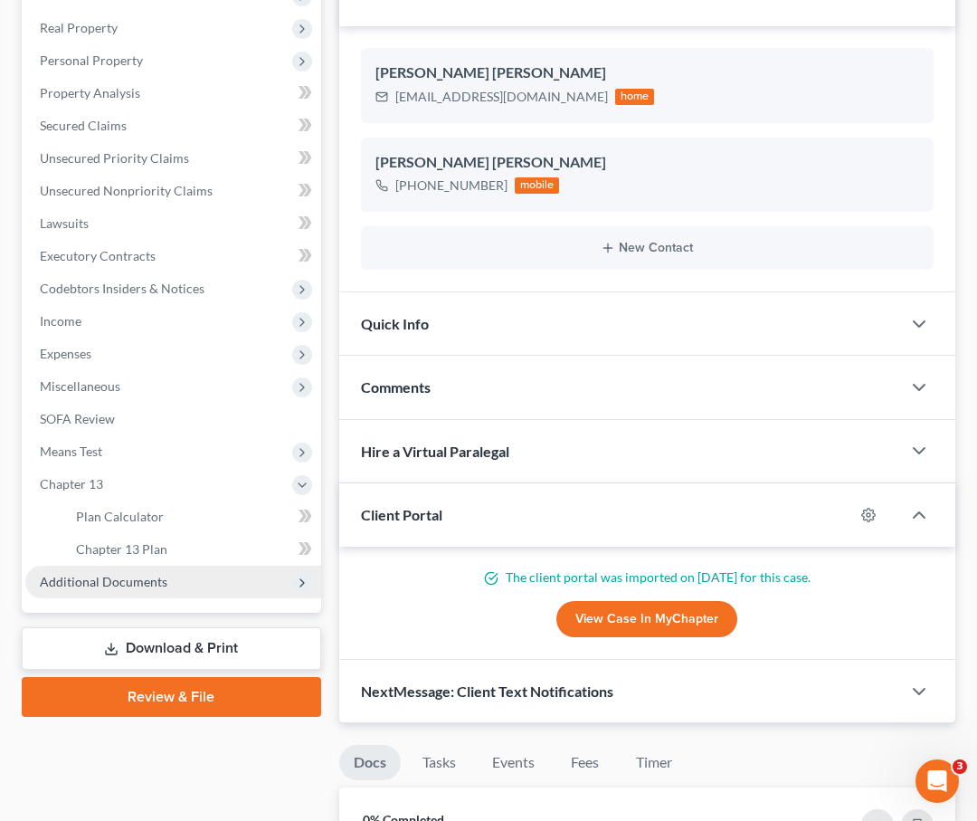
click at [106, 577] on span "Additional Documents" at bounding box center [104, 581] width 128 height 15
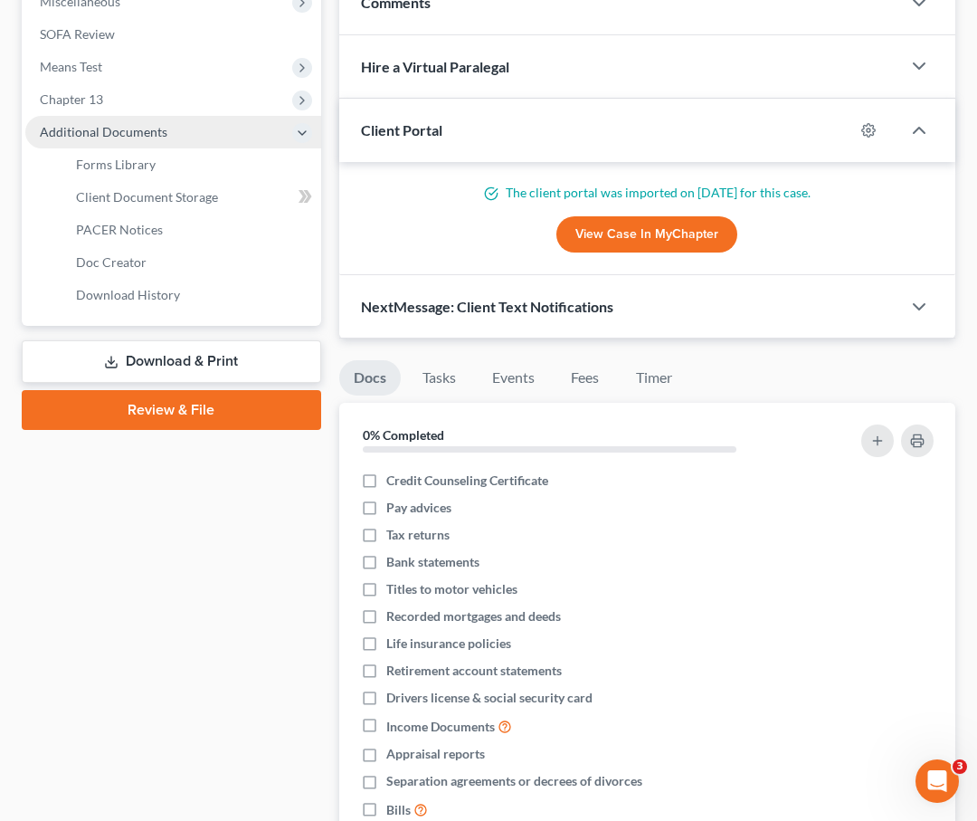
scroll to position [797, 0]
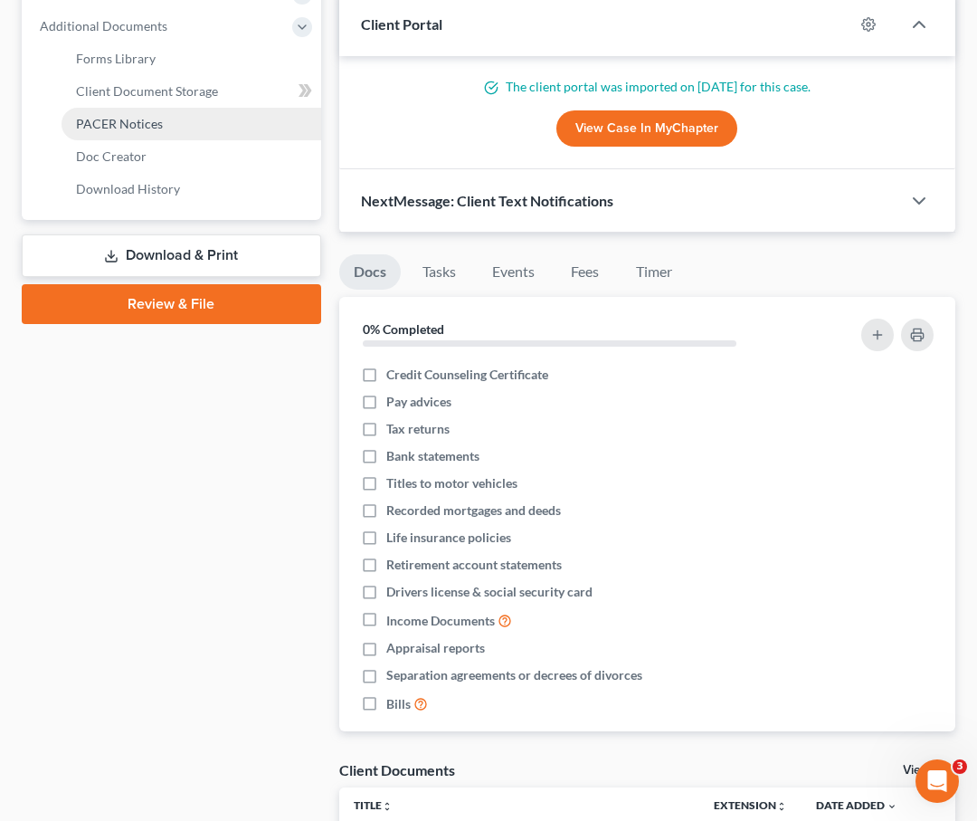
click at [93, 119] on span "PACER Notices" at bounding box center [119, 123] width 87 height 15
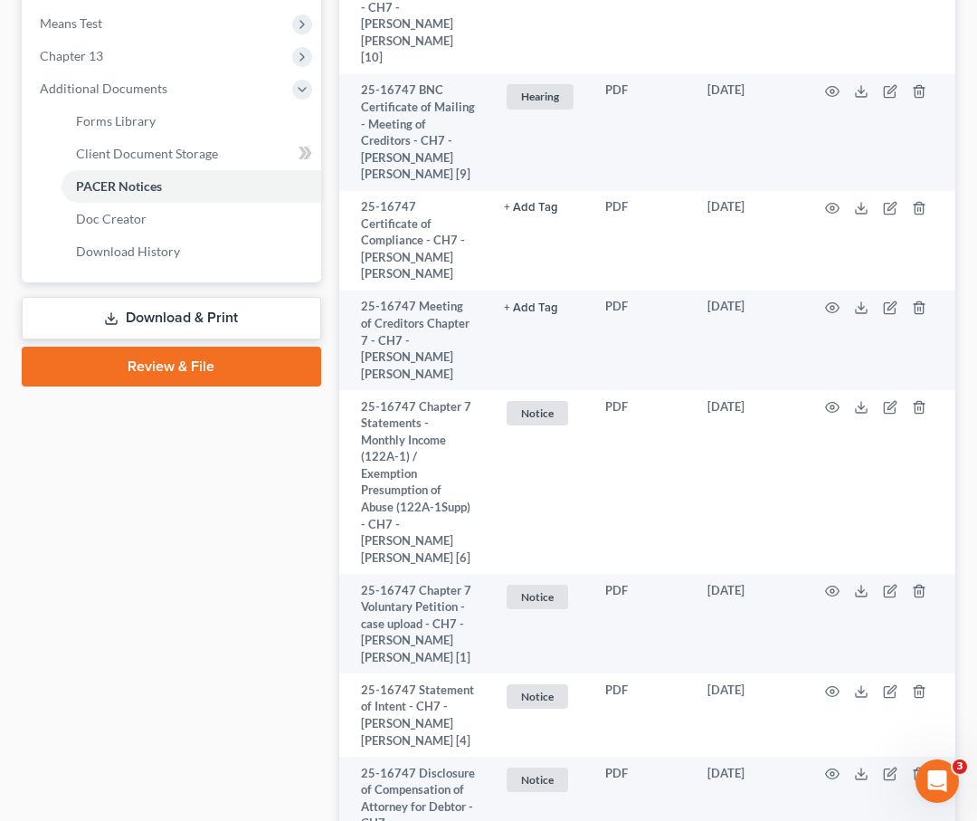
scroll to position [1043, 0]
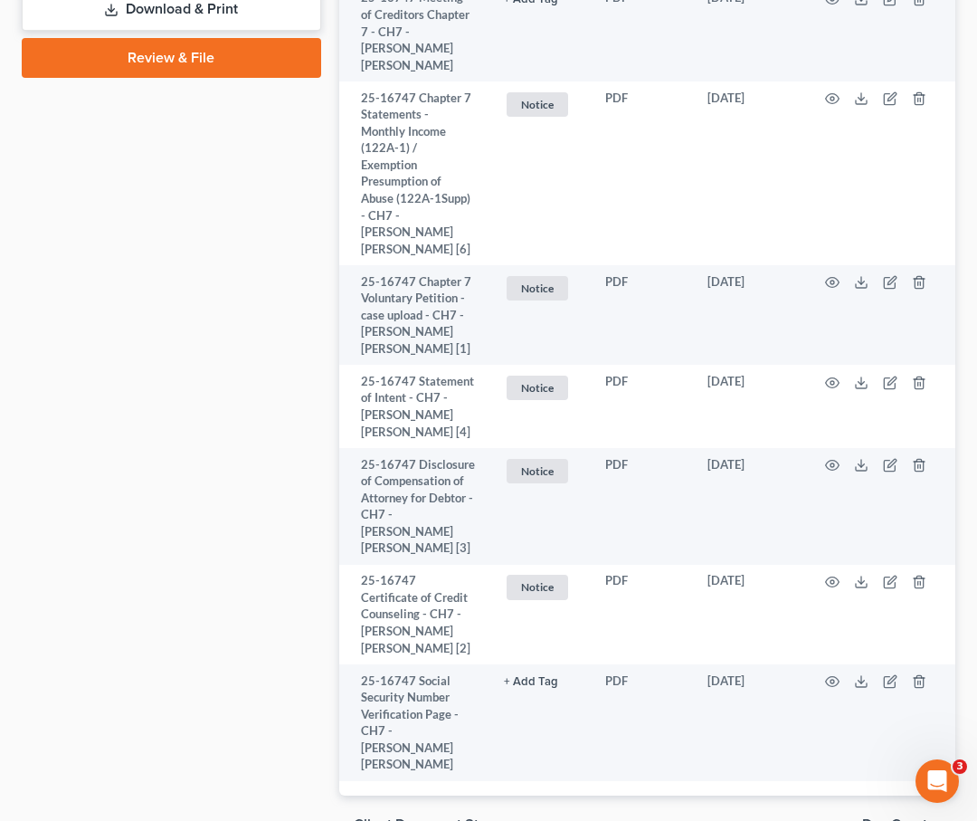
click at [427, 817] on span "Client Document Storage" at bounding box center [435, 824] width 163 height 14
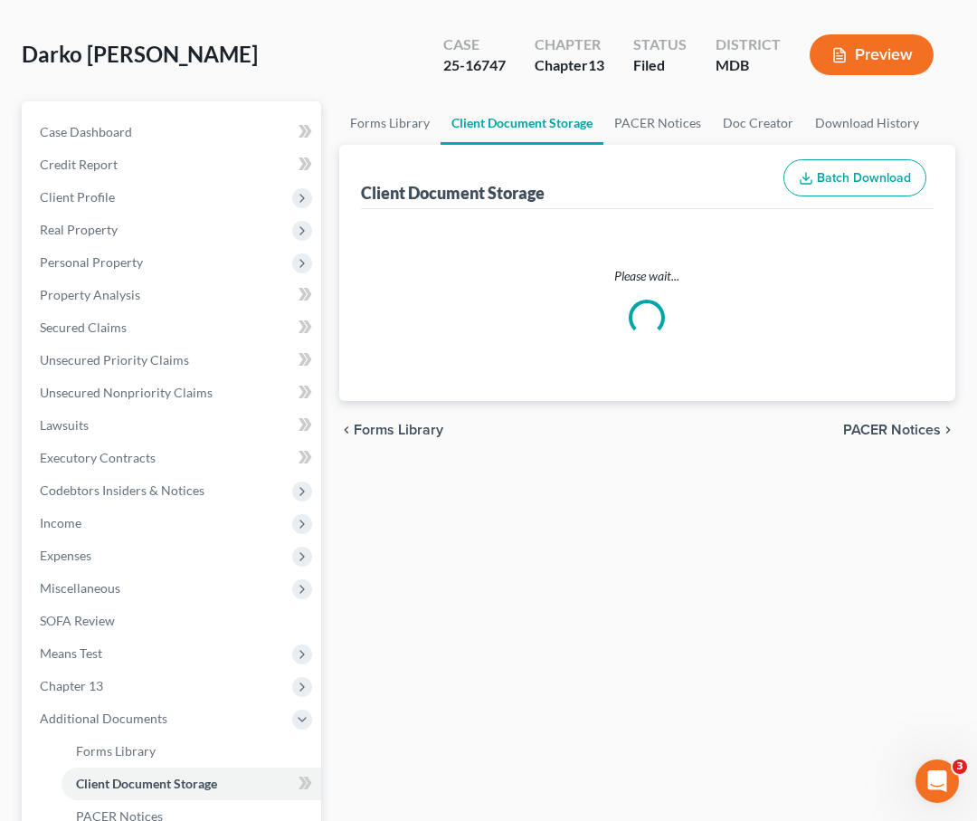
select select "14"
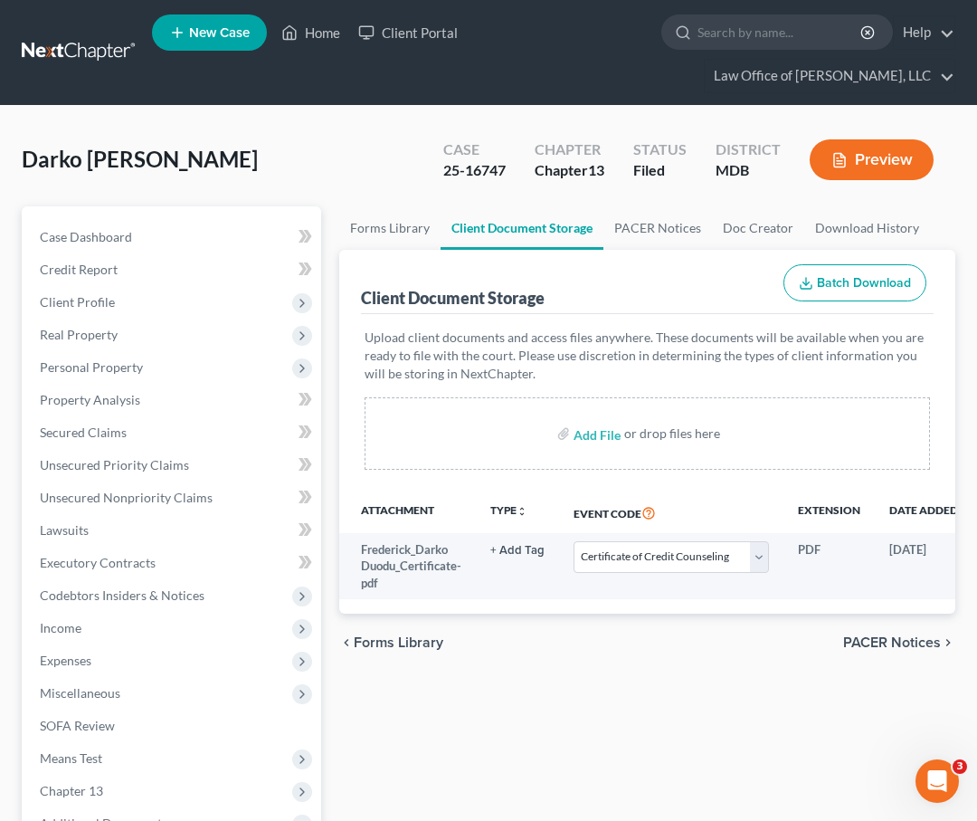
scroll to position [367, 0]
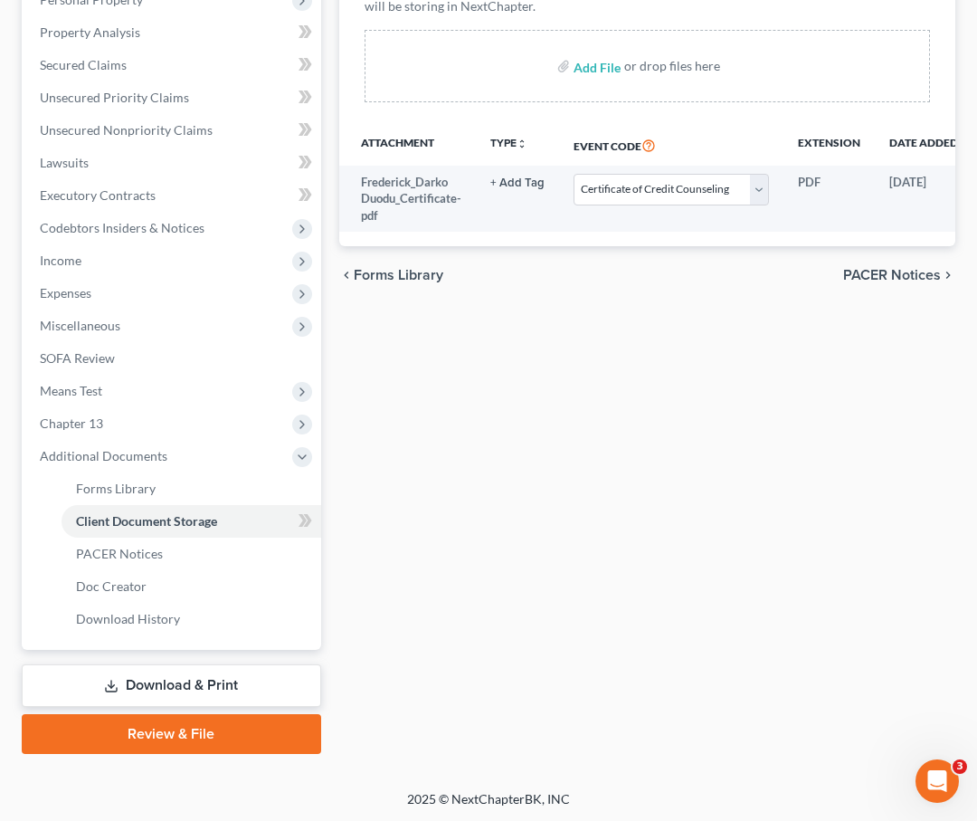
click at [857, 285] on div "chevron_left Forms Library PACER Notices chevron_right" at bounding box center [647, 275] width 616 height 58
click at [363, 274] on span "Forms Library" at bounding box center [399, 275] width 90 height 14
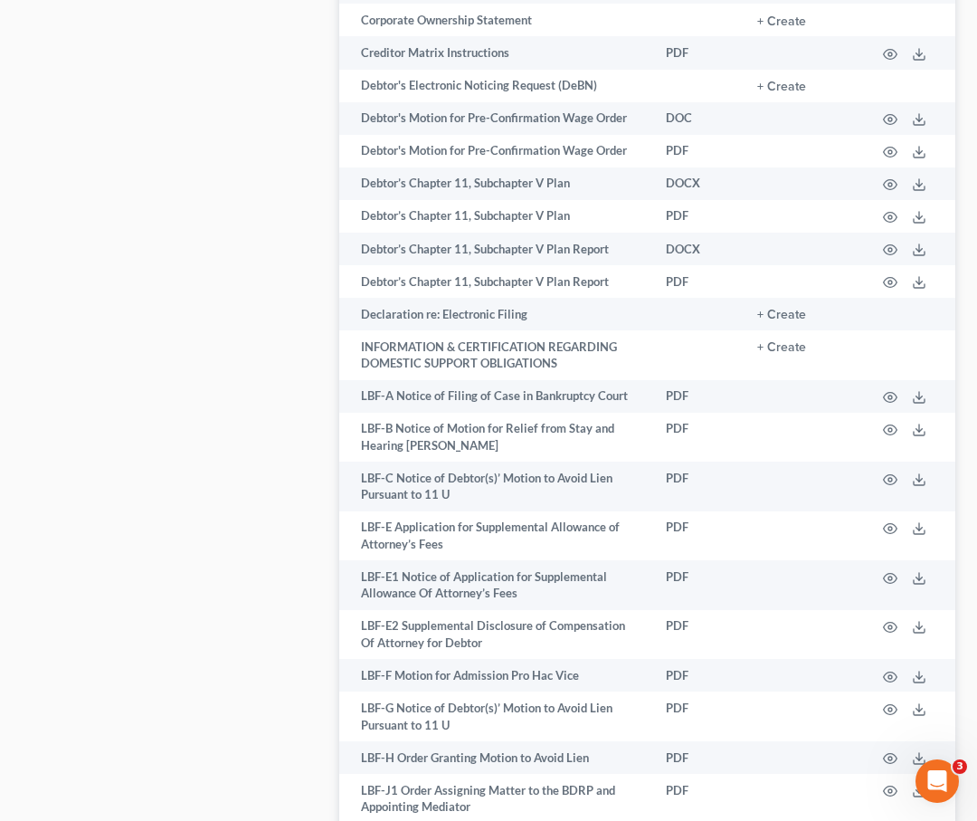
scroll to position [1066, 0]
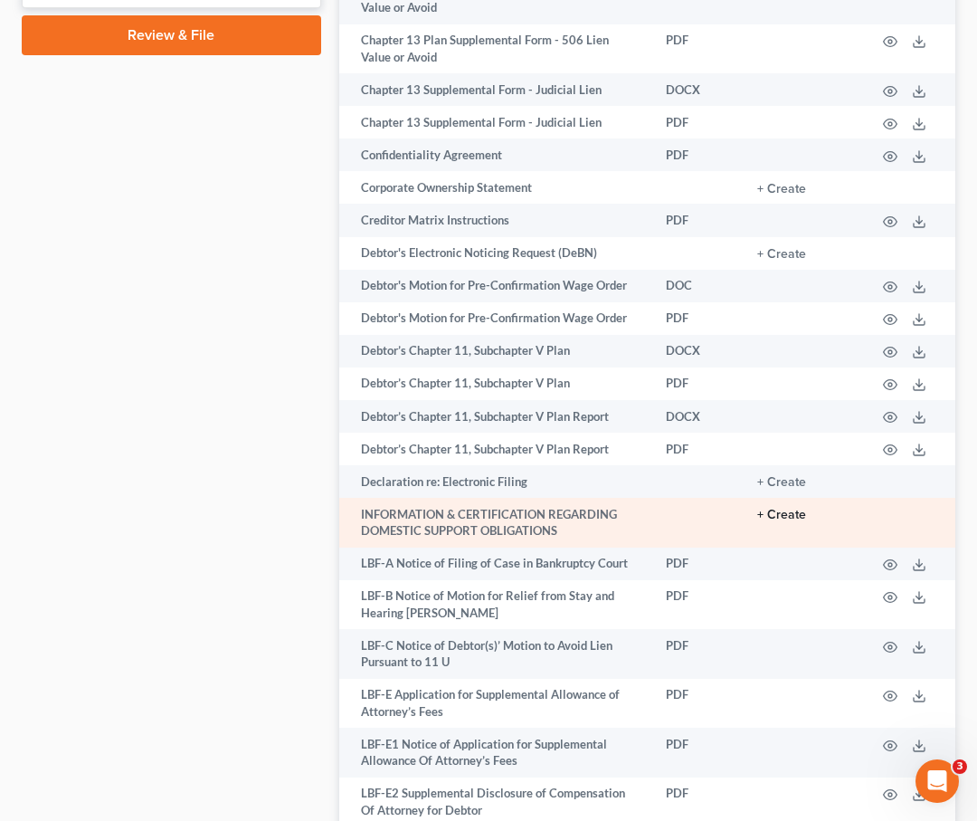
click at [788, 508] on button "+ Create" at bounding box center [781, 514] width 49 height 13
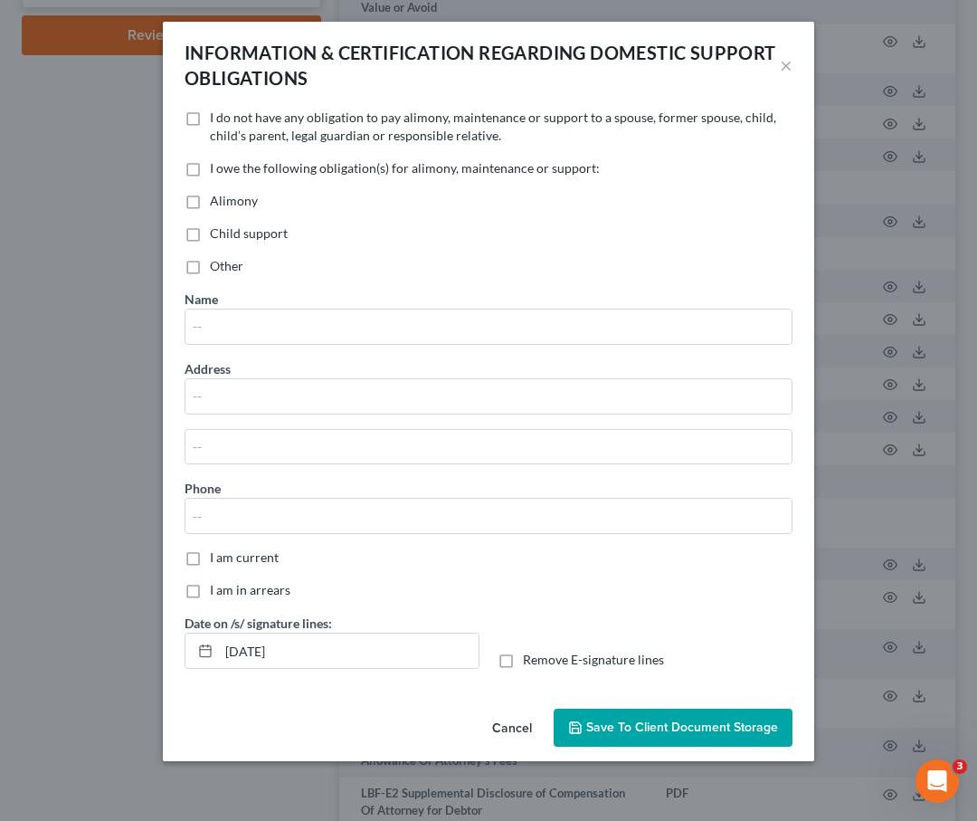
click at [210, 234] on label "Child support" at bounding box center [249, 233] width 78 height 18
click at [217, 234] on input "Child support" at bounding box center [223, 230] width 12 height 12
checkbox input "true"
click at [212, 319] on input "text" at bounding box center [488, 326] width 606 height 34
type input "Margaret Agyekum"
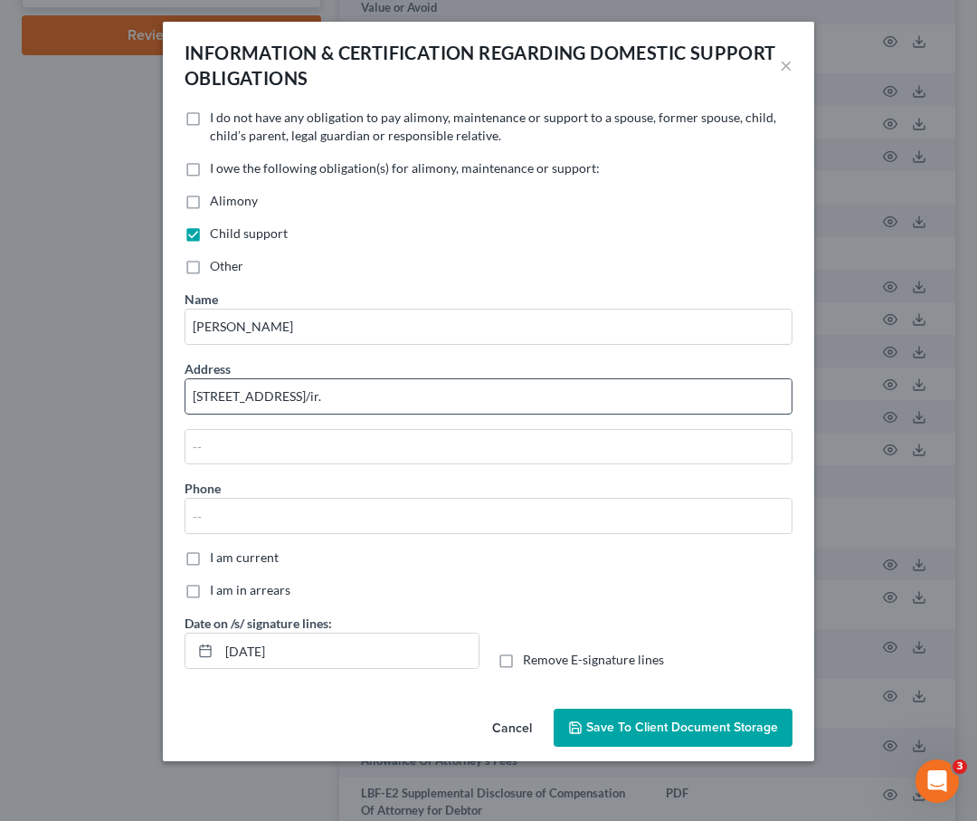
click at [296, 395] on input "26 Town Square C/ir." at bounding box center [488, 396] width 606 height 34
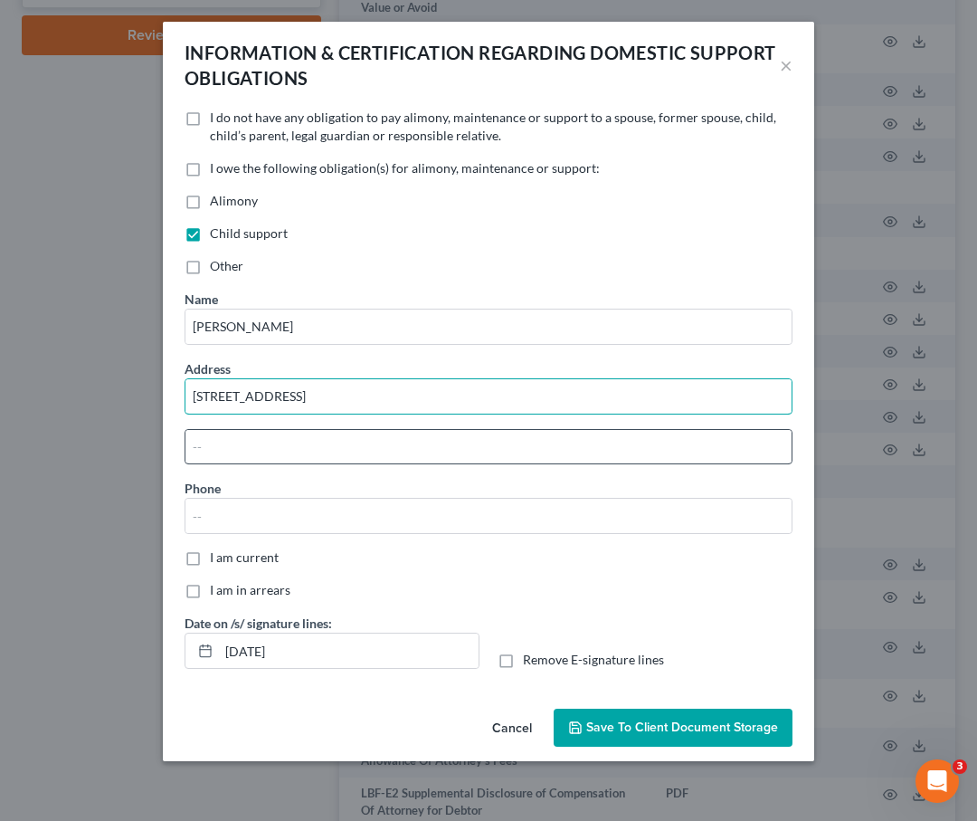
type input "26 Town Square Cir."
click at [255, 438] on input "text" at bounding box center [488, 447] width 606 height 34
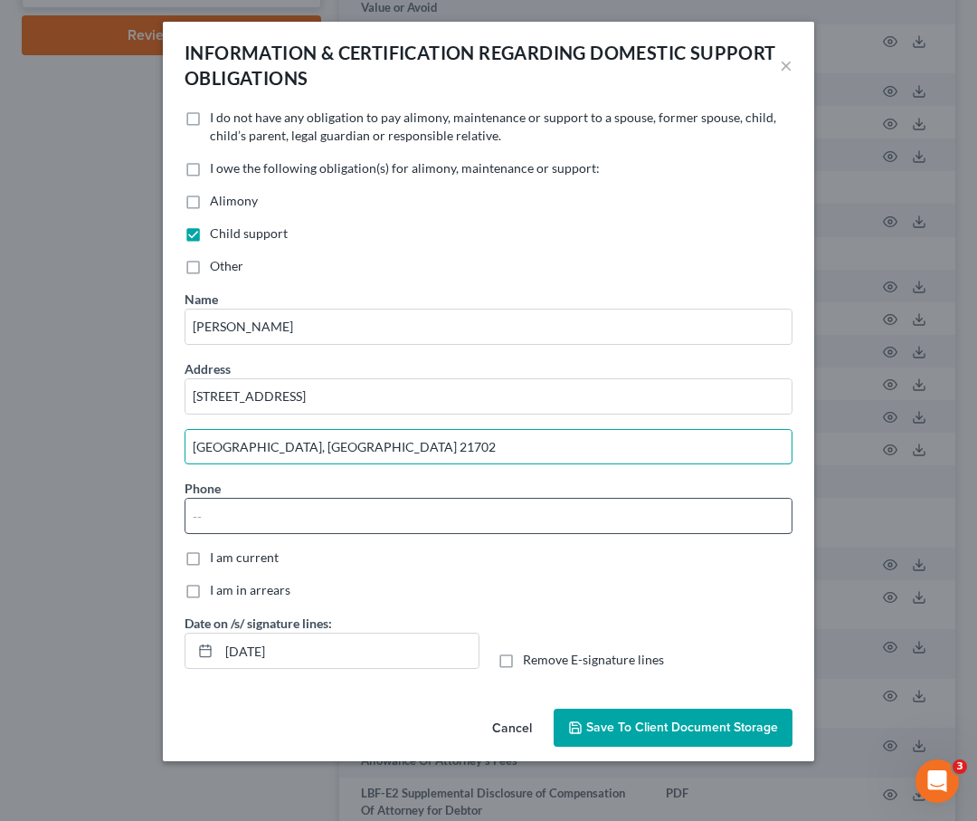
type input "Stafford, VA. 21702"
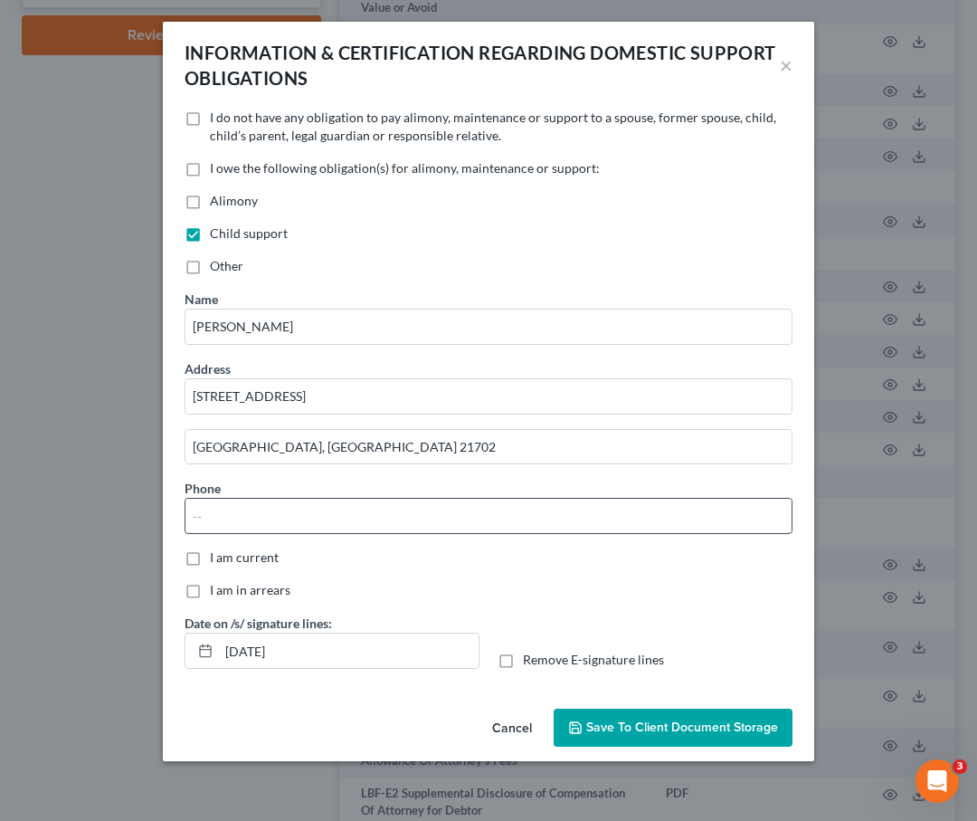
click at [224, 526] on input "text" at bounding box center [488, 515] width 606 height 34
type input "(571) 660-8544"
click at [210, 562] on label "I am current" at bounding box center [244, 557] width 69 height 18
click at [217, 560] on input "I am current" at bounding box center [223, 554] width 12 height 12
checkbox input "true"
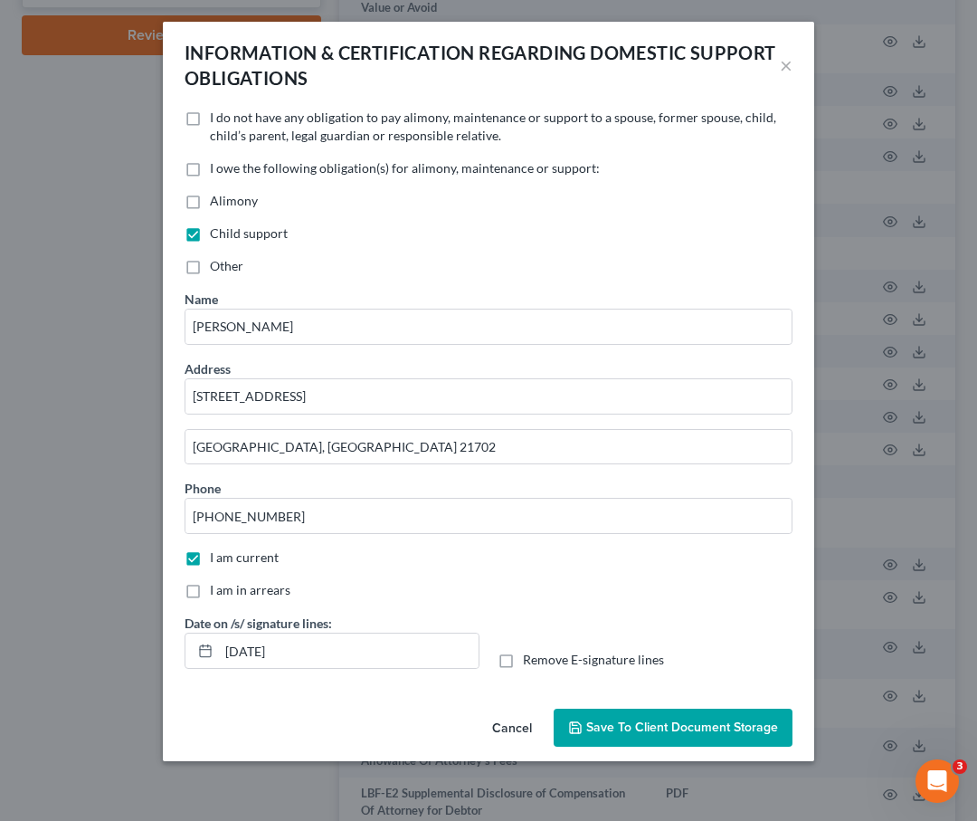
click at [523, 660] on label "Remove E-signature lines" at bounding box center [593, 659] width 141 height 18
click at [530, 660] on input "Remove E-signature lines" at bounding box center [536, 656] width 12 height 12
checkbox input "true"
click at [616, 722] on span "Save to Client Document Storage" at bounding box center [682, 726] width 192 height 15
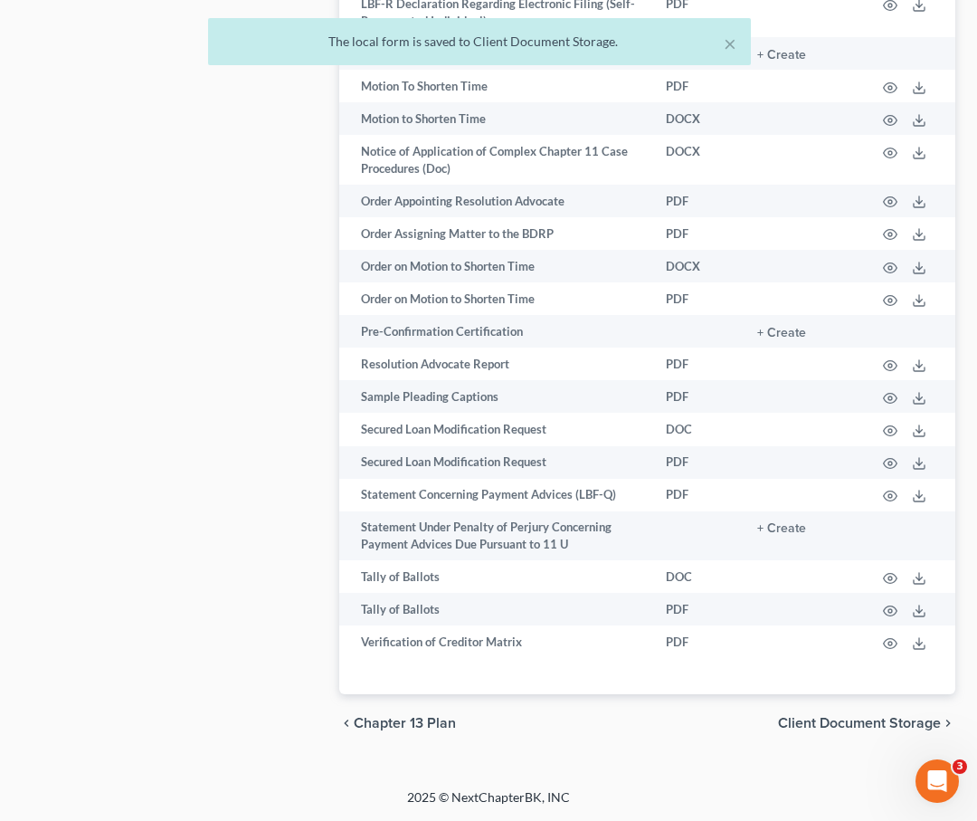
click at [791, 719] on span "Client Document Storage" at bounding box center [859, 723] width 163 height 14
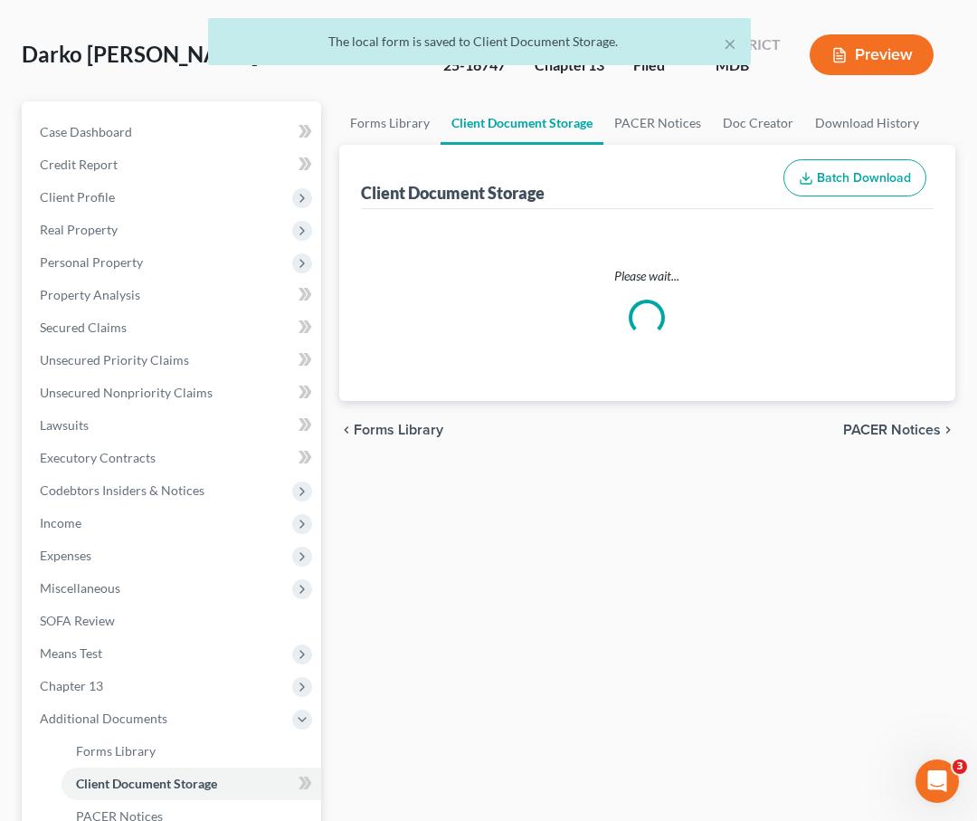
select select "14"
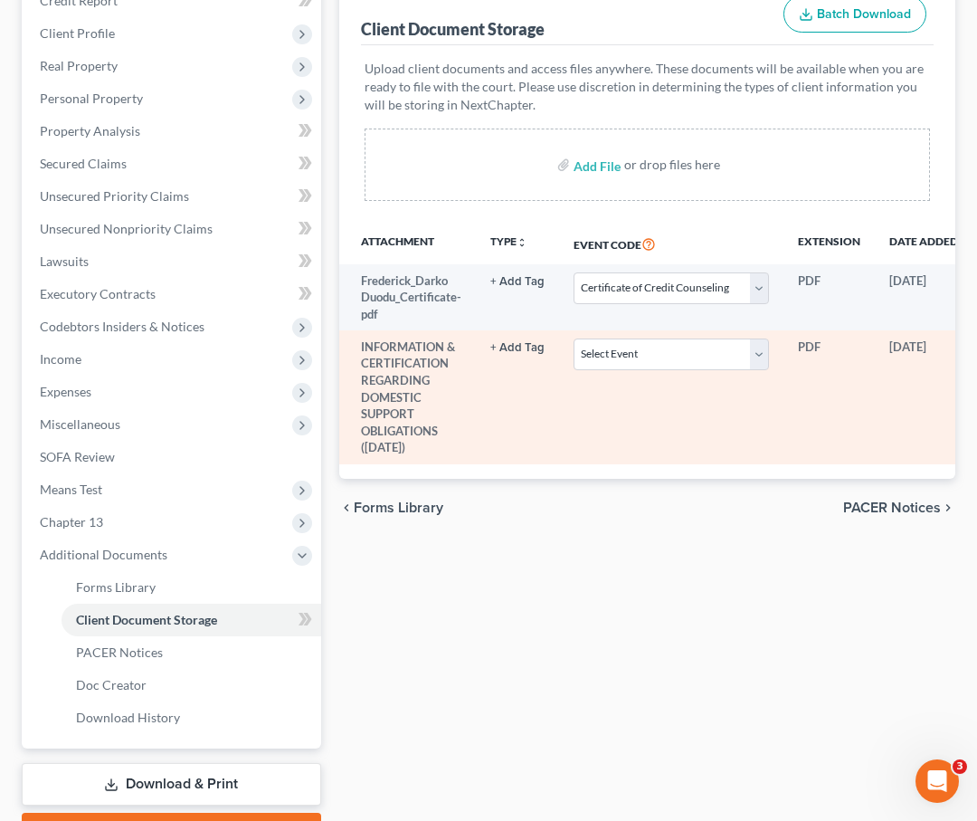
scroll to position [0, 165]
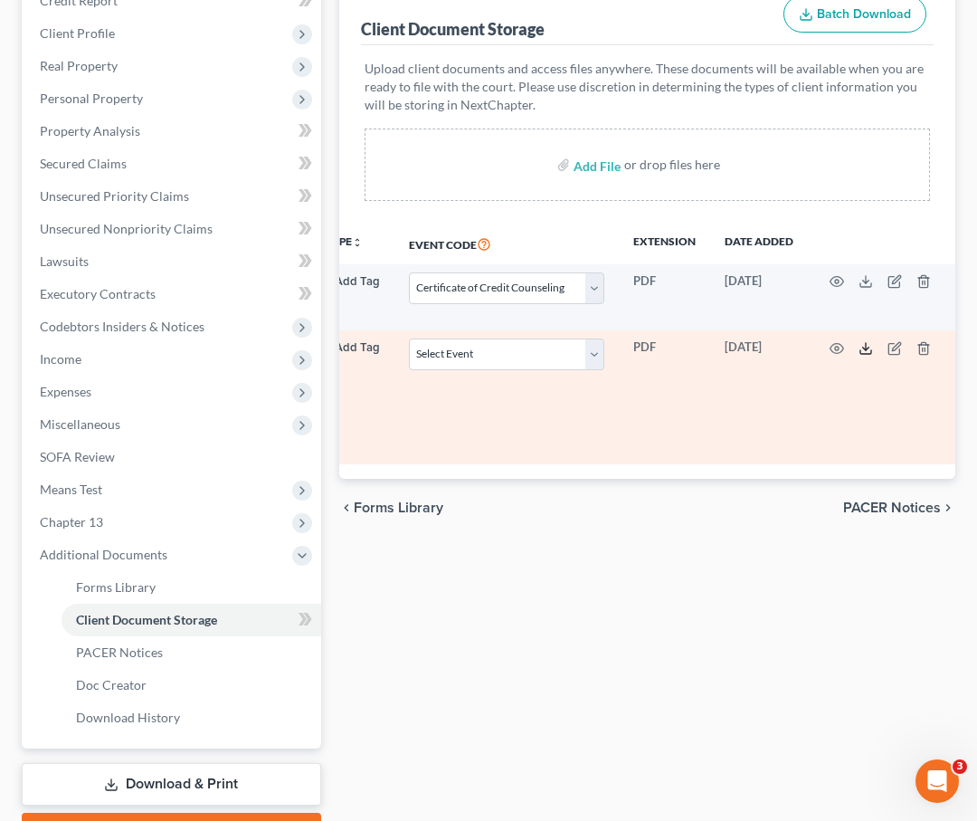
click at [859, 344] on icon at bounding box center [866, 348] width 14 height 14
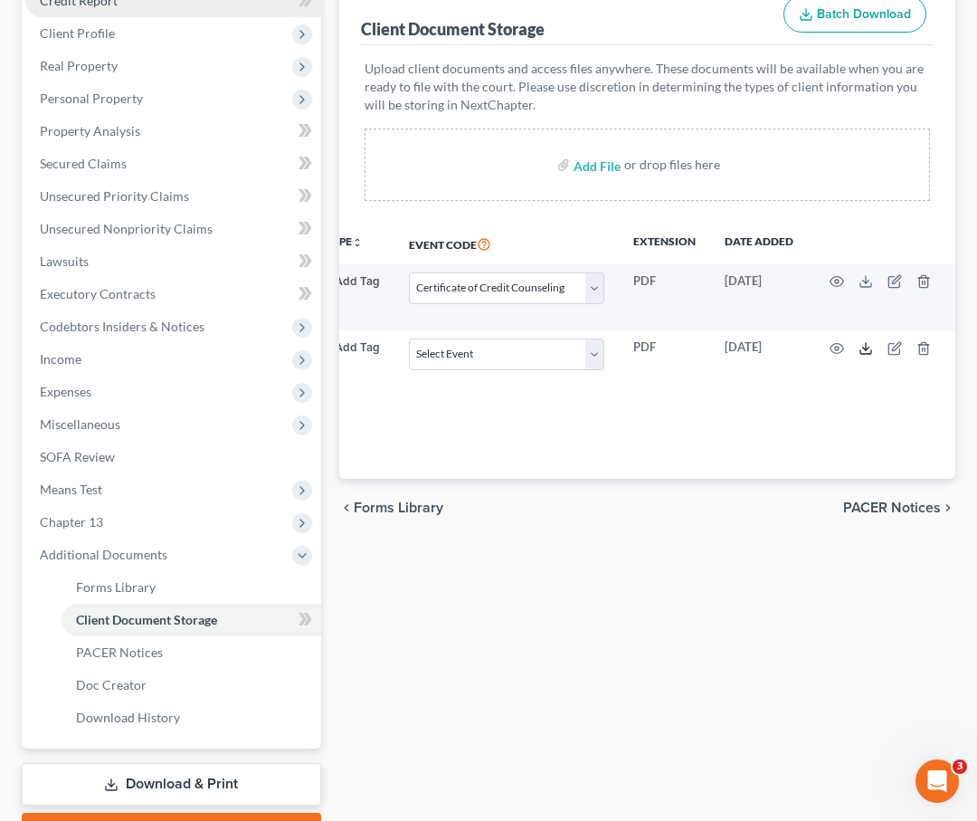
scroll to position [0, 0]
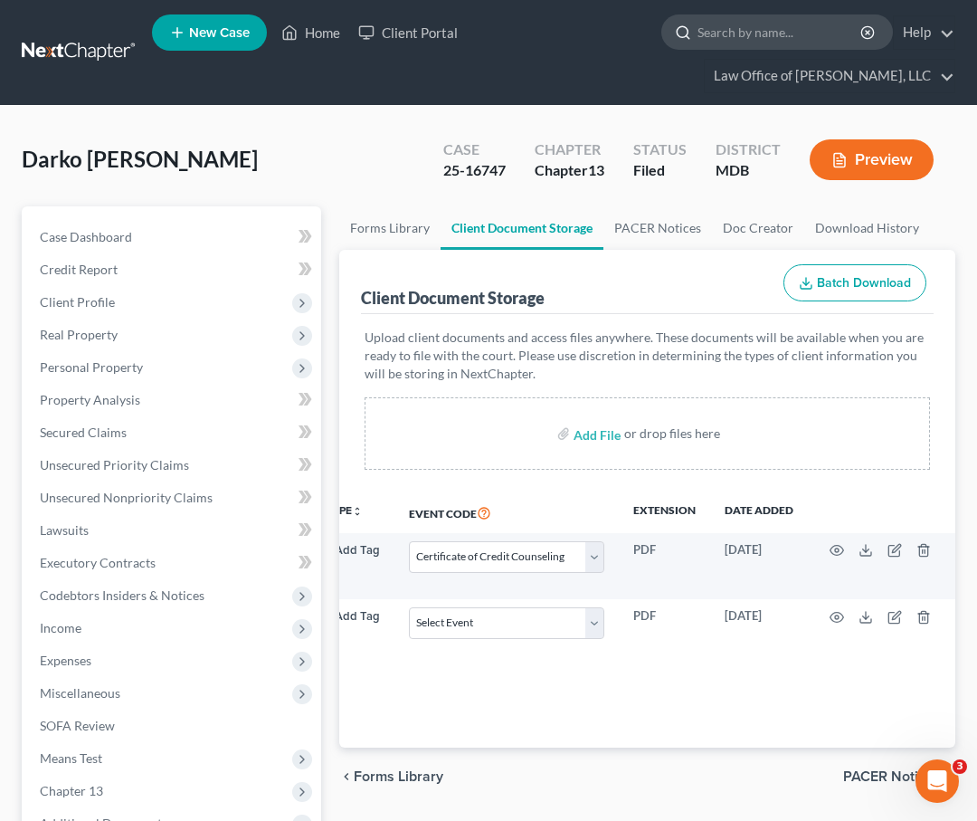
click at [769, 35] on input "search" at bounding box center [781, 31] width 166 height 33
type input "lee"
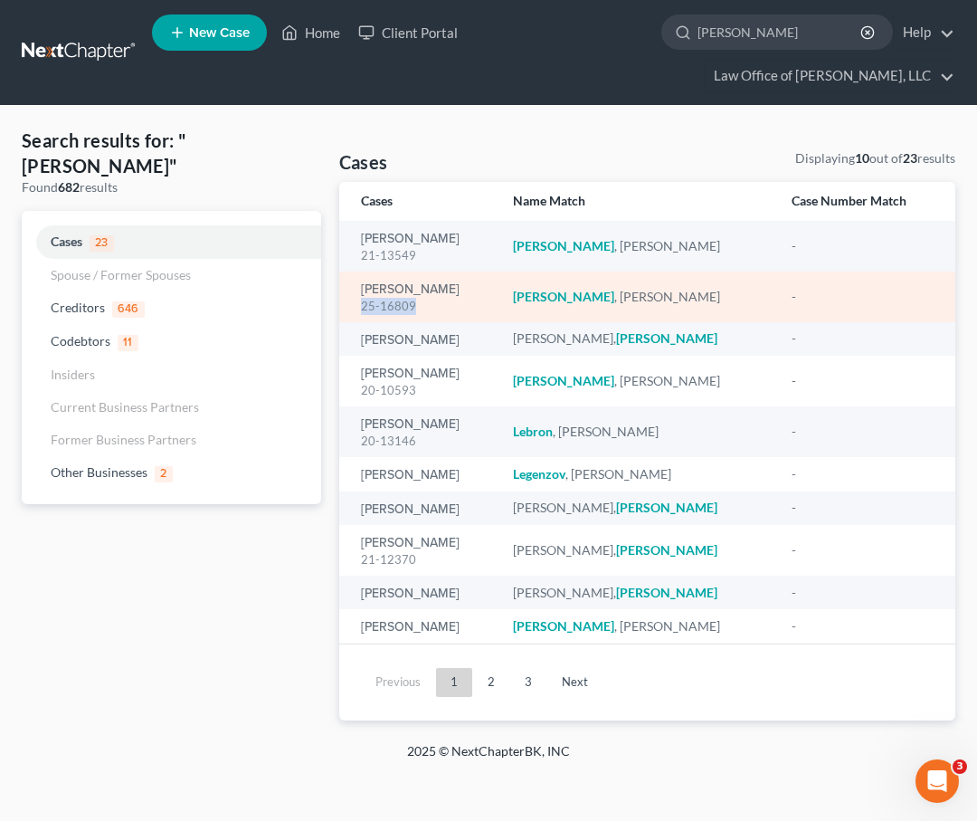
drag, startPoint x: 411, startPoint y: 302, endPoint x: 353, endPoint y: 299, distance: 58.0
click at [353, 299] on td "Lee, Desiree 25-16809" at bounding box center [418, 296] width 159 height 51
copy div "25-16809"
click at [380, 286] on link "[PERSON_NAME]" at bounding box center [410, 289] width 99 height 13
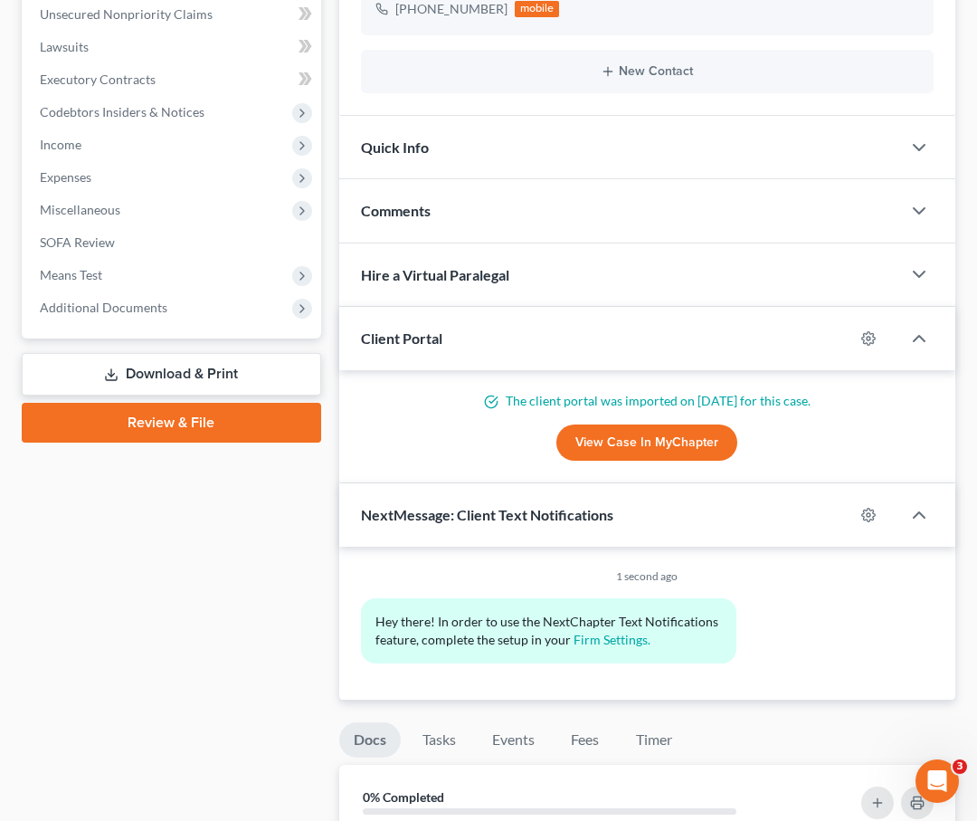
scroll to position [465, 0]
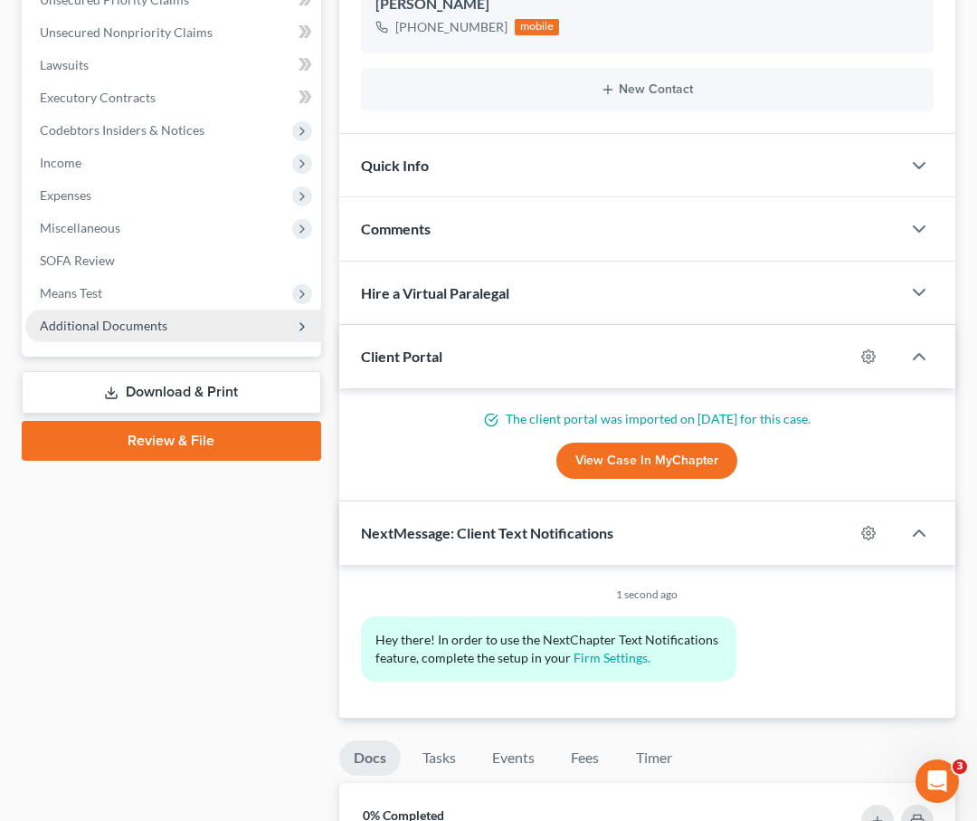
click at [74, 322] on span "Additional Documents" at bounding box center [104, 325] width 128 height 15
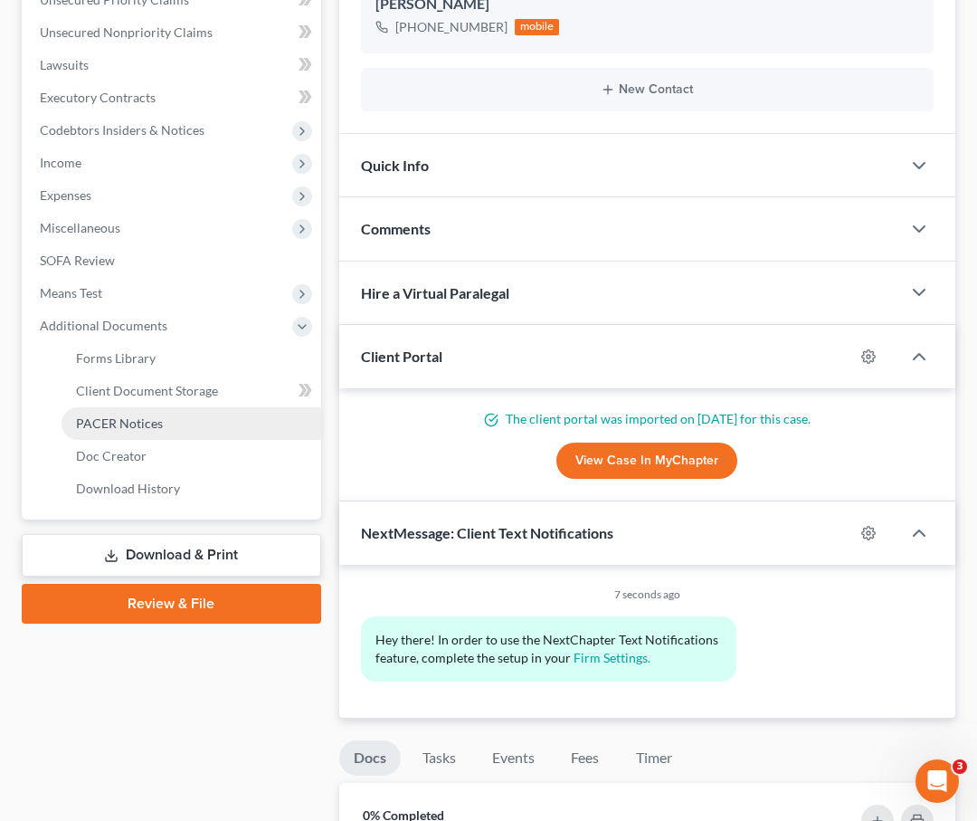
click at [102, 417] on span "PACER Notices" at bounding box center [119, 422] width 87 height 15
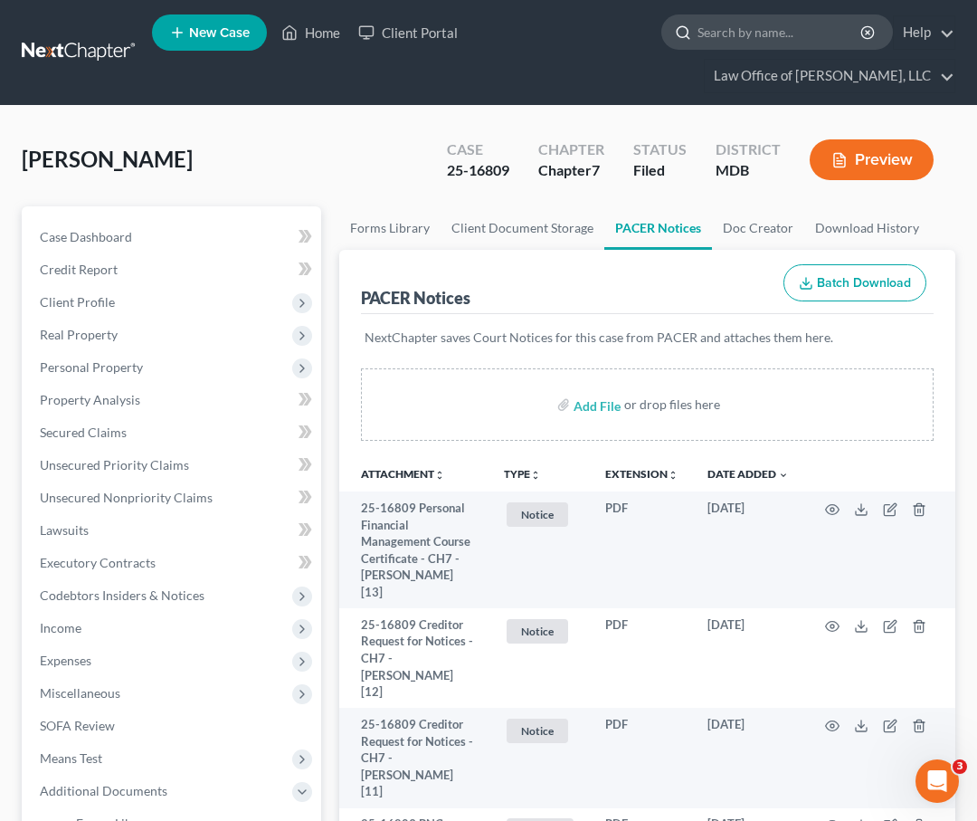
click at [742, 33] on input "search" at bounding box center [781, 31] width 166 height 33
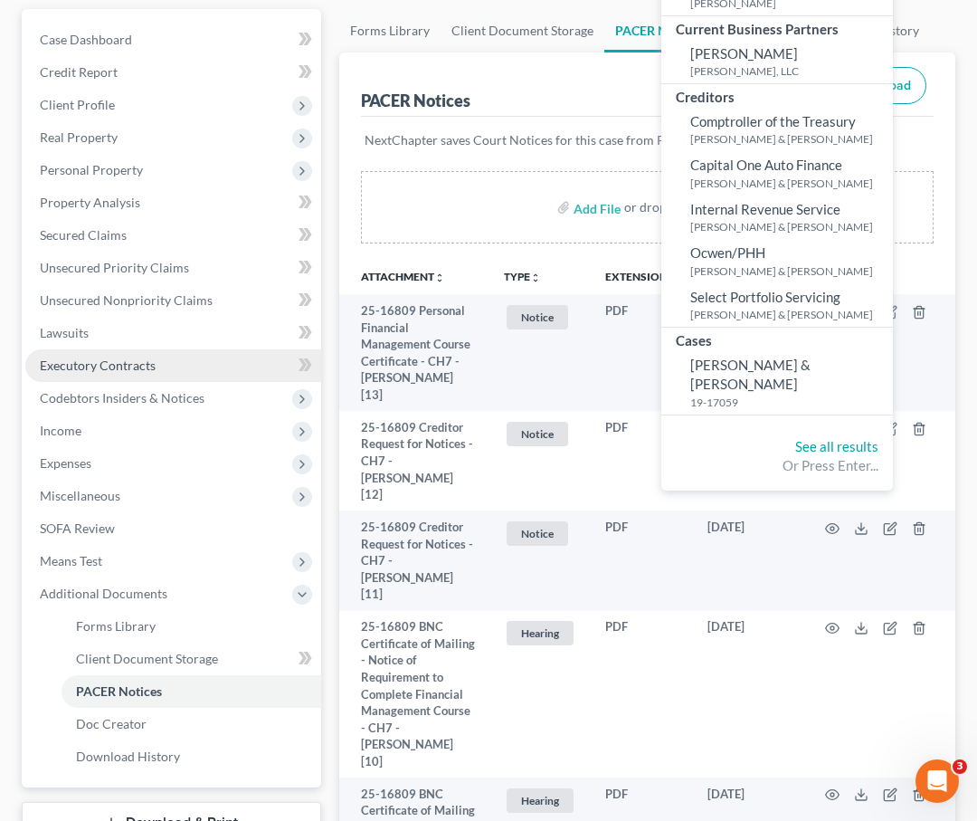
scroll to position [193, 0]
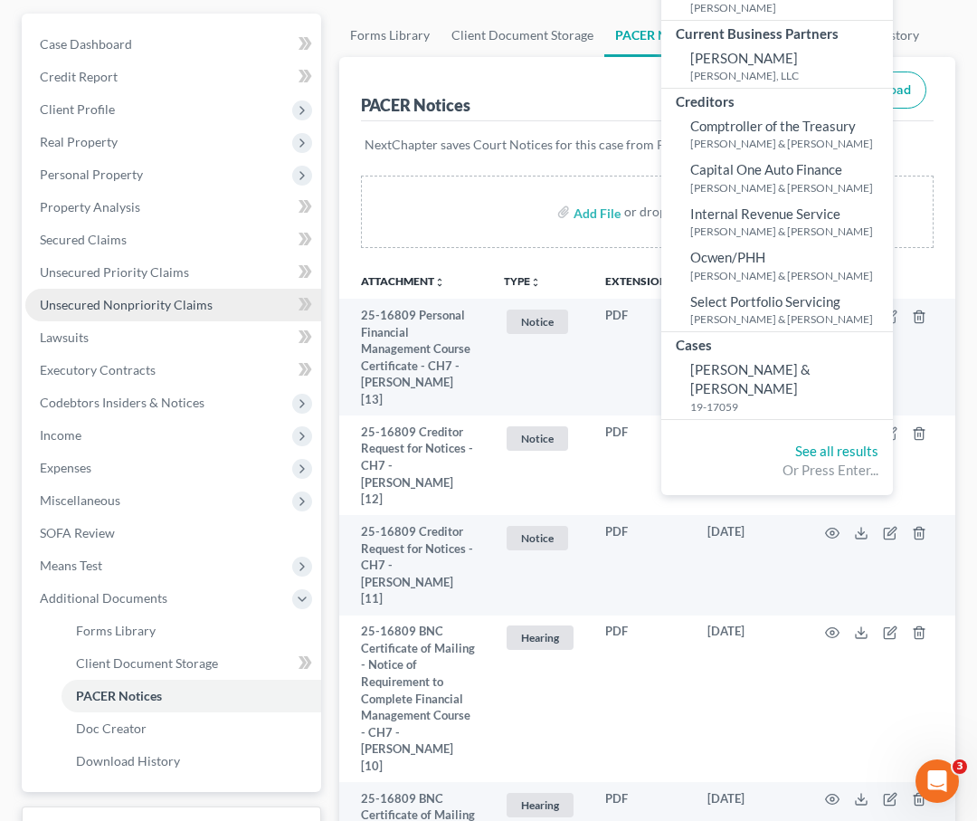
type input "garnish"
click at [95, 308] on span "Unsecured Nonpriority Claims" at bounding box center [126, 304] width 173 height 15
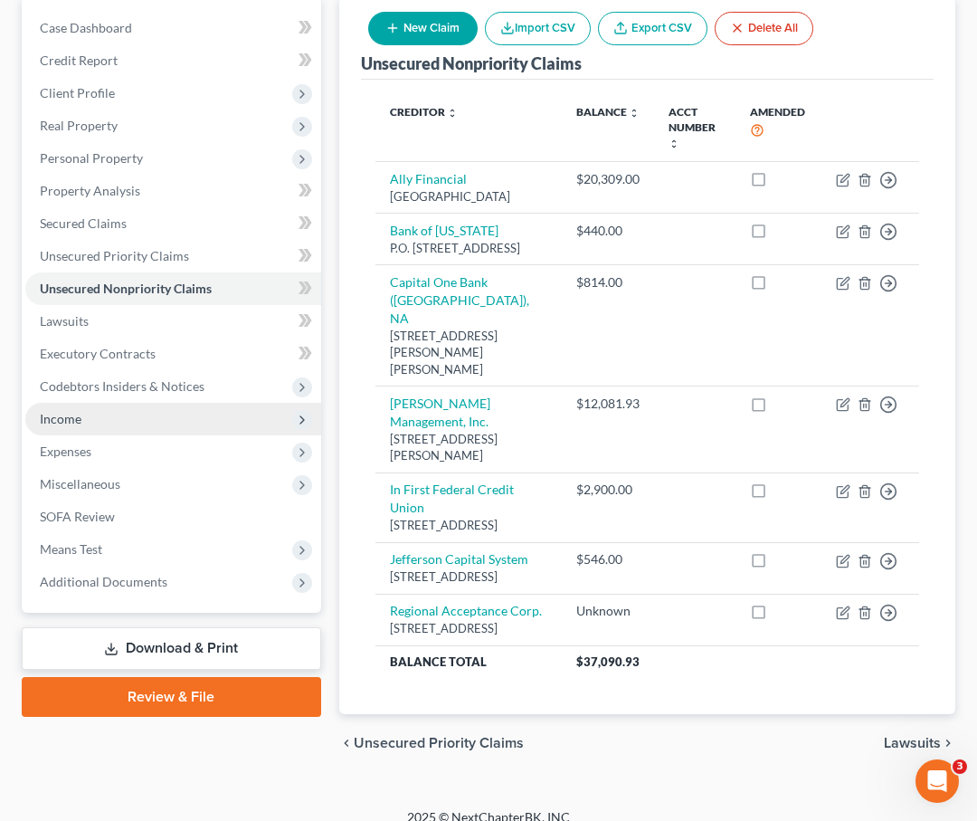
scroll to position [205, 0]
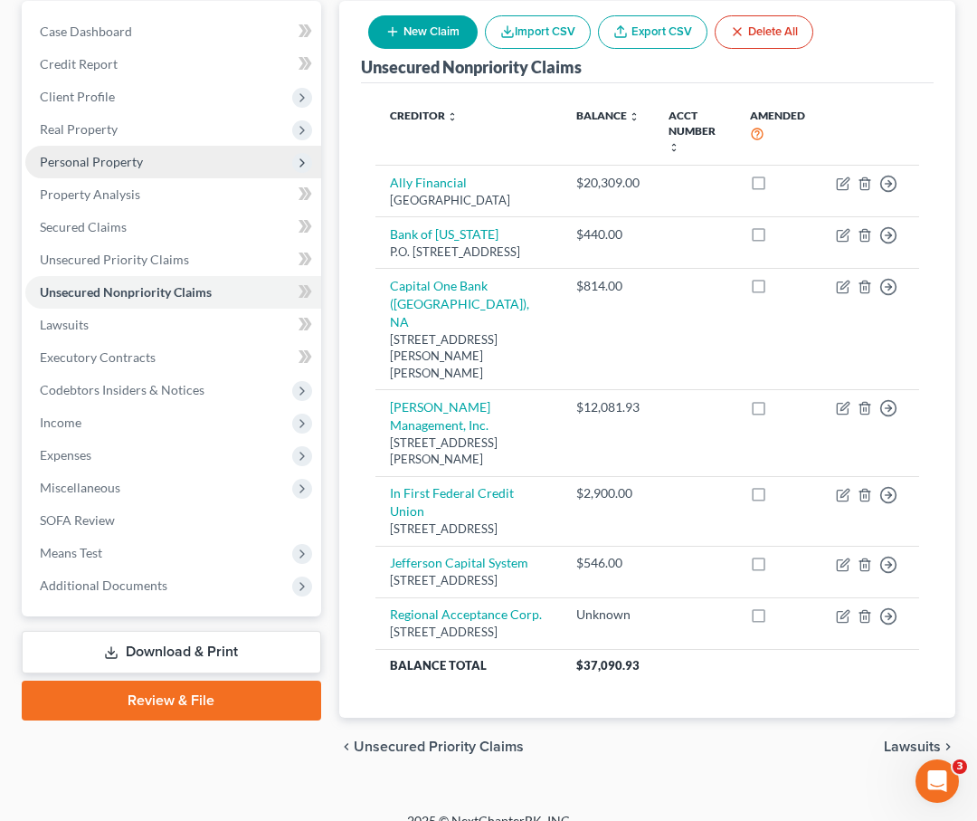
click at [52, 150] on span "Personal Property" at bounding box center [173, 162] width 296 height 33
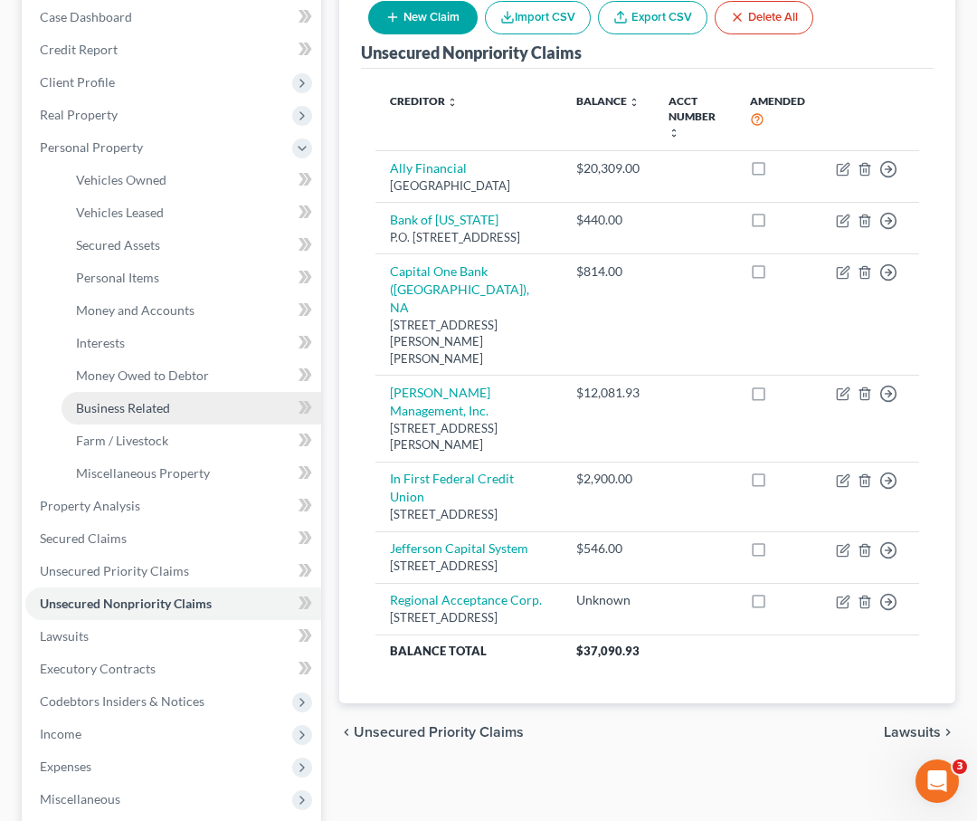
scroll to position [216, 0]
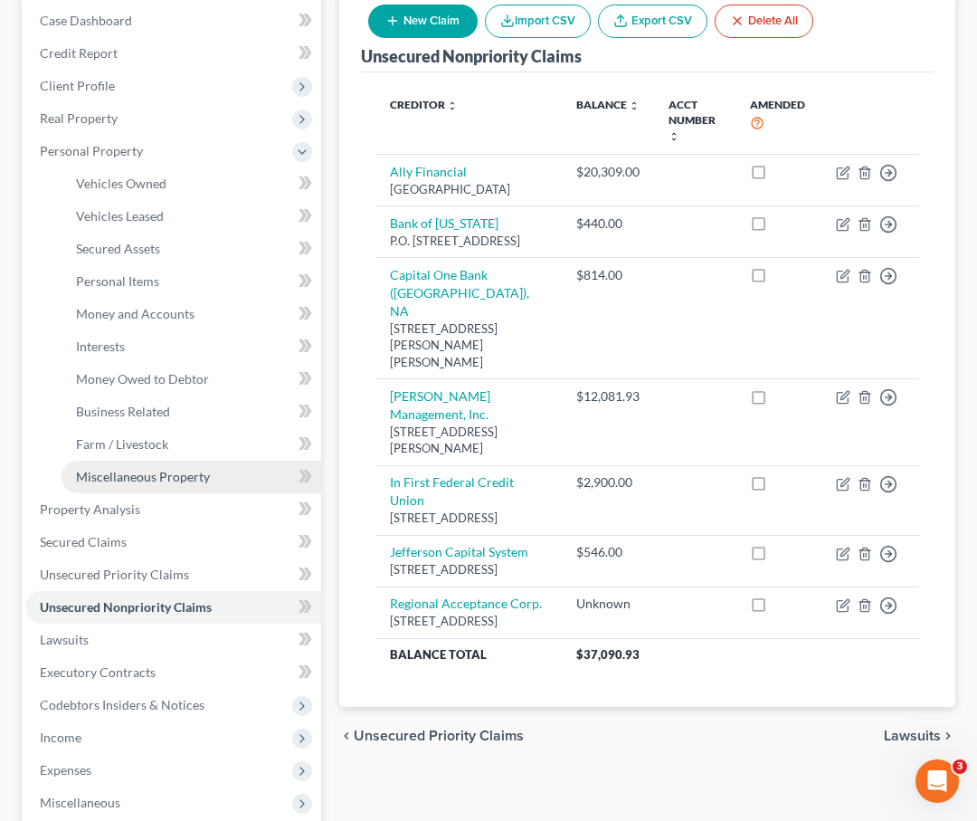
click at [137, 469] on span "Miscellaneous Property" at bounding box center [143, 476] width 134 height 15
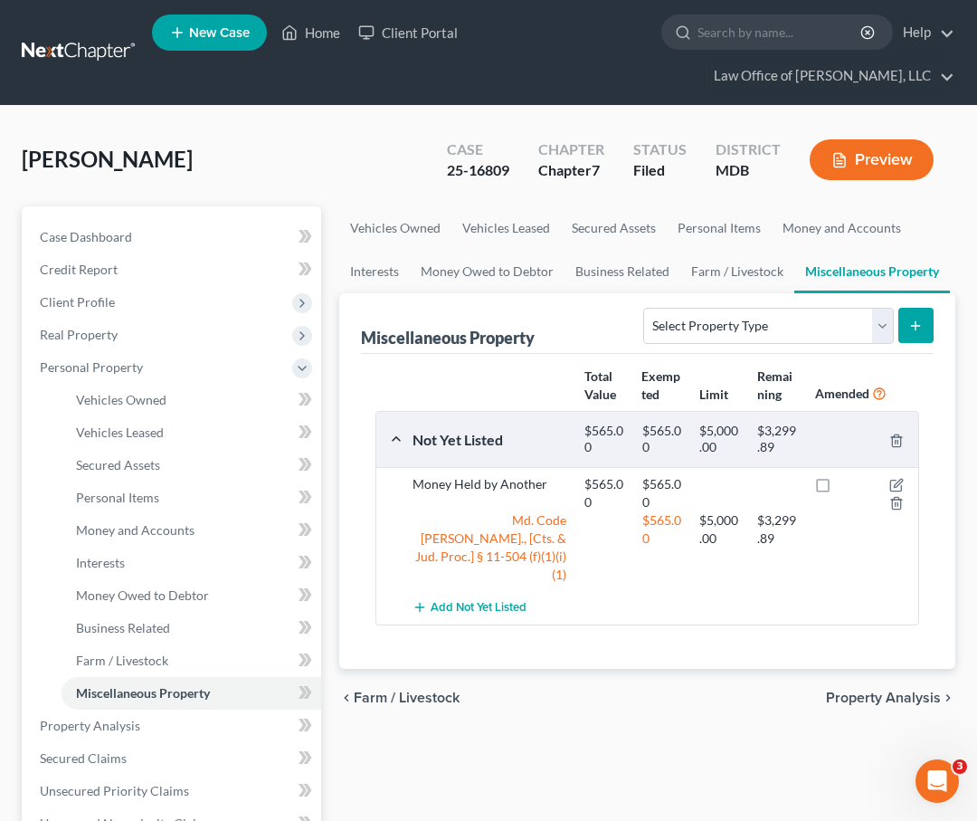
click at [386, 690] on span "Farm / Livestock" at bounding box center [407, 697] width 106 height 14
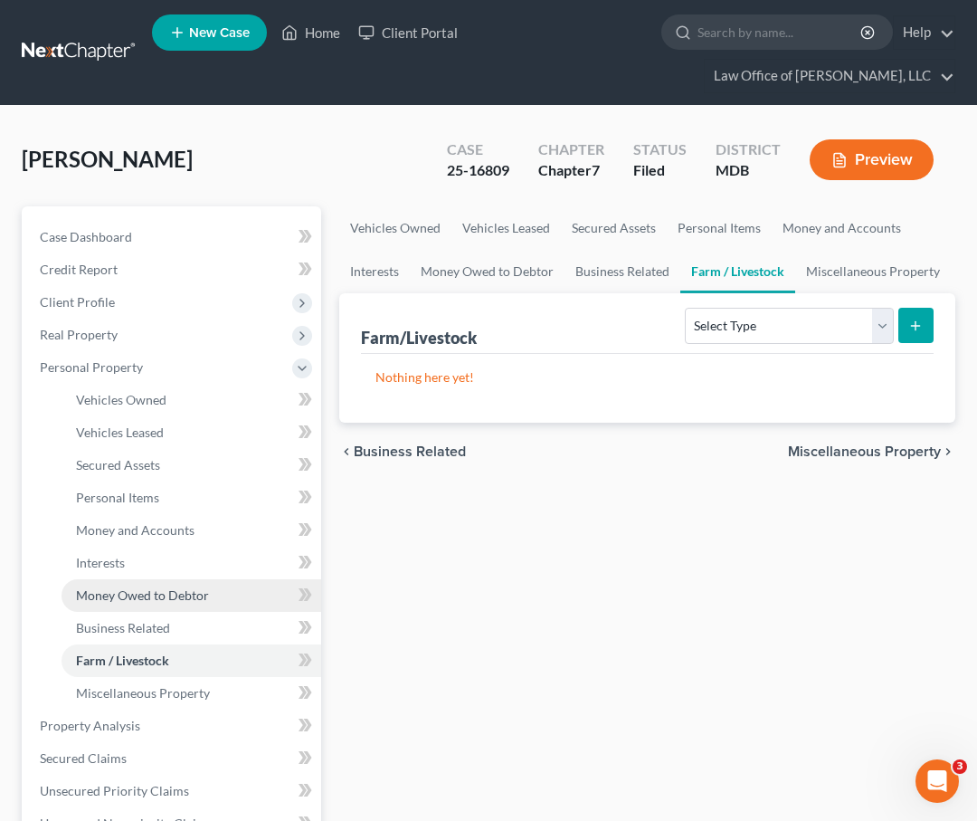
click at [128, 594] on span "Money Owed to Debtor" at bounding box center [142, 594] width 133 height 15
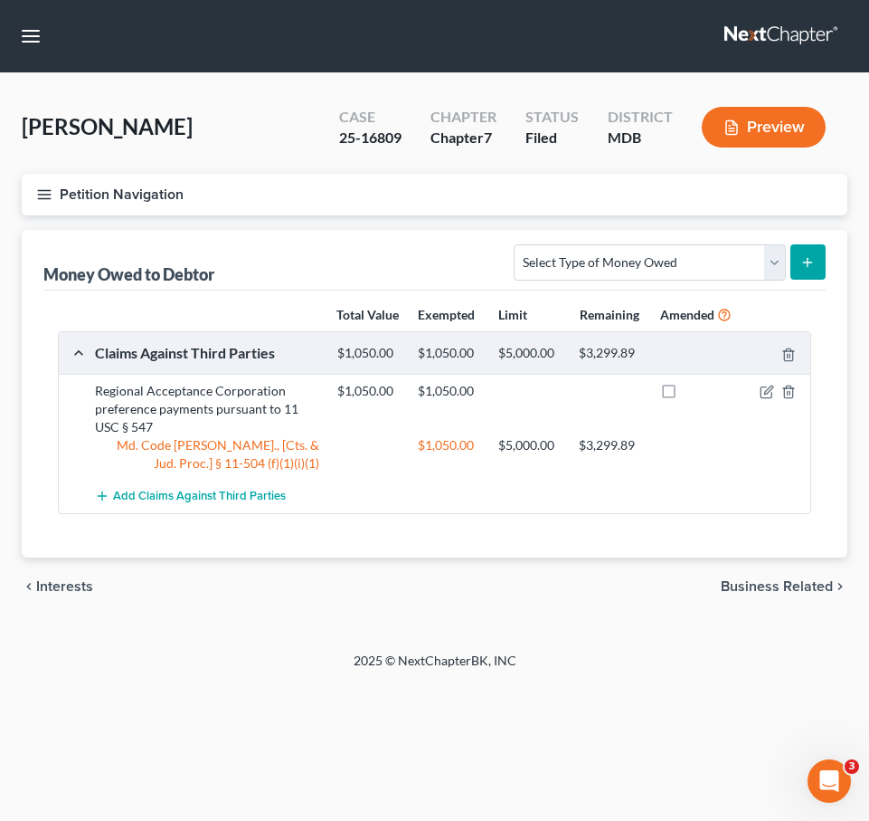
click at [48, 207] on button "Petition Navigation" at bounding box center [435, 195] width 826 height 42
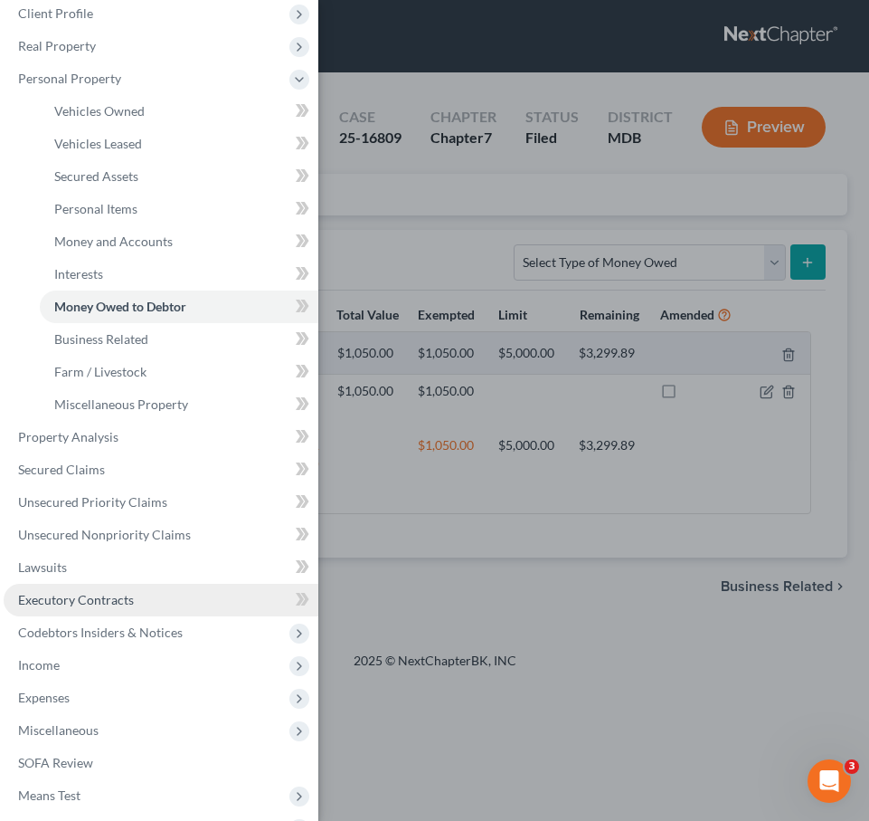
scroll to position [185, 0]
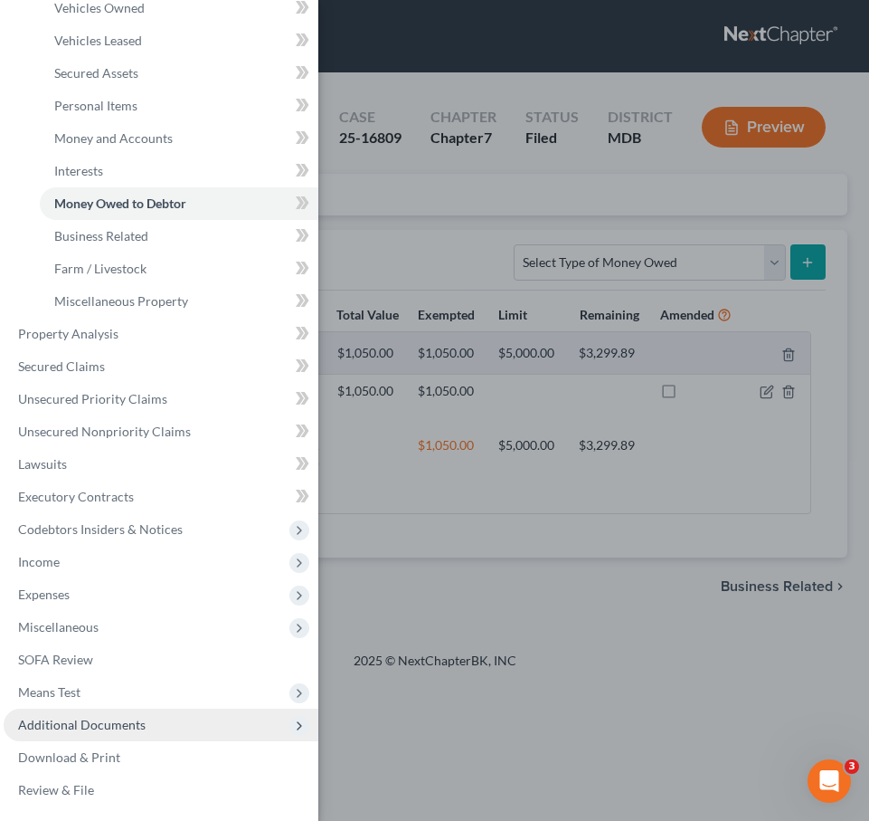
click at [88, 721] on span "Additional Documents" at bounding box center [82, 724] width 128 height 15
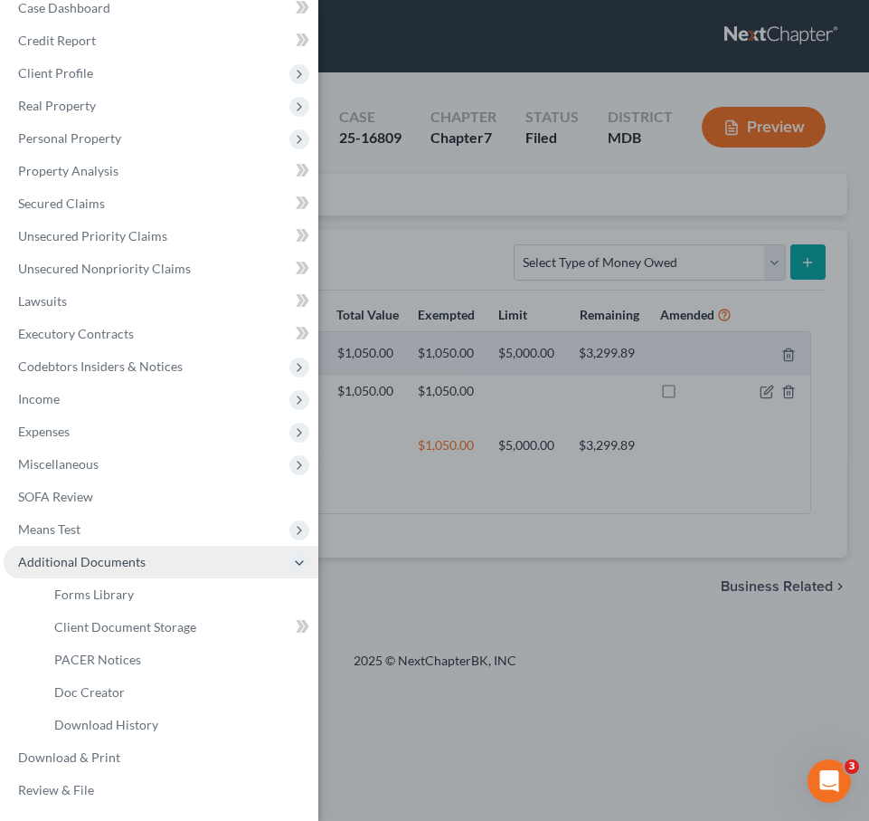
scroll to position [23, 0]
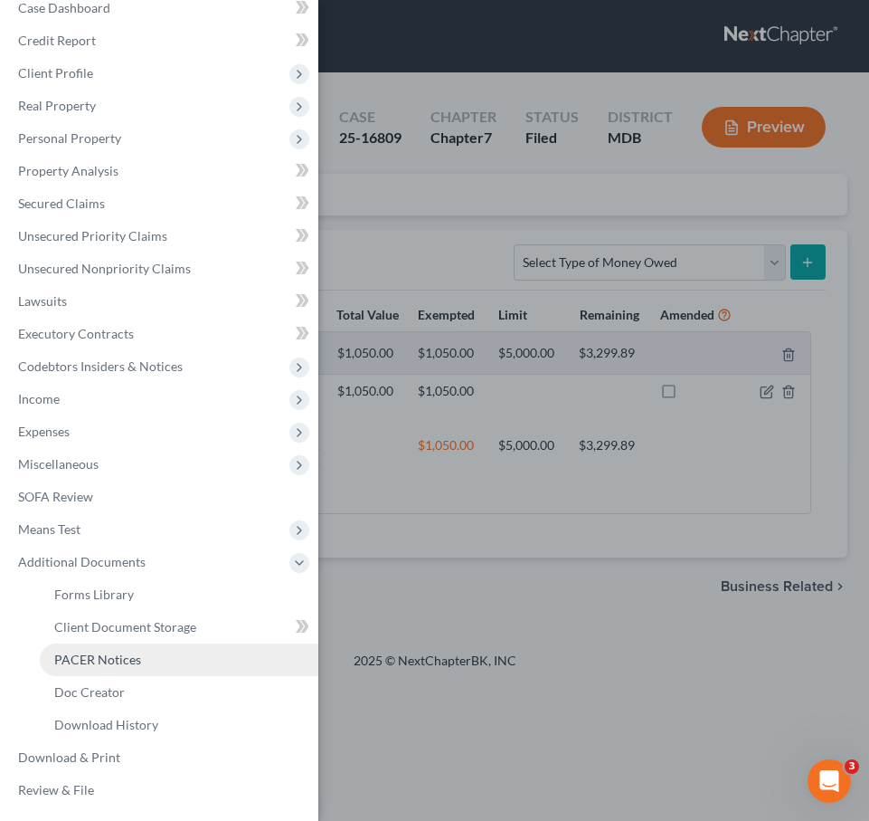
click at [78, 659] on span "PACER Notices" at bounding box center [97, 658] width 87 height 15
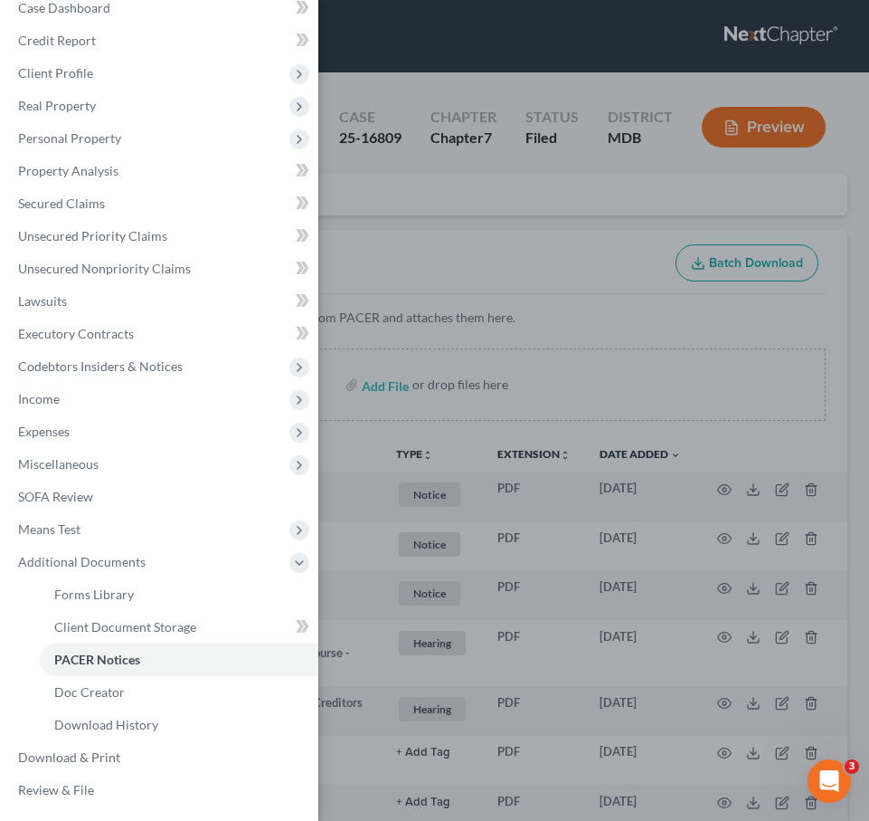
click at [402, 252] on div "Case Dashboard Payments Invoices Payments Payments Credit Report Client Profile" at bounding box center [434, 410] width 869 height 821
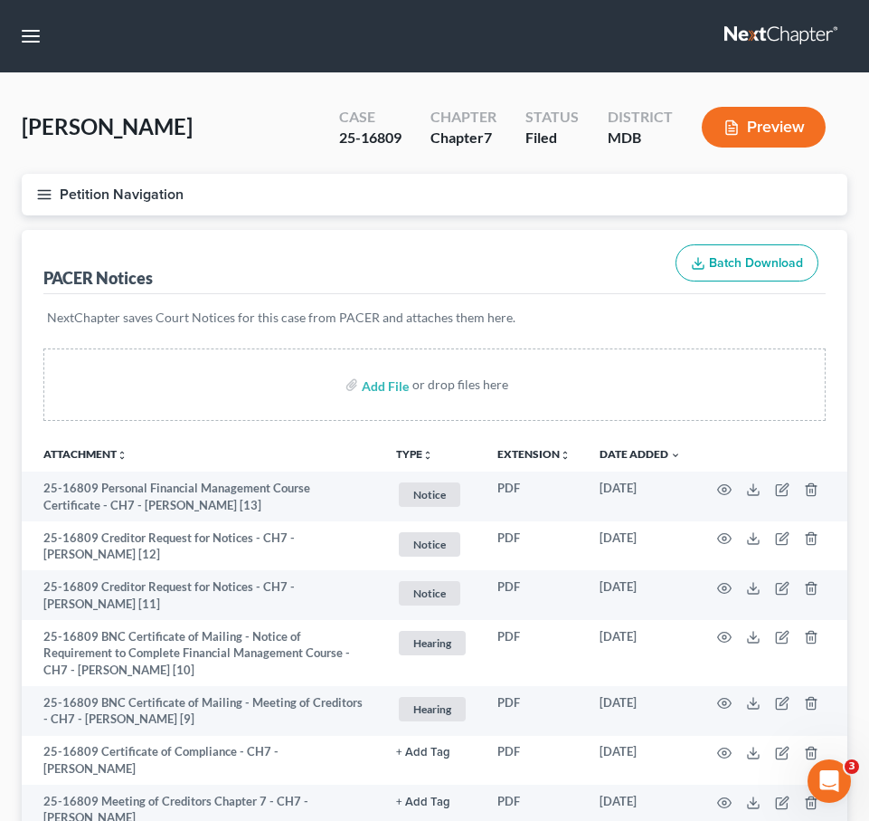
scroll to position [467, 0]
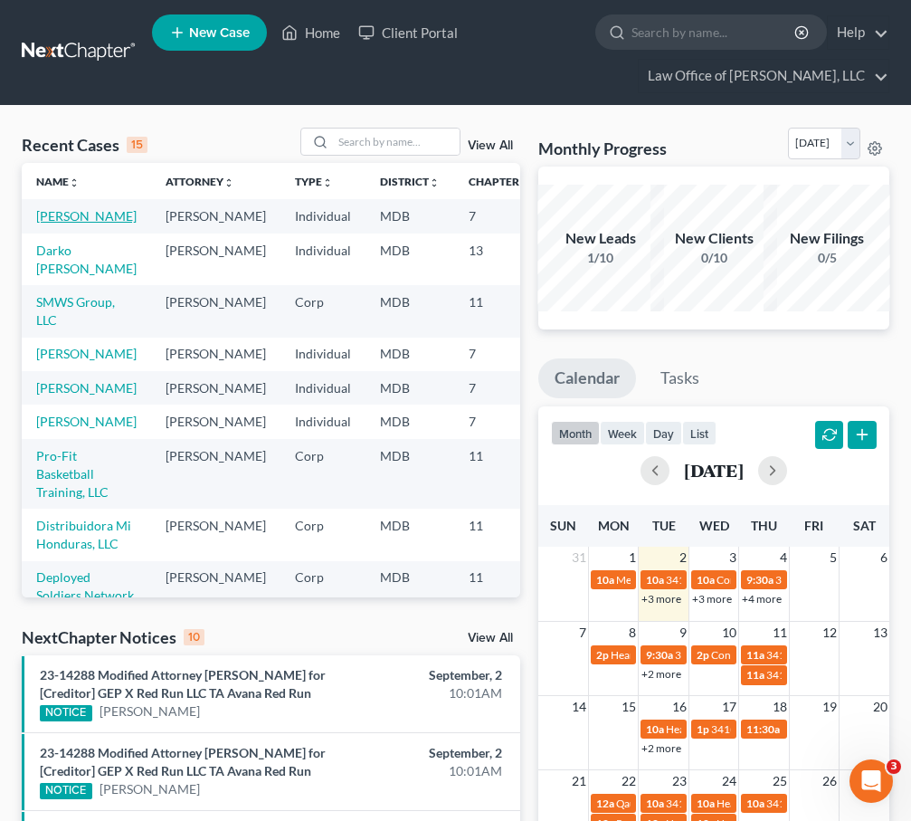
click at [61, 223] on link "[PERSON_NAME]" at bounding box center [86, 215] width 100 height 15
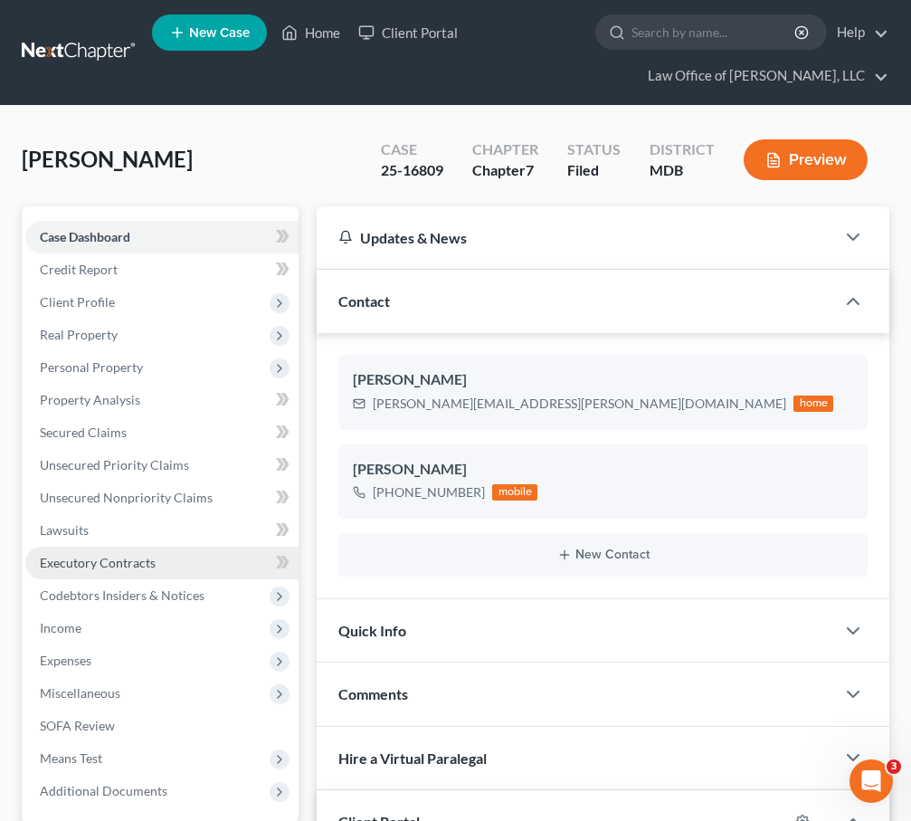
scroll to position [15, 0]
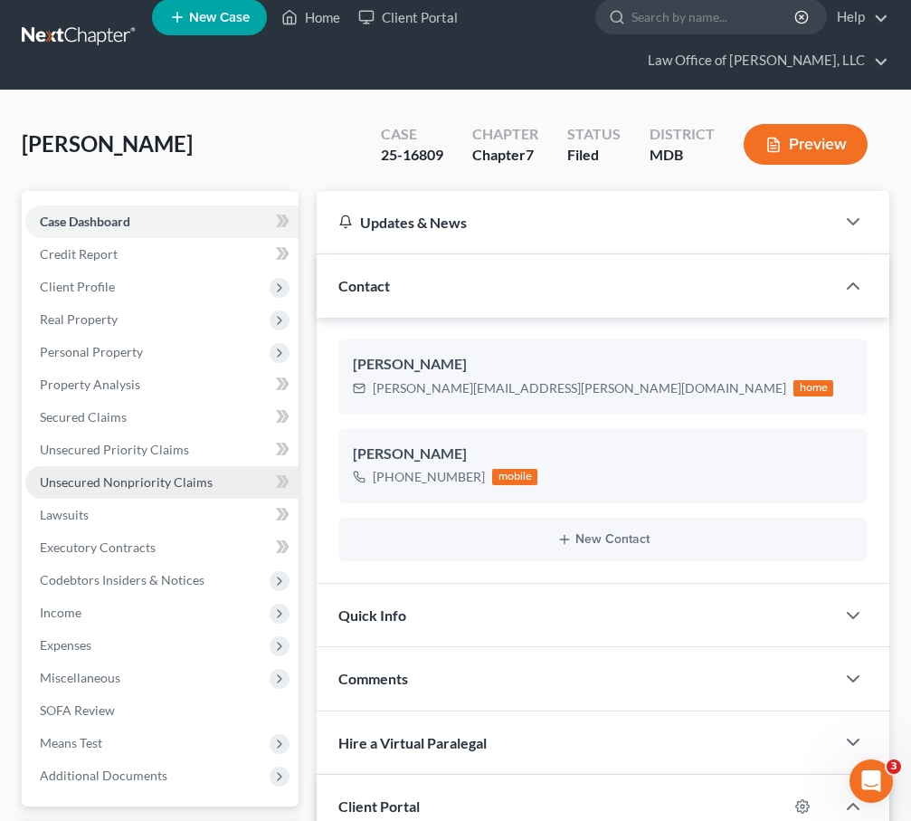
click at [105, 483] on span "Unsecured Nonpriority Claims" at bounding box center [126, 481] width 173 height 15
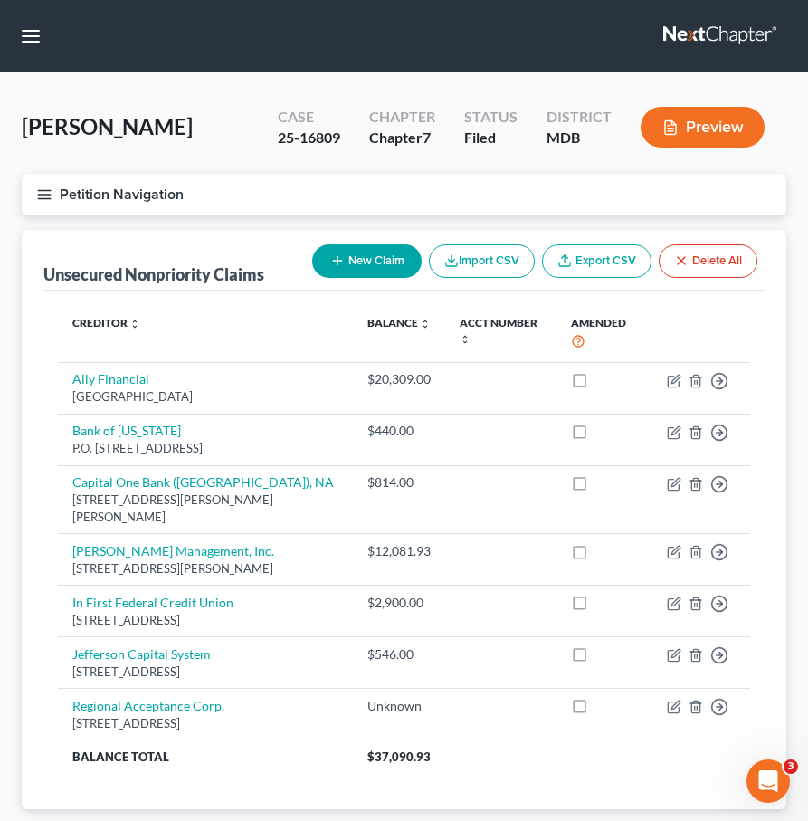
click at [707, 34] on link at bounding box center [721, 36] width 116 height 33
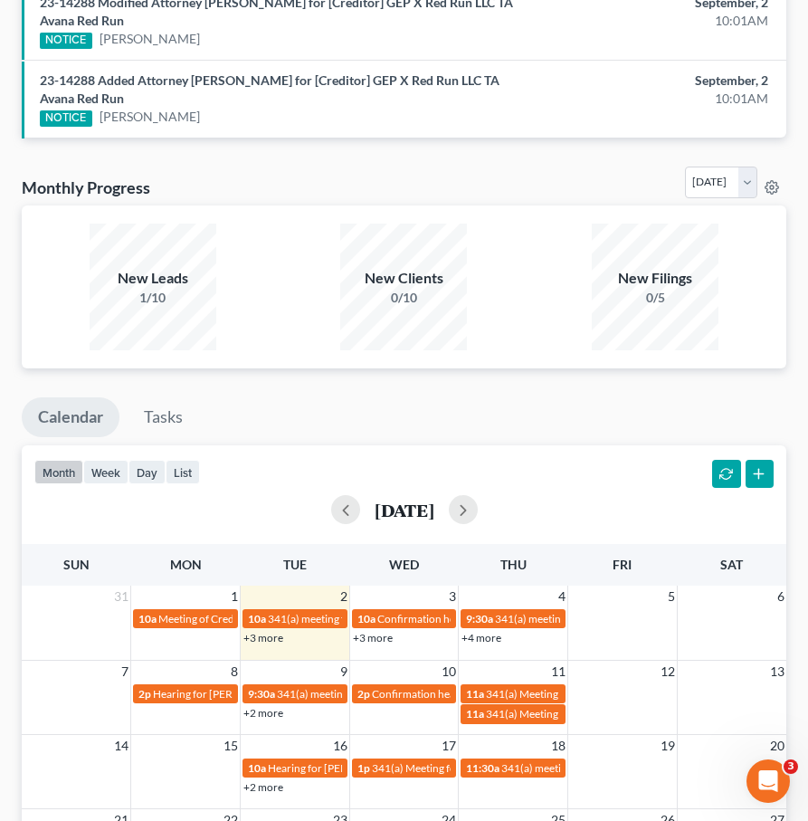
scroll to position [1535, 0]
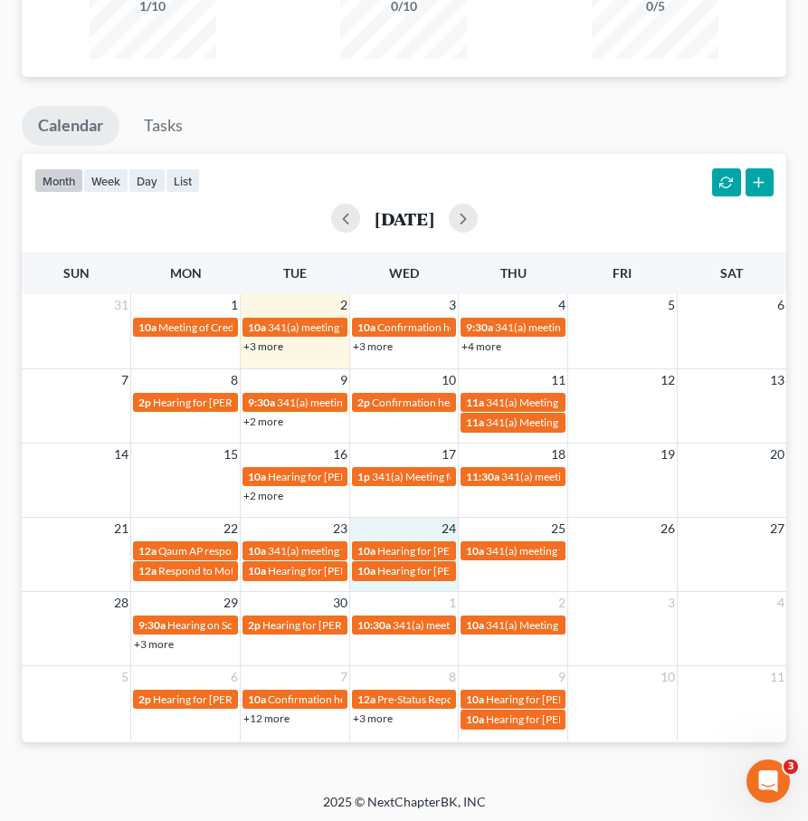
click at [381, 525] on td "24" at bounding box center [403, 528] width 109 height 23
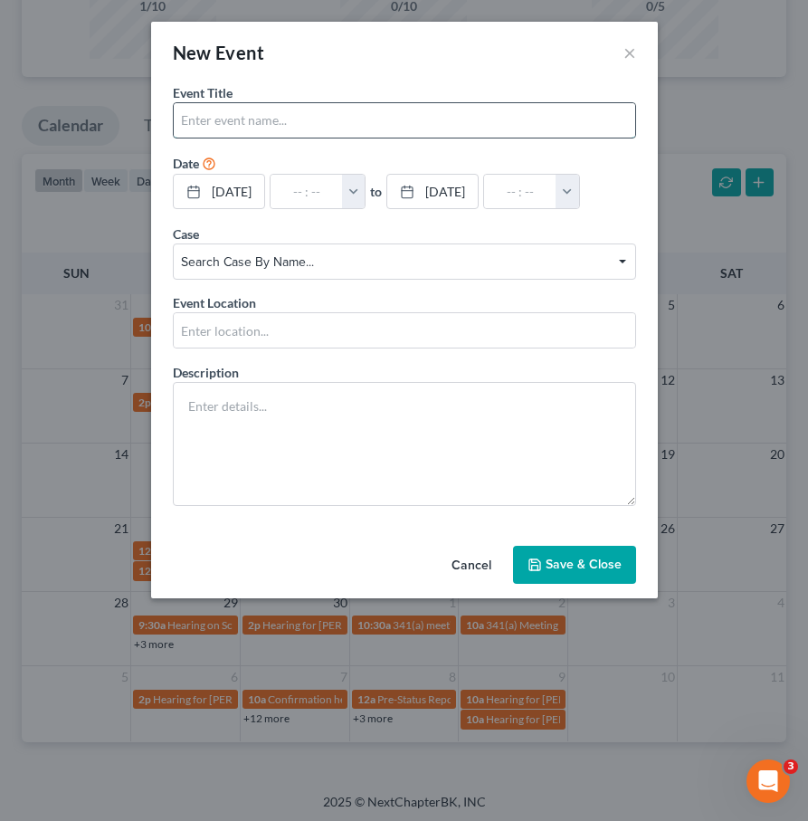
click at [219, 128] on input "text" at bounding box center [404, 120] width 461 height 34
click at [264, 261] on span "Search case by name..." at bounding box center [404, 261] width 446 height 19
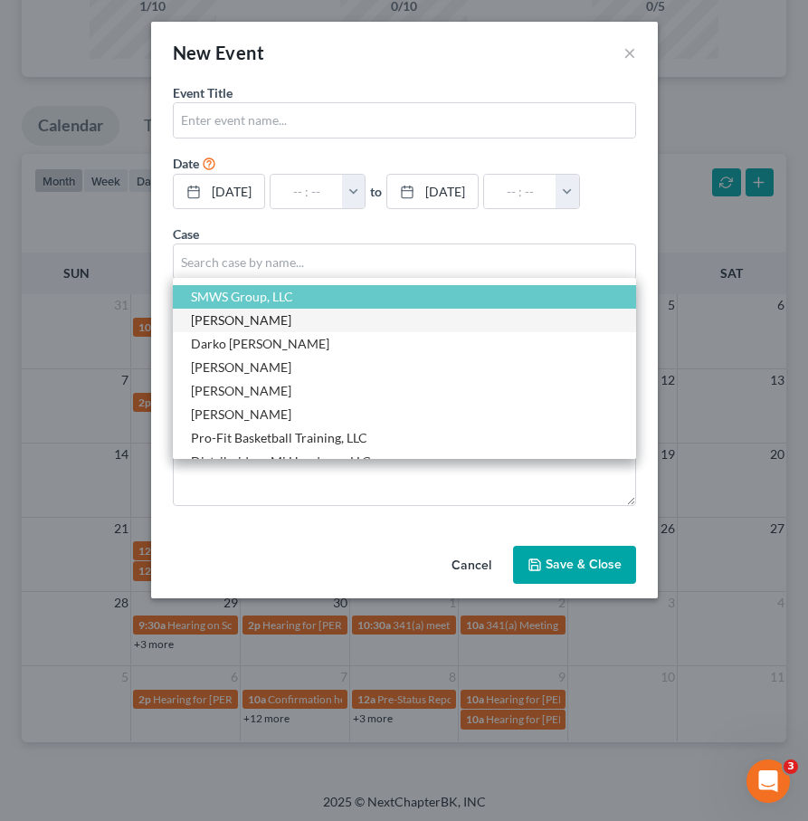
click at [252, 320] on span "[PERSON_NAME]" at bounding box center [241, 319] width 100 height 15
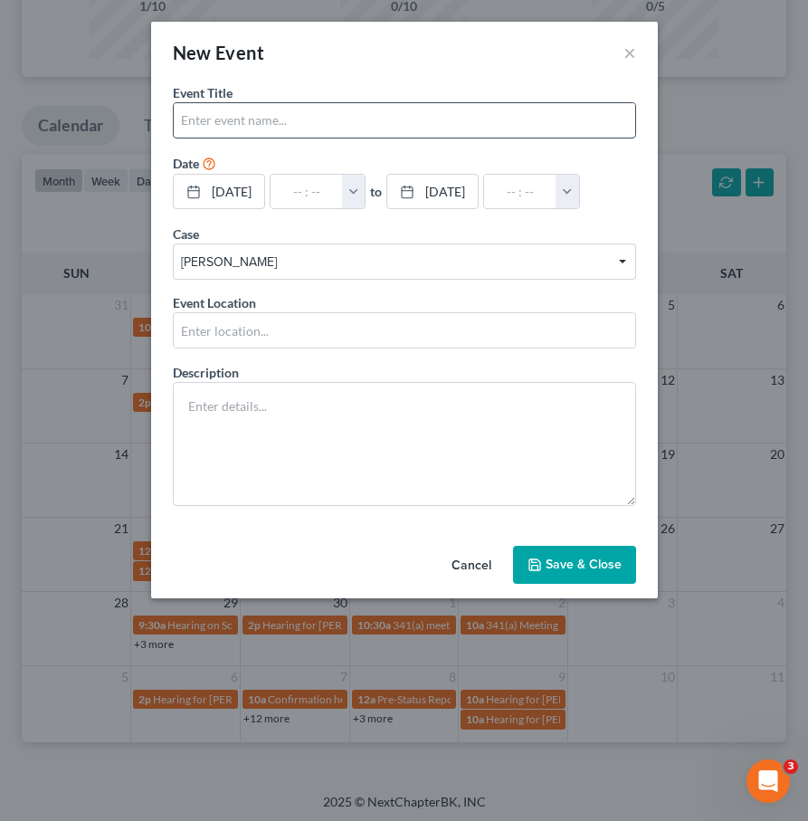
click at [214, 127] on input "text" at bounding box center [404, 120] width 461 height 34
type input "Preference Payment Demand Deadline"
click at [569, 566] on button "Save & Close" at bounding box center [574, 565] width 123 height 38
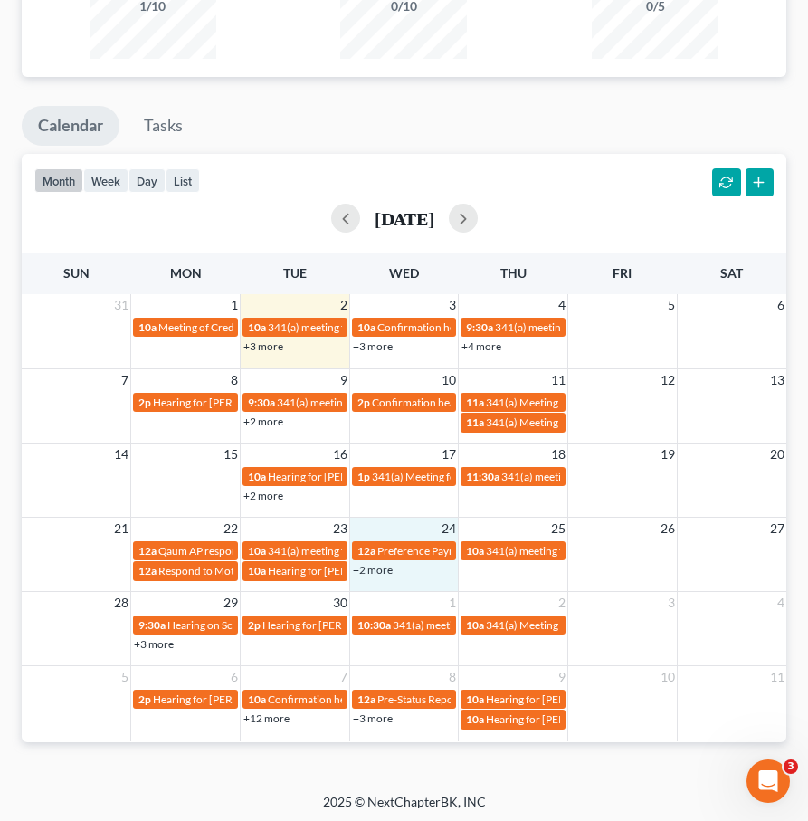
click at [378, 344] on link "+3 more" at bounding box center [373, 346] width 40 height 14
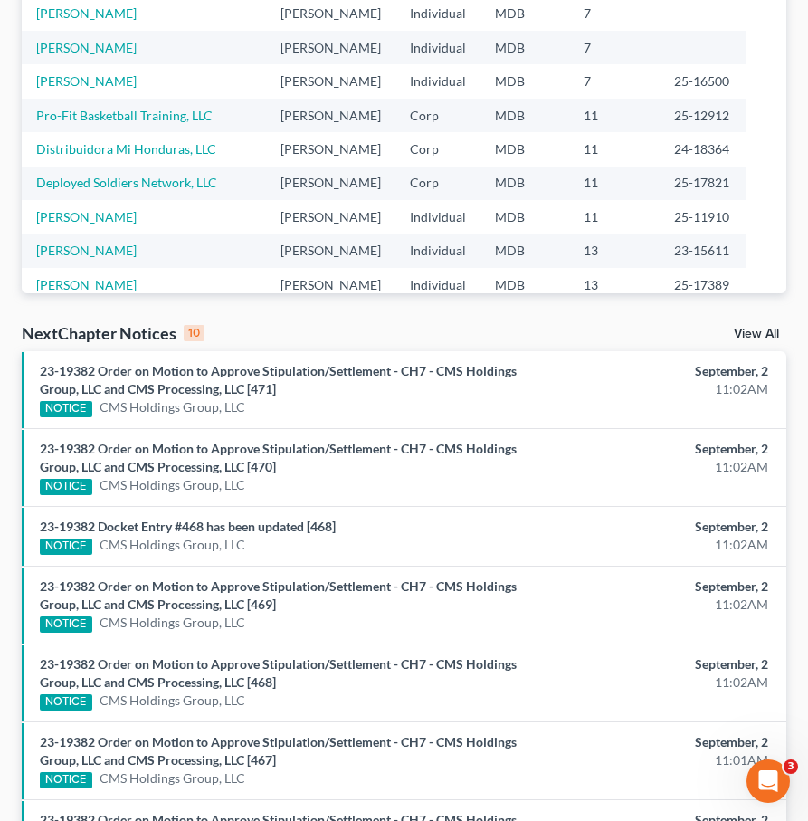
scroll to position [0, 0]
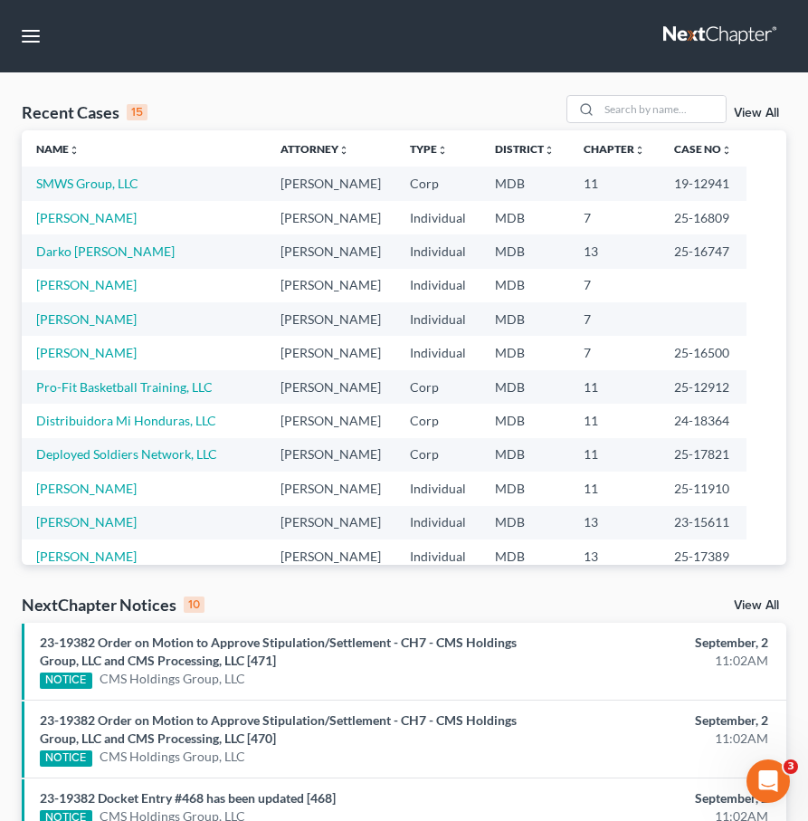
click at [706, 33] on link at bounding box center [721, 36] width 116 height 33
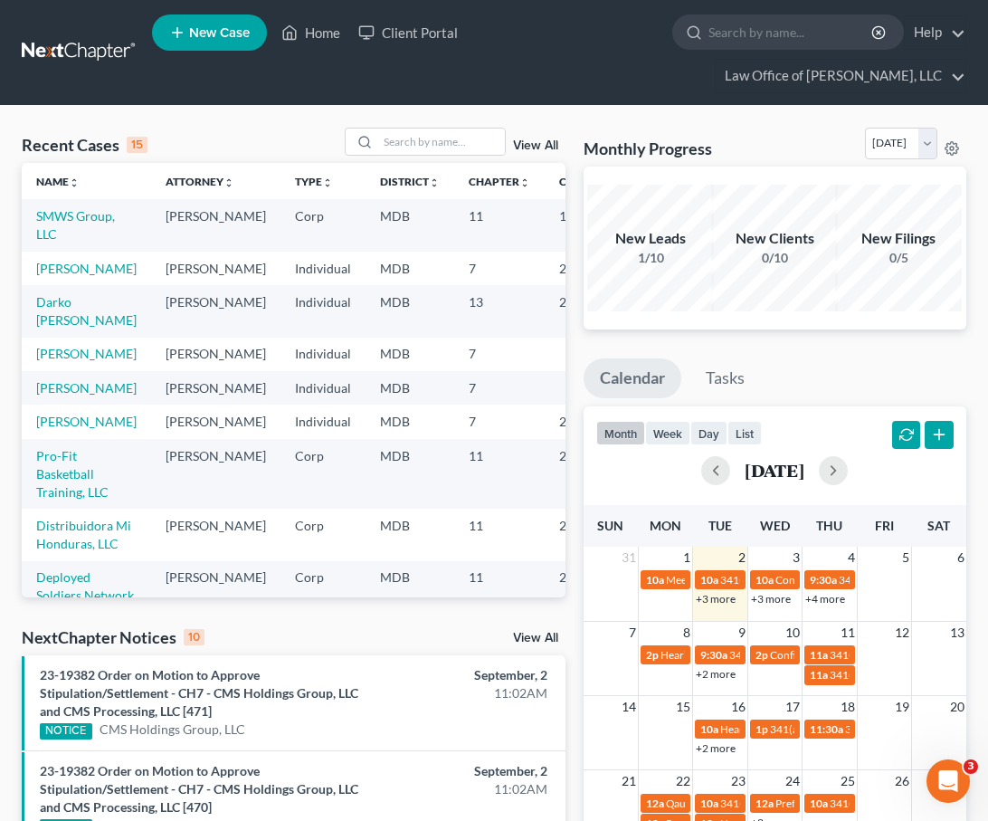
click at [206, 26] on span "New Case" at bounding box center [219, 33] width 61 height 14
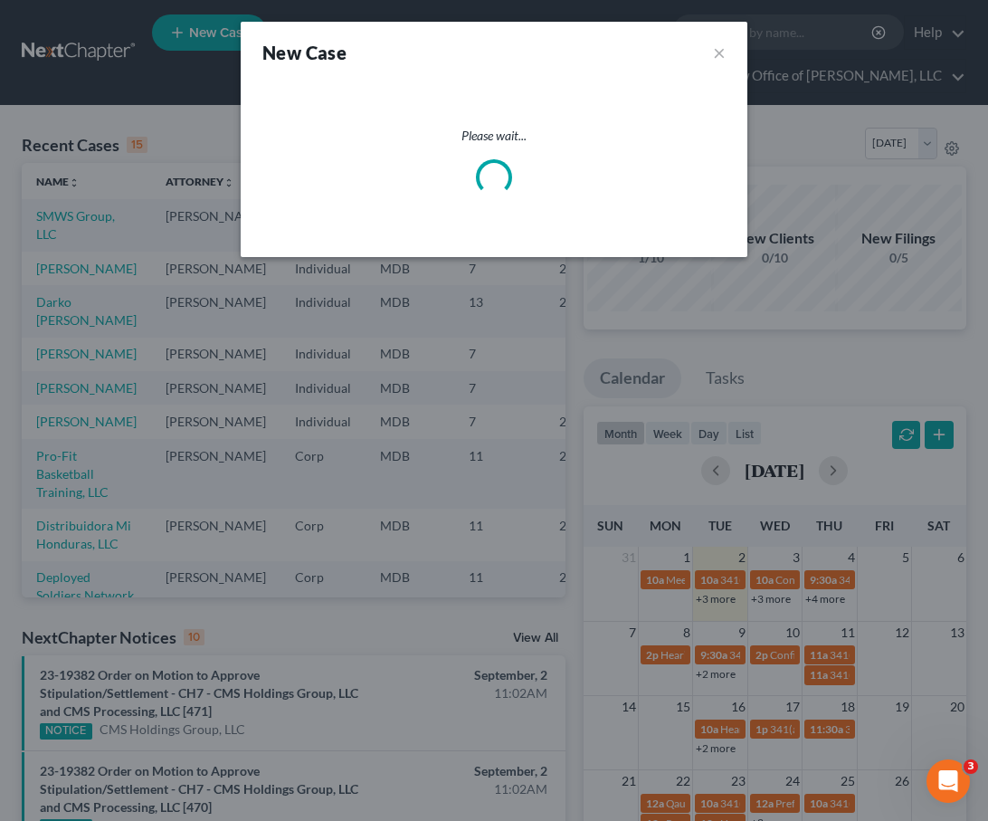
select select "38"
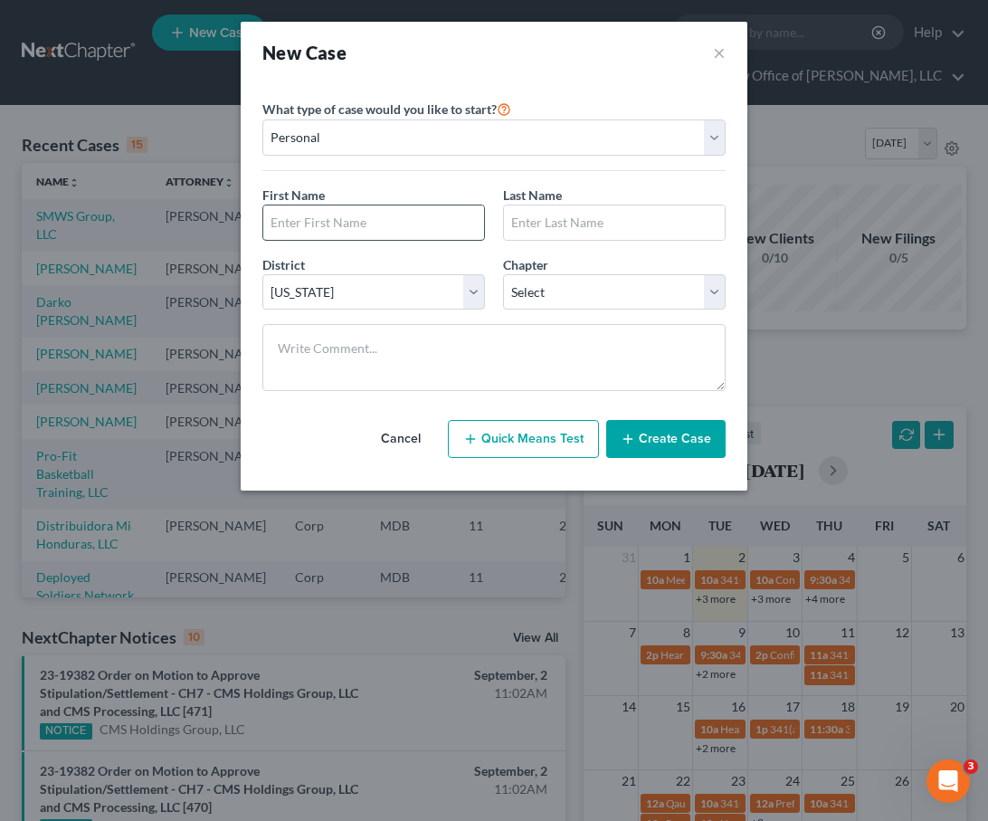
click at [329, 222] on input "text" at bounding box center [373, 222] width 221 height 34
type input "[PERSON_NAME]"
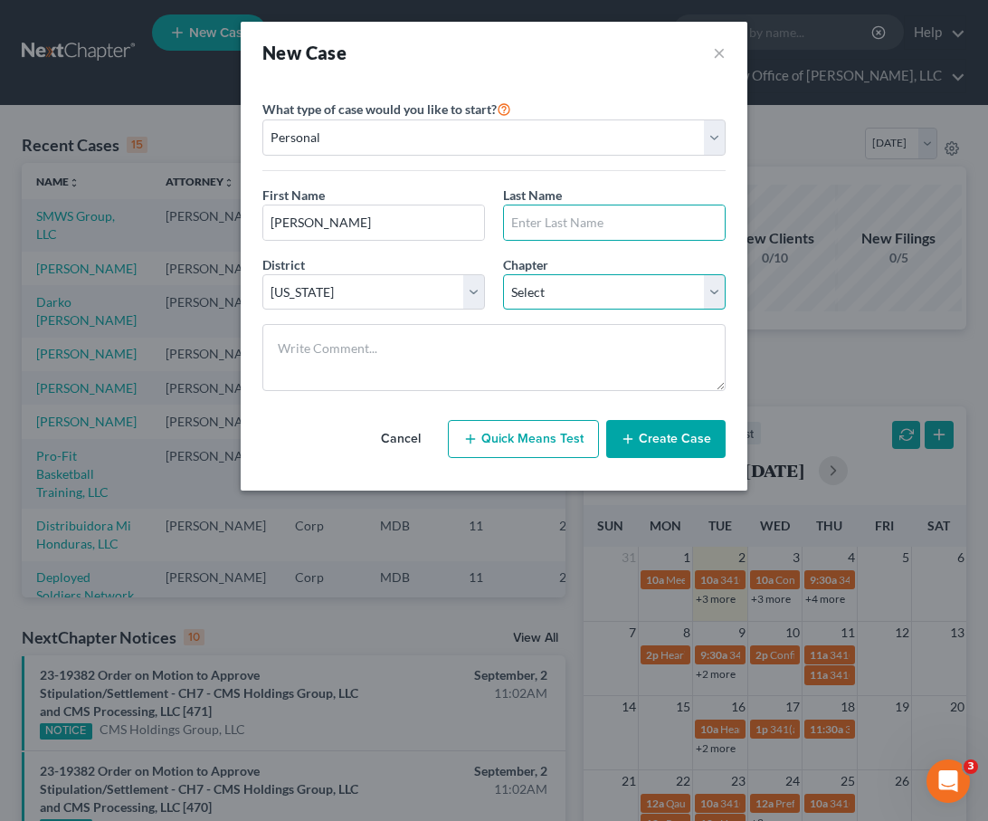
click at [506, 296] on select "Select 7 11 12 13" at bounding box center [614, 292] width 223 height 36
select select "0"
click at [503, 274] on select "Select 7 11 12 13" at bounding box center [614, 292] width 223 height 36
click at [517, 220] on input "text" at bounding box center [614, 222] width 221 height 34
type input "Bidle"
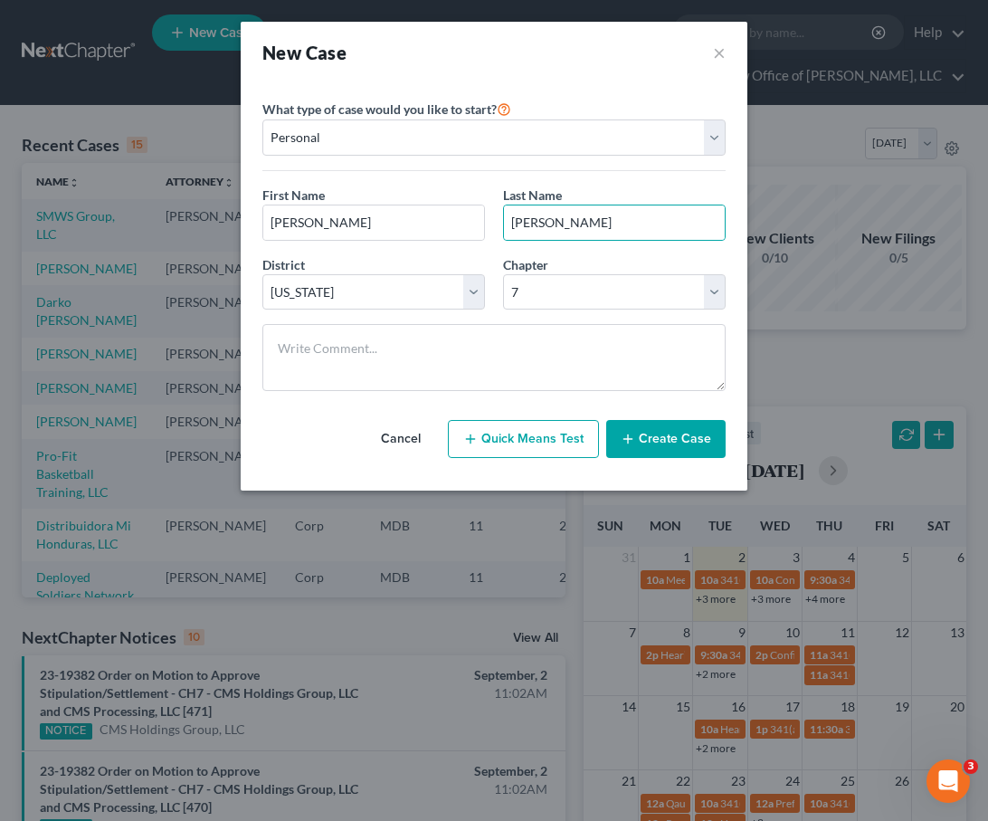
click at [666, 432] on button "Create Case" at bounding box center [665, 439] width 119 height 38
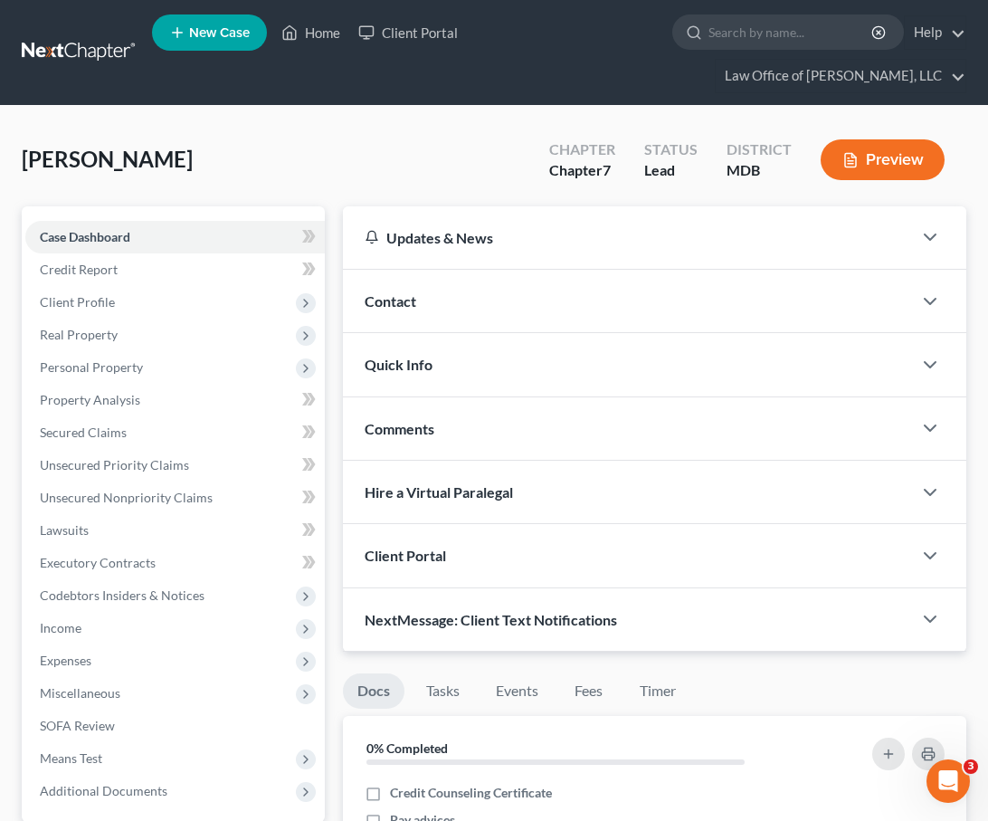
click at [403, 559] on span "Client Portal" at bounding box center [405, 554] width 81 height 17
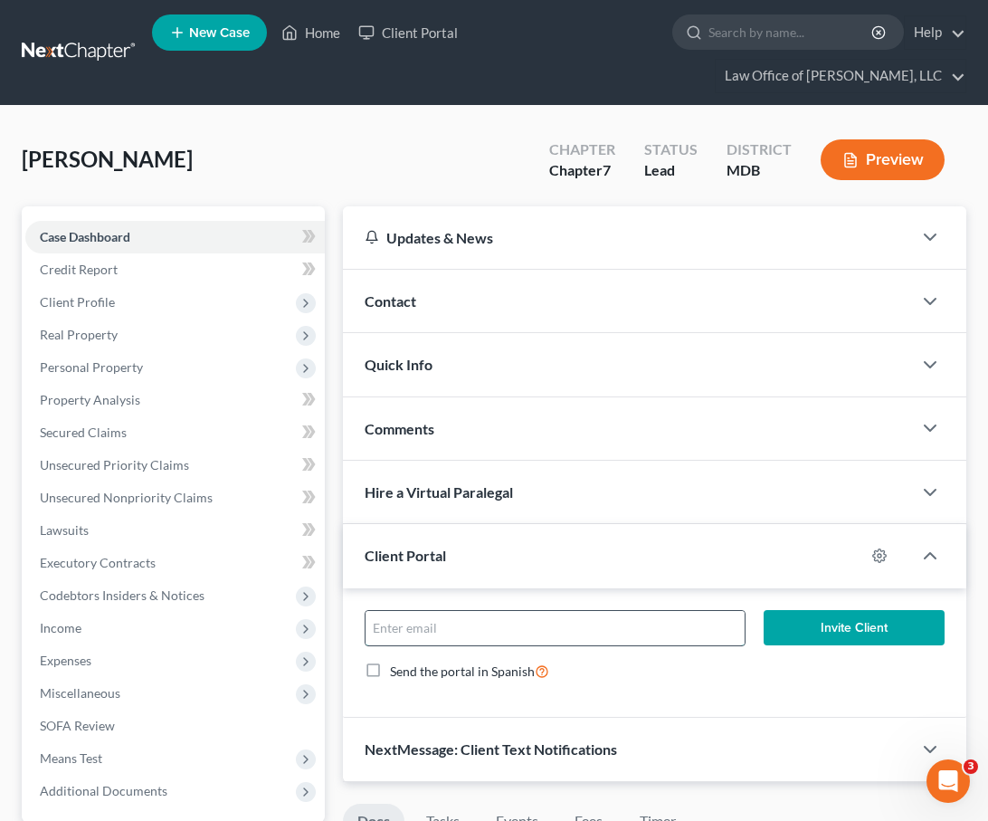
click at [404, 623] on input "email" at bounding box center [554, 628] width 379 height 34
type input "nichole_bidle@yahoo.com"
click at [807, 624] on button "Invite Client" at bounding box center [854, 628] width 181 height 36
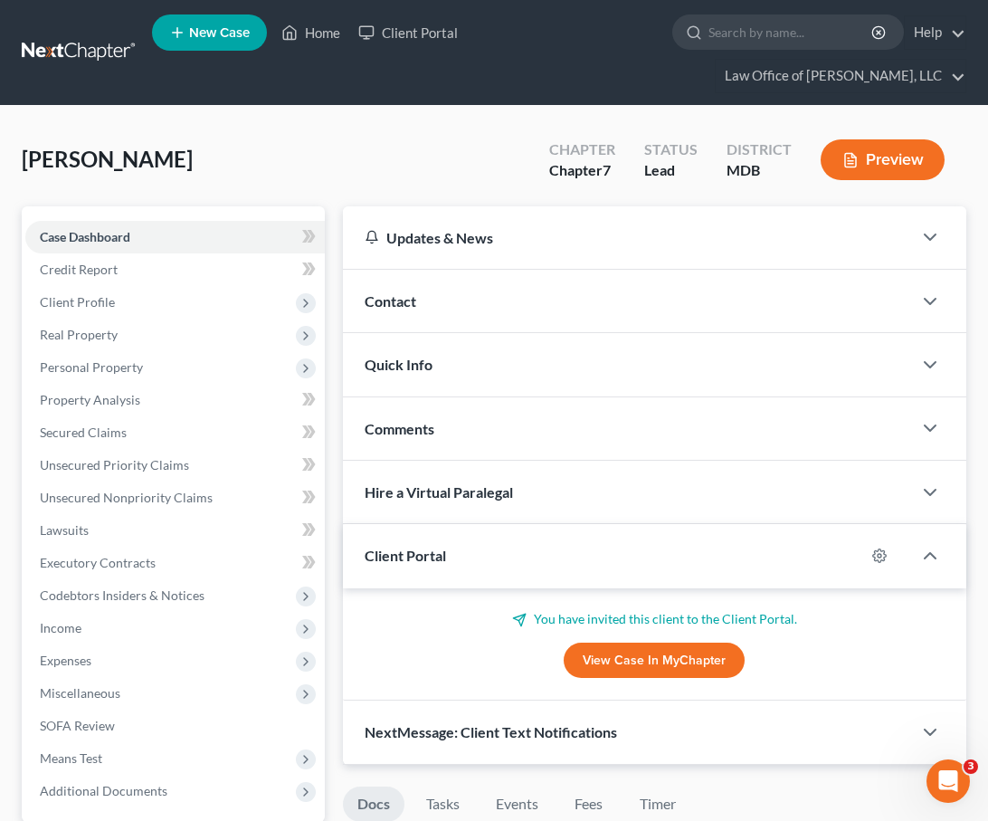
click at [203, 32] on span "New Case" at bounding box center [219, 33] width 61 height 14
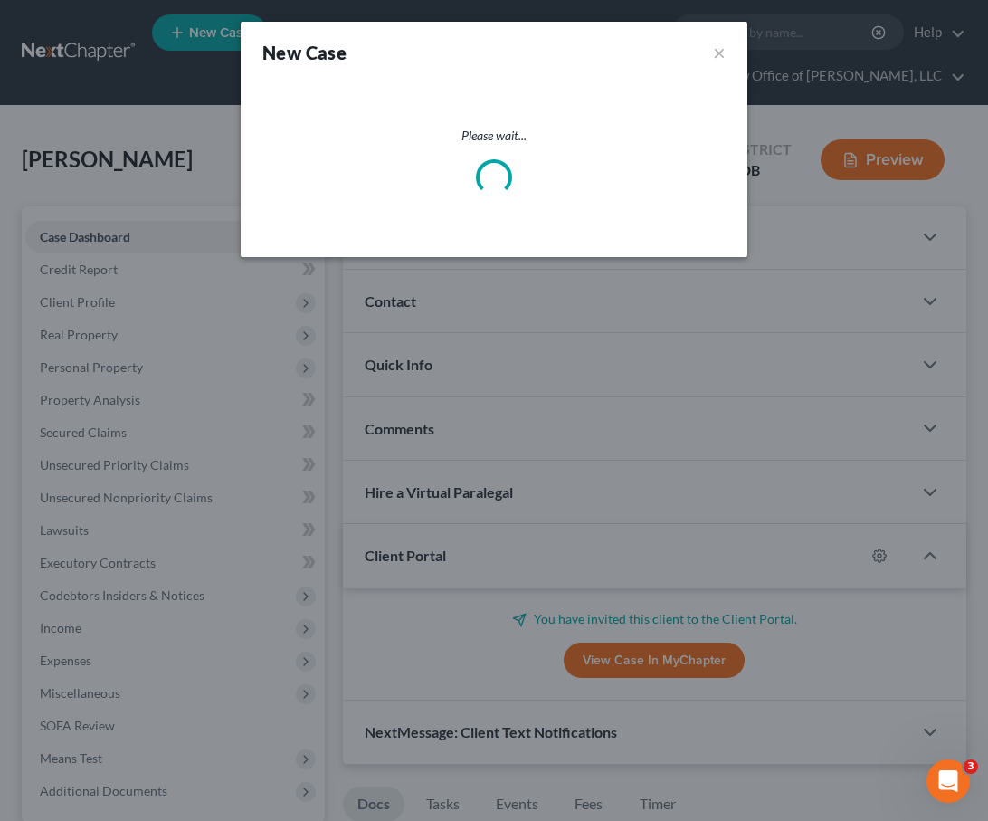
select select "38"
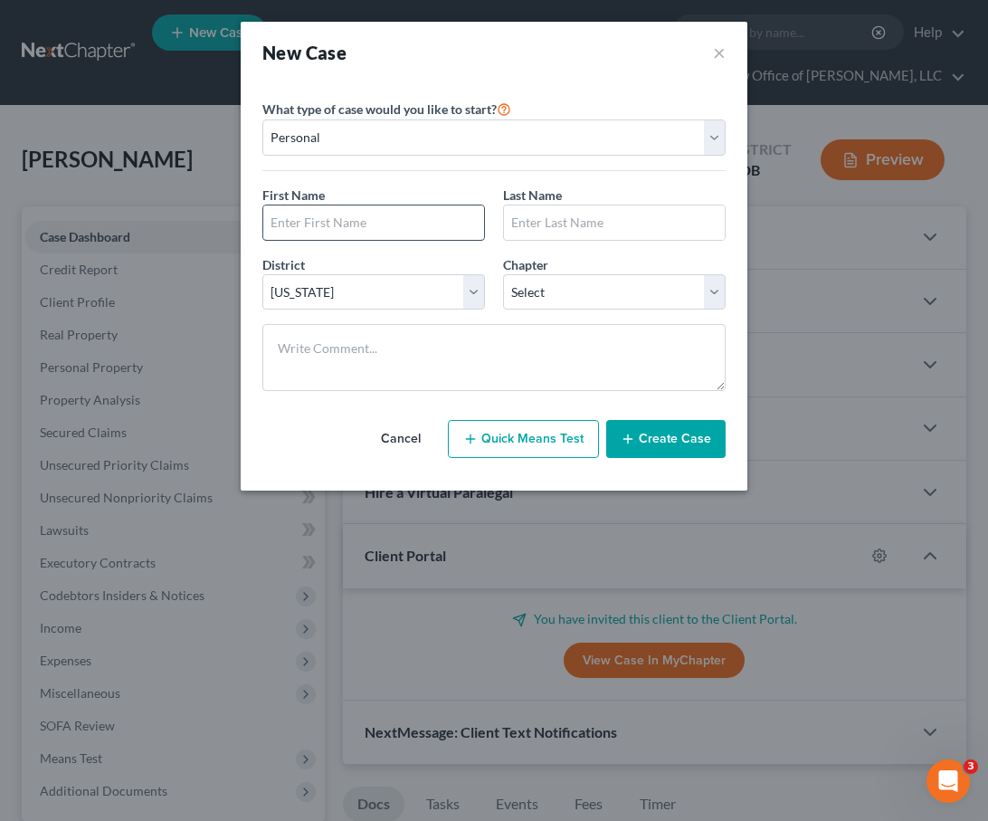
click at [326, 209] on input "text" at bounding box center [373, 222] width 221 height 34
type input "Shawnee"
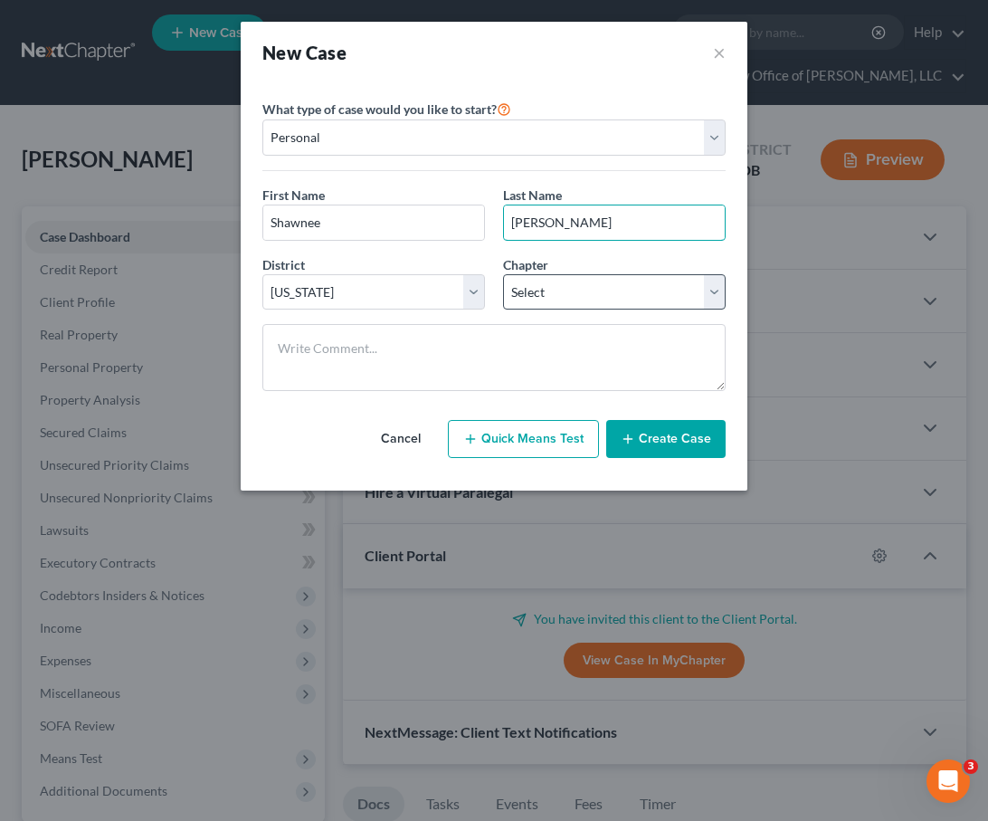
type input "Coss"
click at [551, 299] on select "Select 7 11 12 13" at bounding box center [614, 292] width 223 height 36
select select "0"
click at [503, 274] on select "Select 7 11 12 13" at bounding box center [614, 292] width 223 height 36
click at [688, 445] on button "Create Case" at bounding box center [665, 439] width 119 height 38
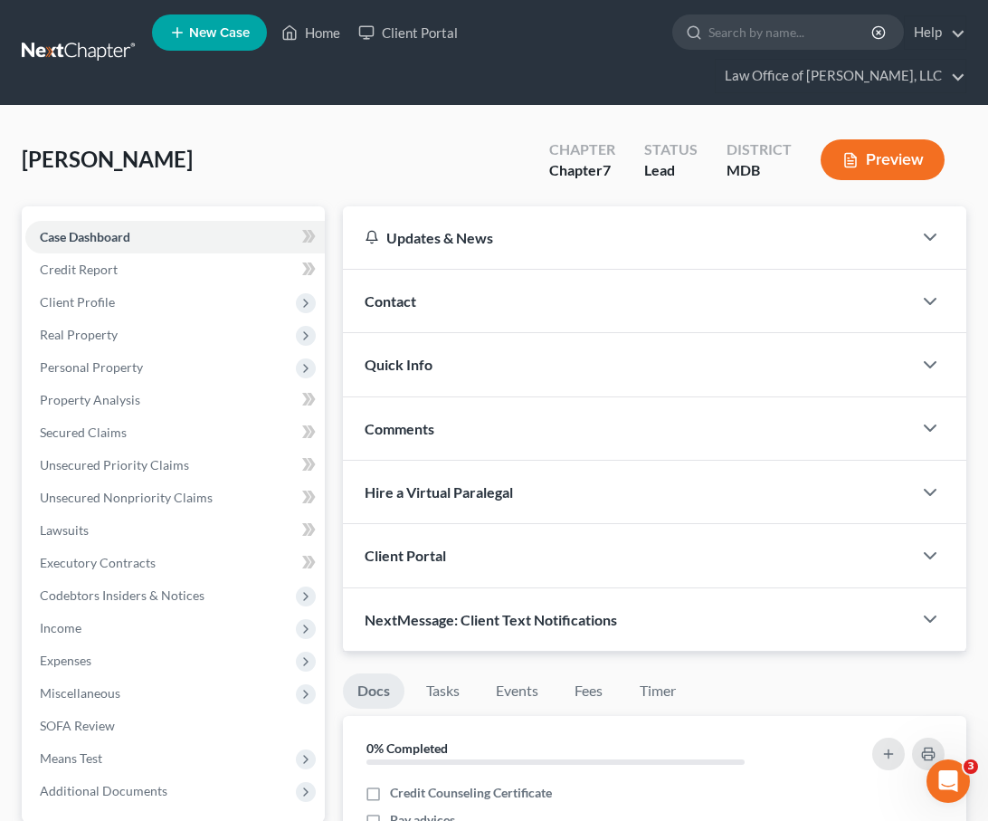
click at [403, 556] on span "Client Portal" at bounding box center [405, 554] width 81 height 17
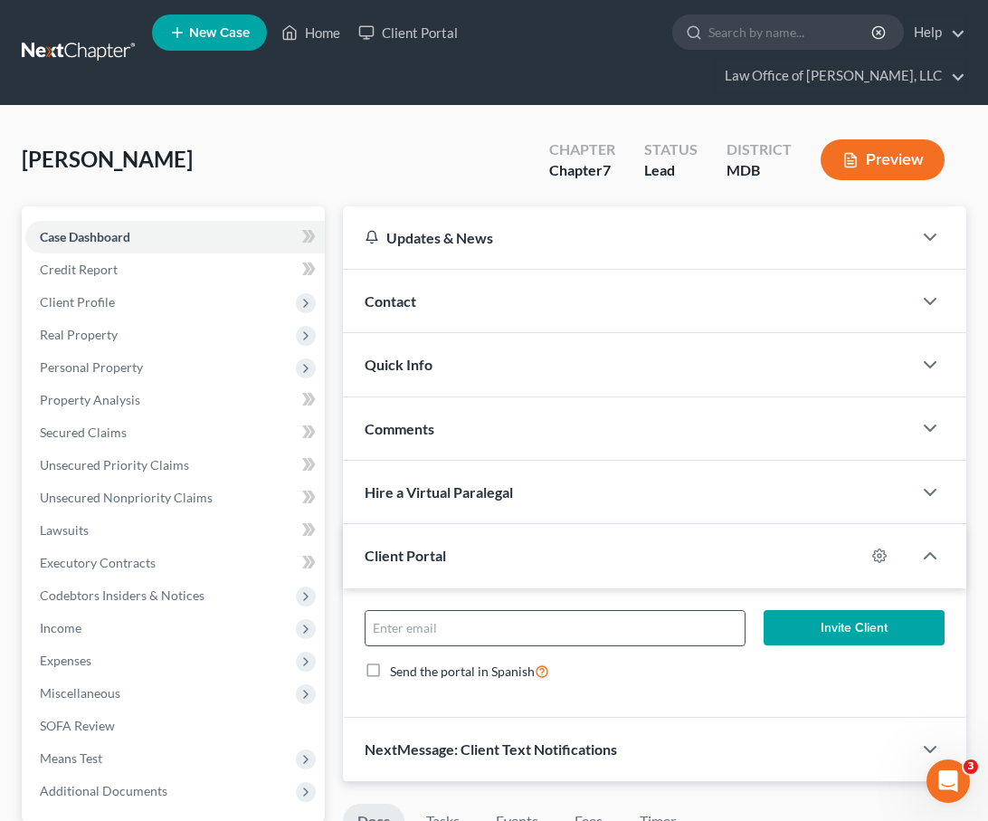
click at [433, 635] on input "email" at bounding box center [554, 628] width 379 height 34
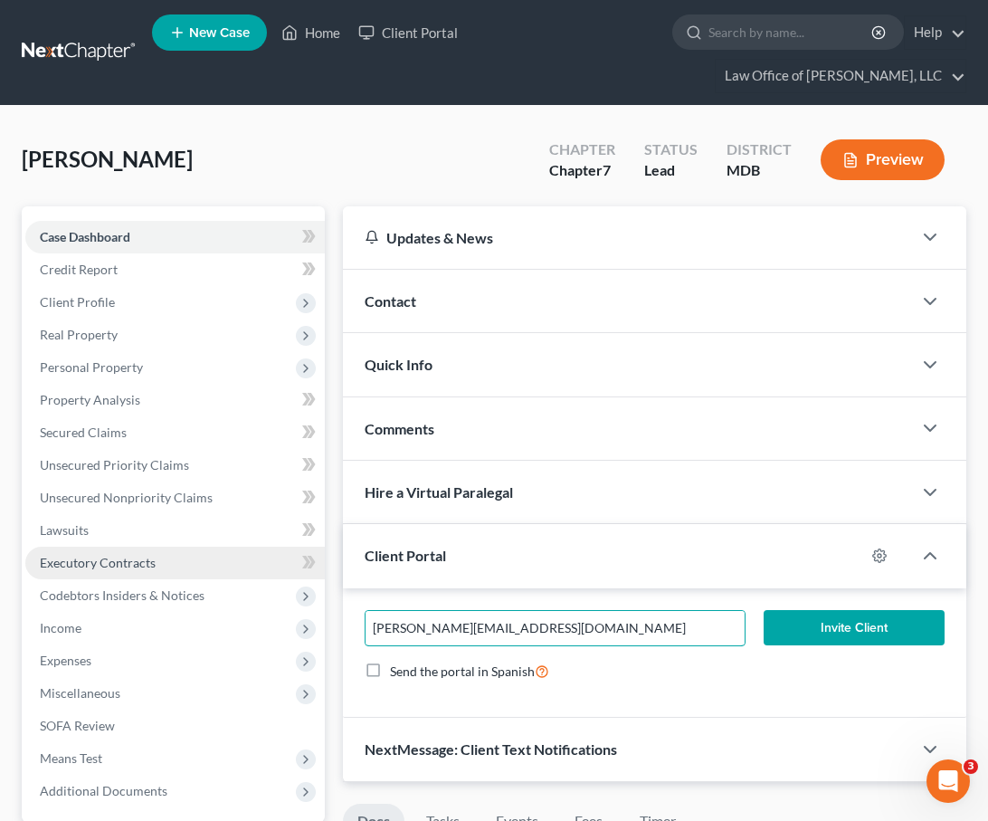
drag, startPoint x: 566, startPoint y: 629, endPoint x: 265, endPoint y: 552, distance: 310.9
click at [265, 552] on div "Petition Navigation Case Dashboard Payments Invoices Payments Payments Credit R…" at bounding box center [494, 816] width 963 height 1220
type input "mcgowan.shawnee@yahoo.com"
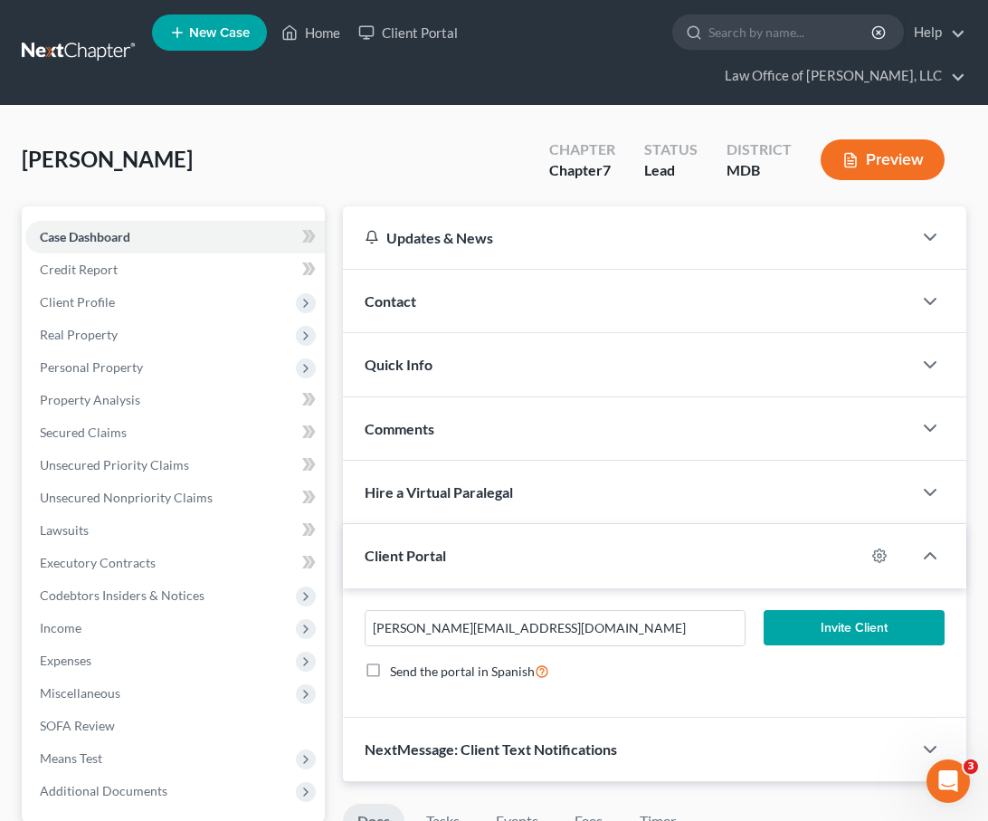
click at [807, 620] on button "Invite Client" at bounding box center [854, 628] width 181 height 36
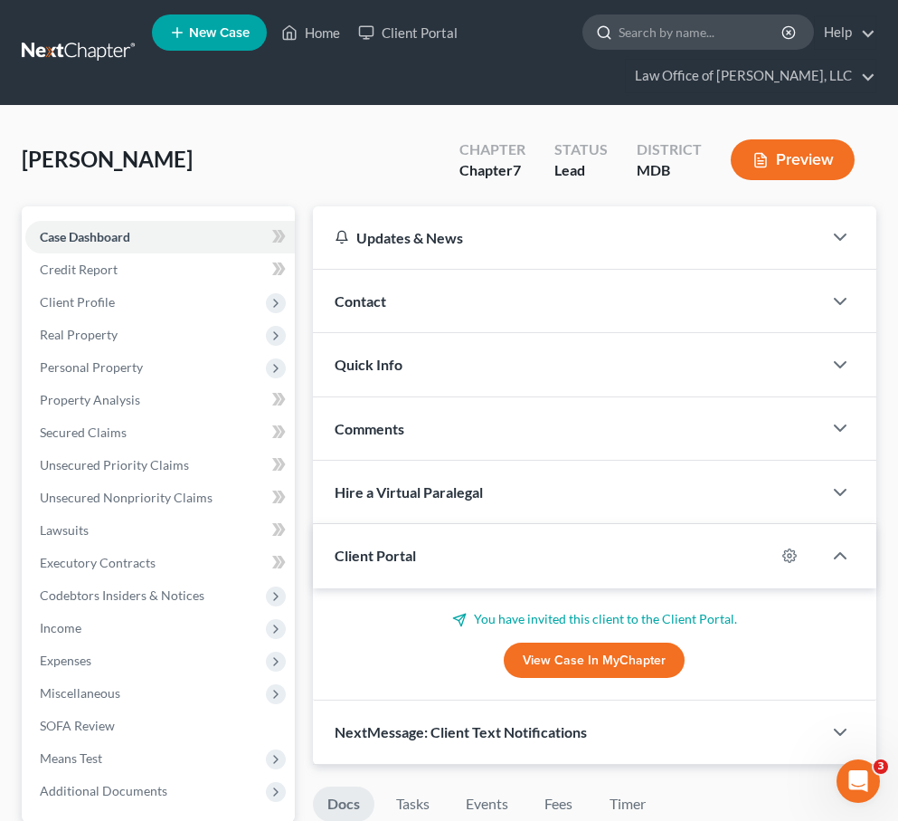
click at [652, 33] on input "search" at bounding box center [702, 31] width 166 height 33
type input "julian"
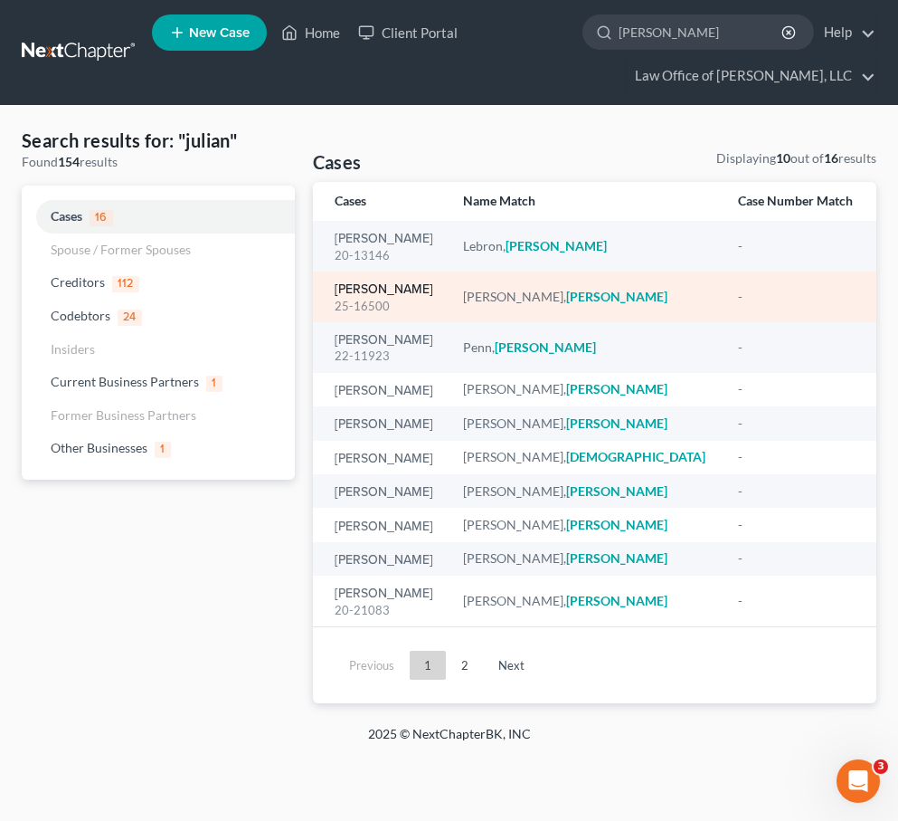
click at [365, 285] on link "[PERSON_NAME]" at bounding box center [384, 289] width 99 height 13
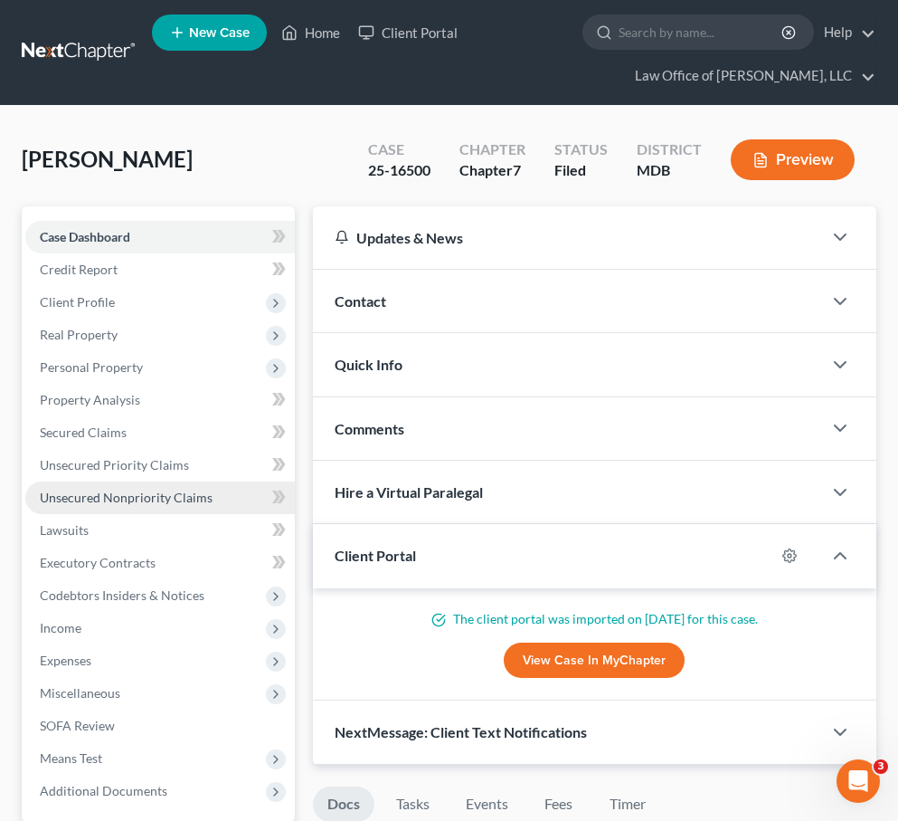
click at [115, 491] on span "Unsecured Nonpriority Claims" at bounding box center [126, 496] width 173 height 15
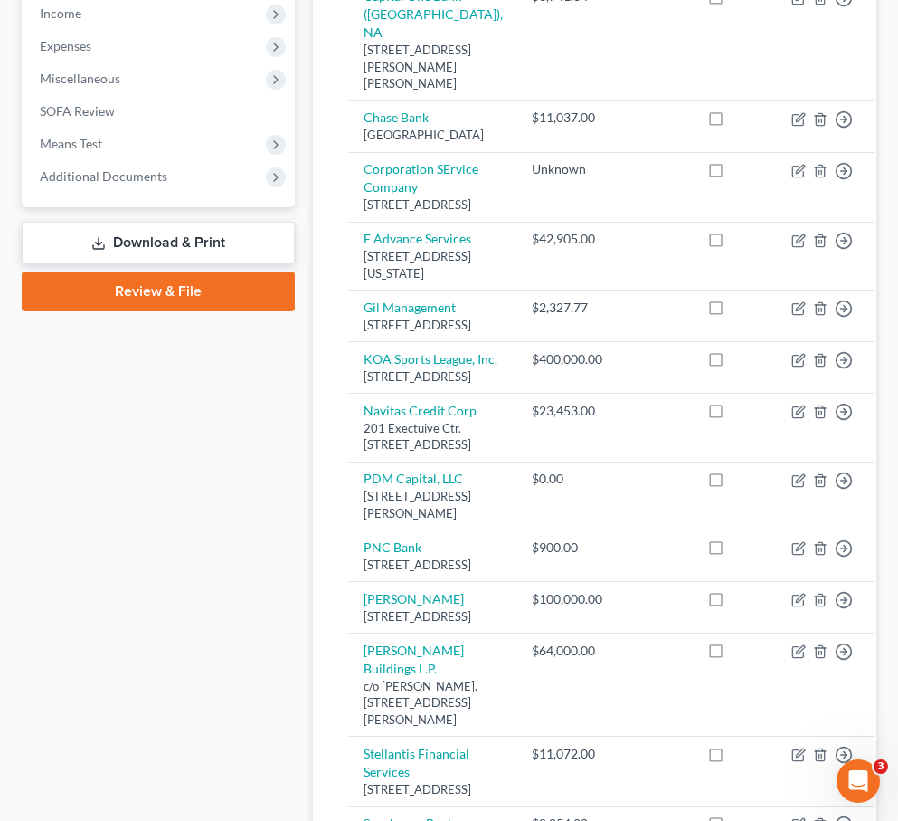
scroll to position [497, 0]
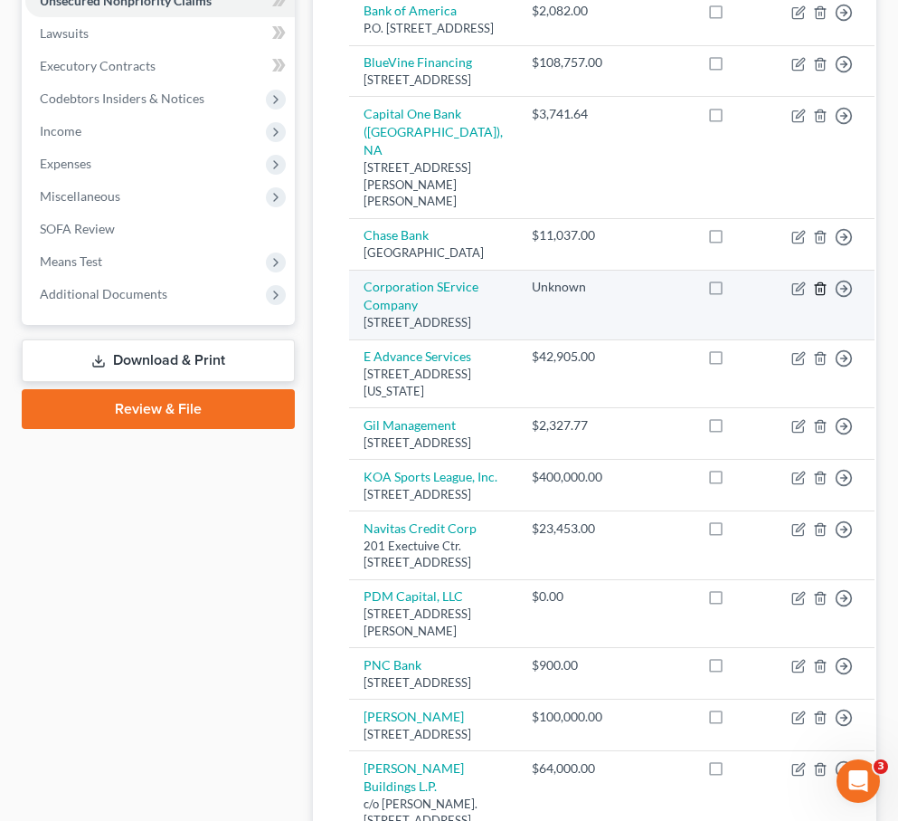
click at [807, 296] on icon "button" at bounding box center [820, 288] width 14 height 14
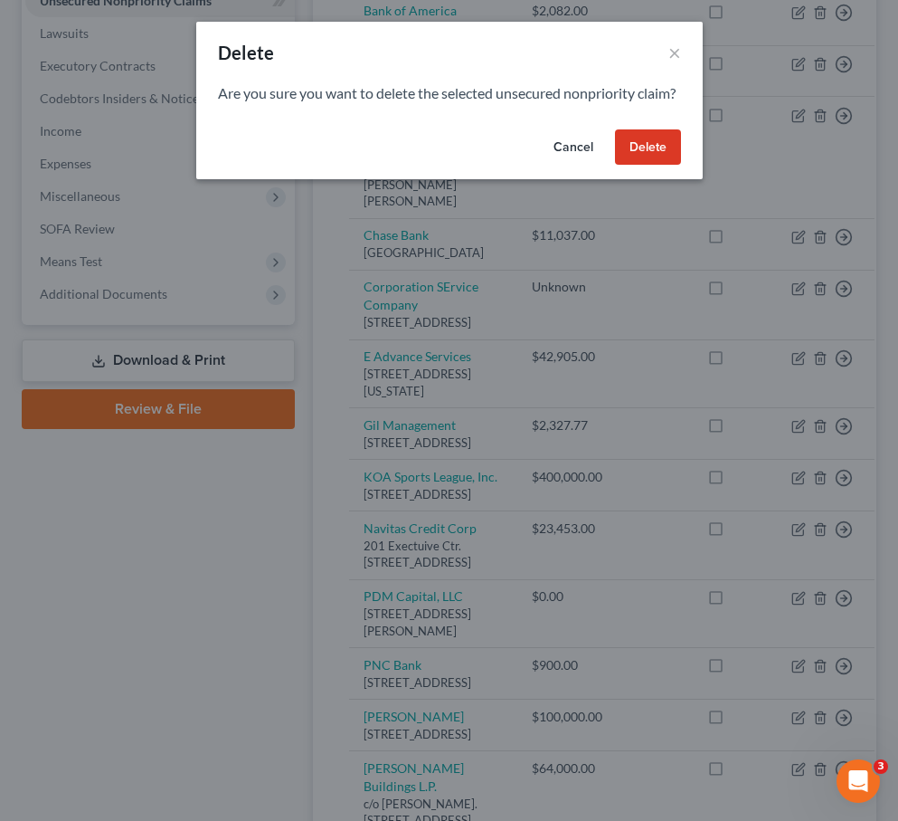
click at [666, 165] on button "Delete" at bounding box center [648, 147] width 66 height 36
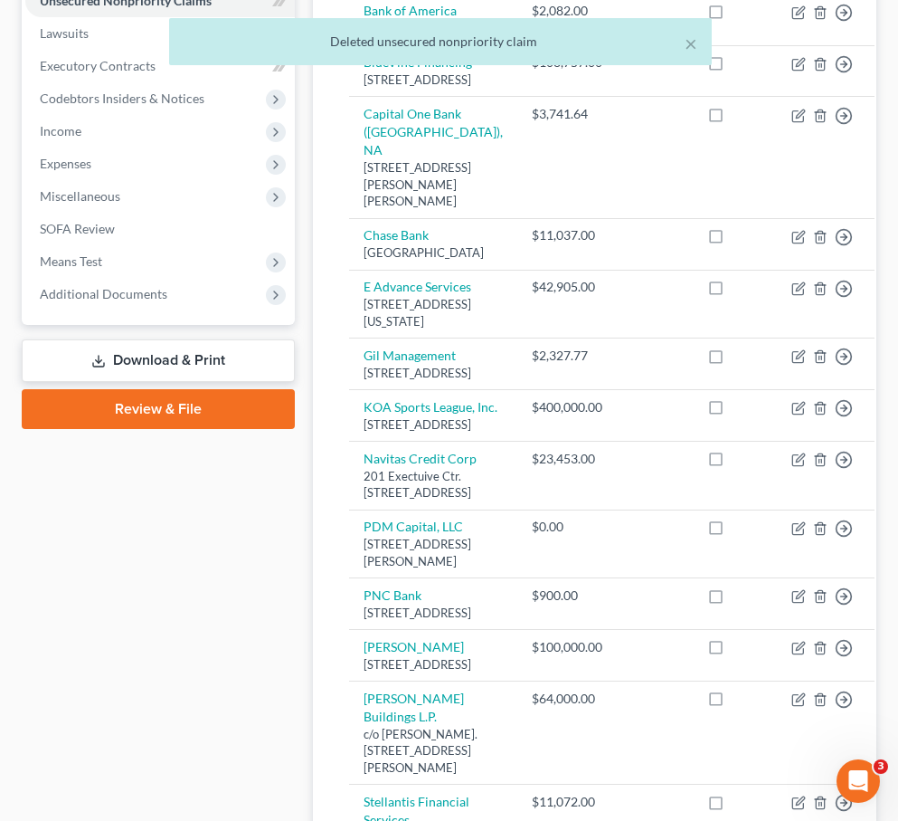
click at [318, 587] on div "Unsecured Nonpriority Claims New Claim Import CSV Export CSV Delete All Credito…" at bounding box center [595, 539] width 564 height 1658
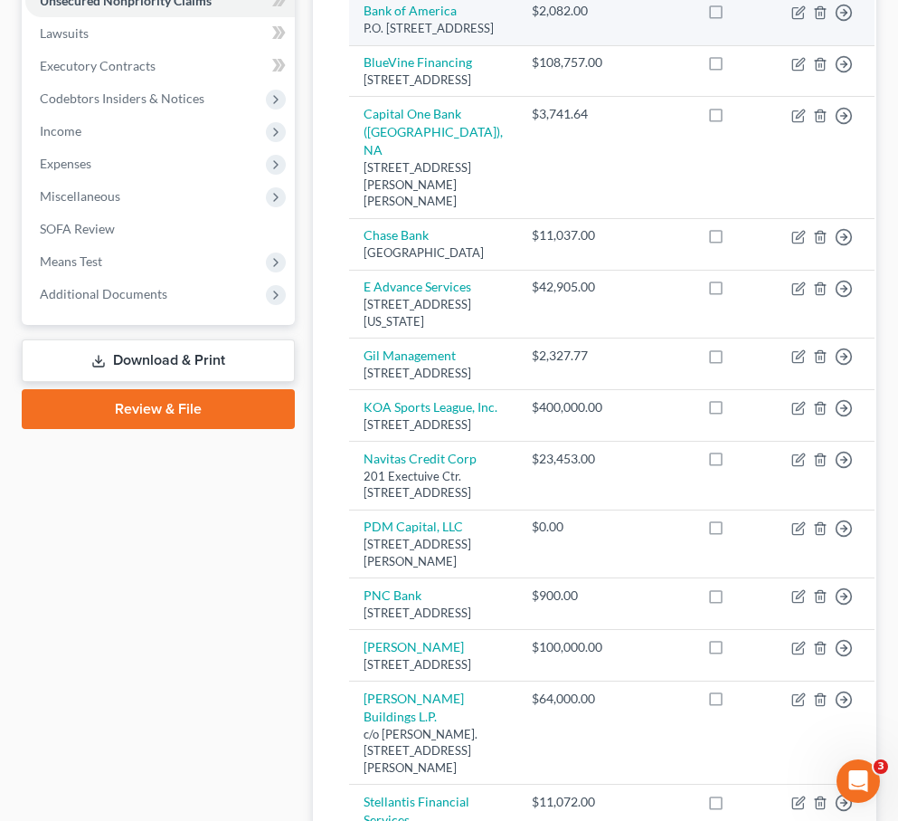
scroll to position [0, 0]
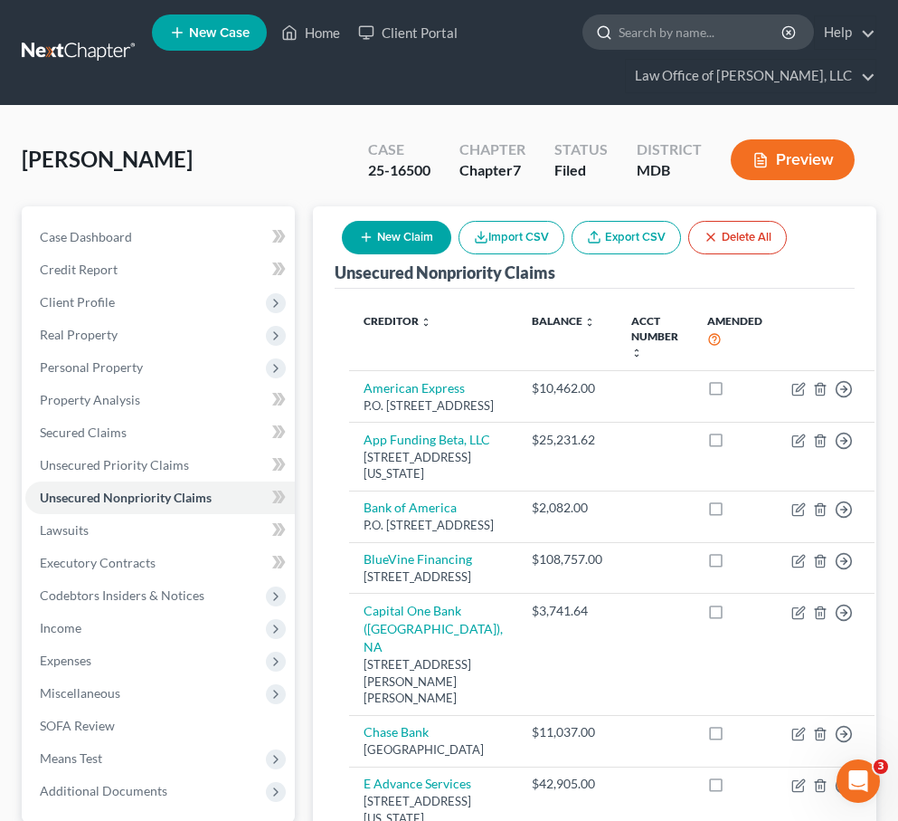
click at [666, 32] on input "search" at bounding box center [702, 31] width 166 height 33
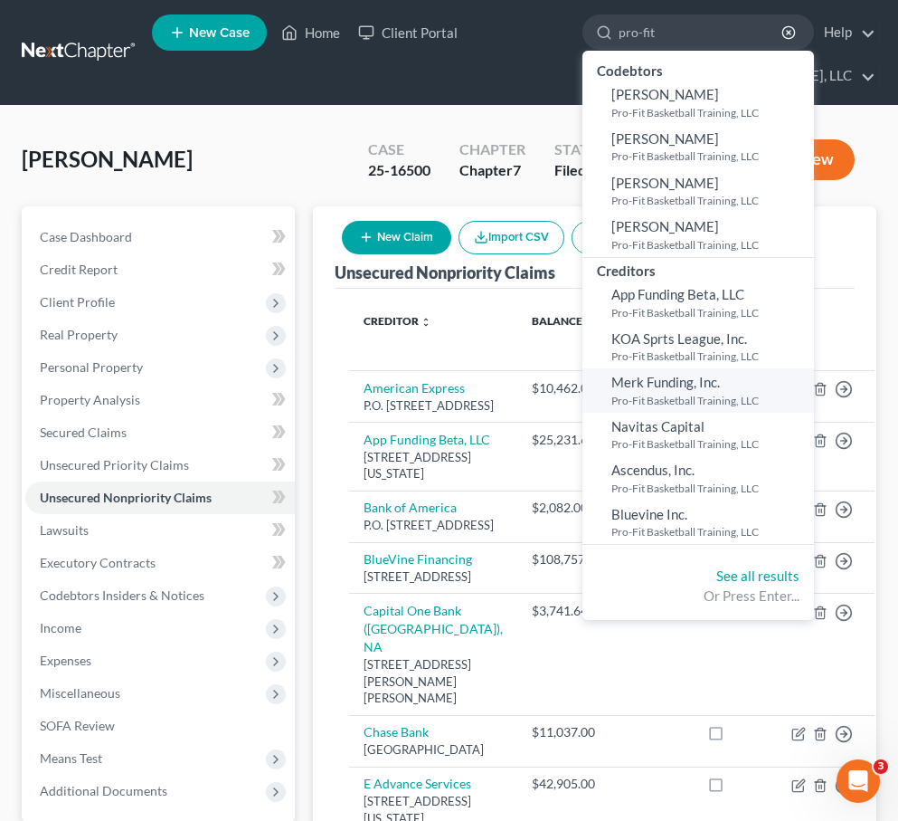
type input "pro-fit"
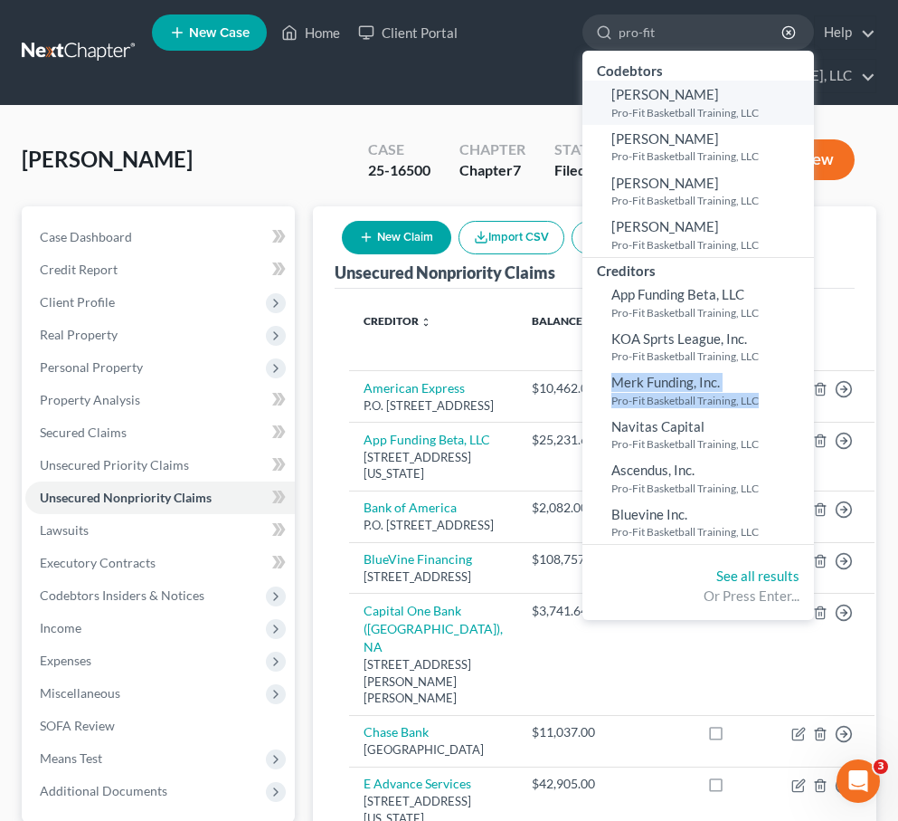
click at [648, 109] on small "Pro-Fit Basketball Training, LLC" at bounding box center [711, 112] width 198 height 15
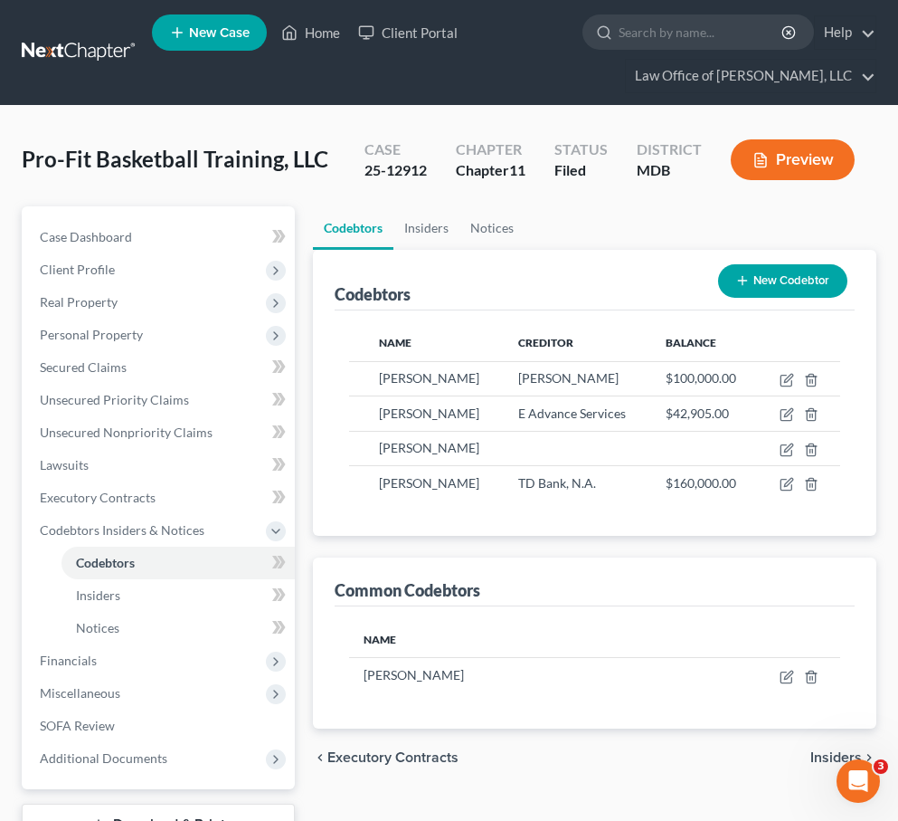
scroll to position [139, 0]
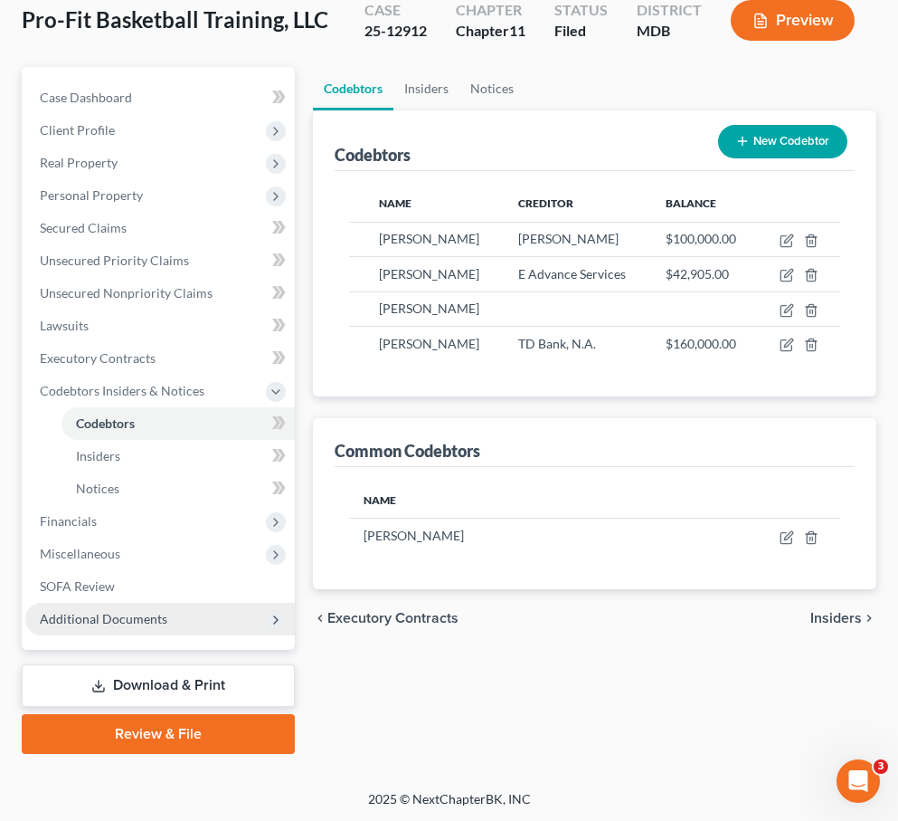
click at [223, 622] on span "Additional Documents" at bounding box center [160, 619] width 270 height 33
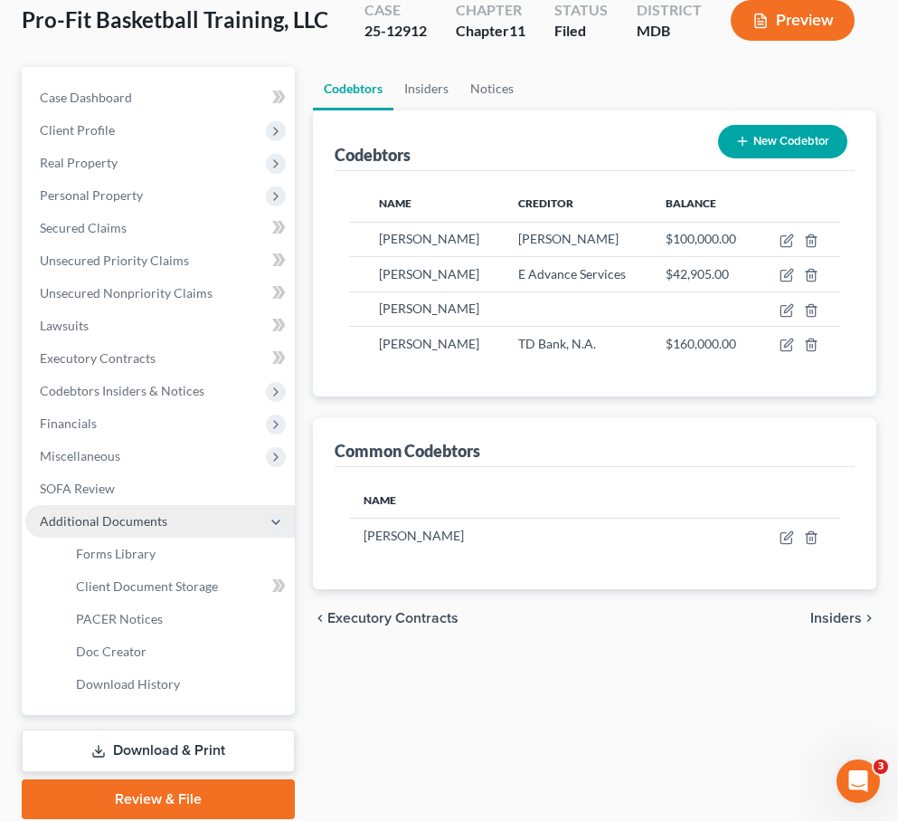
scroll to position [204, 0]
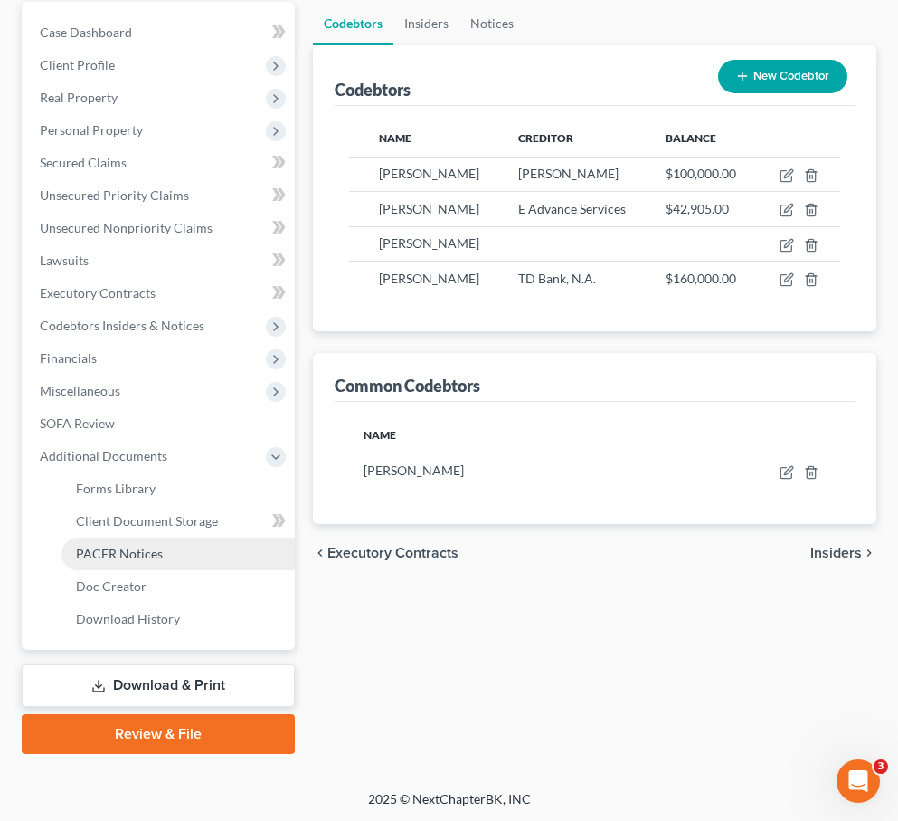
click at [128, 555] on span "PACER Notices" at bounding box center [119, 553] width 87 height 15
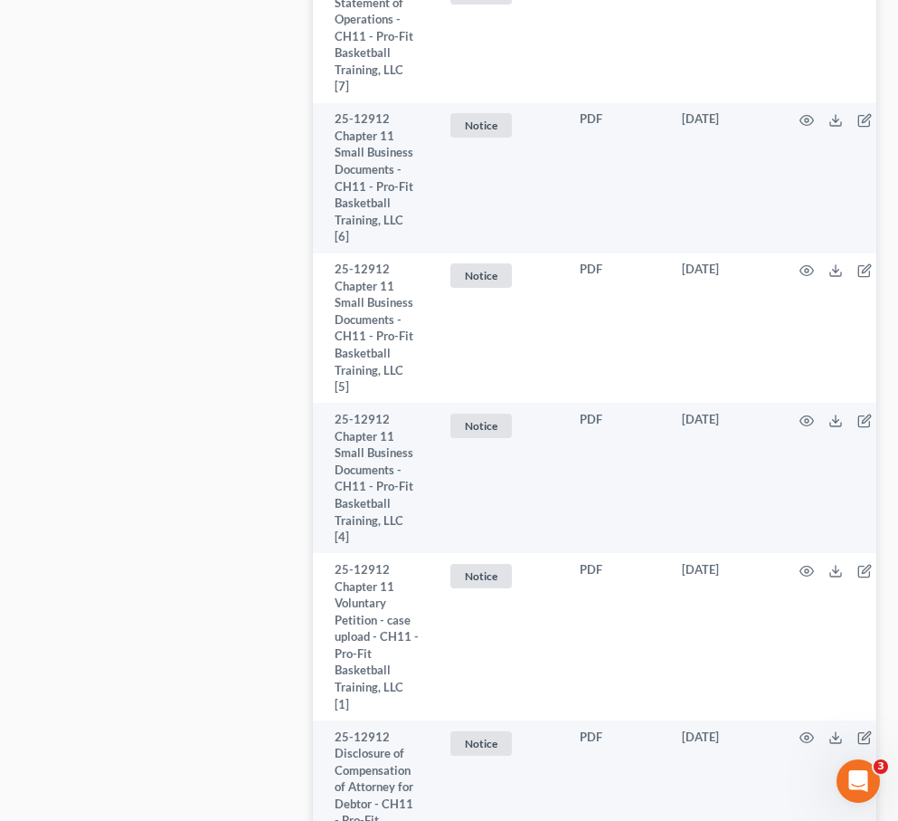
scroll to position [8555, 0]
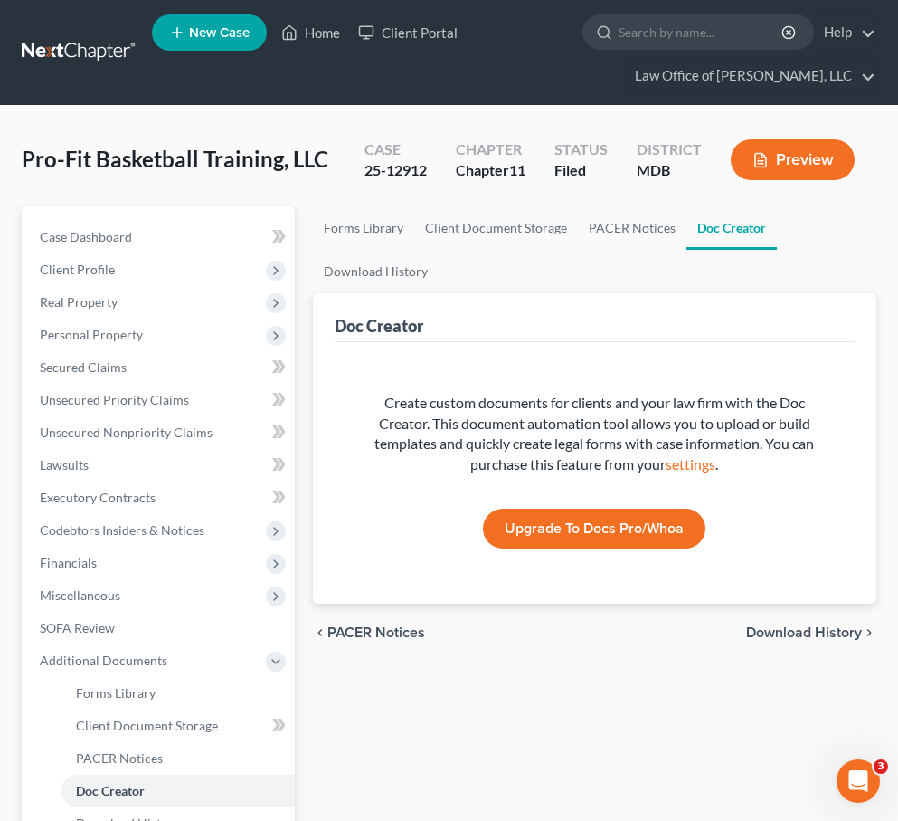
click at [802, 630] on span "Download History" at bounding box center [804, 632] width 116 height 14
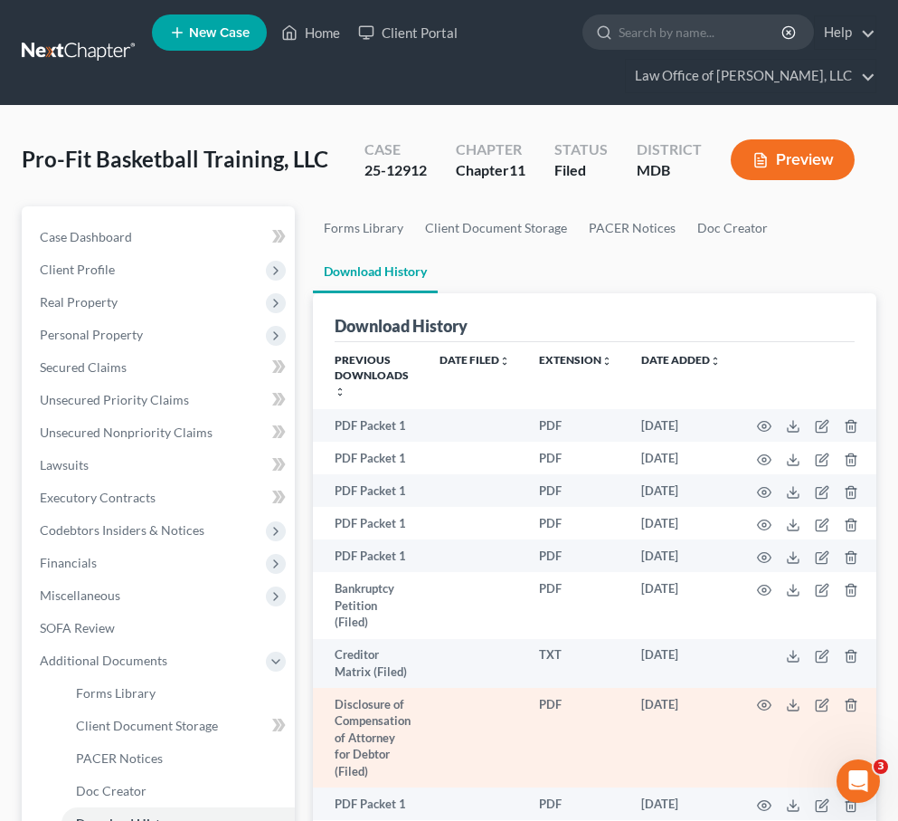
scroll to position [204, 0]
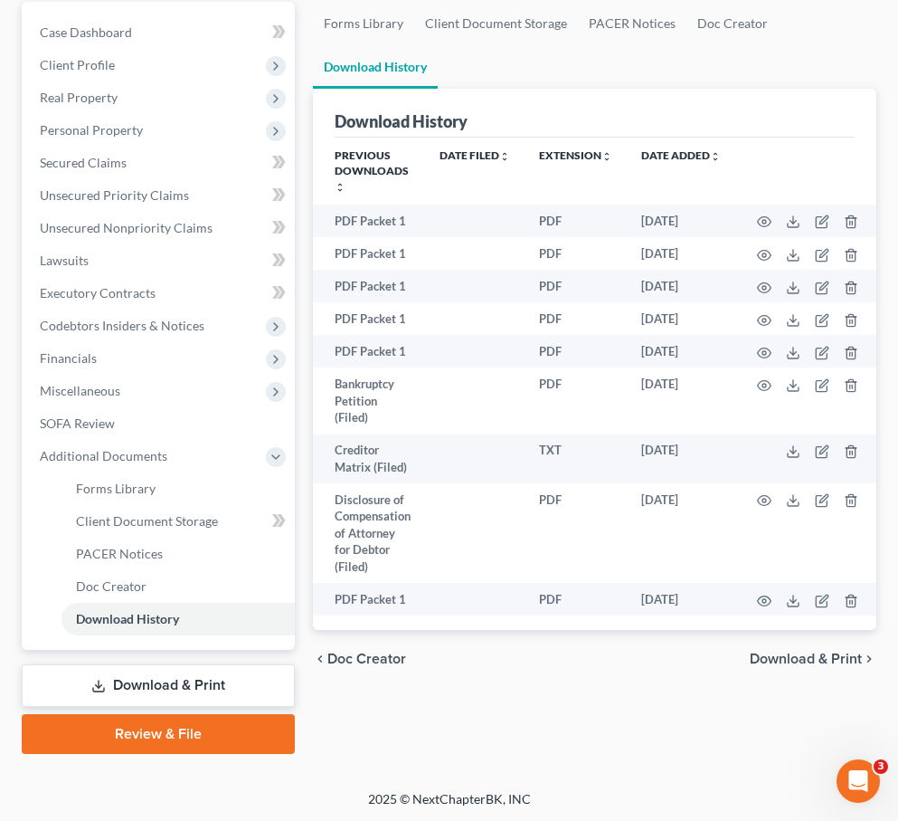
click at [355, 653] on span "Doc Creator" at bounding box center [366, 658] width 79 height 14
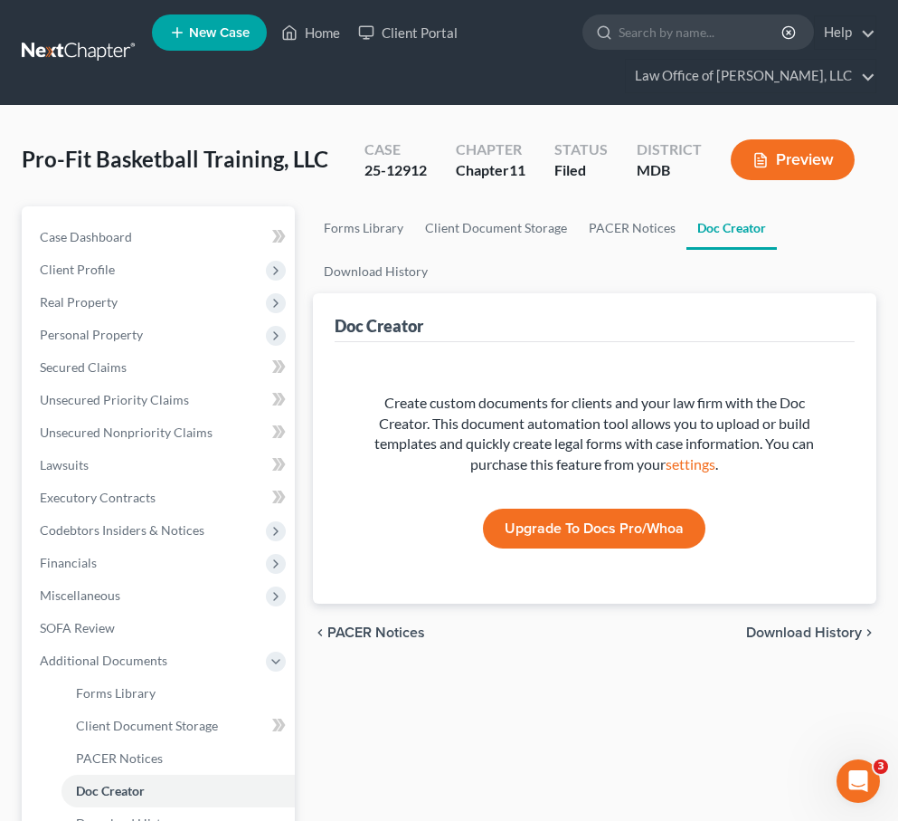
click at [345, 631] on span "PACER Notices" at bounding box center [376, 632] width 98 height 14
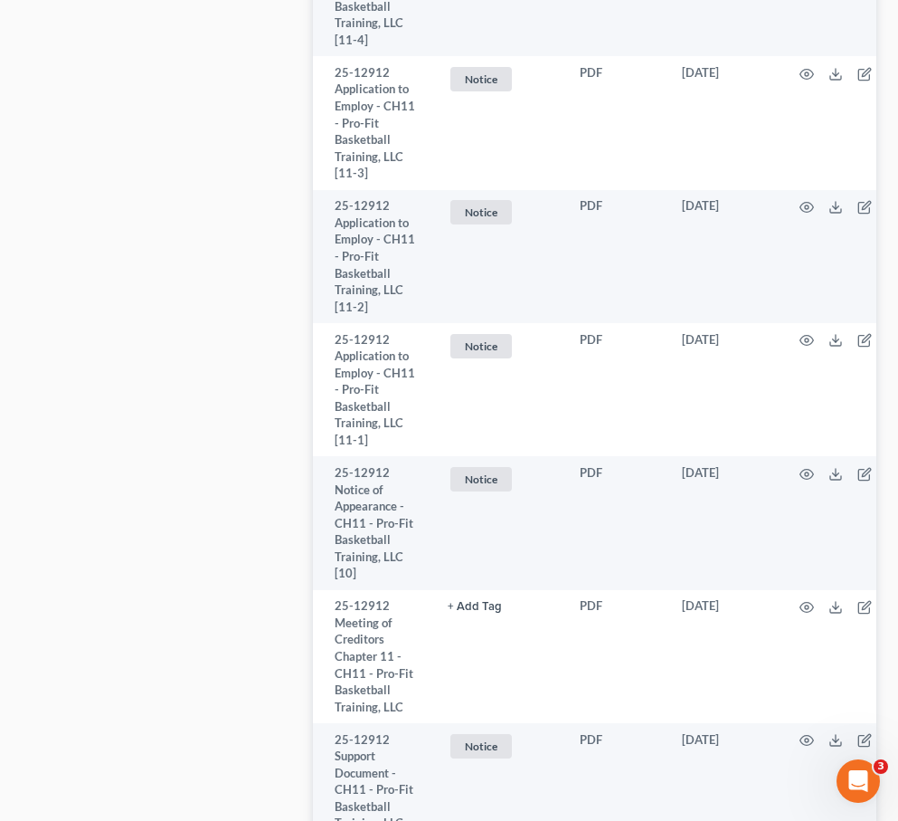
scroll to position [8555, 0]
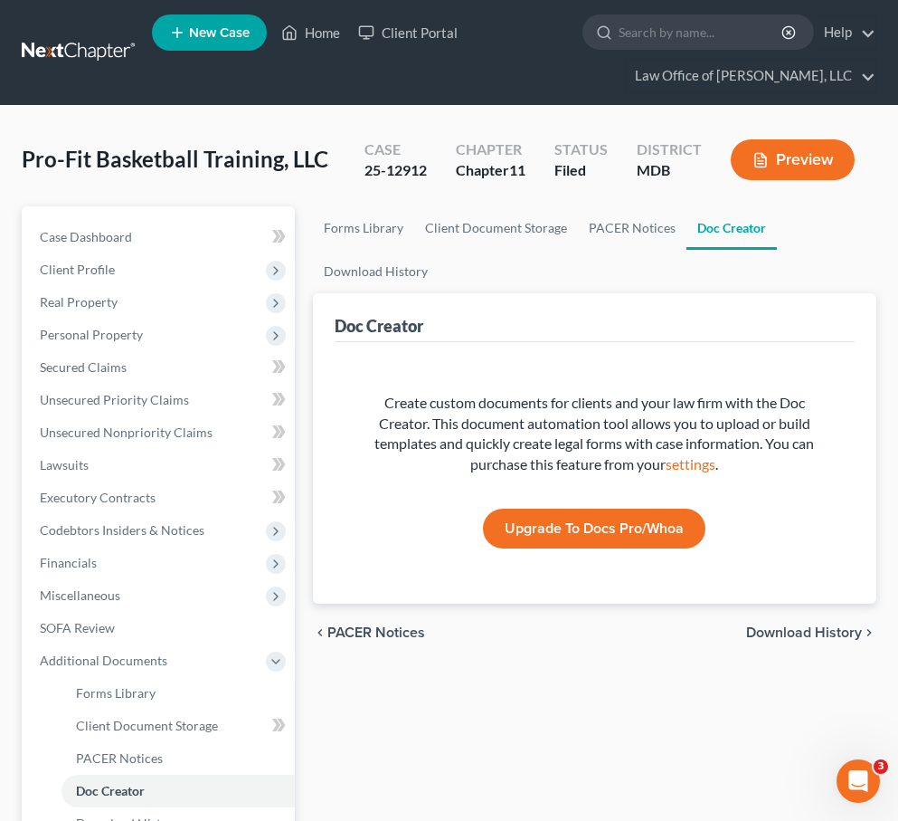
click at [764, 629] on span "Download History" at bounding box center [804, 632] width 116 height 14
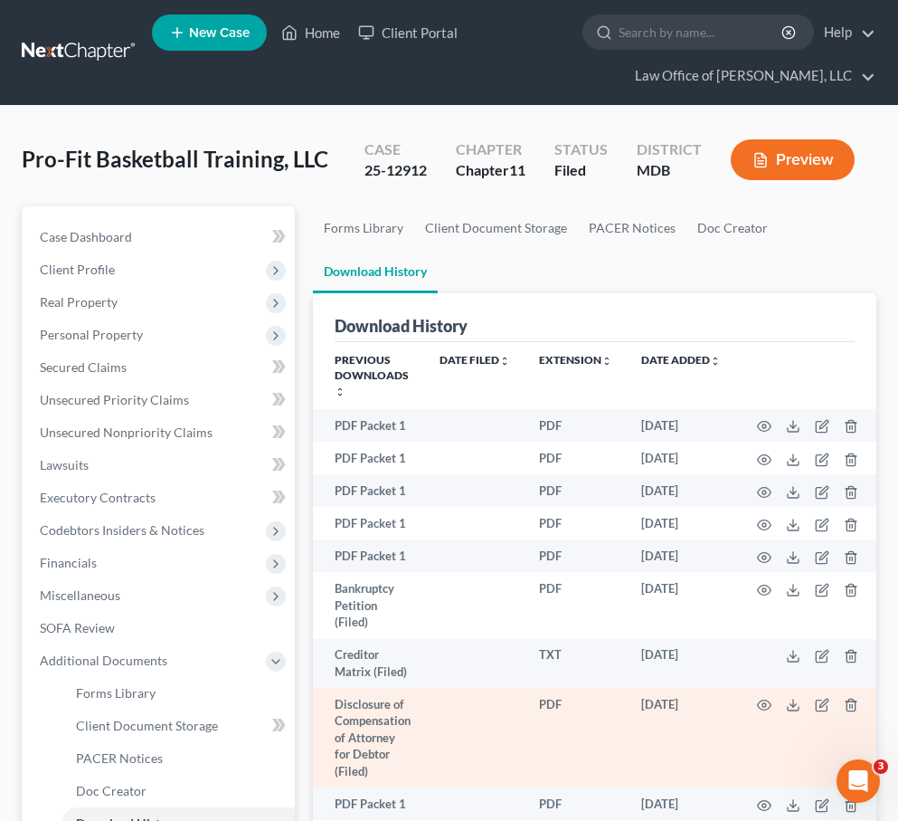
scroll to position [204, 0]
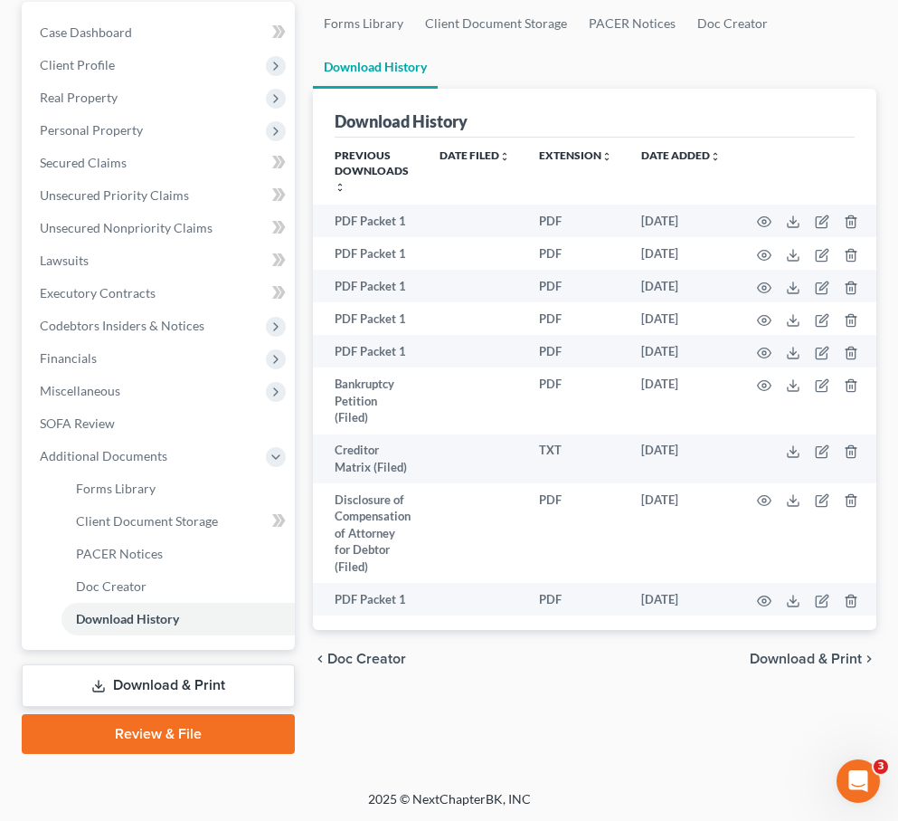
click at [327, 655] on span "Doc Creator" at bounding box center [366, 658] width 79 height 14
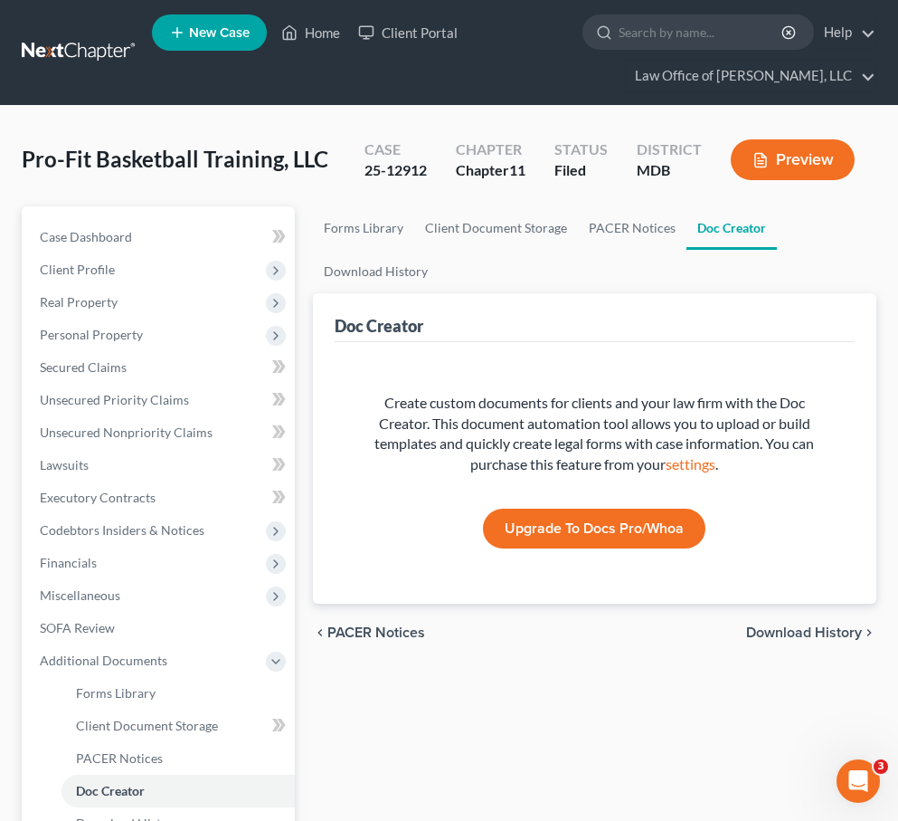
click at [355, 635] on span "PACER Notices" at bounding box center [376, 632] width 98 height 14
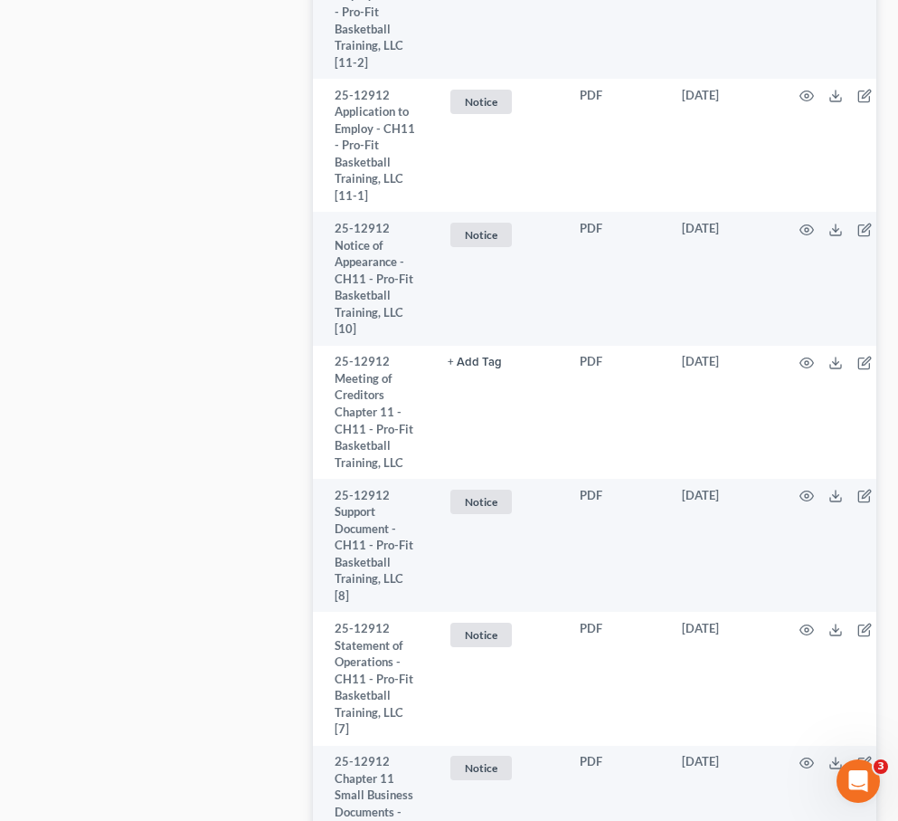
scroll to position [8555, 0]
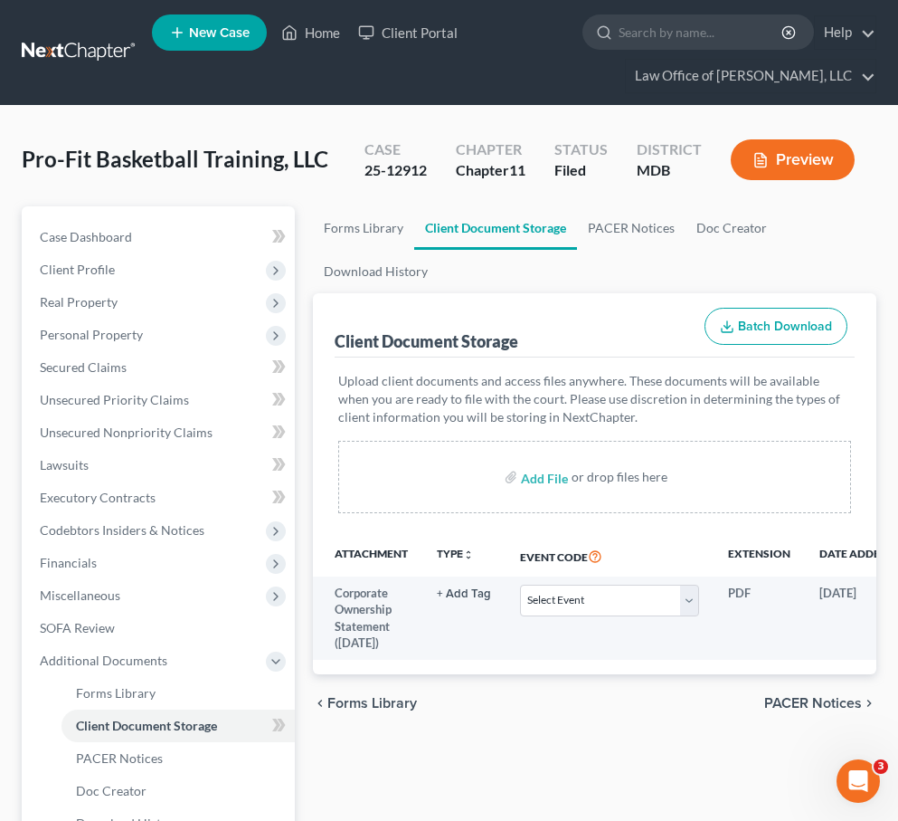
click at [356, 698] on span "Forms Library" at bounding box center [372, 703] width 90 height 14
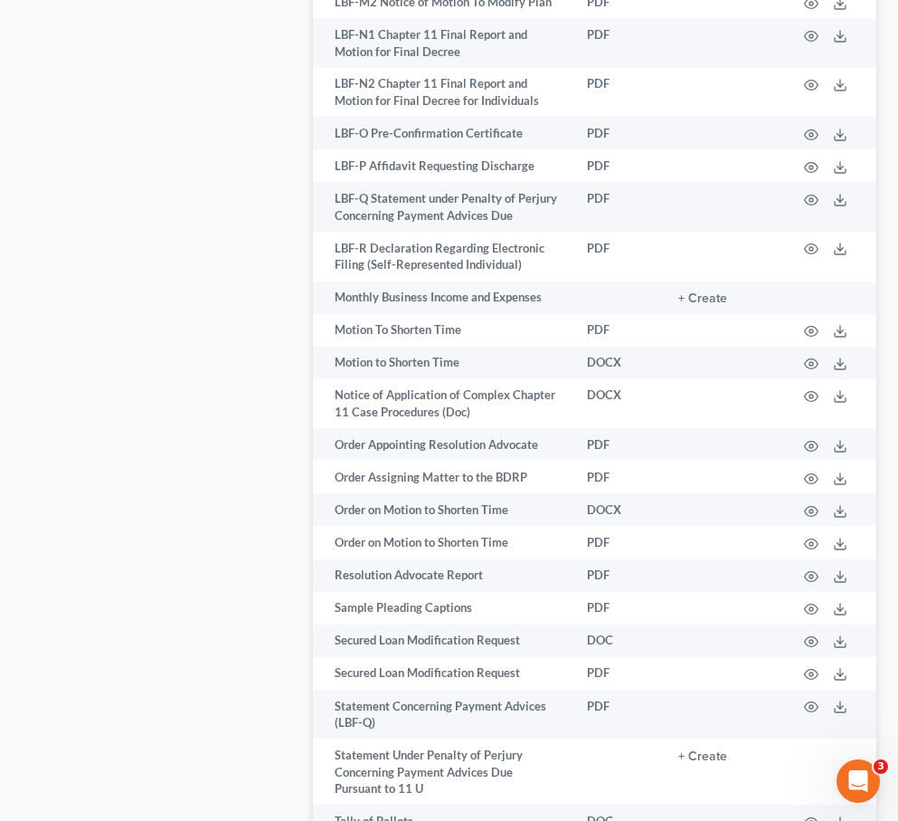
scroll to position [2839, 0]
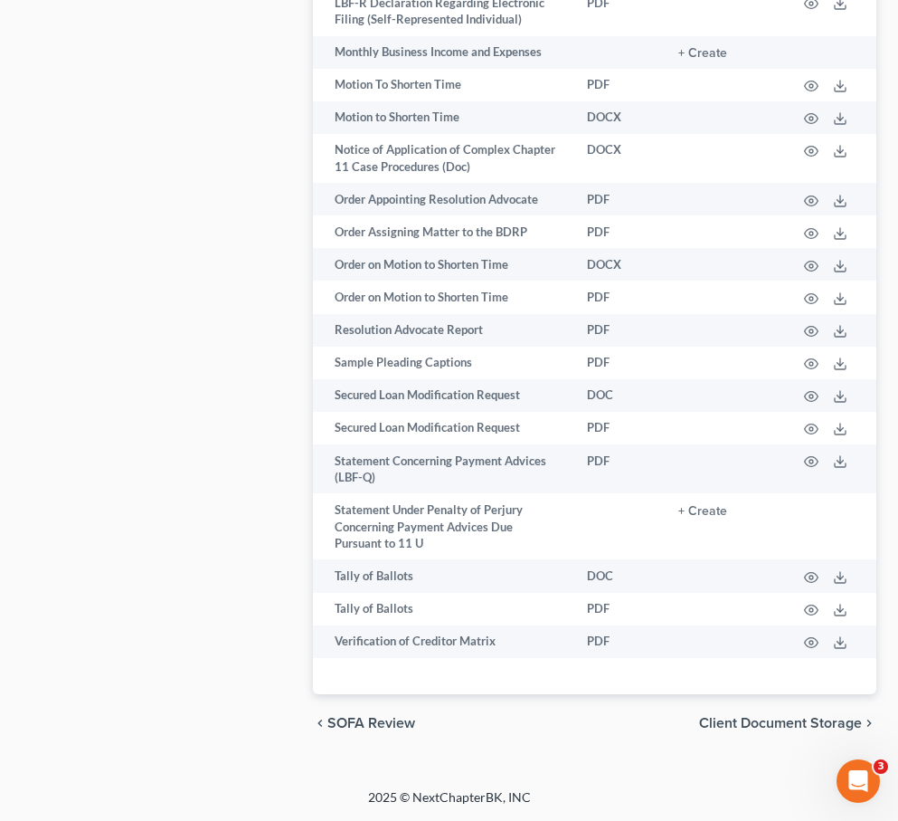
click at [755, 719] on span "Client Document Storage" at bounding box center [780, 723] width 163 height 14
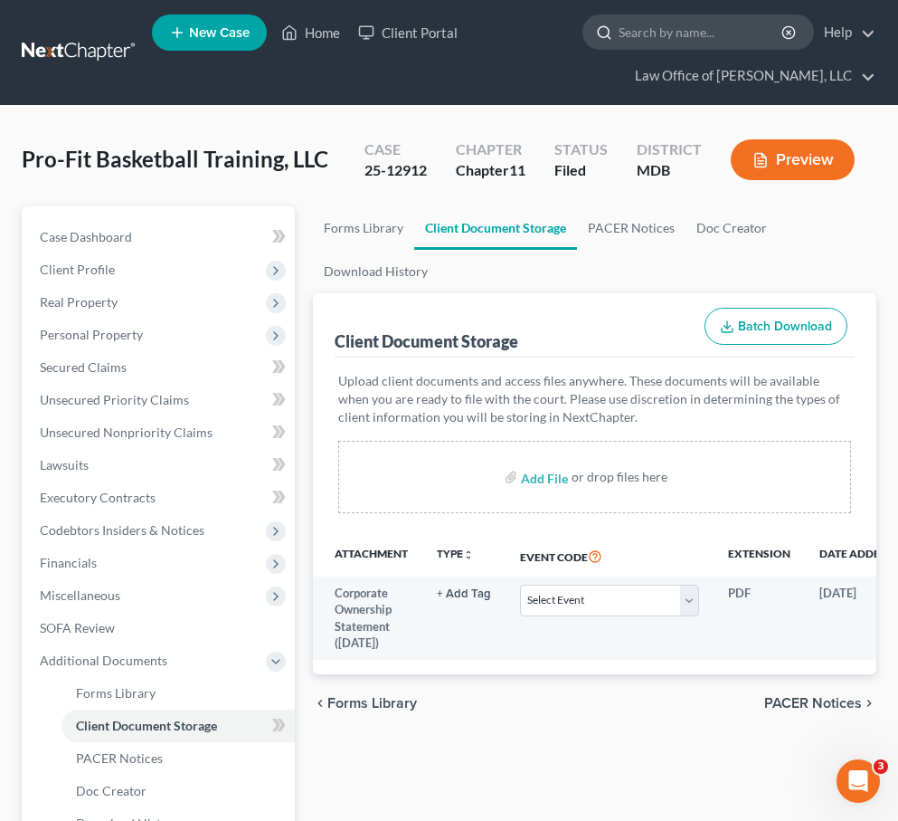
click at [656, 44] on input "search" at bounding box center [702, 31] width 166 height 33
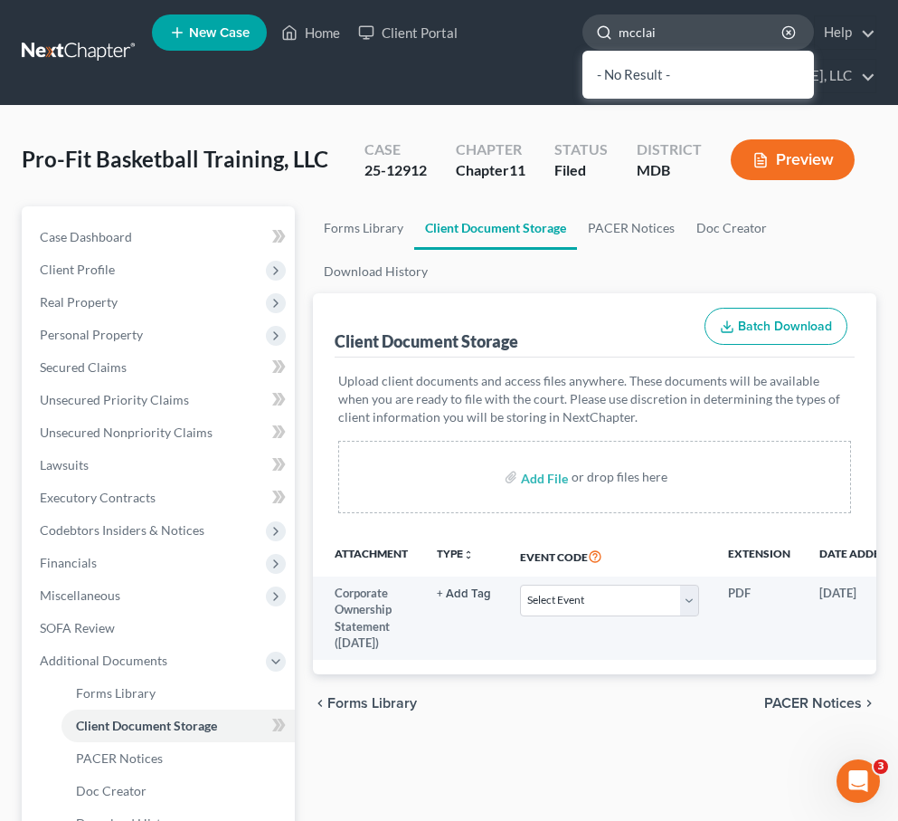
type input "mcclain"
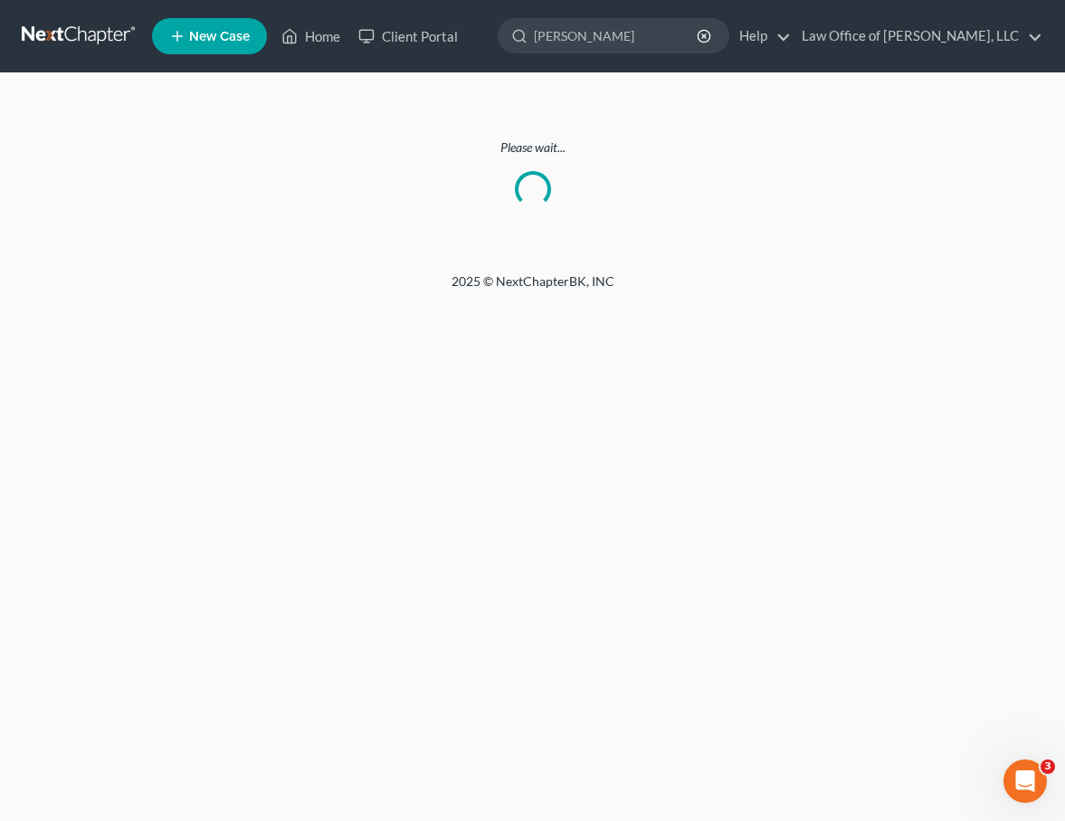
click at [207, 36] on span "New Case" at bounding box center [219, 37] width 61 height 14
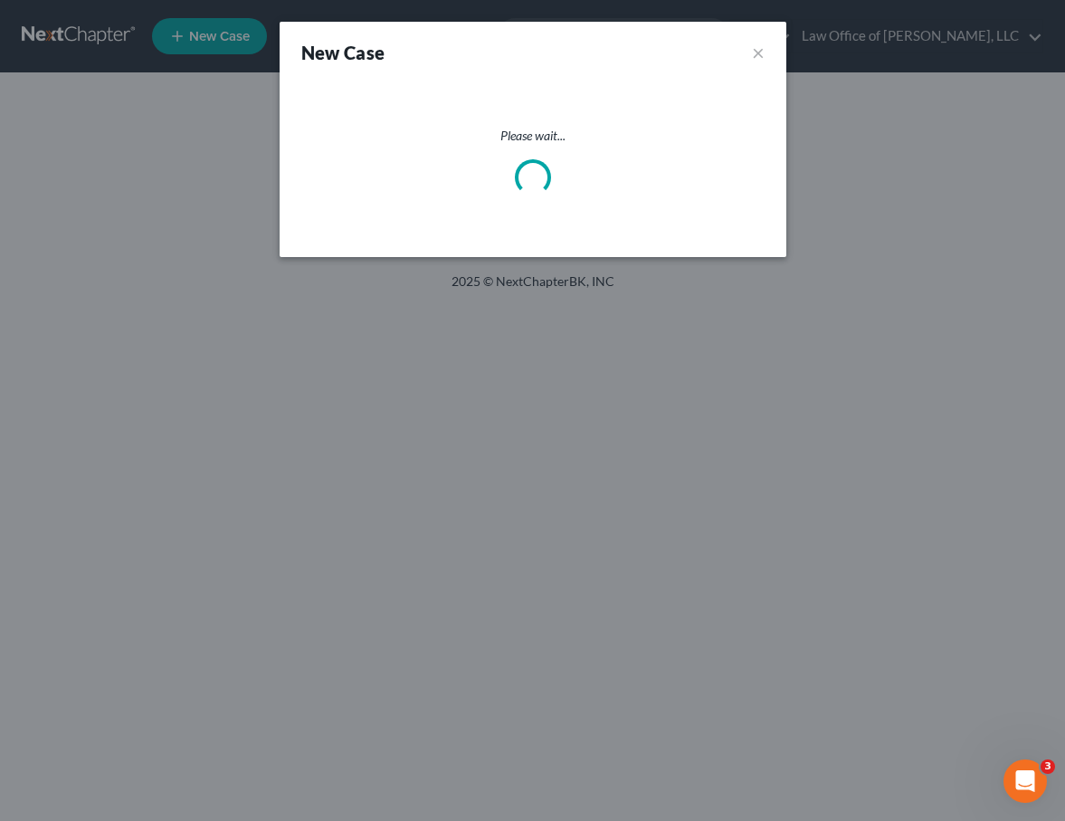
select select "38"
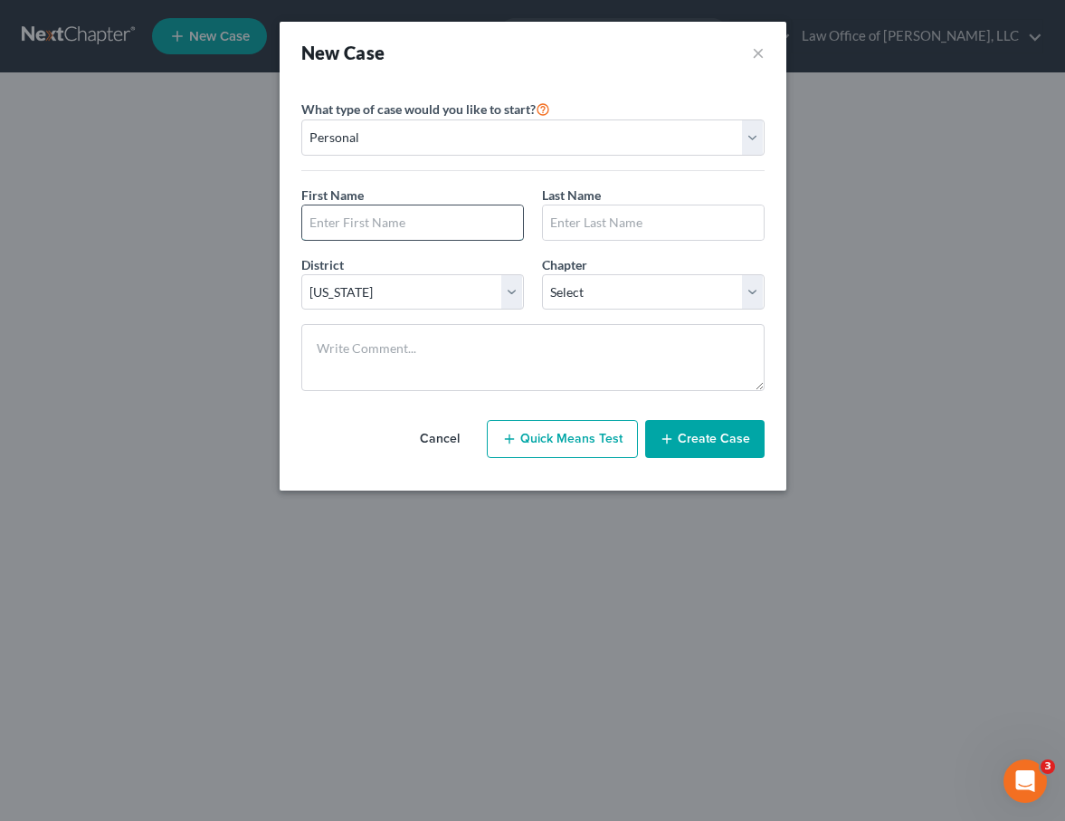
click at [360, 228] on input "text" at bounding box center [412, 222] width 221 height 34
click at [594, 284] on select "Select 7 11 12 13" at bounding box center [653, 292] width 223 height 36
select select "0"
click at [542, 274] on select "Select 7 11 12 13" at bounding box center [653, 292] width 223 height 36
click at [349, 222] on input "text" at bounding box center [412, 222] width 221 height 34
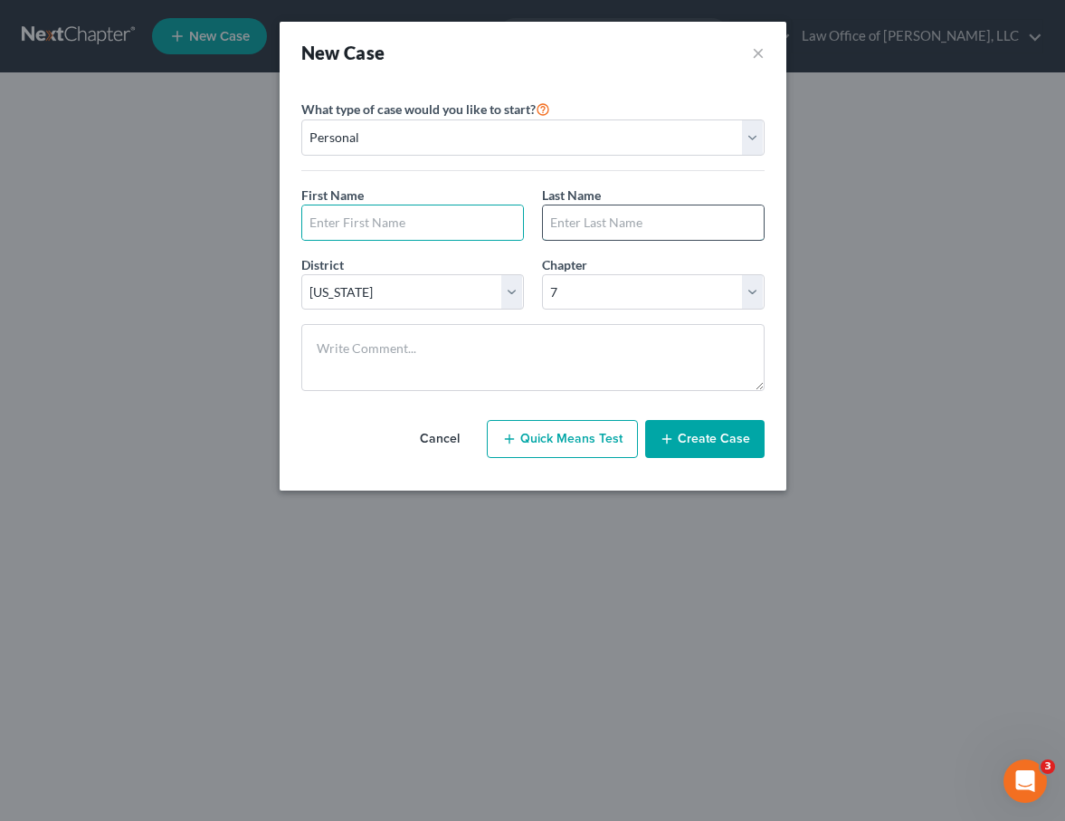
click at [562, 226] on input "text" at bounding box center [653, 222] width 221 height 34
click at [371, 208] on input "text" at bounding box center [412, 222] width 221 height 34
type input "Stephanie"
click at [570, 226] on input "SanNicolas" at bounding box center [653, 222] width 221 height 34
type input "San Nicolas"
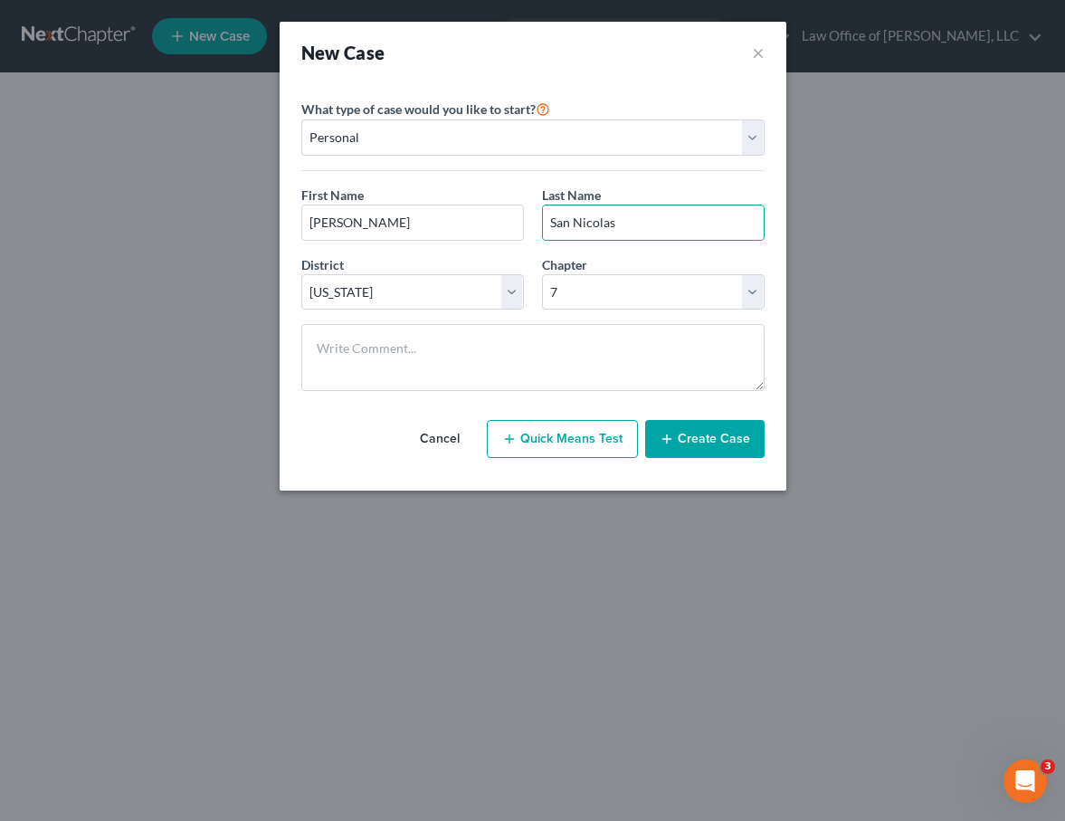
click at [719, 436] on button "Create Case" at bounding box center [704, 439] width 119 height 38
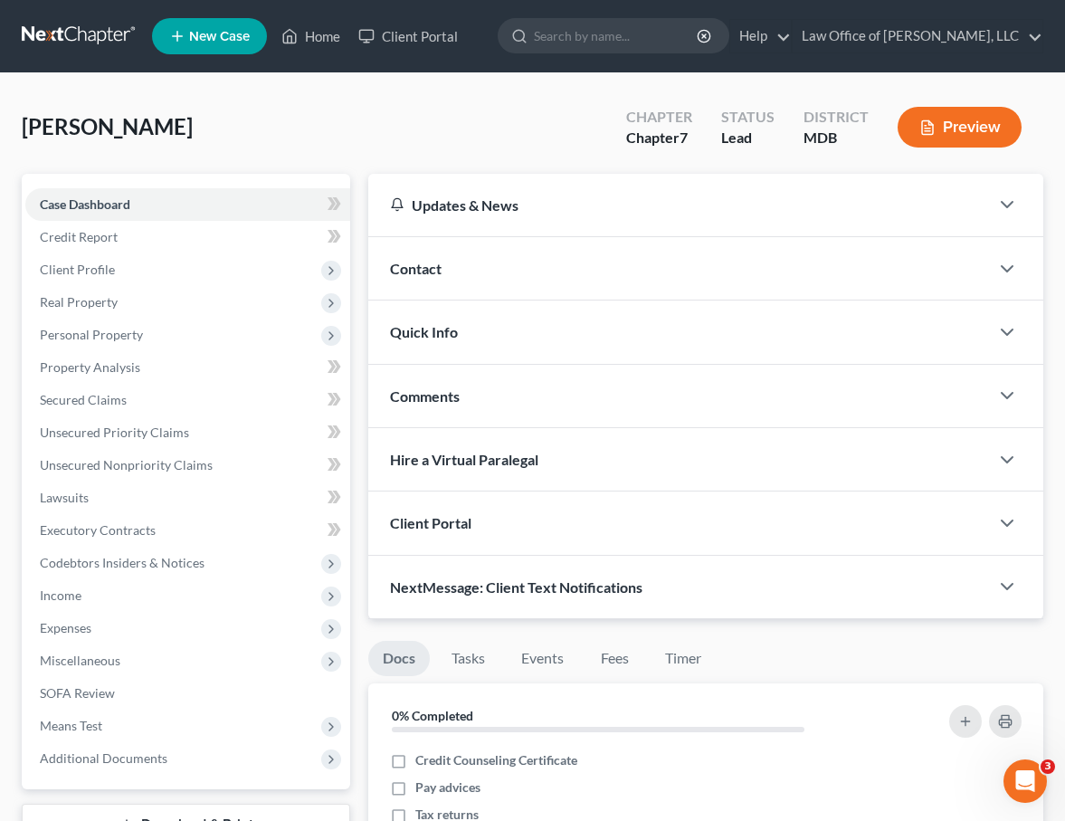
click at [439, 519] on span "Client Portal" at bounding box center [430, 522] width 81 height 17
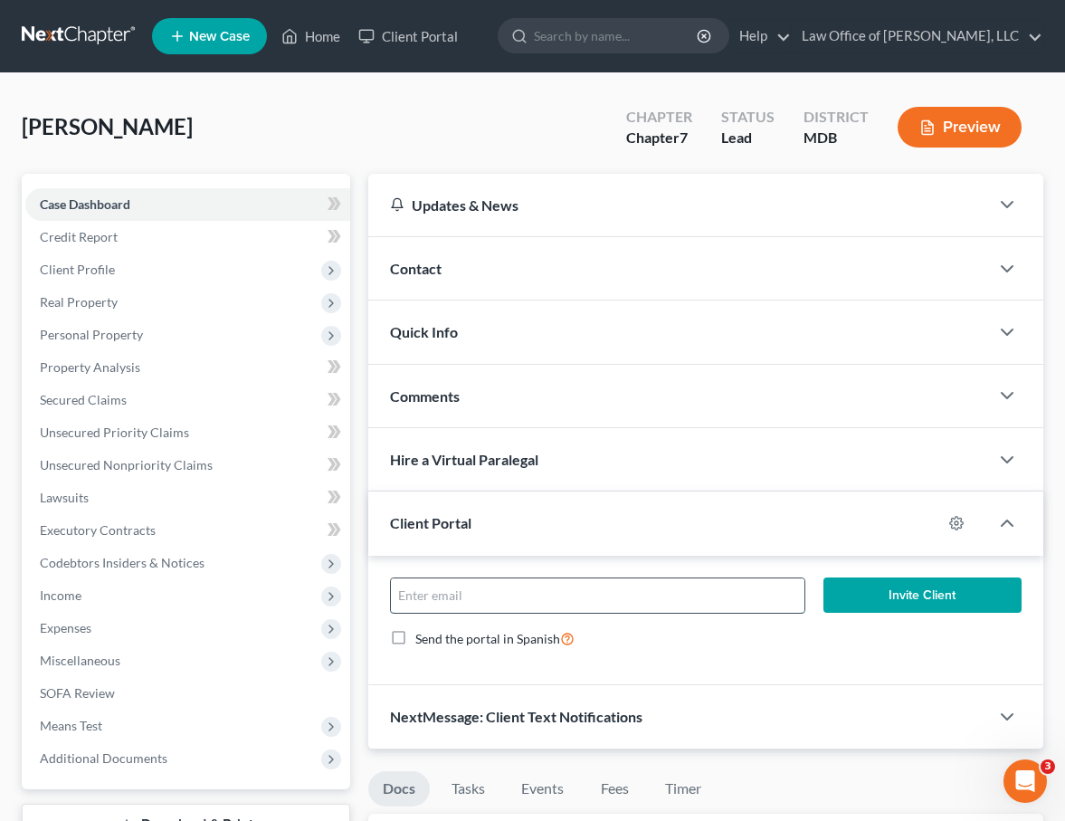
click at [438, 597] on input "email" at bounding box center [597, 595] width 413 height 34
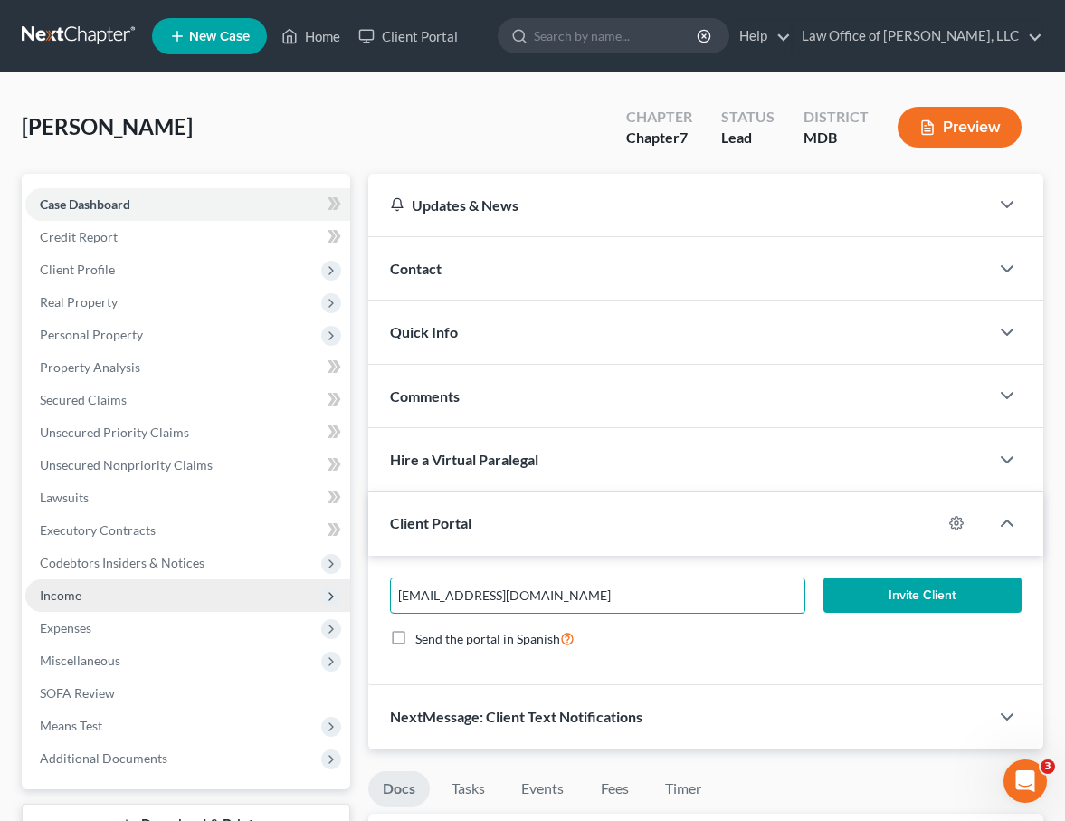
drag, startPoint x: 598, startPoint y: 594, endPoint x: 312, endPoint y: 594, distance: 285.9
click at [312, 594] on div "Petition Navigation Case Dashboard Payments Invoices Payments Payments Credit R…" at bounding box center [532, 784] width 1039 height 1220
type input "stephaniesannicolas81@gmail.com"
click at [807, 591] on button "Invite Client" at bounding box center [922, 595] width 198 height 36
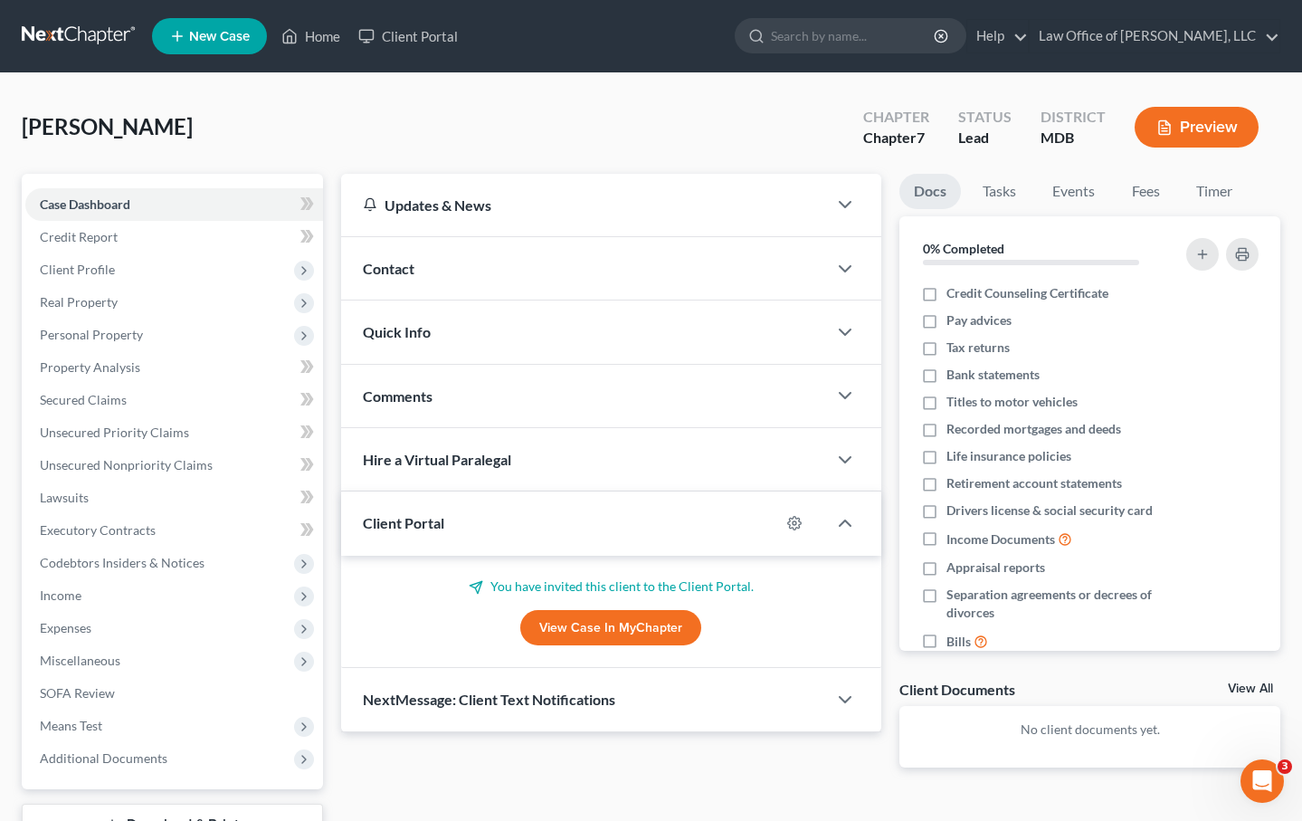
click at [207, 36] on span "New Case" at bounding box center [219, 37] width 61 height 14
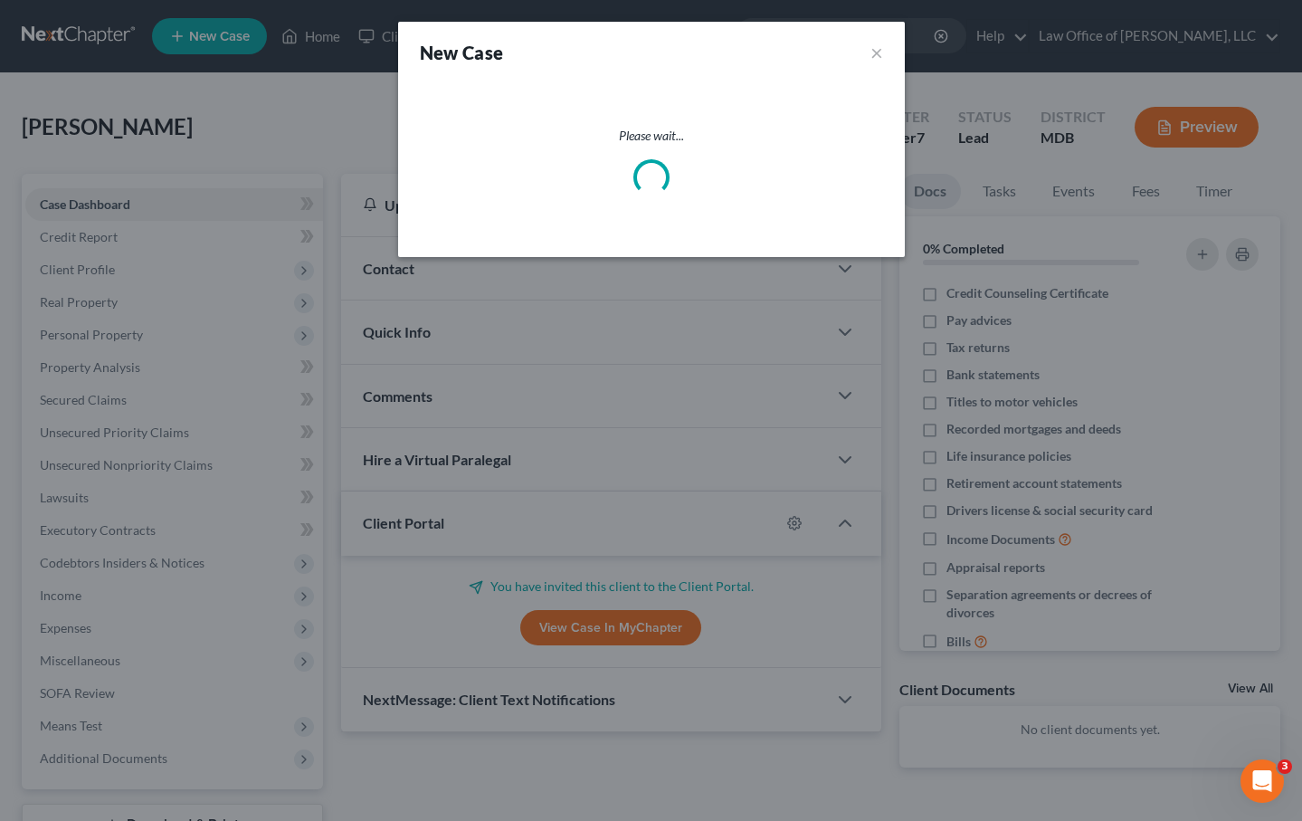
select select "38"
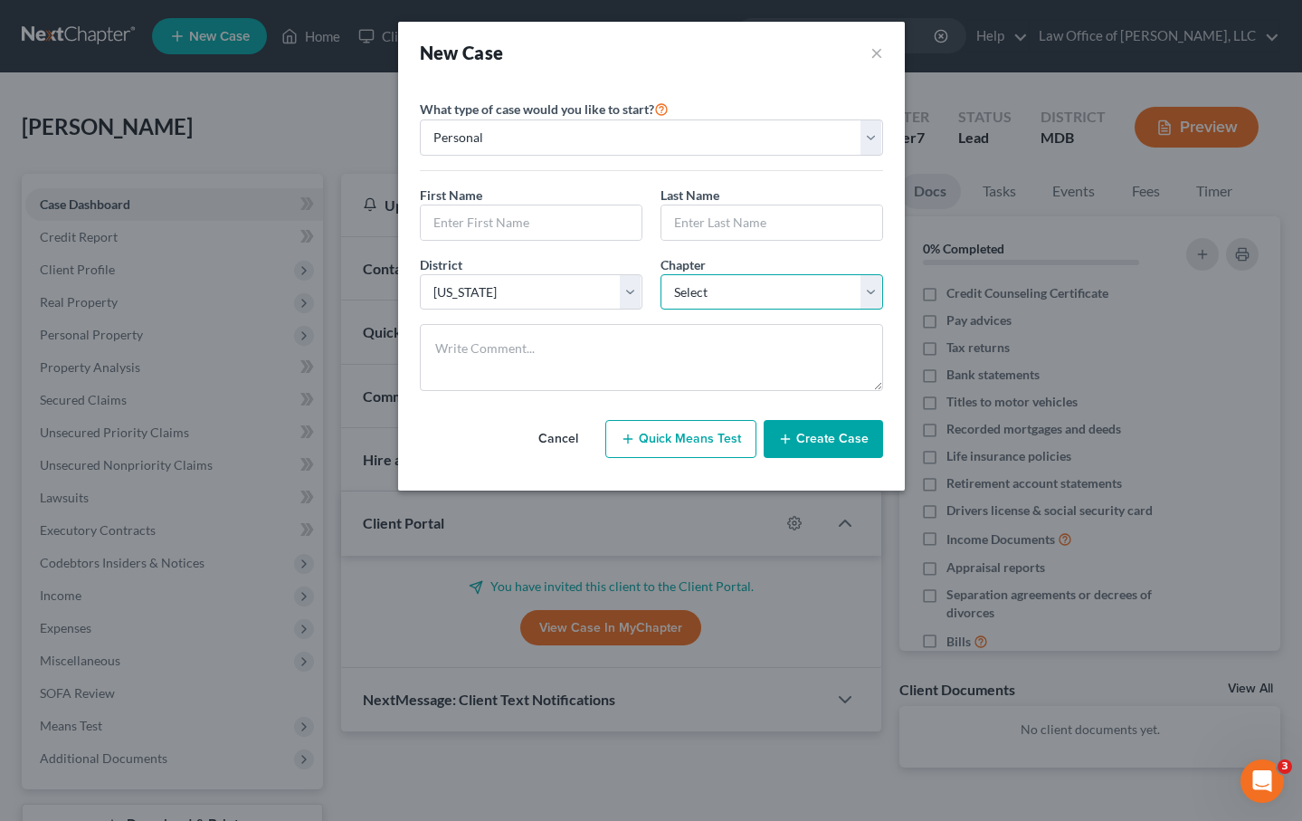
click at [694, 290] on select "Select 7 11 12 13" at bounding box center [771, 292] width 223 height 36
select select "3"
click at [660, 274] on select "Select 7 11 12 13" at bounding box center [771, 292] width 223 height 36
click at [451, 216] on input "text" at bounding box center [531, 222] width 221 height 34
type input "Juan"
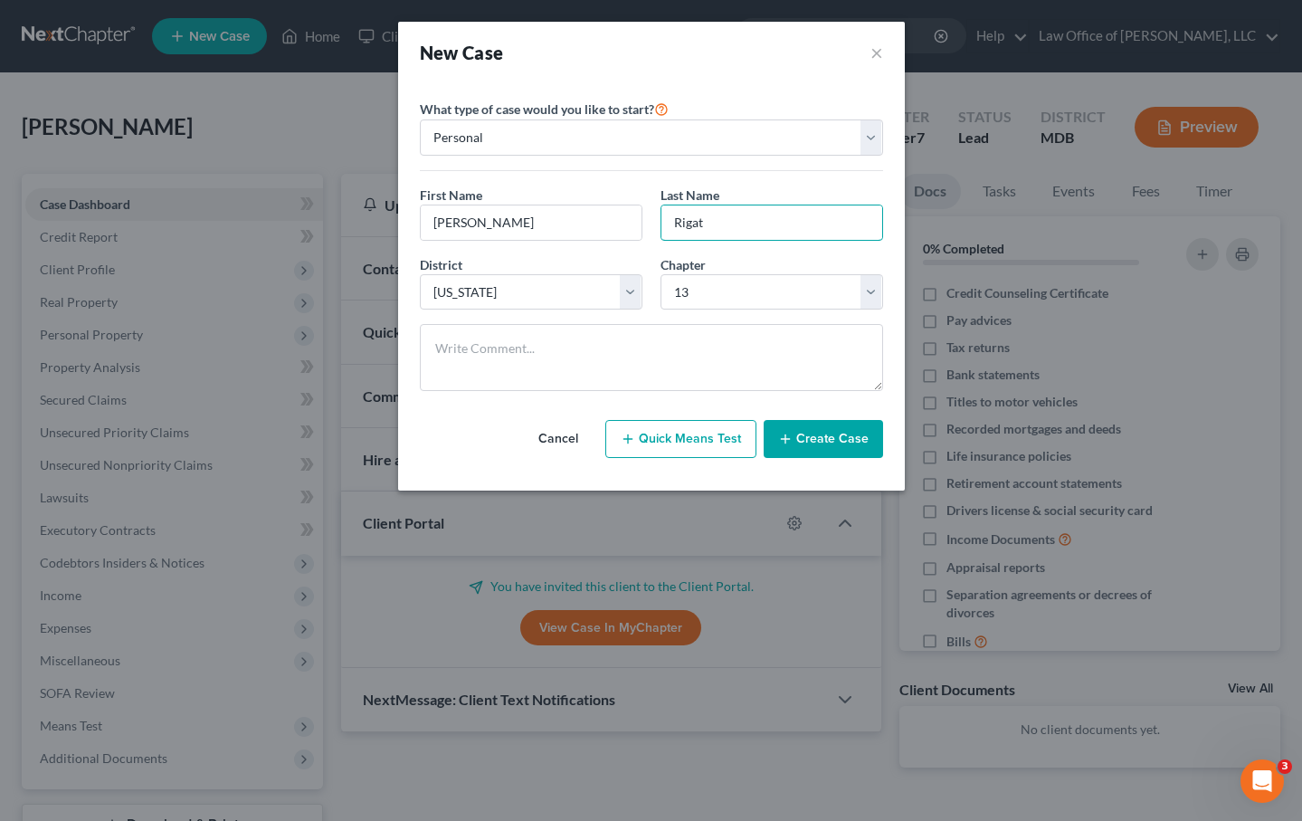
type input "Rigat"
click at [807, 442] on button "Create Case" at bounding box center [823, 439] width 119 height 38
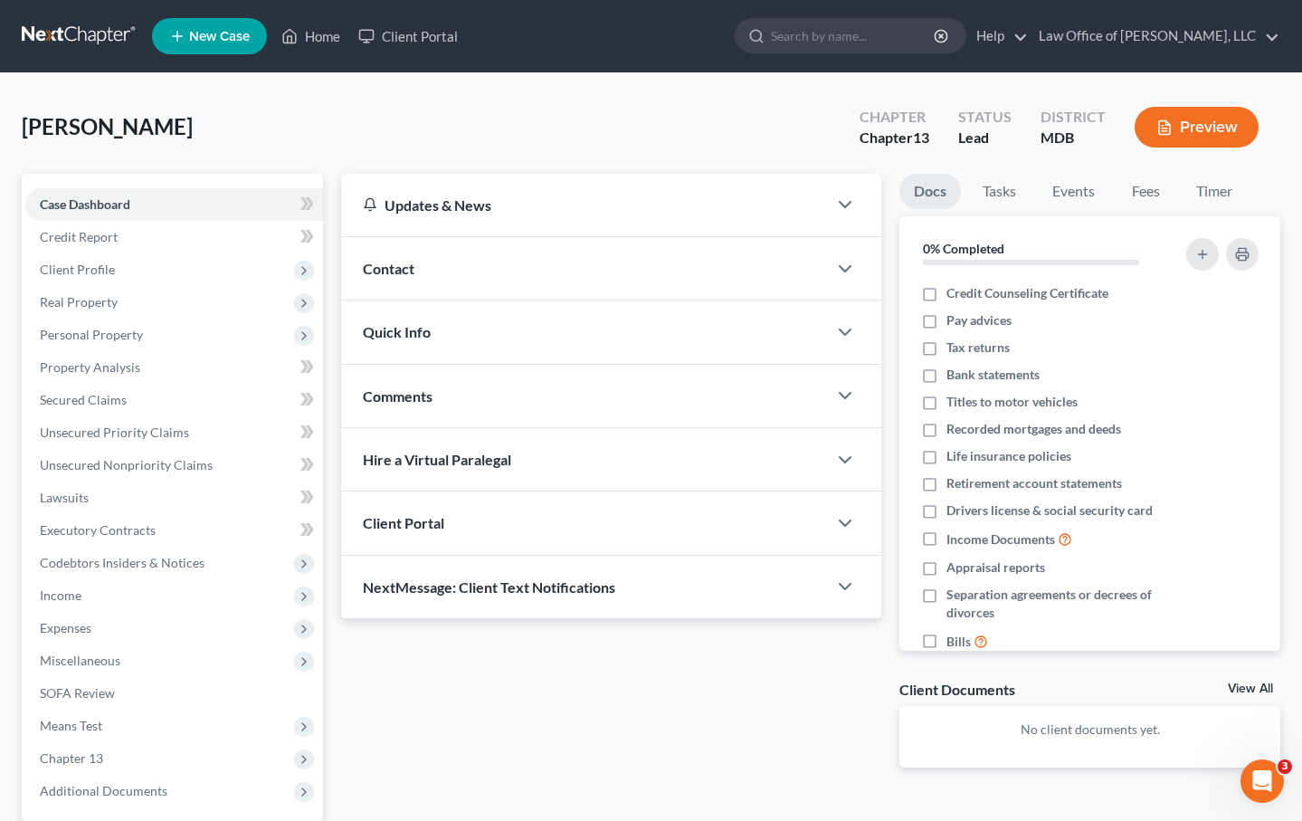
click at [400, 530] on div "Client Portal" at bounding box center [584, 522] width 486 height 62
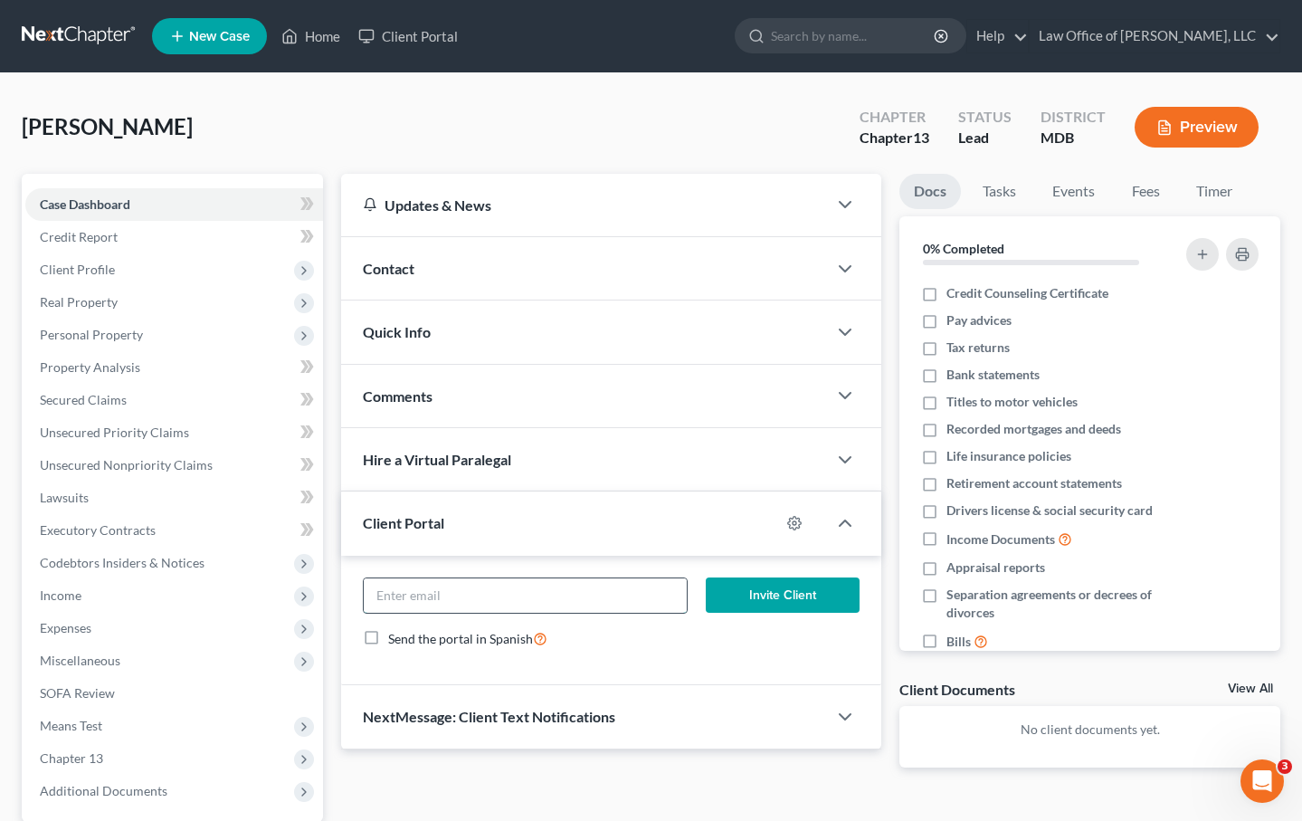
click at [408, 594] on input "email" at bounding box center [526, 595] width 324 height 34
paste input "JRigat@outlook.com"
drag, startPoint x: 498, startPoint y: 596, endPoint x: 267, endPoint y: 586, distance: 230.9
click at [267, 586] on div "Petition Navigation Case Dashboard Payments Invoices Payments Payments Credit R…" at bounding box center [651, 550] width 1277 height 752
type input "JRigat@outlook.com"
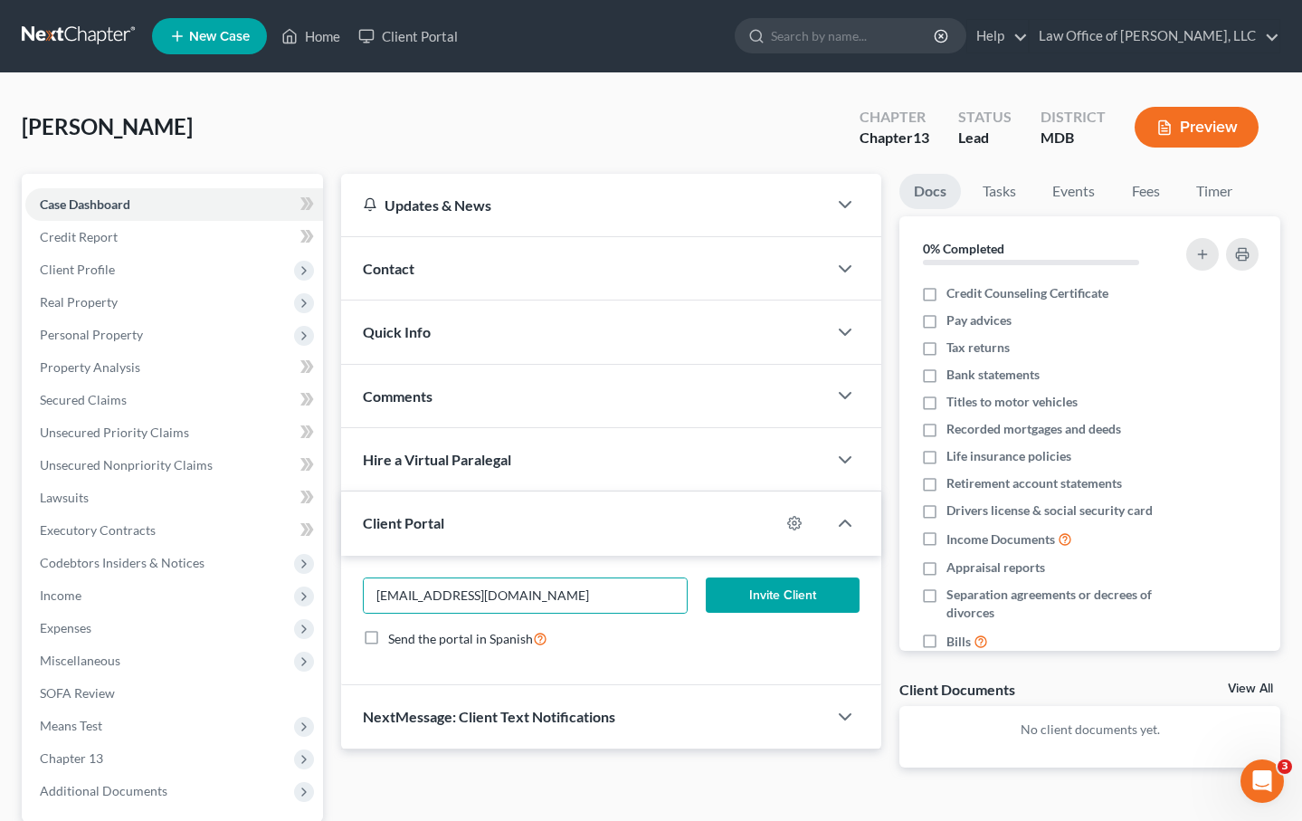
click at [767, 581] on button "Invite Client" at bounding box center [783, 595] width 154 height 36
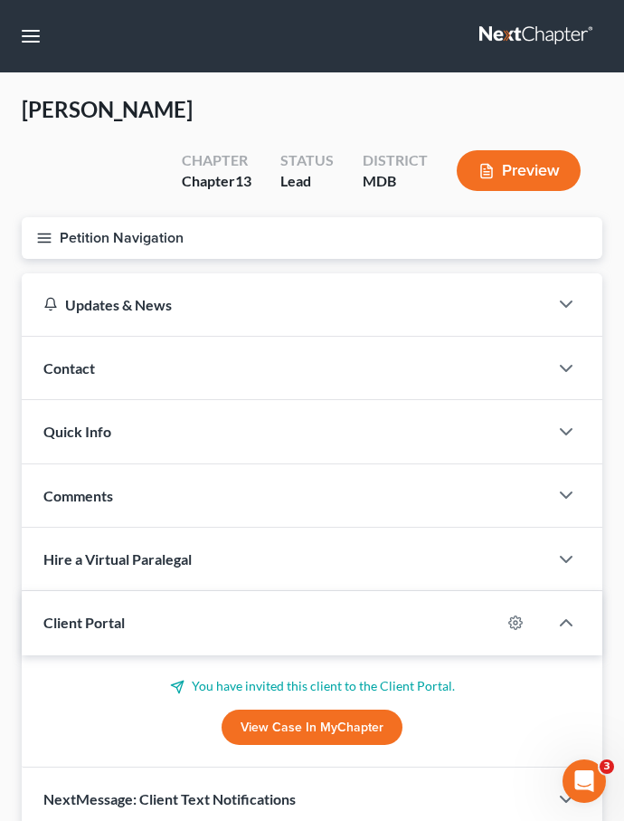
click at [499, 36] on link at bounding box center [537, 36] width 116 height 33
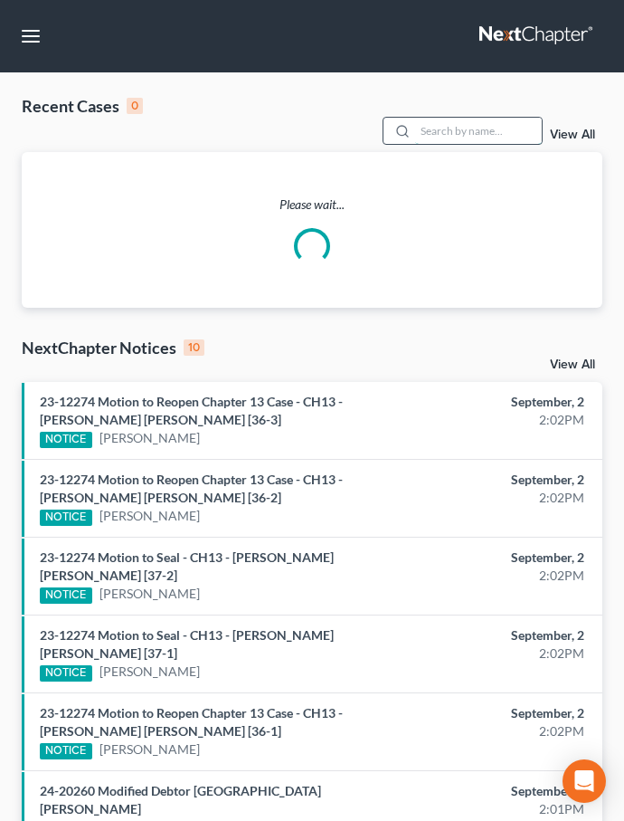
click at [449, 130] on input "search" at bounding box center [478, 131] width 127 height 26
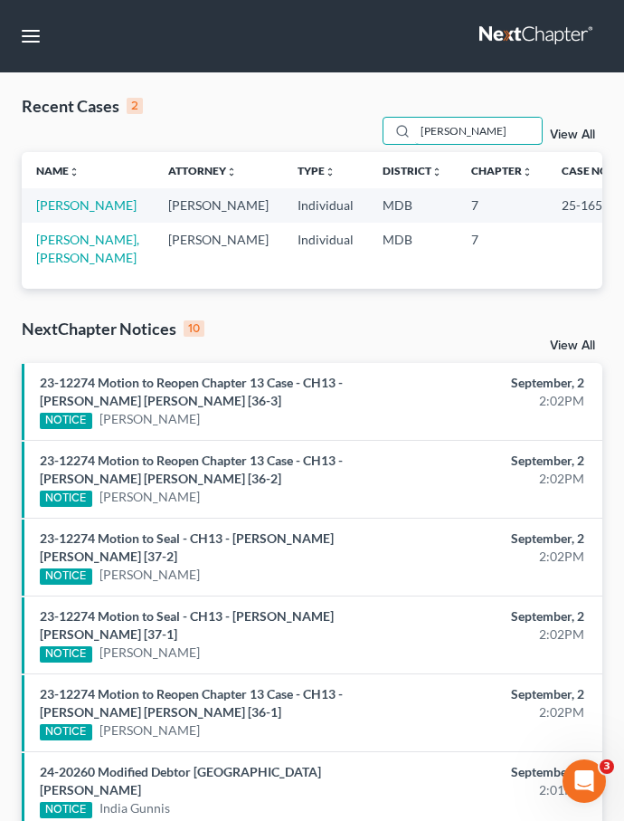
type input "[PERSON_NAME]"
click at [60, 206] on link "[PERSON_NAME]" at bounding box center [86, 204] width 100 height 15
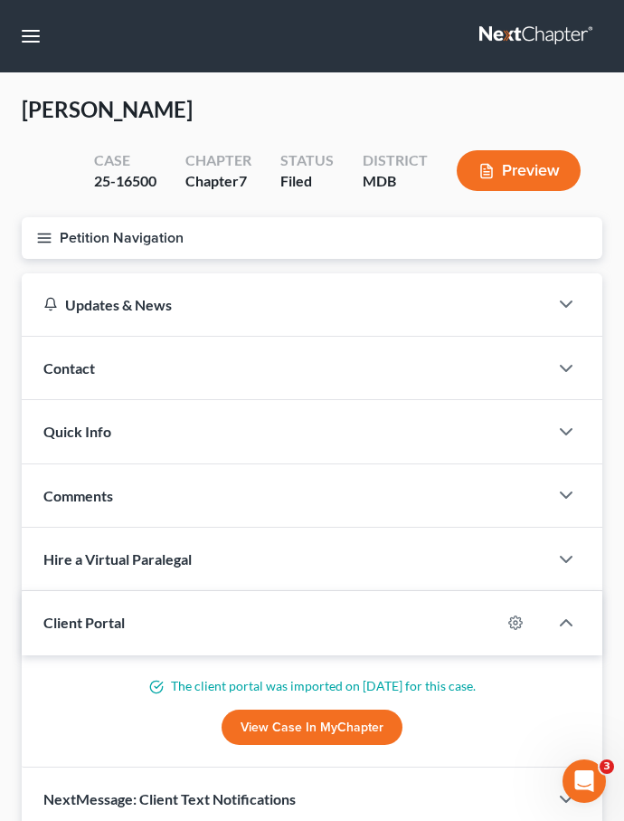
click at [38, 234] on icon "button" at bounding box center [44, 238] width 16 height 16
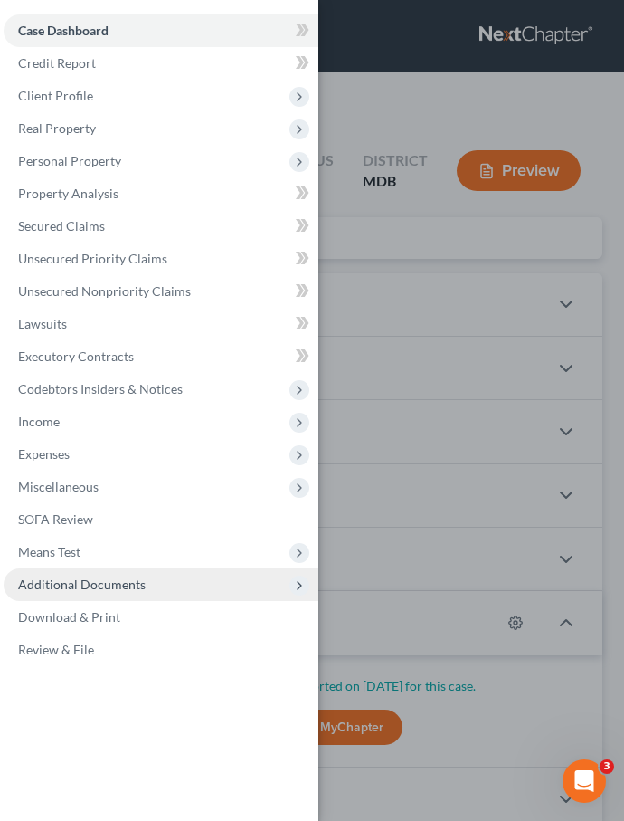
click at [71, 578] on span "Additional Documents" at bounding box center [82, 583] width 128 height 15
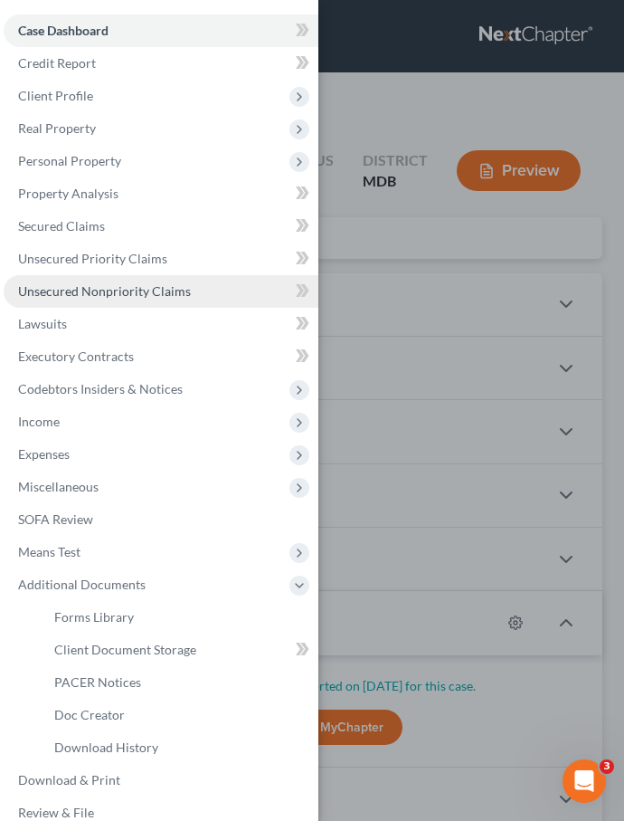
click at [50, 289] on span "Unsecured Nonpriority Claims" at bounding box center [104, 290] width 173 height 15
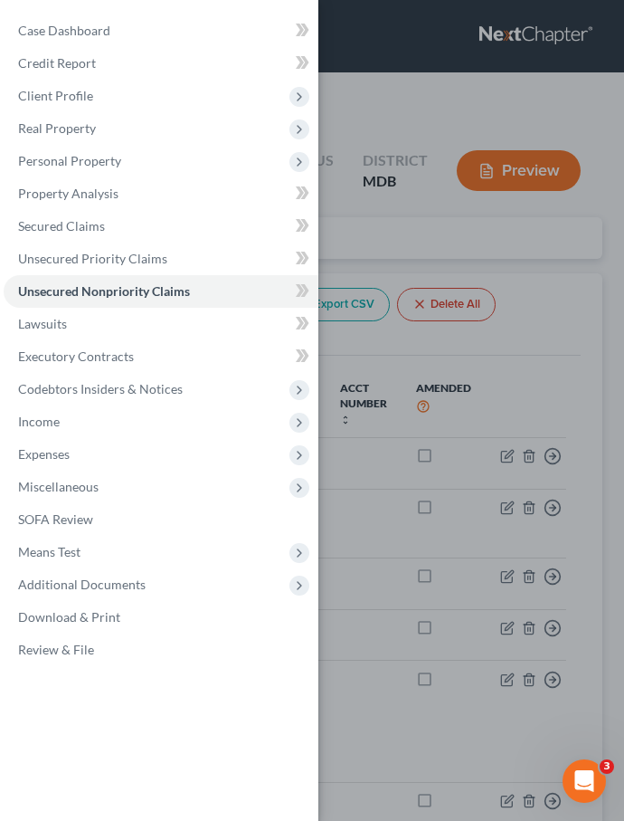
click at [330, 267] on div "Case Dashboard Payments Invoices Payments Payments Credit Report Client Profile" at bounding box center [312, 410] width 624 height 821
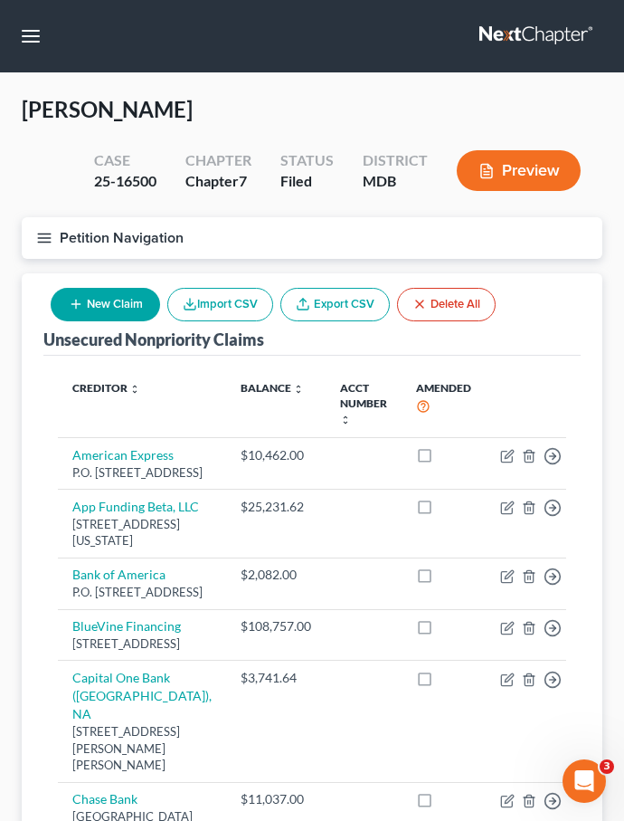
click at [43, 233] on line "button" at bounding box center [44, 233] width 13 height 0
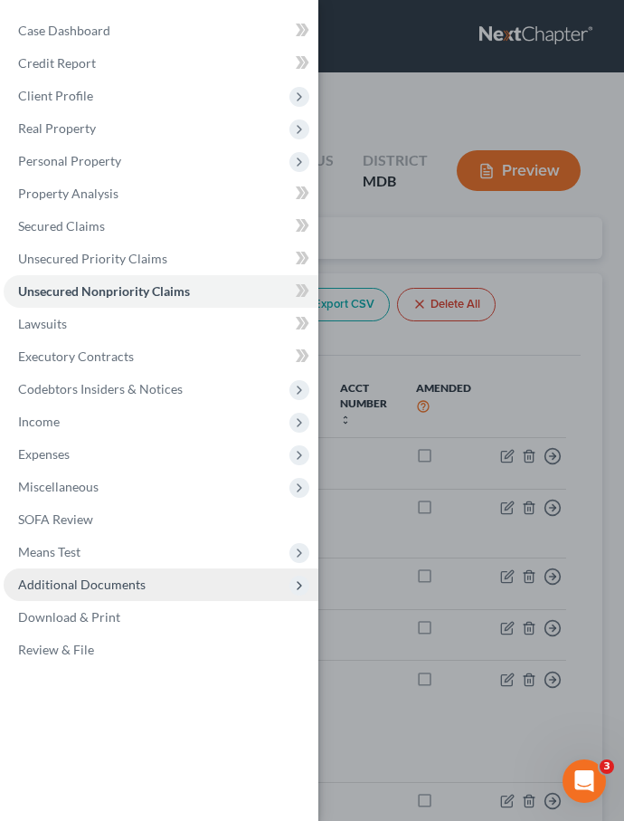
scroll to position [16, 0]
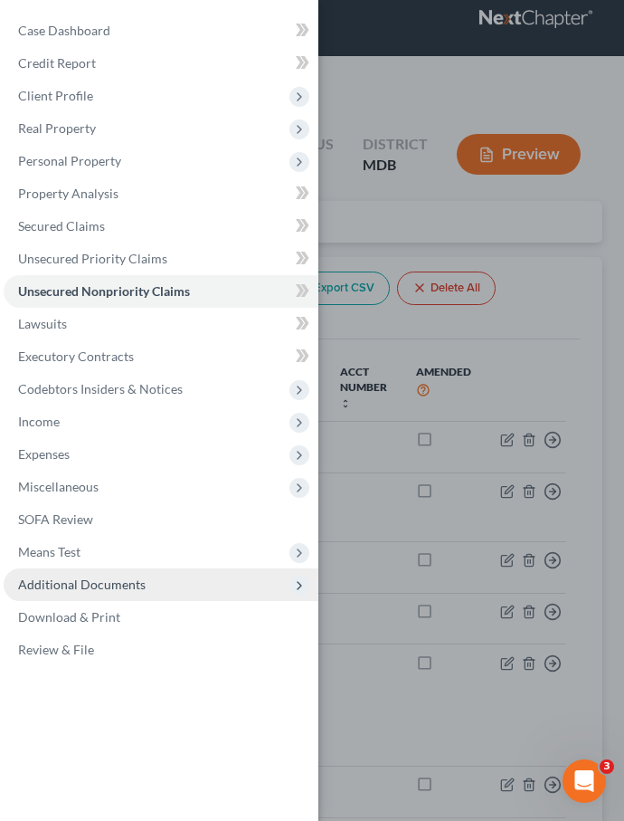
click at [68, 589] on span "Additional Documents" at bounding box center [82, 583] width 128 height 15
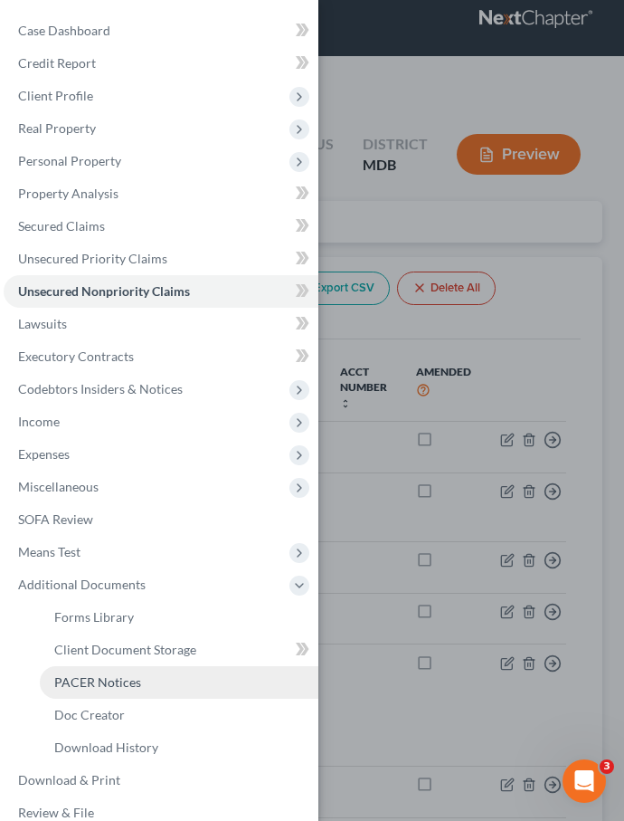
click at [72, 680] on span "PACER Notices" at bounding box center [97, 681] width 87 height 15
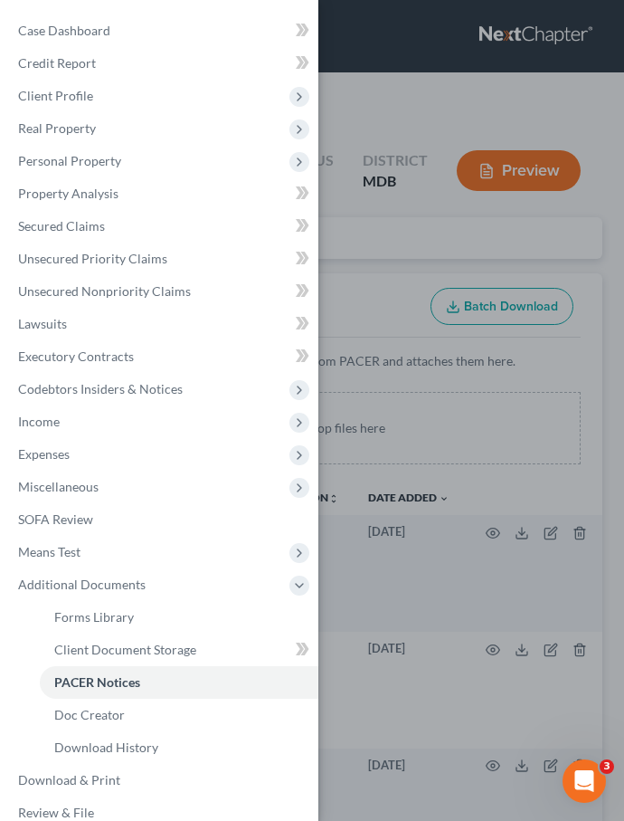
click at [335, 273] on div "Case Dashboard Payments Invoices Payments Payments Credit Report Client Profile" at bounding box center [312, 410] width 624 height 821
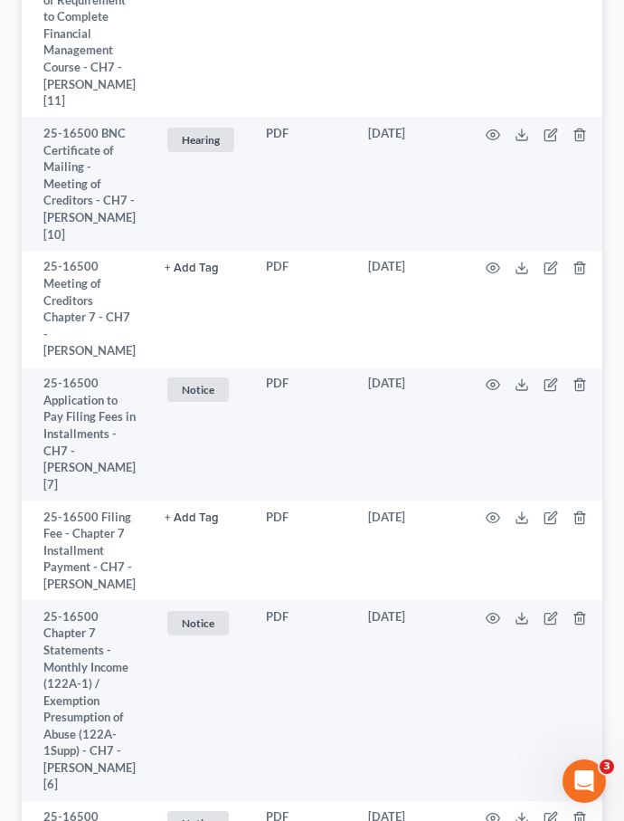
scroll to position [1183, 0]
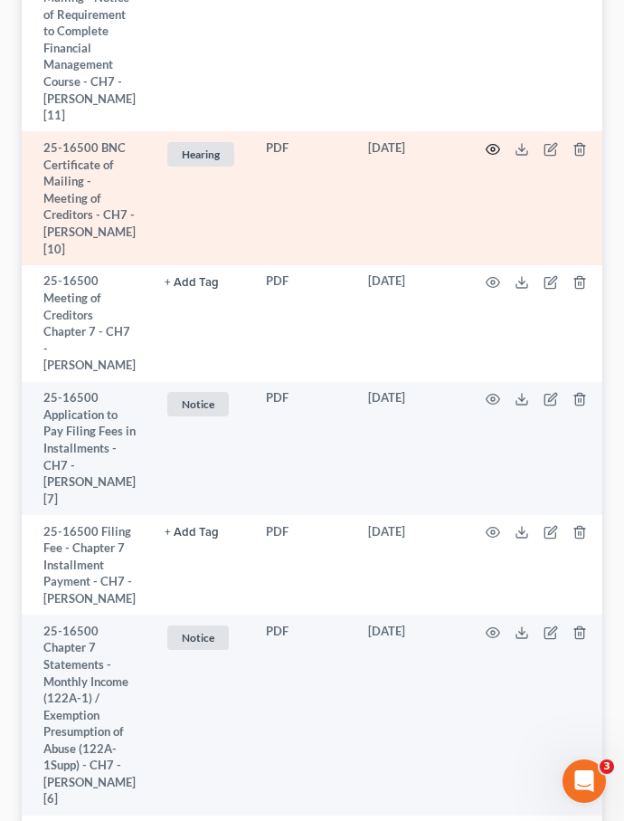
click at [486, 157] on icon "button" at bounding box center [493, 149] width 14 height 14
